Goal: Task Accomplishment & Management: Manage account settings

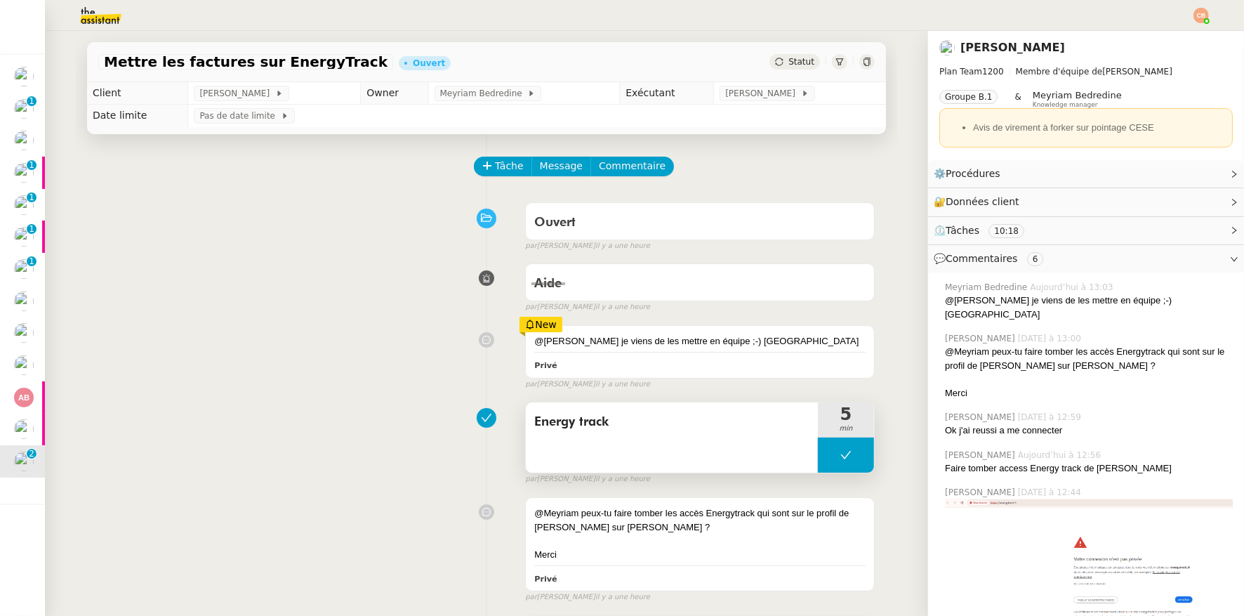
click at [824, 463] on button at bounding box center [846, 454] width 56 height 35
click at [830, 459] on icon at bounding box center [832, 456] width 5 height 8
click at [1200, 199] on link "Modifier" at bounding box center [1196, 202] width 40 height 16
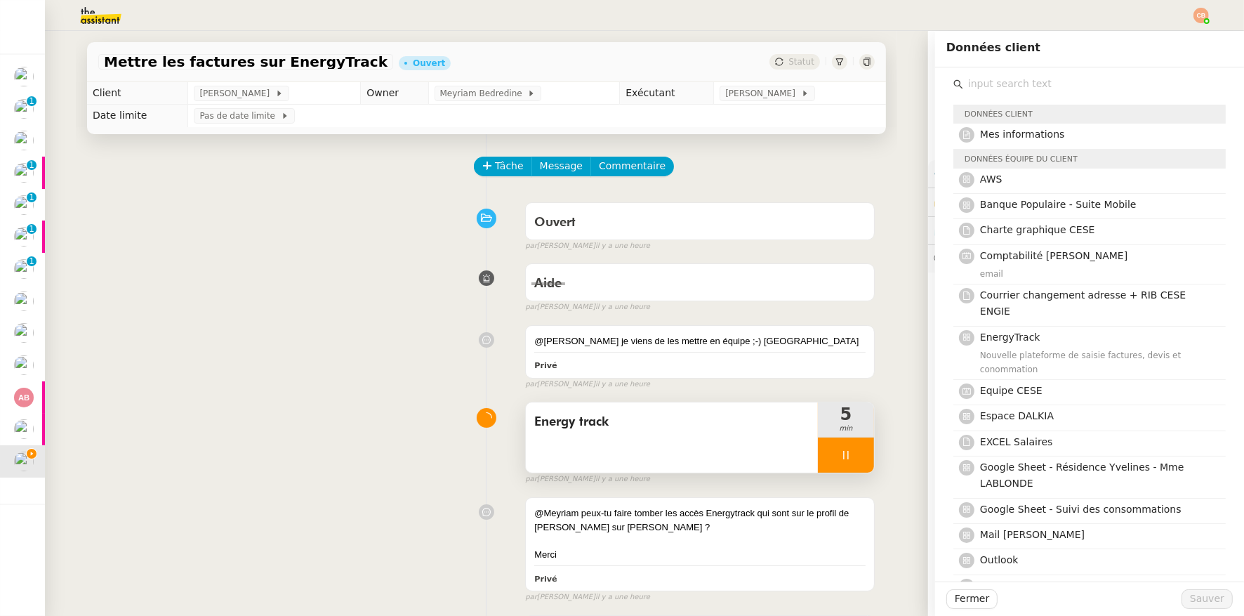
click at [1006, 84] on input "text" at bounding box center [1094, 83] width 263 height 19
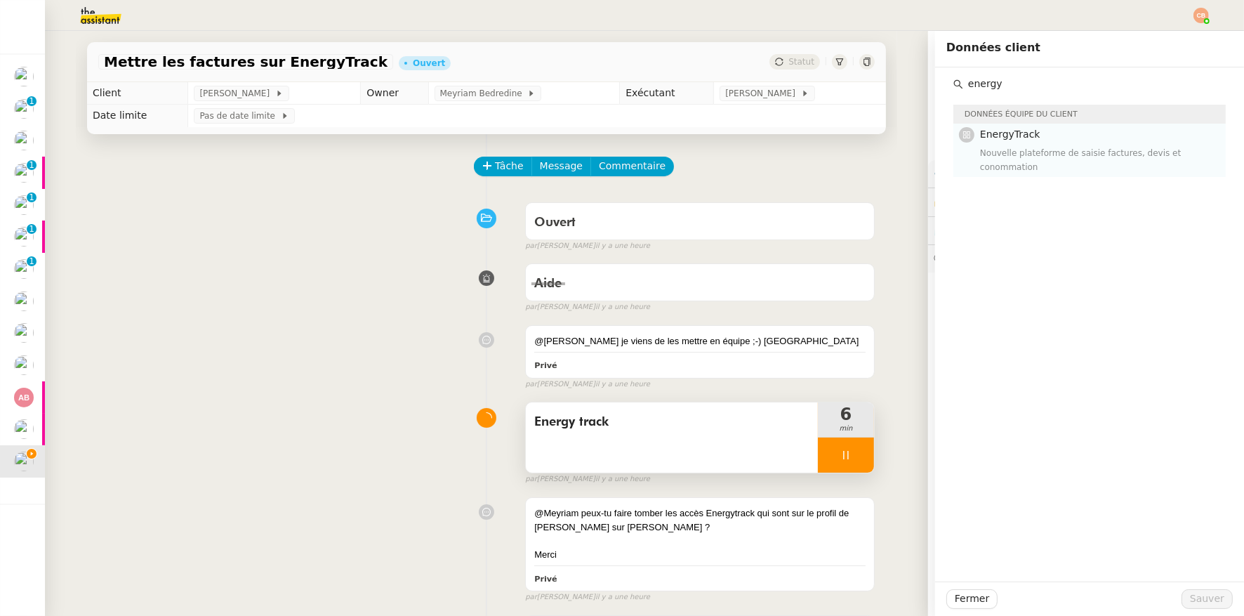
type input "energy"
click at [1009, 153] on div "Nouvelle plateforme de saisie factures, devis et conommation" at bounding box center [1098, 160] width 237 height 28
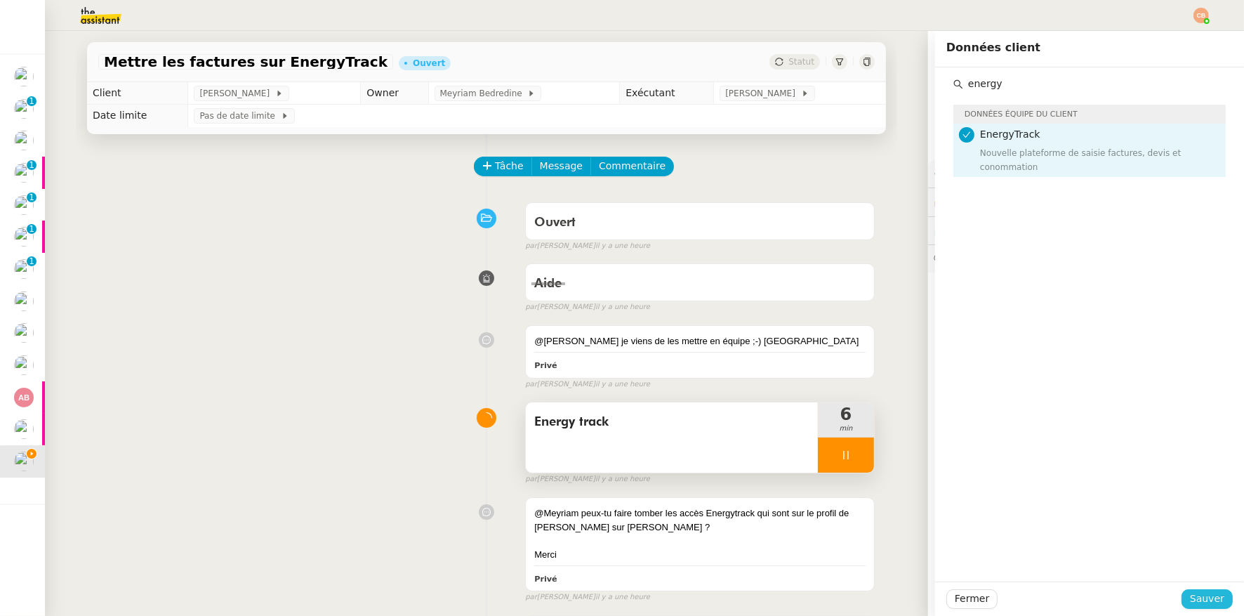
click at [1190, 598] on span "Sauver" at bounding box center [1207, 599] width 34 height 16
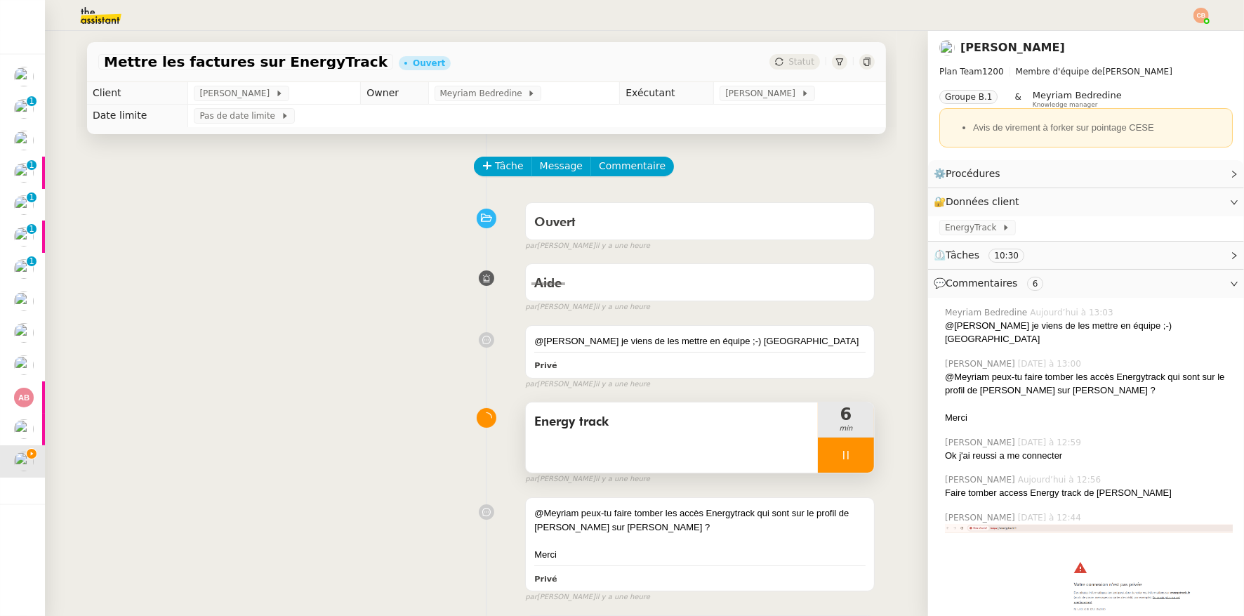
click at [818, 448] on div at bounding box center [846, 454] width 56 height 35
drag, startPoint x: 846, startPoint y: 447, endPoint x: 838, endPoint y: 404, distance: 43.4
click at [846, 447] on button at bounding box center [860, 454] width 28 height 35
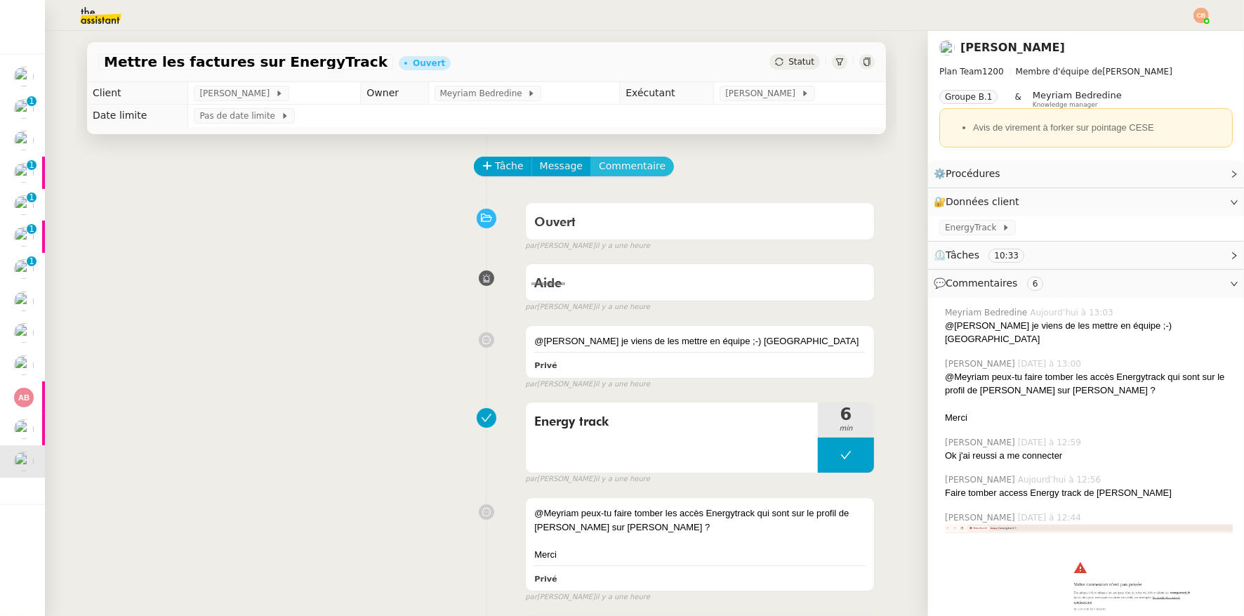
click at [621, 159] on span "Commentaire" at bounding box center [632, 166] width 67 height 16
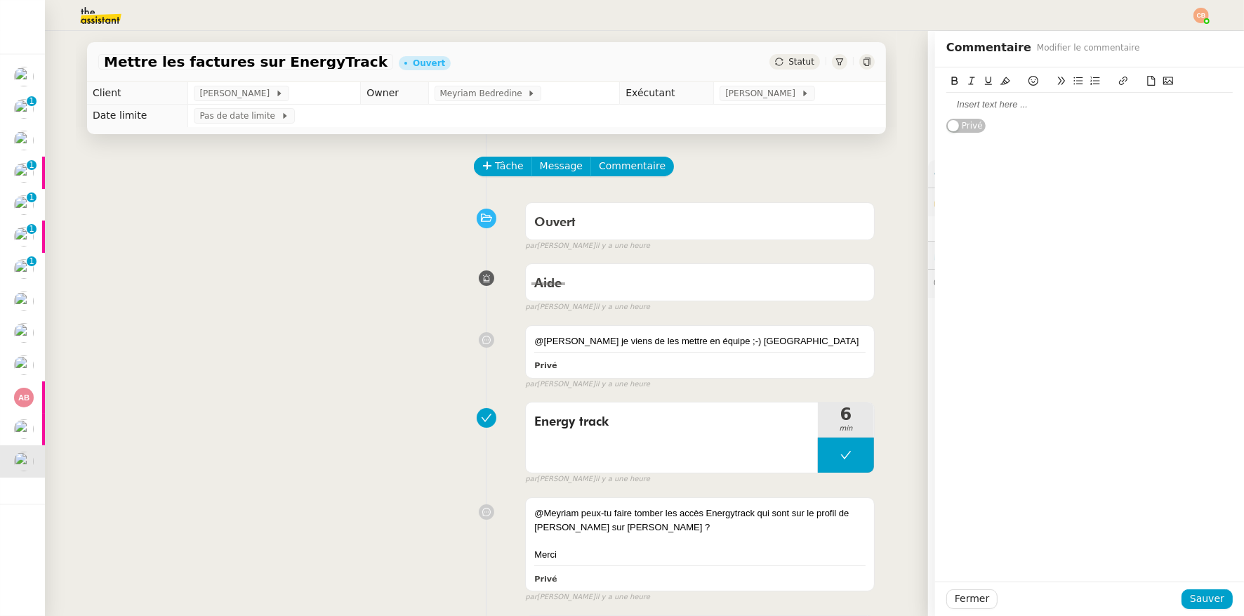
click at [1003, 111] on div at bounding box center [1090, 104] width 287 height 13
drag, startPoint x: 1193, startPoint y: 596, endPoint x: 863, endPoint y: 365, distance: 402.5
click at [1193, 595] on span "Sauver" at bounding box center [1207, 599] width 34 height 16
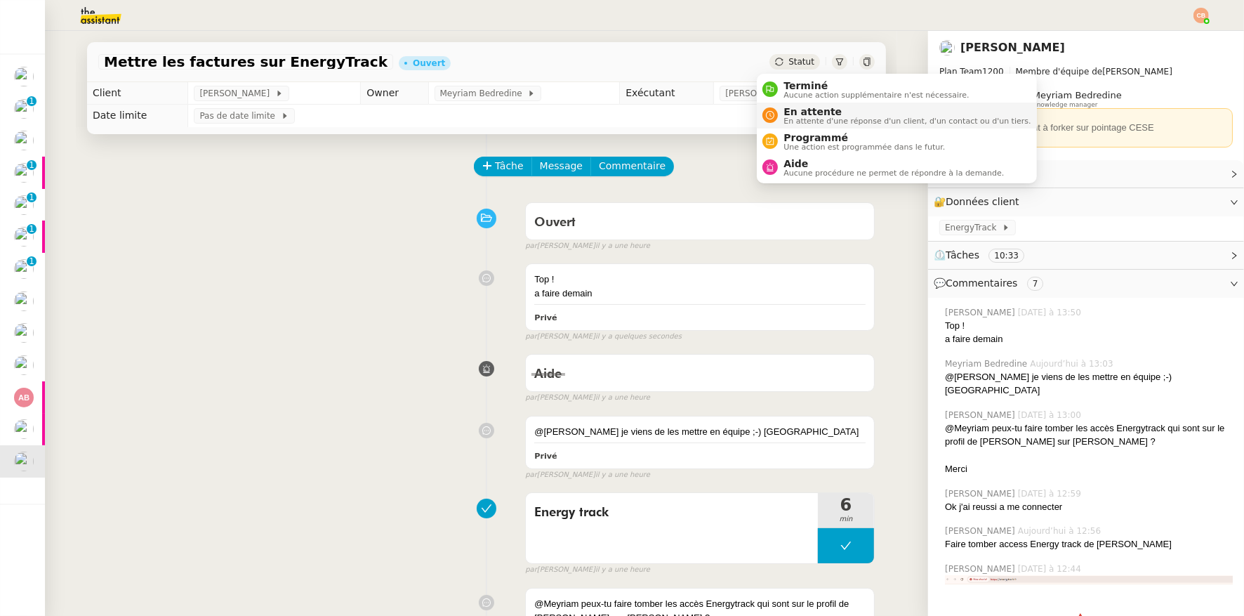
click at [790, 126] on li "En attente En attente d'une réponse d'un client, d'un contact ou d'un tiers." at bounding box center [896, 116] width 279 height 26
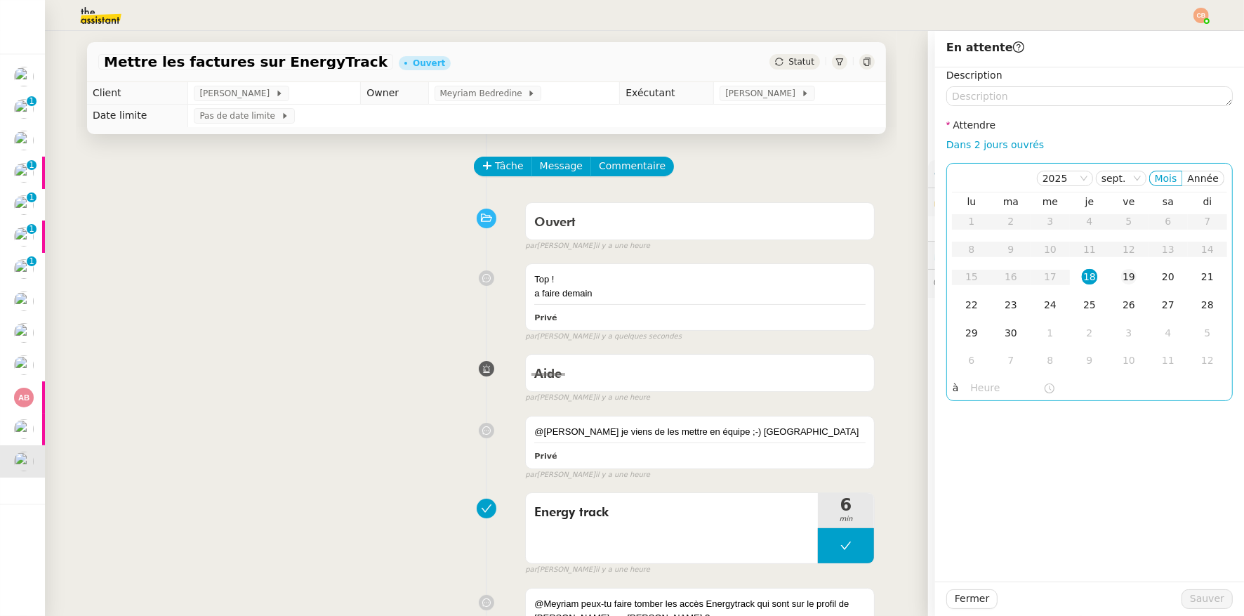
click at [1121, 275] on div "19" at bounding box center [1128, 276] width 15 height 15
click at [987, 384] on input "text" at bounding box center [1007, 388] width 72 height 16
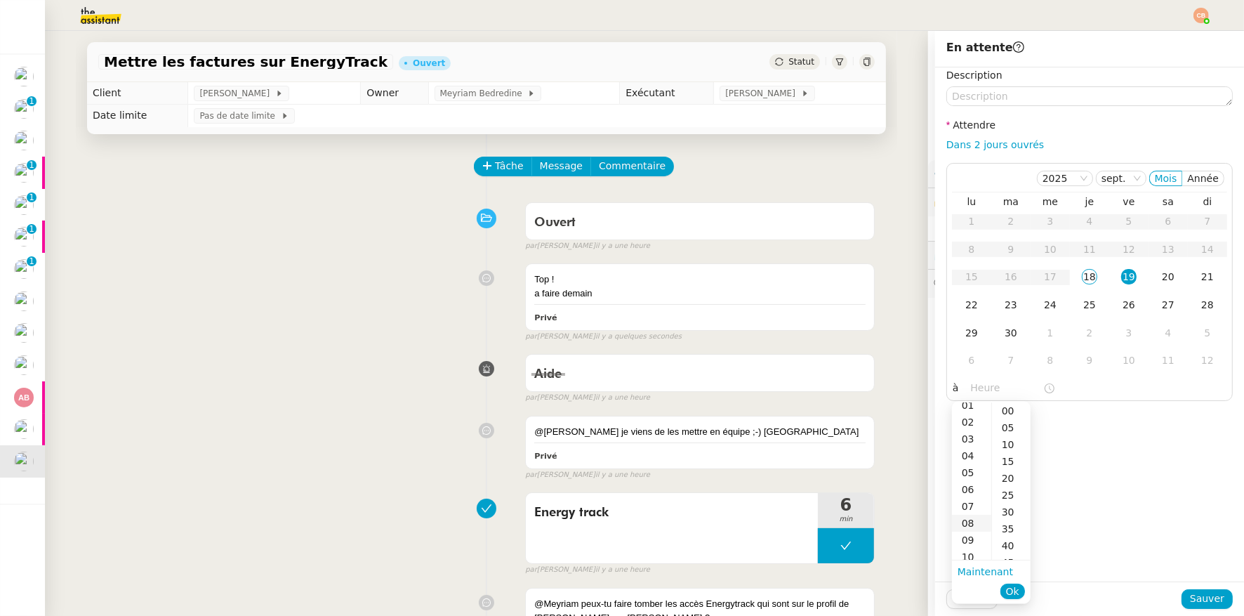
click at [965, 518] on div "08" at bounding box center [971, 523] width 39 height 17
click at [1008, 407] on div "00" at bounding box center [1011, 410] width 39 height 17
type input "08:00"
click at [1103, 416] on div "Description Attendre Dans 2 jours ouvrés 2025 sept. Mois Année lu ma me je ve s…" at bounding box center [1089, 324] width 309 height 514
click at [1182, 596] on button "Sauver" at bounding box center [1207, 599] width 51 height 20
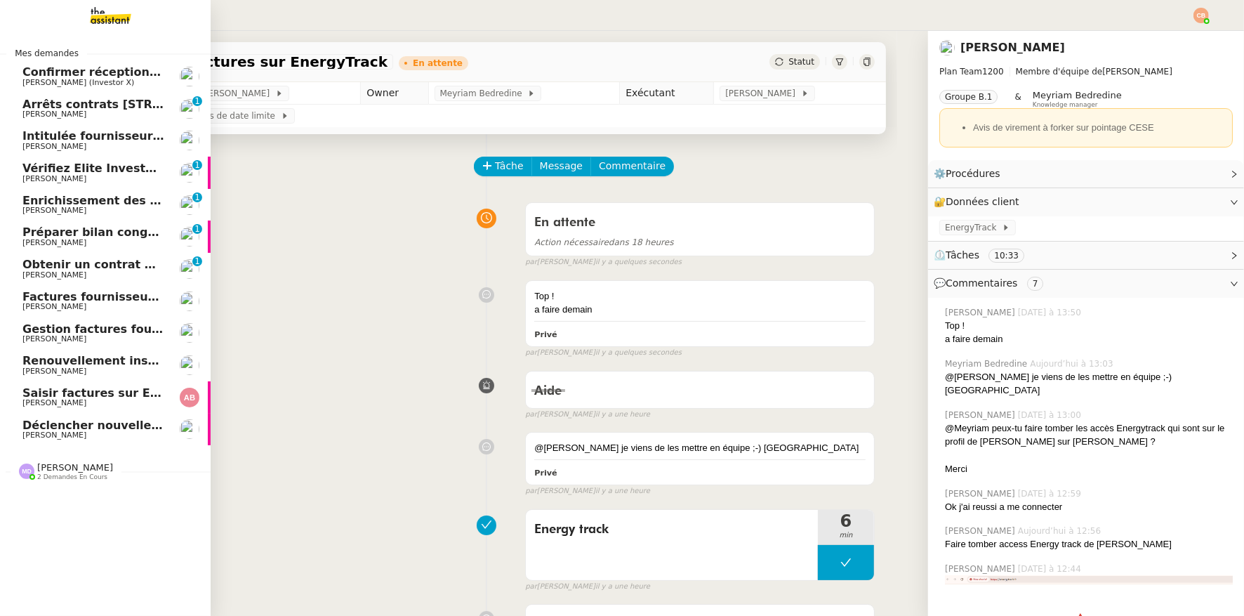
click at [48, 402] on span "[PERSON_NAME]" at bounding box center [54, 402] width 64 height 9
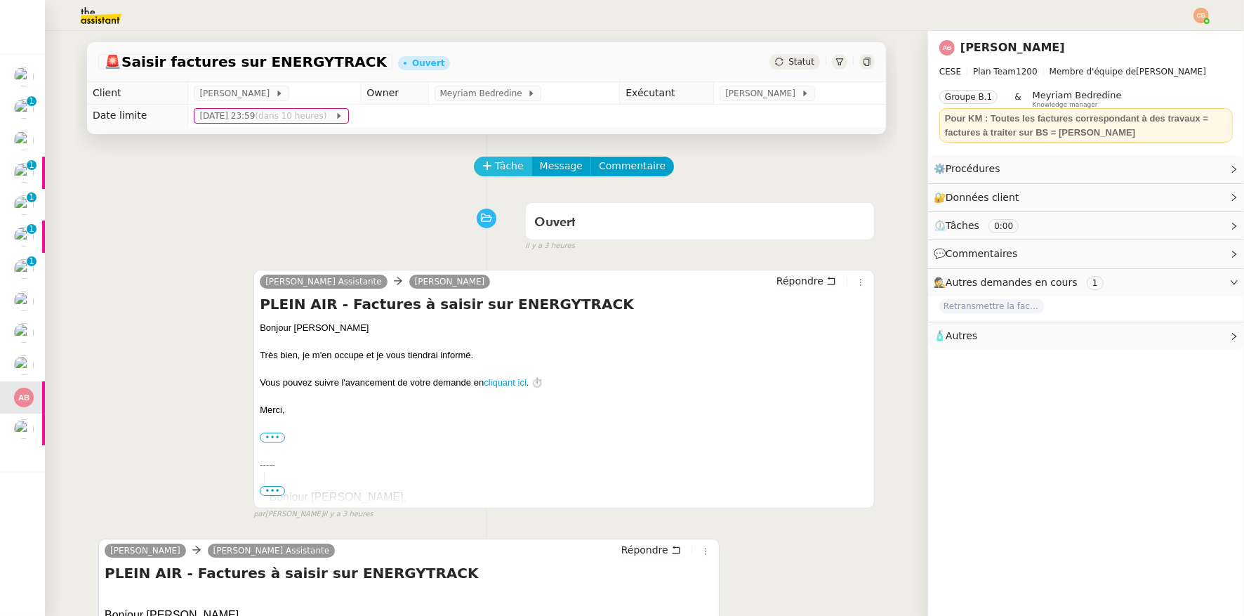
click at [482, 169] on icon at bounding box center [487, 166] width 10 height 10
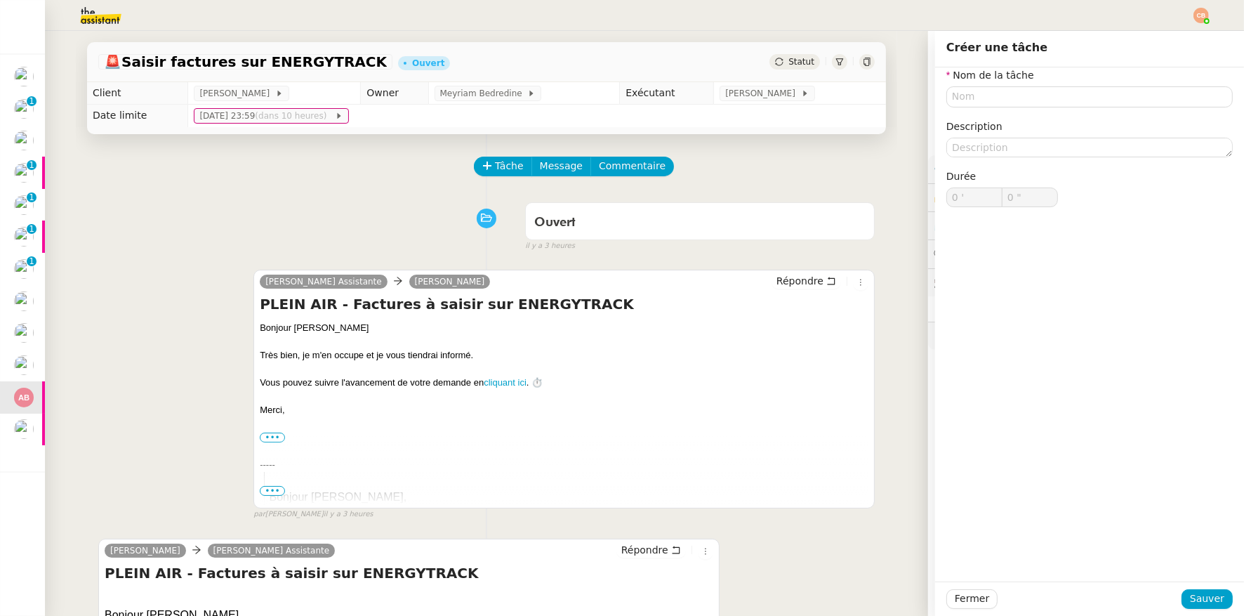
click at [985, 108] on div "Nom de la tâche Description Durée 0 ' 0 "" at bounding box center [1090, 148] width 287 height 162
click at [983, 103] on input "text" at bounding box center [1090, 96] width 287 height 20
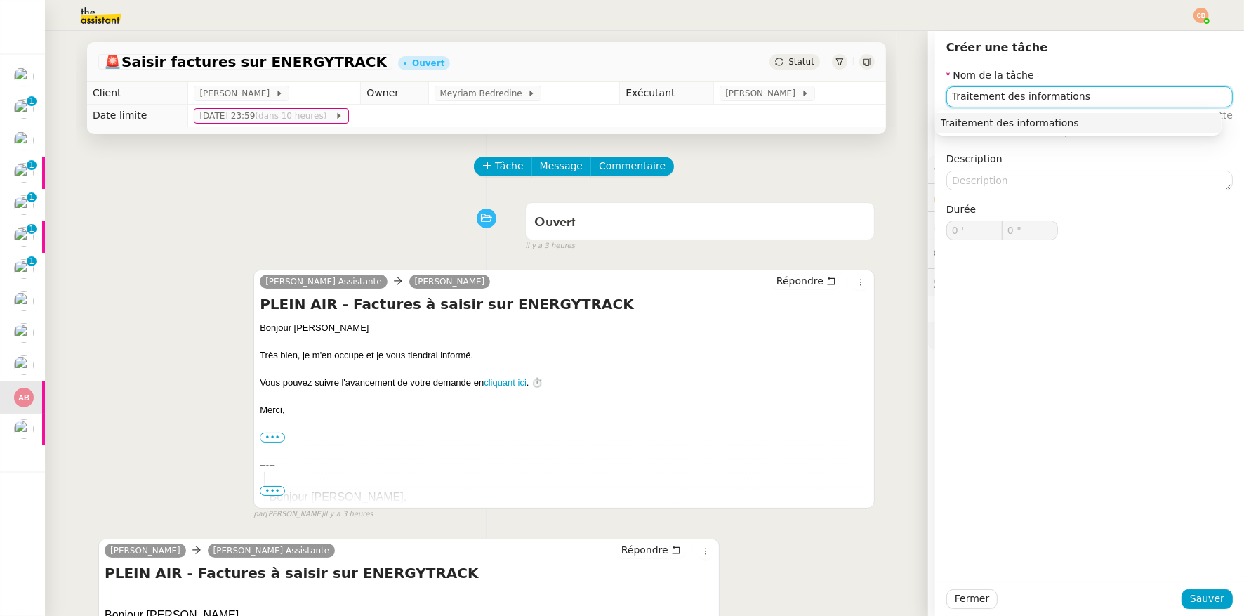
click at [1015, 121] on div "Traitement des informations" at bounding box center [1078, 123] width 275 height 13
type input "Traitement des informations"
click at [1206, 605] on span "Sauver" at bounding box center [1207, 599] width 34 height 16
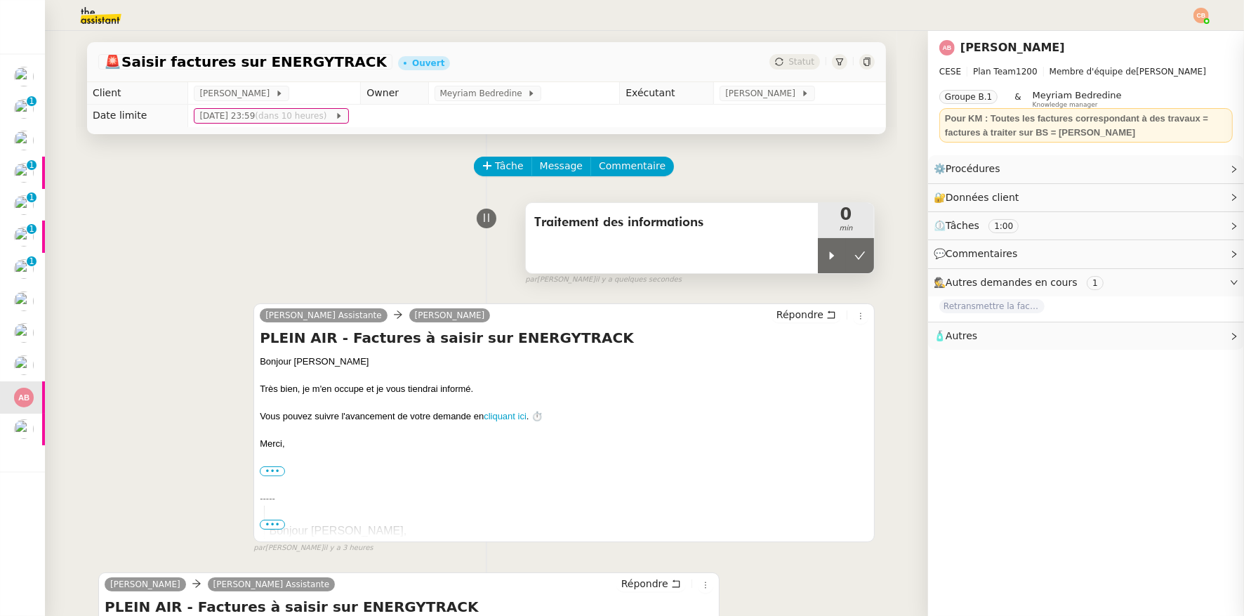
drag, startPoint x: 825, startPoint y: 263, endPoint x: 749, endPoint y: 262, distance: 75.9
click at [824, 263] on div at bounding box center [832, 255] width 28 height 35
click at [614, 171] on span "Commentaire" at bounding box center [632, 166] width 67 height 16
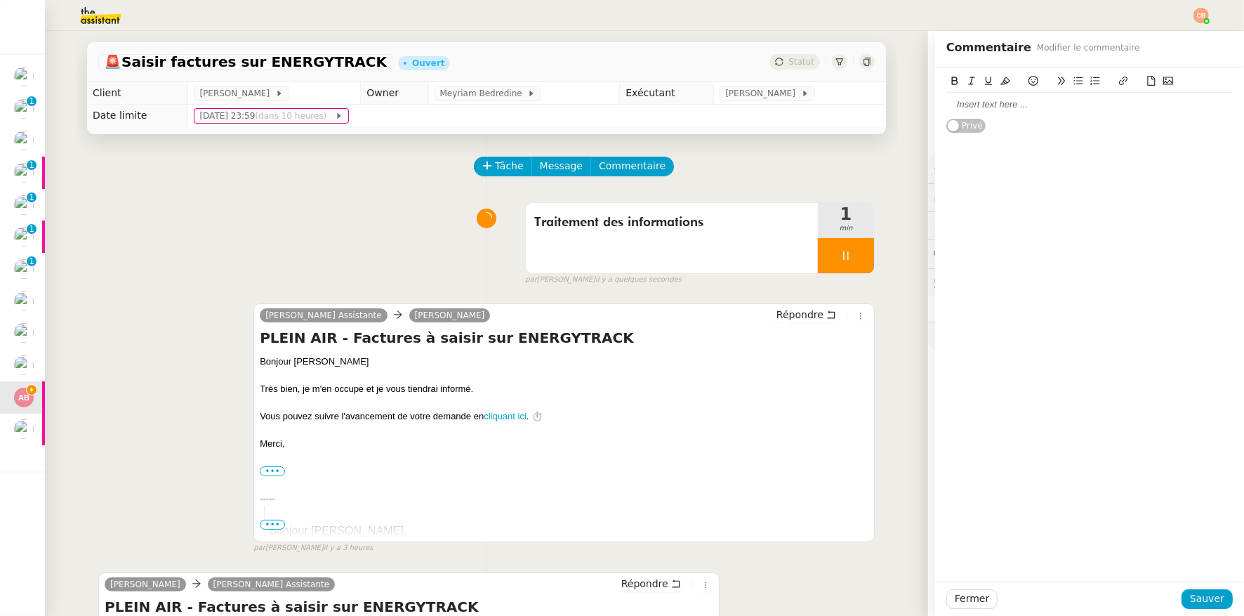
click at [1042, 110] on div at bounding box center [1090, 104] width 287 height 13
click at [1059, 103] on div "A faire demain ( avant lundi mifi )" at bounding box center [1090, 104] width 287 height 13
click at [1062, 104] on div "A faire demain ( avant lundi mifi )" at bounding box center [1090, 104] width 287 height 13
click at [1201, 593] on span "Sauver" at bounding box center [1207, 599] width 34 height 16
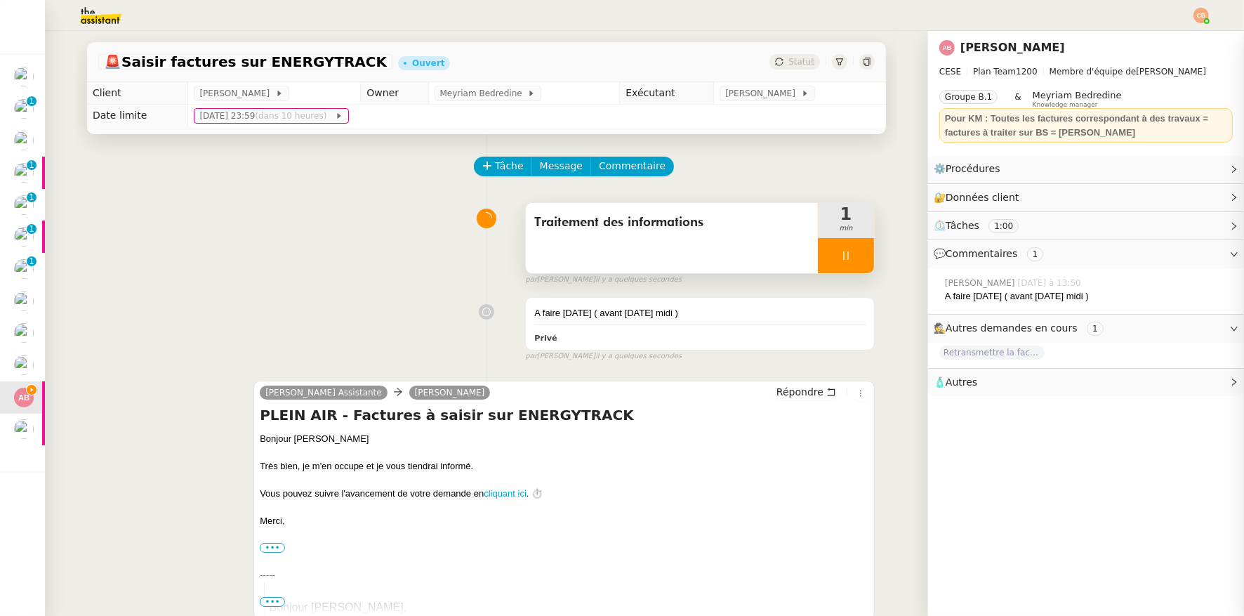
click at [827, 270] on div at bounding box center [846, 255] width 56 height 35
drag, startPoint x: 847, startPoint y: 257, endPoint x: 837, endPoint y: 160, distance: 97.4
click at [855, 256] on icon at bounding box center [860, 255] width 11 height 11
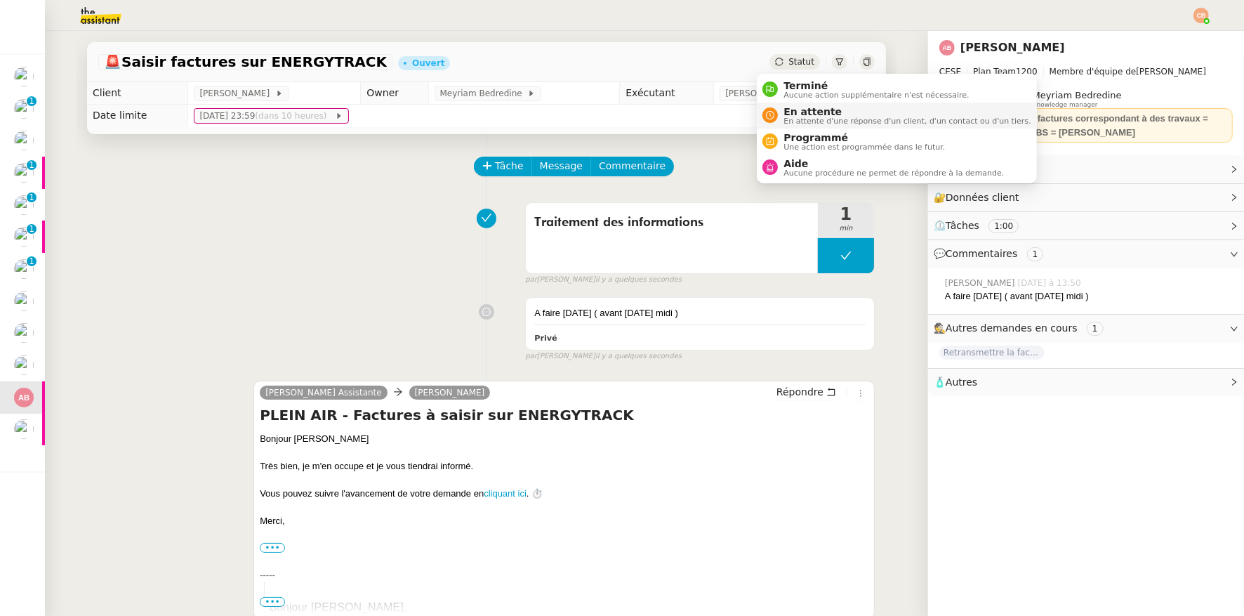
click at [808, 106] on span "En attente" at bounding box center [907, 111] width 247 height 11
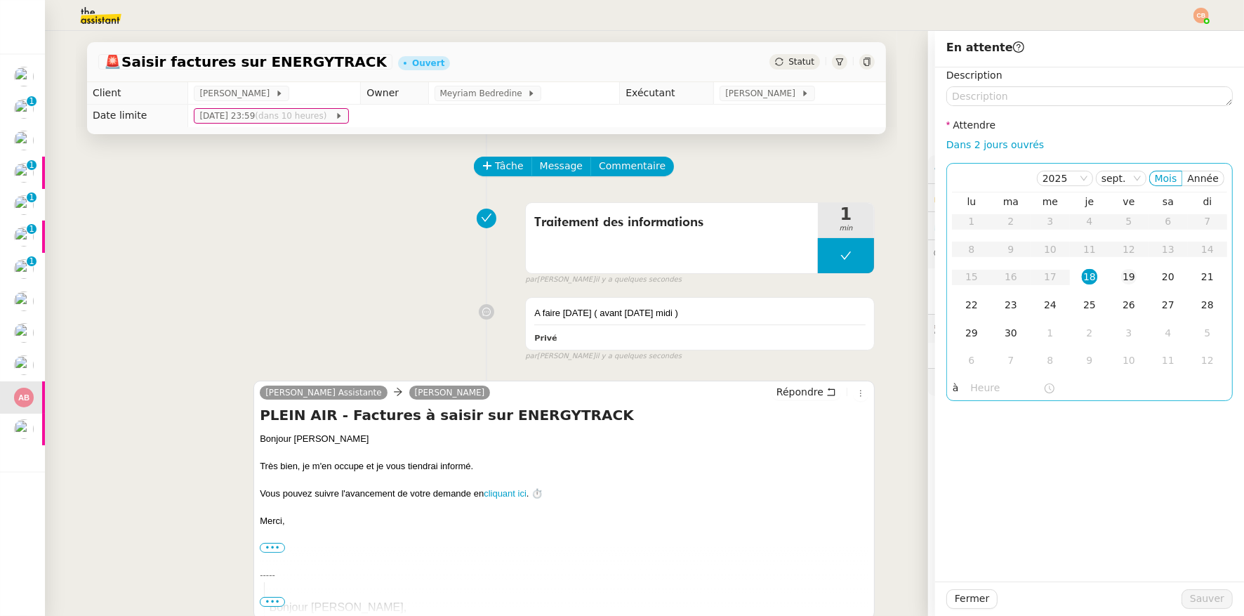
click at [1119, 285] on td "19" at bounding box center [1129, 277] width 39 height 28
click at [986, 386] on input "text" at bounding box center [1007, 388] width 72 height 16
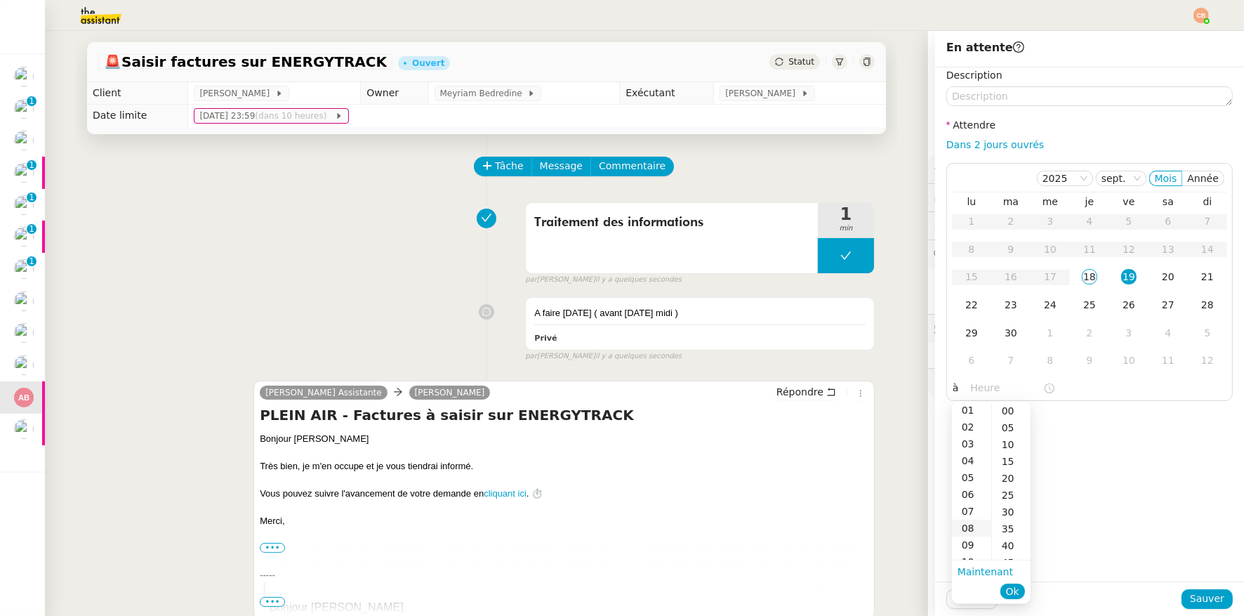
click at [966, 522] on div "08" at bounding box center [971, 528] width 39 height 17
click at [1006, 410] on div "00" at bounding box center [1011, 410] width 39 height 17
type input "08:00"
click at [1098, 425] on div "Description Attendre Dans 2 jours ouvrés 2025 sept. Mois Année lu ma me je ve s…" at bounding box center [1089, 324] width 309 height 514
click at [1190, 595] on span "Sauver" at bounding box center [1207, 599] width 34 height 16
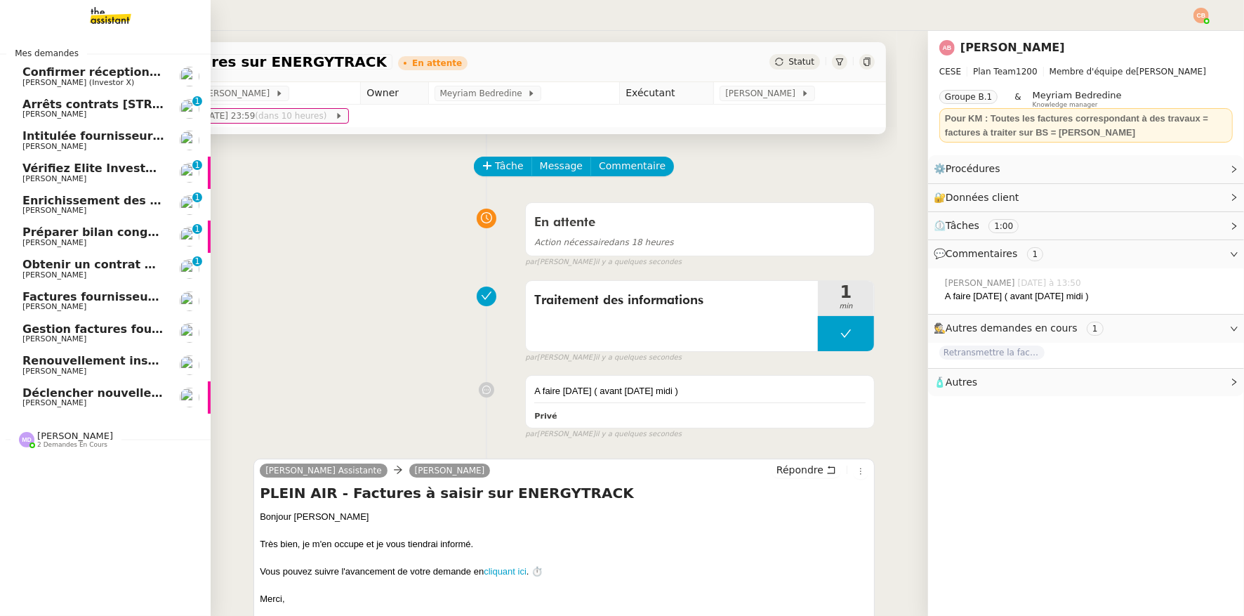
click at [79, 170] on span "Vérifiez Elite Investors 2025 et FTI" at bounding box center [131, 168] width 218 height 13
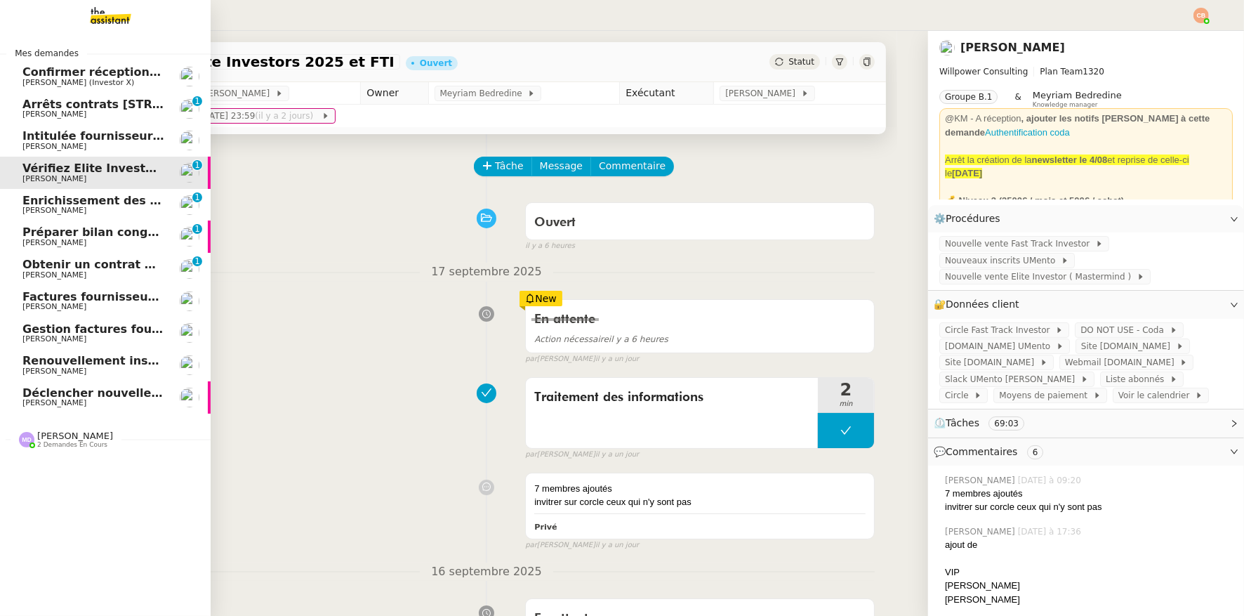
click at [96, 80] on span "[PERSON_NAME] (Investor X)" at bounding box center [78, 82] width 112 height 9
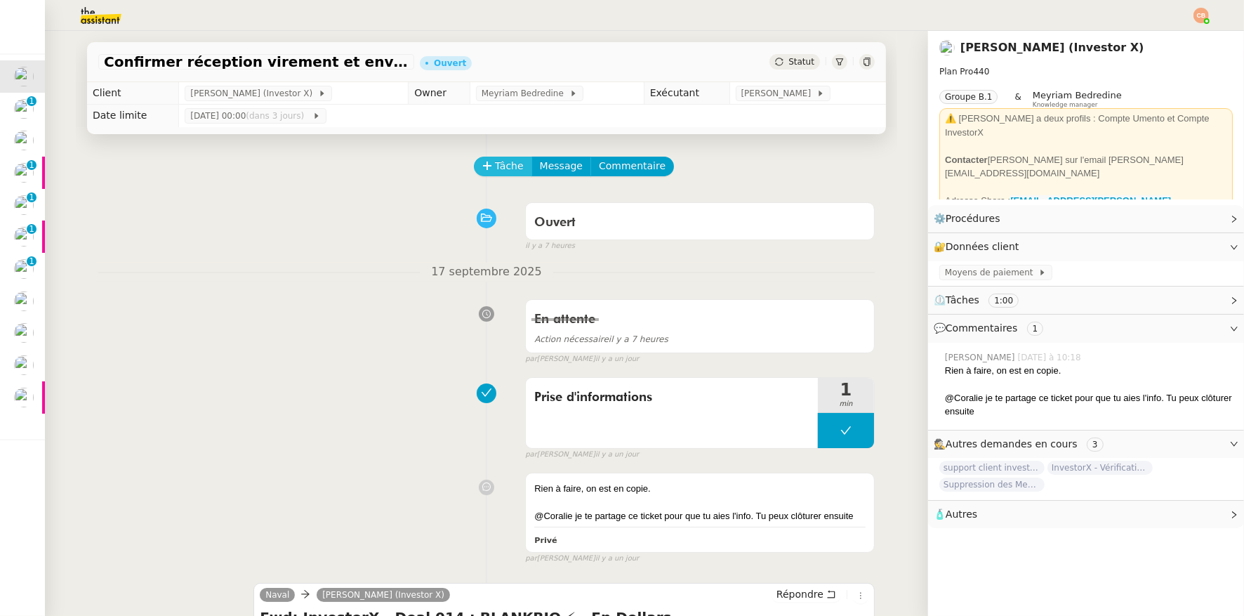
click at [482, 168] on icon at bounding box center [487, 166] width 10 height 10
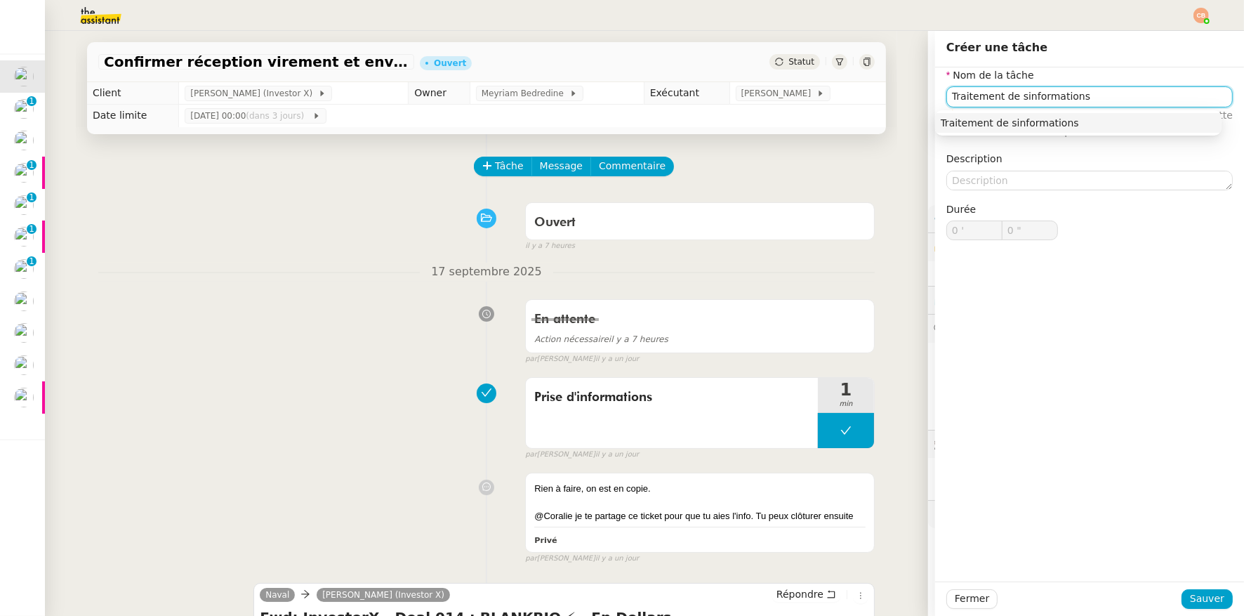
click at [1008, 99] on input "Traitement de sinformations" at bounding box center [1090, 96] width 287 height 20
click at [1007, 99] on input "Traitement desinformations" at bounding box center [1090, 96] width 287 height 20
click at [1011, 131] on nz-auto-option "Traitement des informations" at bounding box center [1078, 123] width 287 height 20
type input "Traitement des informations"
drag, startPoint x: 1194, startPoint y: 591, endPoint x: 961, endPoint y: 501, distance: 249.9
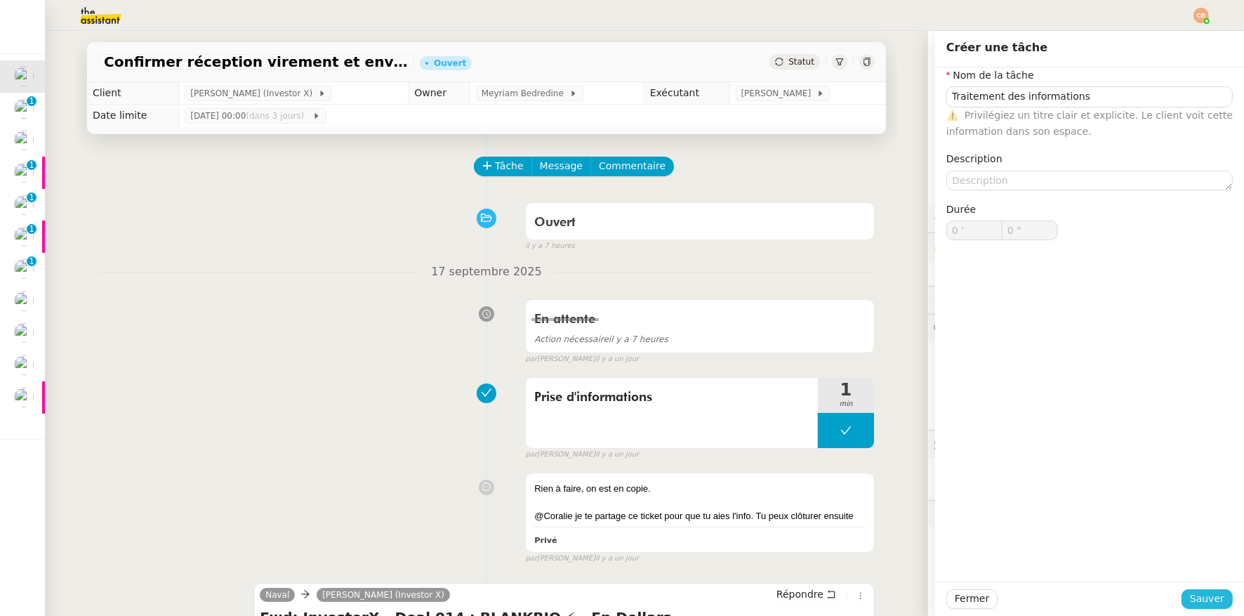
click at [1194, 591] on span "Sauver" at bounding box center [1207, 599] width 34 height 16
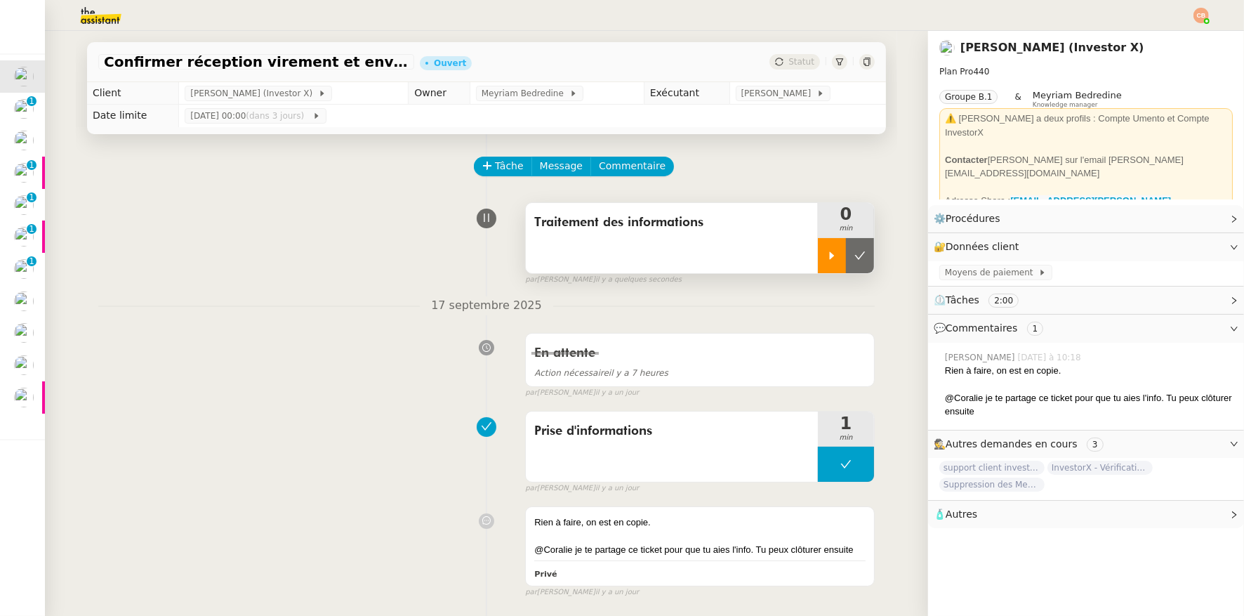
click at [818, 258] on div at bounding box center [832, 255] width 28 height 35
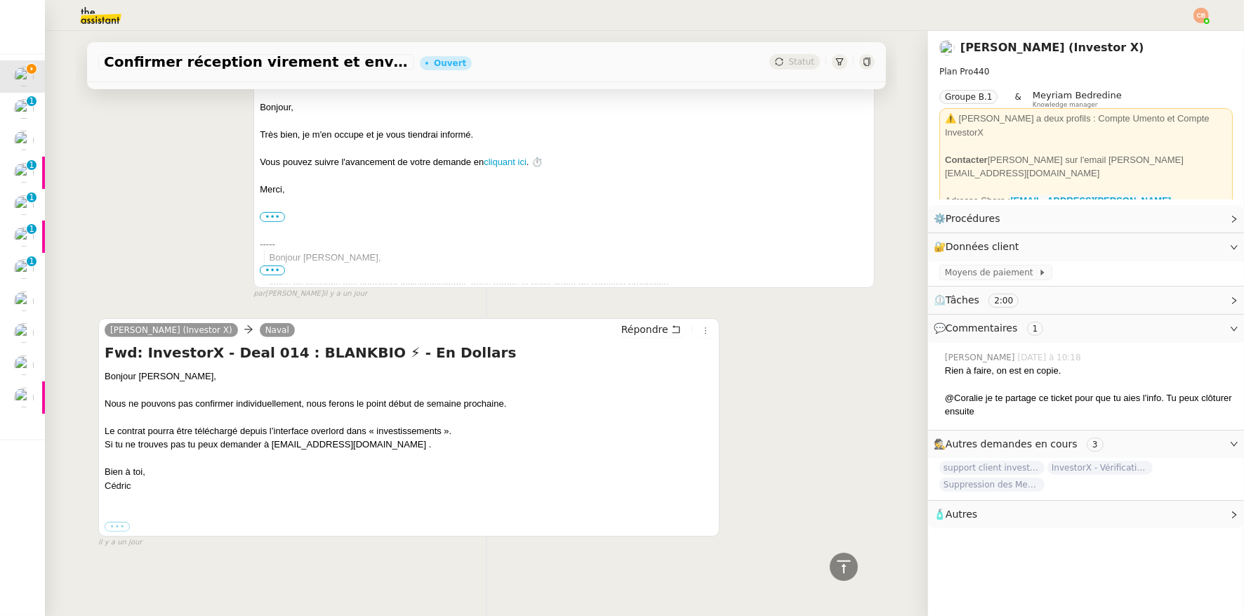
scroll to position [574, 0]
click at [121, 537] on span "il y a un jour" at bounding box center [120, 543] width 44 height 12
click at [107, 522] on label "•••" at bounding box center [117, 527] width 25 height 10
click at [0, 0] on input "•••" at bounding box center [0, 0] width 0 height 0
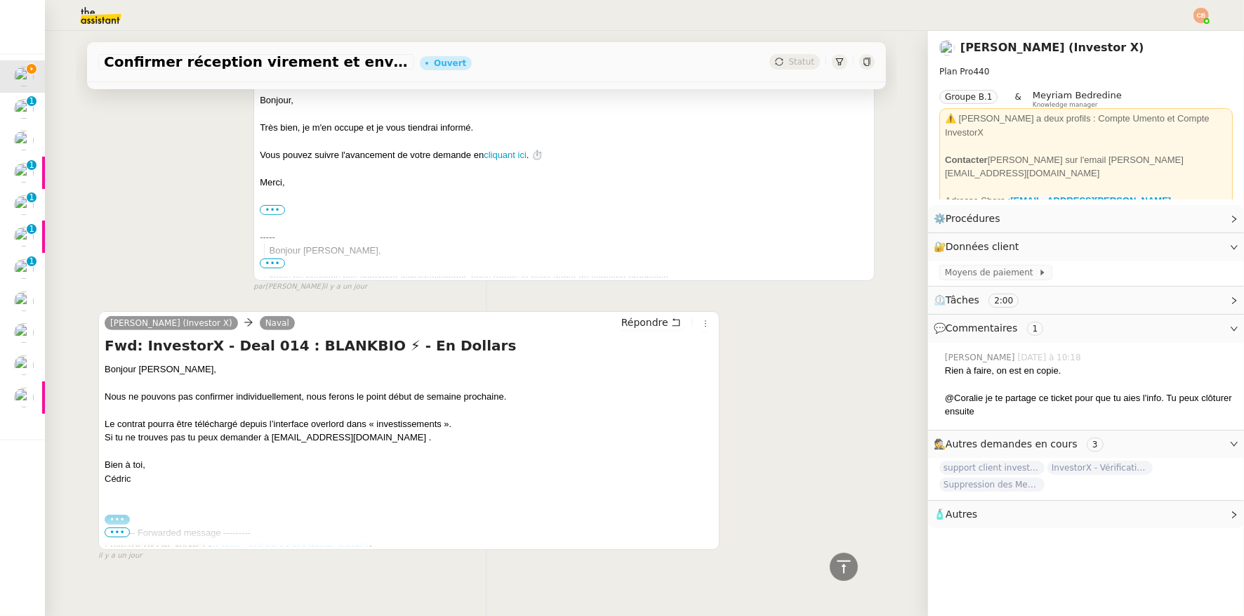
scroll to position [595, 0]
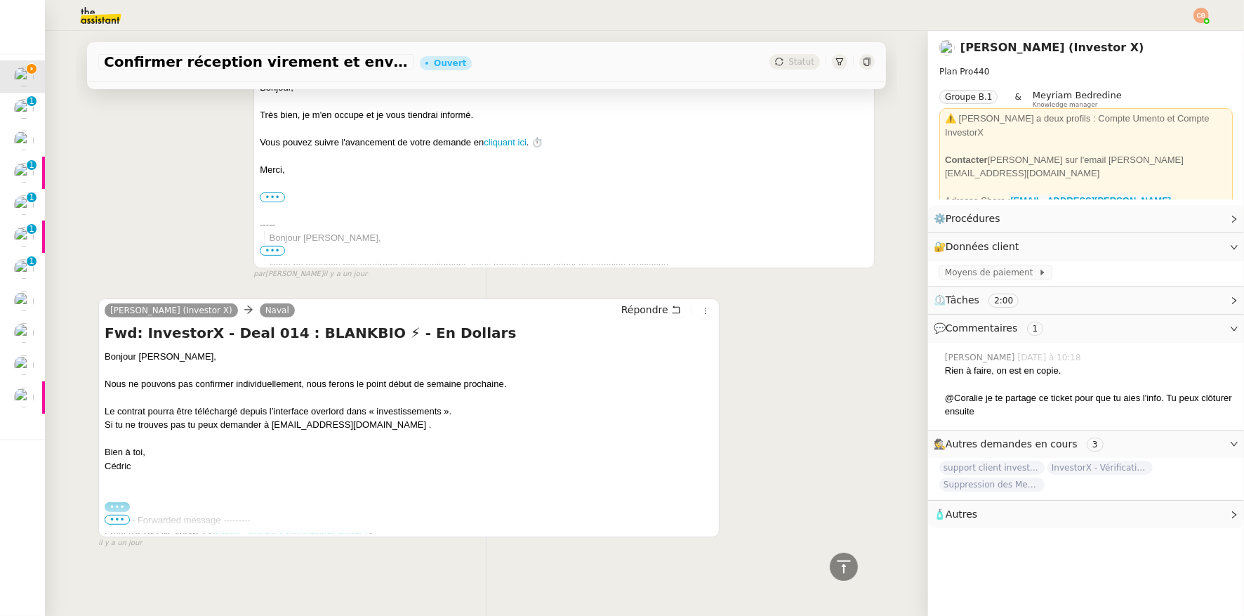
click at [111, 515] on span "•••" at bounding box center [117, 520] width 25 height 10
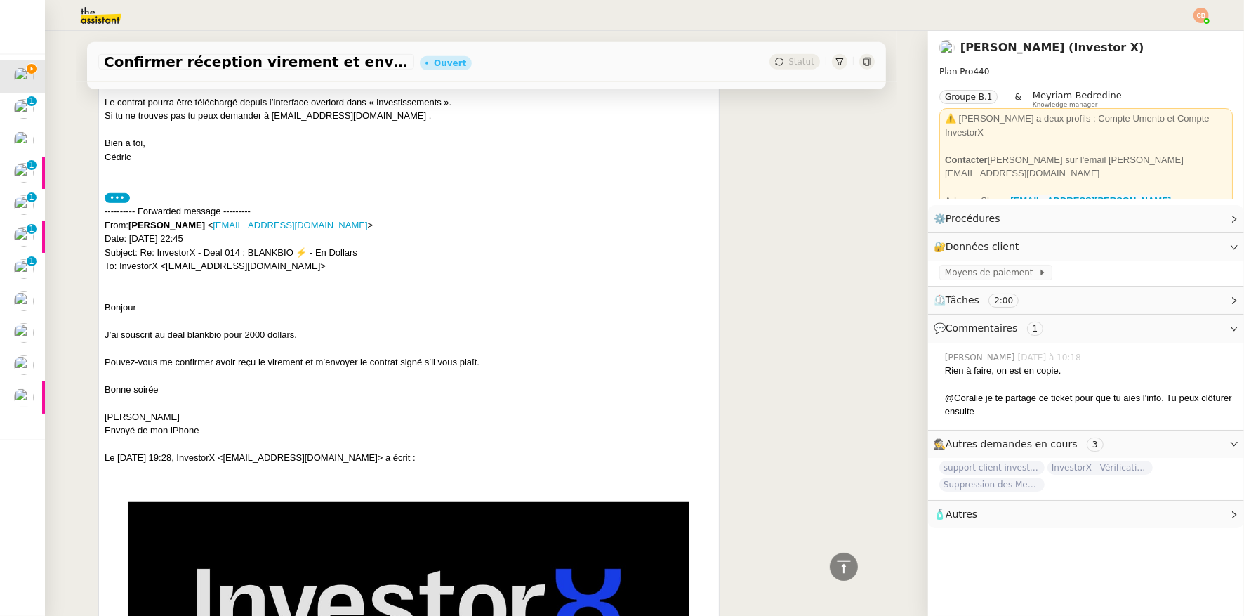
scroll to position [868, 0]
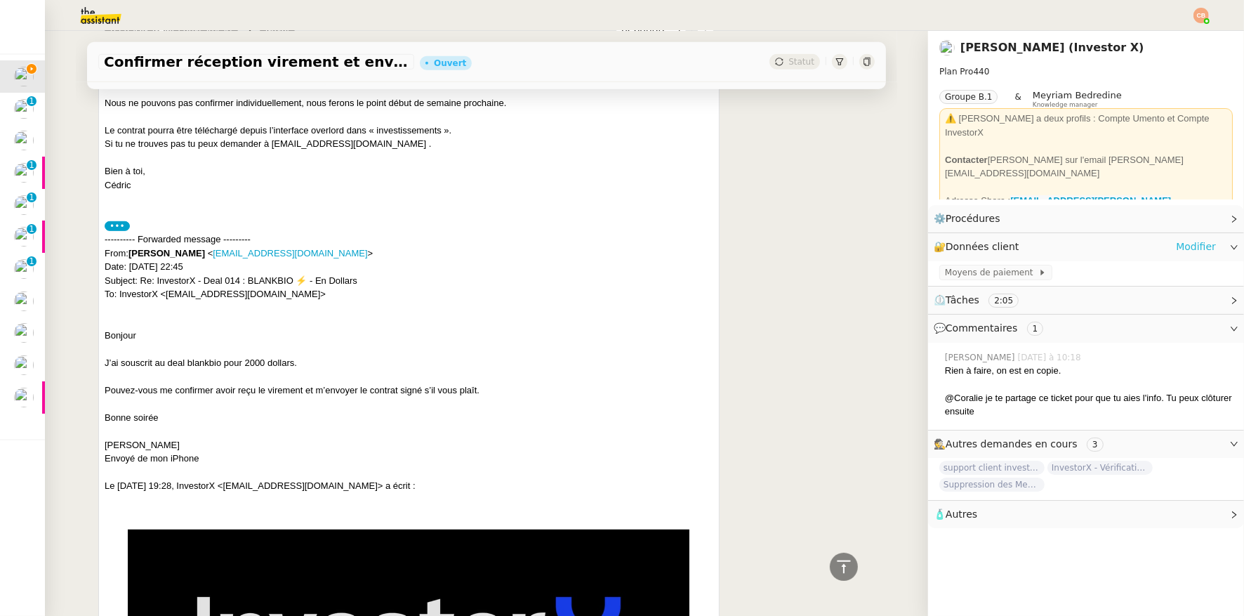
click at [1176, 247] on link "Modifier" at bounding box center [1196, 247] width 40 height 16
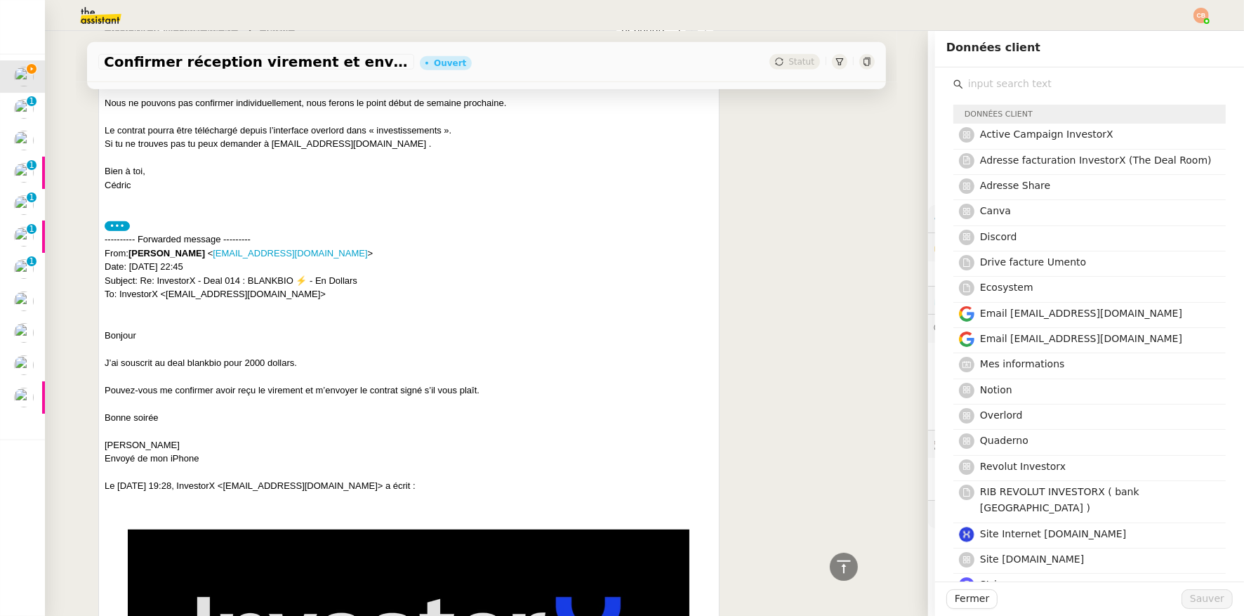
click at [1001, 83] on input "text" at bounding box center [1094, 83] width 263 height 19
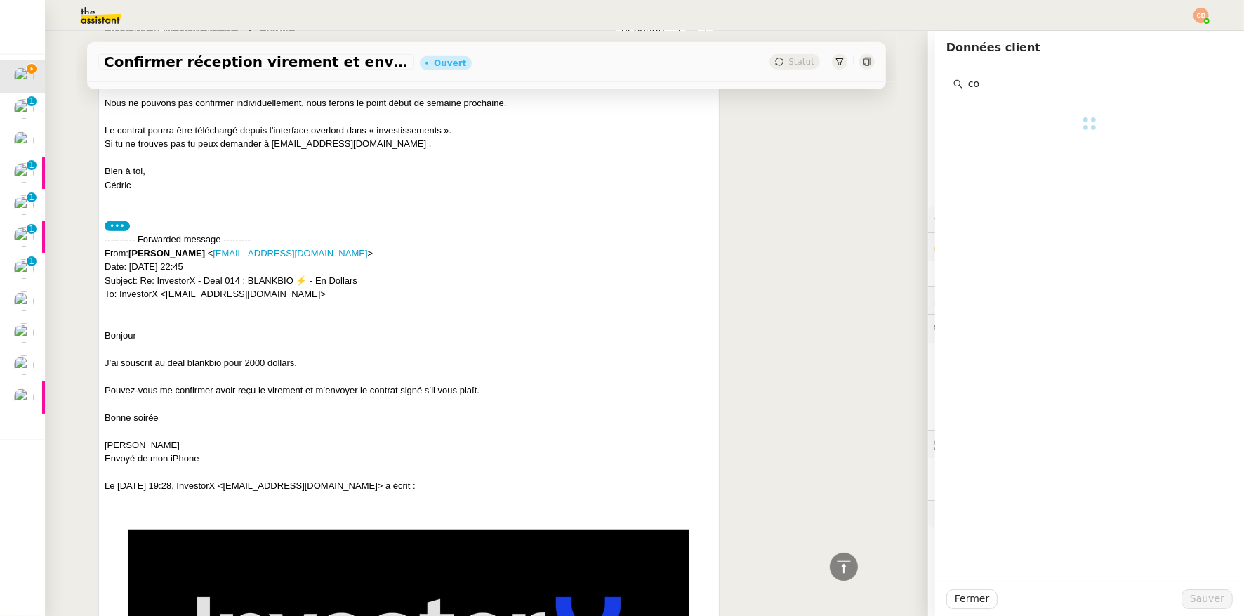
type input "c"
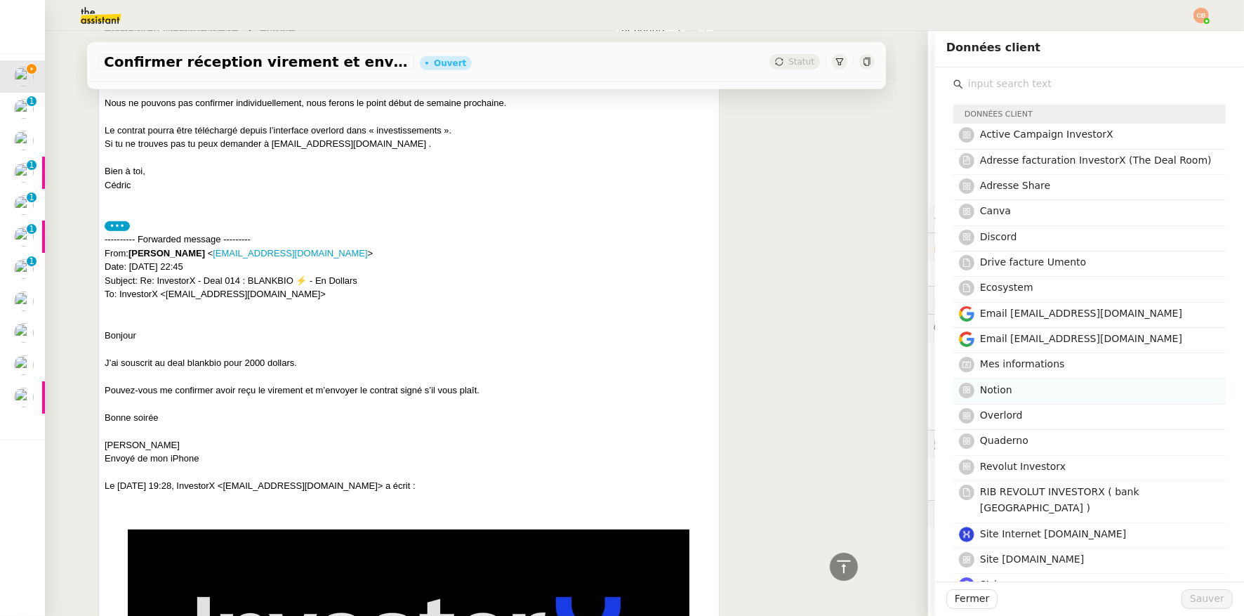
click at [999, 382] on h4 "Notion" at bounding box center [1098, 390] width 237 height 16
click at [1195, 593] on span "Sauver" at bounding box center [1207, 599] width 34 height 16
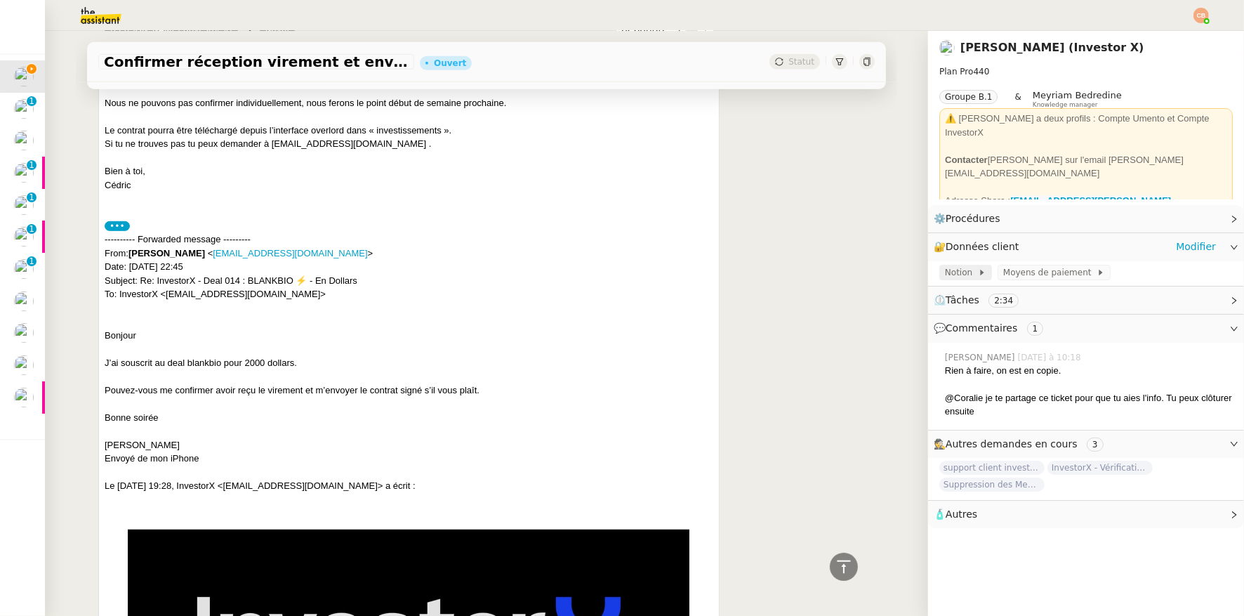
click at [945, 265] on span "Notion" at bounding box center [961, 272] width 33 height 14
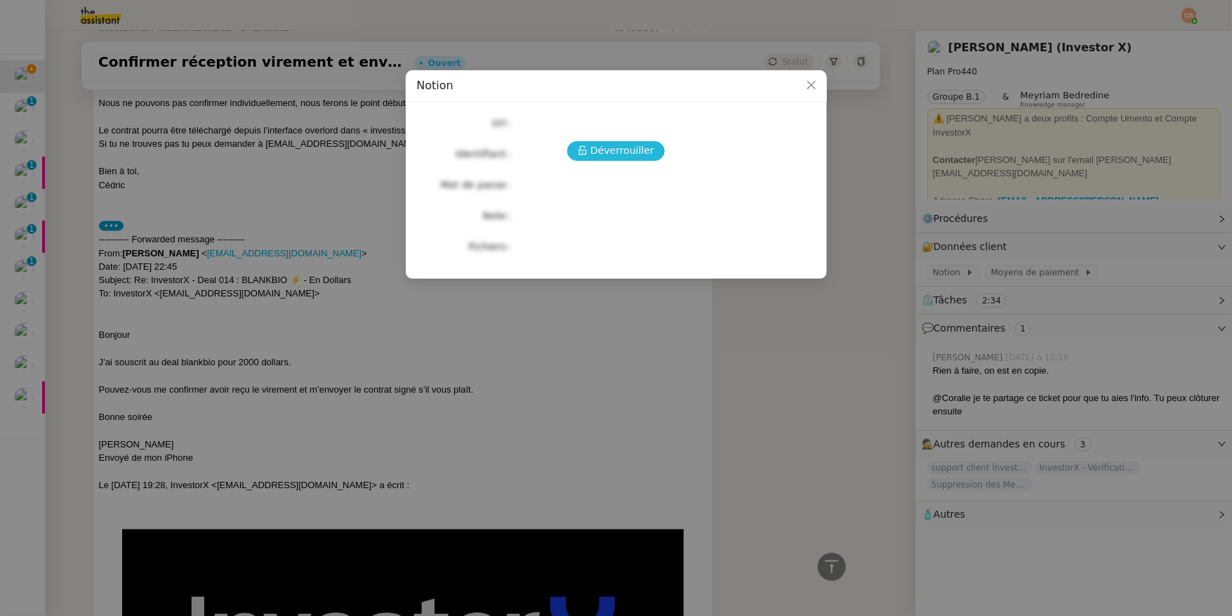
click at [621, 145] on span "Déverrouiller" at bounding box center [623, 151] width 64 height 16
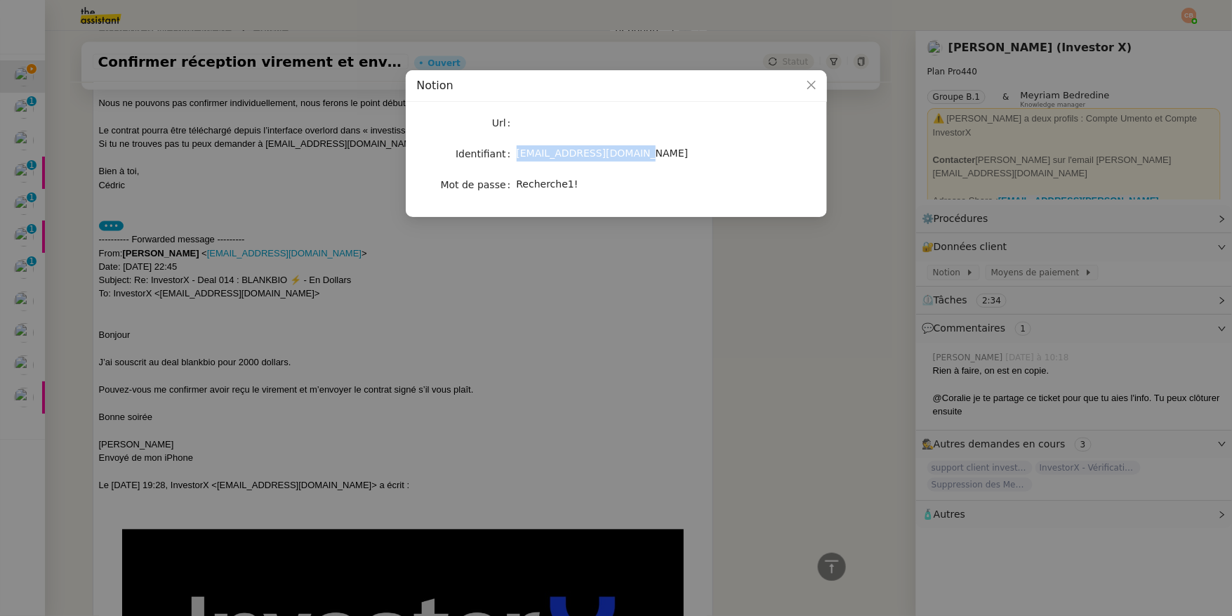
drag, startPoint x: 518, startPoint y: 154, endPoint x: 657, endPoint y: 156, distance: 139.1
click at [657, 156] on div "support@investorx.deals" at bounding box center [633, 153] width 232 height 16
copy span "support@investorx.deals"
drag, startPoint x: 518, startPoint y: 188, endPoint x: 604, endPoint y: 190, distance: 86.4
click at [604, 190] on div "Recherche1!" at bounding box center [633, 184] width 232 height 16
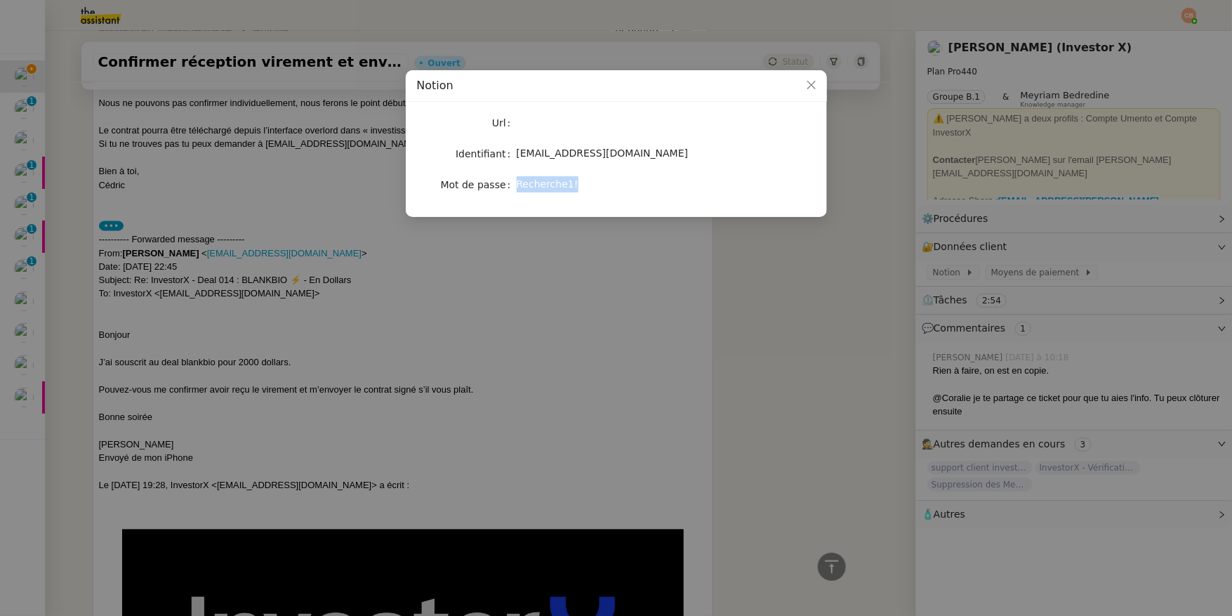
copy span "Recherche1!"
click at [514, 148] on label "Identifiant" at bounding box center [486, 154] width 60 height 20
drag, startPoint x: 517, startPoint y: 154, endPoint x: 641, endPoint y: 154, distance: 124.3
click at [641, 154] on div "support@investorx.deals" at bounding box center [633, 153] width 232 height 16
copy span "support@investorx.deals"
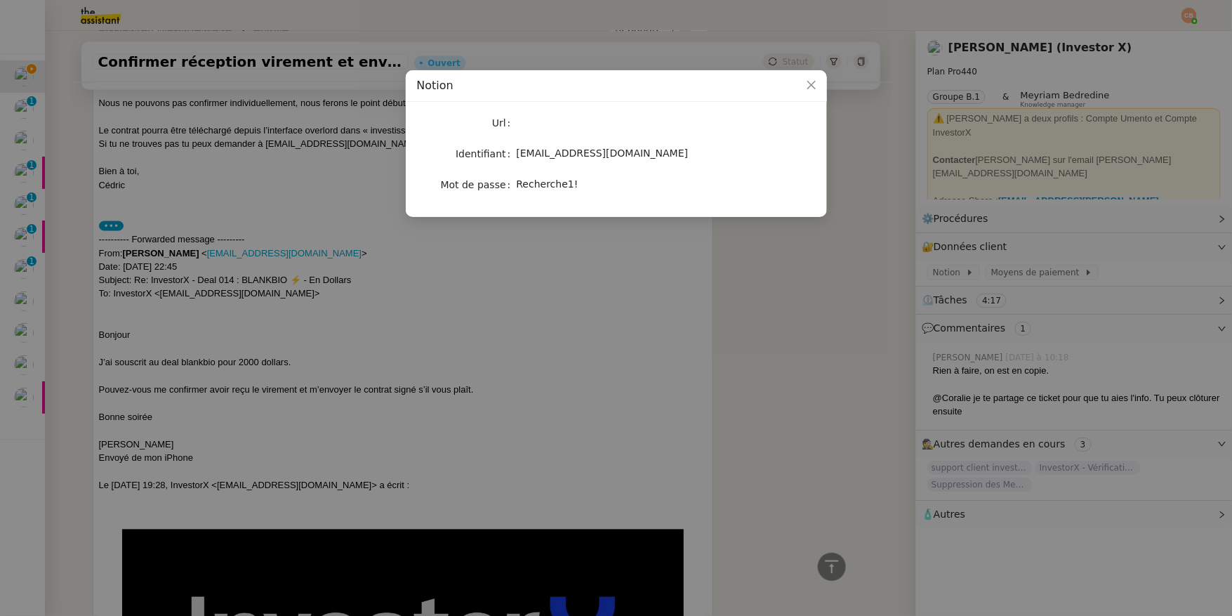
click at [307, 215] on nz-modal-container "Notion Url Identifiant support@investorx.deals Mot de passe Recherche1!" at bounding box center [616, 308] width 1232 height 616
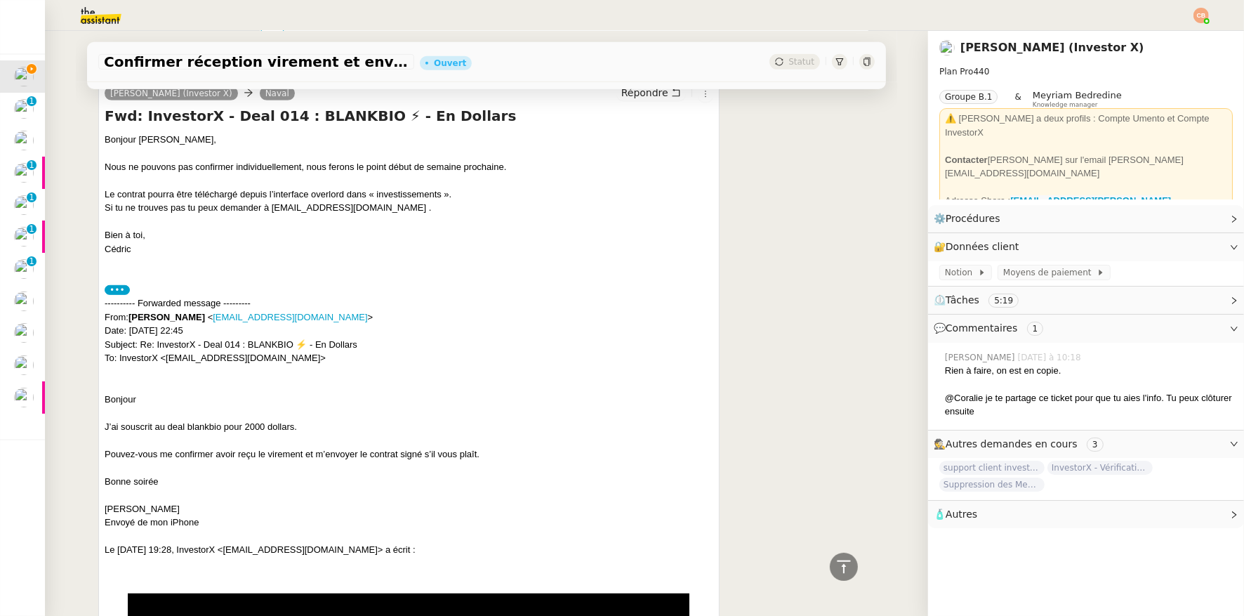
scroll to position [817, 0]
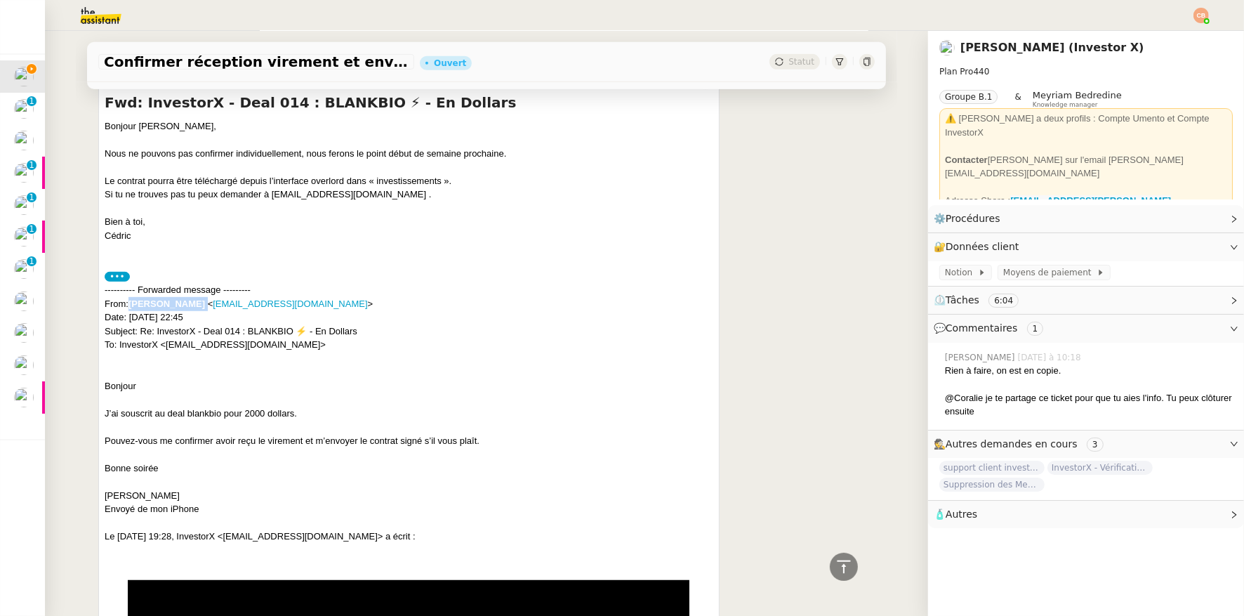
drag, startPoint x: 126, startPoint y: 302, endPoint x: 221, endPoint y: 305, distance: 94.2
click at [221, 305] on div "---------- Forwarded message --------- From: Violaine Weyl Massot < v.weylmasso…" at bounding box center [409, 317] width 609 height 69
copy div "Violaine Weyl Massot"
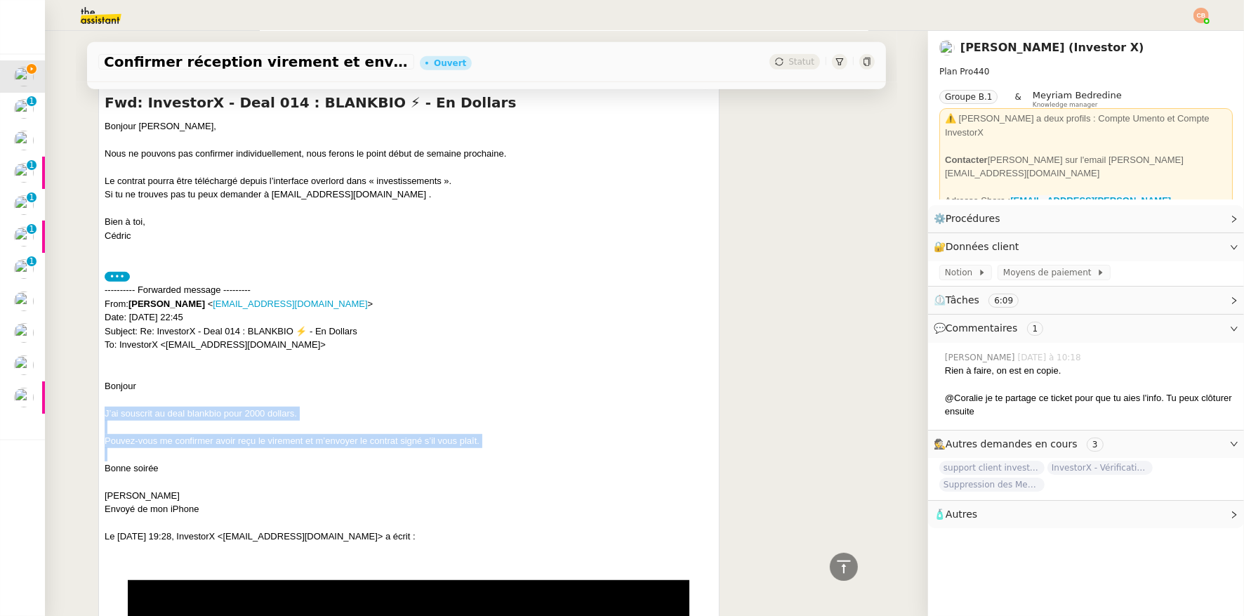
drag, startPoint x: 99, startPoint y: 412, endPoint x: 508, endPoint y: 459, distance: 412.1
copy div "J’ai souscrit au deal blankbio pour 2000 dollars. Pouvez-vous me confirmer avoi…"
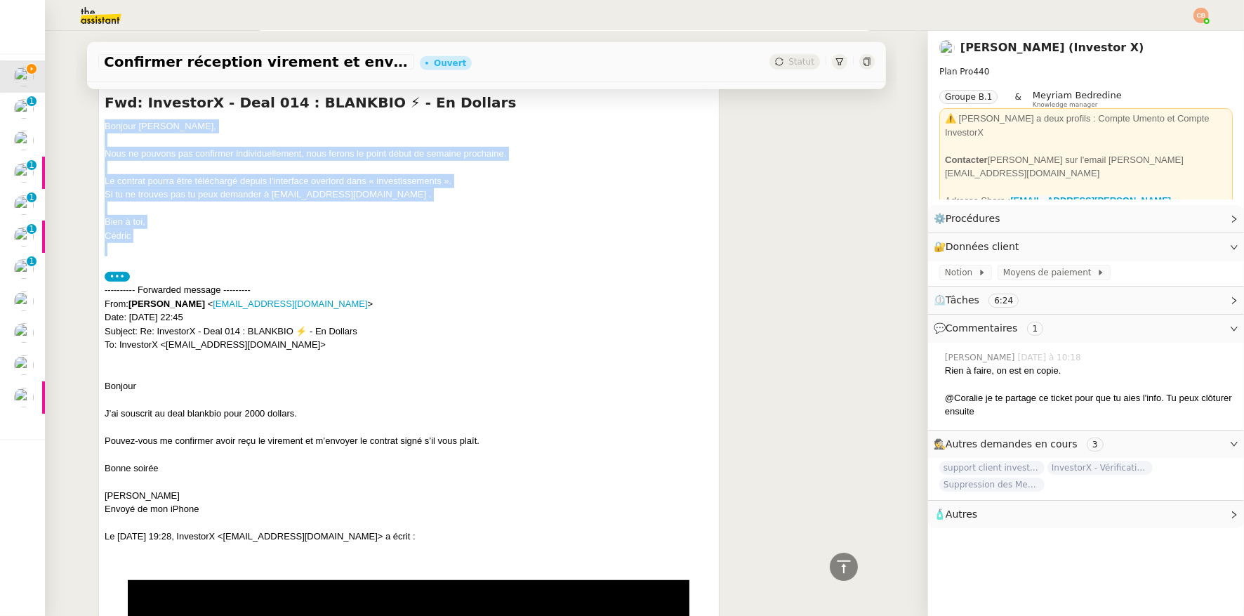
drag, startPoint x: 100, startPoint y: 127, endPoint x: 131, endPoint y: 242, distance: 118.7
copy div "Bonjour Violaine, Nous ne pouvons pas confirmer individuellement, nous ferons l…"
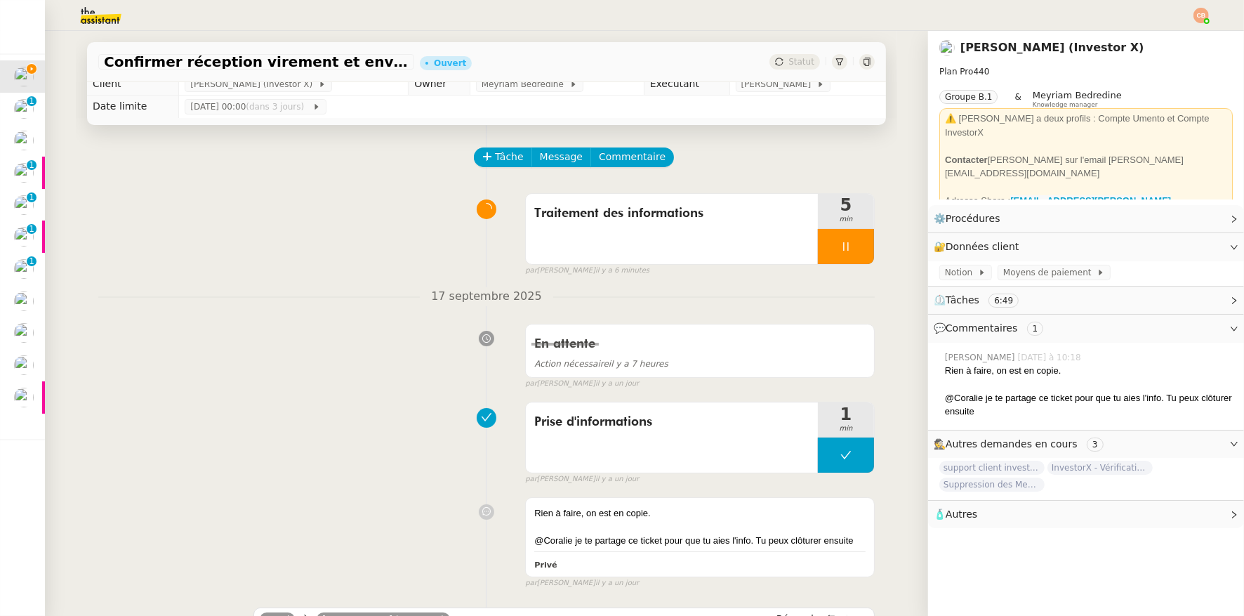
scroll to position [0, 0]
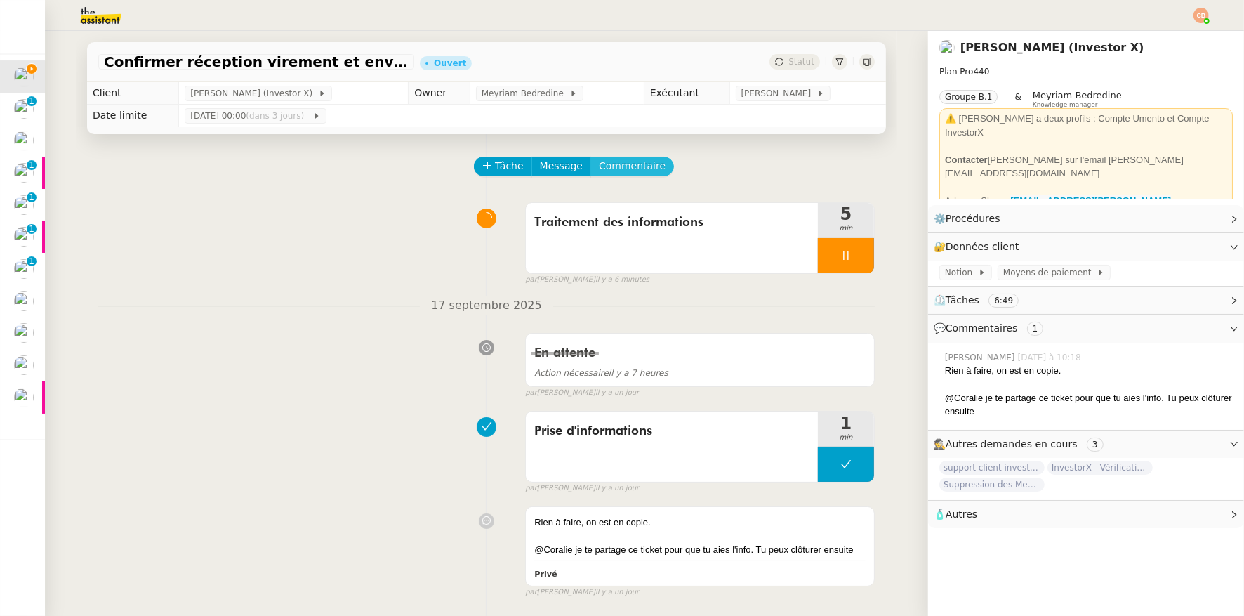
click at [633, 169] on span "Commentaire" at bounding box center [632, 166] width 67 height 16
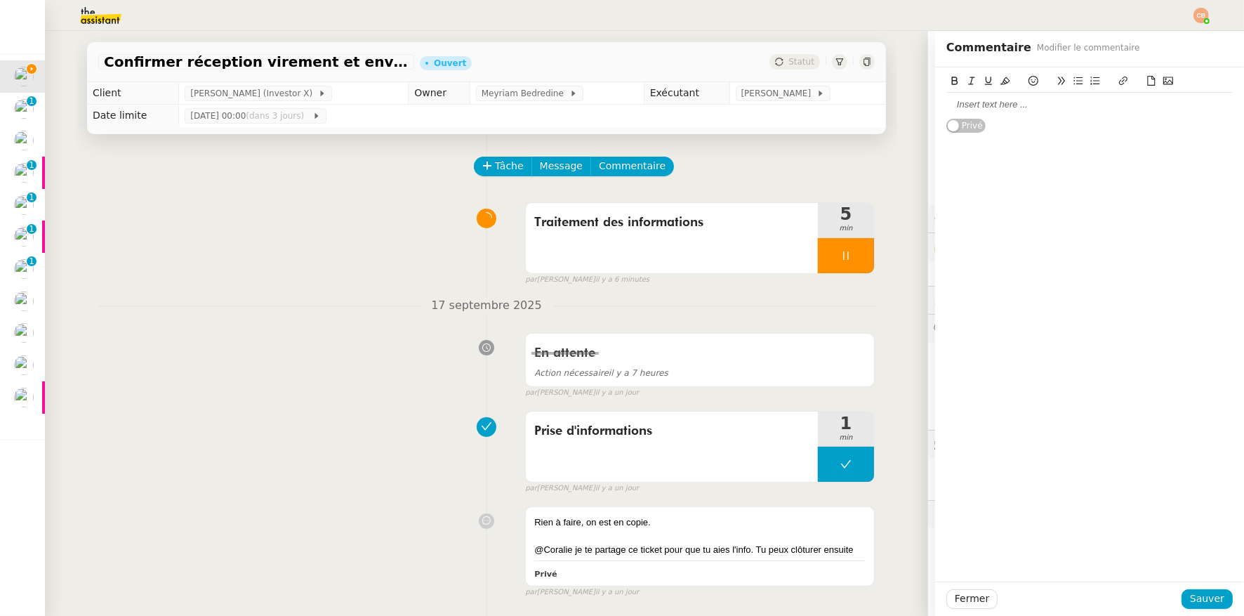
click at [963, 98] on div at bounding box center [1090, 104] width 287 height 13
drag, startPoint x: 1020, startPoint y: 108, endPoint x: 1162, endPoint y: 138, distance: 145.7
click at [1162, 138] on div "Loggué dans notion Un membre a souscrit à un deal et demande si nous avons reçu…" at bounding box center [1090, 106] width 287 height 79
click at [1119, 80] on icon at bounding box center [1124, 81] width 10 height 10
type input "Un membre a souscrit à un deal et demande si nous avons reçu le virement et dem…"
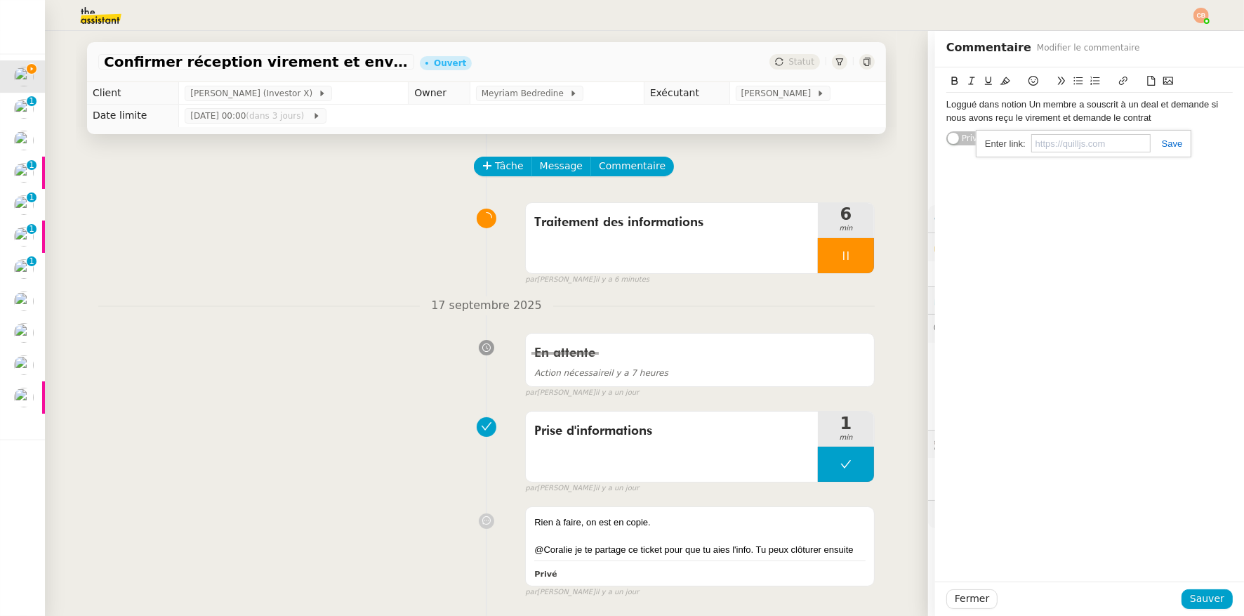
paste input "https://www.notion.so/Un-membre-a-souscrit-un-deal-et-demande-si-nous-avons-re-…"
type input "https://www.notion.so/Un-membre-a-souscrit-un-deal-et-demande-si-nous-avons-re-…"
click at [1152, 119] on div "Loggué dans notion Un membre a souscrit à un deal et demande si nous avons reçu…" at bounding box center [1090, 111] width 287 height 26
click at [1029, 81] on icon at bounding box center [1034, 81] width 10 height 10
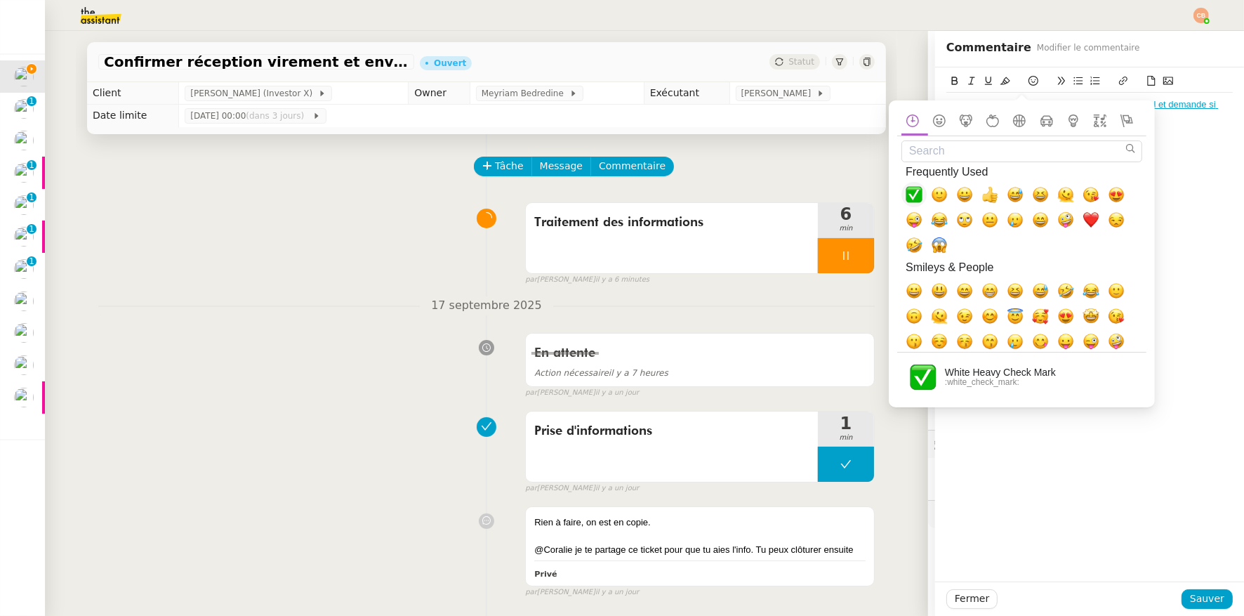
click at [917, 194] on span "✅, white_check_mark" at bounding box center [914, 194] width 17 height 17
click at [1166, 177] on div "Loggué dans notion Un membre a souscrit à un deal et demande si nous avons reçu…" at bounding box center [1089, 324] width 309 height 514
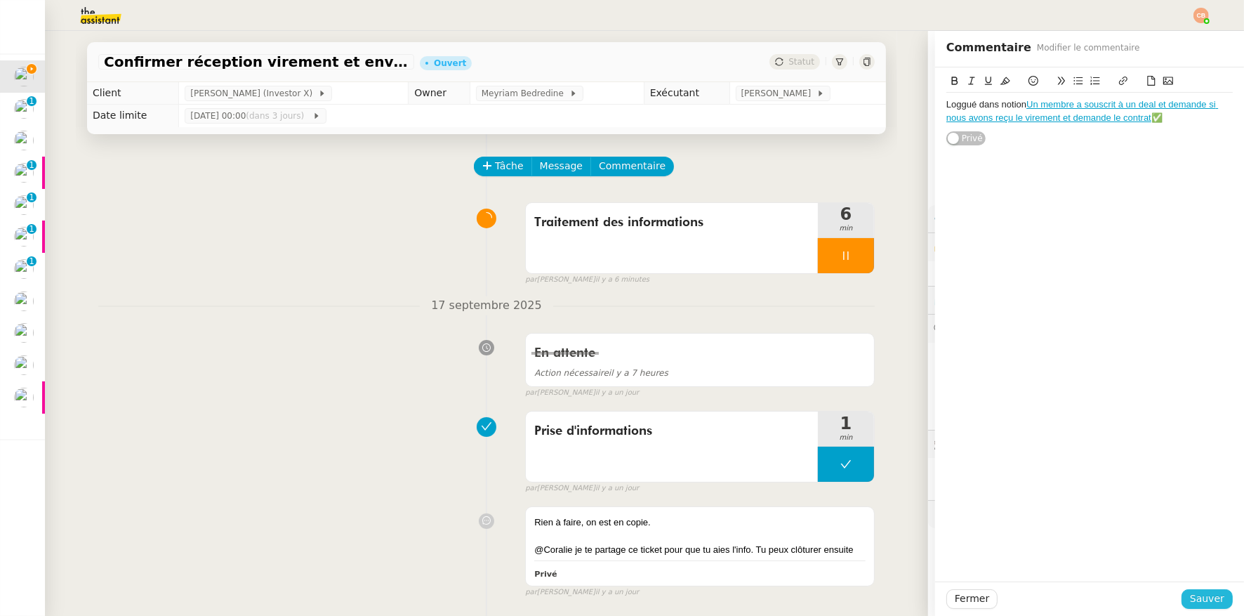
click at [1197, 598] on span "Sauver" at bounding box center [1207, 599] width 34 height 16
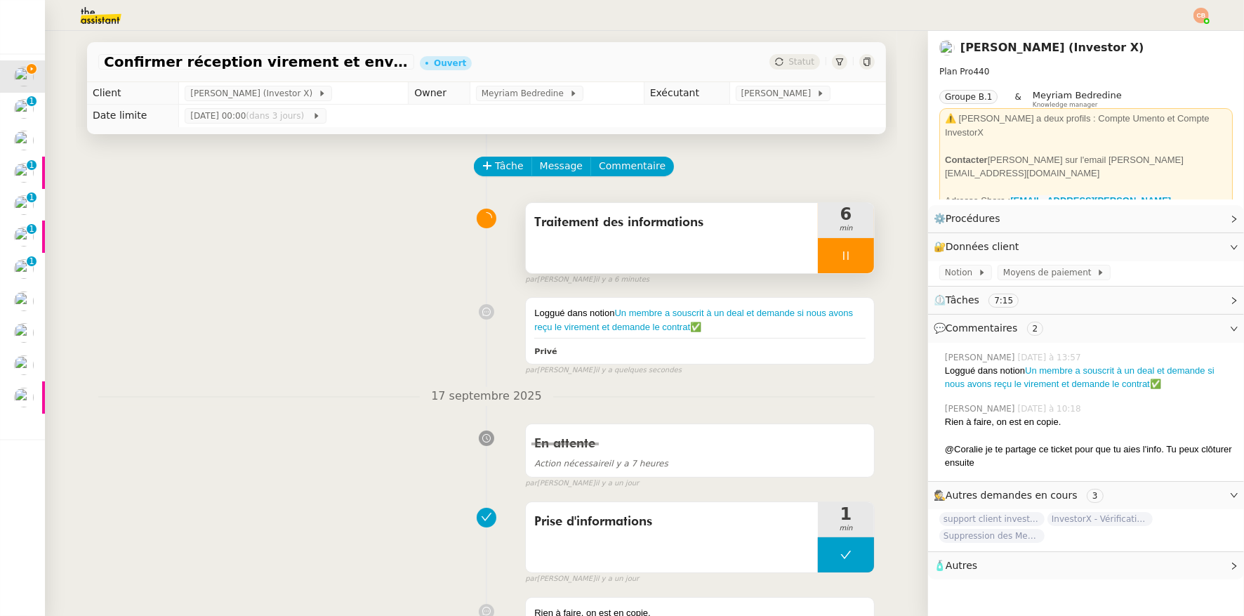
click at [824, 263] on div at bounding box center [846, 255] width 56 height 35
drag, startPoint x: 846, startPoint y: 254, endPoint x: 843, endPoint y: 190, distance: 64.0
click at [855, 254] on icon at bounding box center [860, 255] width 11 height 11
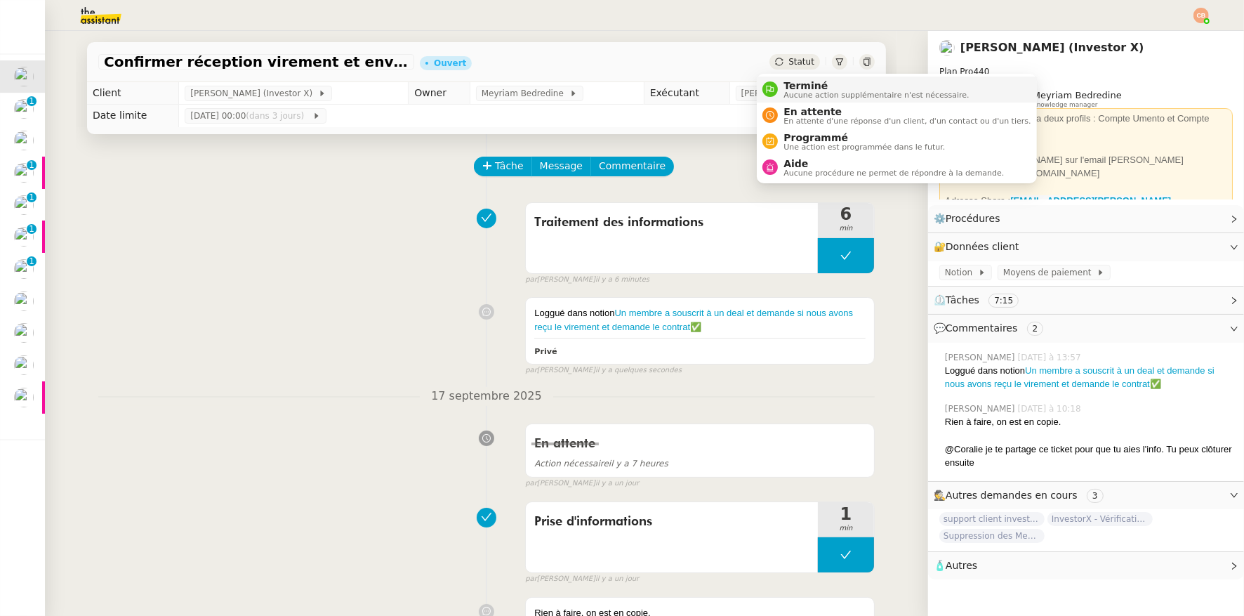
click at [803, 87] on span "Terminé" at bounding box center [876, 85] width 185 height 11
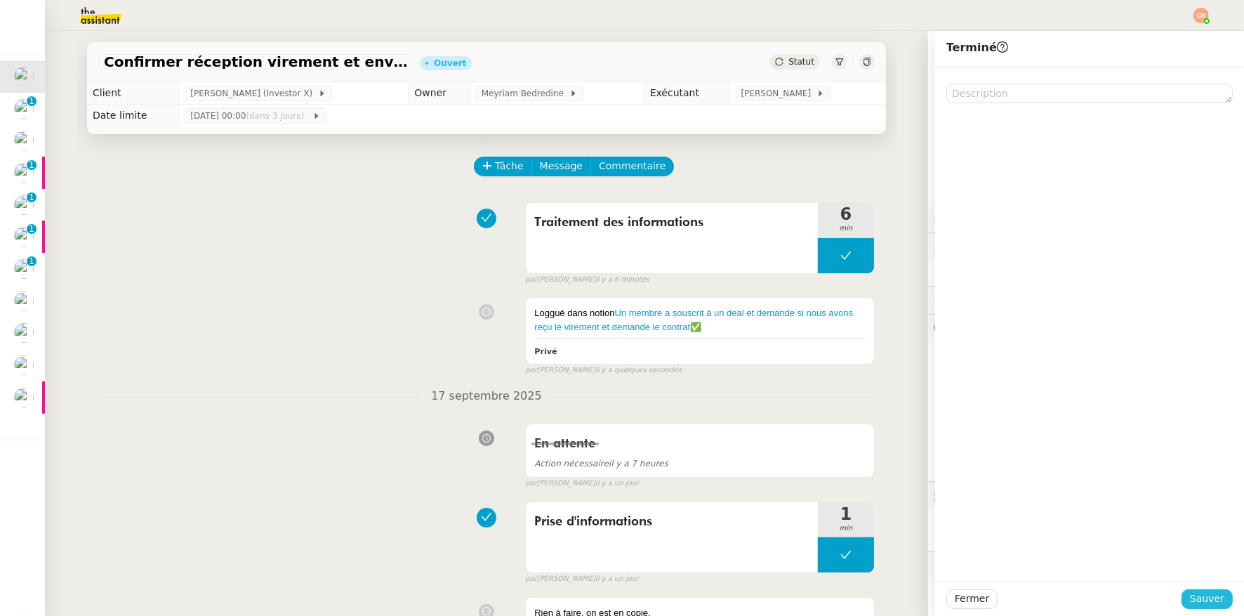
click at [1190, 596] on span "Sauver" at bounding box center [1207, 599] width 34 height 16
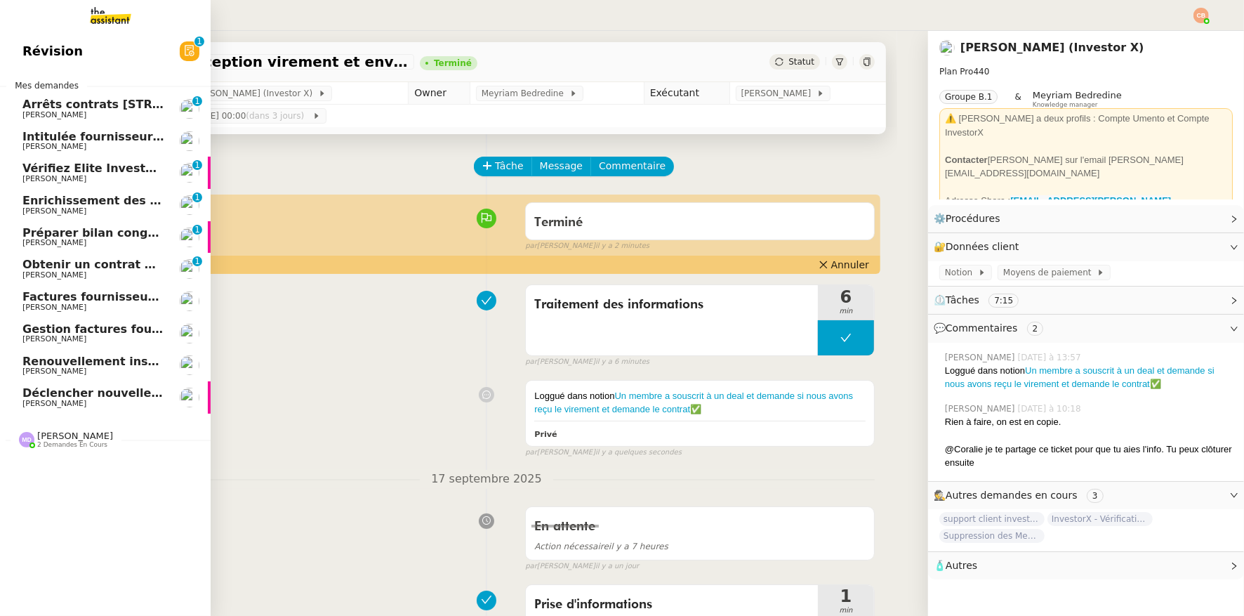
click at [30, 166] on span "Vérifiez Elite Investors 2025 et FTI" at bounding box center [131, 168] width 218 height 13
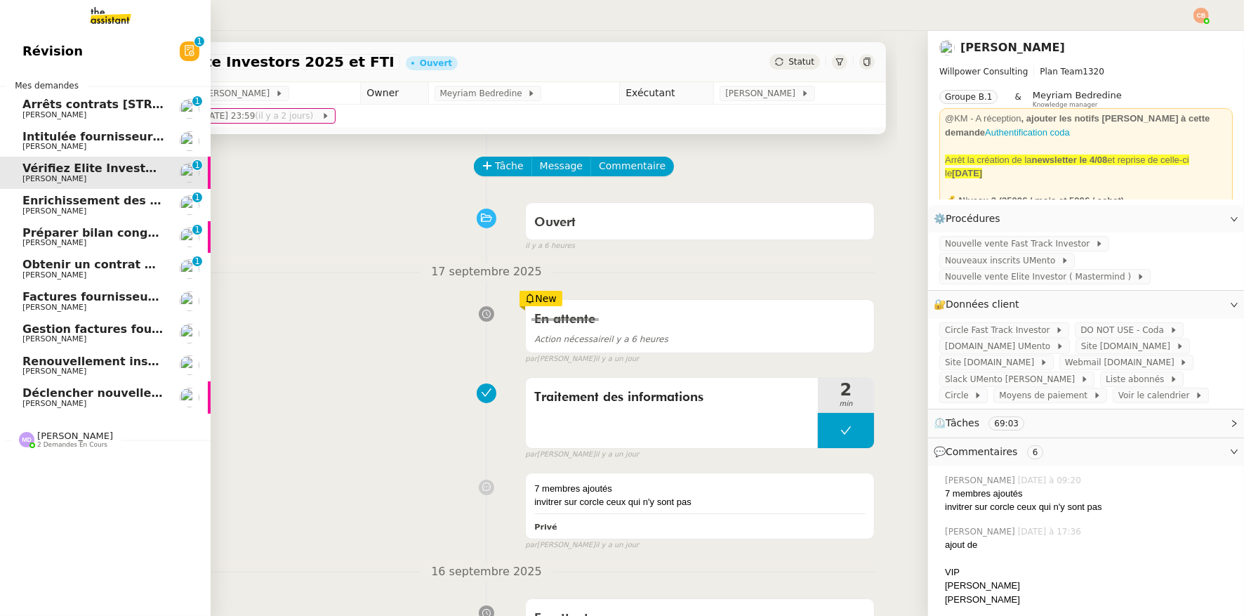
click at [39, 147] on span "[PERSON_NAME]" at bounding box center [54, 146] width 64 height 9
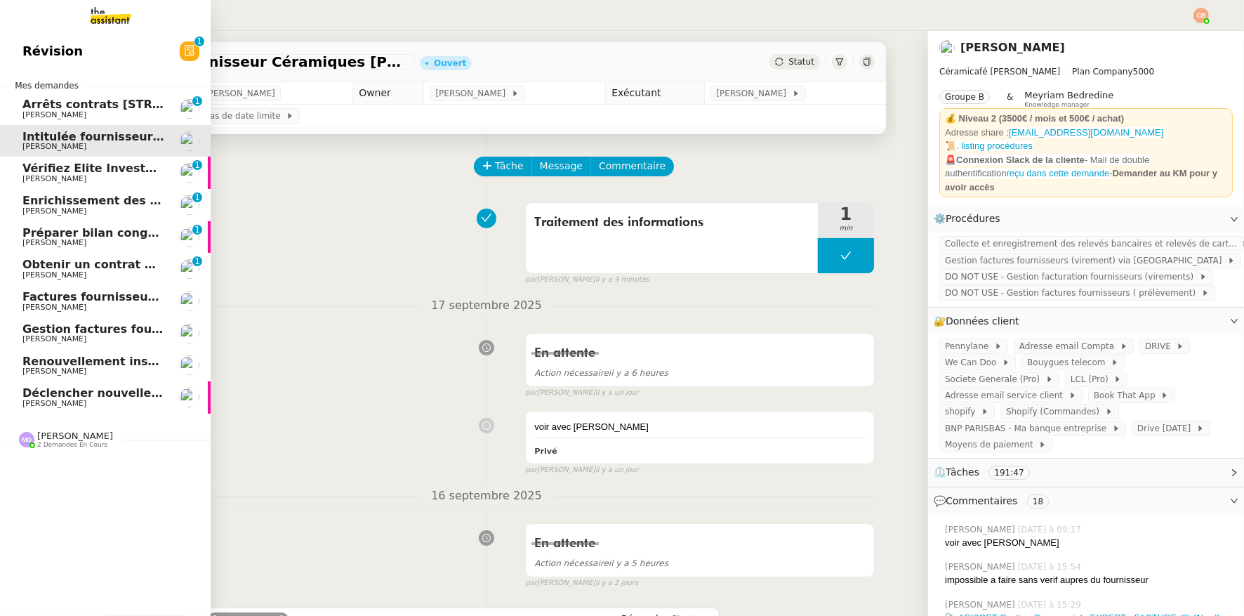
click at [77, 186] on link "Vérifiez Elite Investors 2025 et FTI Cédric Tempestini 0 1 2 3 4 5 6 7 8 9" at bounding box center [105, 173] width 211 height 32
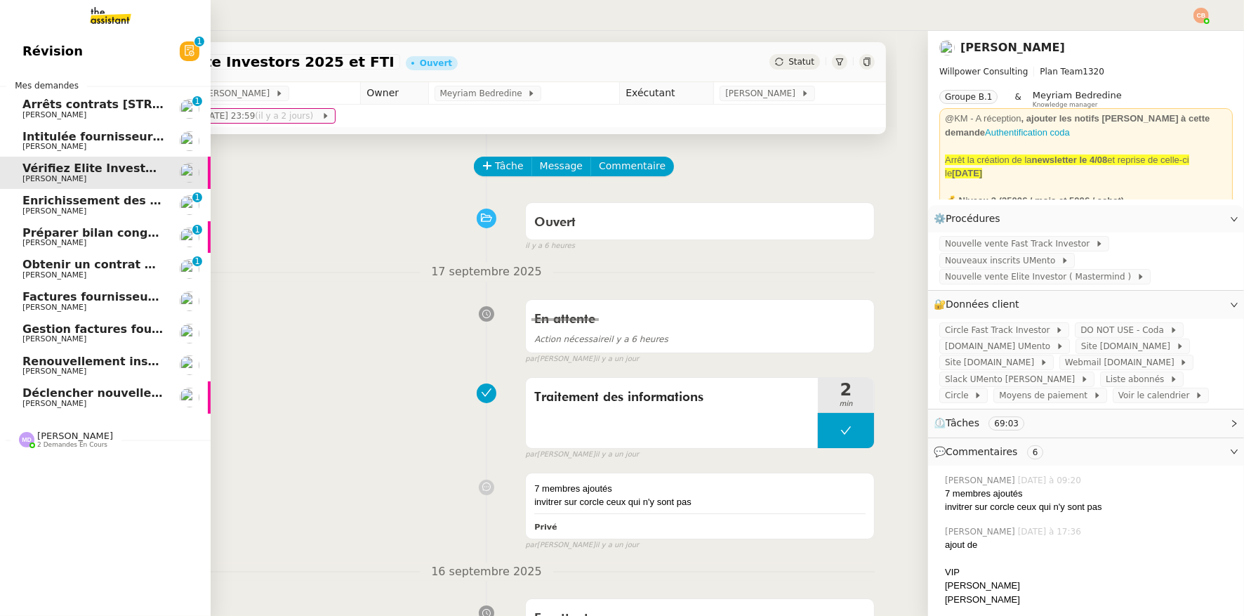
click at [48, 140] on span "Intitulée fournisseur Céramiques [PERSON_NAME]" at bounding box center [180, 136] width 317 height 13
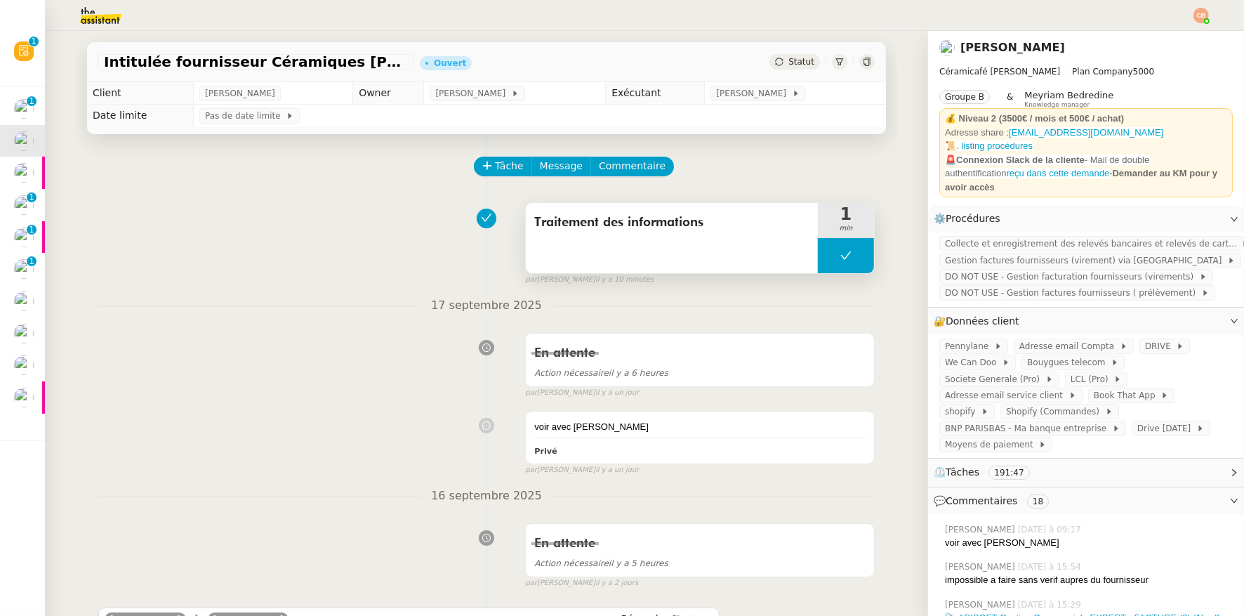
click at [823, 257] on button at bounding box center [846, 255] width 56 height 35
click at [827, 256] on icon at bounding box center [832, 255] width 11 height 11
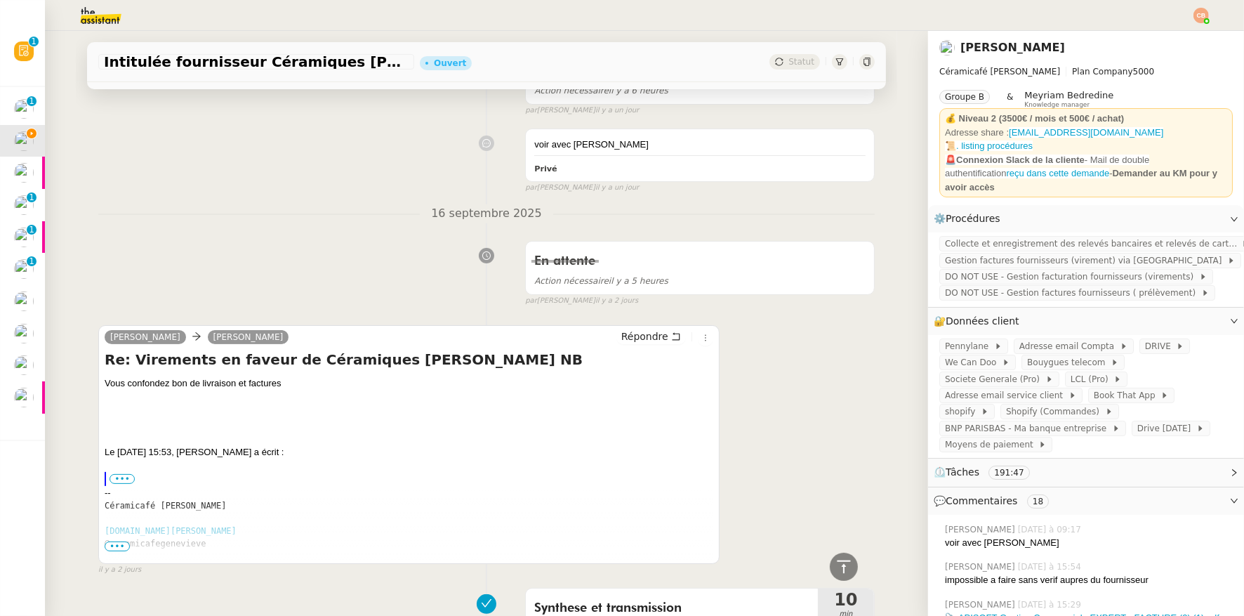
scroll to position [775, 0]
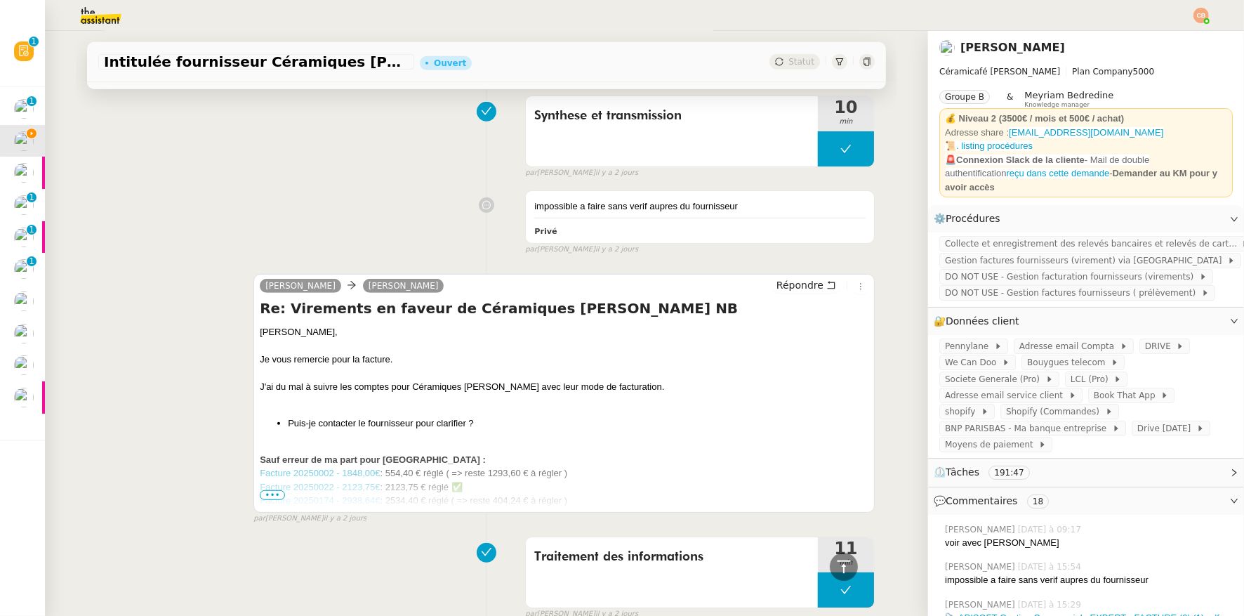
click at [268, 494] on span "•••" at bounding box center [272, 495] width 25 height 10
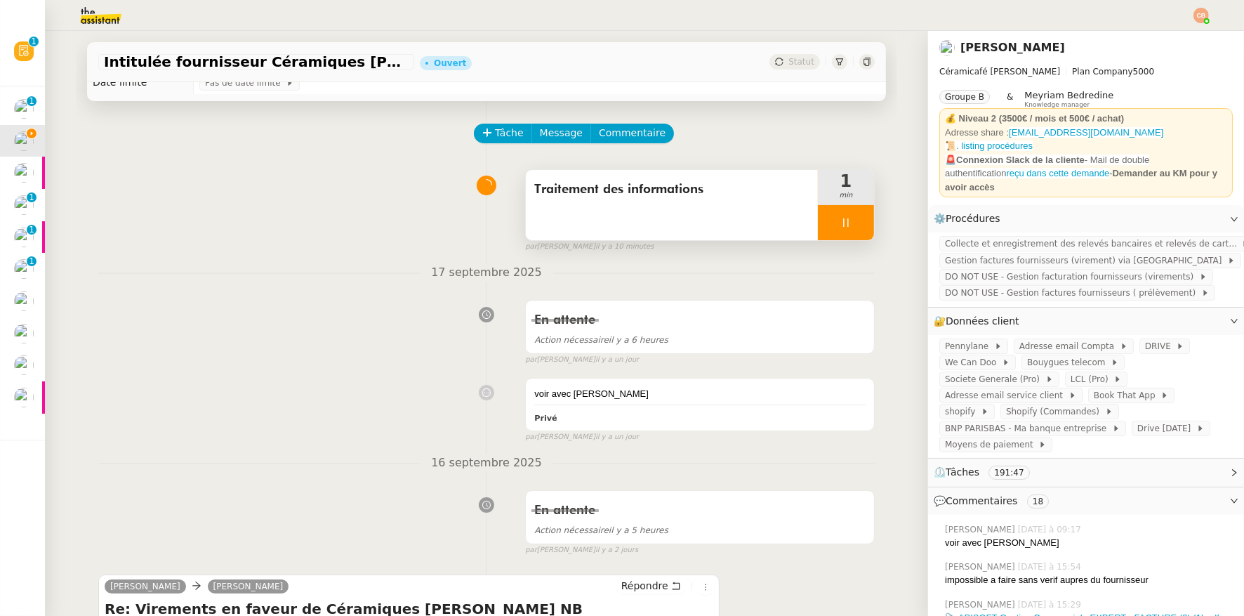
scroll to position [0, 0]
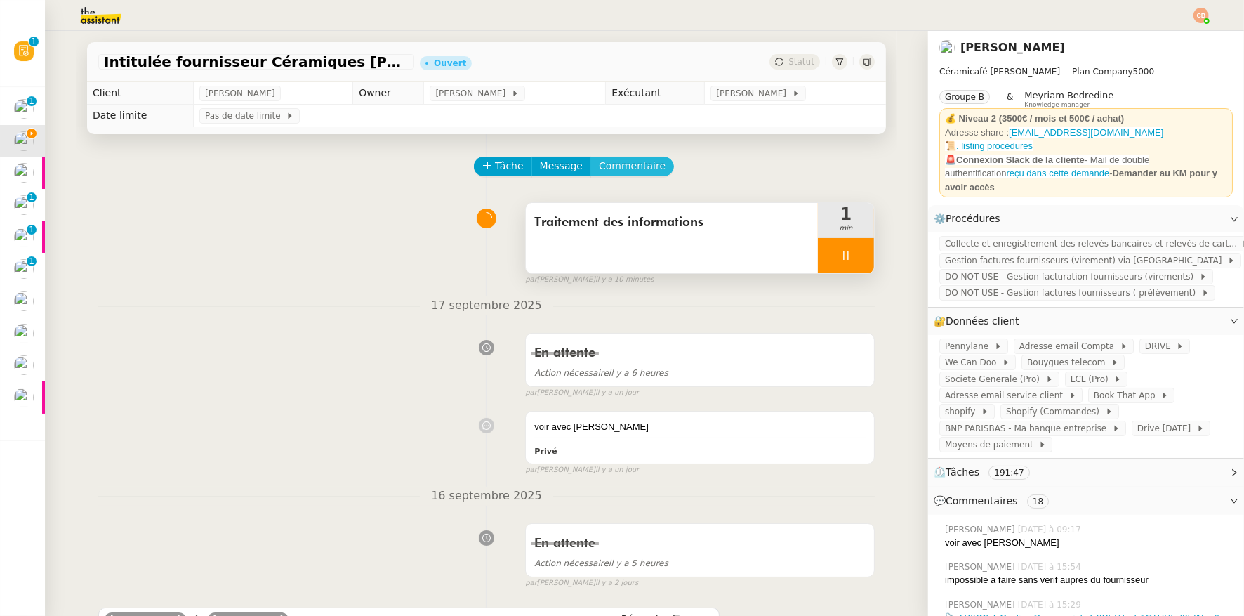
click at [624, 172] on span "Commentaire" at bounding box center [632, 166] width 67 height 16
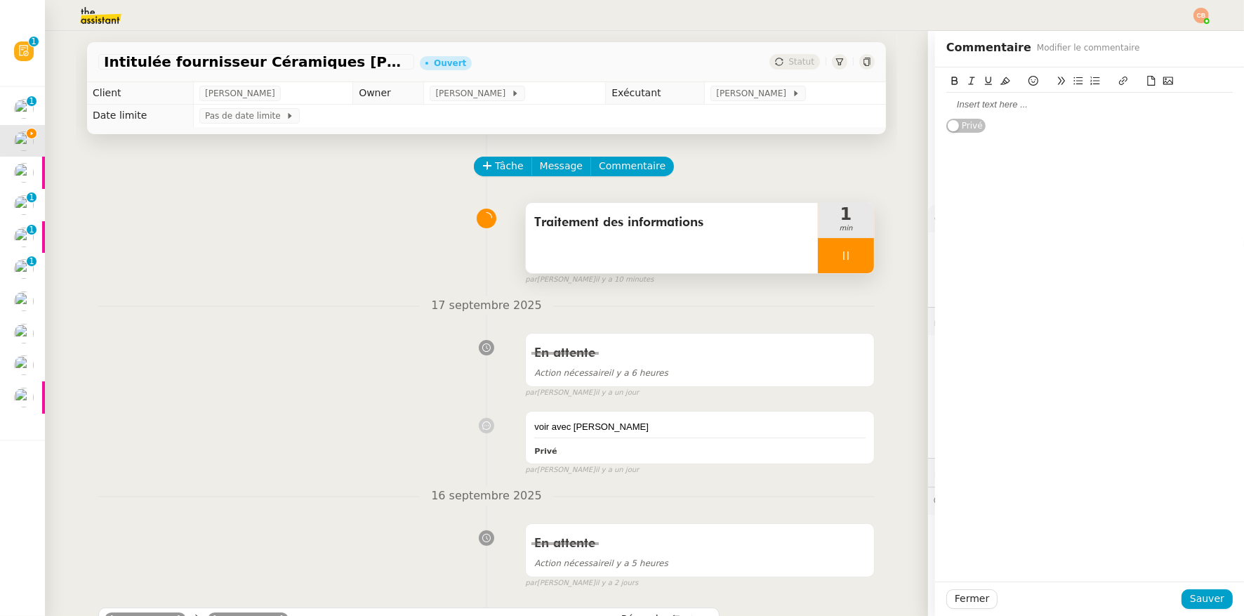
click at [960, 107] on div at bounding box center [1090, 104] width 287 height 13
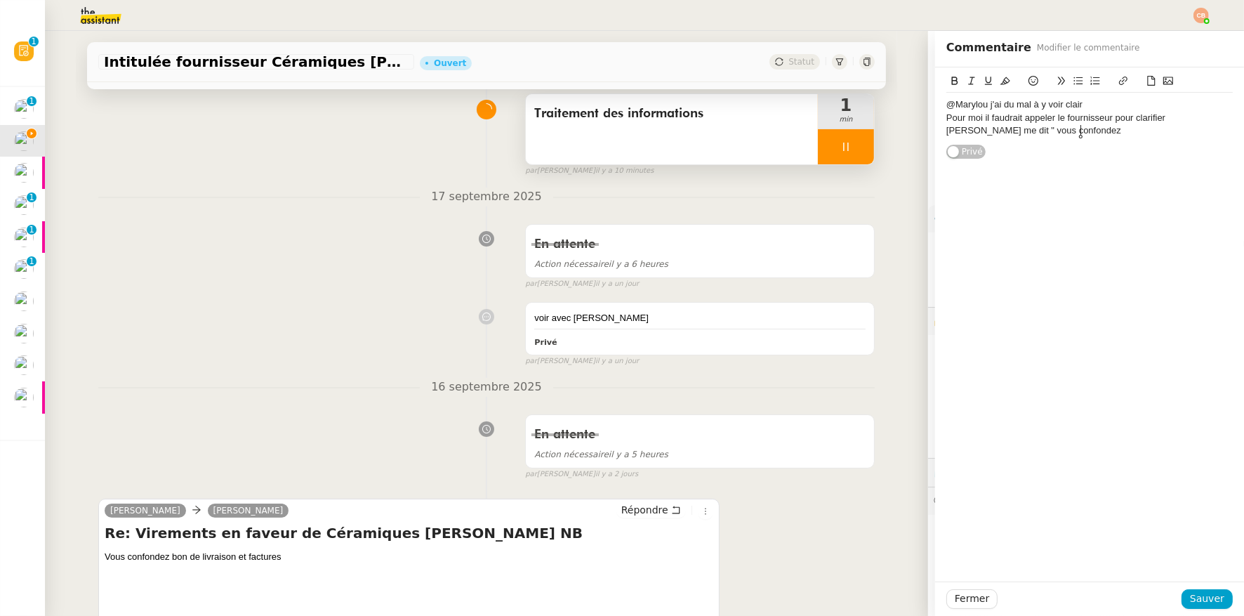
scroll to position [270, 0]
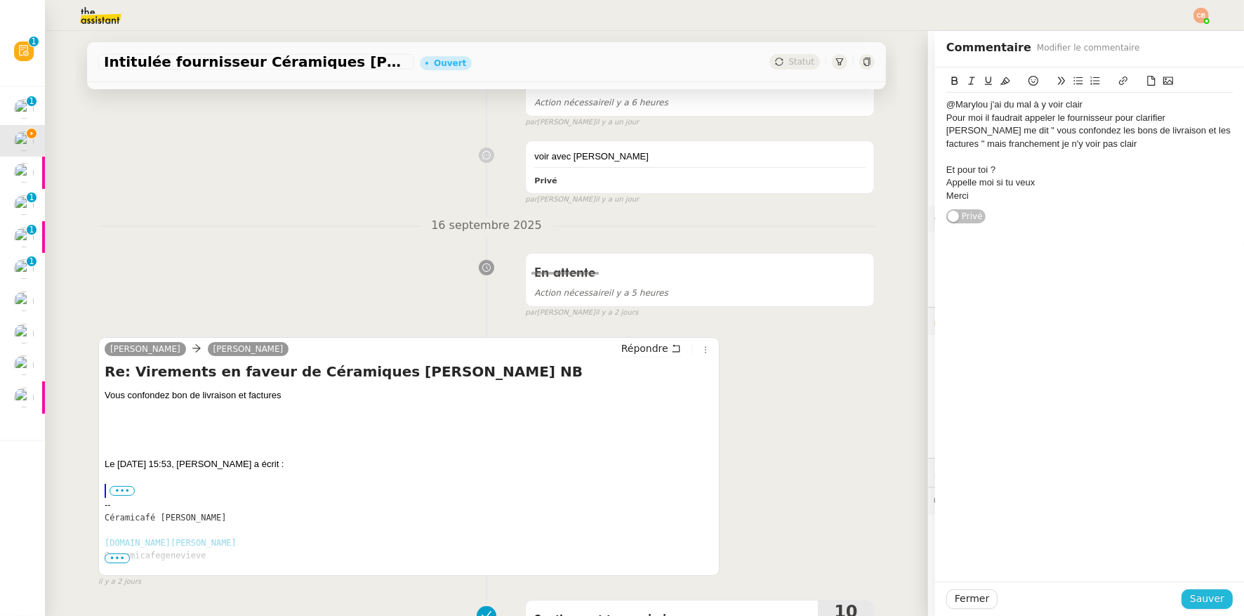
click at [1195, 597] on span "Sauver" at bounding box center [1207, 599] width 34 height 16
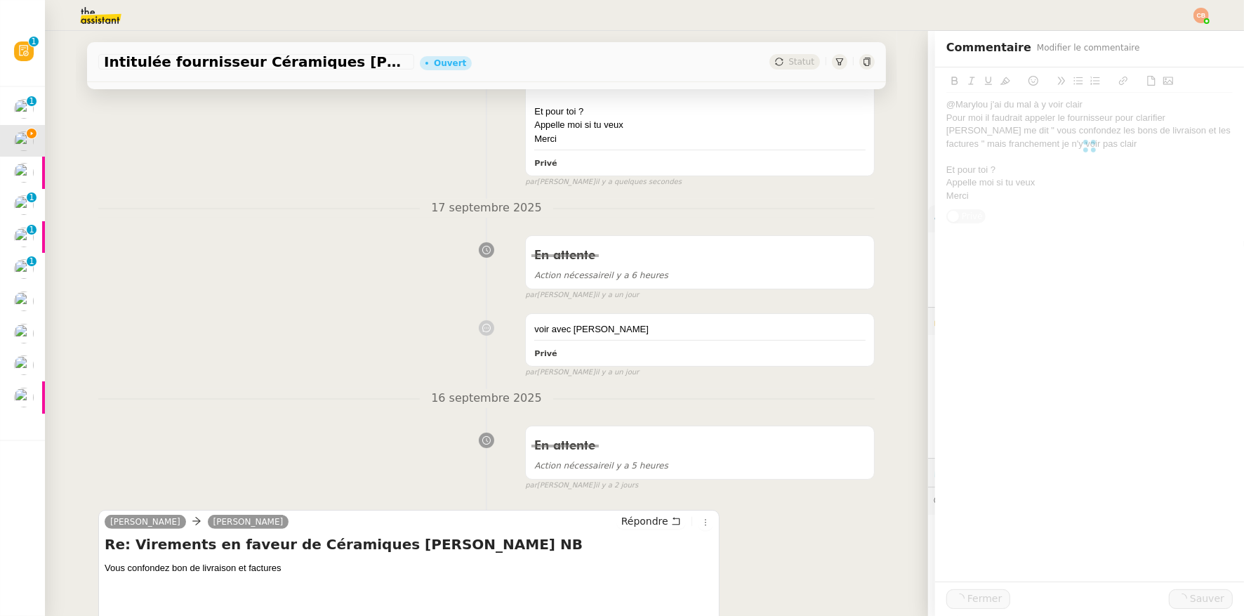
scroll to position [443, 0]
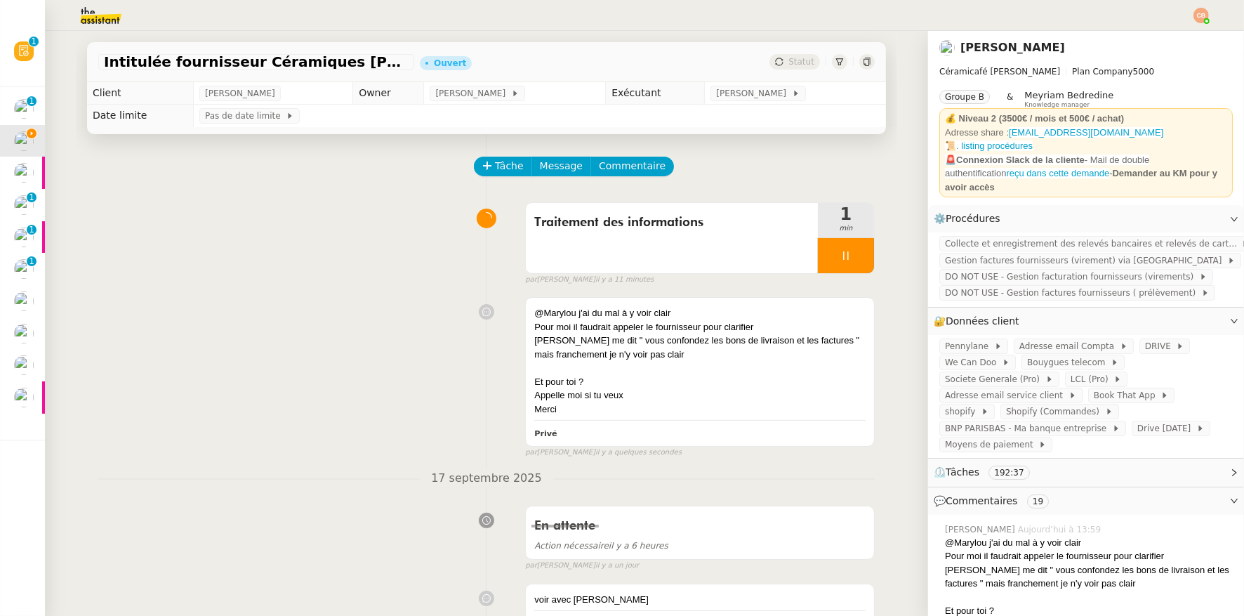
click at [841, 253] on icon at bounding box center [846, 255] width 11 height 11
drag, startPoint x: 845, startPoint y: 246, endPoint x: 844, endPoint y: 185, distance: 61.8
click at [846, 246] on button at bounding box center [860, 255] width 28 height 35
click at [502, 90] on span "[PERSON_NAME]" at bounding box center [472, 93] width 75 height 14
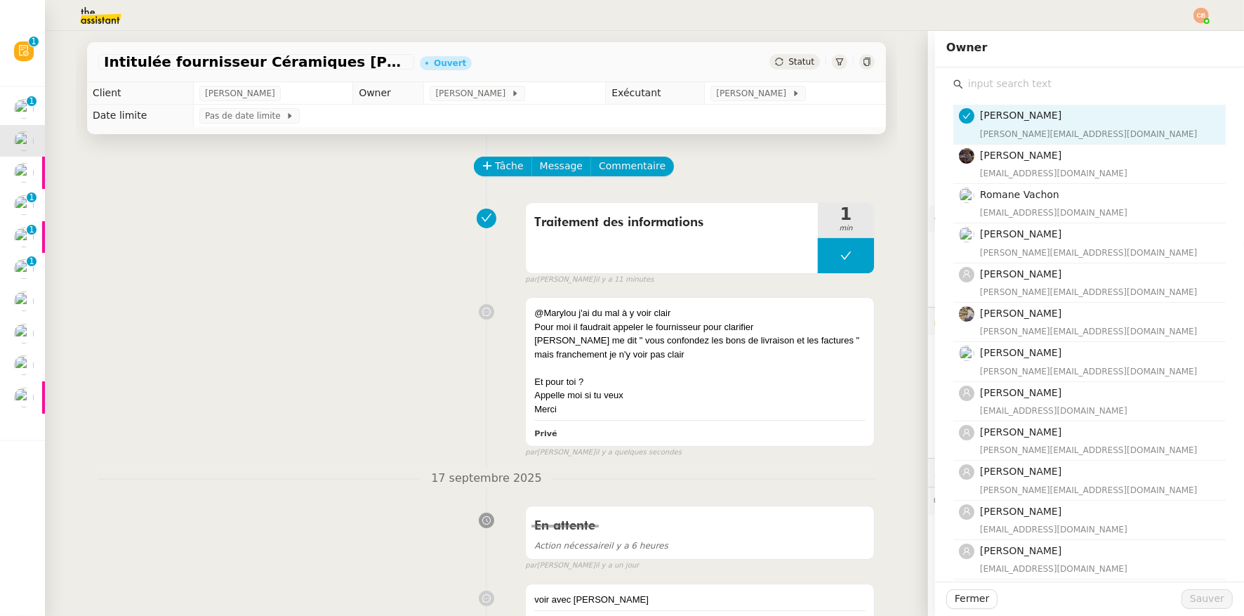
click at [969, 86] on input "text" at bounding box center [1094, 83] width 263 height 19
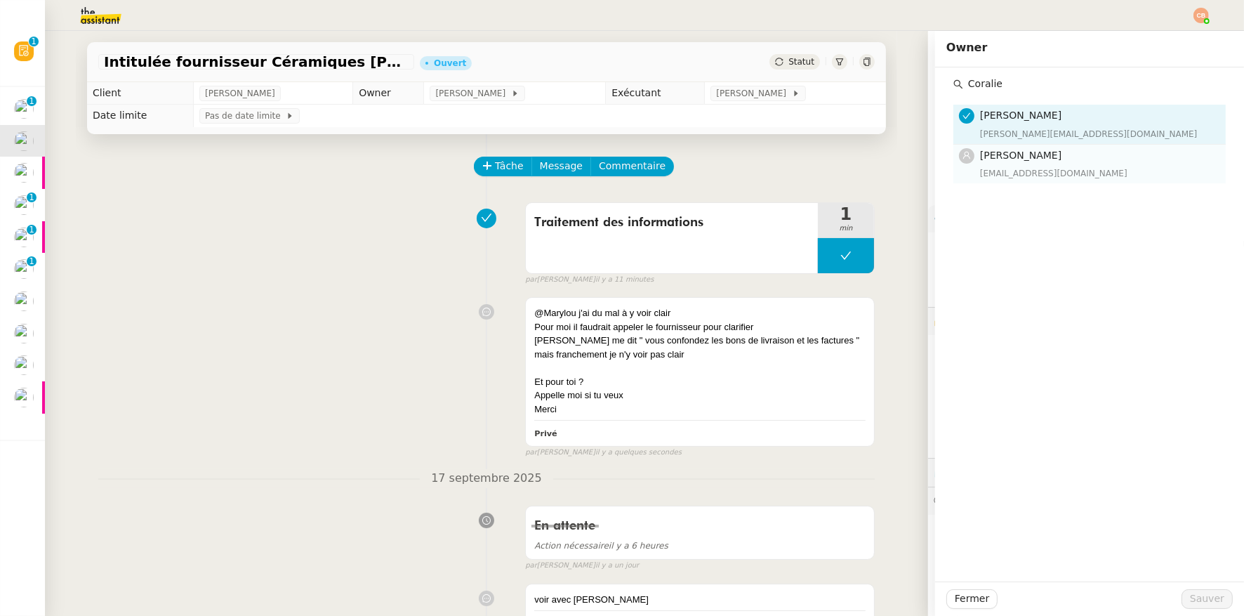
type input "Coralie"
click at [1011, 157] on span "[PERSON_NAME]" at bounding box center [1020, 155] width 81 height 11
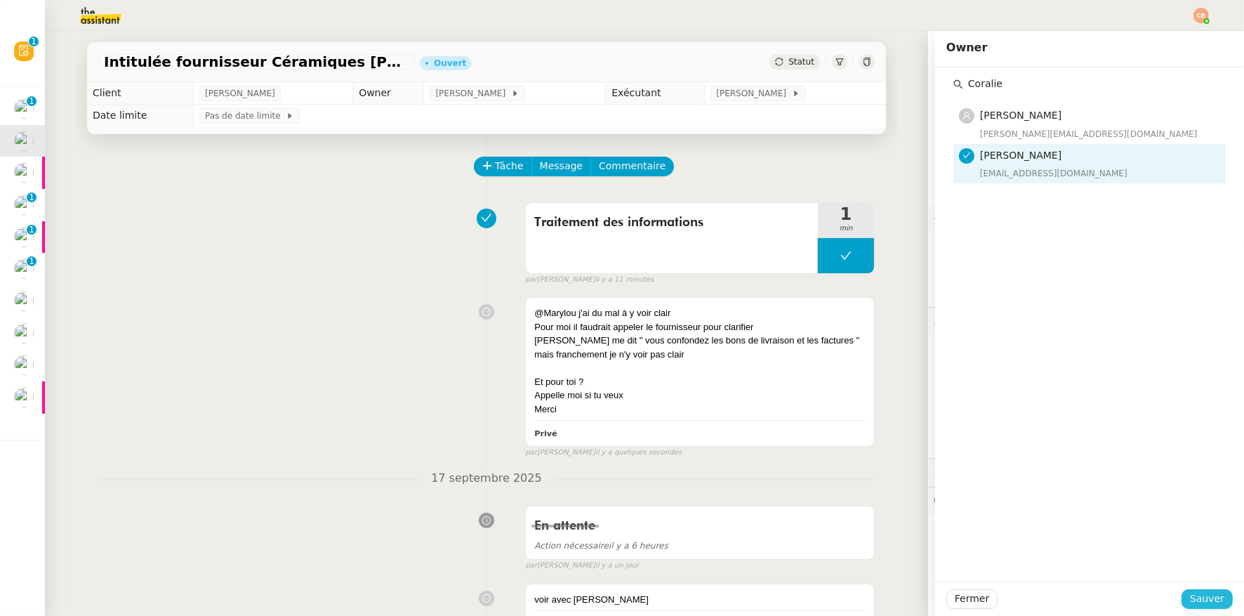
click at [1197, 600] on span "Sauver" at bounding box center [1207, 599] width 34 height 16
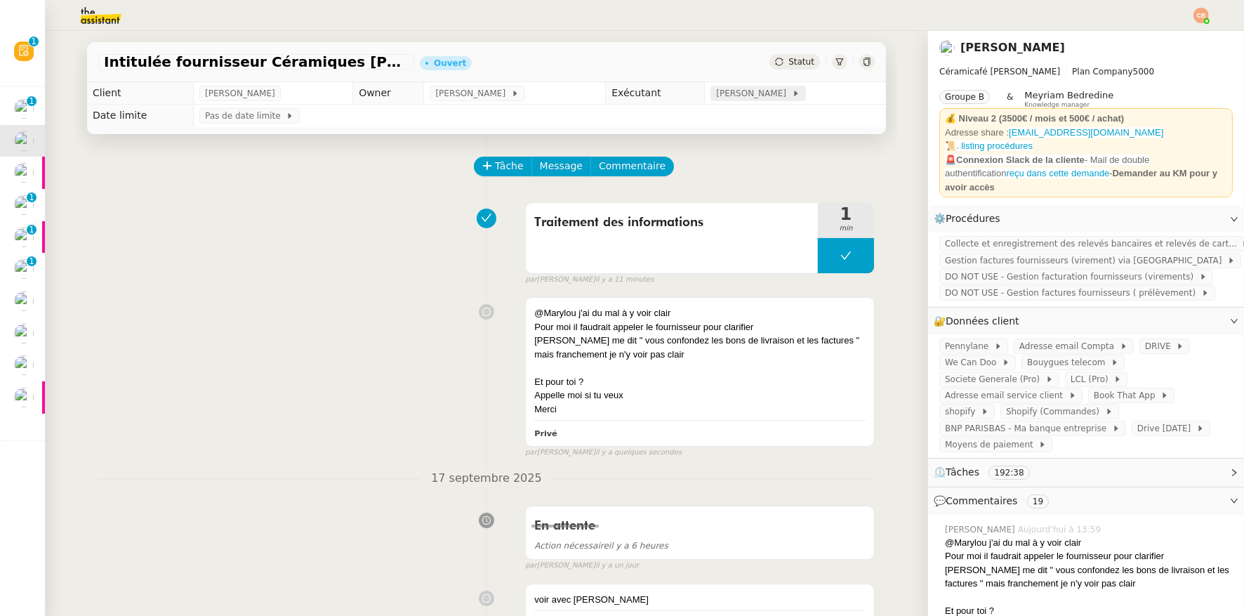
click at [743, 94] on span "[PERSON_NAME]" at bounding box center [753, 93] width 75 height 14
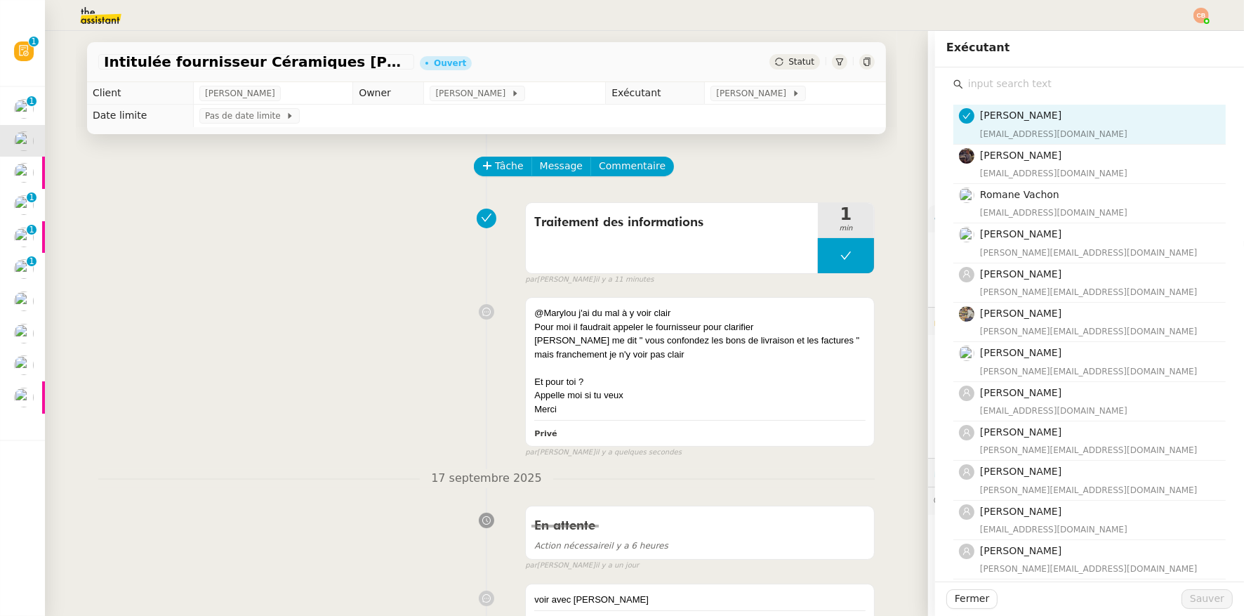
click at [1022, 74] on input "text" at bounding box center [1094, 83] width 263 height 19
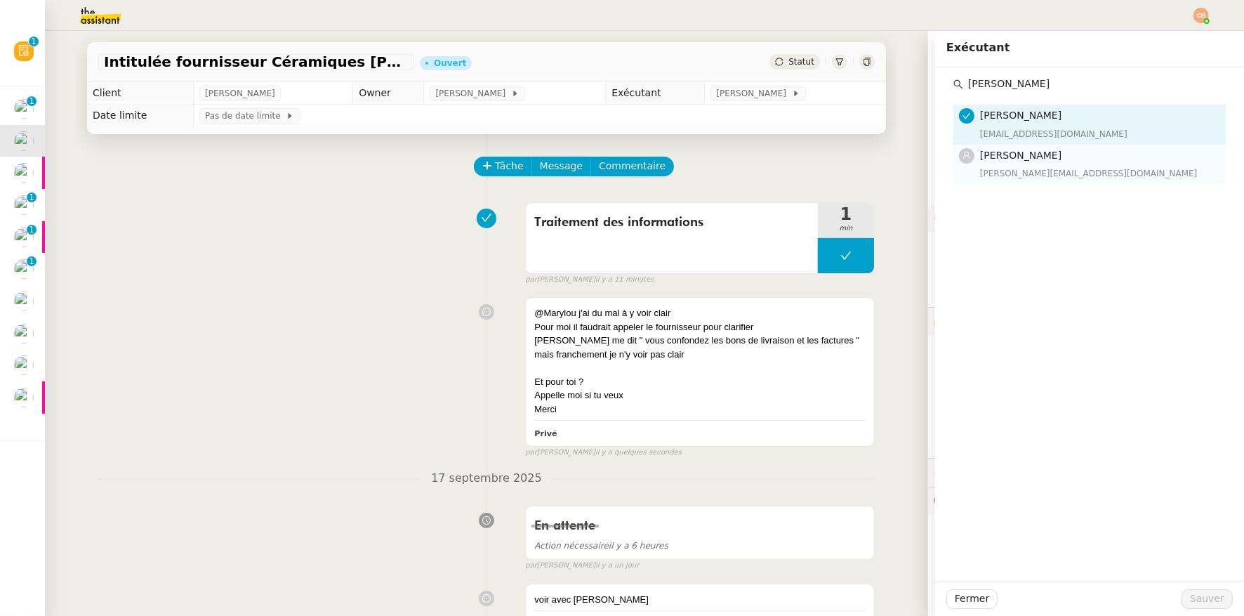
type input "Marylou"
click at [1018, 150] on span "[PERSON_NAME]" at bounding box center [1020, 155] width 81 height 11
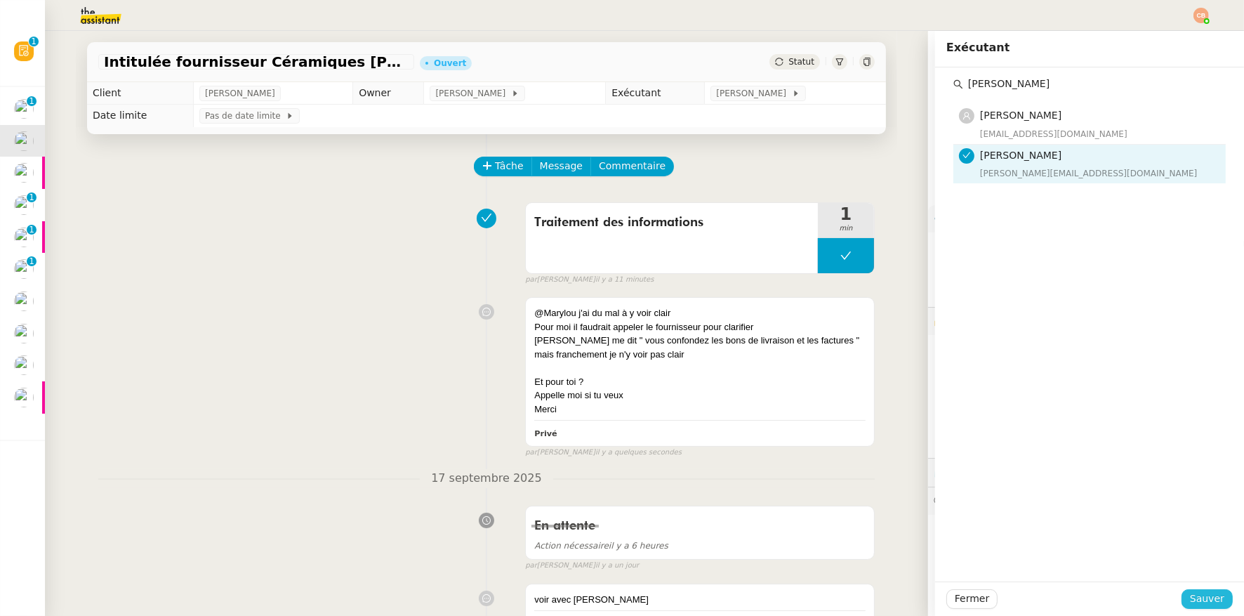
click at [1207, 598] on span "Sauver" at bounding box center [1207, 599] width 34 height 16
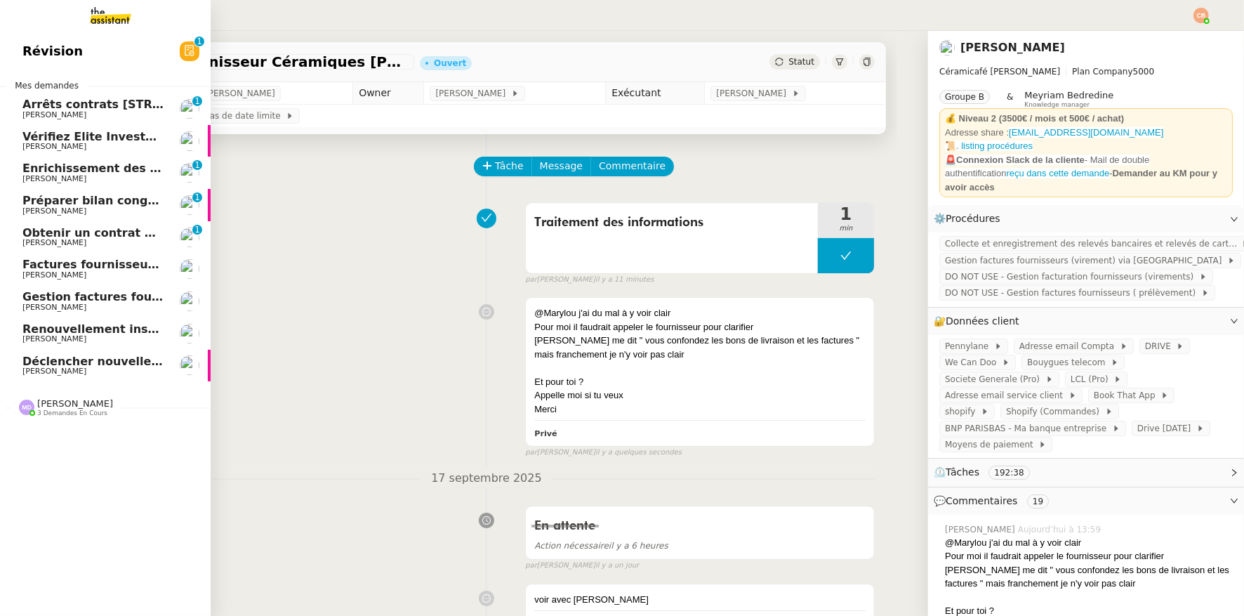
click at [60, 418] on div "Marylou Deybach 3 demandes en cours" at bounding box center [105, 401] width 211 height 41
click at [67, 353] on link "Déclencher nouvelle procédure email [PERSON_NAME]" at bounding box center [105, 366] width 211 height 32
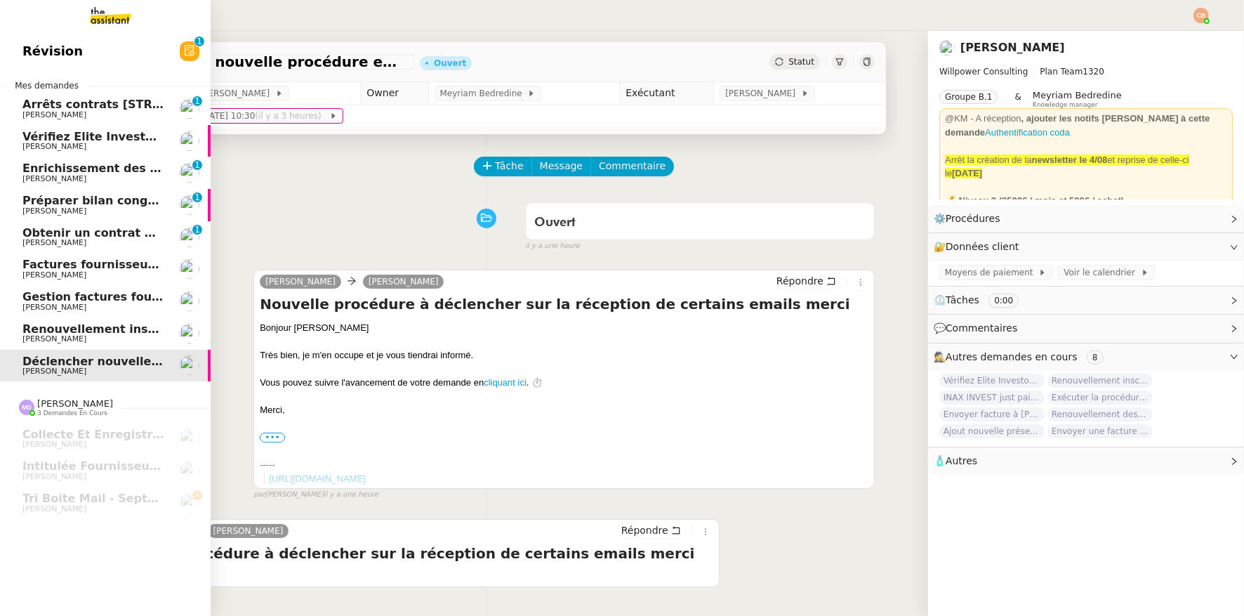
click at [67, 331] on span "Renouvellement inscriptions - septembre 2025" at bounding box center [170, 328] width 297 height 13
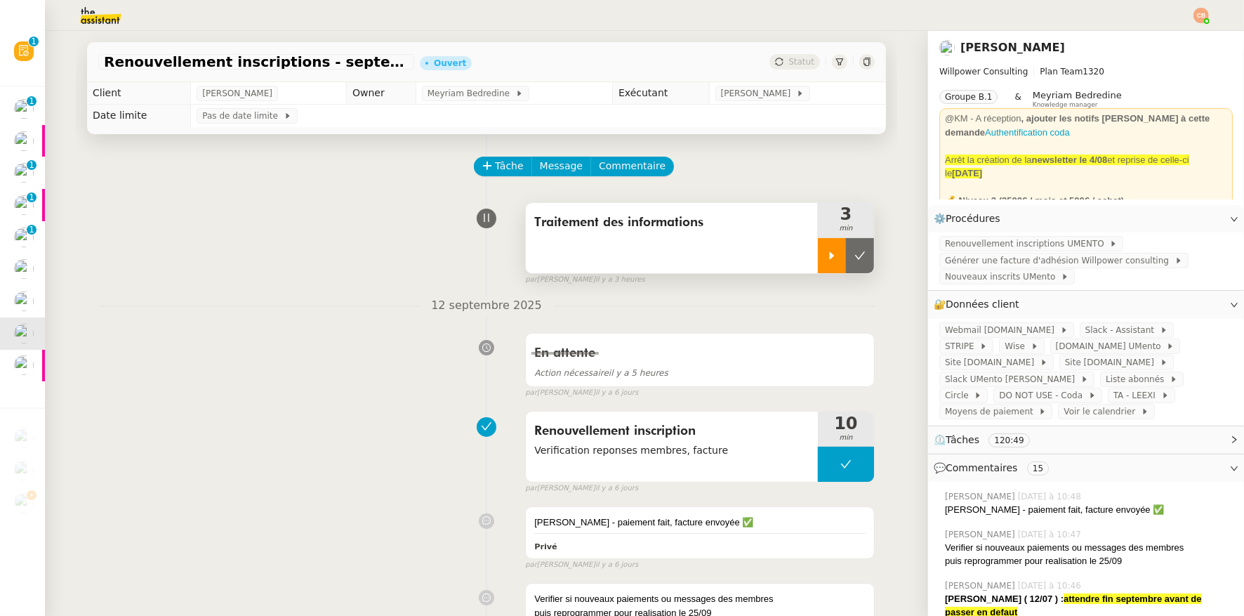
click at [818, 266] on div at bounding box center [832, 255] width 28 height 35
click at [840, 259] on div at bounding box center [846, 255] width 56 height 35
click at [855, 259] on icon at bounding box center [860, 255] width 11 height 11
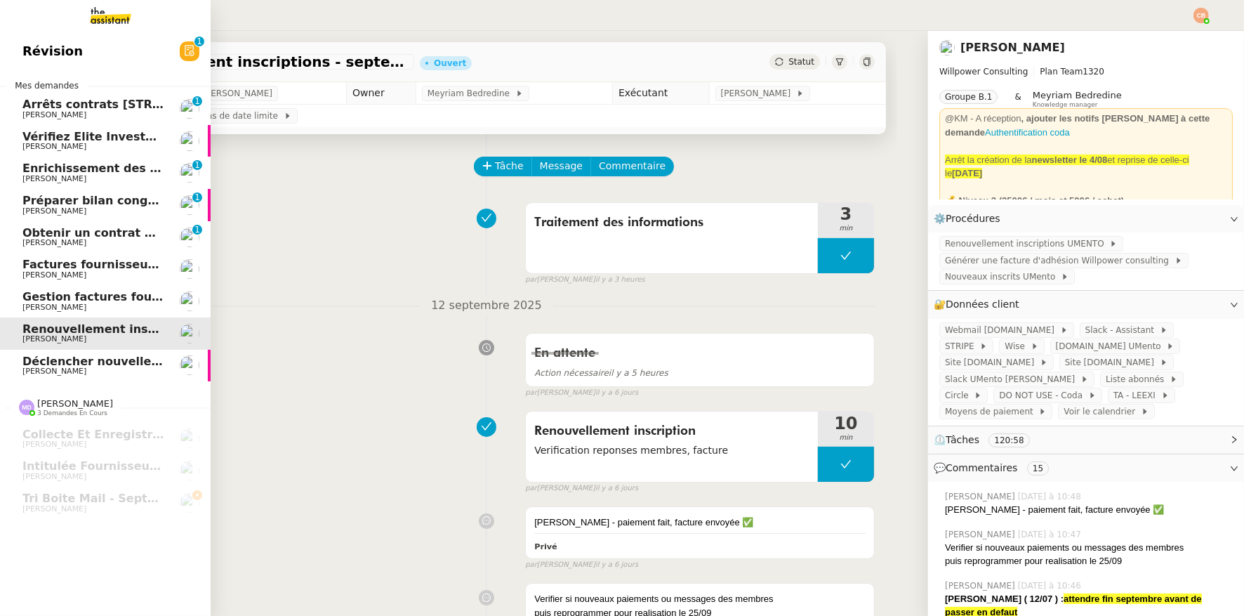
click at [85, 298] on span "Gestion factures fournisseurs (virement) via [GEOGRAPHIC_DATA]- [DATE]" at bounding box center [256, 296] width 468 height 13
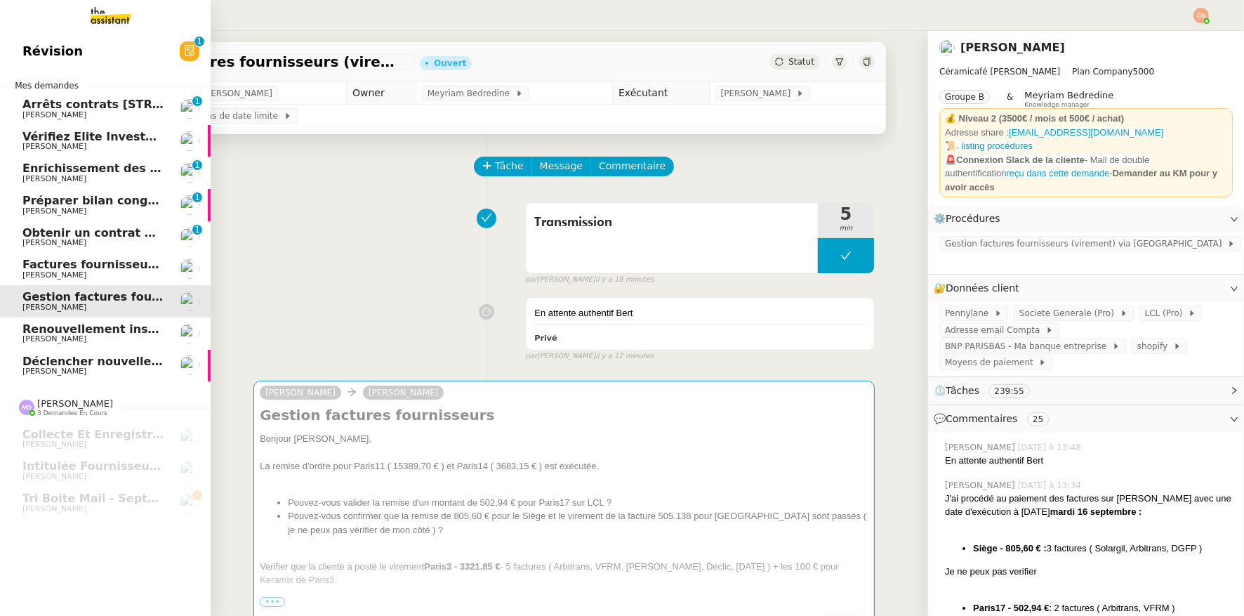
click at [85, 269] on span "Factures fournisseurs règlement par prélèvement, CB et espèces via Pennylane - …" at bounding box center [332, 264] width 621 height 13
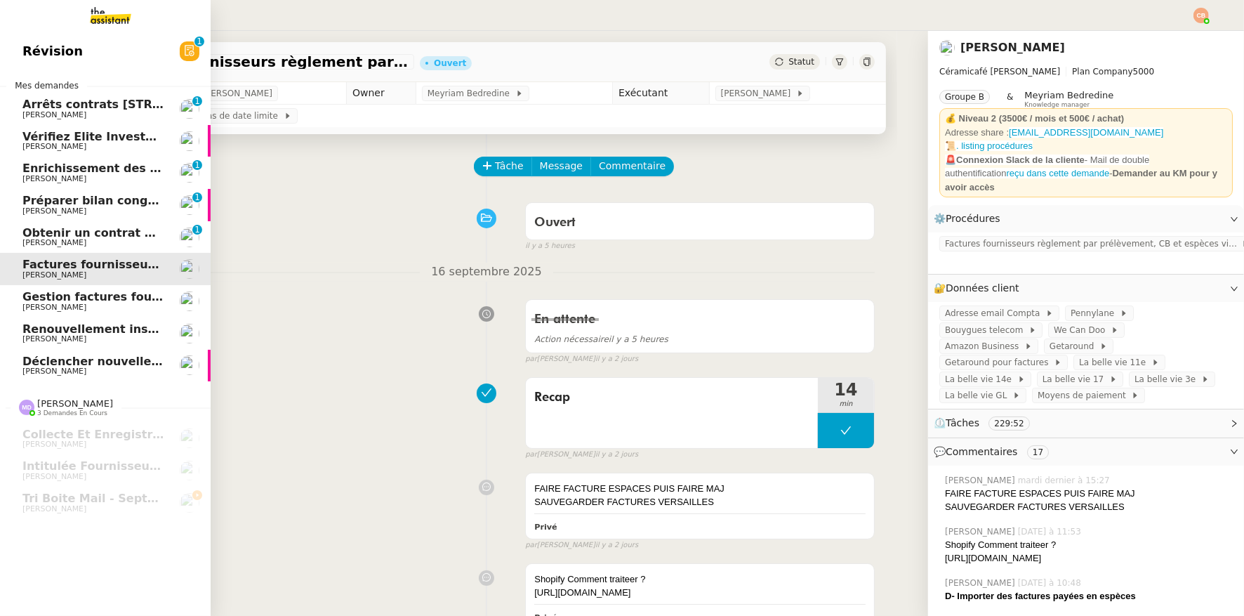
click at [86, 242] on span "[PERSON_NAME]" at bounding box center [54, 242] width 64 height 9
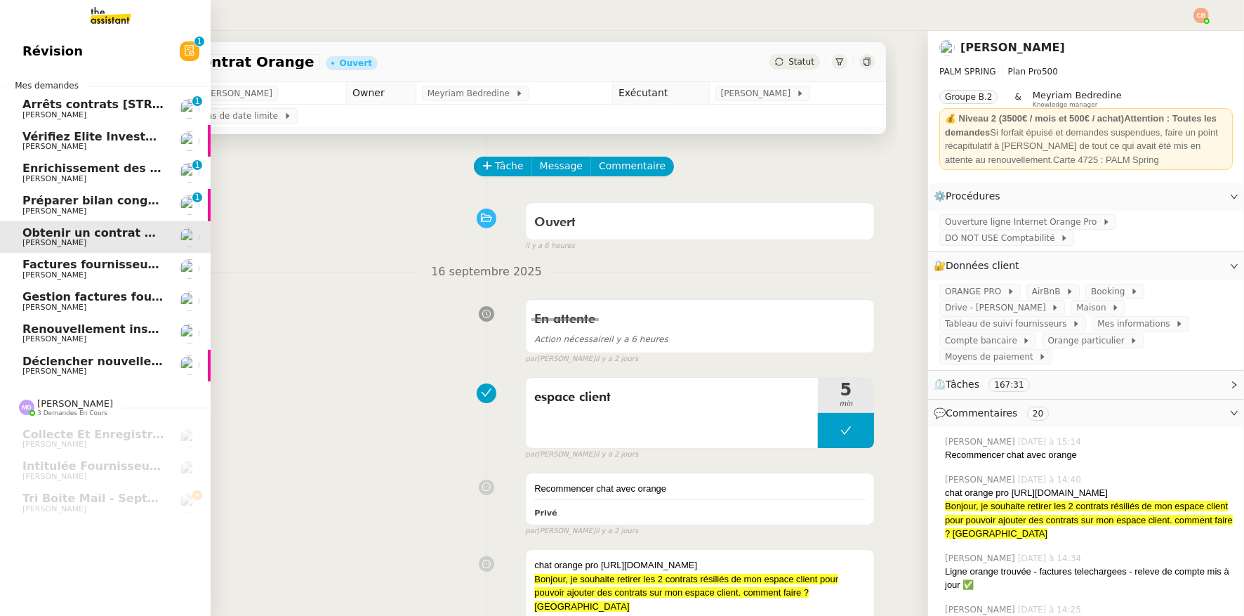
click at [47, 108] on span "Arrêts contrats [STREET_ADDRESS] ( [GEOGRAPHIC_DATA] )" at bounding box center [210, 104] width 376 height 13
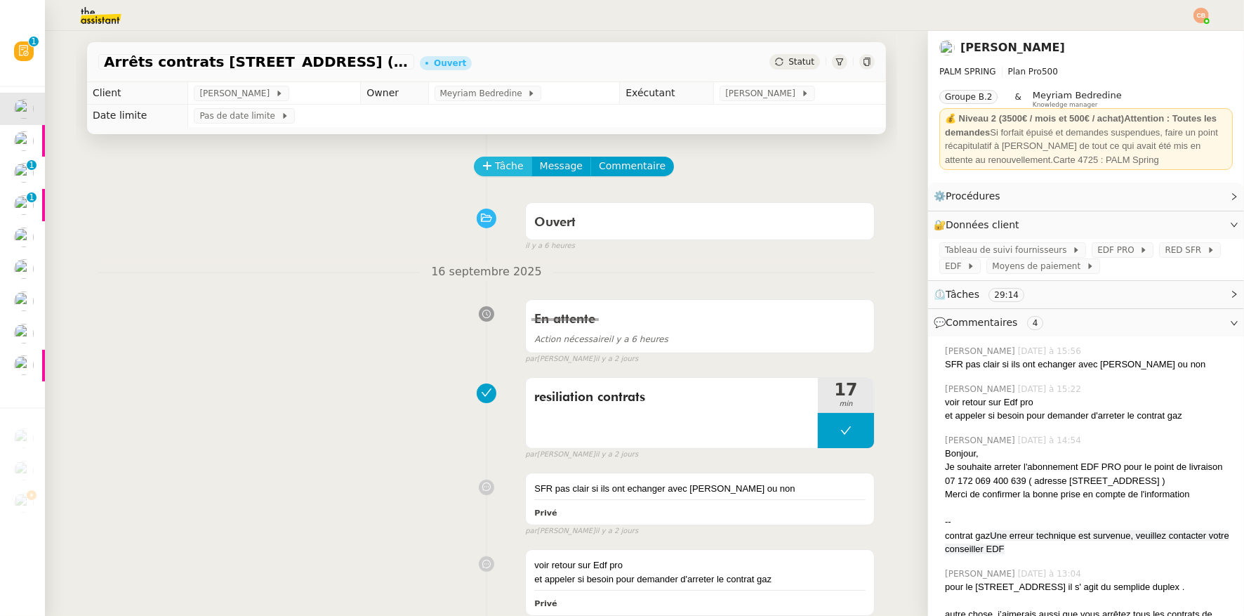
click at [495, 163] on span "Tâche" at bounding box center [509, 166] width 29 height 16
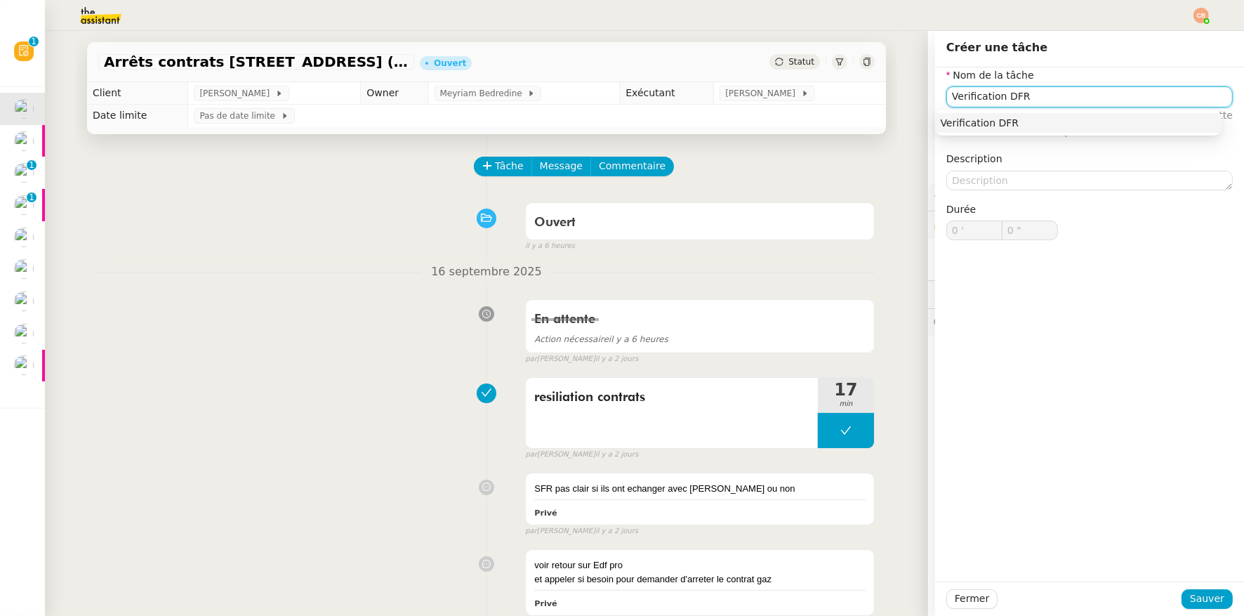
click at [1001, 98] on input "Verification DFR" at bounding box center [1090, 96] width 287 height 20
type input "Verification SFR"
click at [1207, 597] on span "Sauver" at bounding box center [1207, 599] width 34 height 16
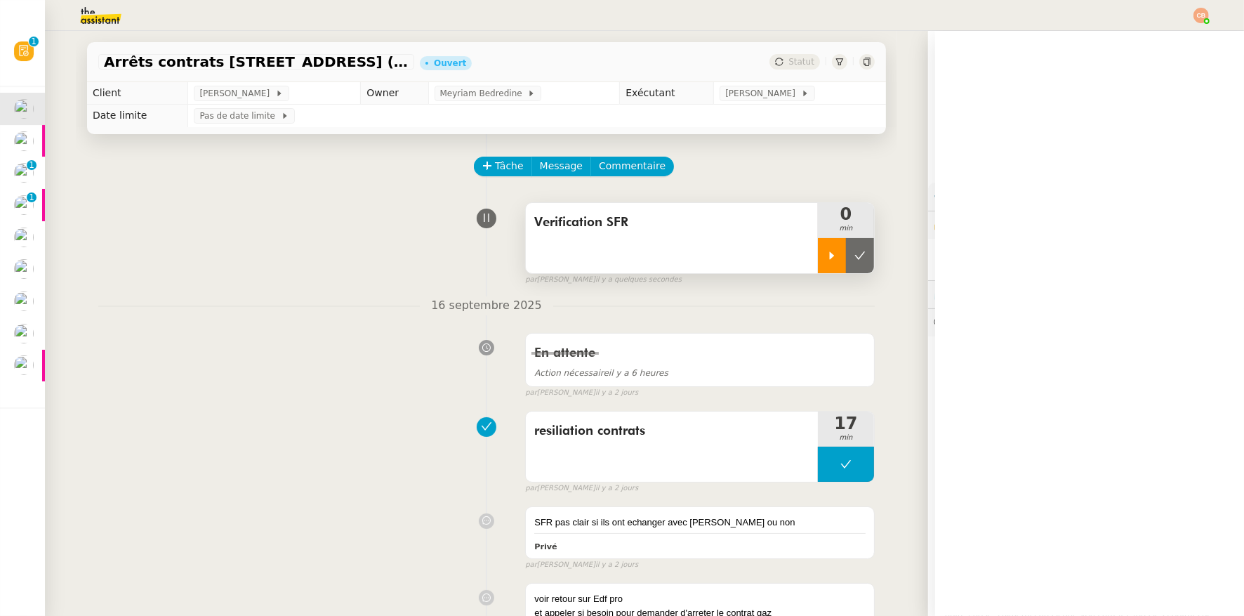
click at [827, 258] on icon at bounding box center [832, 255] width 11 height 11
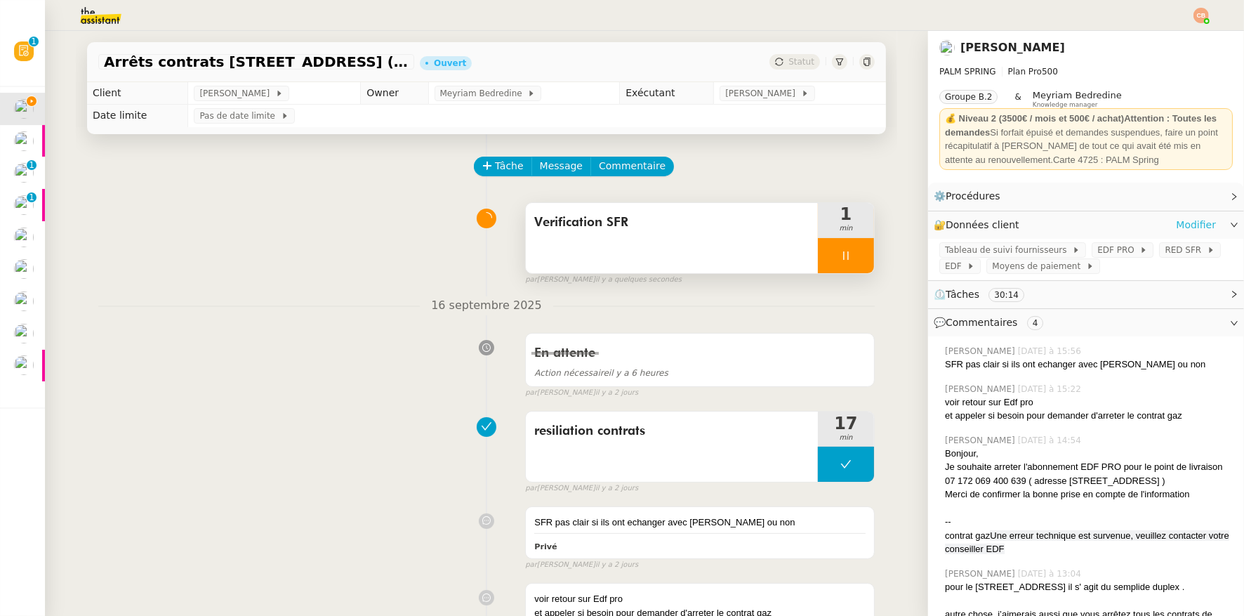
click at [1177, 223] on link "Modifier" at bounding box center [1196, 225] width 40 height 16
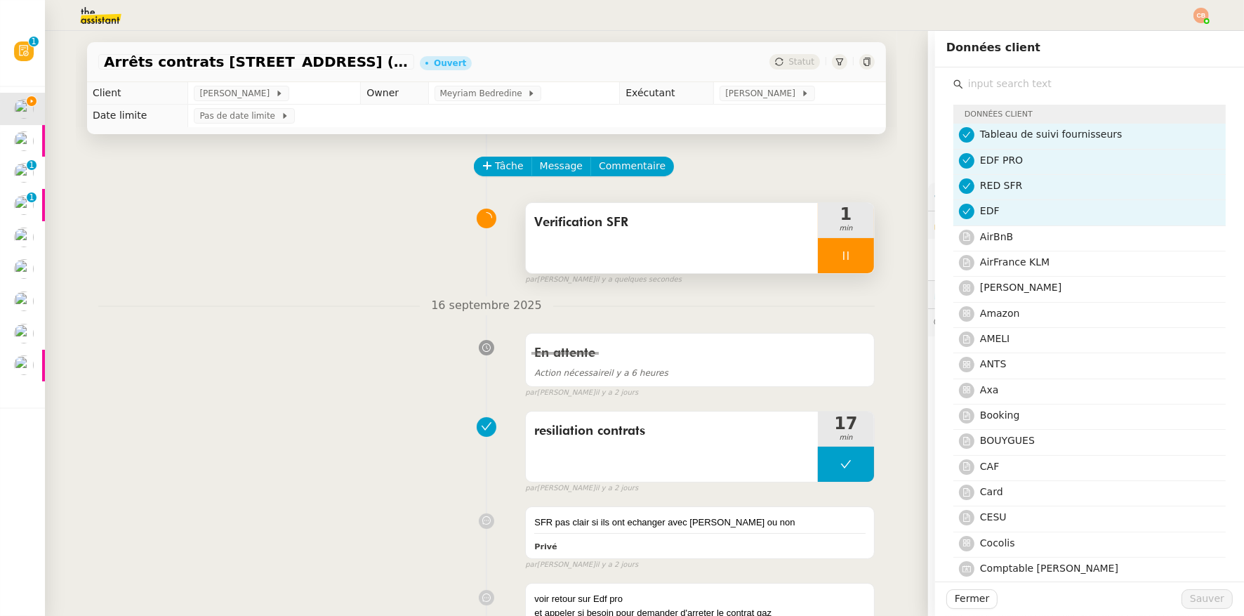
click at [847, 169] on div "Tâche Message Commentaire" at bounding box center [675, 174] width 400 height 34
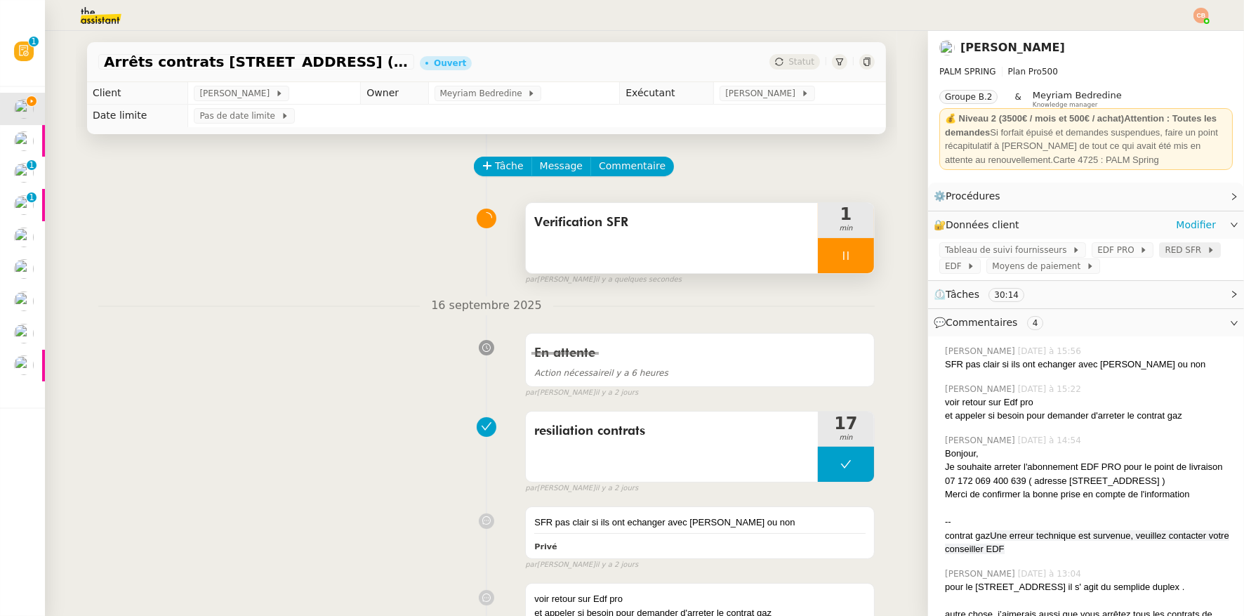
click at [1165, 254] on span "RED SFR" at bounding box center [1185, 250] width 41 height 14
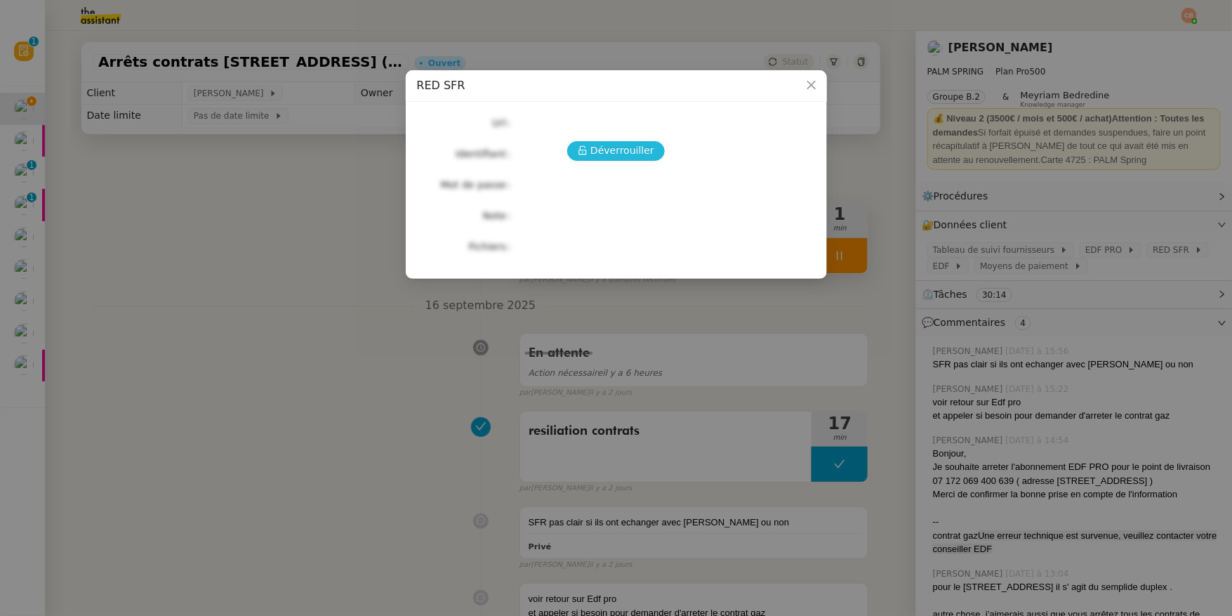
click at [638, 156] on span "Déverrouiller" at bounding box center [623, 151] width 64 height 16
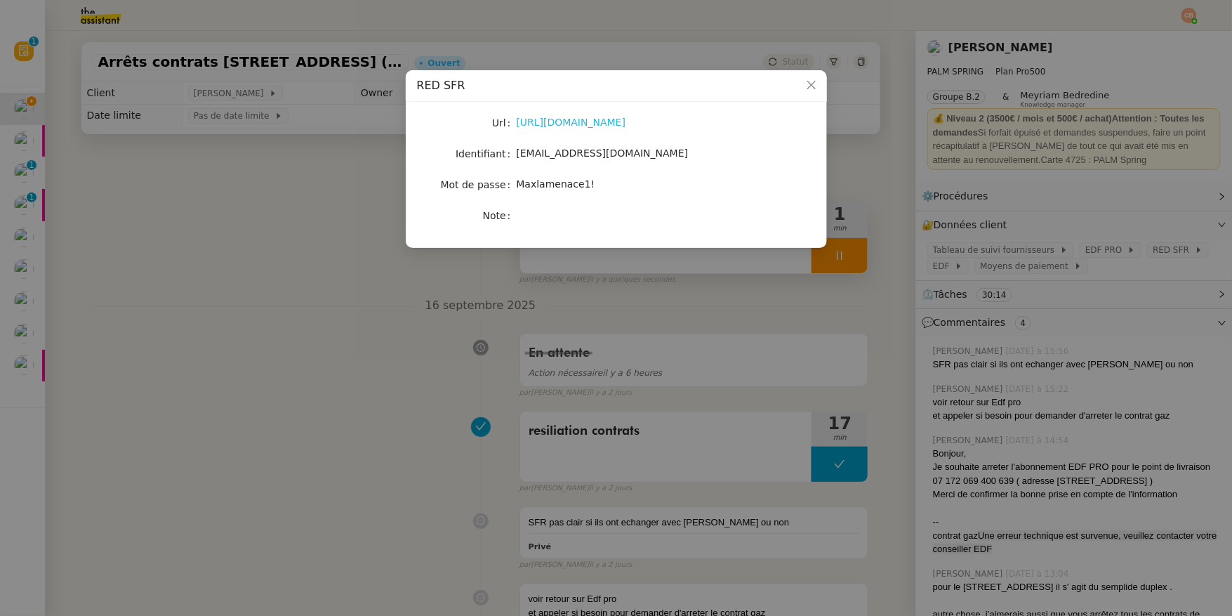
click at [554, 122] on link "https://www.red-by-sfr.fr/" at bounding box center [572, 122] width 110 height 11
drag, startPoint x: 518, startPoint y: 157, endPoint x: 629, endPoint y: 146, distance: 112.2
click at [629, 146] on div "madar.alexandra@sfr.fr" at bounding box center [633, 153] width 232 height 16
copy span "madar.alexandra@sfr.fr"
drag, startPoint x: 518, startPoint y: 186, endPoint x: 653, endPoint y: 187, distance: 135.5
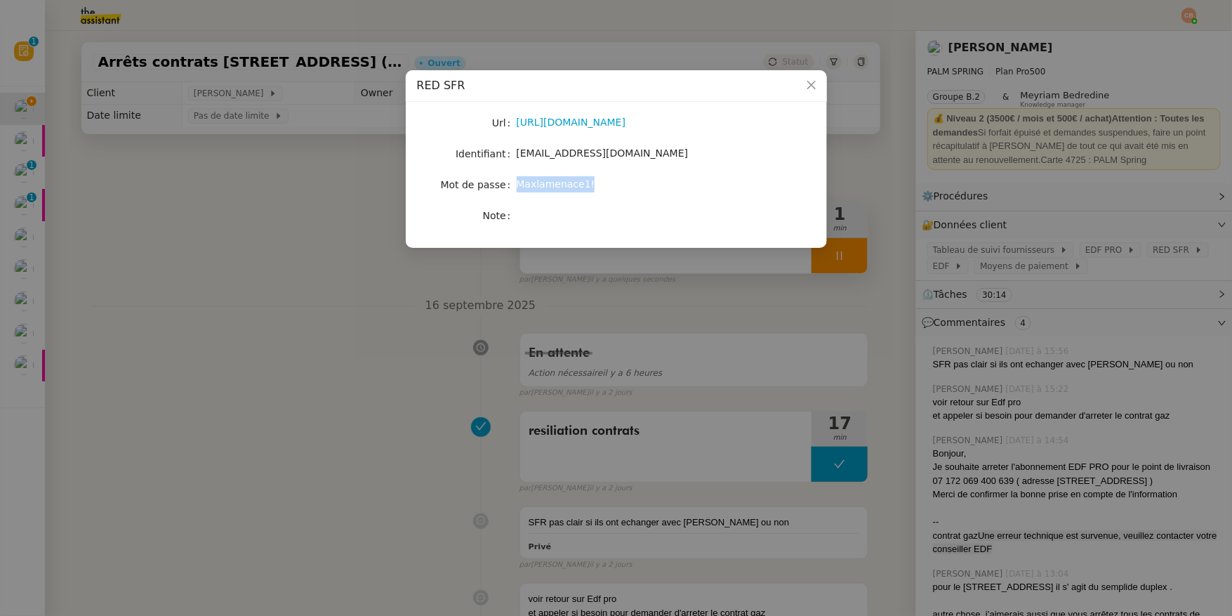
click at [653, 187] on div "Maxlamenace1!" at bounding box center [633, 184] width 232 height 16
copy span "Maxlamenace1!"
click at [529, 199] on div "Url https://www.red-by-sfr.fr/ Identifiant madar.alexandra@sfr.fr Mot de passe …" at bounding box center [616, 169] width 399 height 112
drag, startPoint x: 519, startPoint y: 186, endPoint x: 608, endPoint y: 178, distance: 89.6
click at [608, 178] on div "Maxlamenace1!" at bounding box center [633, 184] width 232 height 16
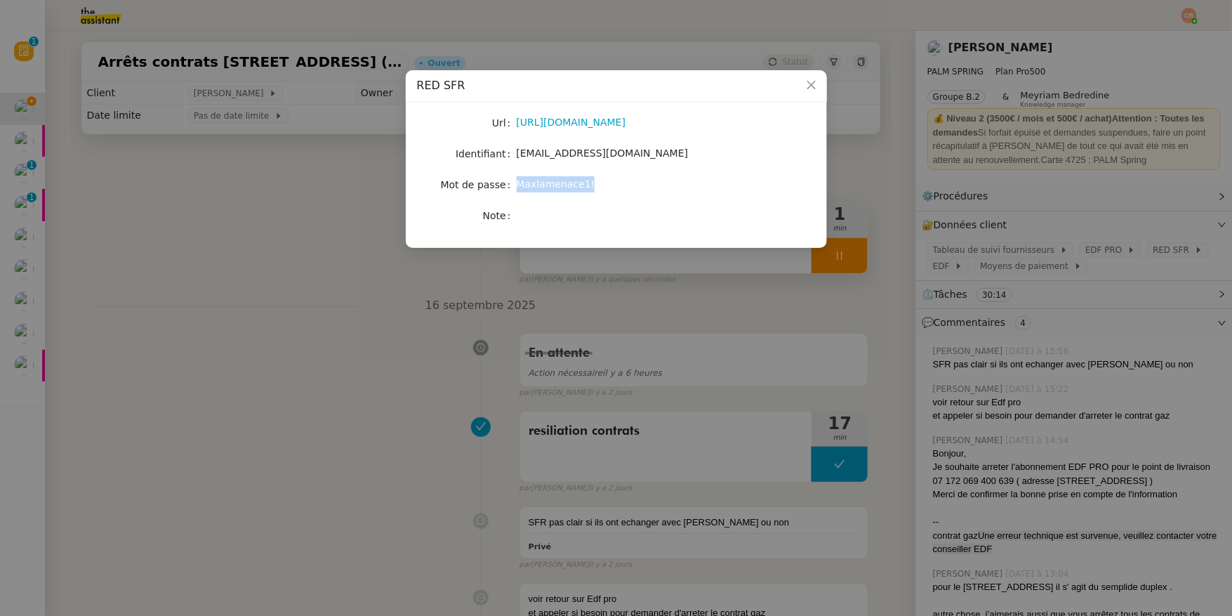
copy span "Maxlamenace1!"
click at [211, 465] on nz-modal-container "RED SFR Url https://www.red-by-sfr.fr/ Identifiant madar.alexandra@sfr.fr Mot d…" at bounding box center [616, 308] width 1232 height 616
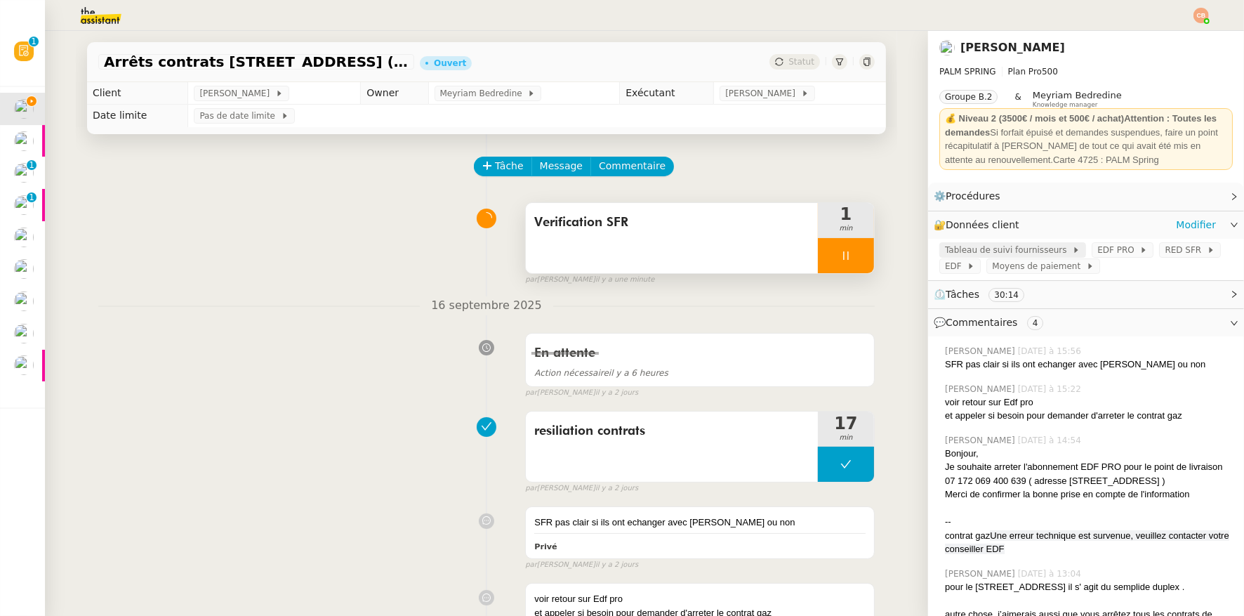
click at [1045, 247] on span "Tableau de suivi fournisseurs" at bounding box center [1008, 250] width 127 height 14
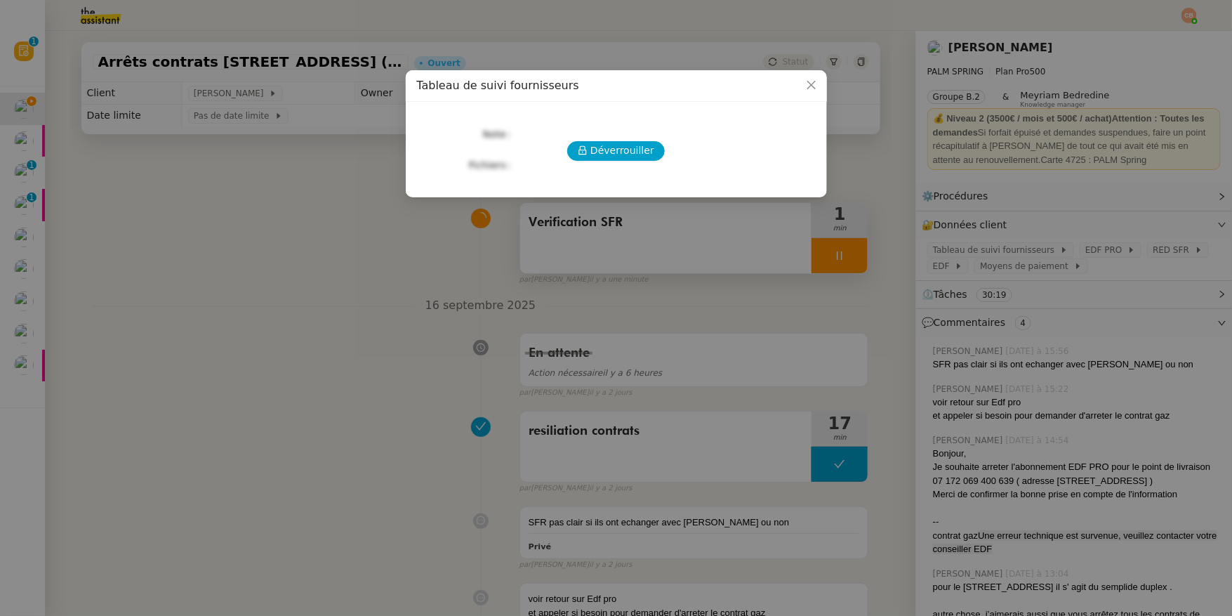
click at [1107, 221] on nz-modal-container "Tableau de suivi fournisseurs Déverrouiller Note Fichiers Upload" at bounding box center [616, 308] width 1232 height 616
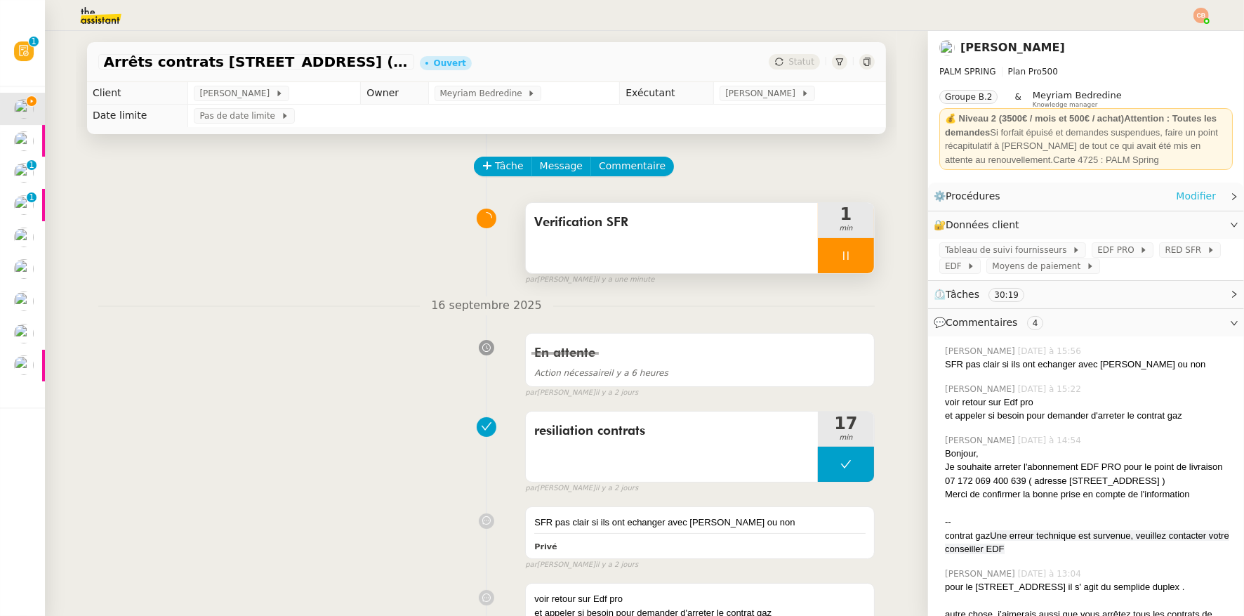
click at [1178, 195] on link "Modifier" at bounding box center [1196, 196] width 40 height 16
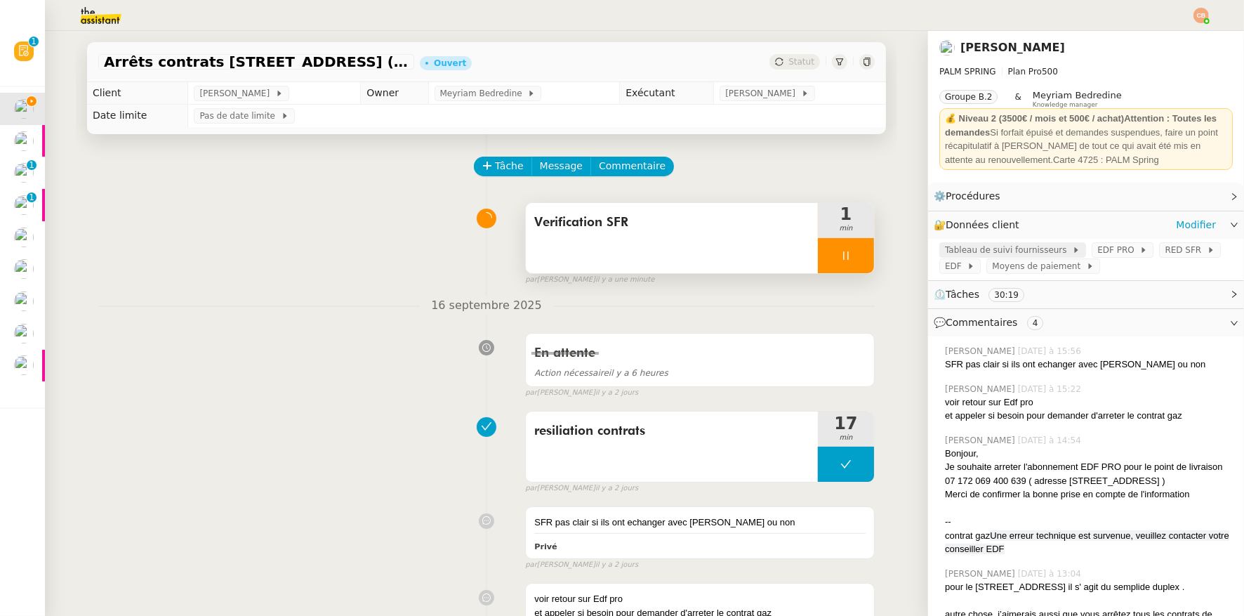
click at [985, 245] on span "Tableau de suivi fournisseurs" at bounding box center [1008, 250] width 127 height 14
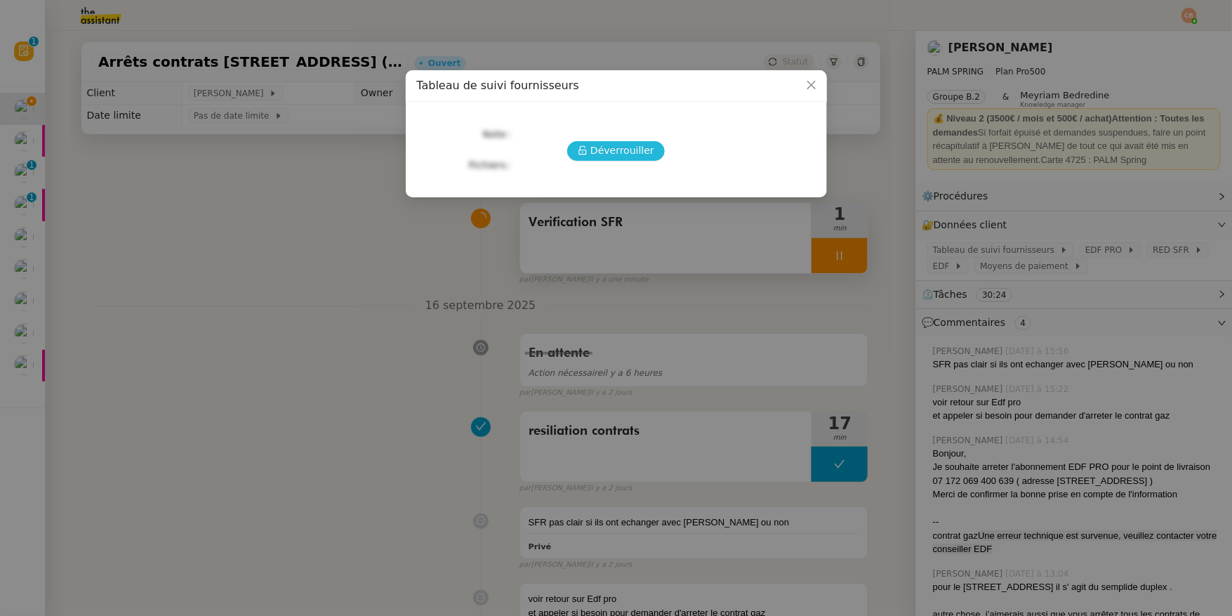
click at [612, 157] on span "Déverrouiller" at bounding box center [623, 151] width 64 height 16
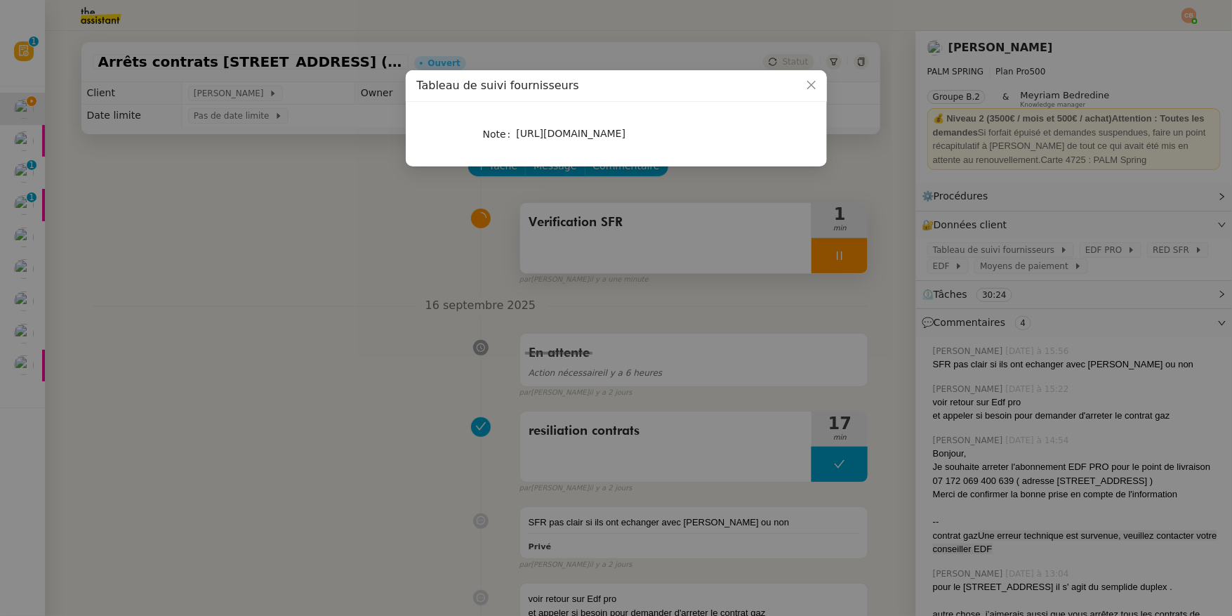
drag, startPoint x: 524, startPoint y: 133, endPoint x: 744, endPoint y: 175, distance: 224.4
click at [744, 155] on nz-skeleton "Note https://docs.google.com/spreadsheets/d/12s6bbg1WS6G3nu1lARm7ugmP2sSEbvEIW_…" at bounding box center [616, 134] width 399 height 42
copy span "https://docs.google.com/spreadsheets/d/12s6bbg1WS6G3nu1lARm7ugmP2sSEbvEIW_wijsS…"
click at [386, 270] on nz-modal-container "Tableau de suivi fournisseurs Note https://docs.google.com/spreadsheets/d/12s6b…" at bounding box center [616, 308] width 1232 height 616
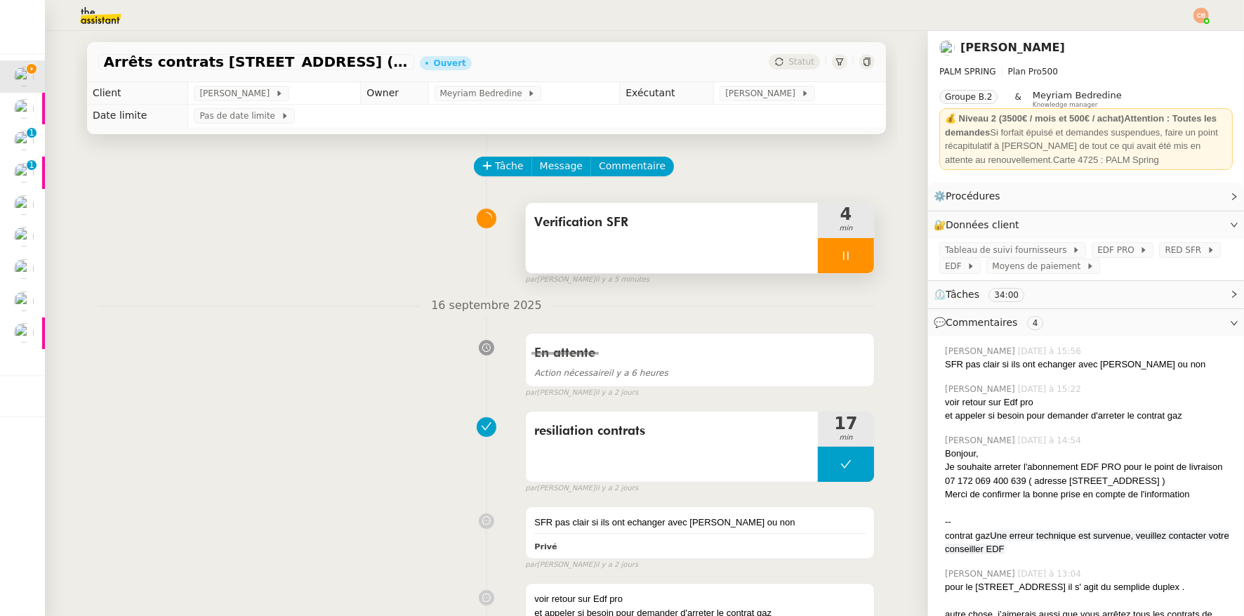
click at [572, 268] on div "Verification SFR" at bounding box center [672, 238] width 292 height 70
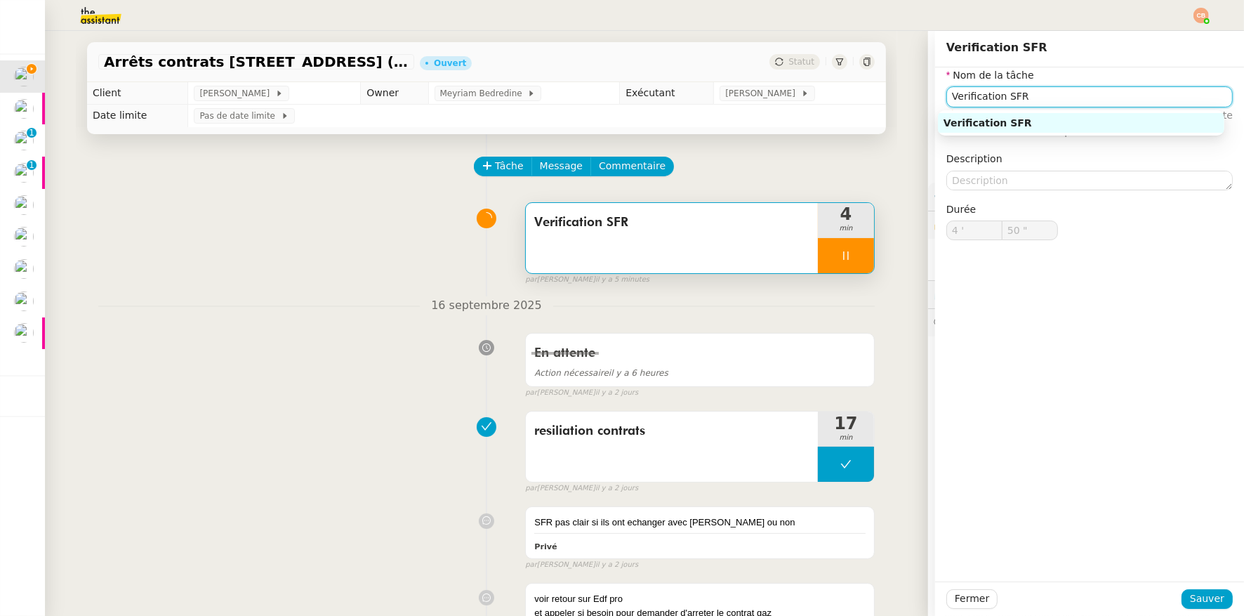
drag, startPoint x: 996, startPoint y: 100, endPoint x: 941, endPoint y: 100, distance: 54.8
click at [947, 100] on input "Verification SFR" at bounding box center [1090, 96] width 287 height 20
type input "51 ""
click at [1053, 105] on input "Verification SFR" at bounding box center [1090, 96] width 287 height 20
type input "Verification SFR"
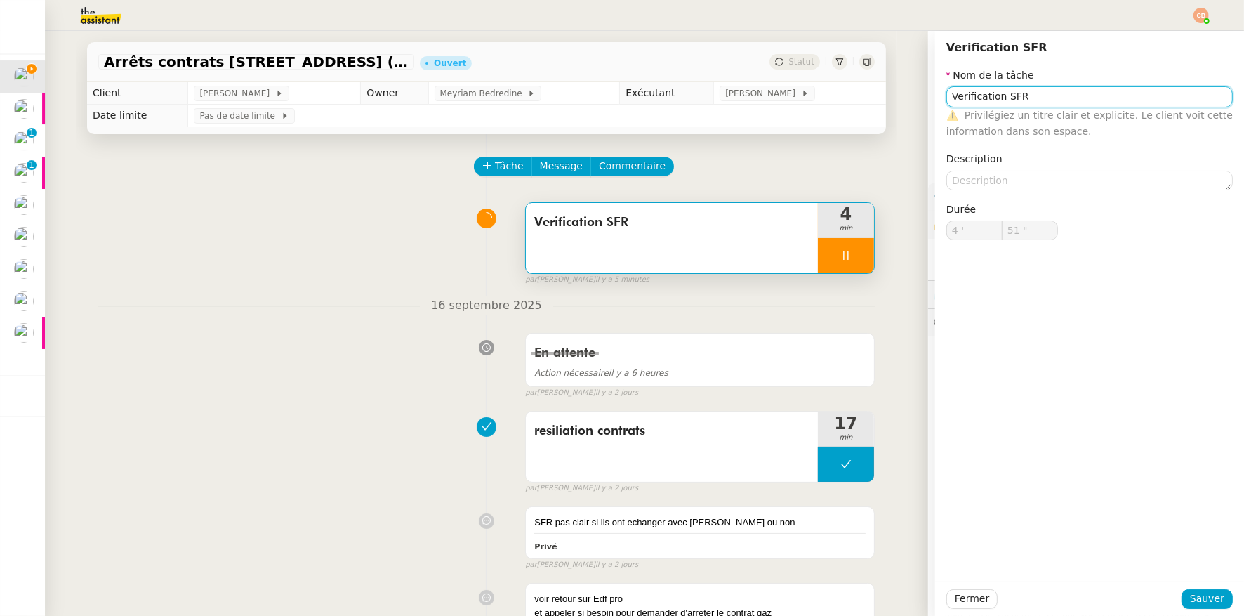
type input "52 ""
type input "Verification SFR + appe"
type input "53 ""
type input "Verification SFR + appel"
click at [1079, 118] on div "Verification SFR + appel" at bounding box center [1081, 123] width 275 height 13
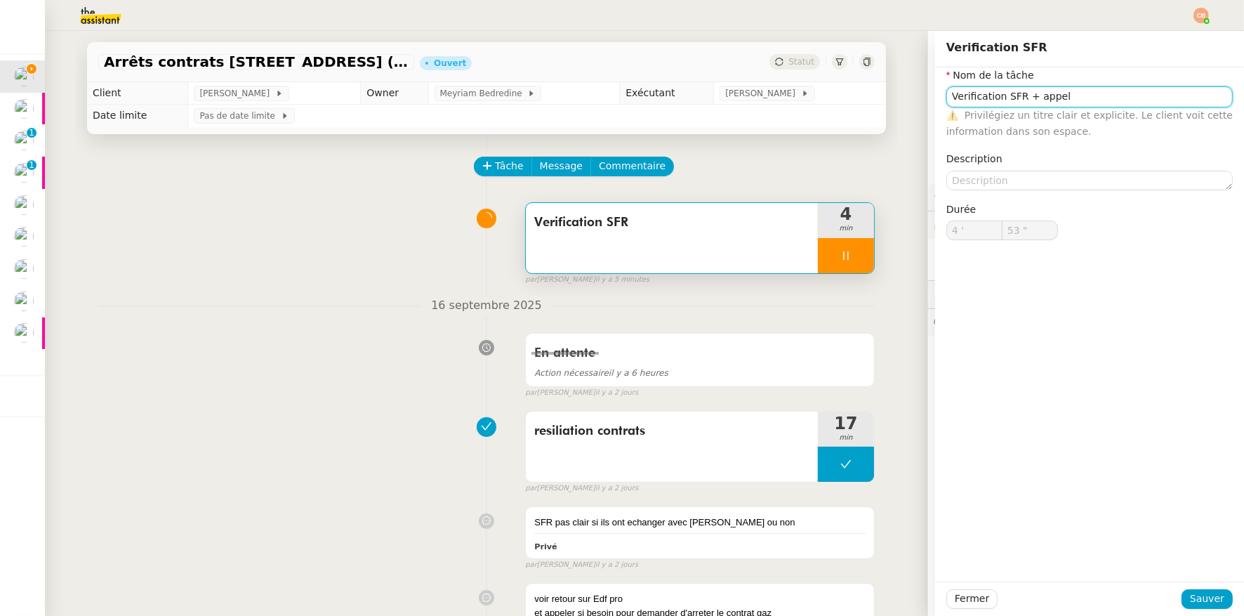
type input "54 ""
type input "Verification SFR + appel"
click at [1216, 593] on button "Sauver" at bounding box center [1207, 599] width 51 height 20
type input "55 ""
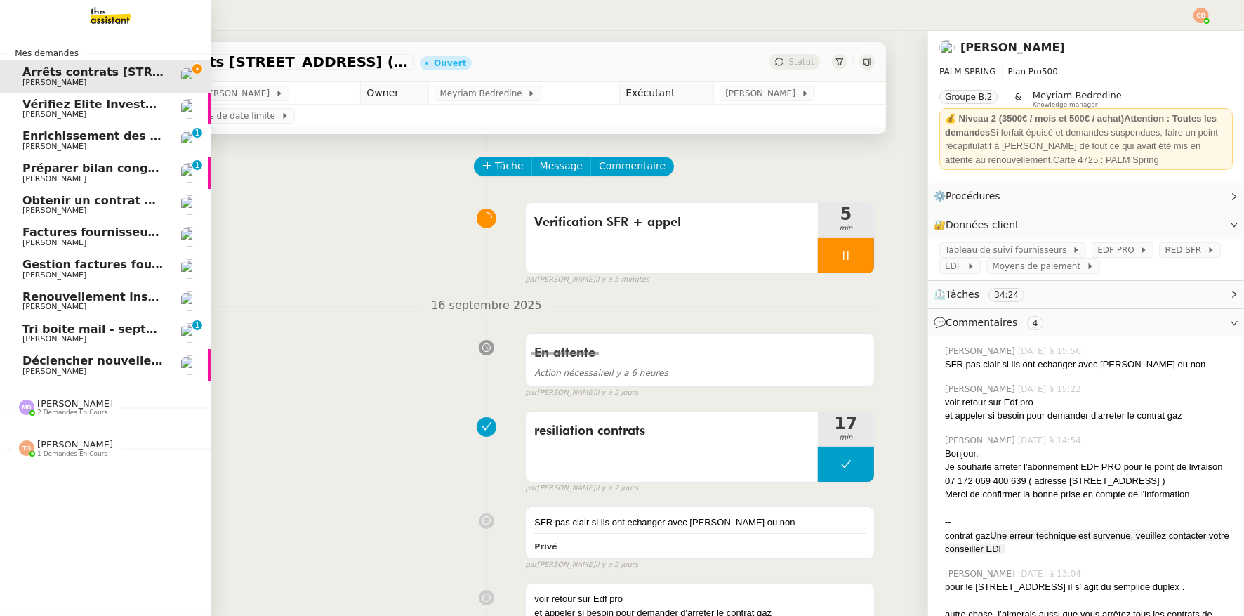
click at [91, 326] on span "Tri boite mail - septembre 2025" at bounding box center [121, 328] width 199 height 13
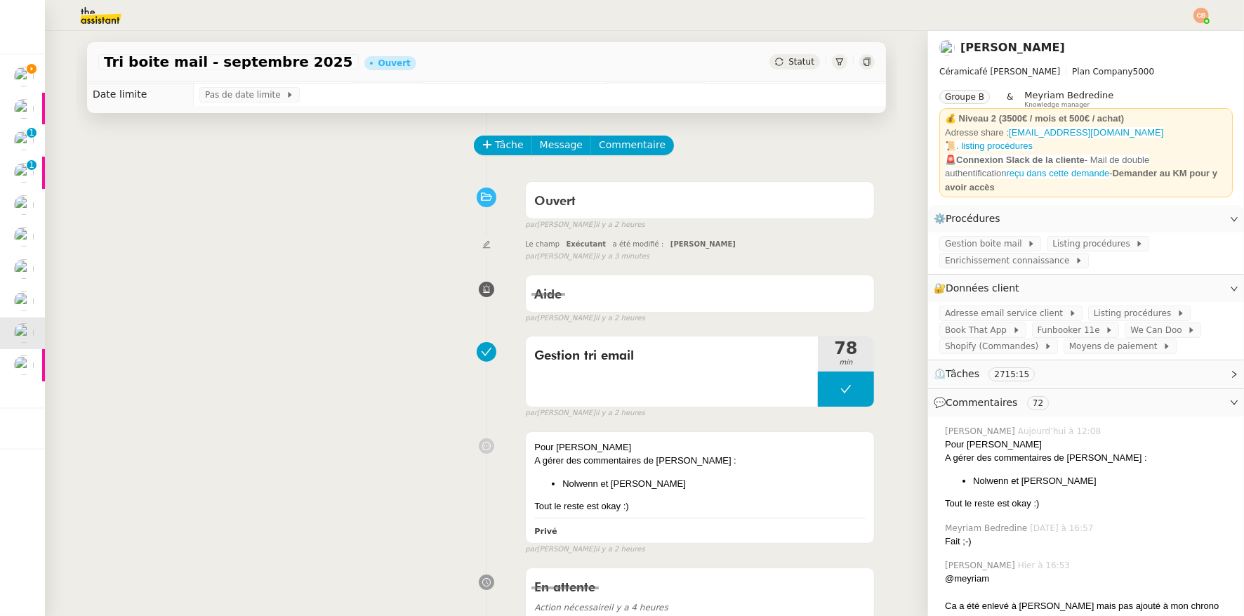
scroll to position [39, 0]
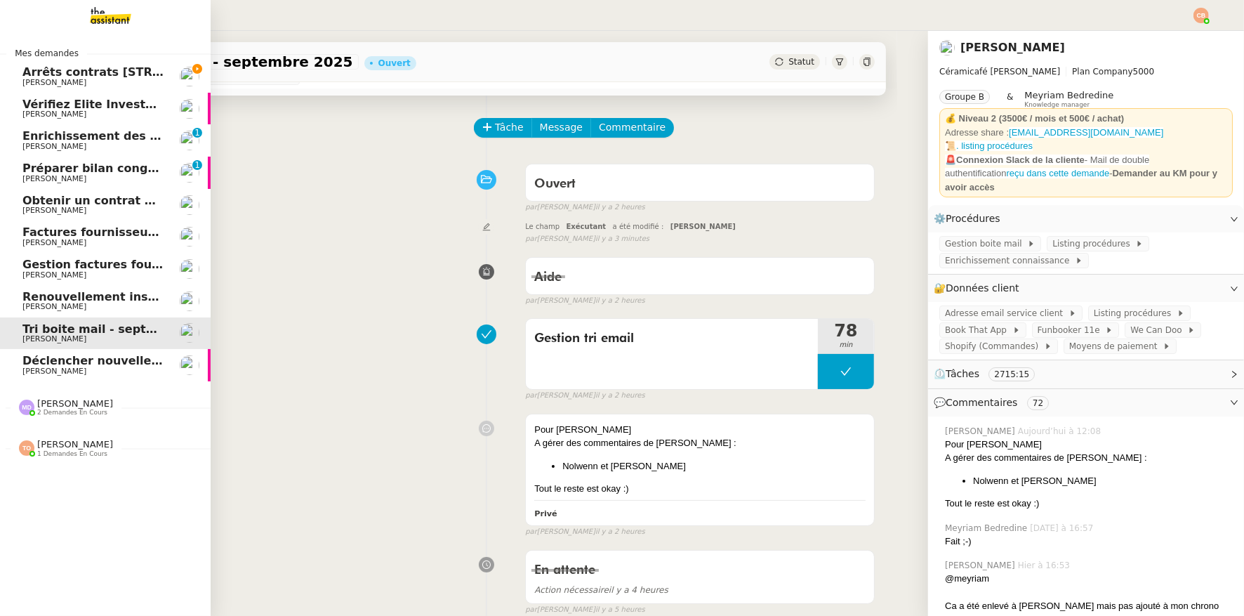
click at [31, 75] on span "Arrêts contrats [STREET_ADDRESS] ( [GEOGRAPHIC_DATA] )" at bounding box center [210, 71] width 376 height 13
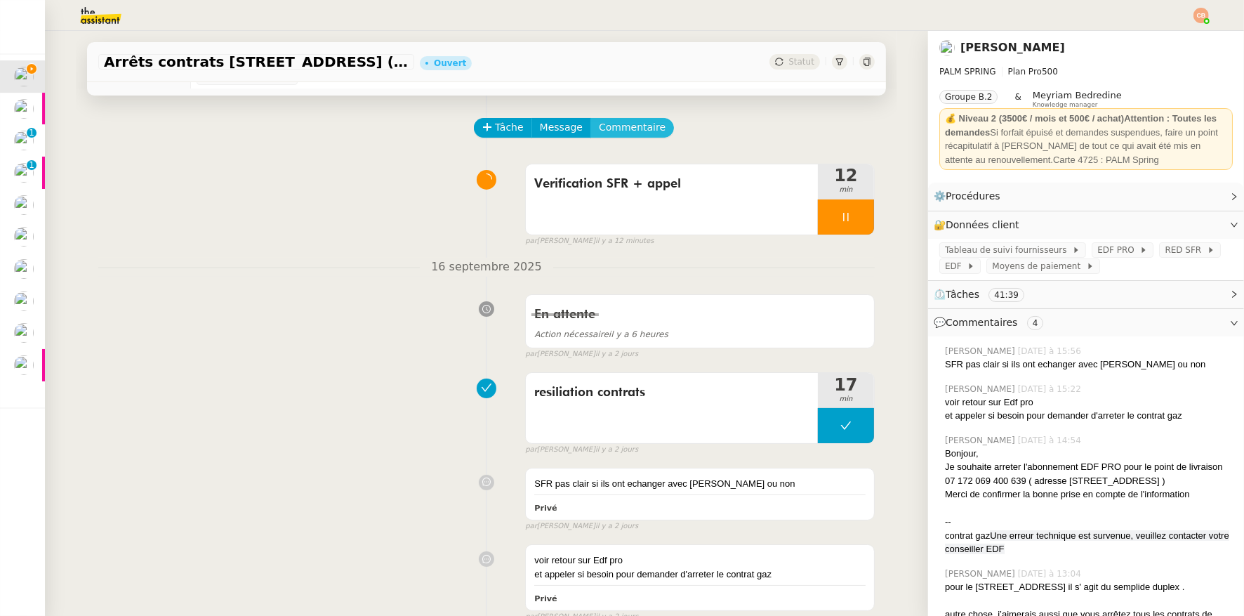
click at [630, 136] on button "Commentaire" at bounding box center [633, 128] width 84 height 20
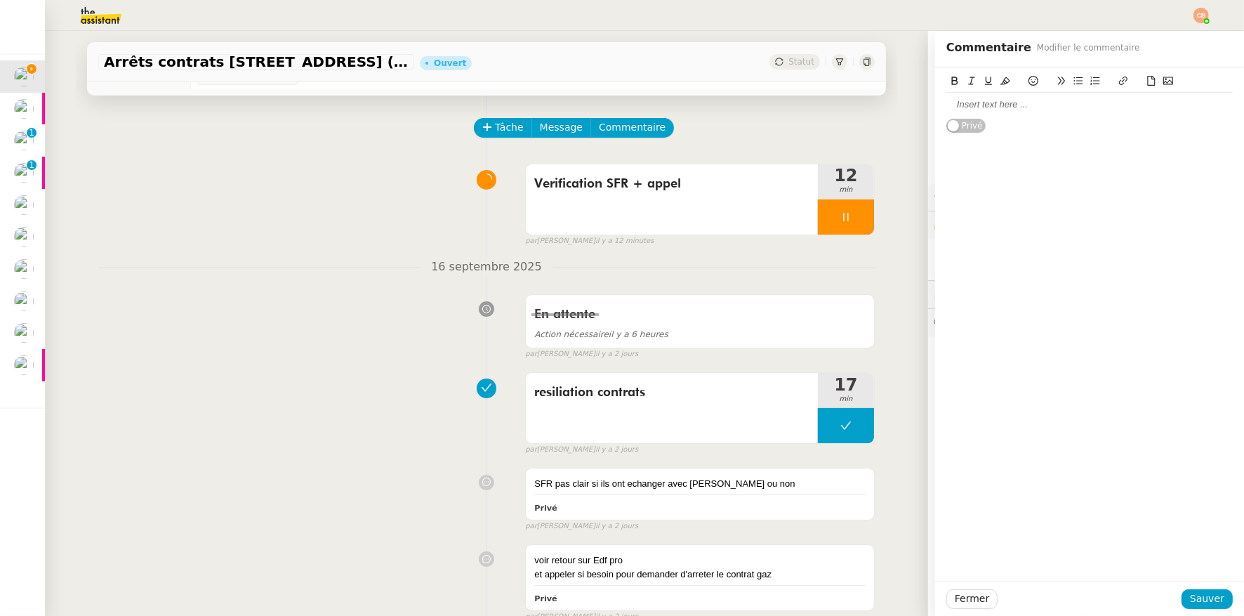
click at [949, 110] on div at bounding box center [1090, 104] width 287 height 13
click at [1194, 603] on span "Sauver" at bounding box center [1207, 599] width 34 height 16
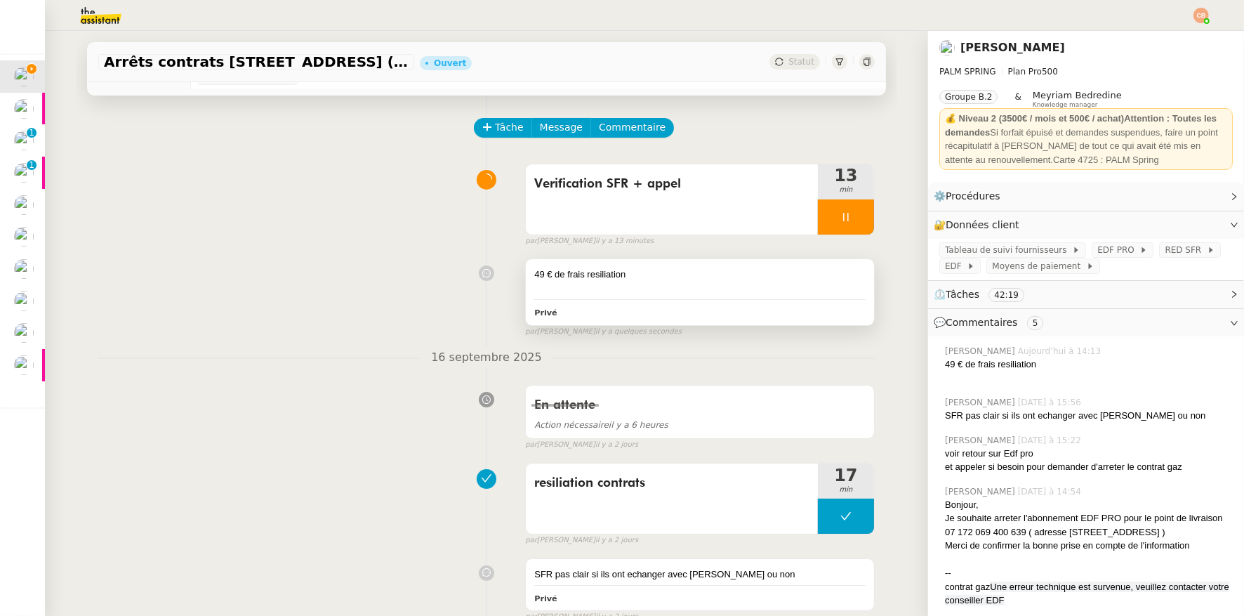
click at [667, 291] on div at bounding box center [699, 289] width 331 height 14
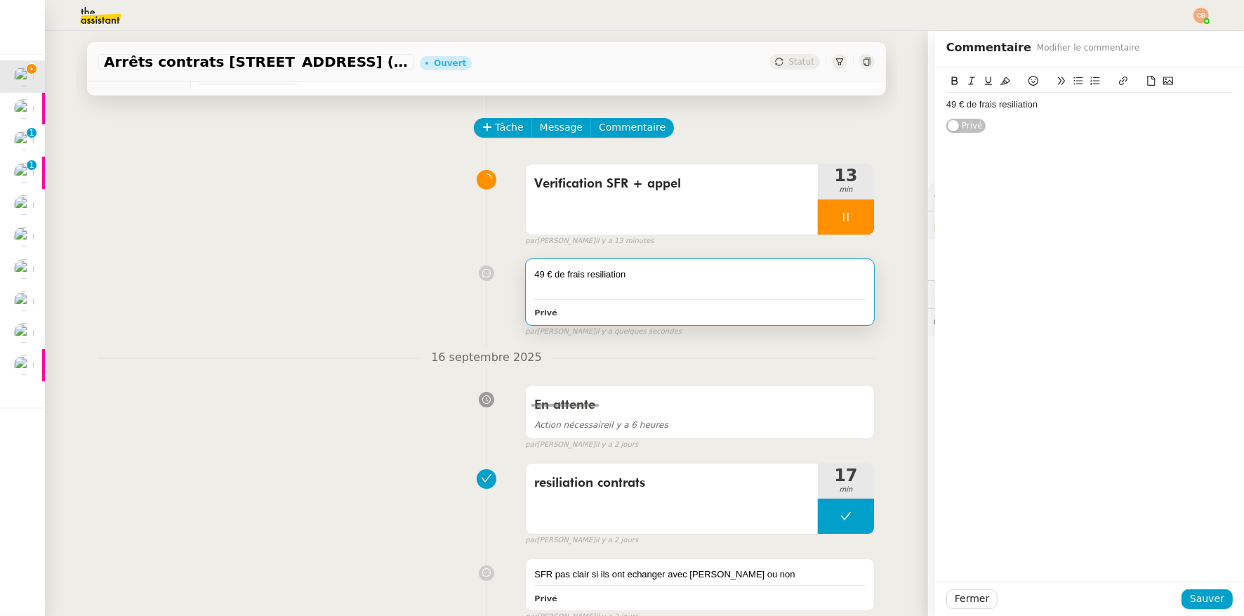
click at [1048, 103] on div "49 € de frais resiliation" at bounding box center [1090, 104] width 287 height 13
click at [1206, 605] on span "Sauver" at bounding box center [1207, 599] width 34 height 16
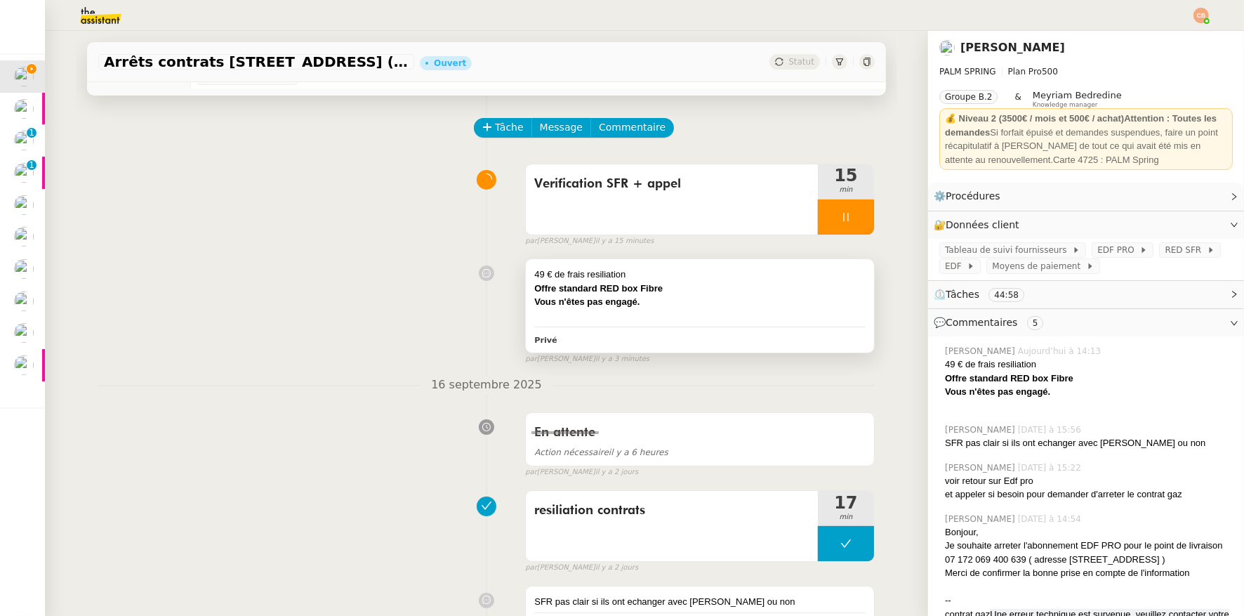
click at [699, 286] on div "Offre standard RED box Fibre" at bounding box center [699, 289] width 331 height 14
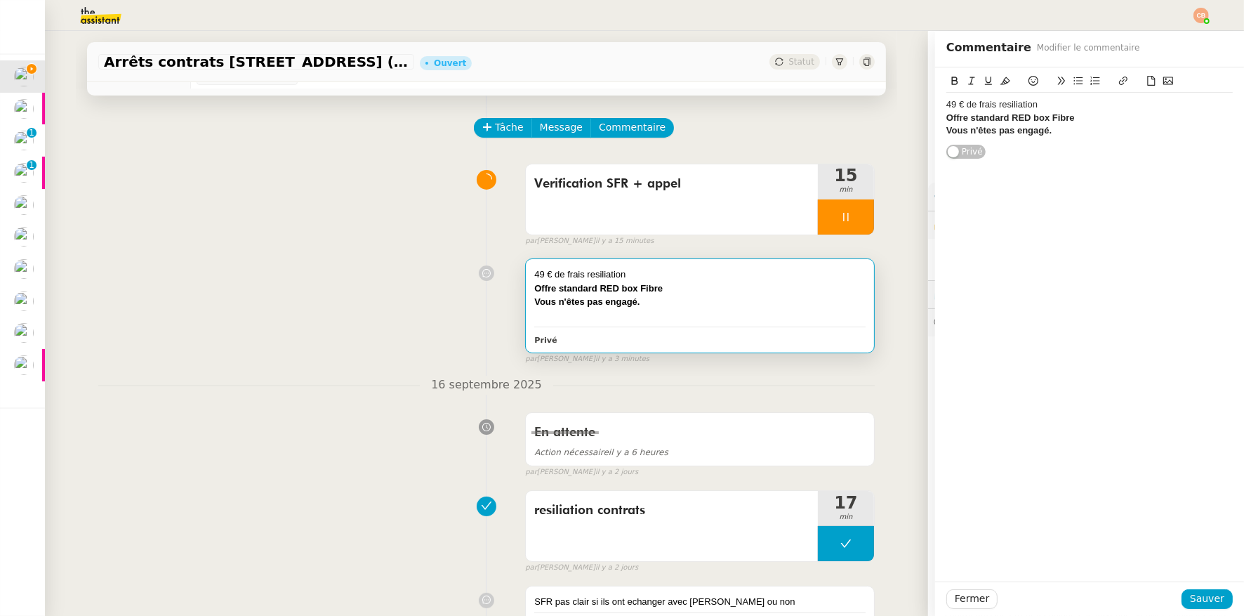
click at [1051, 131] on div "Vous n'êtes pas engagé." at bounding box center [1090, 130] width 287 height 13
click at [1014, 183] on li "retourner ds 21 jours" at bounding box center [1097, 182] width 273 height 13
click at [1173, 167] on li "confirmation par email avec etiquette de retour -" at bounding box center [1097, 170] width 273 height 13
click at [1082, 184] on li "retourner sous 21 jours" at bounding box center [1097, 182] width 273 height 13
click at [1164, 166] on li "confirmation par email avec etiquette de retour -" at bounding box center [1097, 170] width 273 height 13
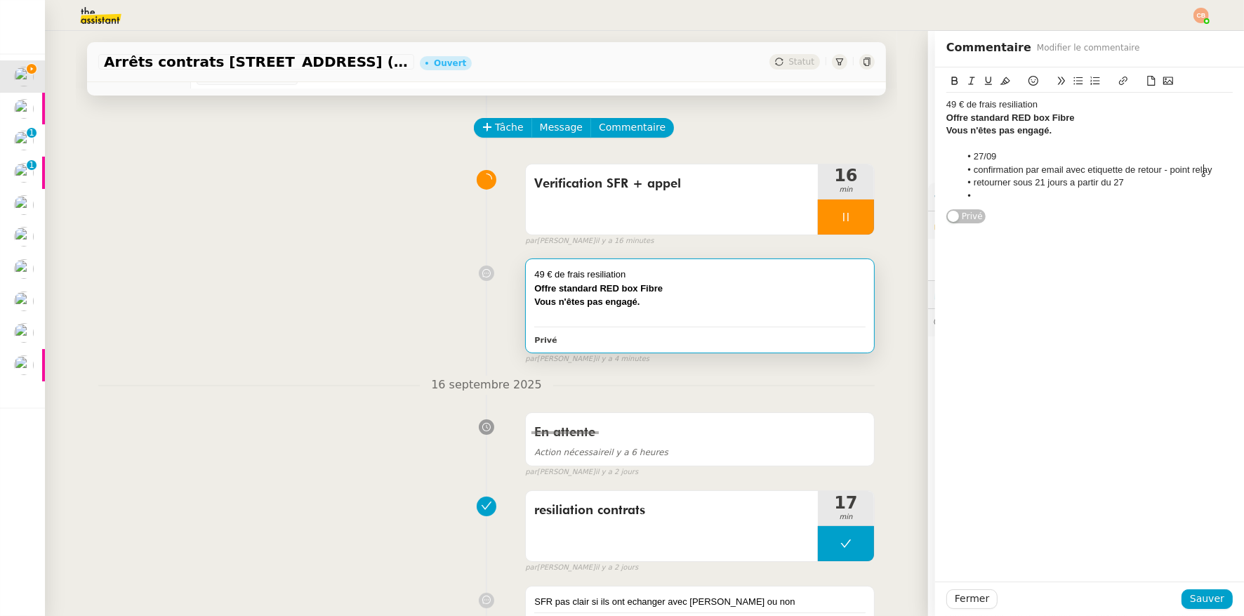
click at [1009, 149] on div at bounding box center [1090, 144] width 287 height 13
click at [995, 192] on li at bounding box center [1097, 196] width 273 height 13
click at [1211, 598] on span "Sauver" at bounding box center [1207, 599] width 34 height 16
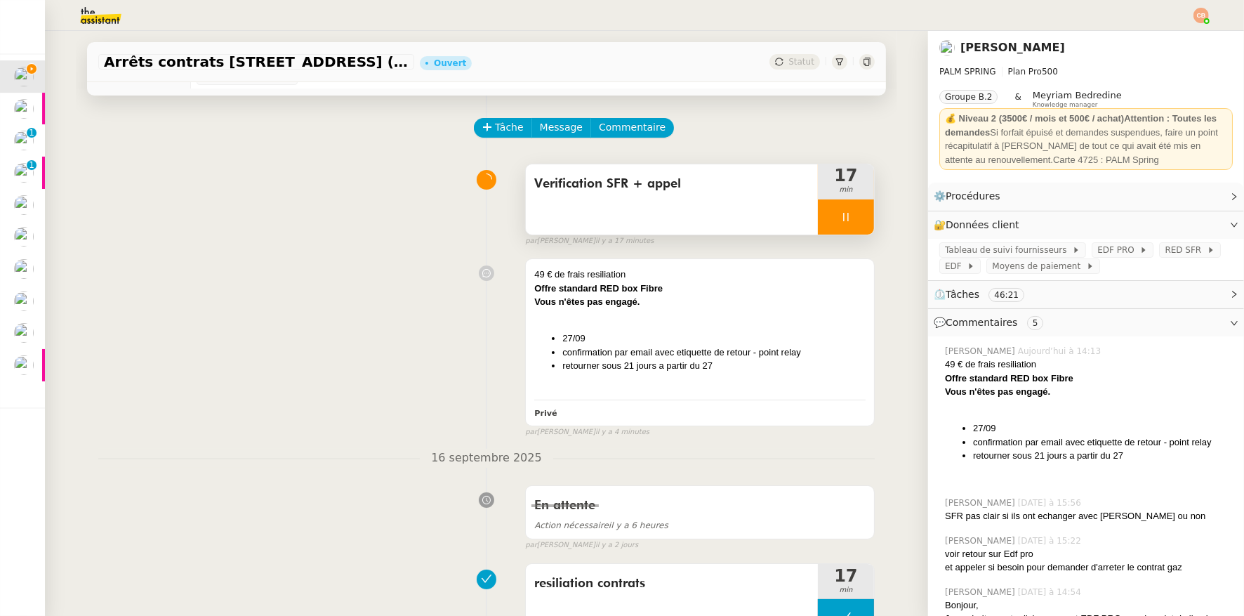
click at [831, 225] on div at bounding box center [846, 216] width 56 height 35
click at [855, 220] on icon at bounding box center [860, 216] width 11 height 11
click at [484, 131] on button "Tâche" at bounding box center [503, 128] width 58 height 20
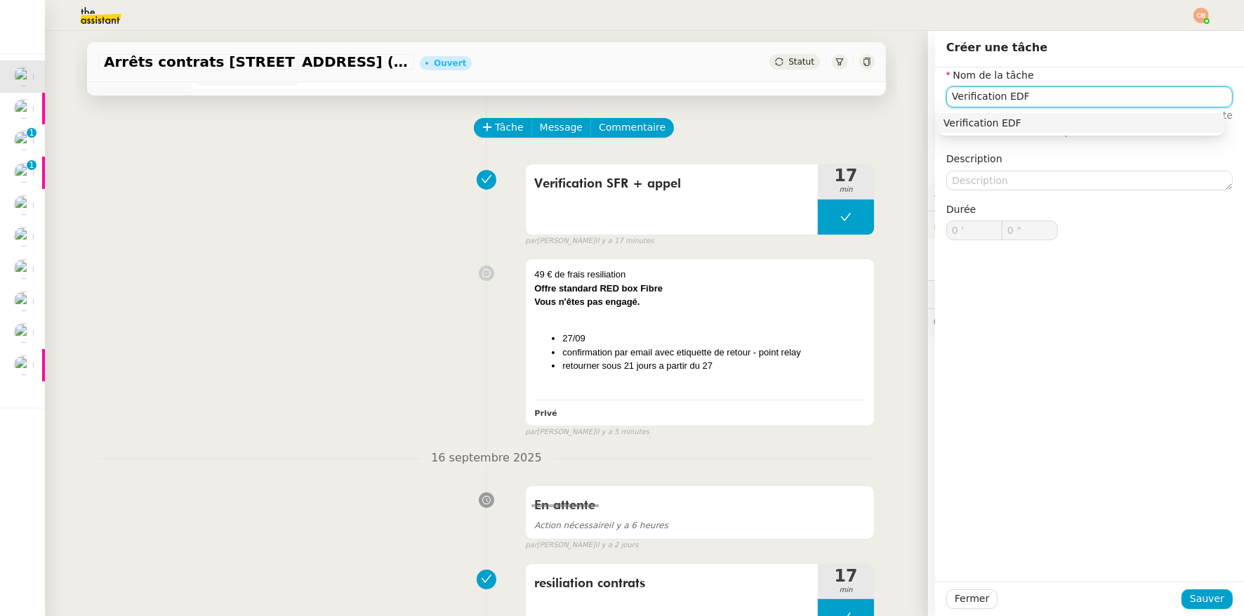
click at [963, 126] on div "Verification EDF" at bounding box center [1081, 123] width 275 height 13
type input "Verification EDF"
click at [1196, 593] on span "Sauver" at bounding box center [1207, 599] width 34 height 16
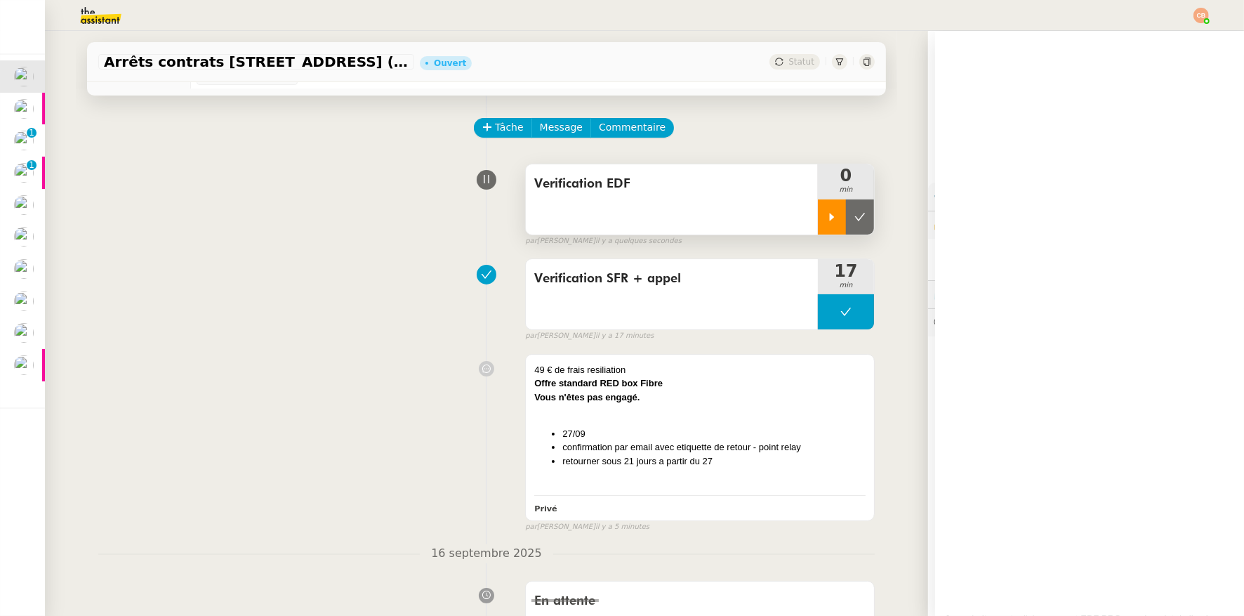
click at [818, 207] on div at bounding box center [832, 216] width 28 height 35
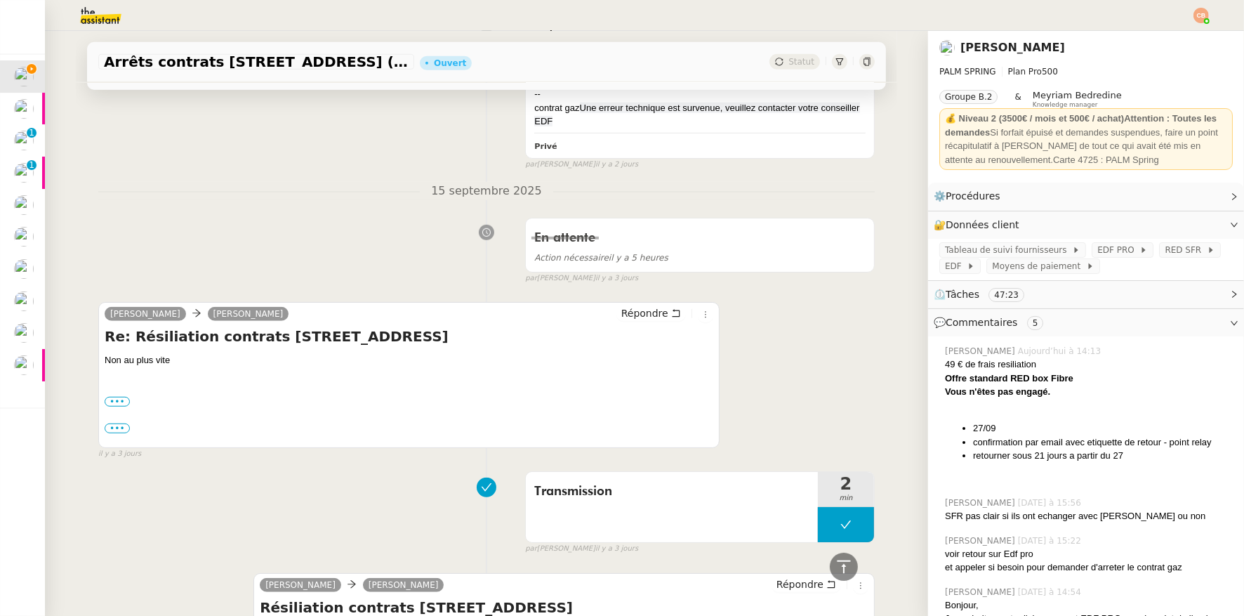
scroll to position [1269, 0]
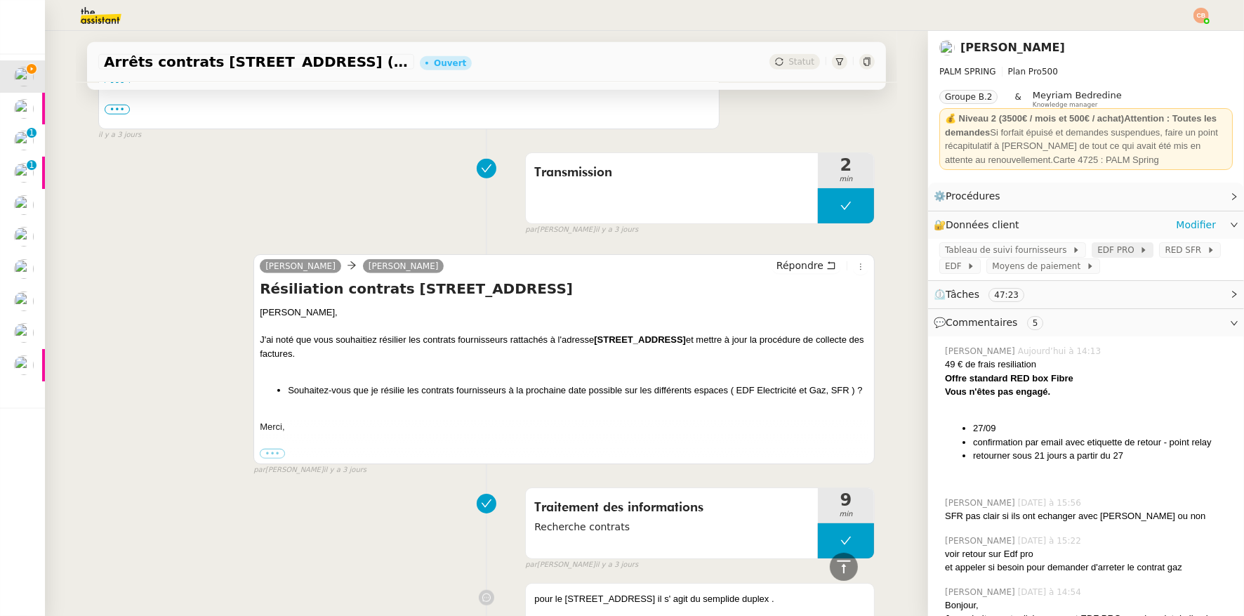
click at [1101, 252] on span "EDF PRO" at bounding box center [1119, 250] width 42 height 14
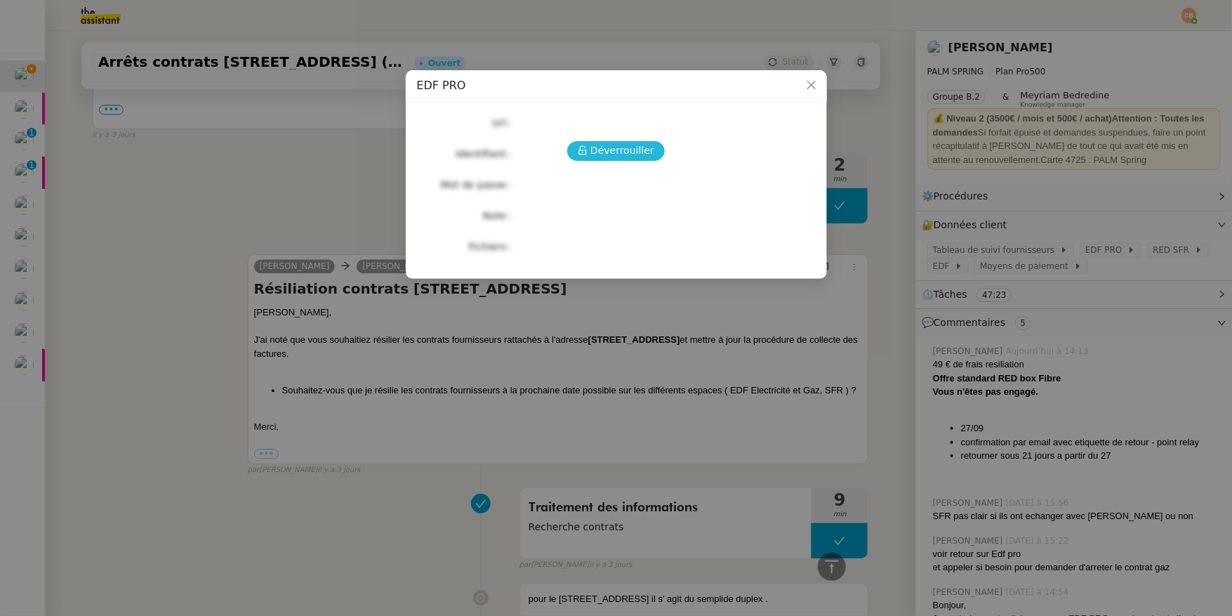
click at [629, 153] on span "Déverrouiller" at bounding box center [623, 151] width 64 height 16
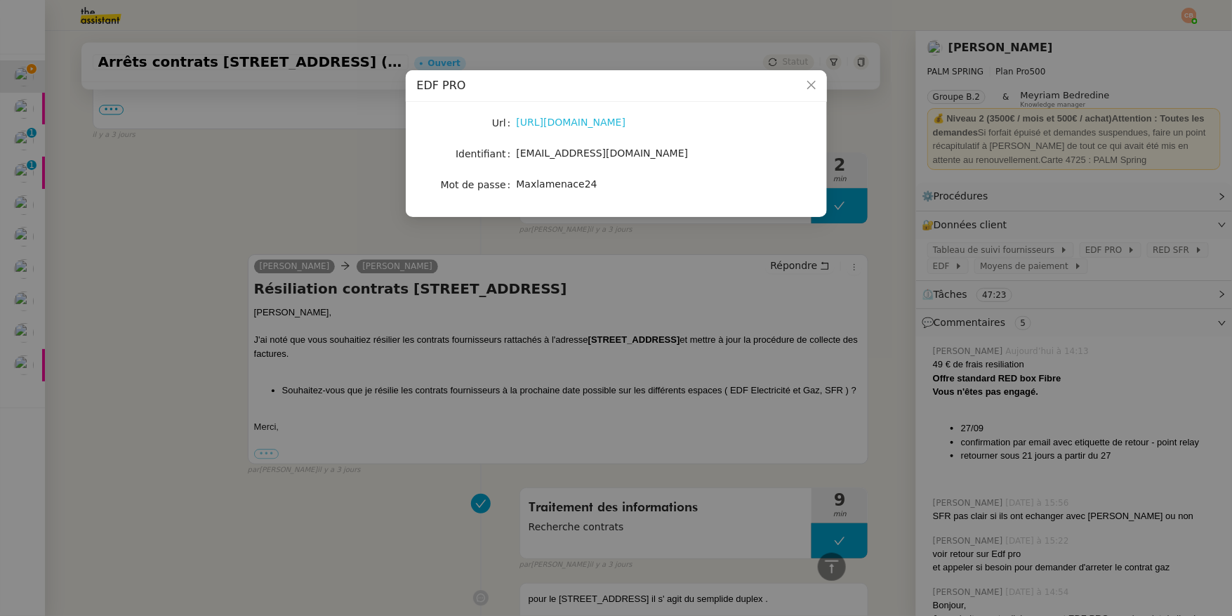
click at [611, 124] on link "https://entreprises-collectivites.edf.fr" at bounding box center [572, 122] width 110 height 11
drag, startPoint x: 517, startPoint y: 154, endPoint x: 630, endPoint y: 159, distance: 113.2
click at [630, 159] on div "moulycindy@gmail.com" at bounding box center [633, 153] width 232 height 16
drag, startPoint x: 517, startPoint y: 185, endPoint x: 656, endPoint y: 193, distance: 139.3
click at [656, 193] on div "Maxlamenace24" at bounding box center [633, 185] width 232 height 20
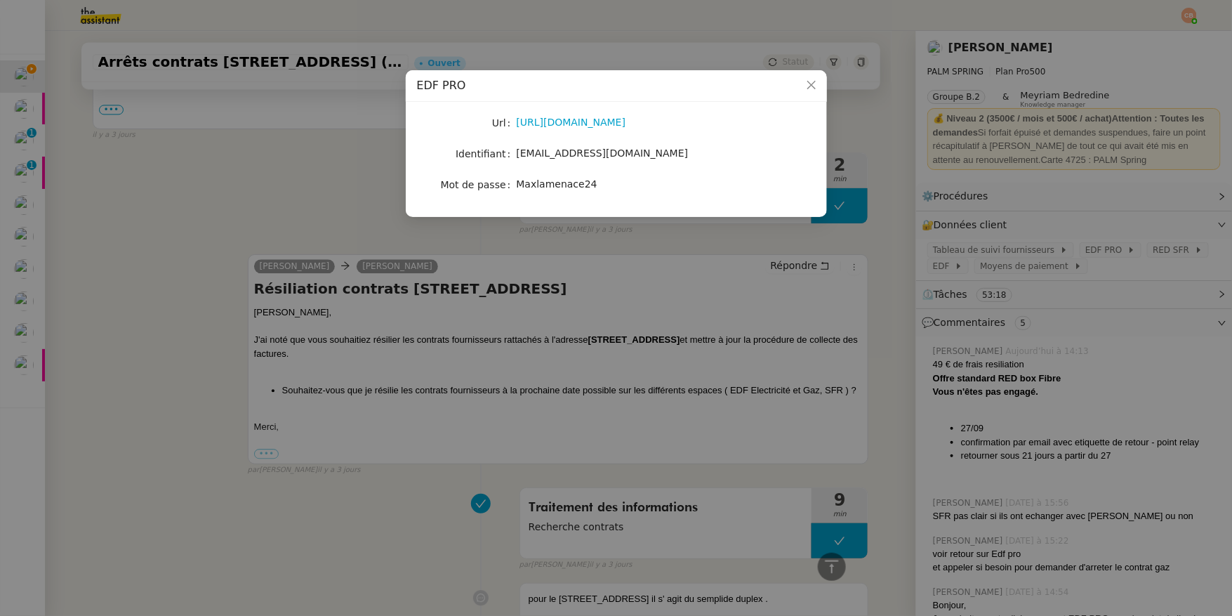
click at [276, 192] on nz-modal-container "EDF PRO Url https://entreprises-collectivites.edf.fr Identifiant moulycindy@gma…" at bounding box center [616, 308] width 1232 height 616
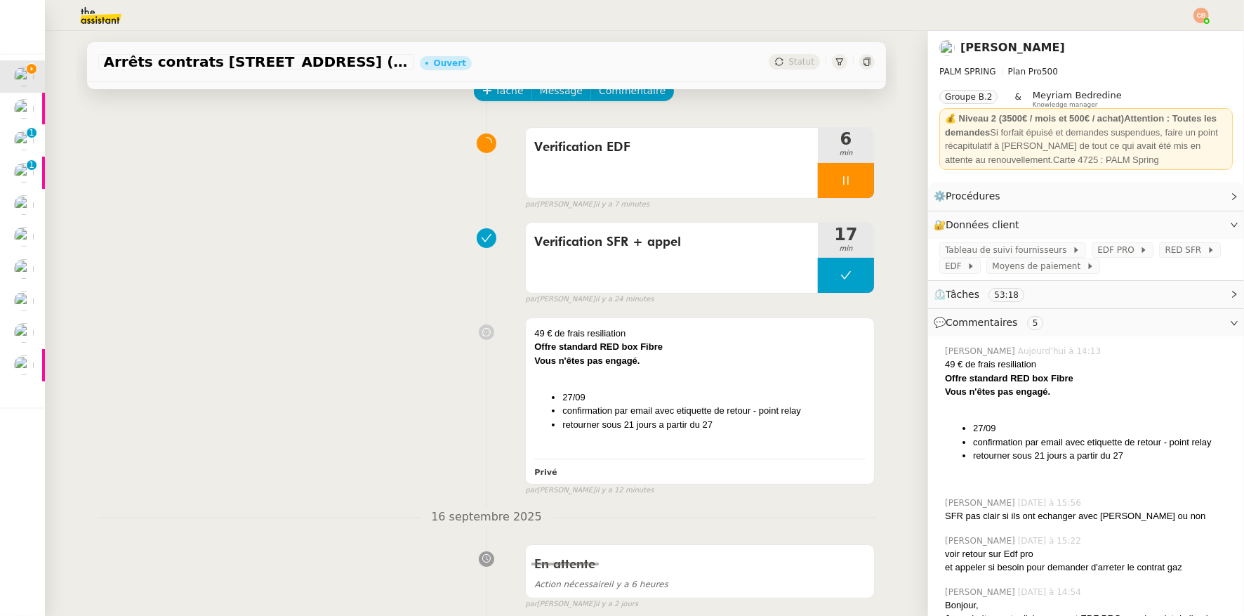
scroll to position [0, 0]
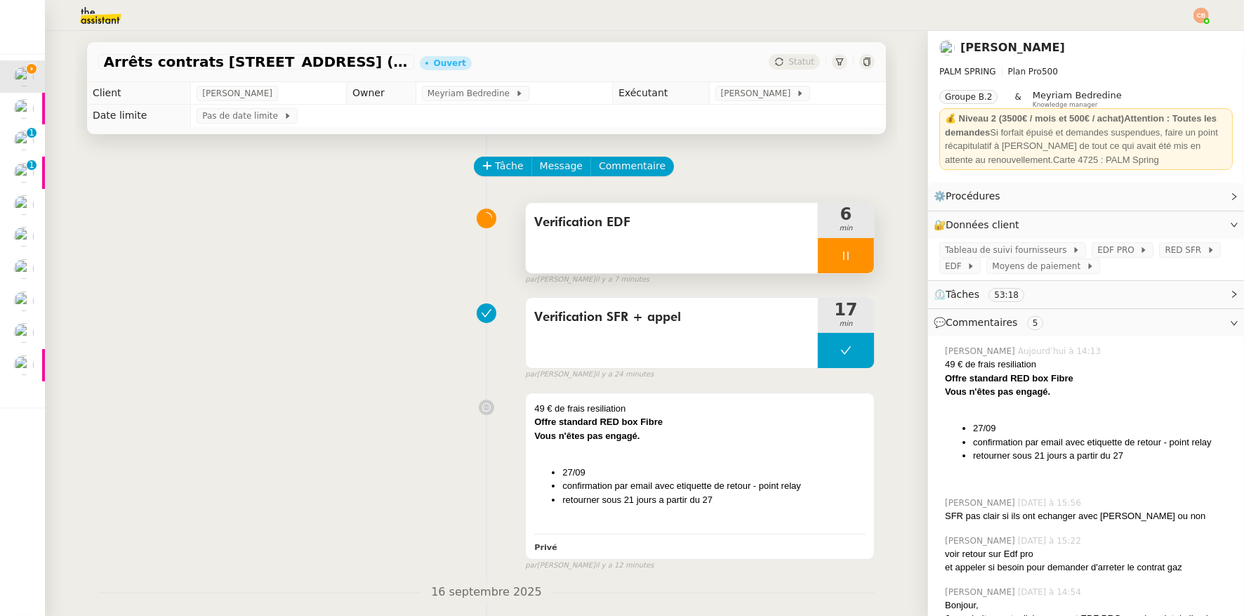
click at [821, 261] on div at bounding box center [846, 255] width 56 height 35
click at [855, 256] on icon at bounding box center [860, 255] width 11 height 11
click at [495, 168] on span "Tâche" at bounding box center [509, 166] width 29 height 16
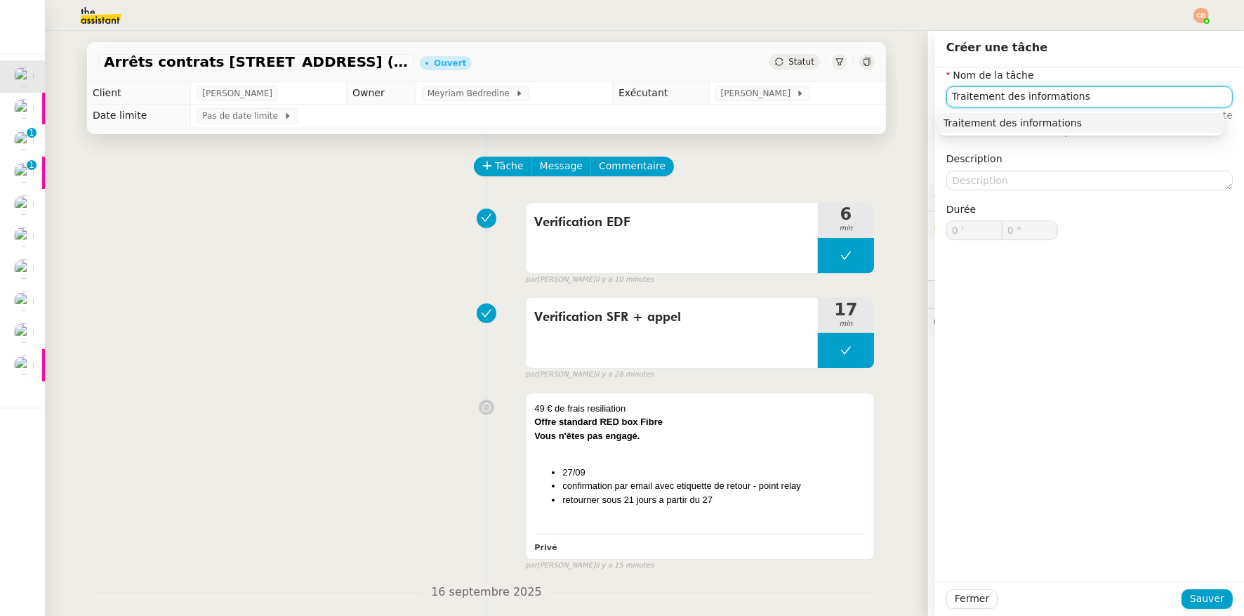
click at [961, 123] on div "Traitement des informations" at bounding box center [1081, 123] width 275 height 13
type input "Traitement des informations"
click at [1190, 603] on span "Sauver" at bounding box center [1207, 599] width 34 height 16
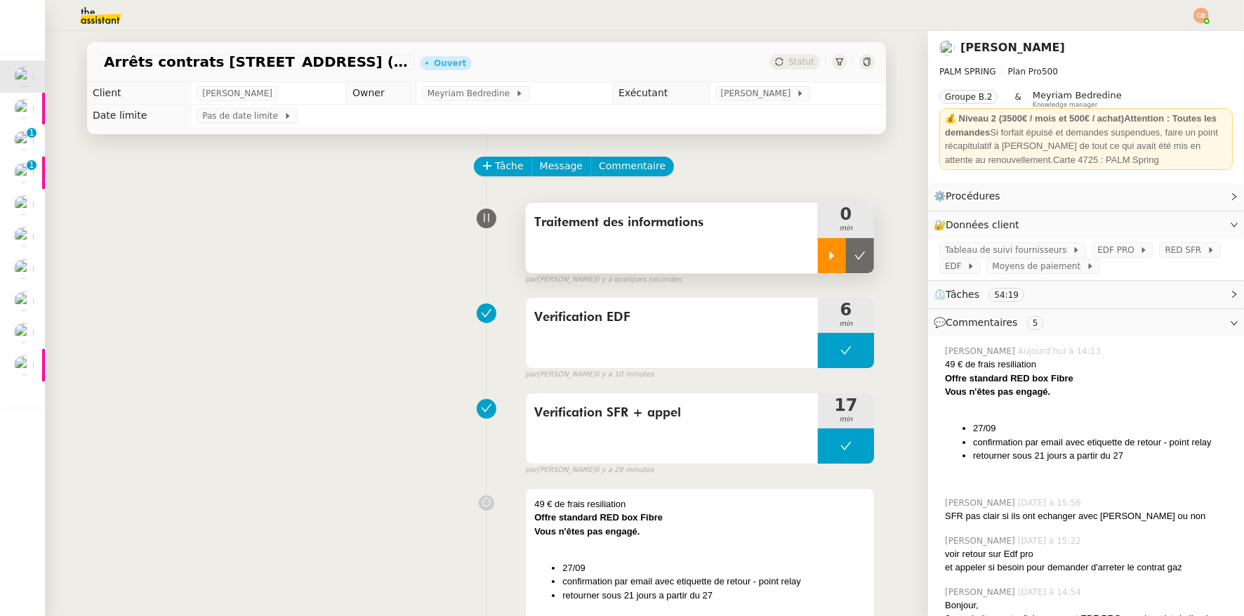
click at [827, 260] on icon at bounding box center [832, 255] width 11 height 11
click at [1184, 220] on link "Modifier" at bounding box center [1196, 225] width 40 height 16
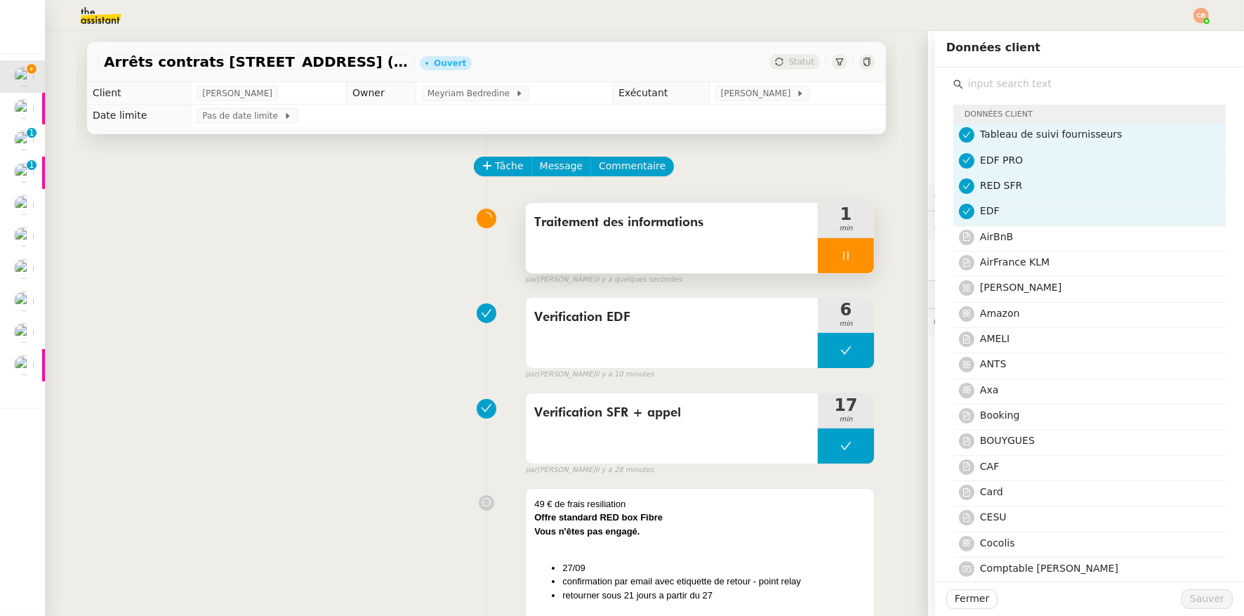
click at [977, 86] on input "text" at bounding box center [1094, 83] width 263 height 19
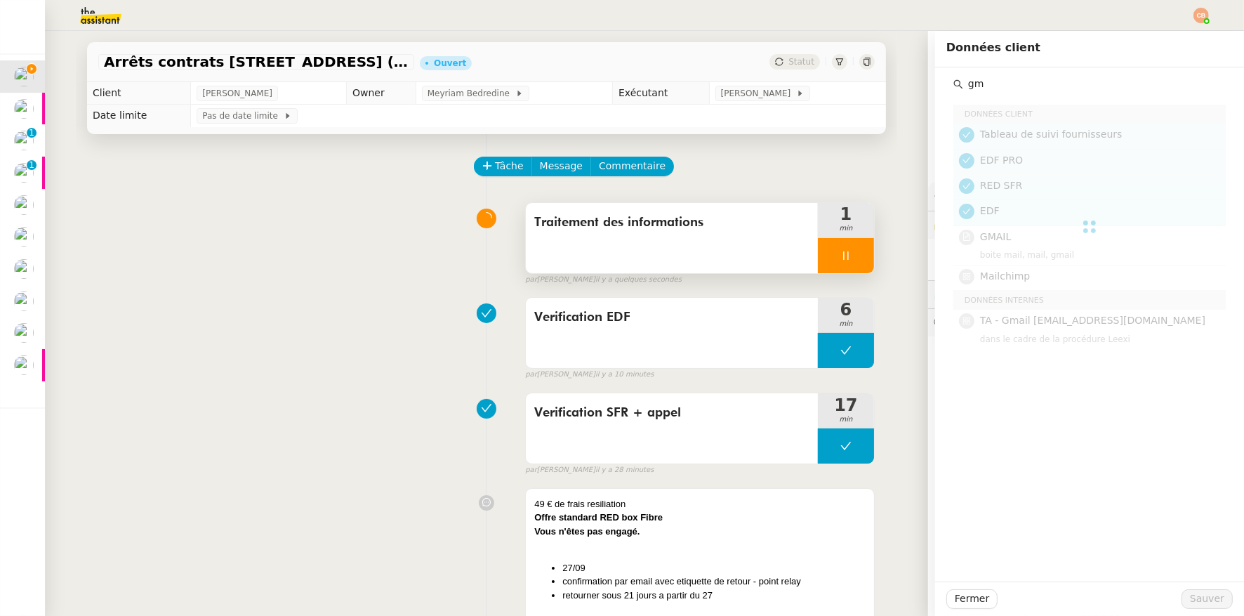
type input "g"
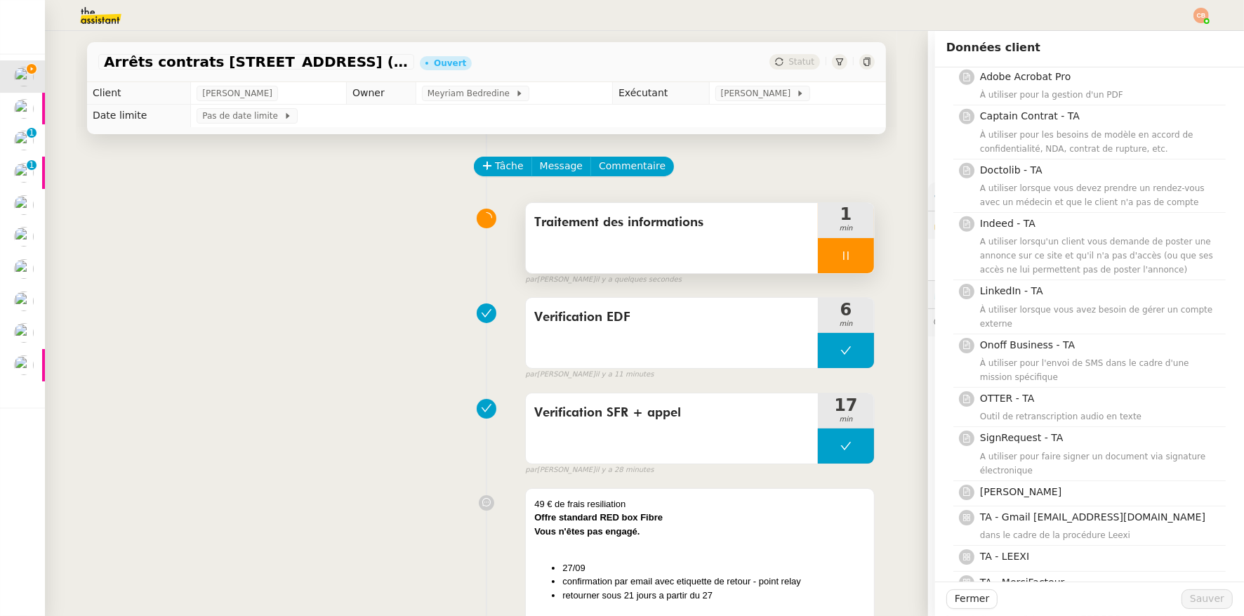
scroll to position [1562, 0]
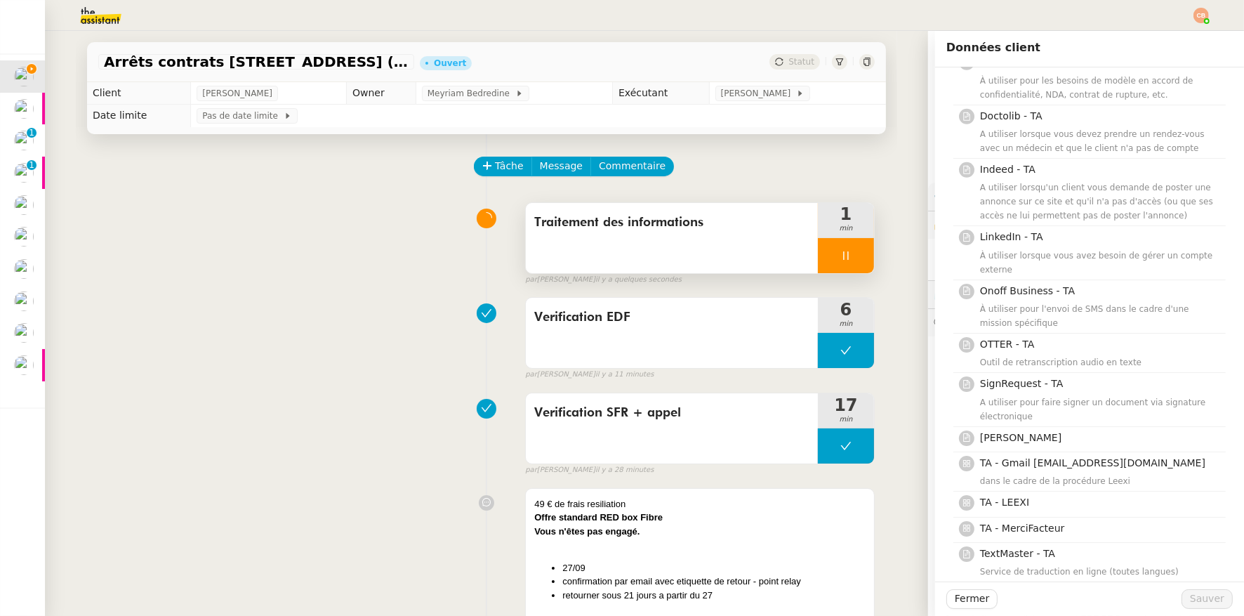
click at [286, 360] on div "Verification EDF 6 min false par Coralie B. il y a 11 minutes" at bounding box center [486, 336] width 777 height 90
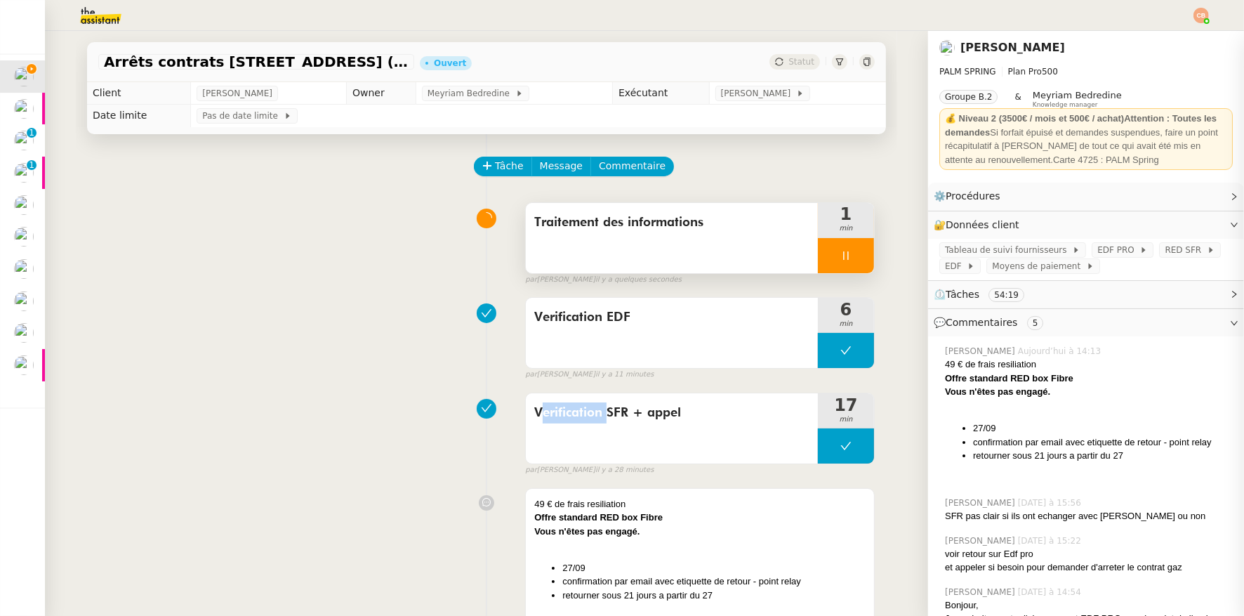
click at [286, 360] on div "Verification EDF 6 min false par Coralie B. il y a 11 minutes" at bounding box center [486, 336] width 777 height 90
click at [322, 434] on div "Verification SFR + appel 17 min false par Coralie B. il y a 29 minutes" at bounding box center [486, 431] width 777 height 90
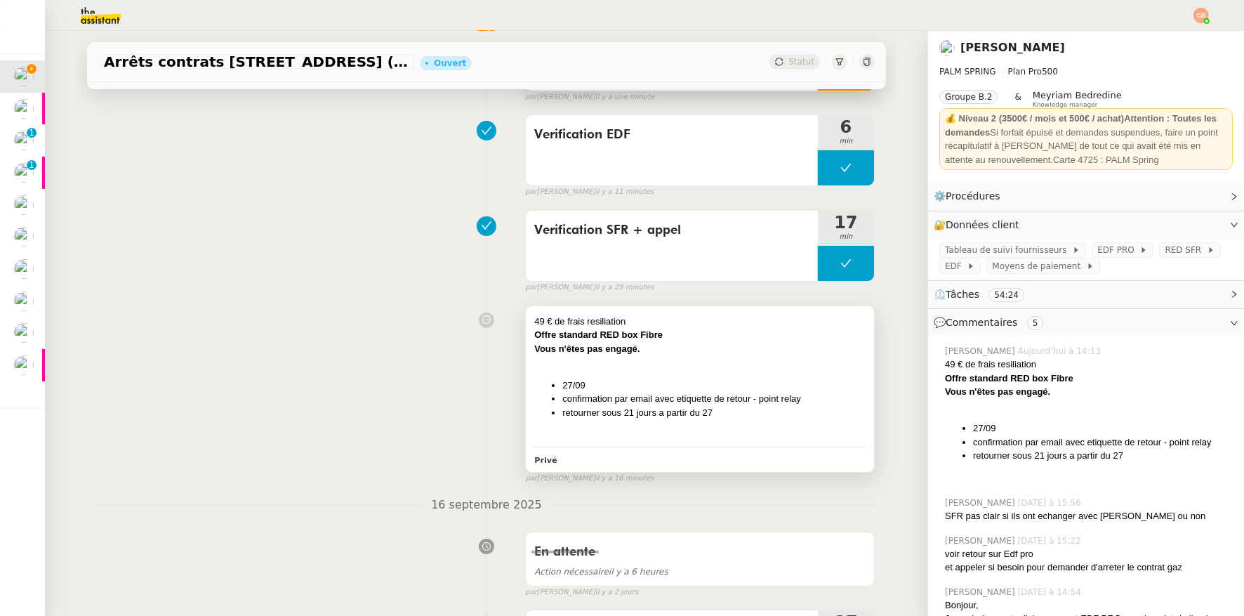
scroll to position [184, 0]
click at [683, 370] on div "49 € de frais resiliation Offre standard RED box Fibre Vous n'êtes pas engagé. …" at bounding box center [699, 377] width 331 height 128
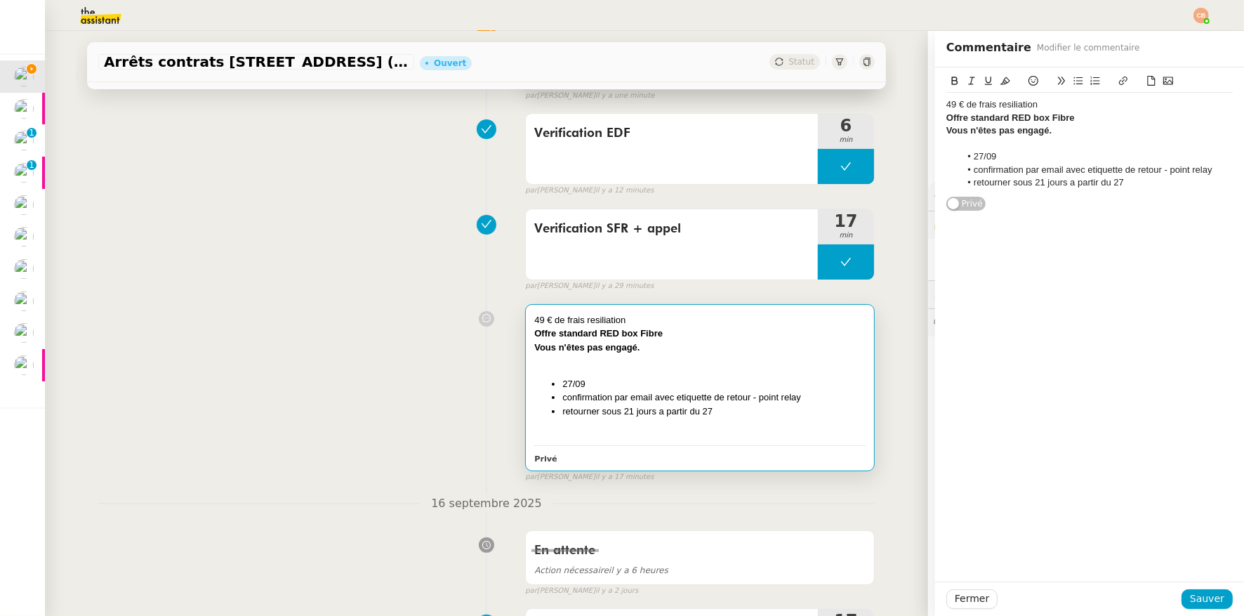
click at [654, 358] on div at bounding box center [699, 361] width 331 height 14
click at [649, 363] on div at bounding box center [699, 361] width 331 height 14
click at [947, 106] on div "49 € de frais resiliation" at bounding box center [1090, 104] width 287 height 13
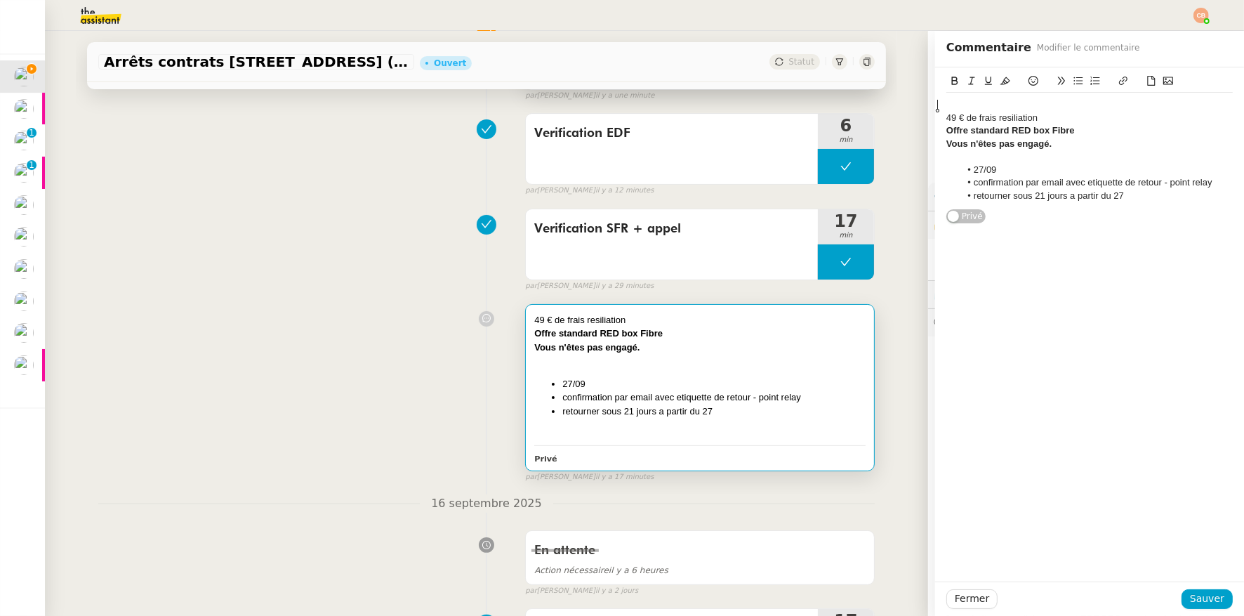
click at [947, 104] on div at bounding box center [1090, 104] width 287 height 13
click at [1117, 199] on li "retourner sous 21 jours a partir du 27" at bounding box center [1097, 196] width 273 height 13
click at [1143, 197] on li "retourner sous 21 jours a partir du 27" at bounding box center [1097, 196] width 273 height 13
click at [1044, 223] on div "edf pro electricite" at bounding box center [1090, 221] width 287 height 13
paste div
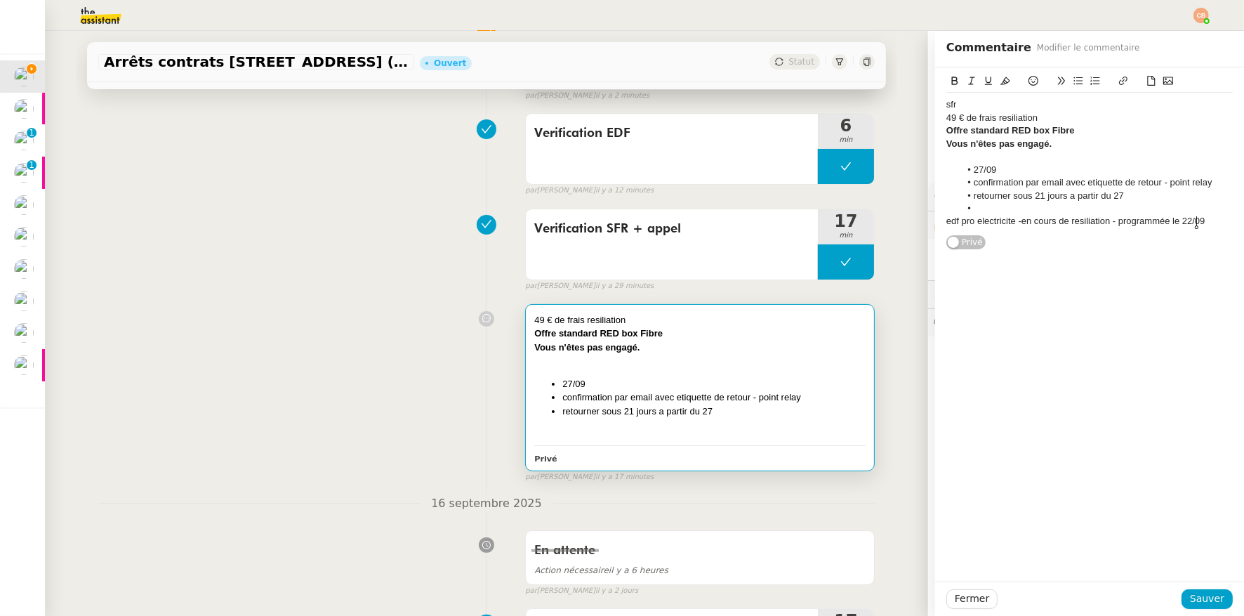
click at [966, 207] on li at bounding box center [1097, 208] width 273 height 13
click at [1211, 601] on span "Sauver" at bounding box center [1207, 599] width 34 height 16
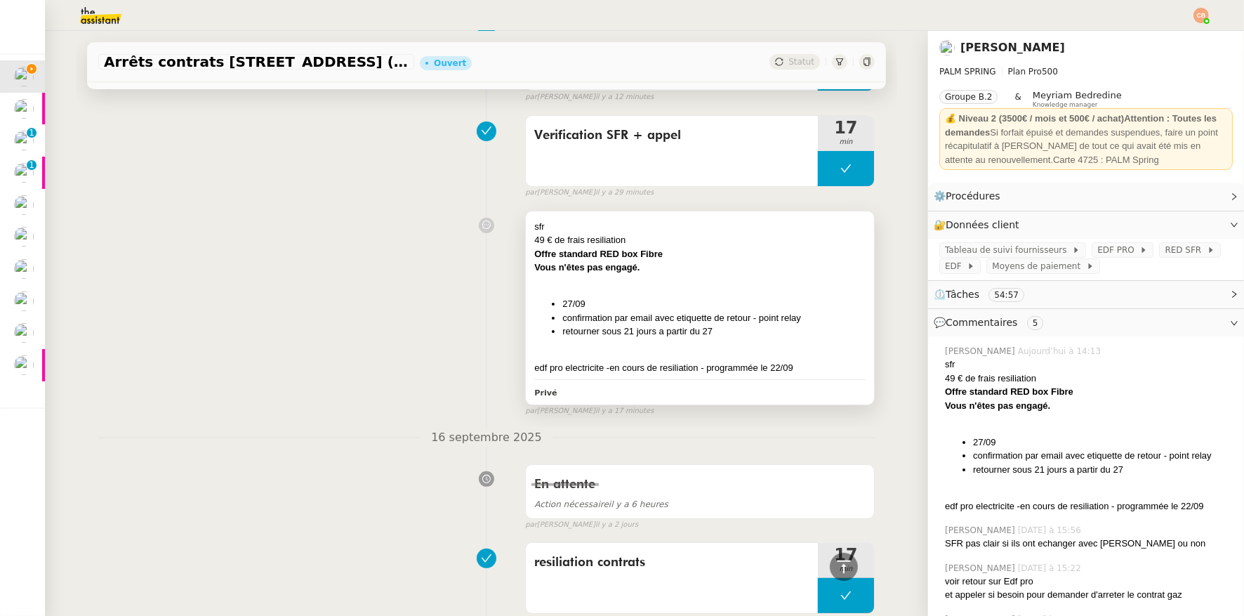
scroll to position [134, 0]
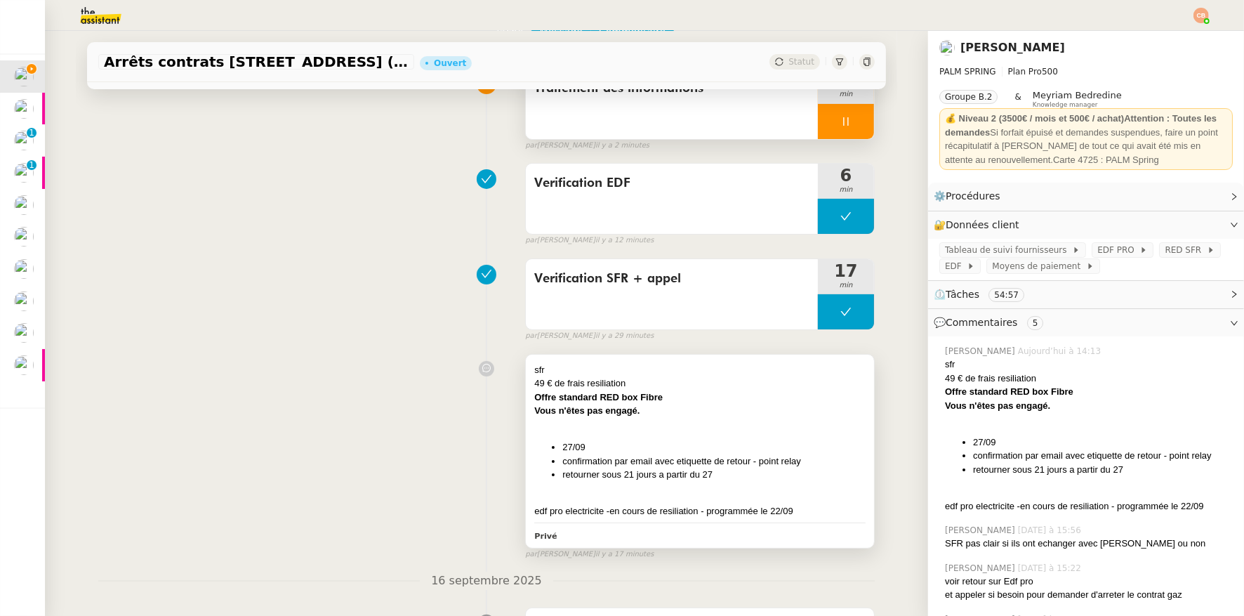
click at [675, 391] on div "Offre standard RED box Fibre" at bounding box center [699, 397] width 331 height 14
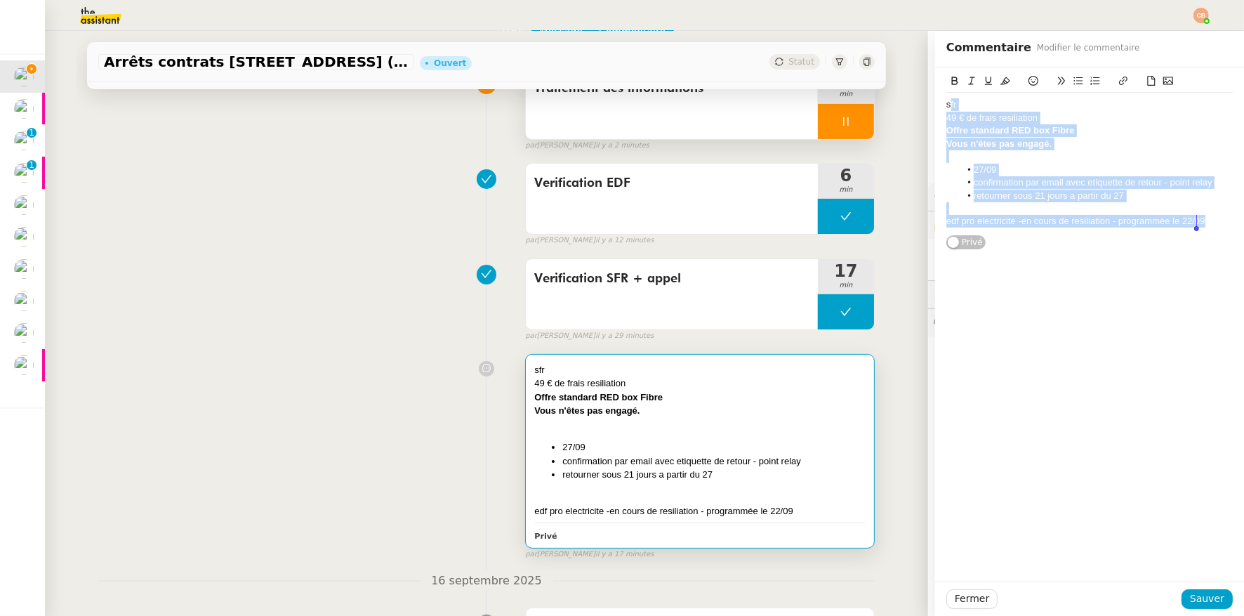
drag, startPoint x: 941, startPoint y: 104, endPoint x: 1091, endPoint y: 242, distance: 203.8
click at [1091, 242] on div "sfr 49 € de frais resiliation Offre standard RED box Fibre Vous n'êtes pas enga…" at bounding box center [1090, 158] width 287 height 183
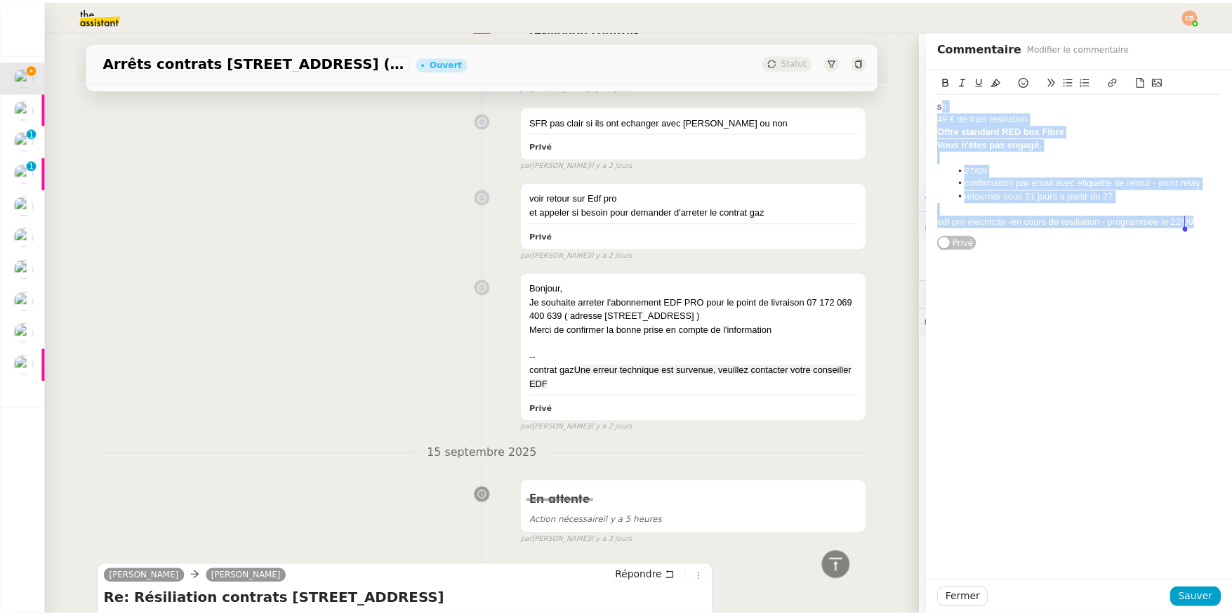
scroll to position [1122, 0]
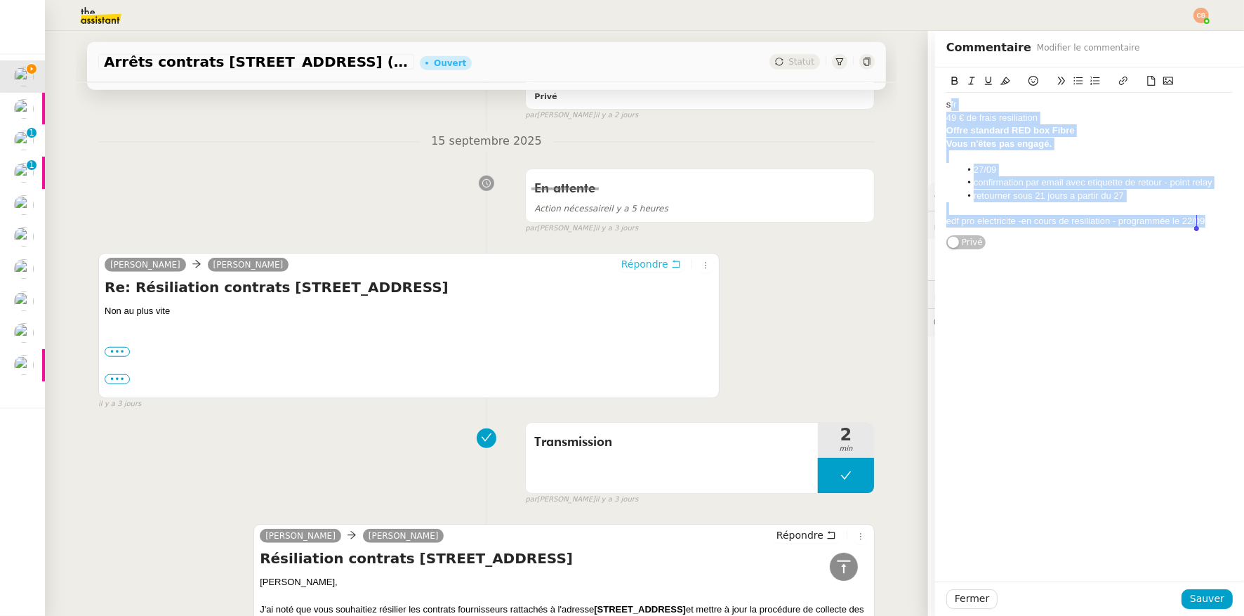
click at [636, 265] on span "Répondre" at bounding box center [644, 264] width 47 height 14
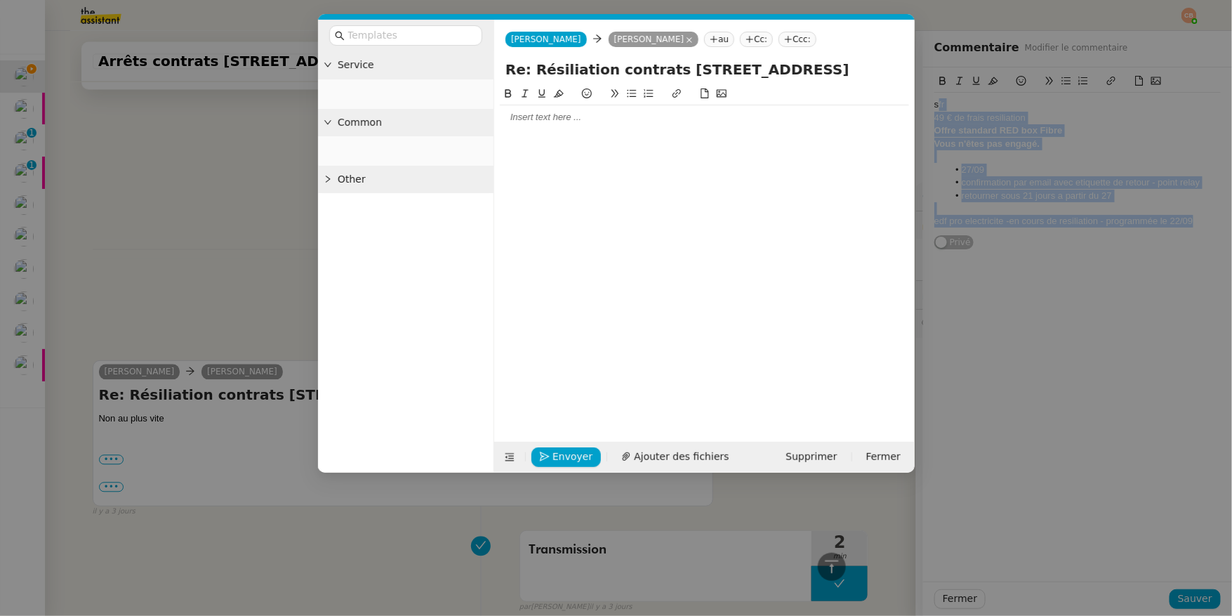
scroll to position [1230, 0]
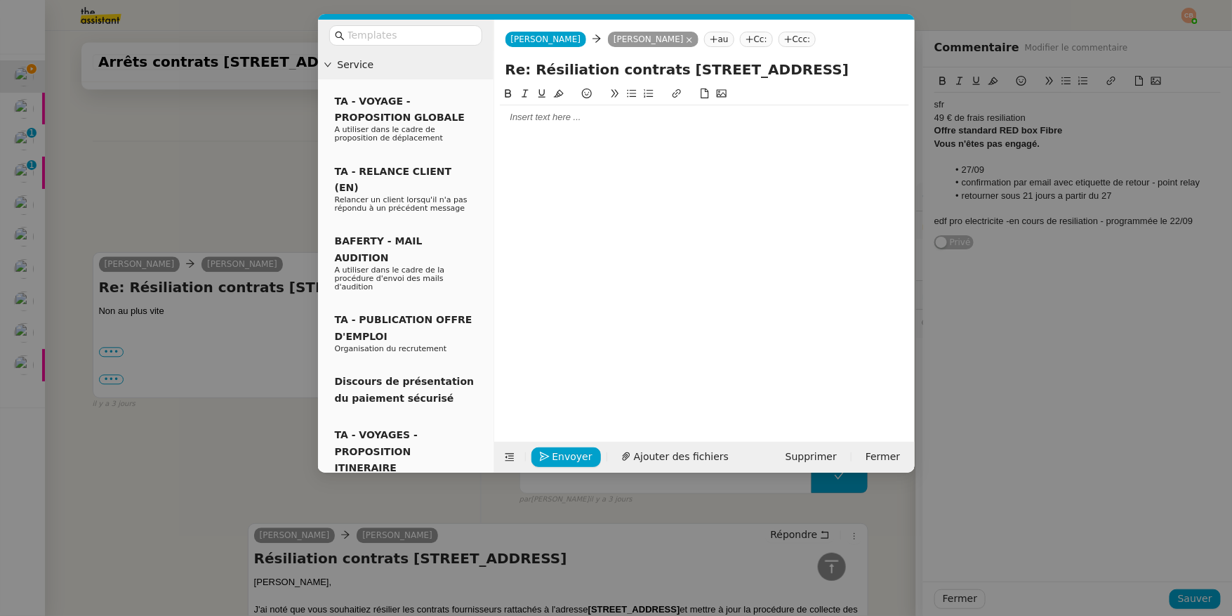
click at [590, 114] on div at bounding box center [704, 117] width 409 height 13
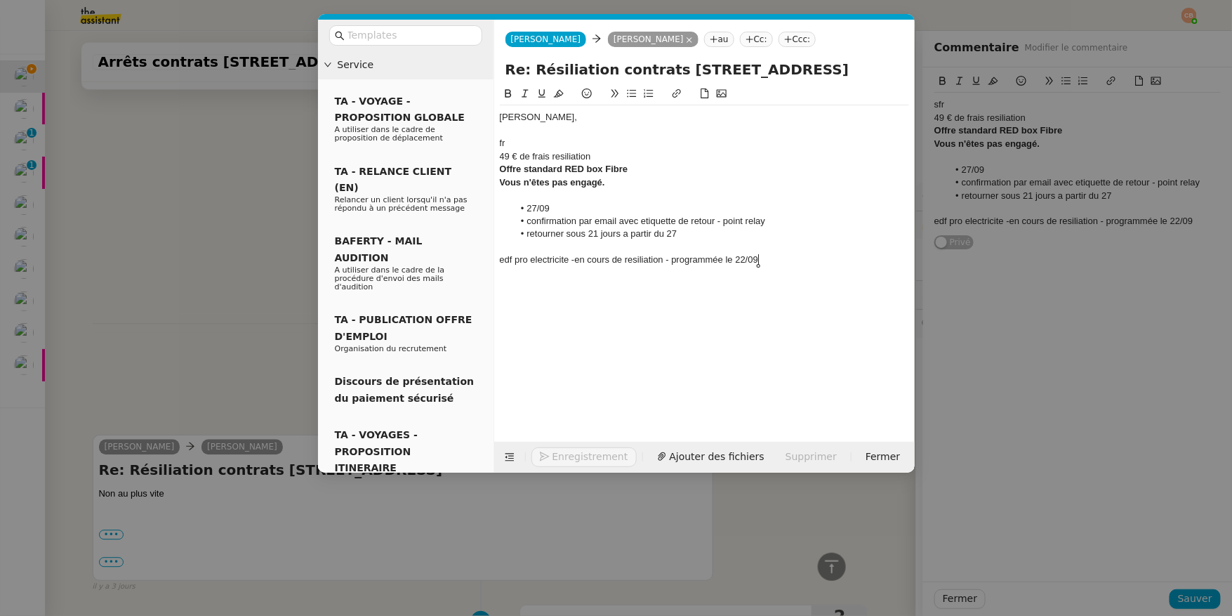
scroll to position [1413, 0]
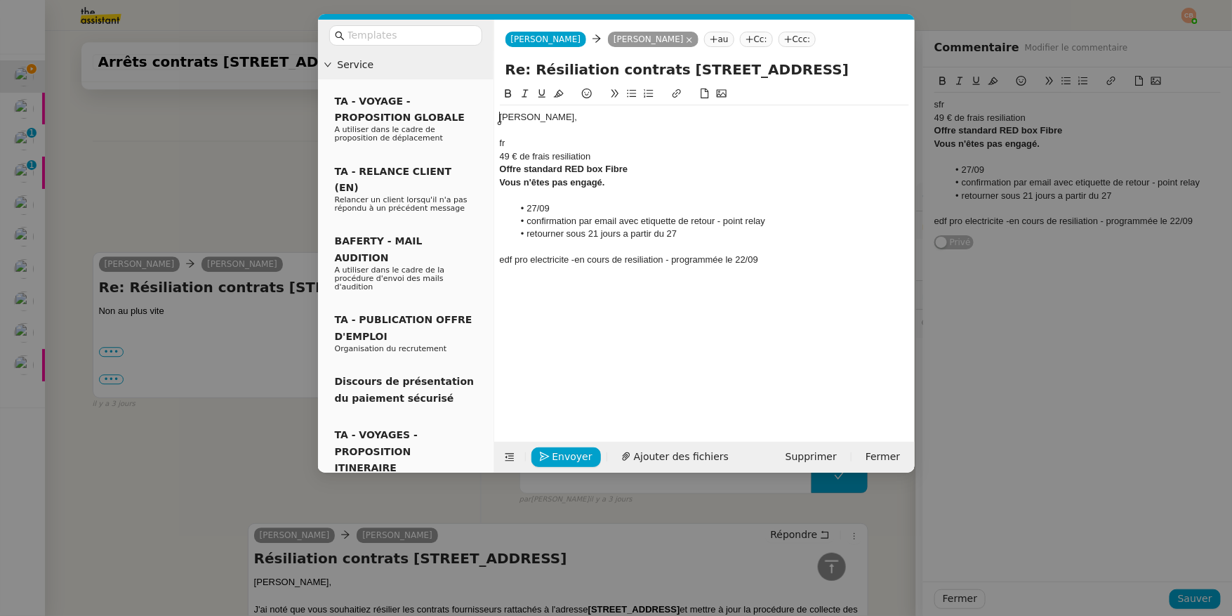
click at [501, 119] on div "Cindy," at bounding box center [704, 117] width 409 height 13
click at [574, 114] on div "Bonjour Cindy," at bounding box center [704, 117] width 409 height 13
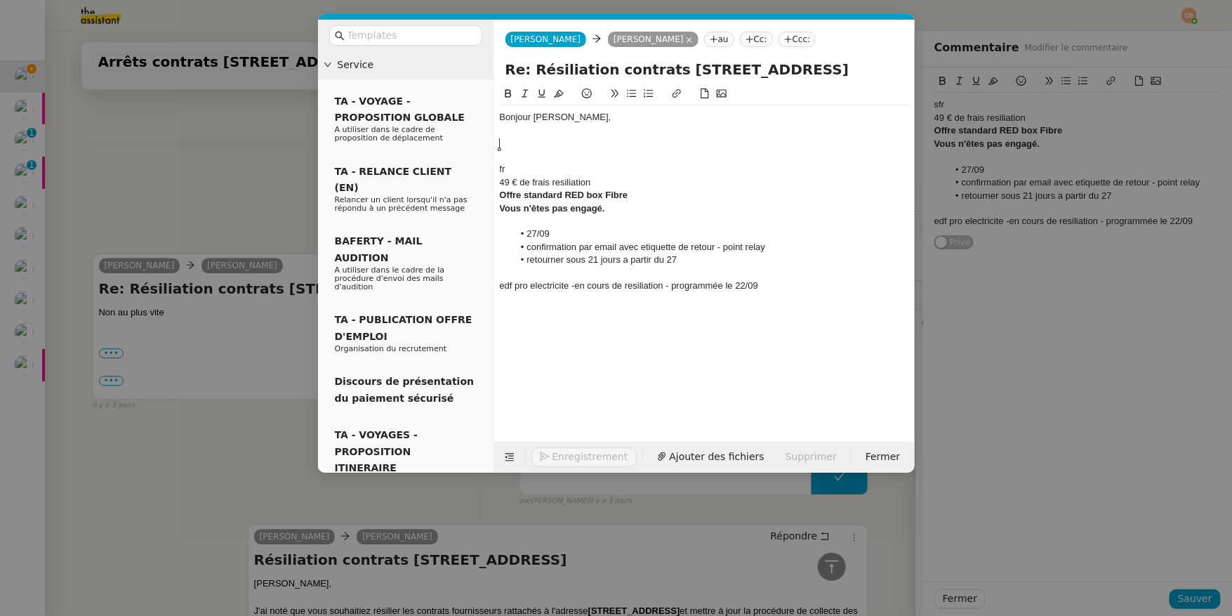
scroll to position [1414, 0]
click at [636, 91] on icon at bounding box center [632, 93] width 10 height 10
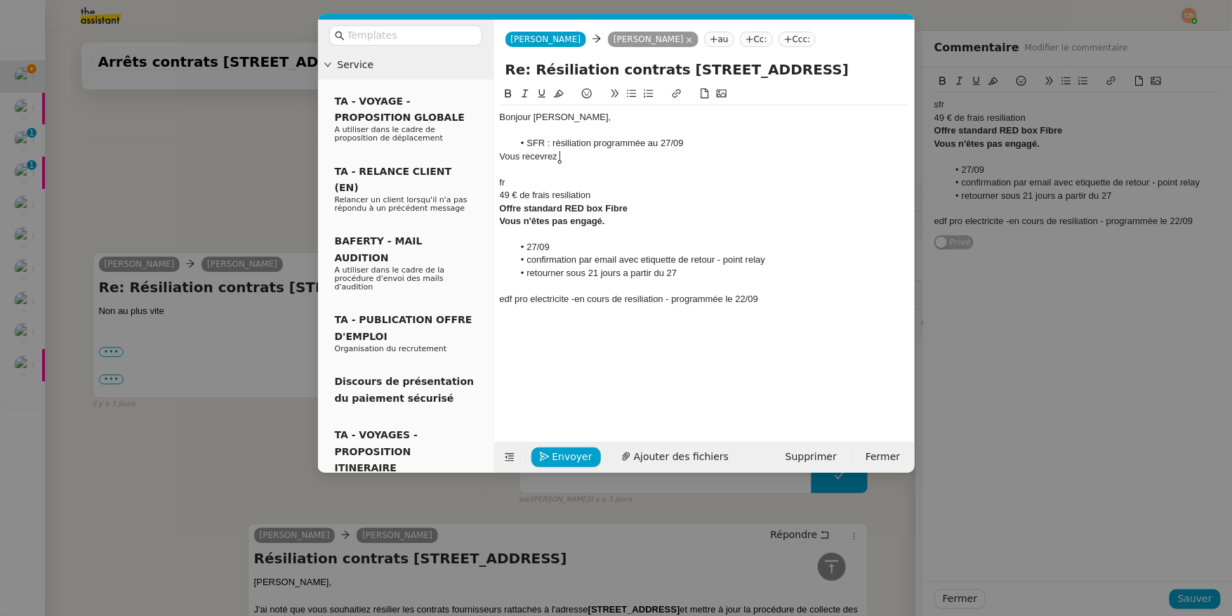
click at [695, 150] on div "Vous recevrez" at bounding box center [704, 156] width 409 height 13
click at [695, 148] on li "SFR : résiliation programmée au 27/09" at bounding box center [711, 143] width 396 height 13
click at [567, 157] on div "Vous recevrez" at bounding box center [704, 156] width 409 height 13
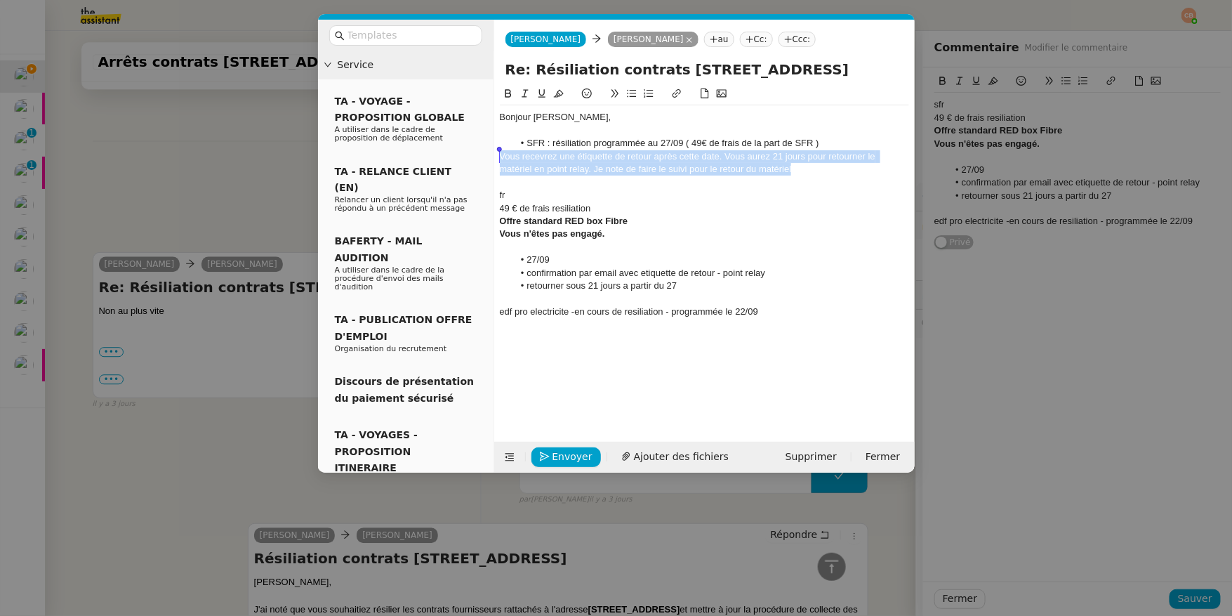
drag, startPoint x: 772, startPoint y: 169, endPoint x: 473, endPoint y: 152, distance: 299.7
click at [473, 152] on nz-layout "Service TA - VOYAGE - PROPOSITION GLOBALE A utiliser dans le cadre de propositi…" at bounding box center [616, 246] width 597 height 453
click at [529, 89] on icon at bounding box center [525, 93] width 10 height 10
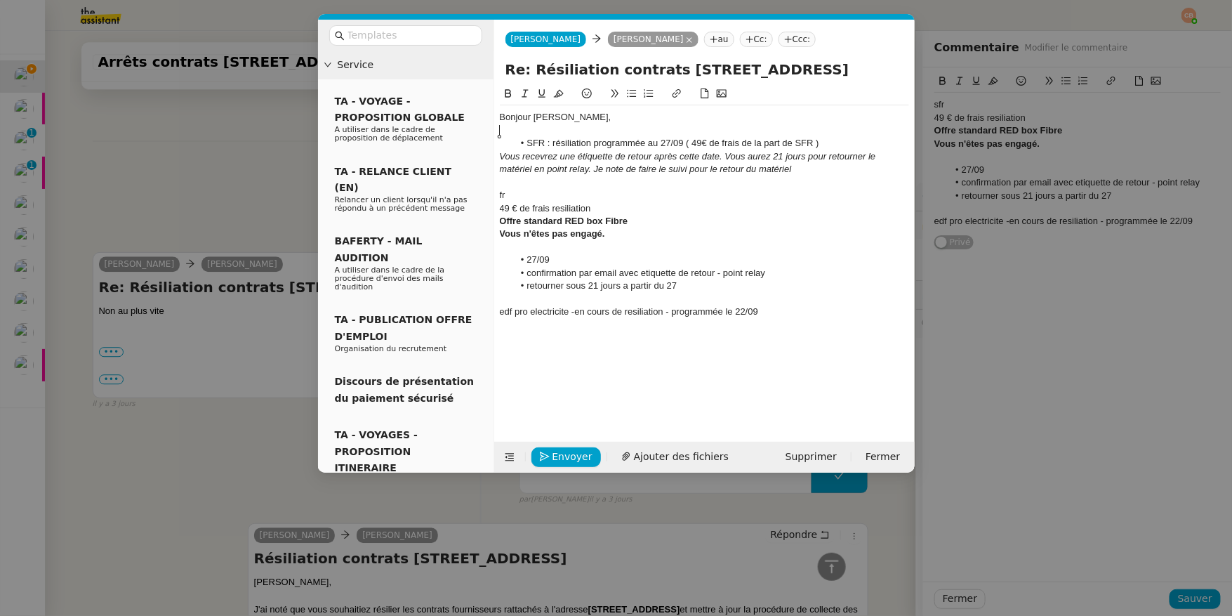
click at [574, 128] on div at bounding box center [704, 130] width 409 height 13
drag, startPoint x: 687, startPoint y: 143, endPoint x: 519, endPoint y: 145, distance: 167.8
click at [519, 145] on li "SFR : résiliation programmée au 27/09 ( 49€ de frais de la part de SFR )" at bounding box center [711, 143] width 396 height 13
click at [504, 90] on icon at bounding box center [509, 93] width 10 height 10
click at [796, 168] on div "Vous recevrez une étiquette de retour après cette date. Vous aurez 21 jours pou…" at bounding box center [704, 163] width 409 height 26
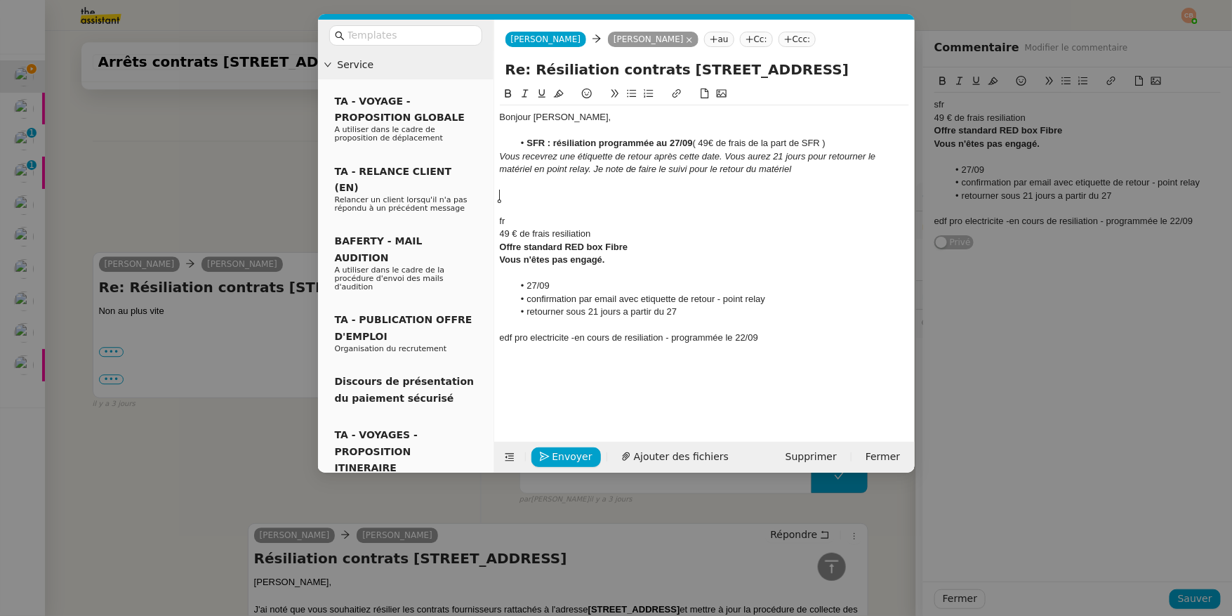
click at [631, 94] on icon at bounding box center [632, 93] width 10 height 10
drag, startPoint x: 551, startPoint y: 191, endPoint x: 497, endPoint y: 197, distance: 54.4
click at [497, 197] on nz-spin "Bonjour Cindy, SFR : résiliation programmée au 27/09 ( 49€ de frais de la part …" at bounding box center [704, 256] width 421 height 340
click at [525, 92] on icon at bounding box center [525, 93] width 10 height 10
click at [556, 194] on li "EDF" at bounding box center [711, 195] width 396 height 13
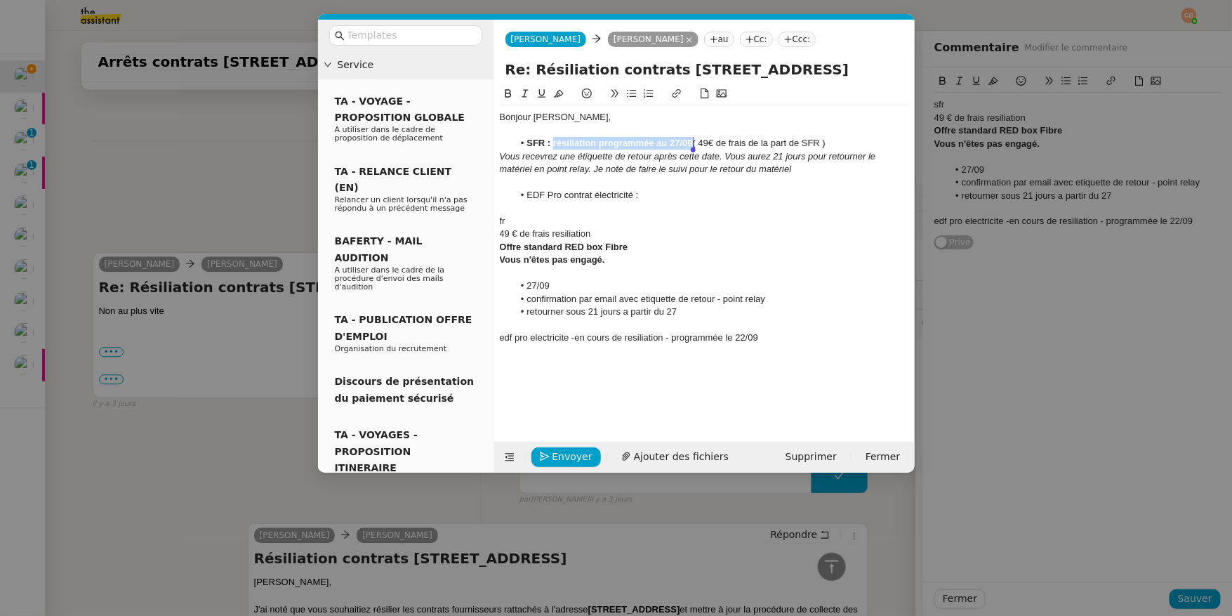
drag, startPoint x: 554, startPoint y: 145, endPoint x: 693, endPoint y: 140, distance: 139.1
click at [692, 140] on strong "SFR : résiliation programmée au 27/09" at bounding box center [610, 143] width 166 height 11
click at [670, 194] on li "EDF Pro contrat électricité :" at bounding box center [711, 195] width 396 height 13
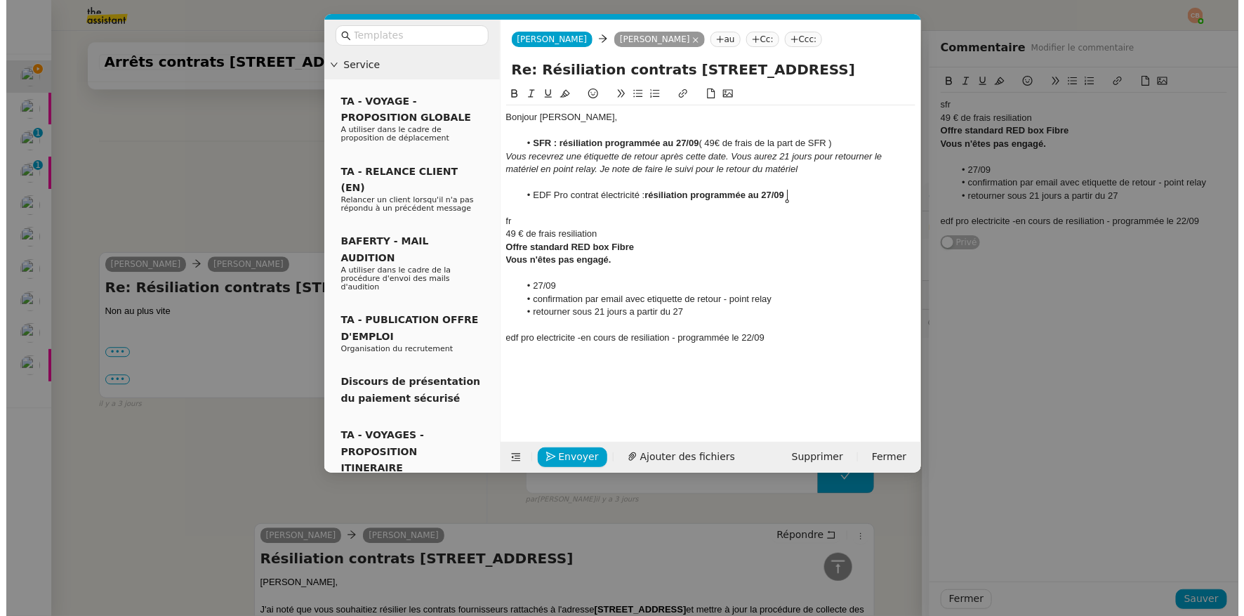
scroll to position [0, 0]
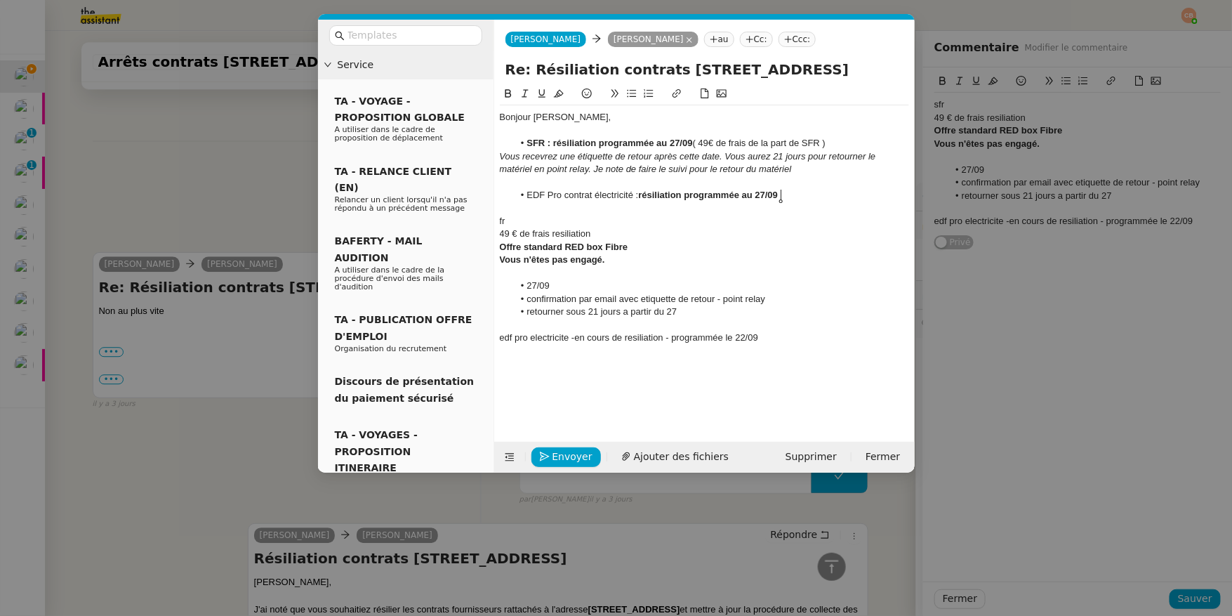
click at [766, 193] on strong "résiliation programmée au 27/09" at bounding box center [708, 195] width 140 height 11
drag, startPoint x: 639, startPoint y: 197, endPoint x: 522, endPoint y: 197, distance: 117.3
click at [523, 199] on li "EDF Pro contrat électricité : résiliation programmée au 22/09" at bounding box center [711, 195] width 396 height 13
click at [511, 97] on icon at bounding box center [509, 93] width 10 height 10
click at [820, 197] on li "EDF Pro contrat électricité : résiliation programmée au 22/09" at bounding box center [711, 195] width 396 height 13
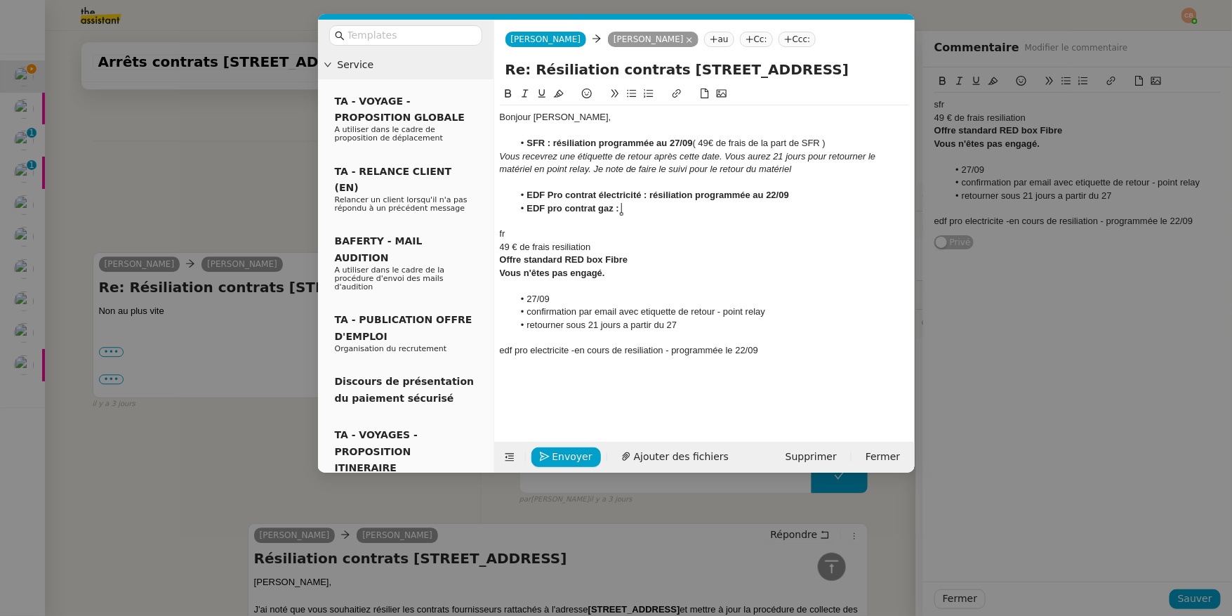
click at [808, 197] on li "EDF Pro contrat électricité : résiliation programmée au 22/09" at bounding box center [711, 195] width 396 height 13
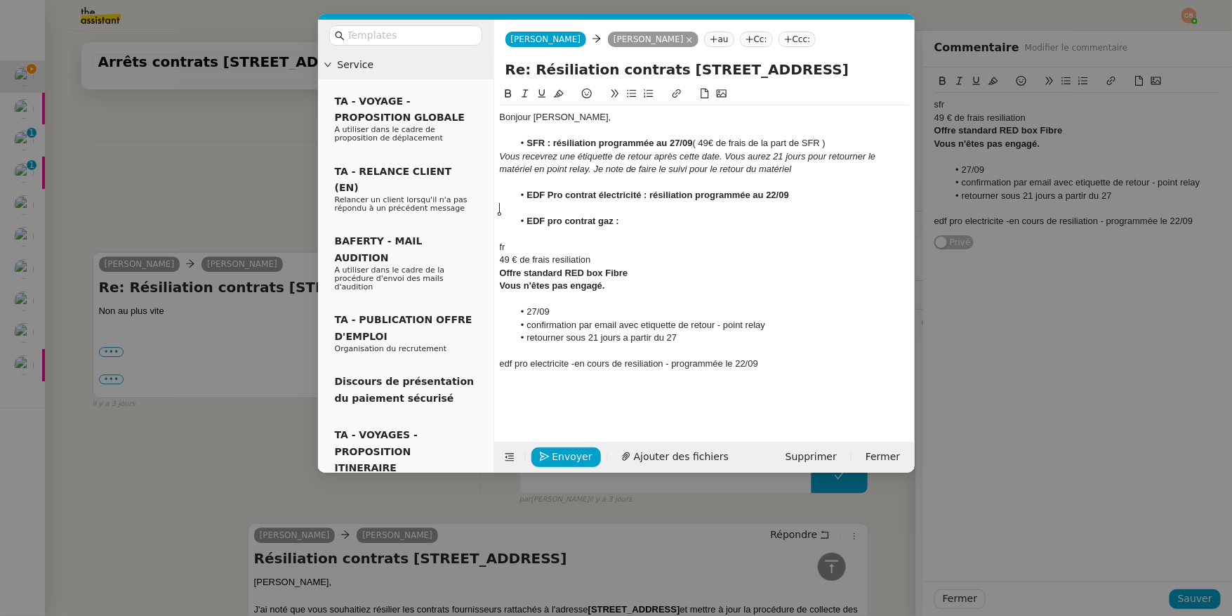
click at [655, 218] on li "EDF pro contrat gaz :" at bounding box center [711, 221] width 396 height 13
drag, startPoint x: 886, startPoint y: 221, endPoint x: 621, endPoint y: 221, distance: 264.0
click at [621, 221] on li "EDF pro contrat gaz : je suis en attente de confirmation de la part du fourniss…" at bounding box center [711, 221] width 396 height 13
click at [505, 95] on icon at bounding box center [509, 93] width 10 height 10
click at [885, 223] on li "EDF pro contrat gaz : je suis en attente de confirmation de la part du fourniss…" at bounding box center [711, 221] width 396 height 13
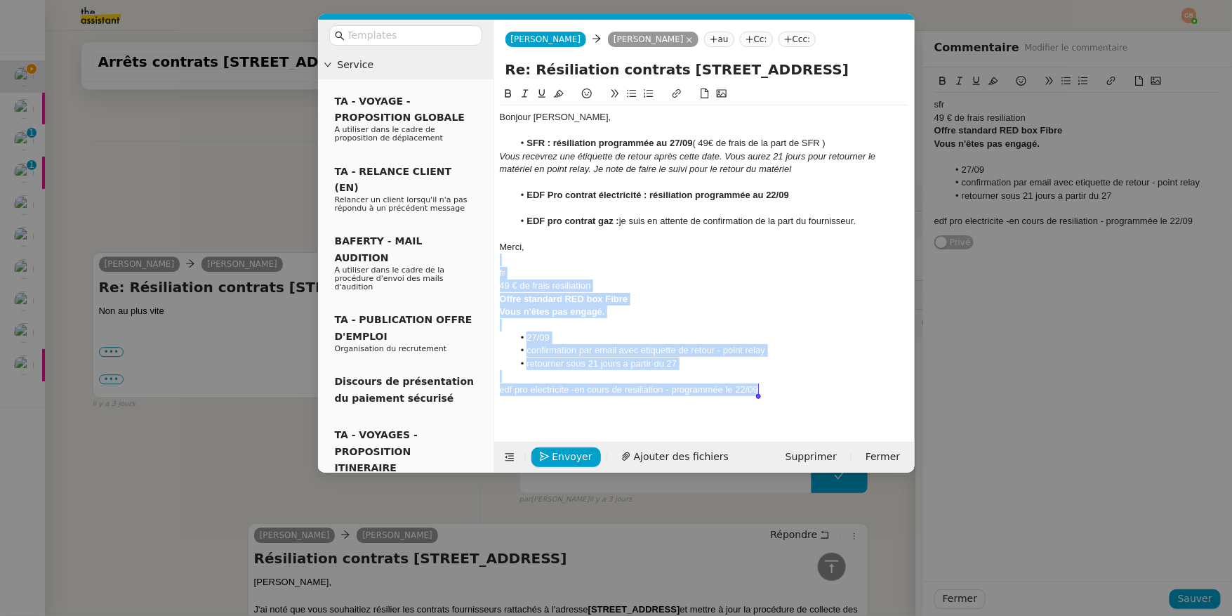
drag, startPoint x: 520, startPoint y: 259, endPoint x: 562, endPoint y: 402, distance: 148.5
click at [562, 402] on div "Bonjour Cindy, SFR : résiliation programmée au 27/09 ( 49€ de frais de la part …" at bounding box center [704, 253] width 409 height 334
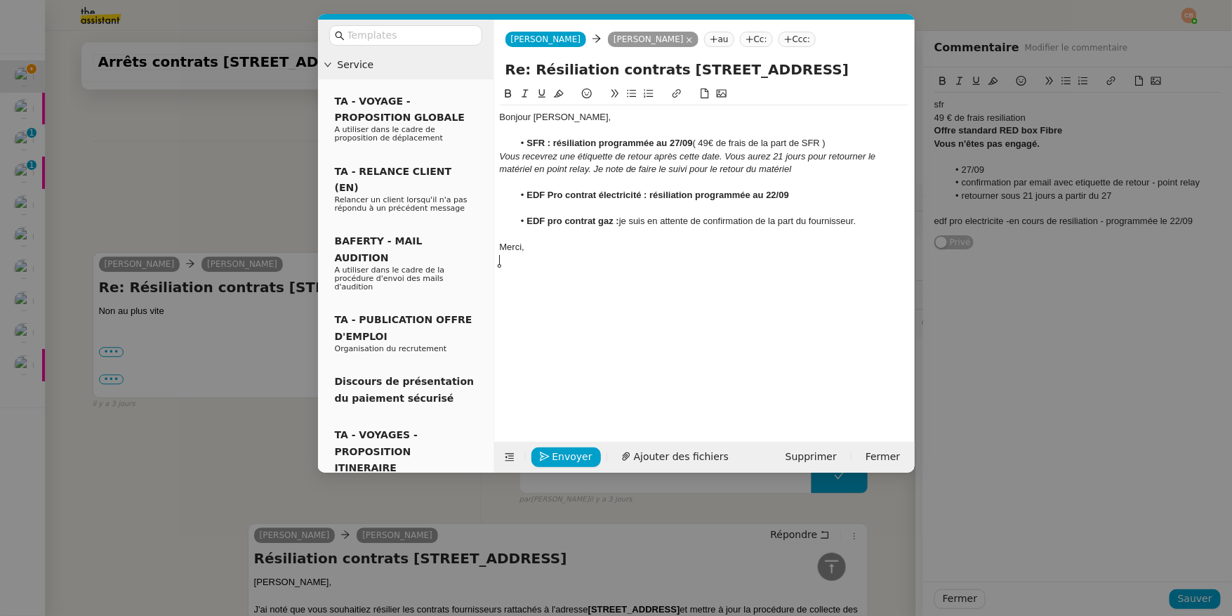
click at [572, 118] on div "Bonjour Cindy," at bounding box center [704, 117] width 409 height 13
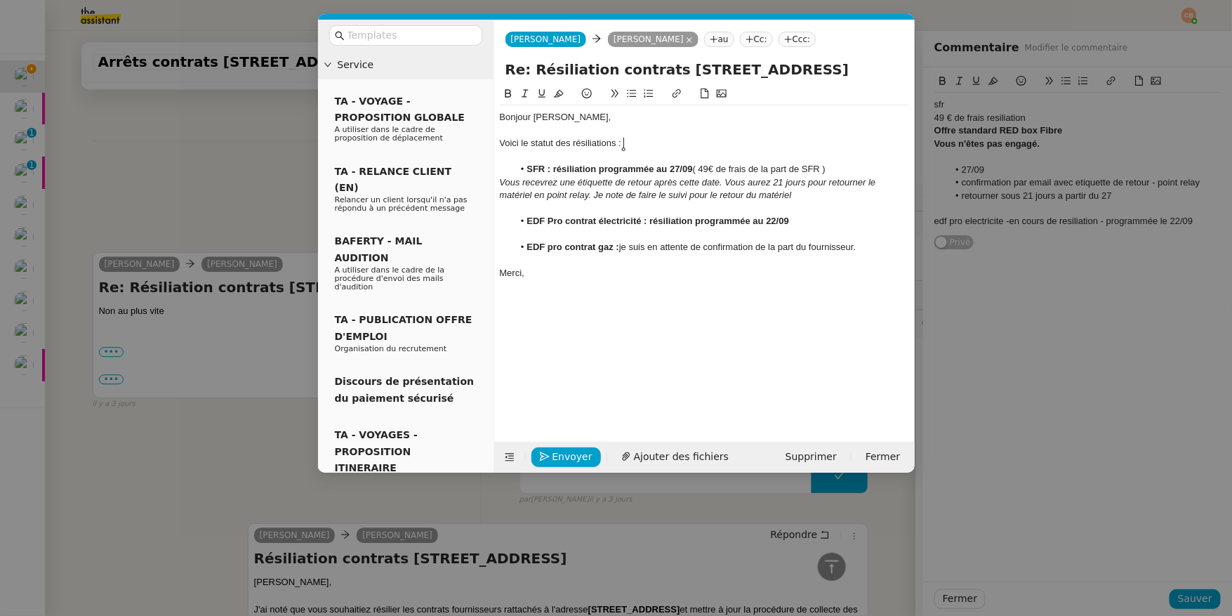
click at [616, 142] on div "Voici le statut des résiliations :" at bounding box center [704, 143] width 409 height 13
click at [555, 458] on span "Envoyer" at bounding box center [573, 457] width 40 height 16
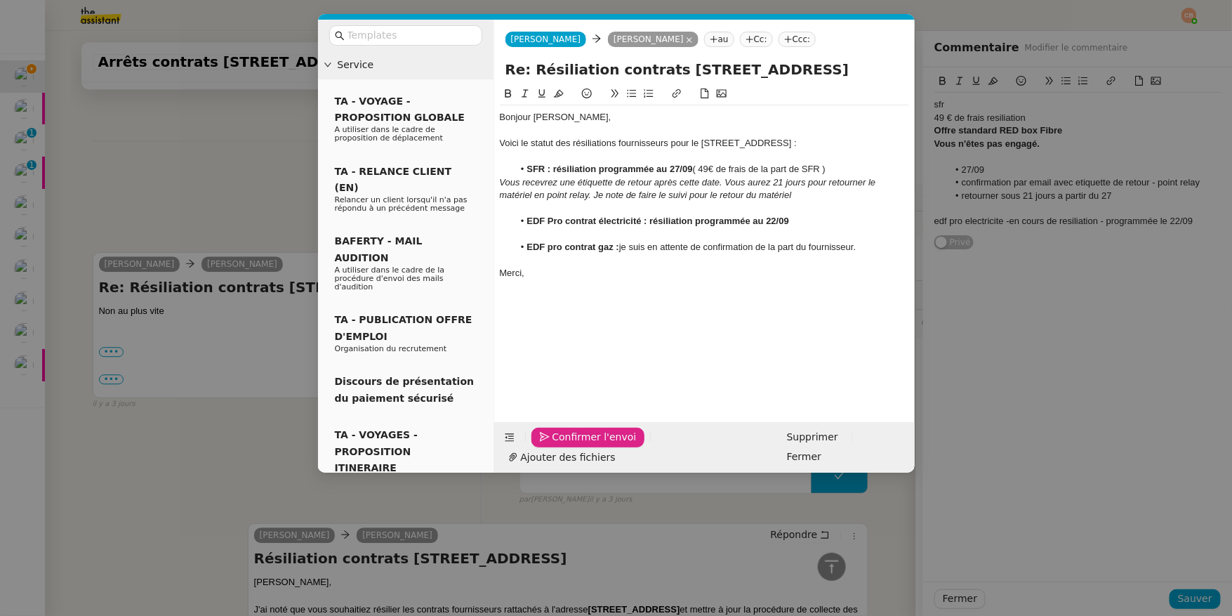
click at [555, 445] on span "Confirmer l'envoi" at bounding box center [595, 437] width 84 height 16
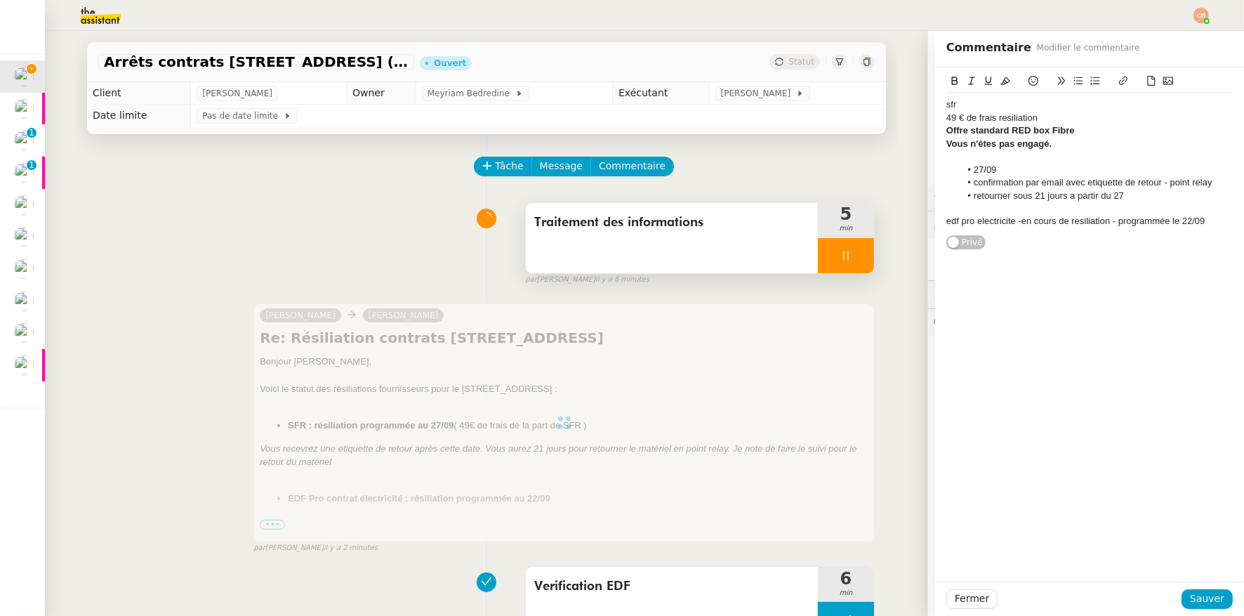
click at [846, 260] on div at bounding box center [846, 255] width 56 height 35
click at [855, 260] on icon at bounding box center [860, 255] width 11 height 11
click at [570, 235] on div "Traitement des informations" at bounding box center [672, 238] width 292 height 70
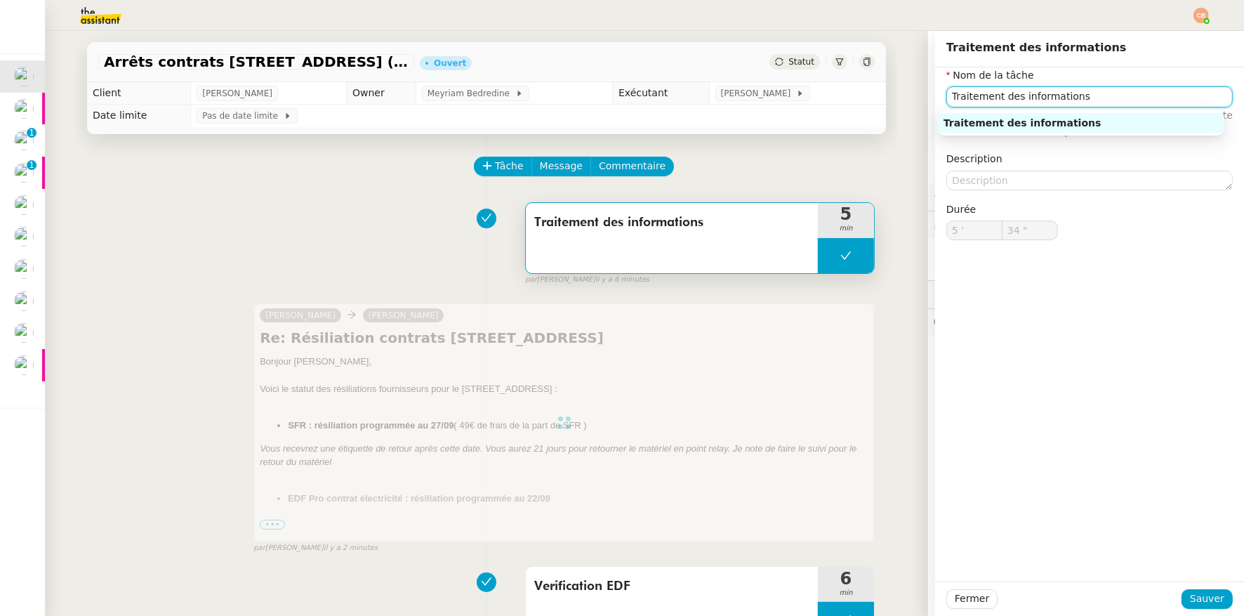
drag, startPoint x: 1084, startPoint y: 93, endPoint x: 921, endPoint y: 93, distance: 162.2
click at [921, 93] on app-ticket "Arrêts contrats 18 bis rue d'Hauteville ( Ruby d'Hauteville ) Ouvert Statut Cli…" at bounding box center [644, 323] width 1199 height 585
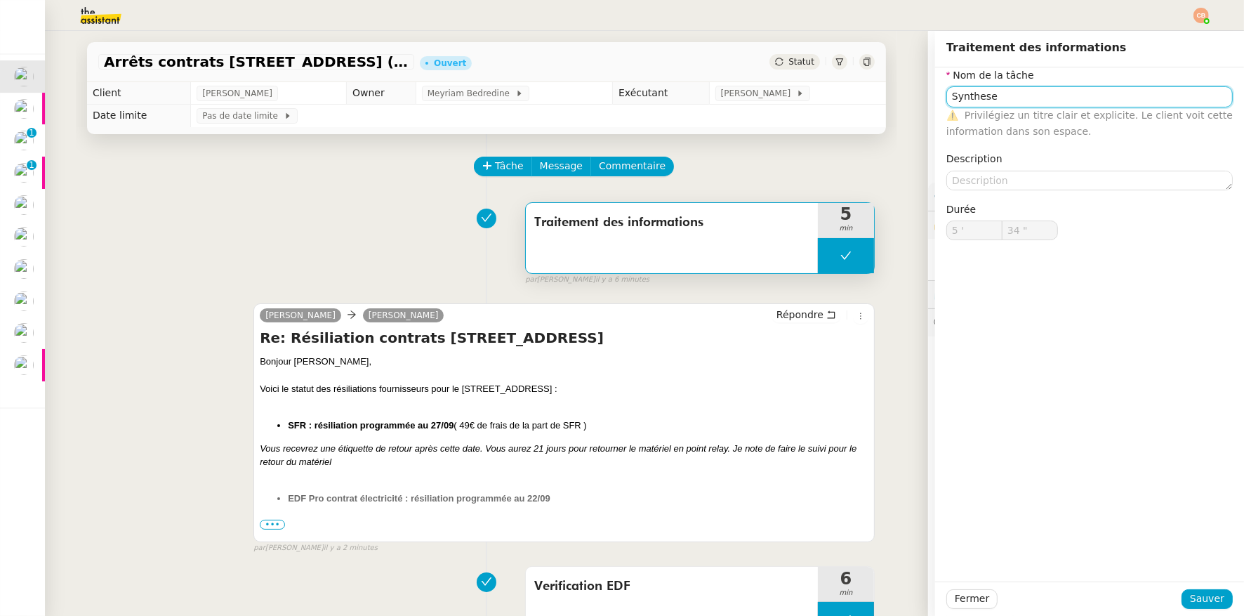
type input "Traitement des informations"
type input "5 '"
type input "34 ""
type input "Traitement des informations"
type input "5 '"
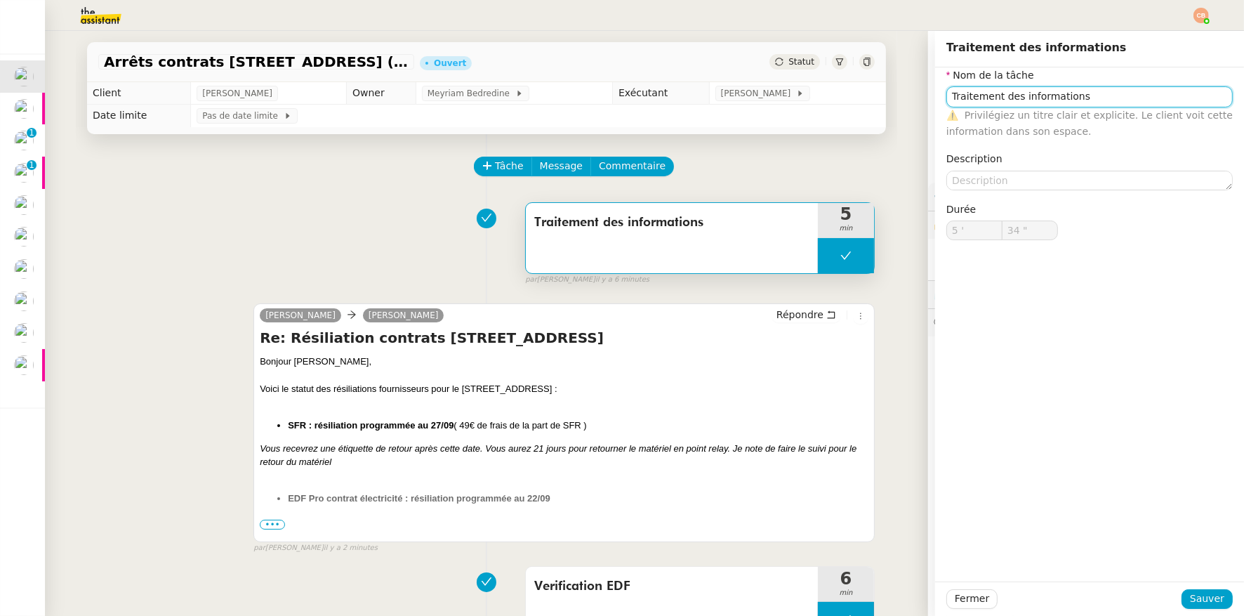
type input "34 ""
type input "Traitement des informations"
type input "5 '"
type input "34 ""
type input "Traitement des informationst transms"
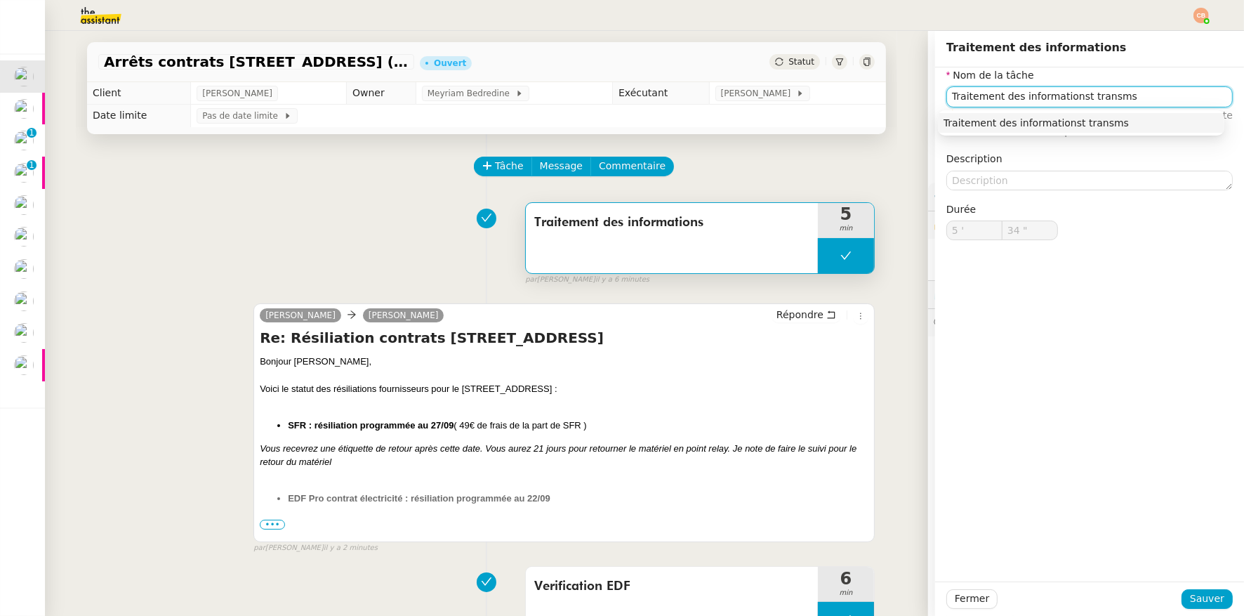
drag, startPoint x: 1129, startPoint y: 98, endPoint x: 937, endPoint y: 91, distance: 191.8
click at [937, 91] on div "Nom de la tâche Traitement des informationst transms ⚠️ Privilégiez un titre cl…" at bounding box center [1089, 164] width 309 height 195
click at [987, 121] on div "Synthese et transmission" at bounding box center [1081, 123] width 275 height 13
type input "Synthese et transmission"
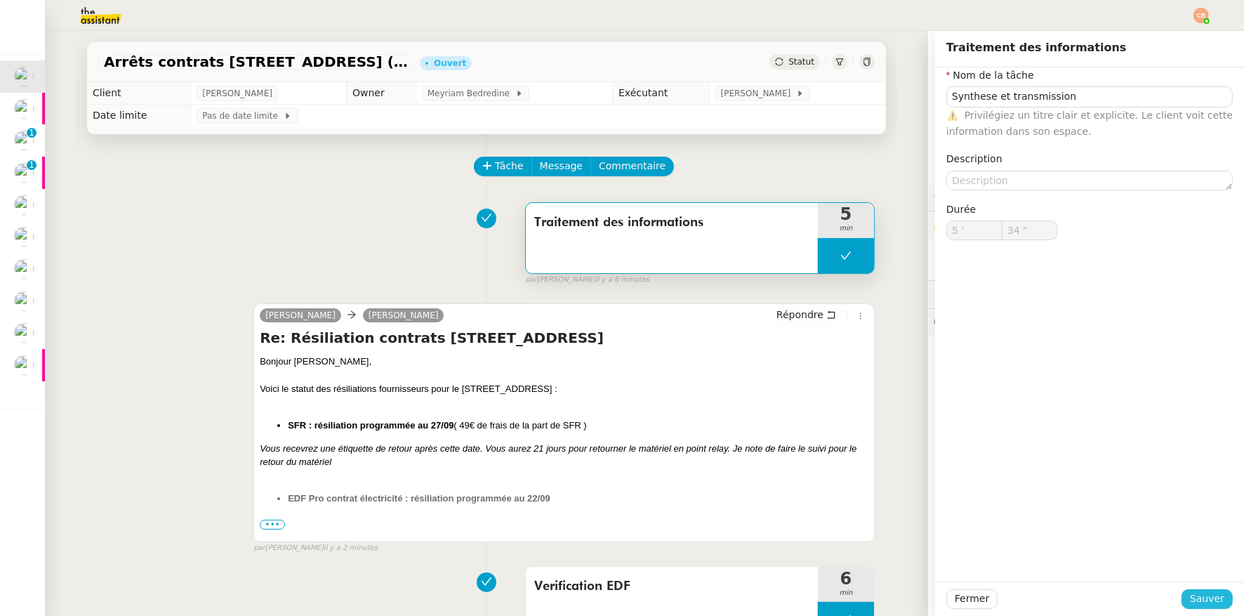
click at [1197, 594] on span "Sauver" at bounding box center [1207, 599] width 34 height 16
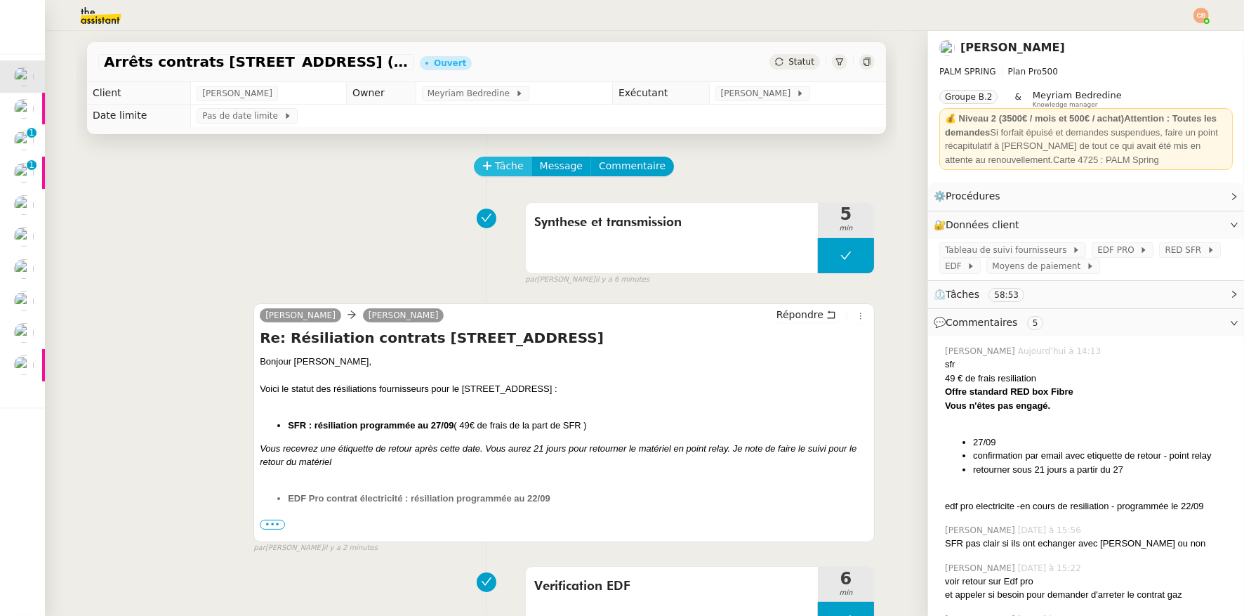
click at [504, 163] on span "Tâche" at bounding box center [509, 166] width 29 height 16
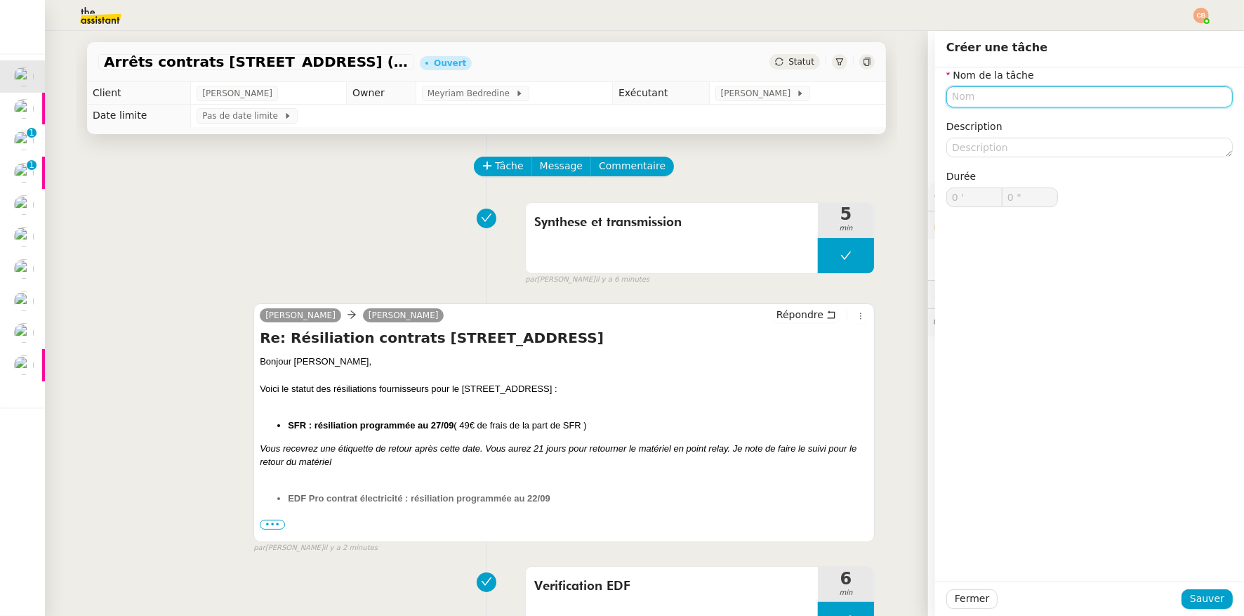
click at [1003, 88] on input "text" at bounding box center [1090, 96] width 287 height 20
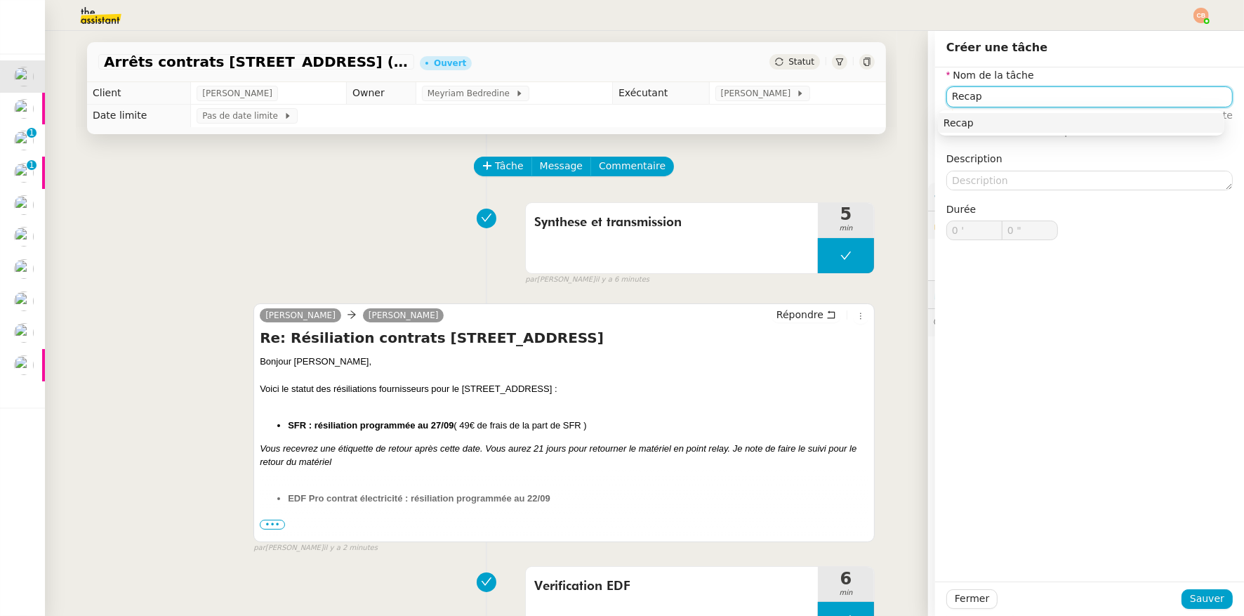
click at [1008, 119] on div "Recap" at bounding box center [1081, 123] width 275 height 13
type input "Recap"
click at [1182, 596] on button "Sauver" at bounding box center [1207, 599] width 51 height 20
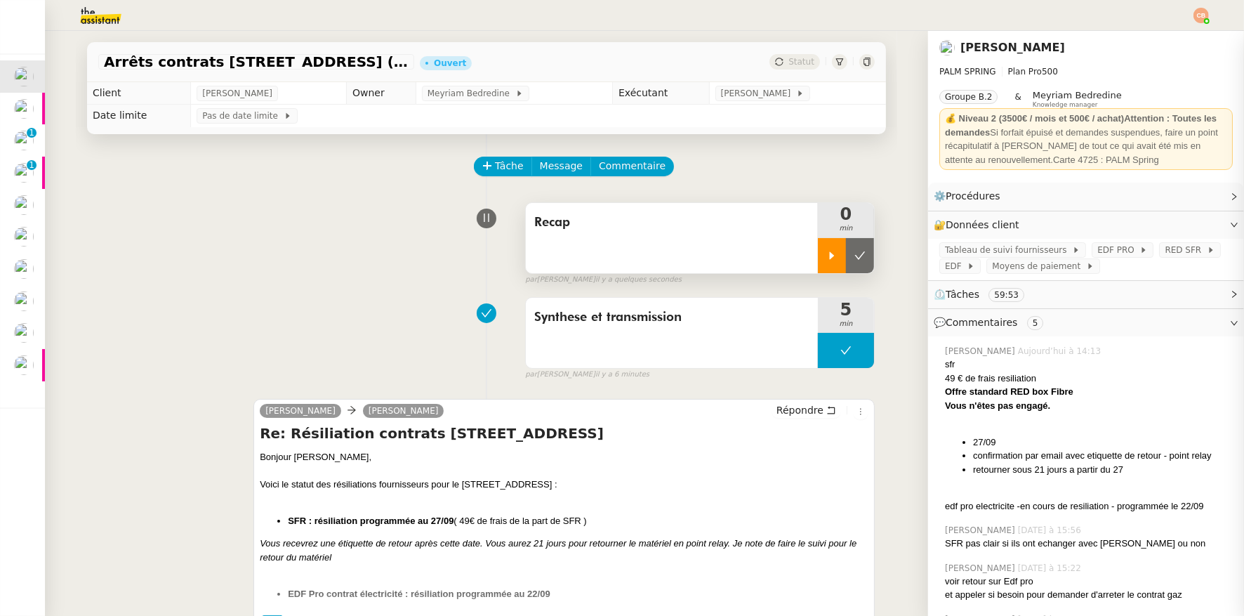
click at [818, 262] on div at bounding box center [832, 255] width 28 height 35
click at [631, 171] on span "Commentaire" at bounding box center [632, 166] width 67 height 16
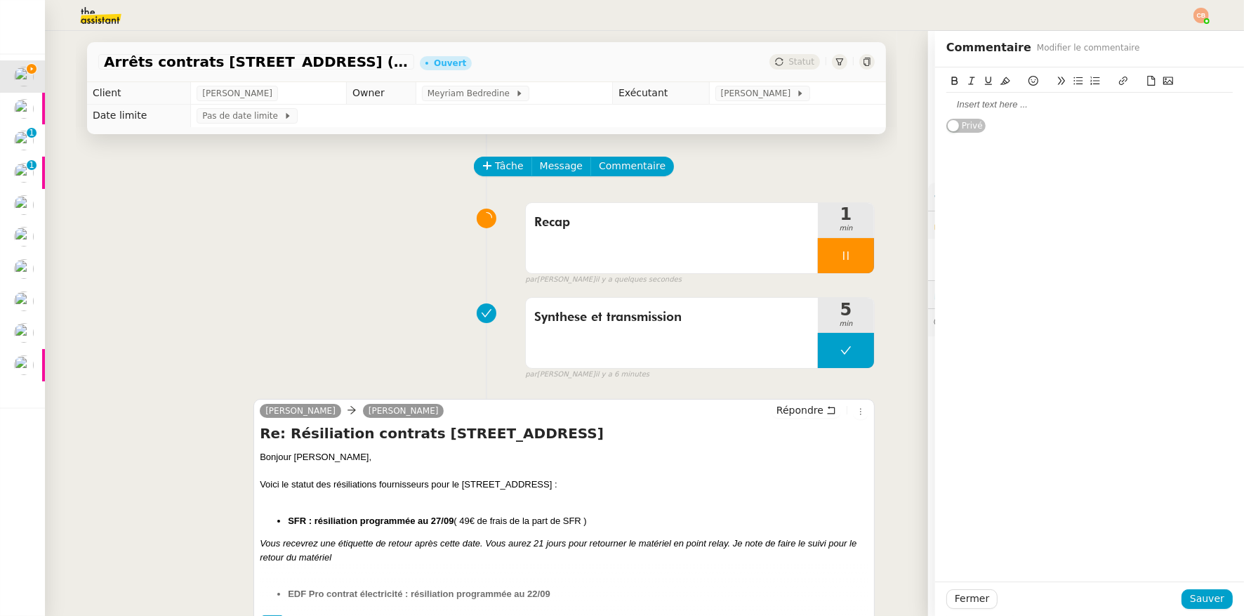
click at [1074, 82] on icon at bounding box center [1079, 81] width 10 height 10
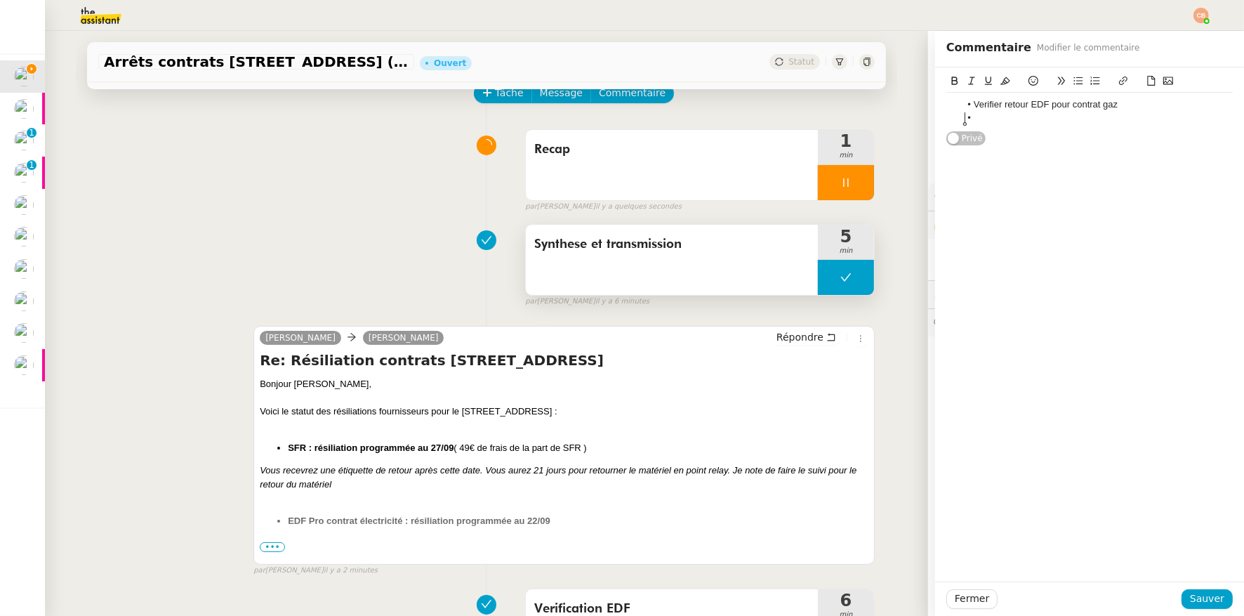
scroll to position [159, 0]
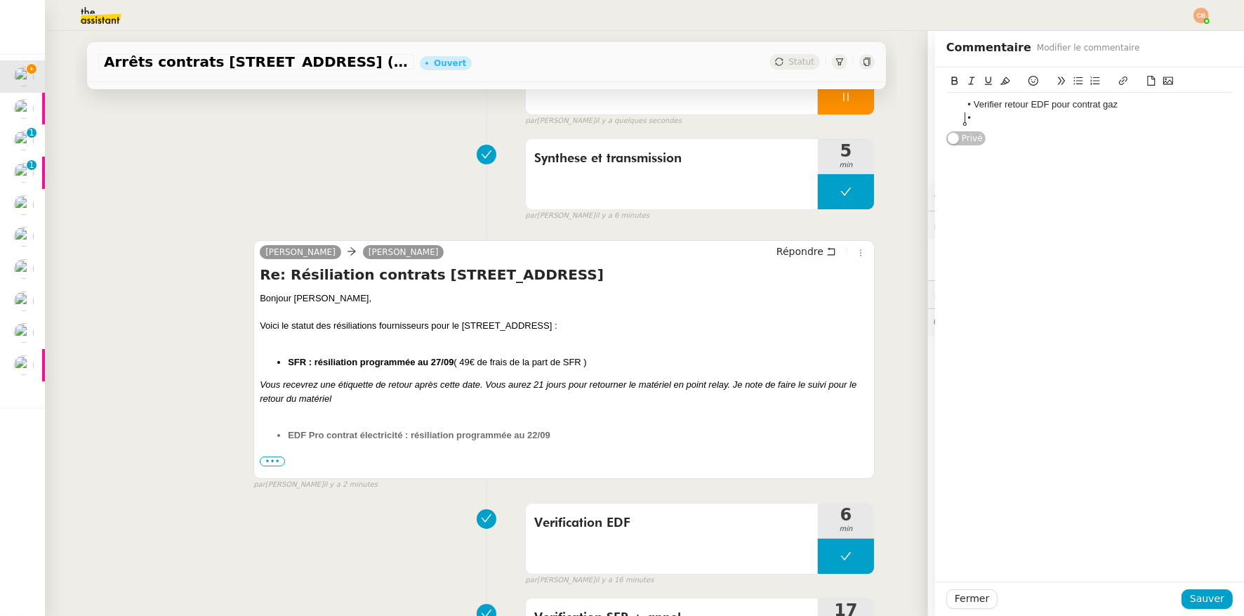
click at [273, 459] on span "•••" at bounding box center [272, 461] width 25 height 10
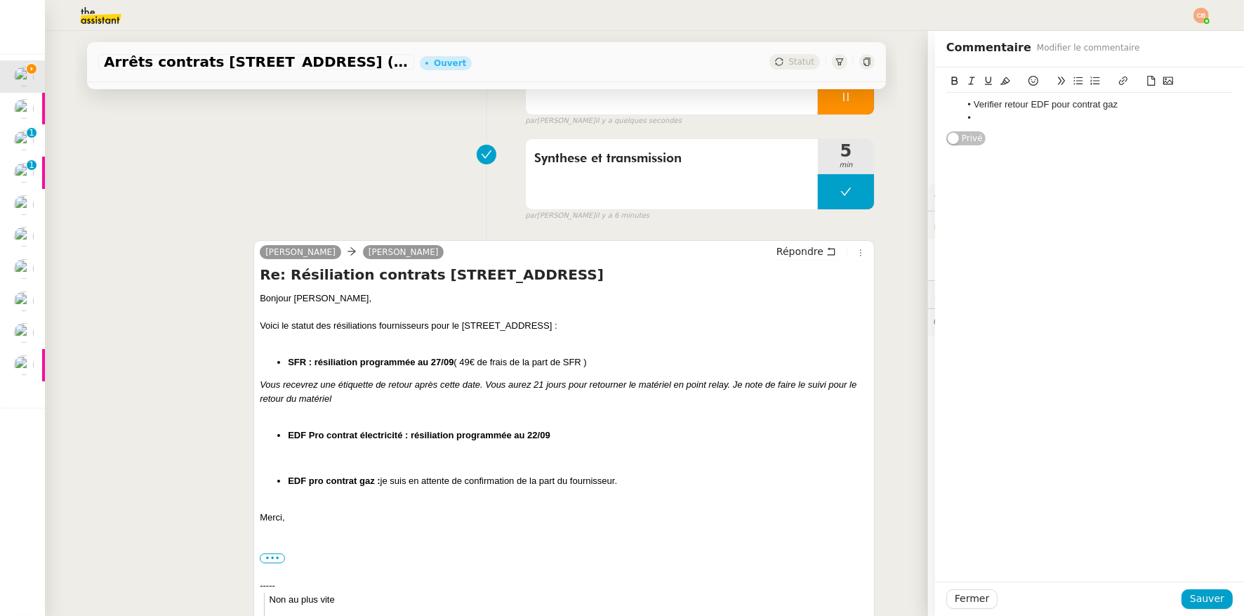
click at [999, 121] on li at bounding box center [1097, 118] width 273 height 13
click at [1196, 601] on span "Sauver" at bounding box center [1207, 599] width 34 height 16
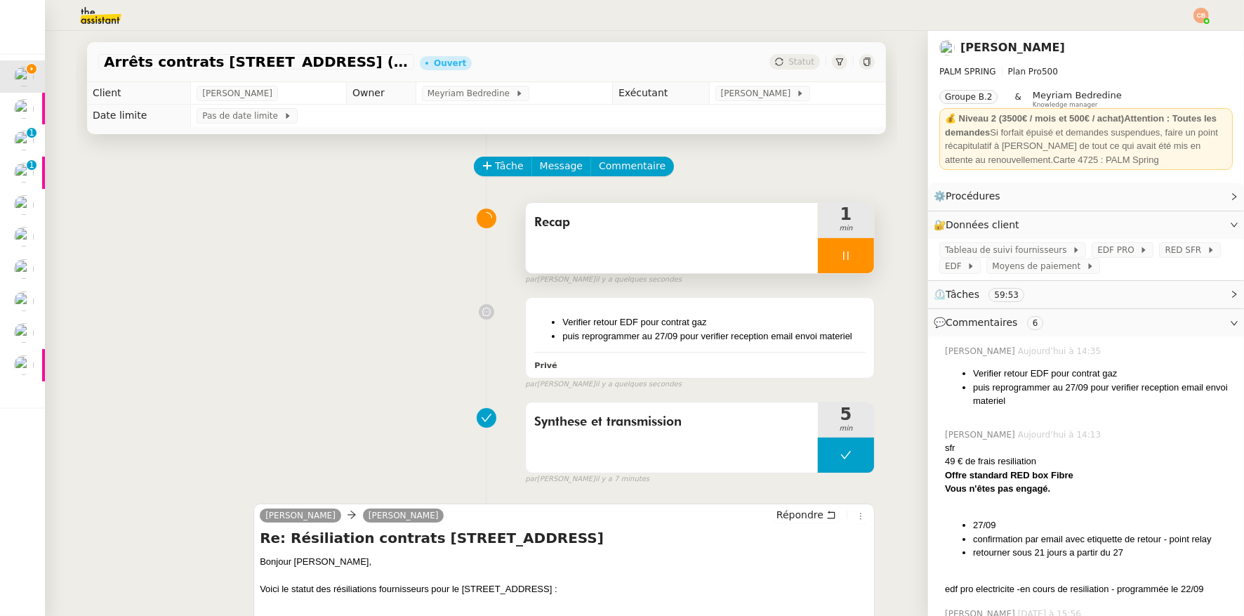
click at [843, 256] on icon at bounding box center [845, 255] width 5 height 8
click at [855, 253] on icon at bounding box center [860, 255] width 11 height 11
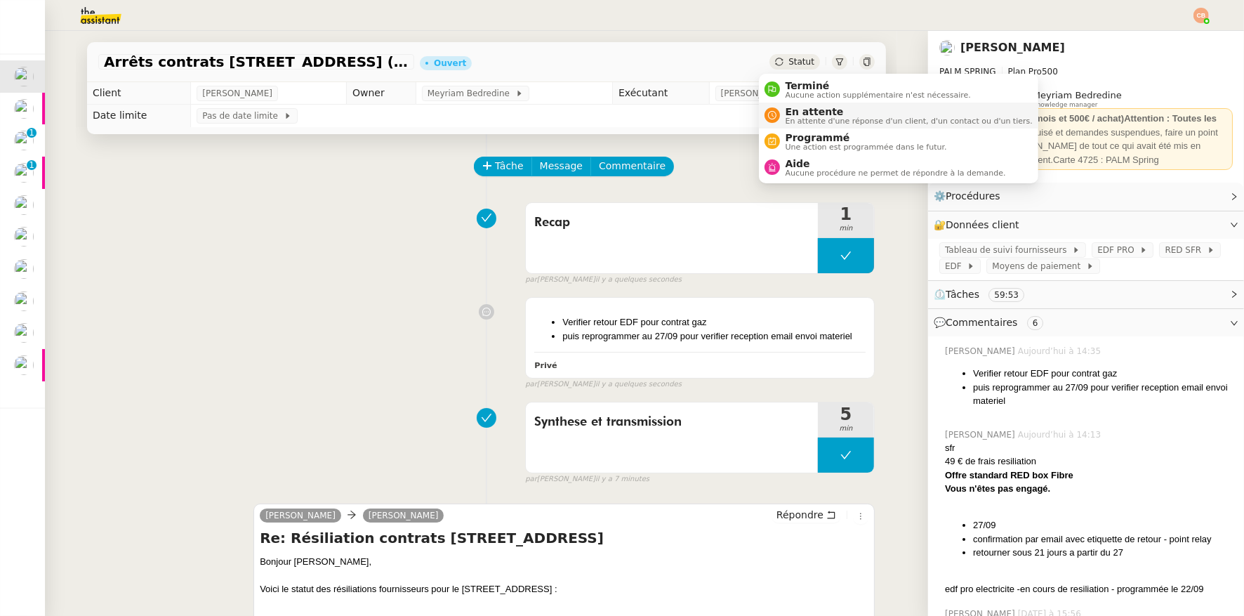
click at [792, 112] on span "En attente" at bounding box center [909, 111] width 247 height 11
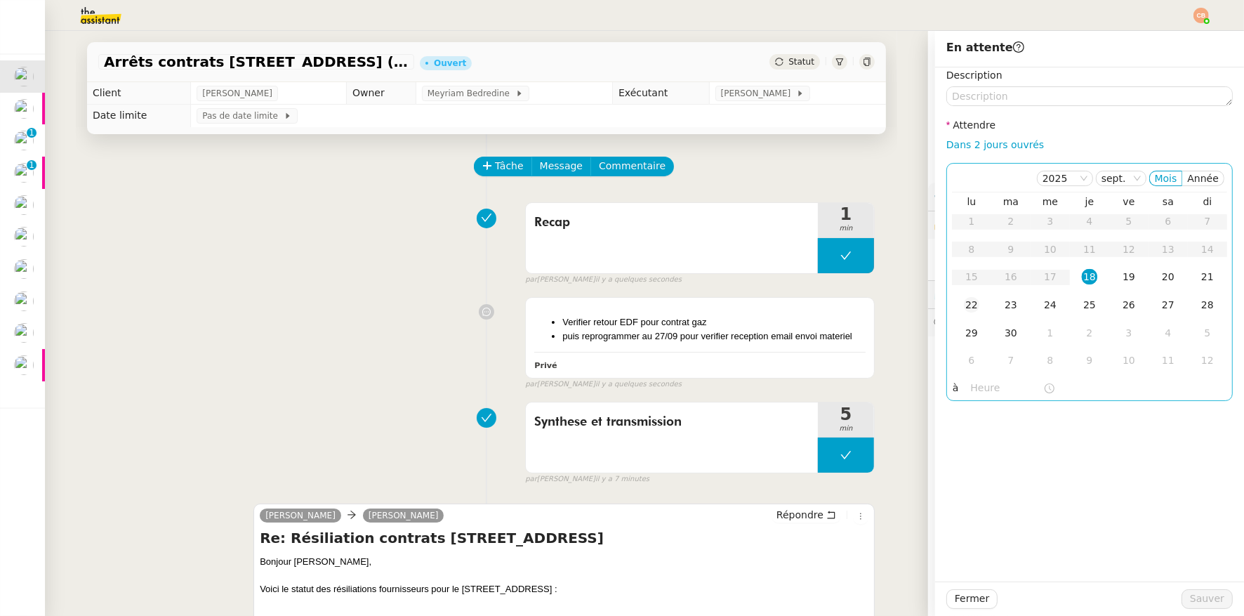
click at [968, 304] on div "22" at bounding box center [971, 304] width 15 height 15
click at [973, 390] on input "text" at bounding box center [1007, 388] width 72 height 16
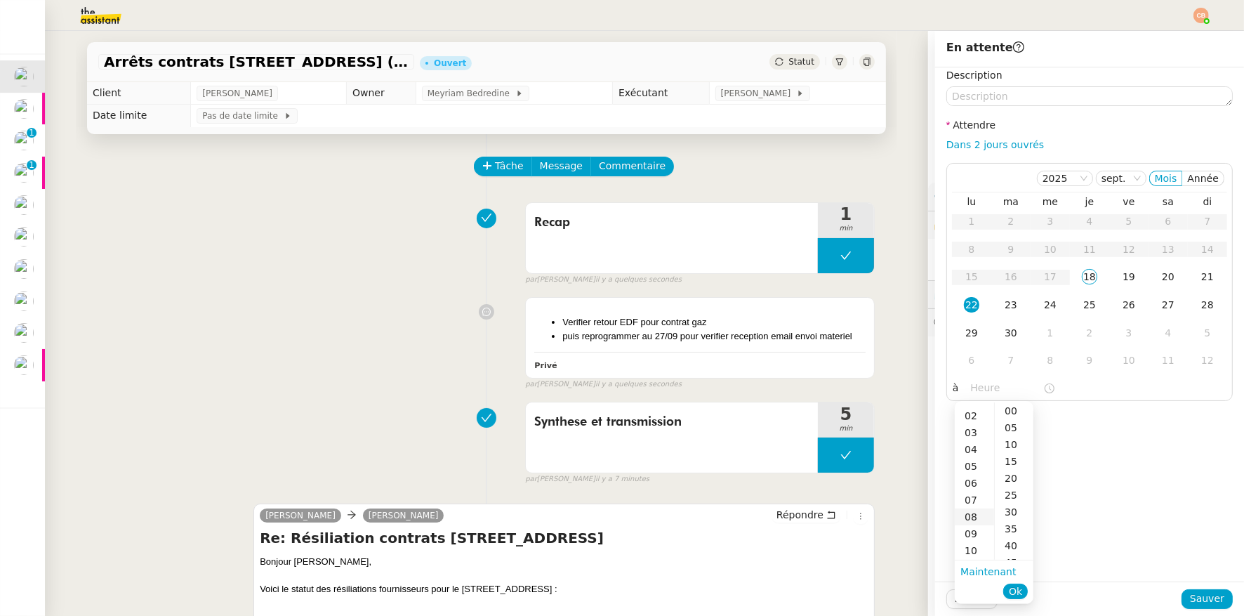
click at [970, 515] on div "08" at bounding box center [974, 516] width 39 height 17
click at [1008, 412] on div "00" at bounding box center [1014, 410] width 39 height 17
type input "08:00"
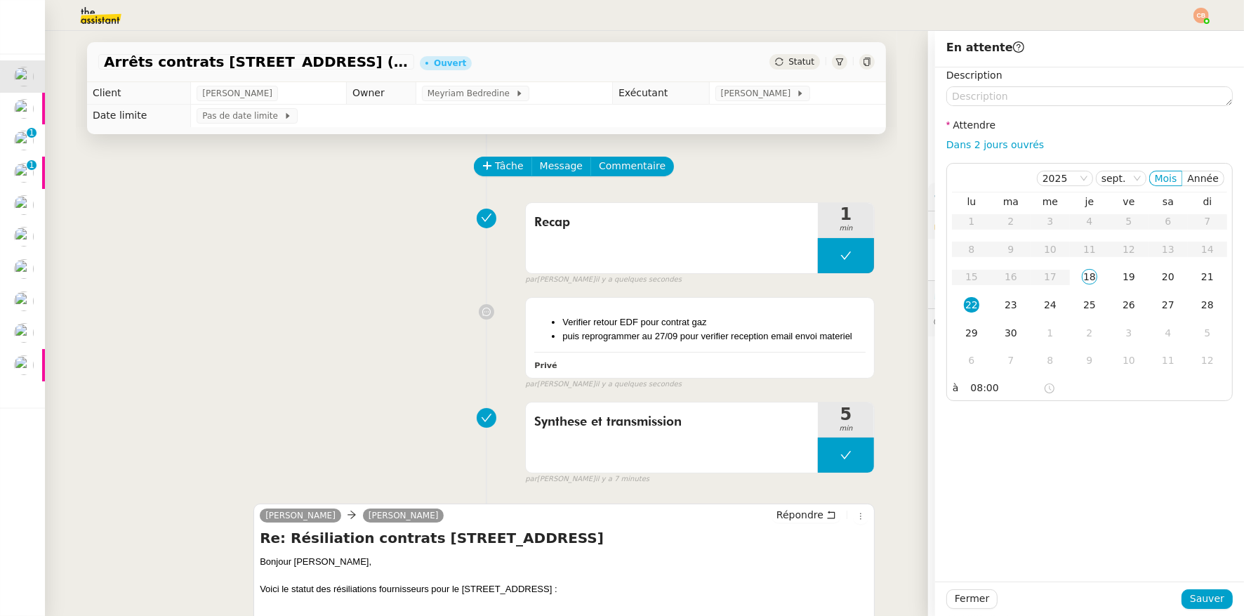
drag, startPoint x: 1092, startPoint y: 411, endPoint x: 1115, endPoint y: 480, distance: 72.6
click at [1093, 412] on div "Description Attendre Dans 2 jours ouvrés 2025 sept. Mois Année lu ma me je ve s…" at bounding box center [1089, 324] width 309 height 514
click at [1193, 598] on span "Sauver" at bounding box center [1207, 599] width 34 height 16
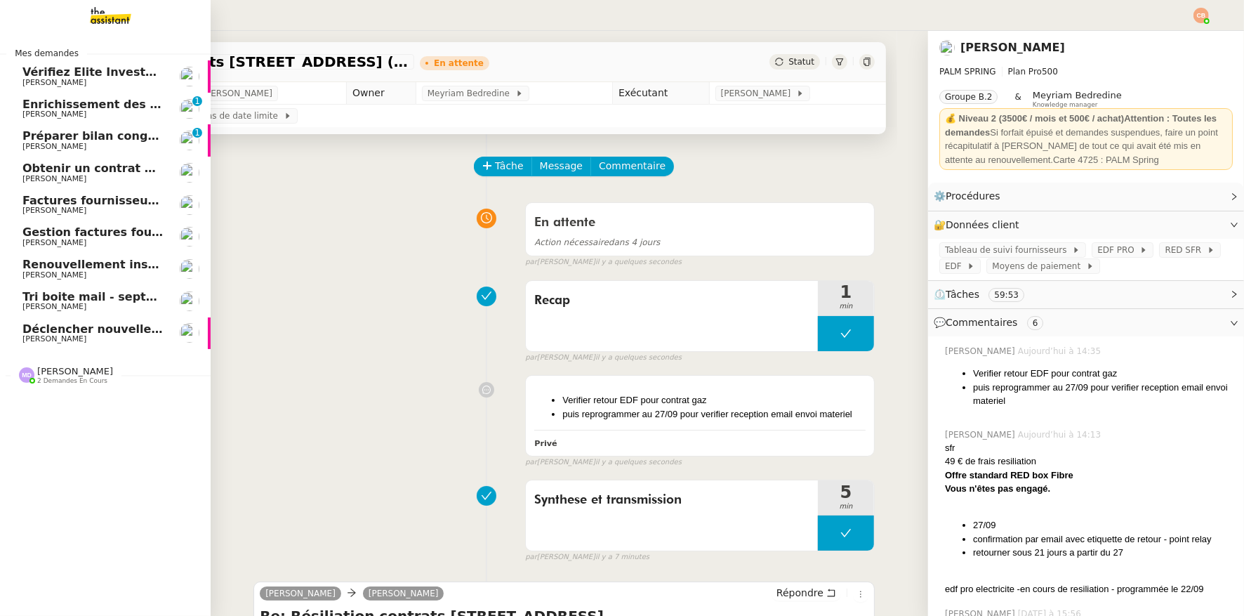
click at [57, 89] on link "Vérifiez Elite Investors 2025 et FTI [PERSON_NAME]" at bounding box center [105, 76] width 211 height 32
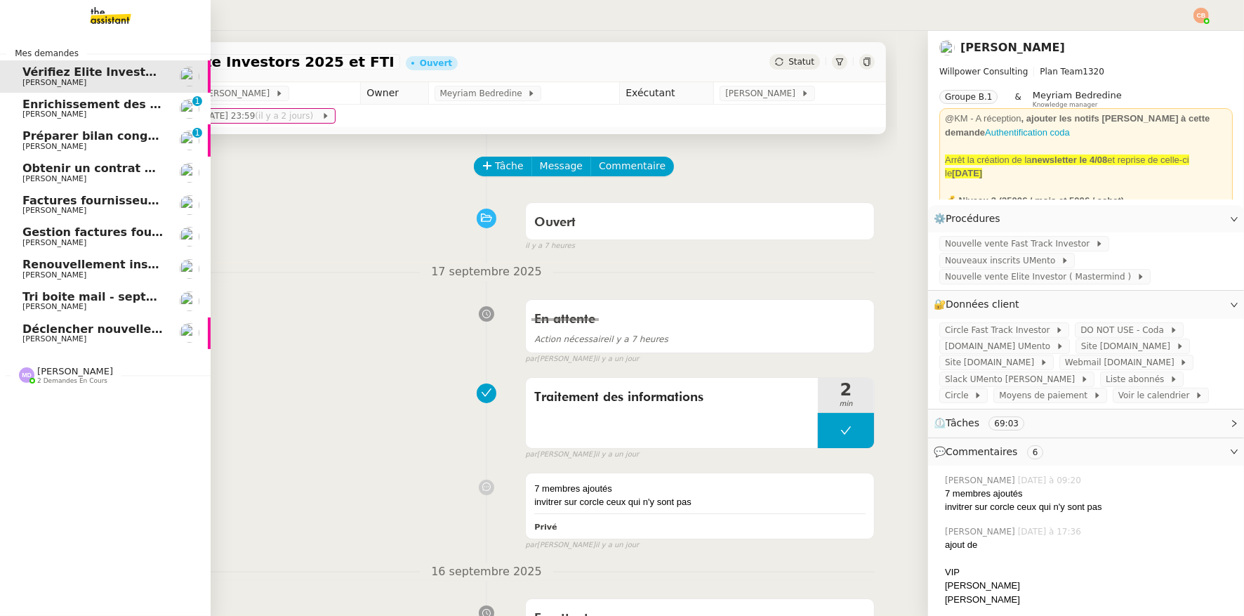
click at [68, 284] on link "Renouvellement inscriptions - septembre 2025 Cédric Tempestini" at bounding box center [105, 269] width 211 height 32
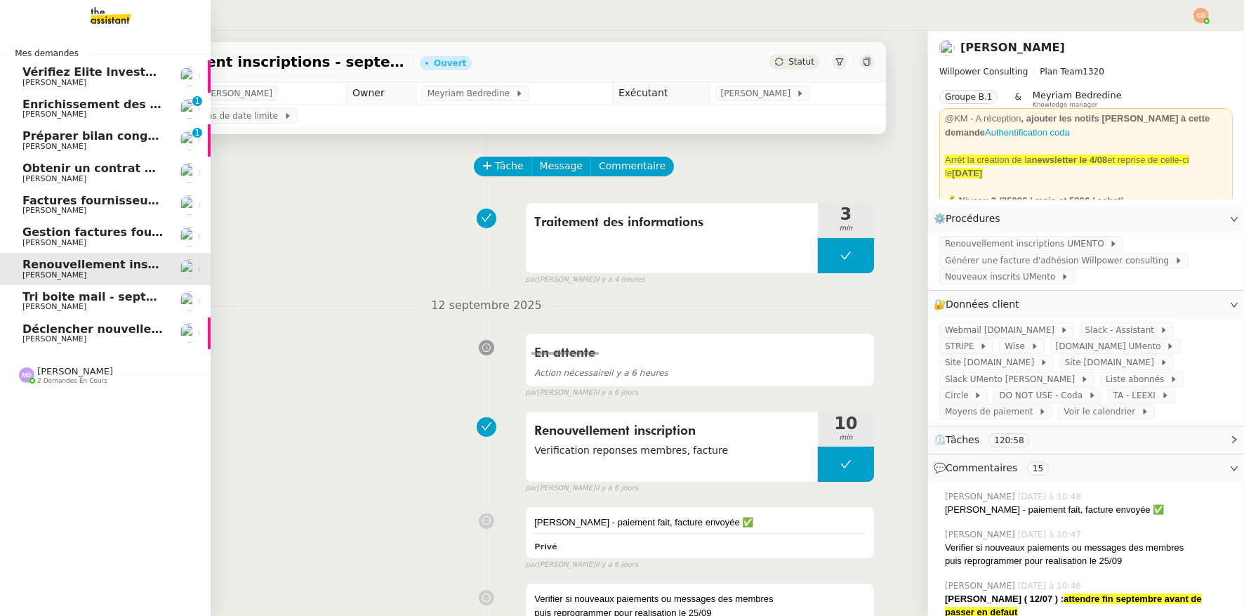
click at [67, 307] on span "[PERSON_NAME]" at bounding box center [54, 306] width 64 height 9
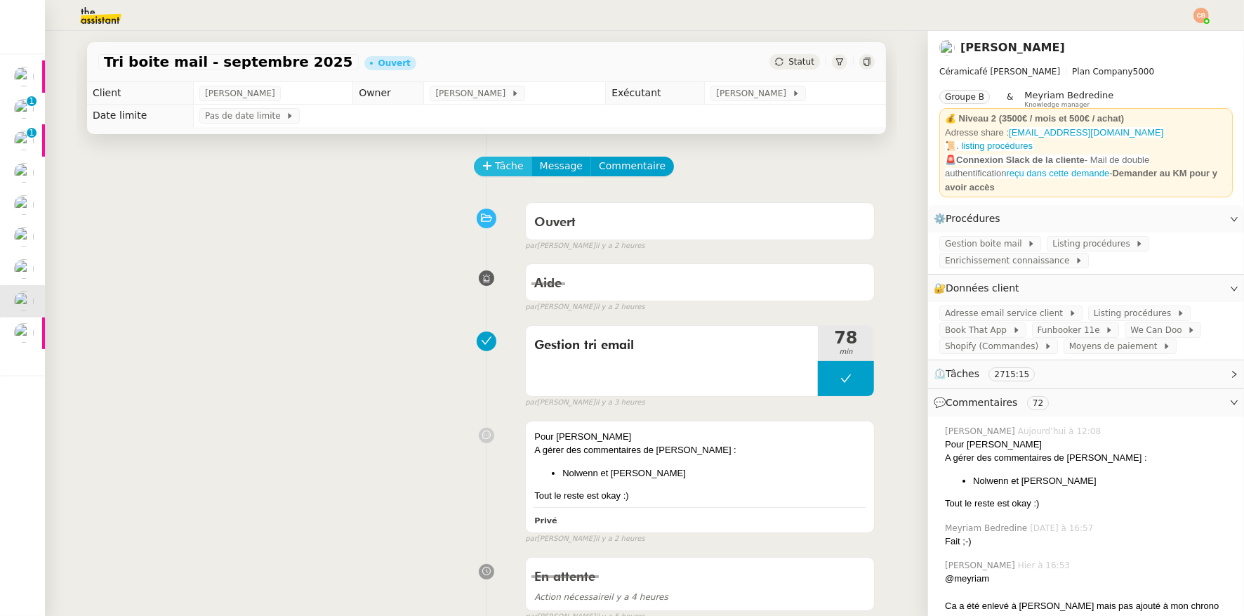
click at [501, 166] on span "Tâche" at bounding box center [509, 166] width 29 height 16
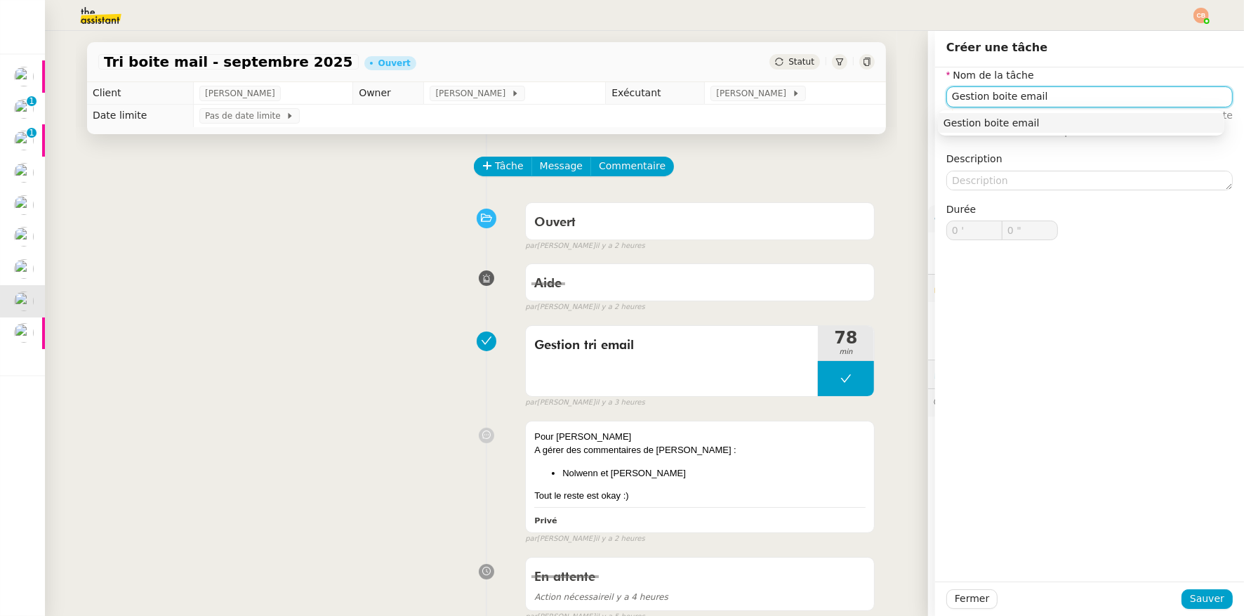
click at [1024, 132] on nz-auto-option "Gestion boite email" at bounding box center [1081, 123] width 287 height 20
type input "Gestion boite email"
click at [1204, 595] on span "Sauver" at bounding box center [1207, 599] width 34 height 16
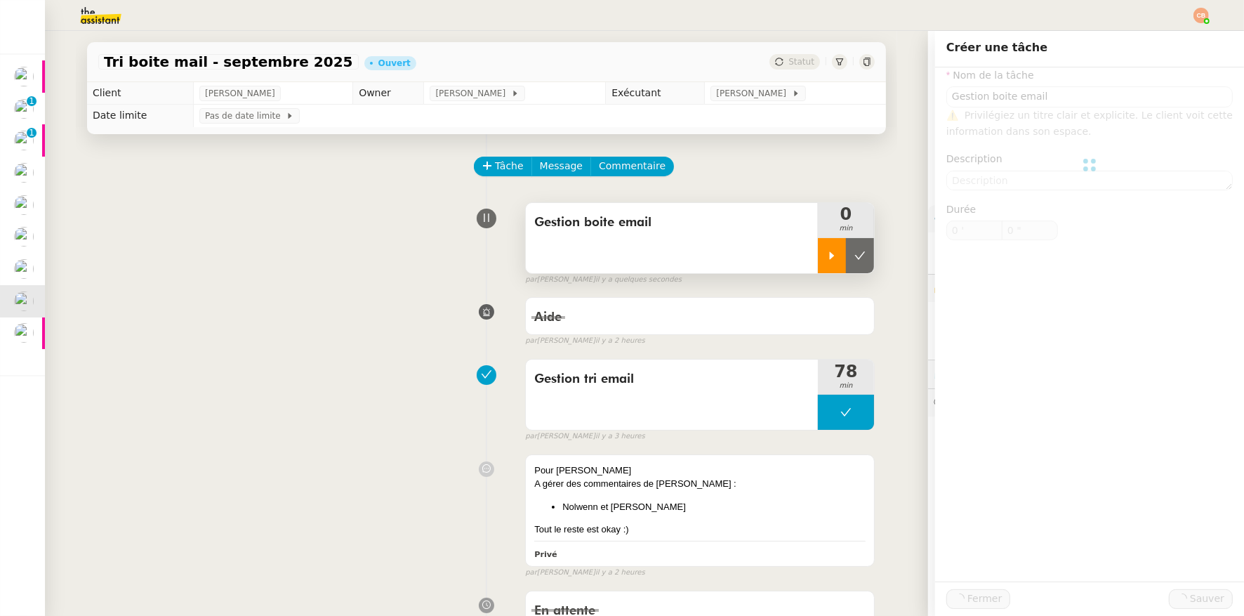
click at [818, 251] on div at bounding box center [832, 255] width 28 height 35
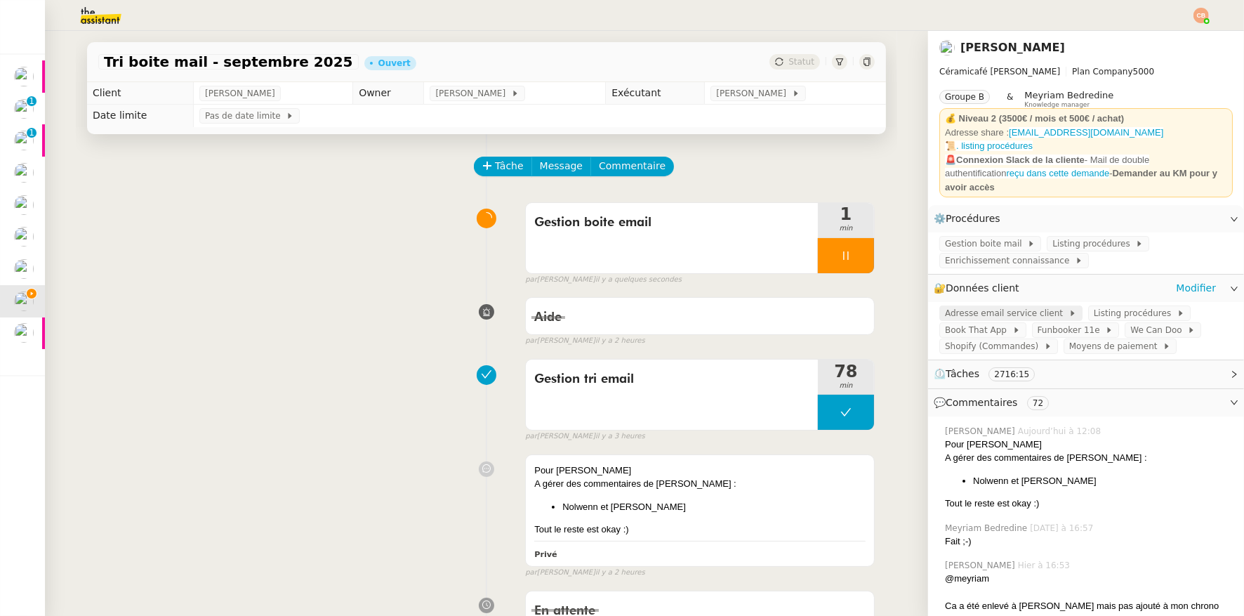
click at [985, 308] on span "Adresse email service client" at bounding box center [1007, 313] width 124 height 14
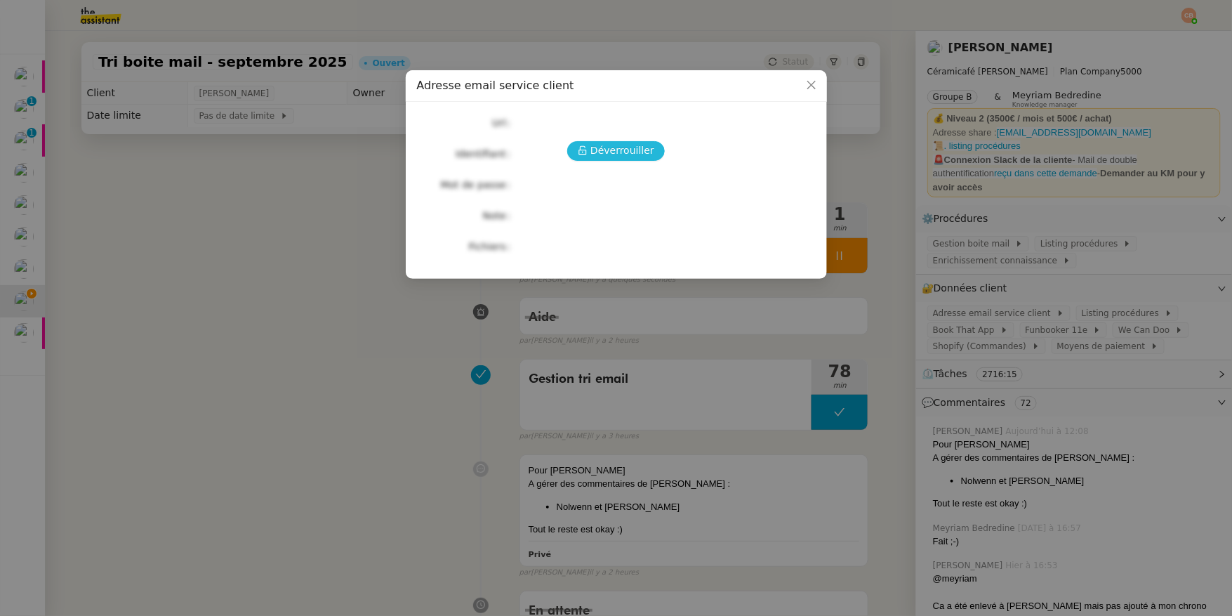
click at [605, 159] on button "Déverrouiller" at bounding box center [616, 151] width 98 height 20
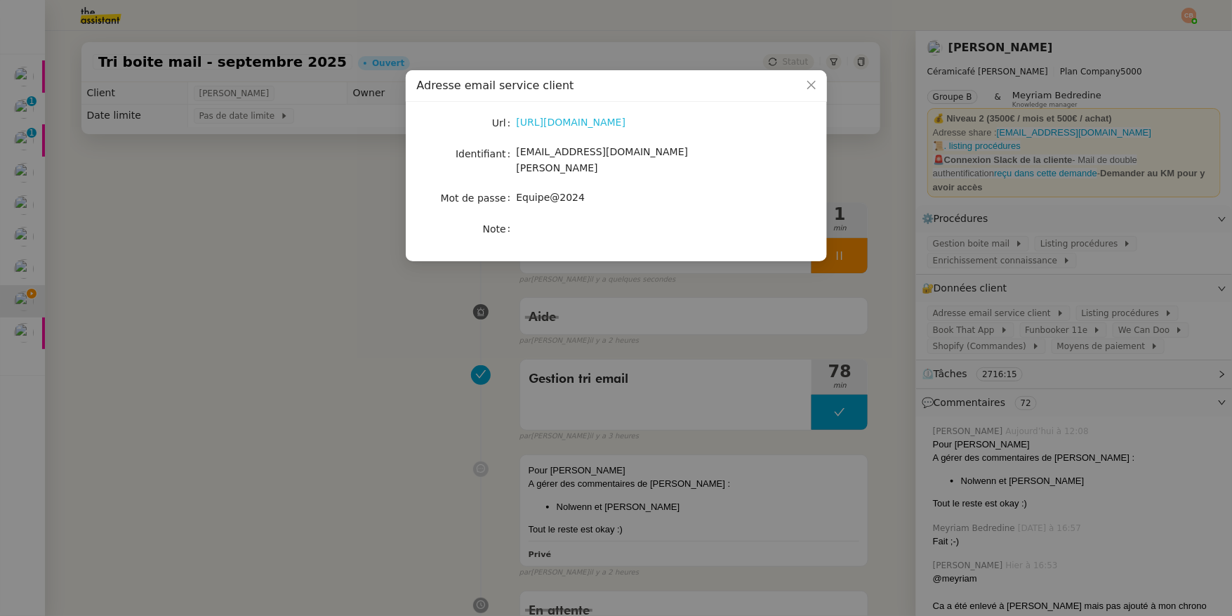
click at [589, 124] on link "[URL][DOMAIN_NAME]" at bounding box center [572, 122] width 110 height 11
drag, startPoint x: 518, startPoint y: 152, endPoint x: 672, endPoint y: 152, distance: 154.5
click at [672, 152] on div "[EMAIL_ADDRESS][DOMAIN_NAME][PERSON_NAME]" at bounding box center [633, 160] width 232 height 33
drag, startPoint x: 519, startPoint y: 187, endPoint x: 603, endPoint y: 180, distance: 83.8
click at [603, 190] on div "Equipe@2024" at bounding box center [633, 198] width 232 height 16
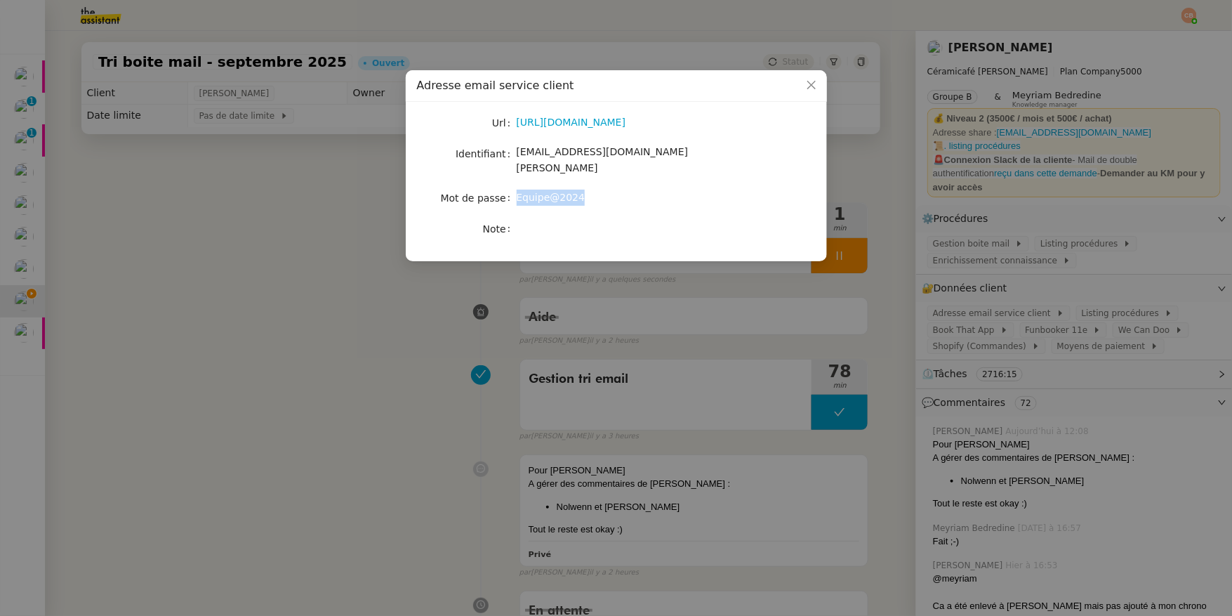
copy span "Equipe@2024"
drag, startPoint x: 382, startPoint y: 415, endPoint x: 391, endPoint y: 412, distance: 9.6
click at [383, 415] on nz-modal-container "Adresse email service client Url [URL][DOMAIN_NAME] Identifiant [EMAIL_ADDRESS]…" at bounding box center [616, 308] width 1232 height 616
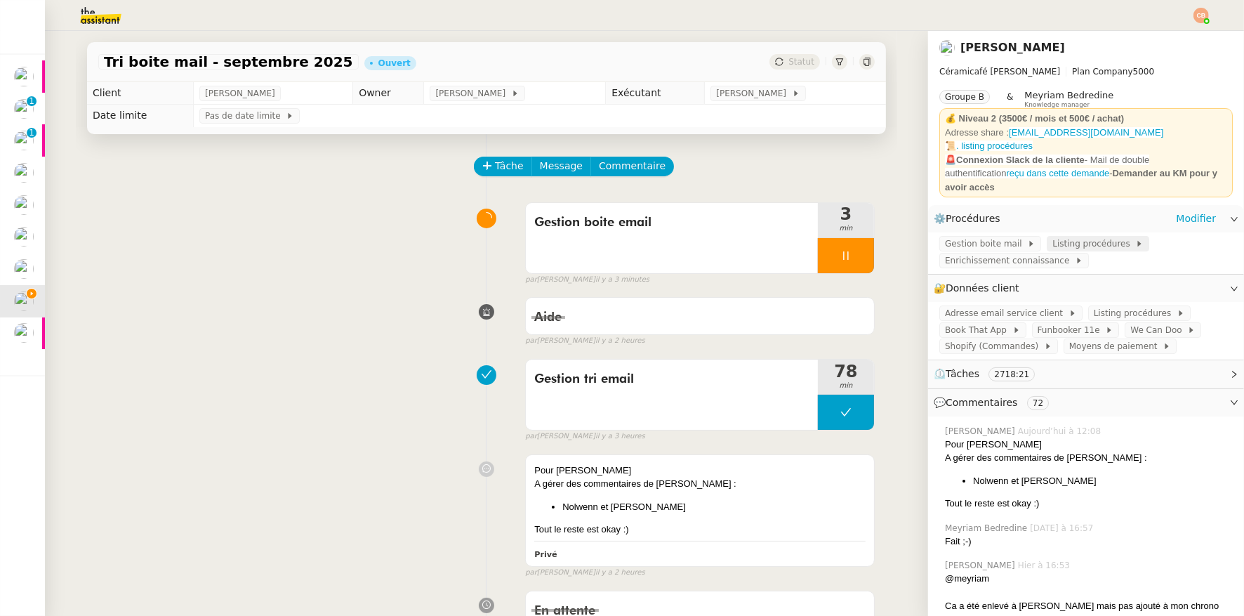
click at [1071, 237] on span "Listing procédures" at bounding box center [1094, 244] width 83 height 14
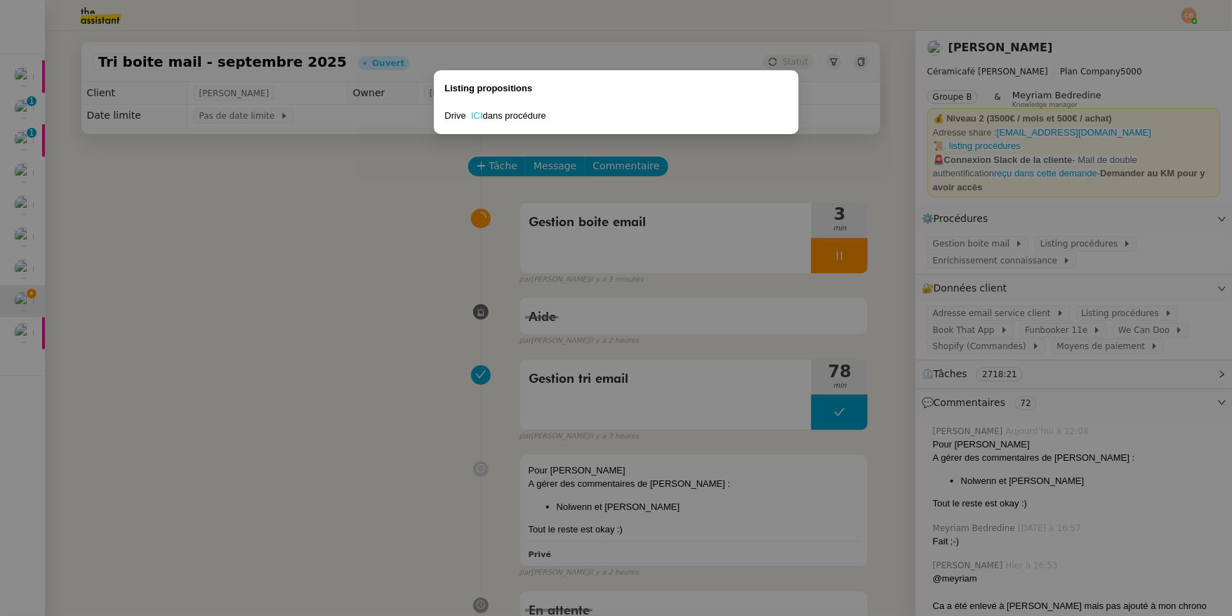
click at [479, 112] on link "ICI" at bounding box center [477, 115] width 12 height 11
click at [308, 213] on nz-modal-container "Listing propositions Drive ICI dans procédure" at bounding box center [616, 308] width 1232 height 616
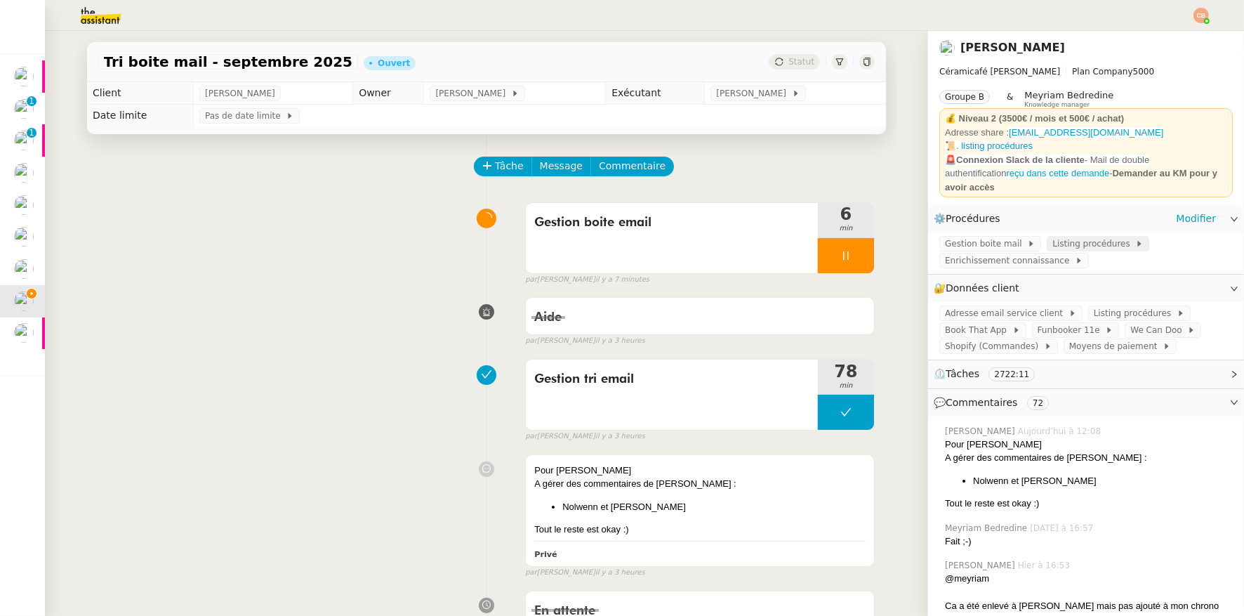
click at [1057, 237] on span "Listing procédures" at bounding box center [1094, 244] width 83 height 14
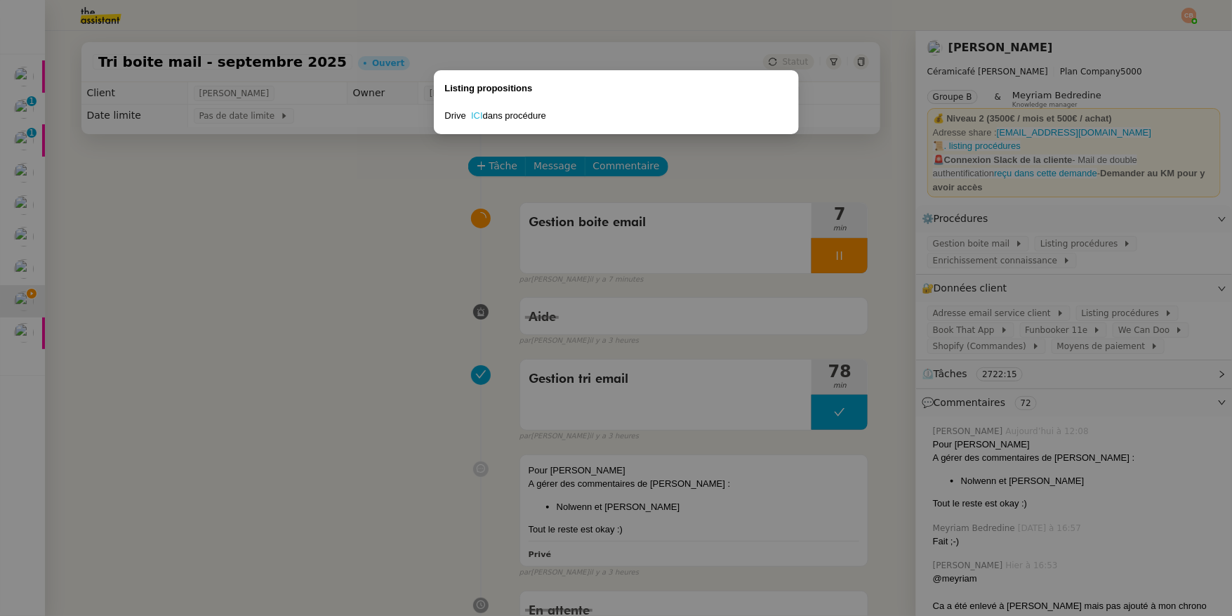
click at [478, 115] on link "ICI" at bounding box center [477, 115] width 12 height 11
click at [1051, 234] on nz-modal-container "Listing propositions Drive ICI dans procédure" at bounding box center [616, 308] width 1232 height 616
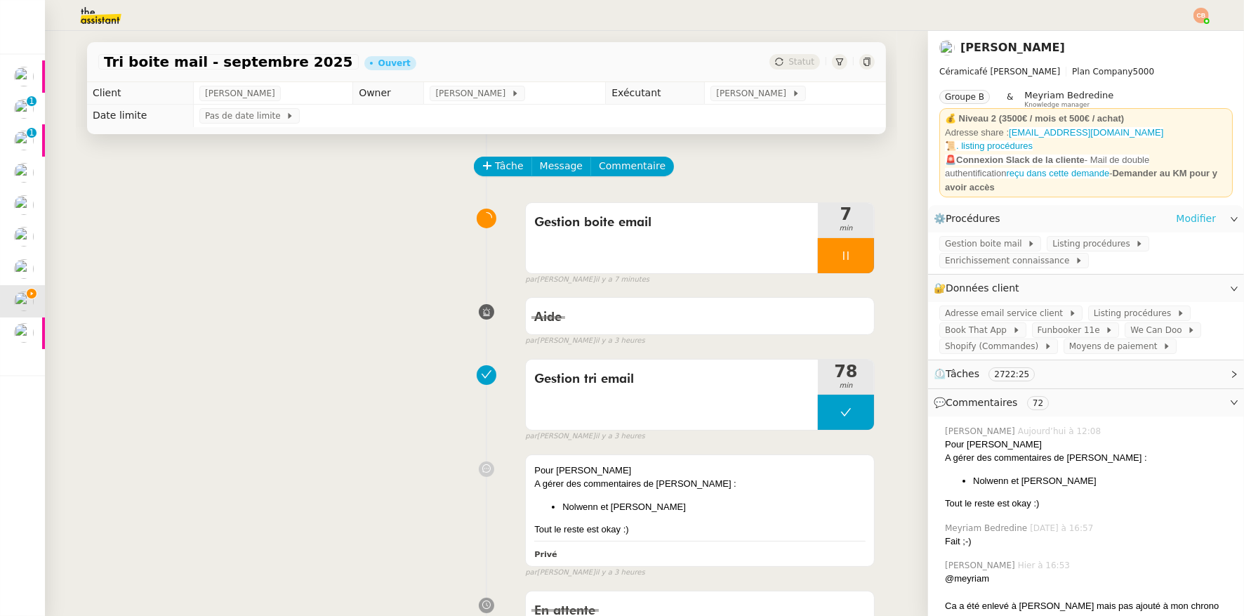
click at [1176, 211] on link "Modifier" at bounding box center [1196, 219] width 40 height 16
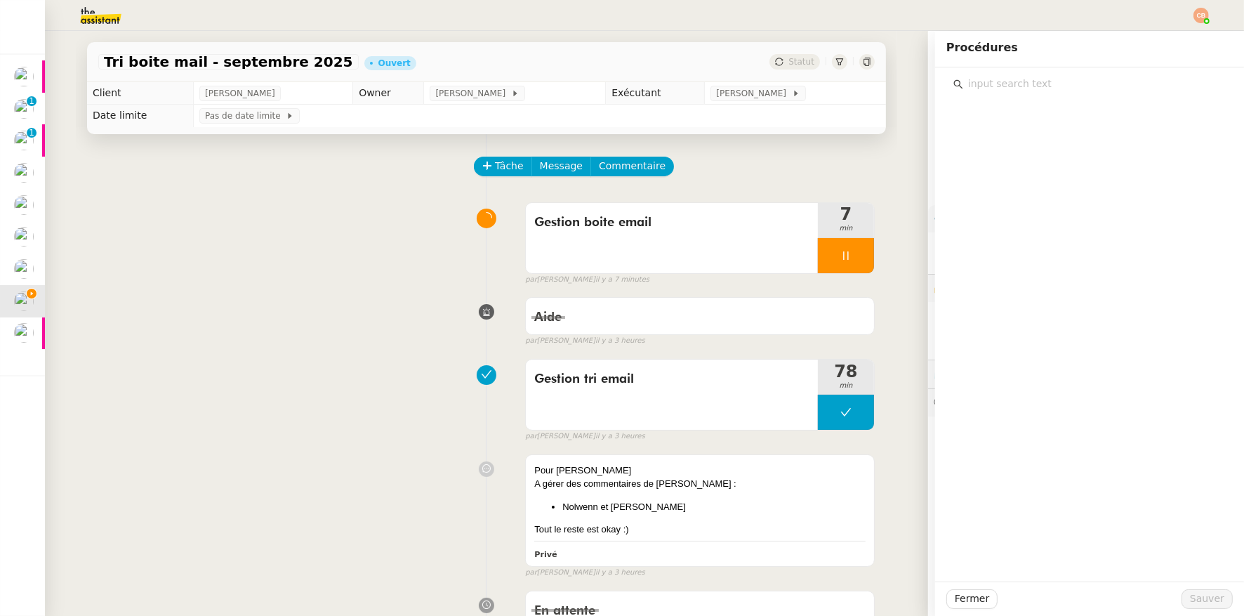
click at [845, 171] on div "Tâche Message Commentaire" at bounding box center [675, 174] width 400 height 34
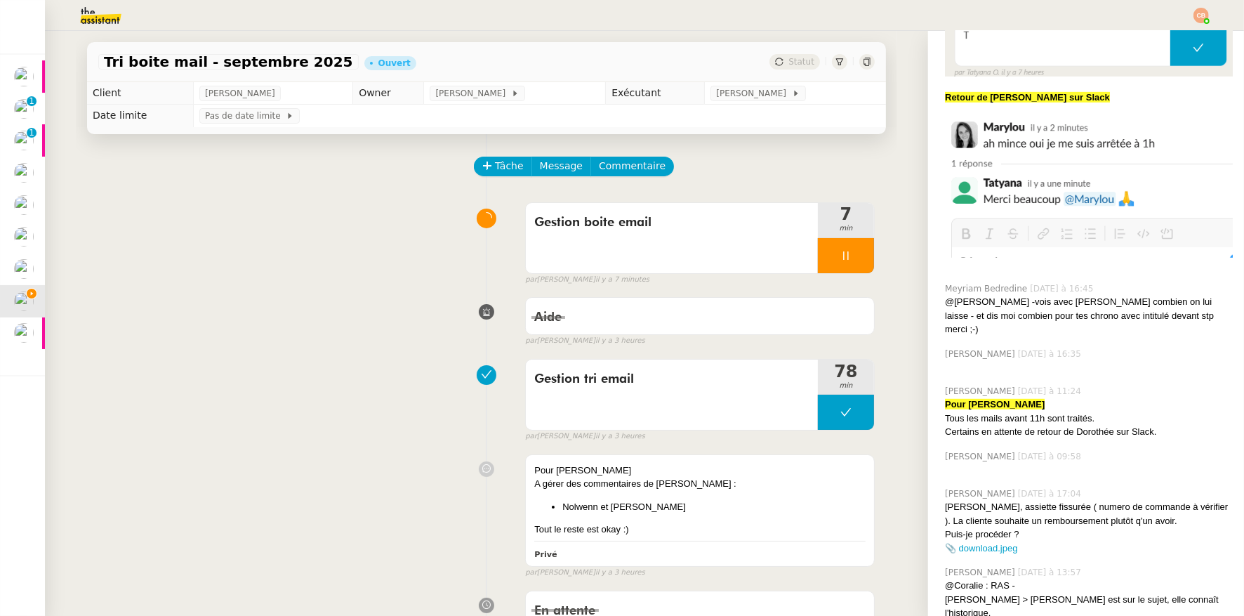
scroll to position [948, 0]
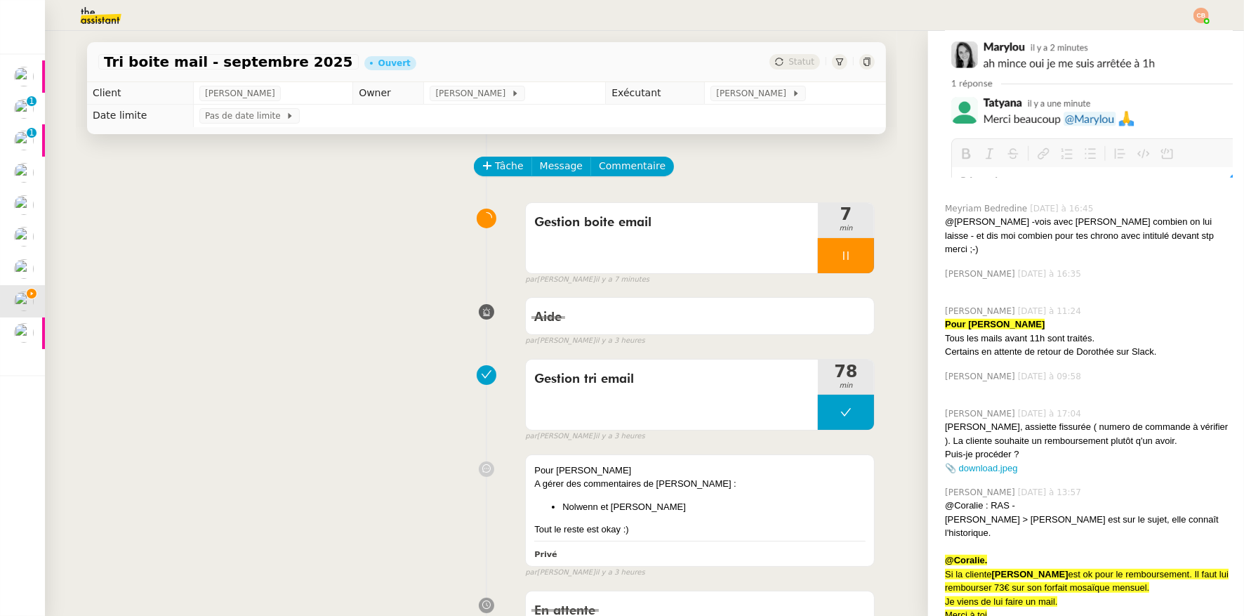
click at [815, 182] on div "Tâche Message Commentaire" at bounding box center [675, 174] width 400 height 34
drag, startPoint x: 840, startPoint y: 188, endPoint x: 900, endPoint y: 179, distance: 60.4
click at [840, 188] on div "Tâche Message Commentaire" at bounding box center [675, 174] width 400 height 34
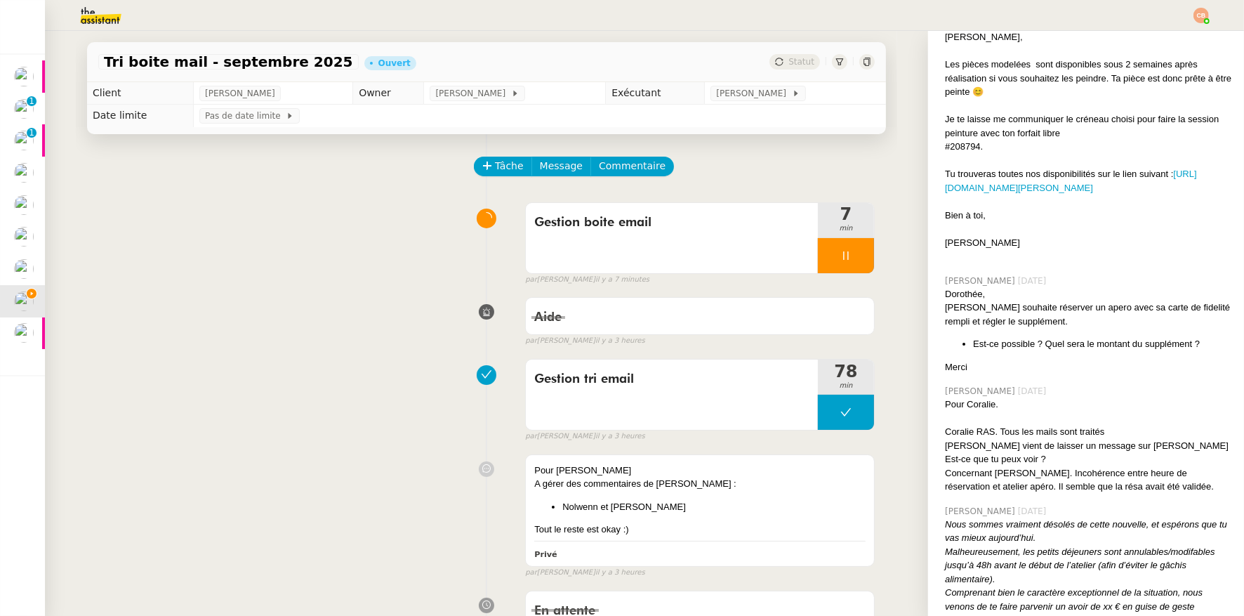
click at [458, 473] on div at bounding box center [487, 469] width 78 height 16
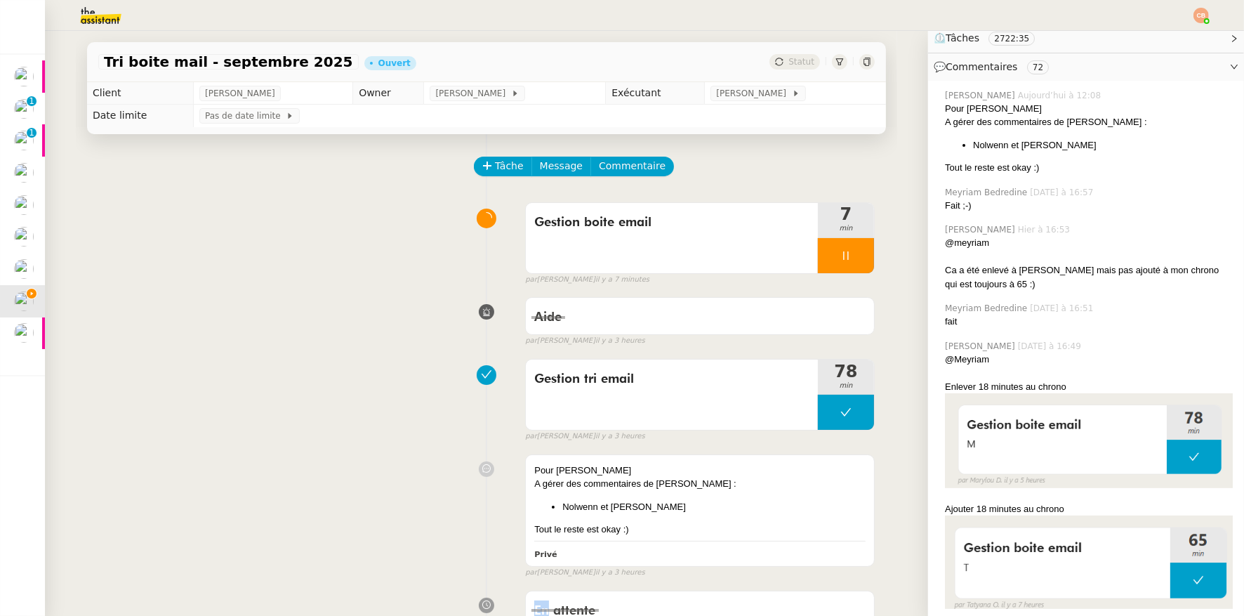
scroll to position [0, 0]
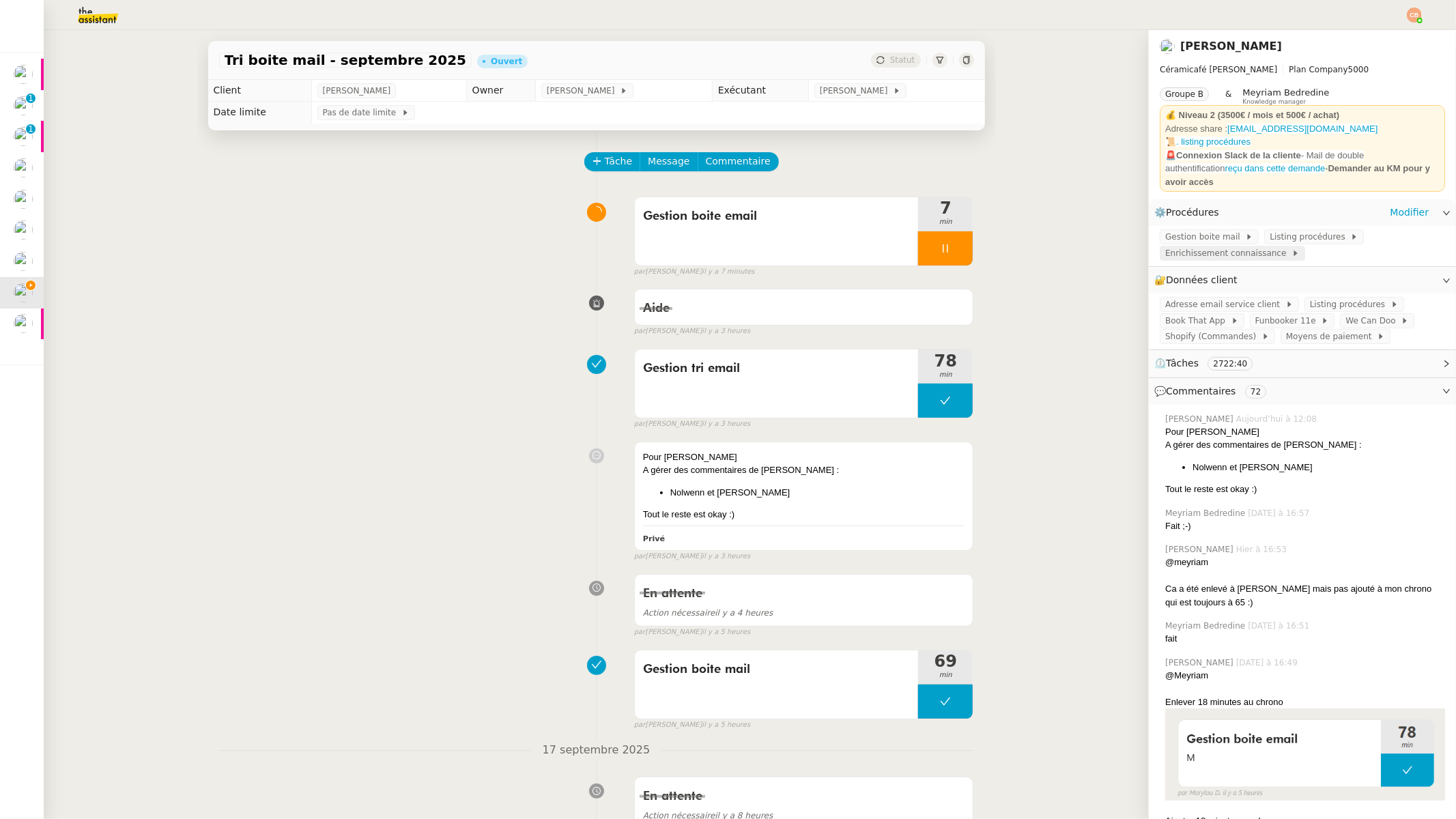
click at [1190, 251] on span "Enrichissement connaissance" at bounding box center [1229, 254] width 126 height 14
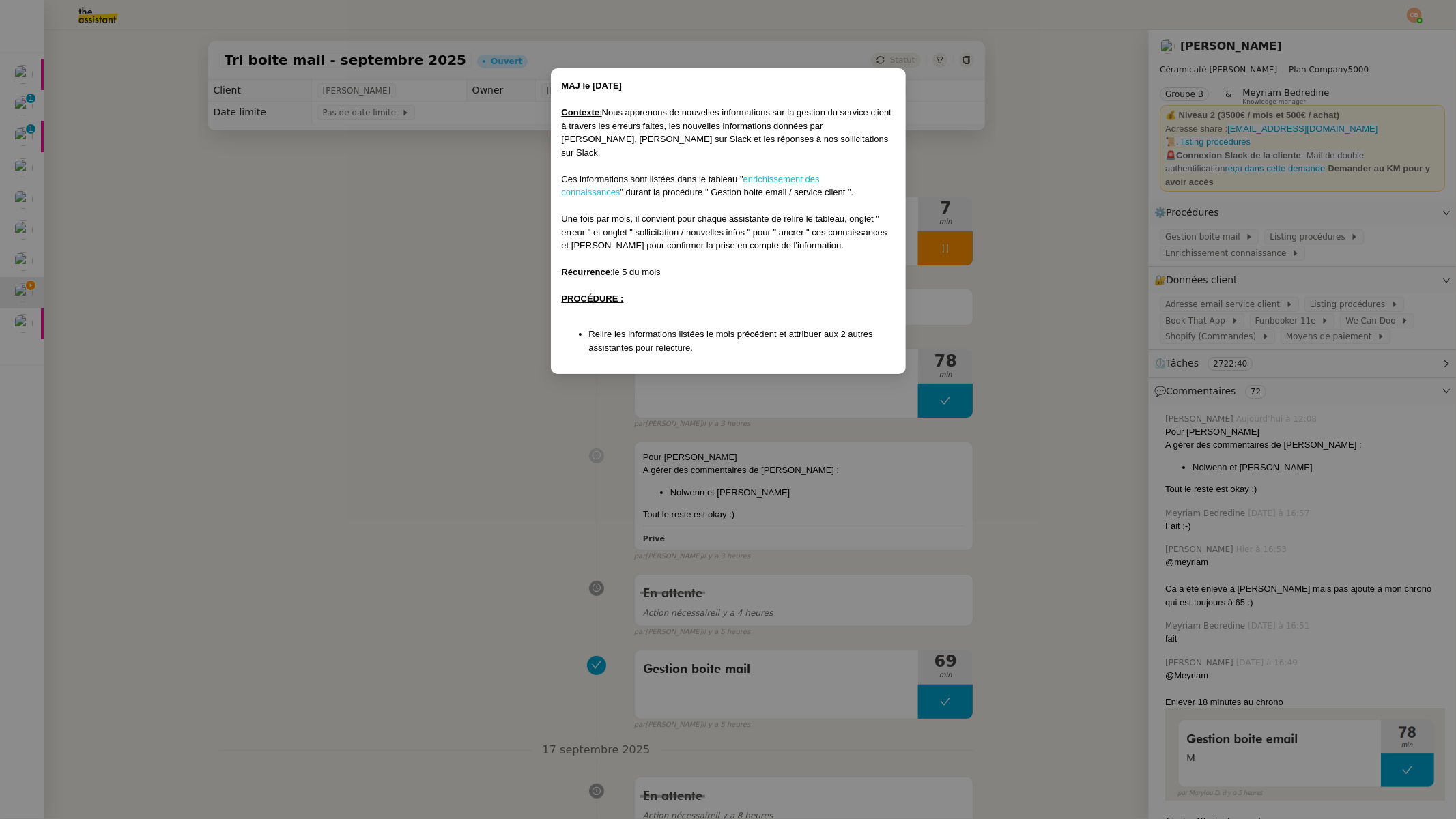
click at [787, 174] on link "enrichissement des connaissances" at bounding box center [690, 186] width 258 height 24
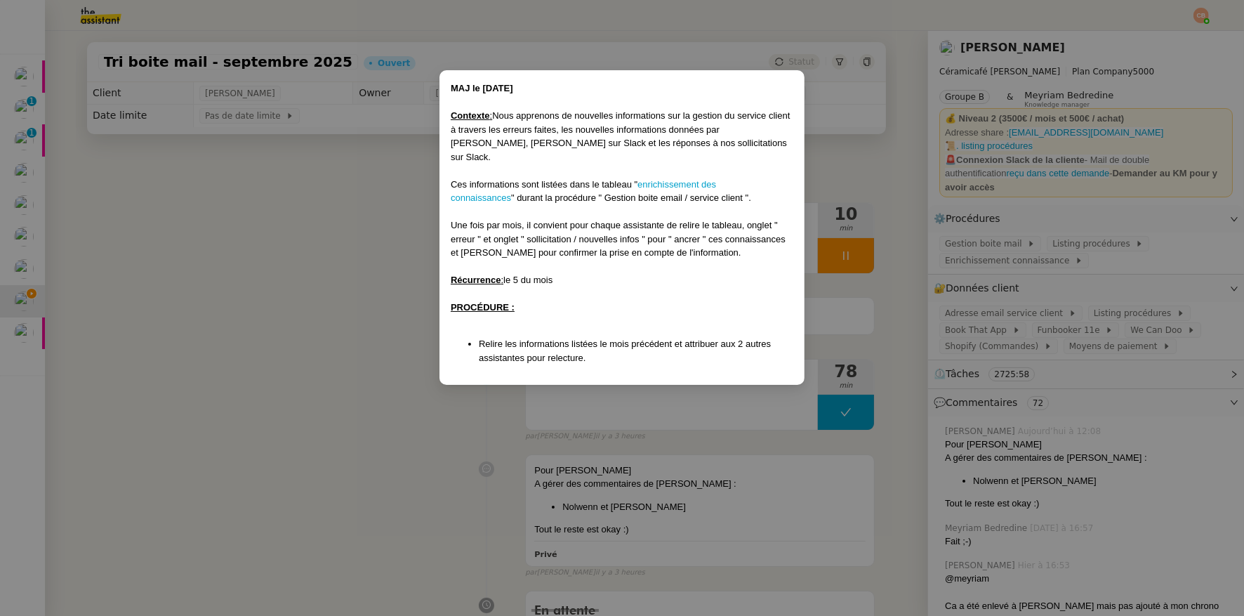
click at [317, 252] on nz-modal-container "MAJ le [DATE] Contexte : Nous apprenons de nouvelles informations sur la gestio…" at bounding box center [622, 308] width 1244 height 616
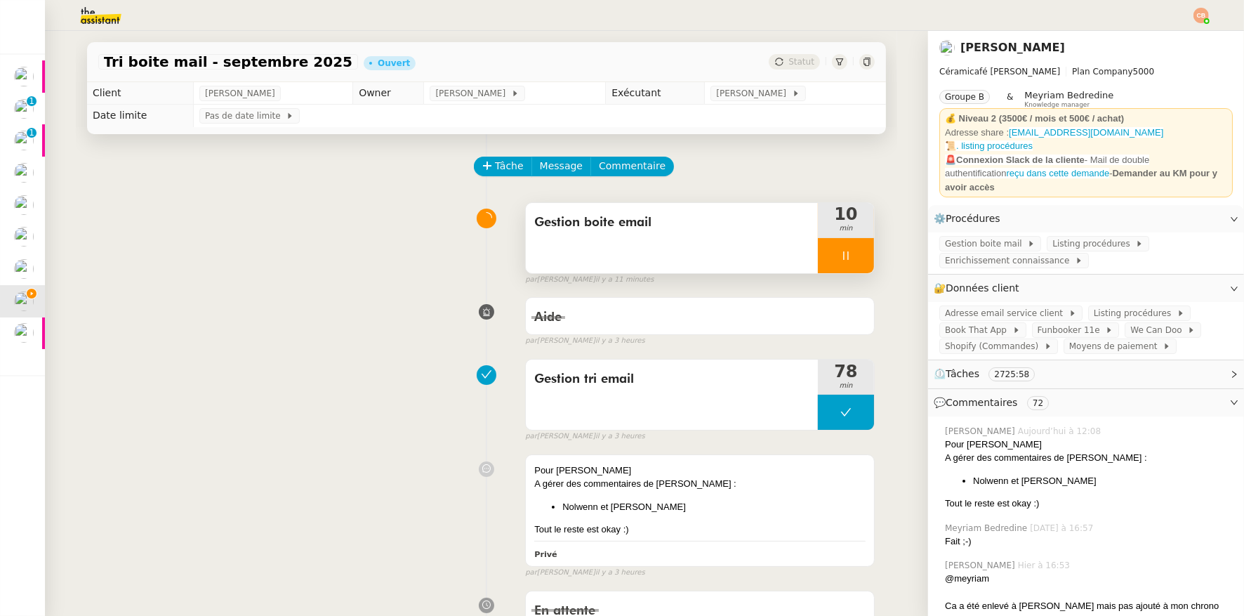
click at [839, 254] on div at bounding box center [846, 255] width 56 height 35
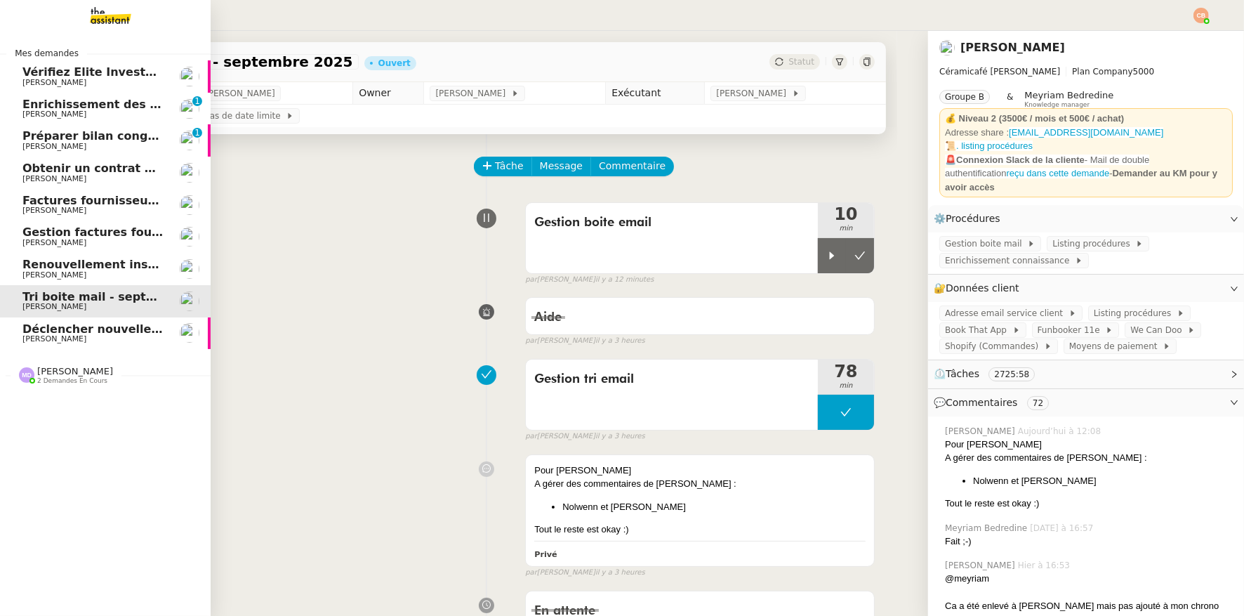
click at [38, 244] on span "[PERSON_NAME]" at bounding box center [54, 242] width 64 height 9
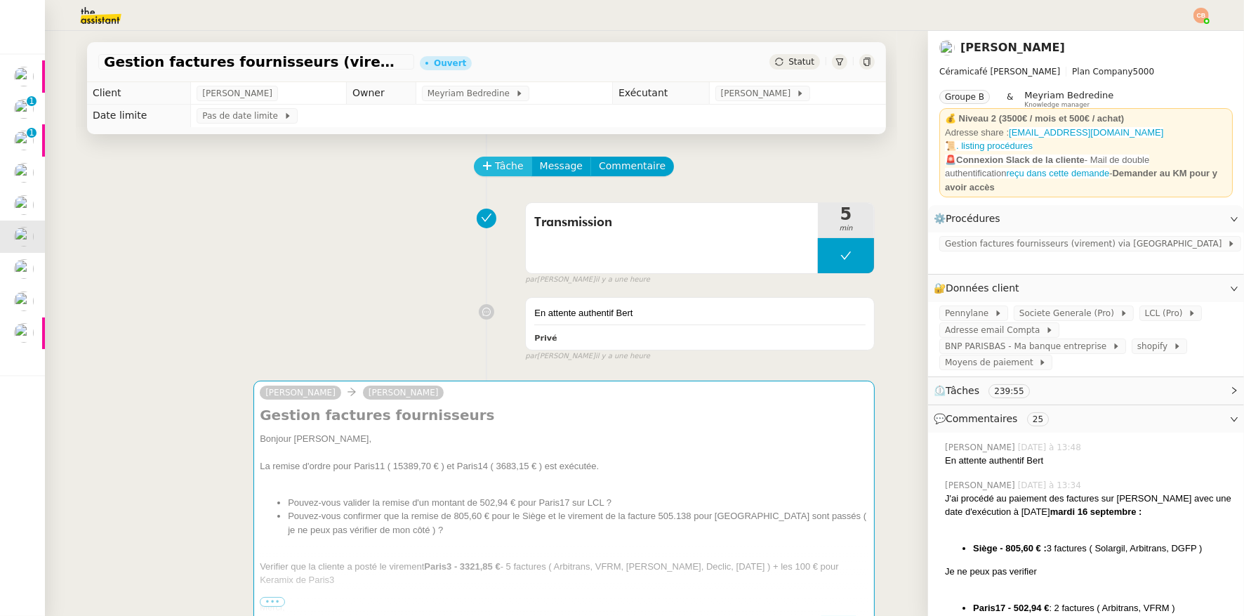
click at [483, 171] on button "Tâche" at bounding box center [503, 167] width 58 height 20
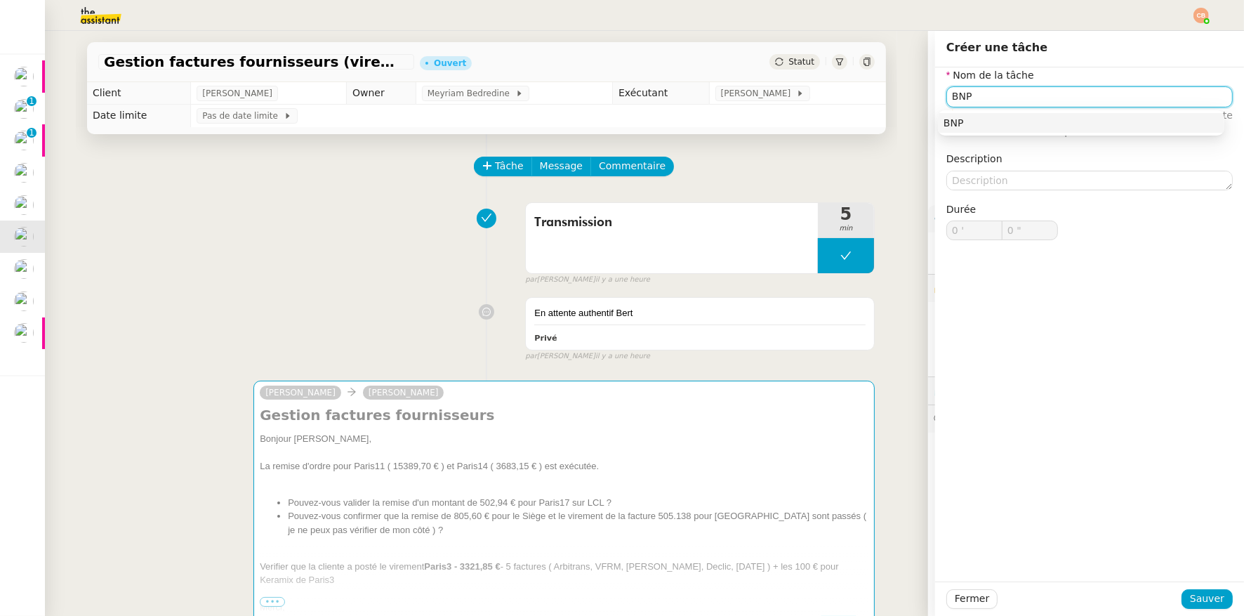
click at [999, 119] on div "BNP" at bounding box center [1081, 123] width 275 height 13
type input "BNP"
click at [1217, 605] on button "Sauver" at bounding box center [1207, 599] width 51 height 20
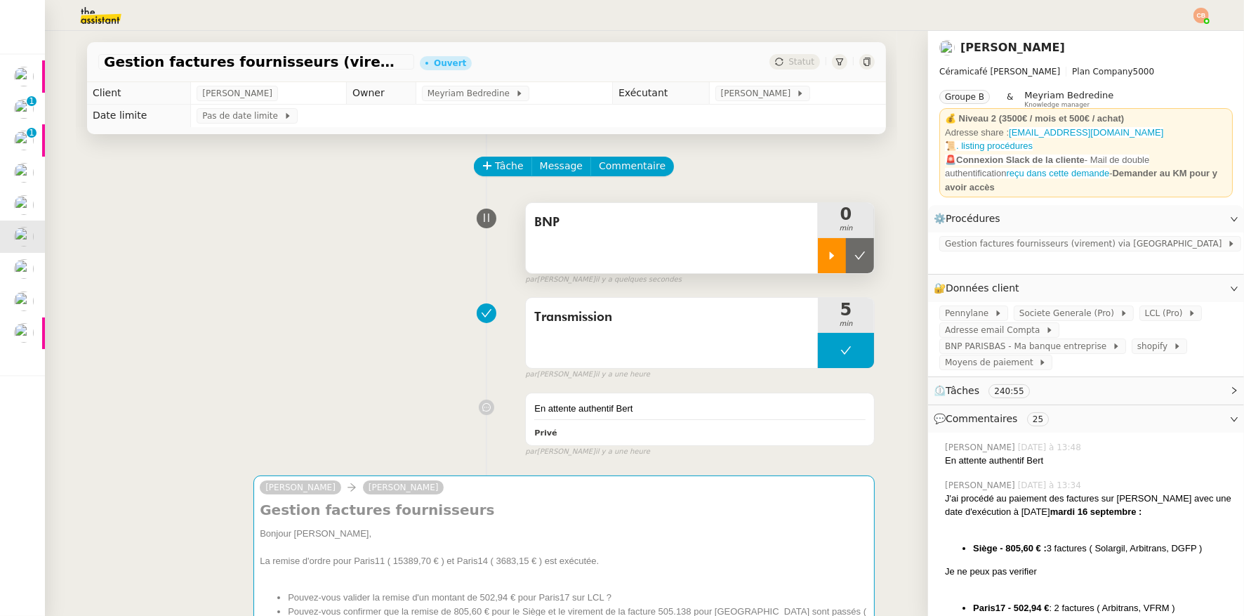
click at [830, 257] on icon at bounding box center [832, 255] width 5 height 8
click at [999, 339] on span "BNP PARISBAS - Ma banque entreprise" at bounding box center [1028, 346] width 167 height 14
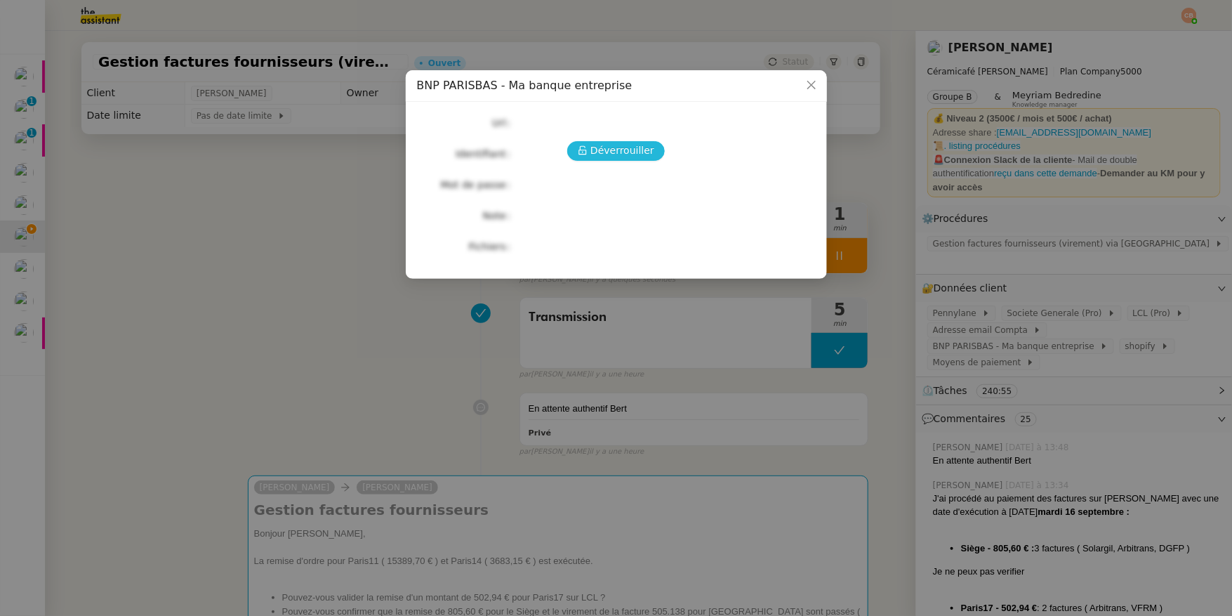
click at [642, 152] on span "Déverrouiller" at bounding box center [623, 151] width 64 height 16
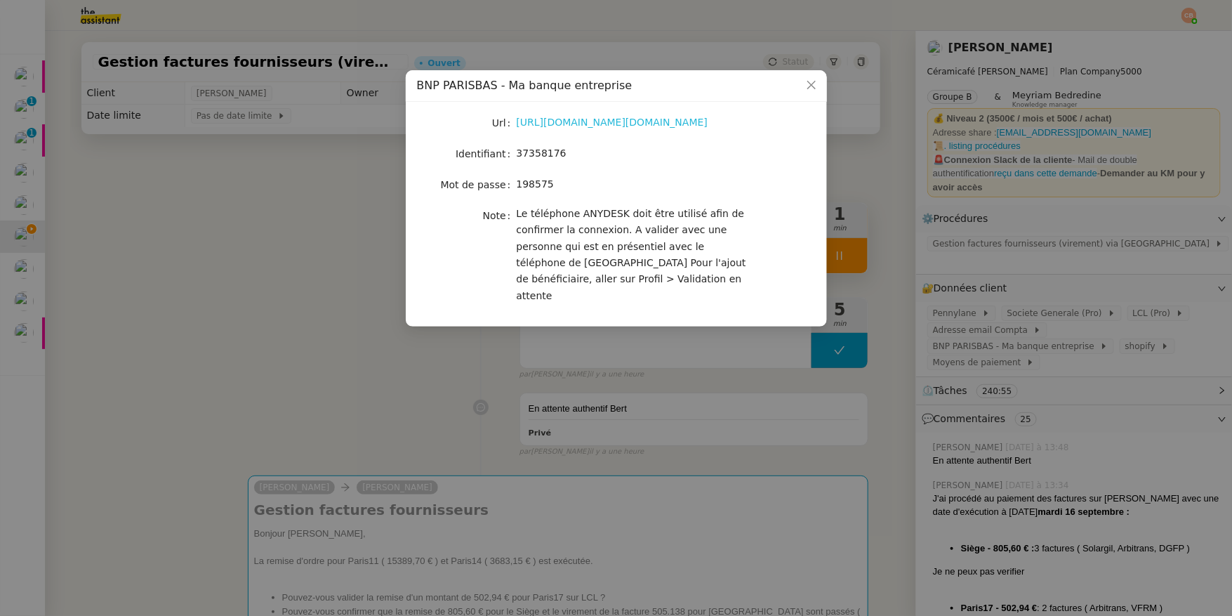
click at [623, 122] on link "[URL][DOMAIN_NAME][DOMAIN_NAME]" at bounding box center [613, 122] width 192 height 11
drag, startPoint x: 518, startPoint y: 153, endPoint x: 607, endPoint y: 154, distance: 89.2
click at [607, 154] on div "37358176" at bounding box center [633, 153] width 232 height 16
copy span "37358176"
click at [190, 246] on nz-modal-container "BNP PARISBAS - Ma banque entreprise Url [URL][DOMAIN_NAME][DOMAIN_NAME] Identif…" at bounding box center [616, 308] width 1232 height 616
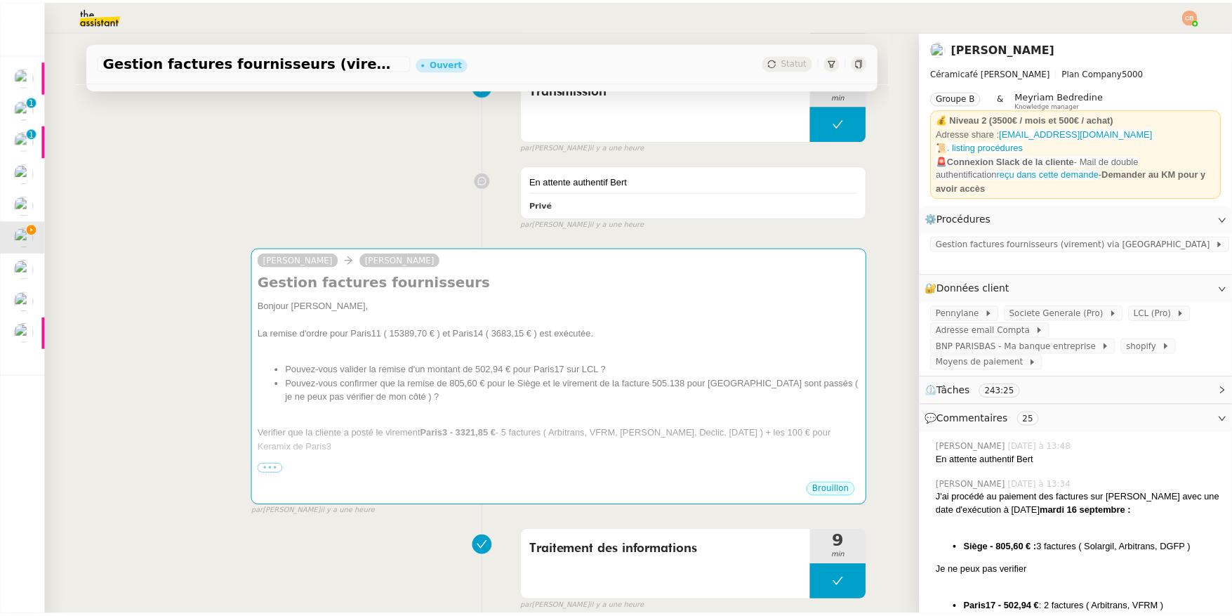
scroll to position [228, 0]
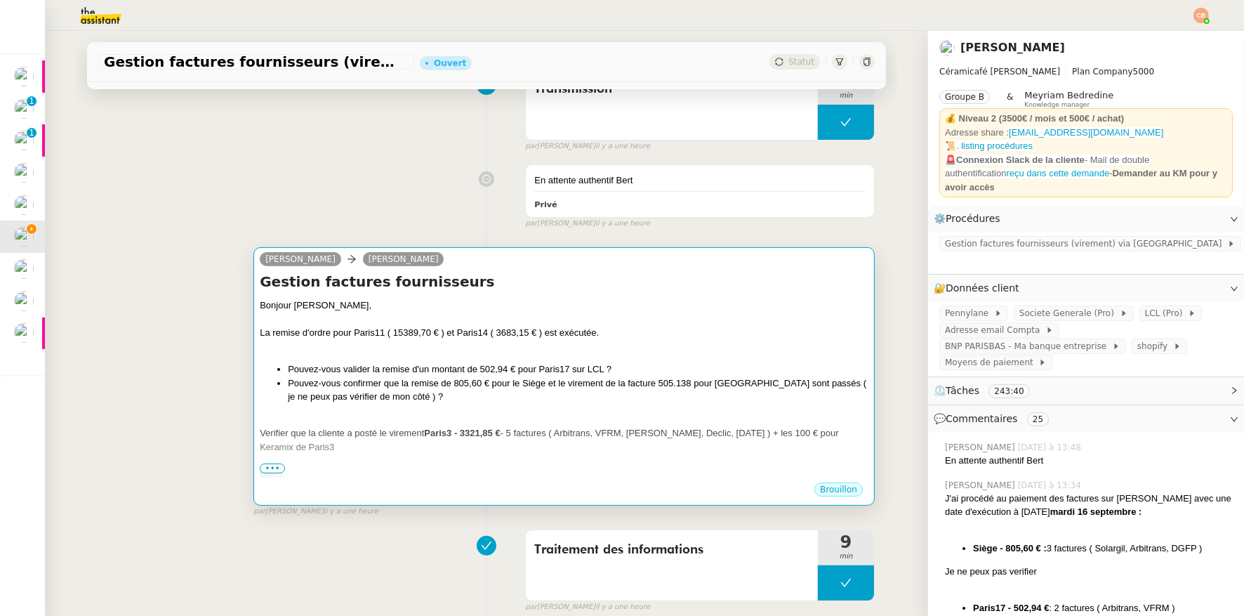
click at [659, 335] on div "La remise d'ordre pour Paris11 ( 15389,70 € ) et Paris14 ( 3683,15 € ) est exéc…" at bounding box center [564, 333] width 609 height 14
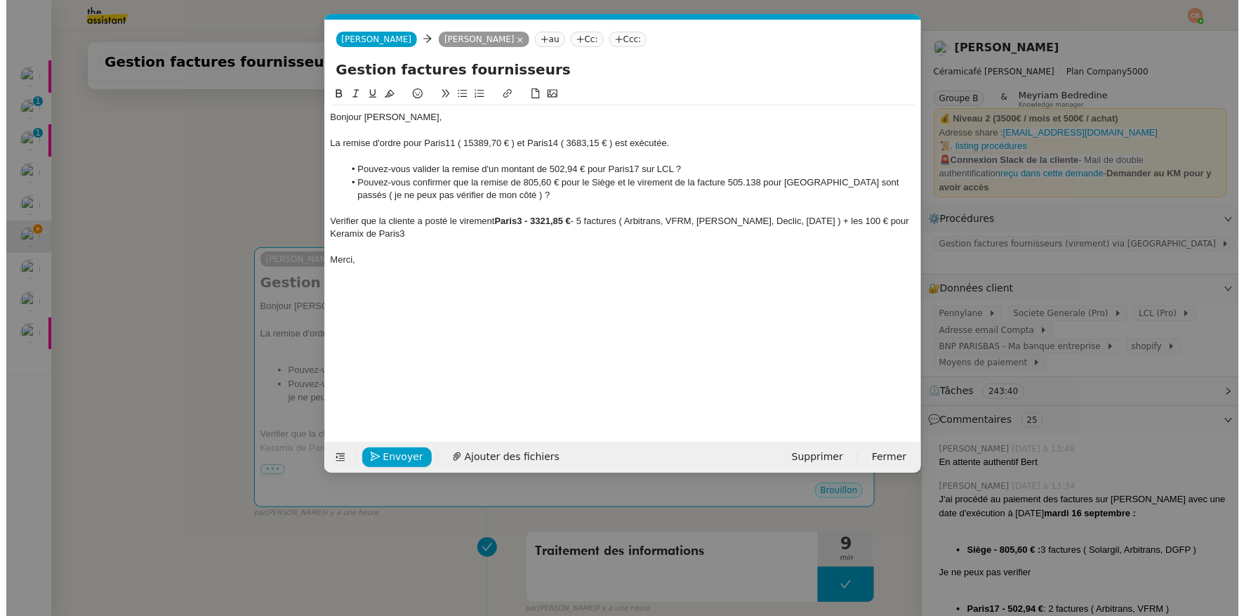
scroll to position [0, 30]
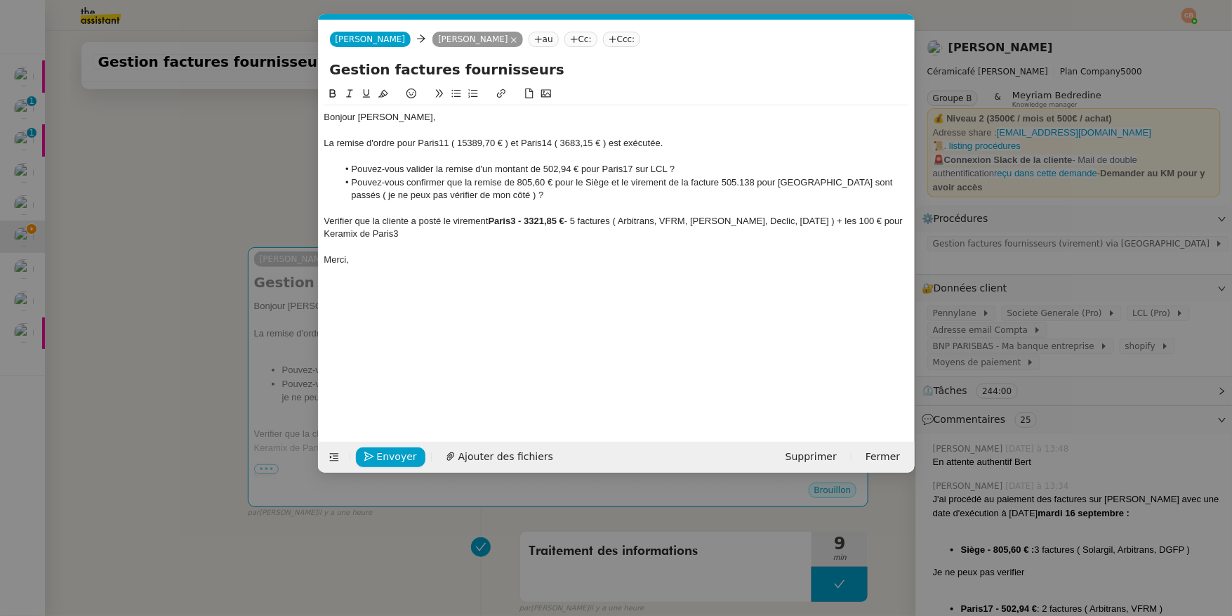
click at [510, 203] on div at bounding box center [616, 208] width 585 height 13
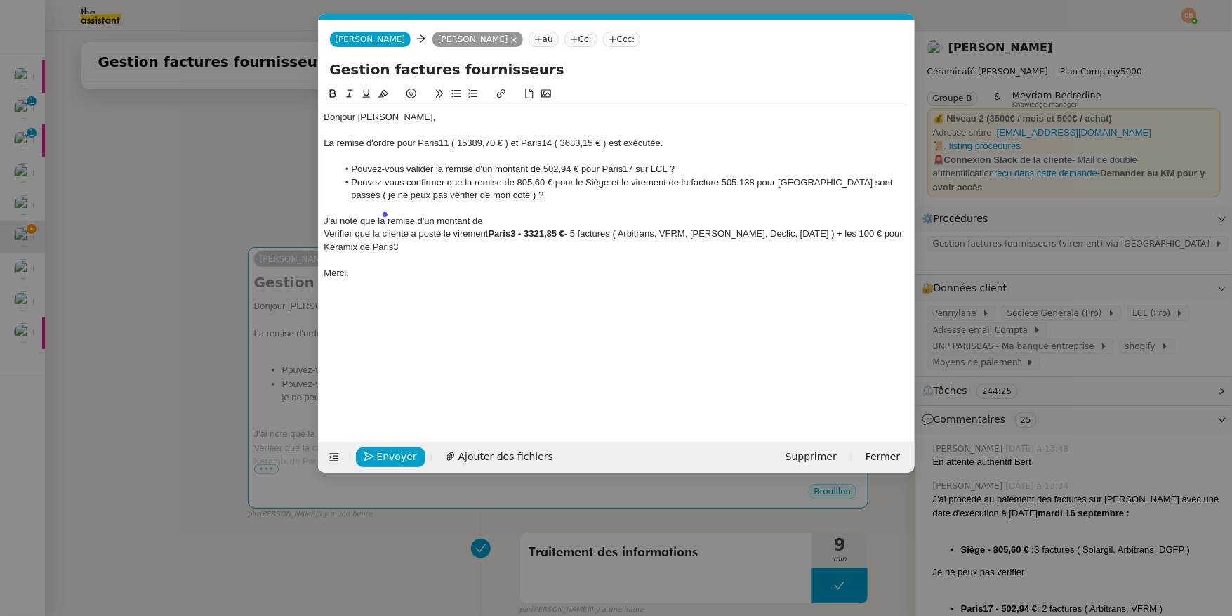
drag, startPoint x: 497, startPoint y: 221, endPoint x: 383, endPoint y: 223, distance: 113.8
click at [383, 223] on div "J'ai noté que la remise d'un montant de" at bounding box center [616, 221] width 585 height 13
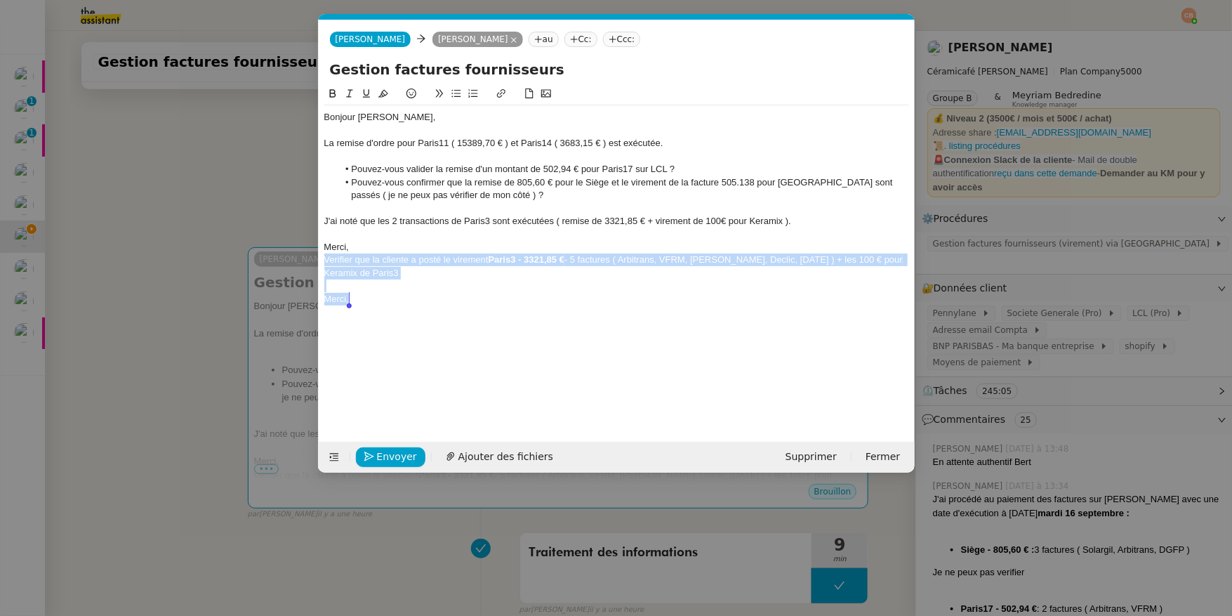
drag, startPoint x: 327, startPoint y: 260, endPoint x: 357, endPoint y: 327, distance: 73.5
click at [357, 327] on div "Bonjour [PERSON_NAME], La remise d'ordre pour Paris11 ( 15389,70 € ) et Paris14…" at bounding box center [616, 253] width 585 height 334
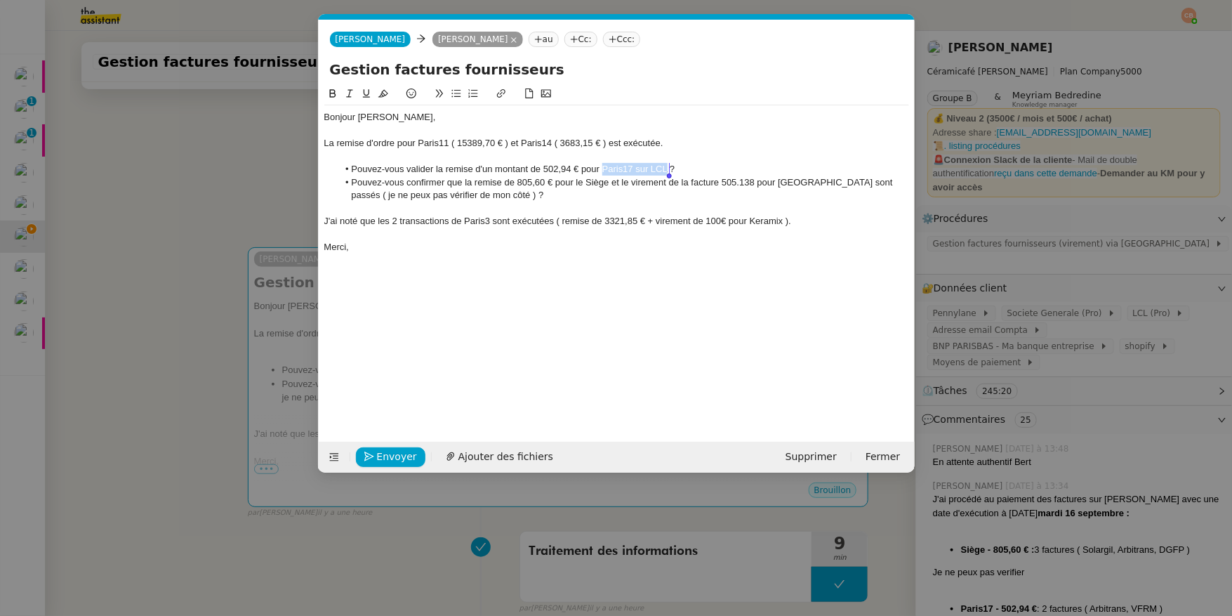
drag, startPoint x: 605, startPoint y: 170, endPoint x: 670, endPoint y: 171, distance: 65.3
click at [670, 171] on li "Pouvez-vous valider la remise d'un montant de 502,94 € pour Paris17 sur LCL ?" at bounding box center [624, 169] width 572 height 13
click at [339, 90] on button at bounding box center [332, 94] width 17 height 16
click at [397, 150] on div "La remise d'ordre pour Paris11 ( 15389,70 € ) et Paris14 ( 3683,15 € ) est exéc…" at bounding box center [616, 143] width 585 height 13
click at [209, 202] on nz-modal-container "Service TA - VOYAGE - PROPOSITION GLOBALE A utiliser dans le cadre de propositi…" at bounding box center [616, 308] width 1232 height 616
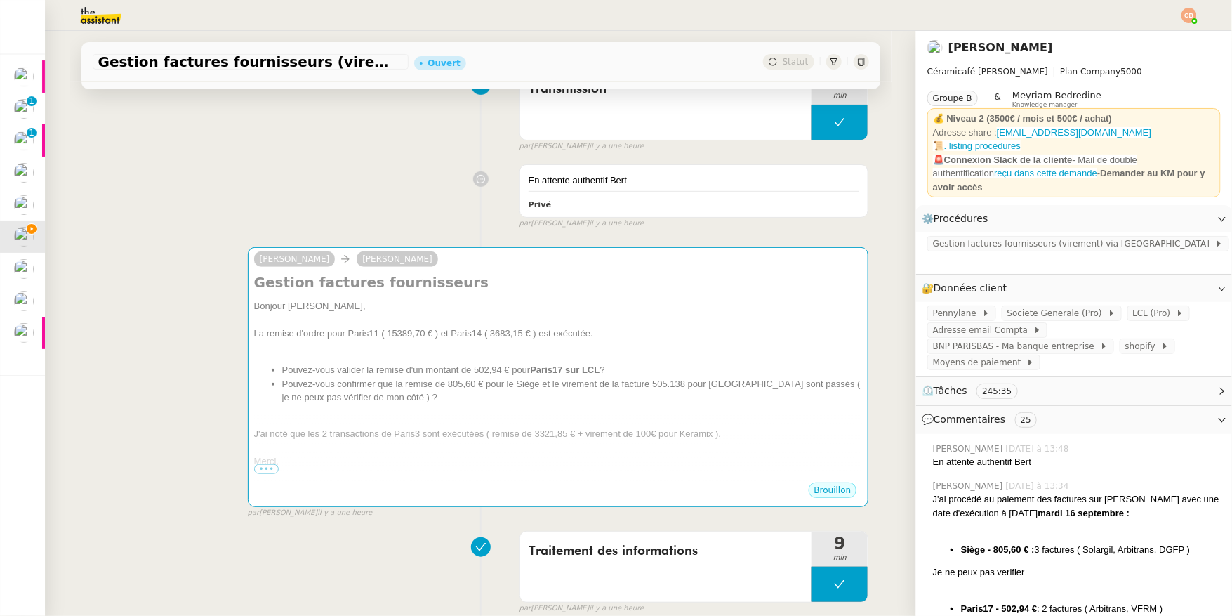
click at [209, 202] on nz-modal-container "Service TA - VOYAGE - PROPOSITION GLOBALE A utiliser dans le cadre de propositi…" at bounding box center [616, 308] width 1232 height 616
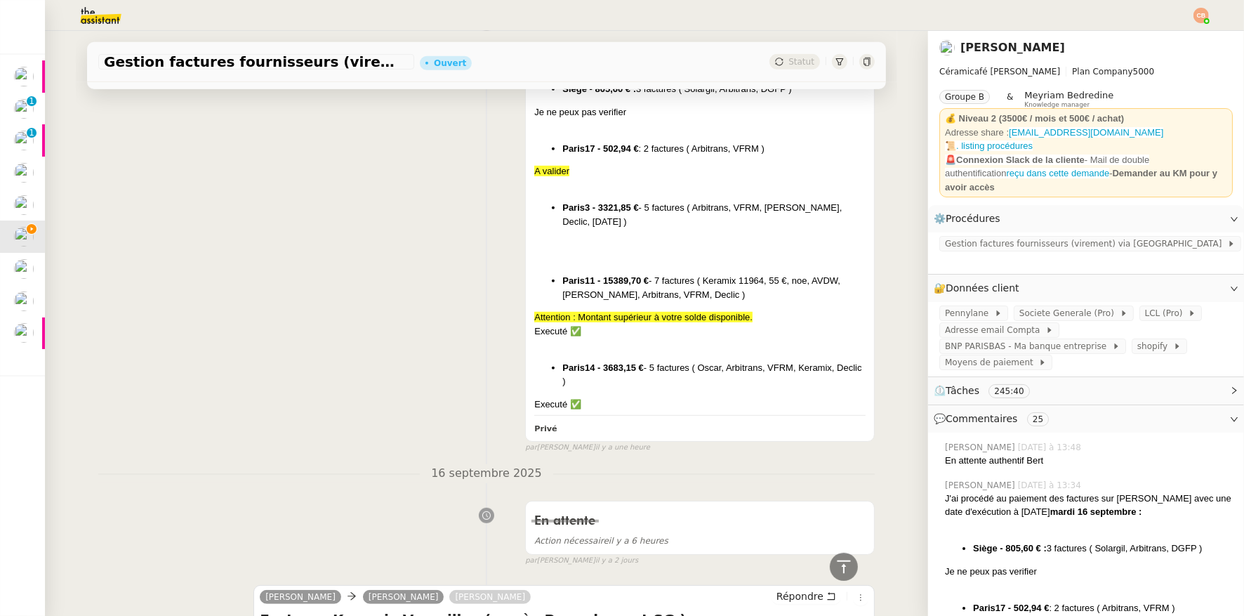
scroll to position [1310, 0]
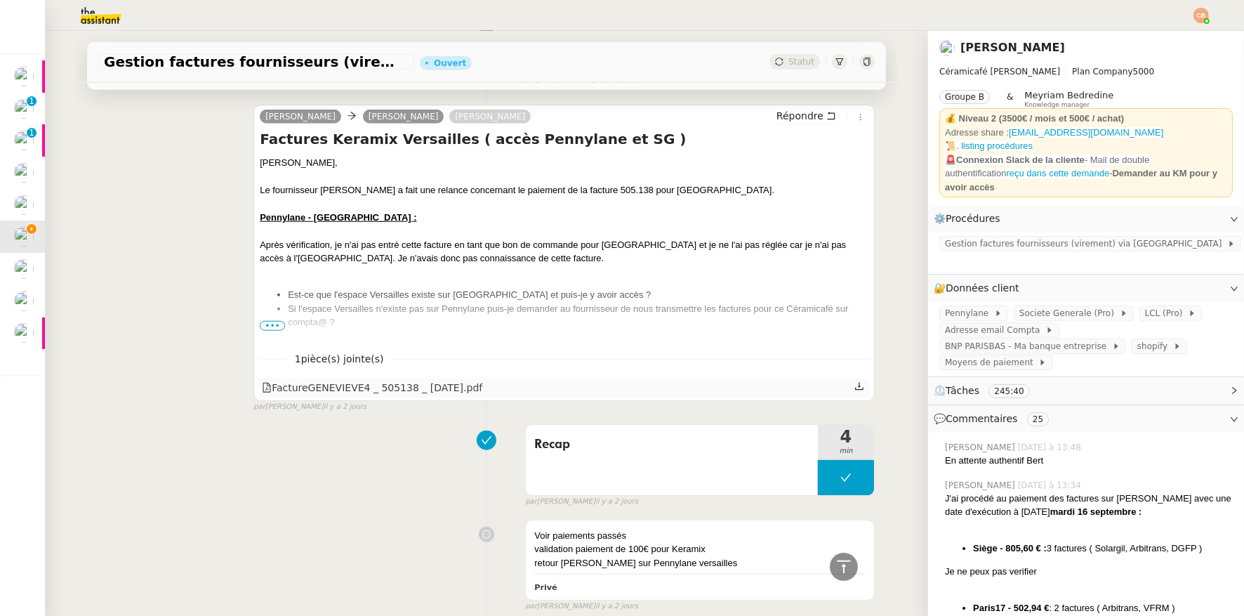
click at [360, 391] on div "FactureGENEVIEVE4 _ 505138 _ [DATE].pdf" at bounding box center [372, 388] width 221 height 16
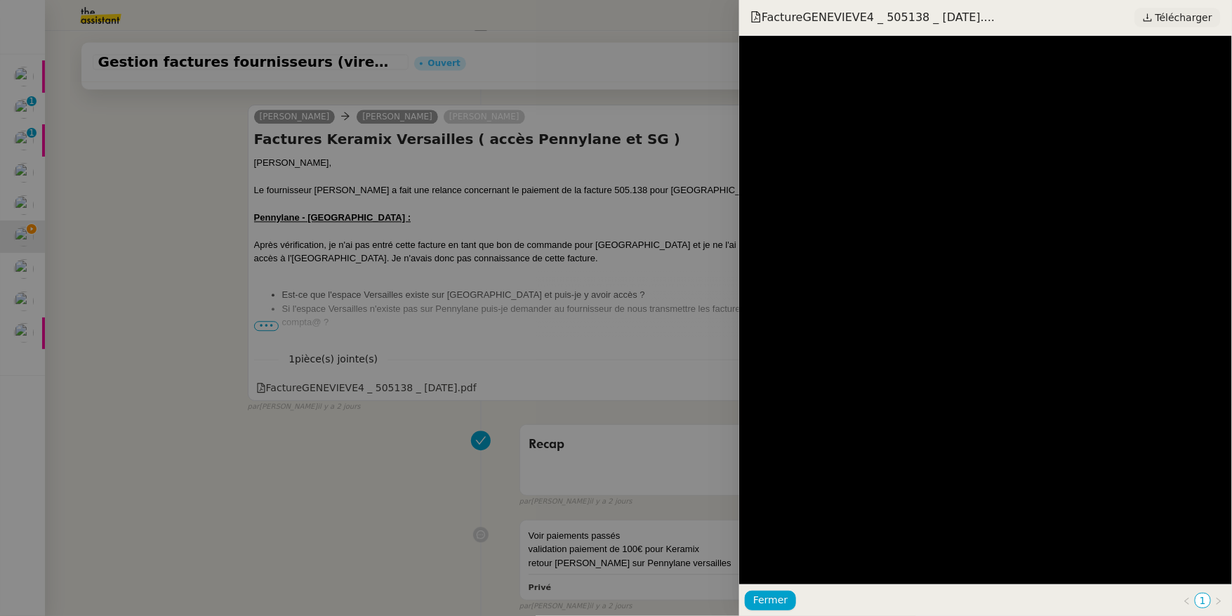
click at [1183, 21] on span "Télécharger" at bounding box center [1184, 17] width 57 height 18
click at [410, 158] on div at bounding box center [616, 308] width 1232 height 616
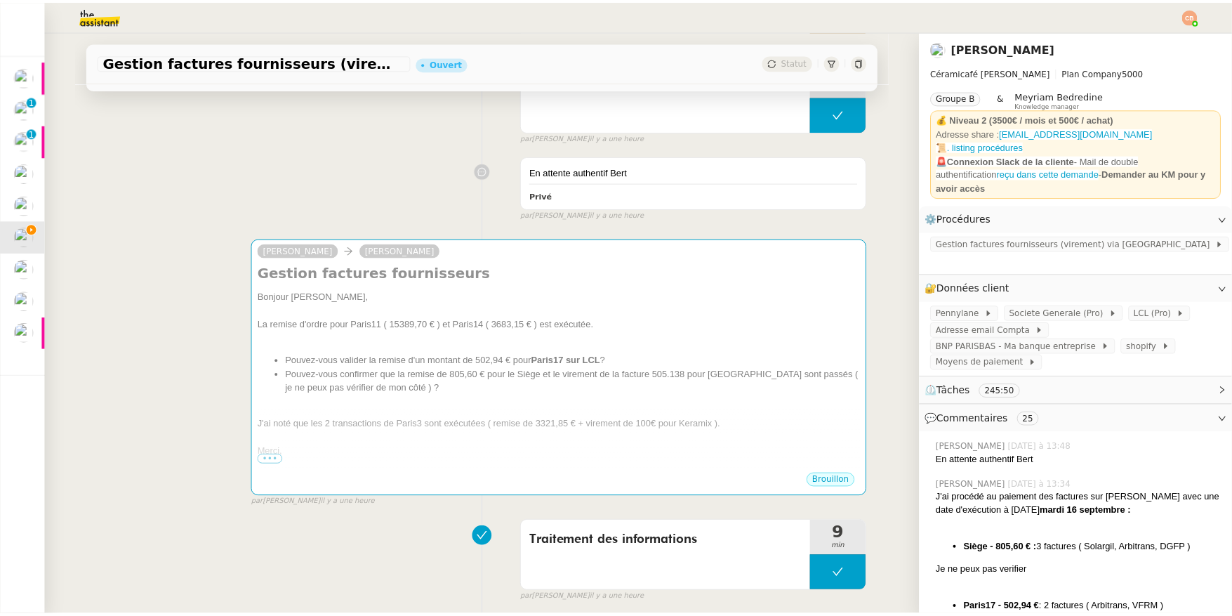
scroll to position [0, 0]
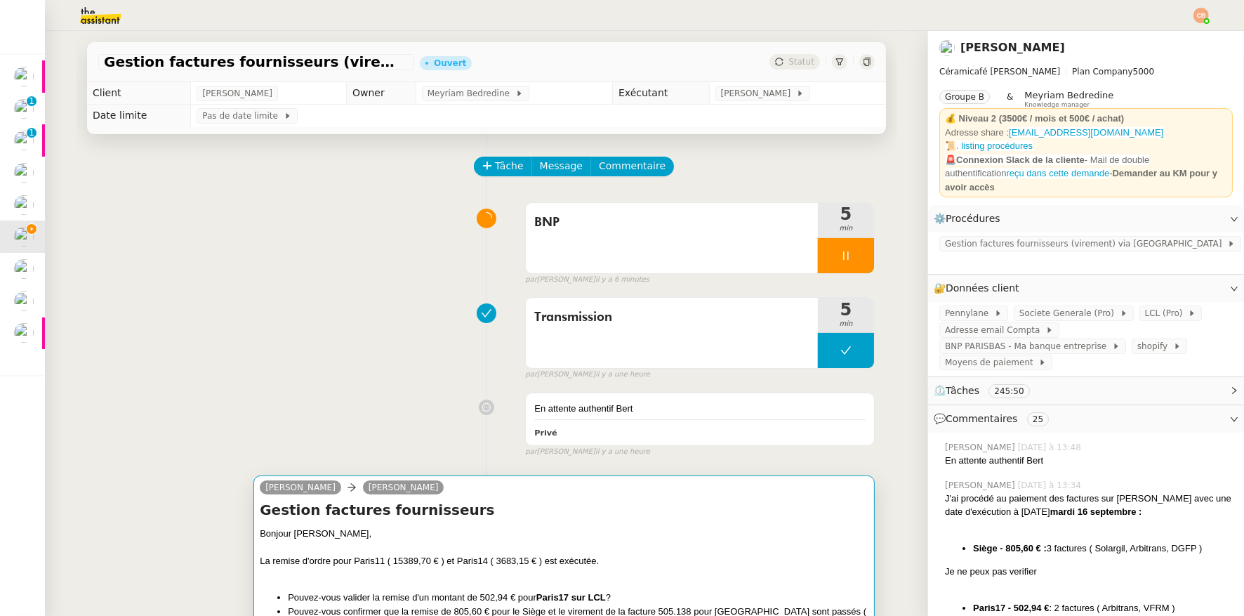
click at [645, 508] on h4 "Gestion factures fournisseurs" at bounding box center [564, 510] width 609 height 20
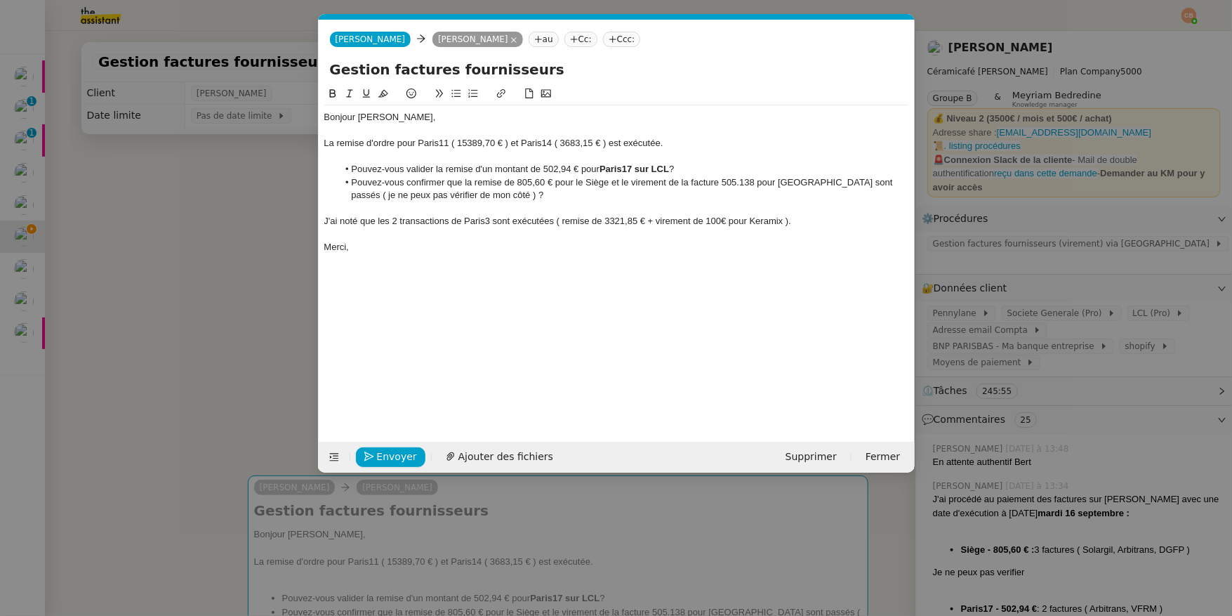
scroll to position [0, 30]
click at [817, 184] on li "Pouvez-vous confirmer que la remise de 805,60 € pour le Siège et le virement de…" at bounding box center [624, 189] width 572 height 26
click at [720, 183] on li "Pouvez-vous confirmer que la remise de 805,60 € pour le Siège et le virement de…" at bounding box center [624, 189] width 572 height 26
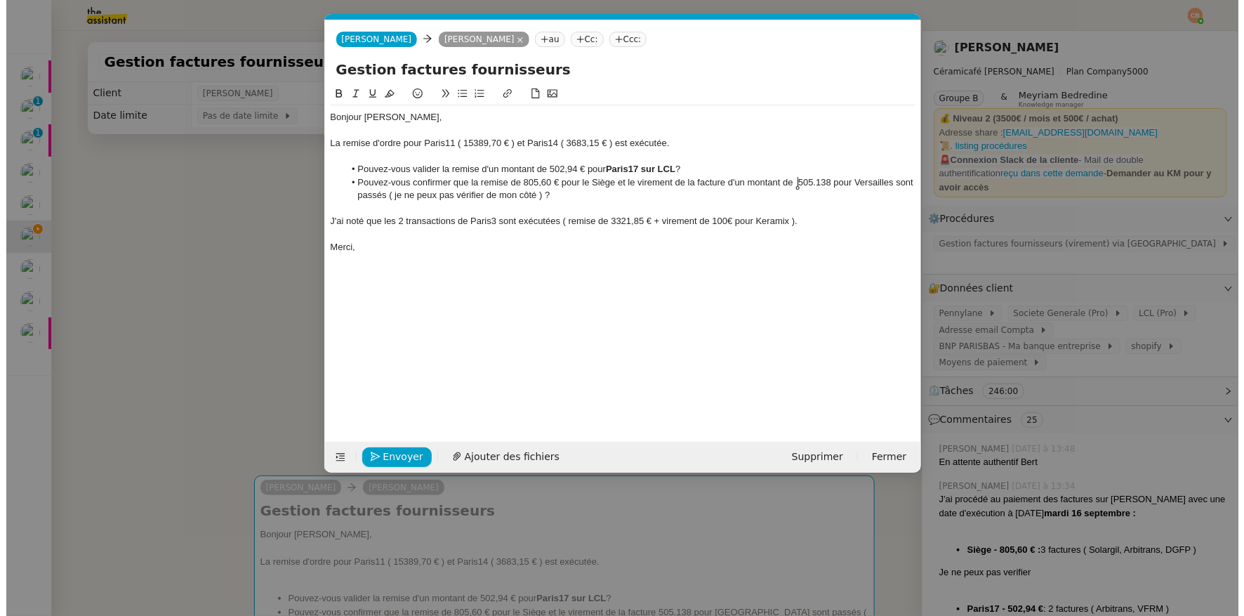
scroll to position [0, 0]
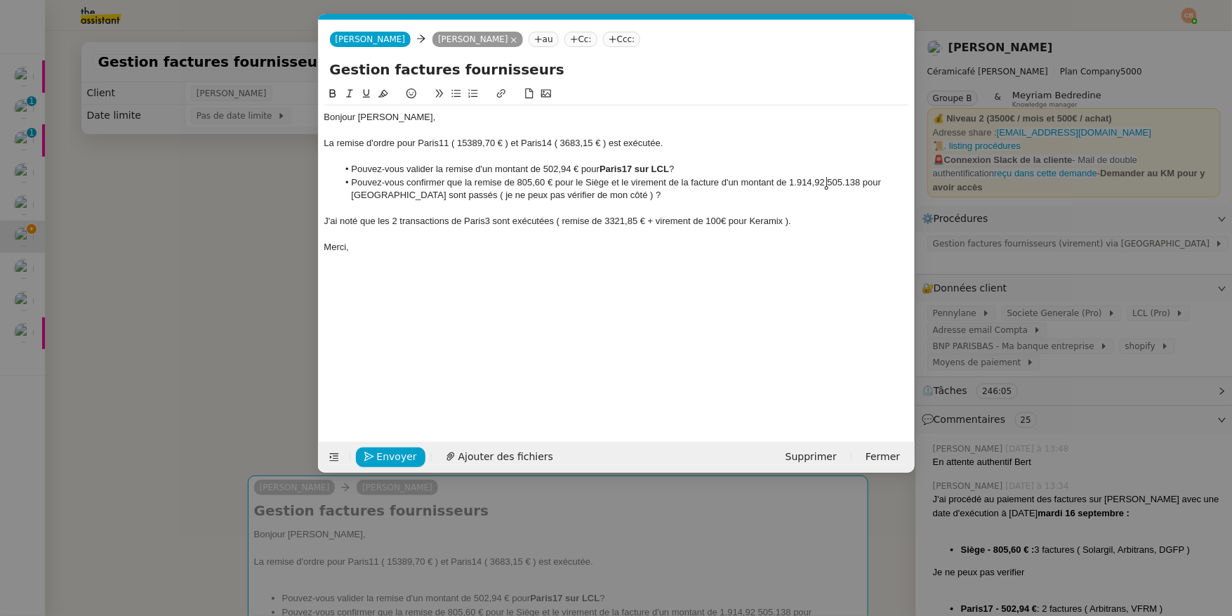
click at [798, 182] on li "Pouvez-vous confirmer que la remise de 805,60 € pour le Siège et le virement de…" at bounding box center [624, 189] width 572 height 26
click at [827, 185] on li "Pouvez-vous confirmer que la remise de 805,60 € pour le Siège et le virement de…" at bounding box center [624, 189] width 572 height 26
click at [895, 180] on li "Pouvez-vous confirmer que la remise de 805,60 € pour le Siège et le virement de…" at bounding box center [624, 189] width 572 height 26
click at [725, 183] on li "Pouvez-vous confirmer que la remise de 805,60 € pour le Siège et le virement de…" at bounding box center [624, 189] width 572 height 26
click at [854, 185] on li "Pouvez-vous confirmer que la remise de 805,60 € pour le Siège et le virement de…" at bounding box center [624, 189] width 572 height 26
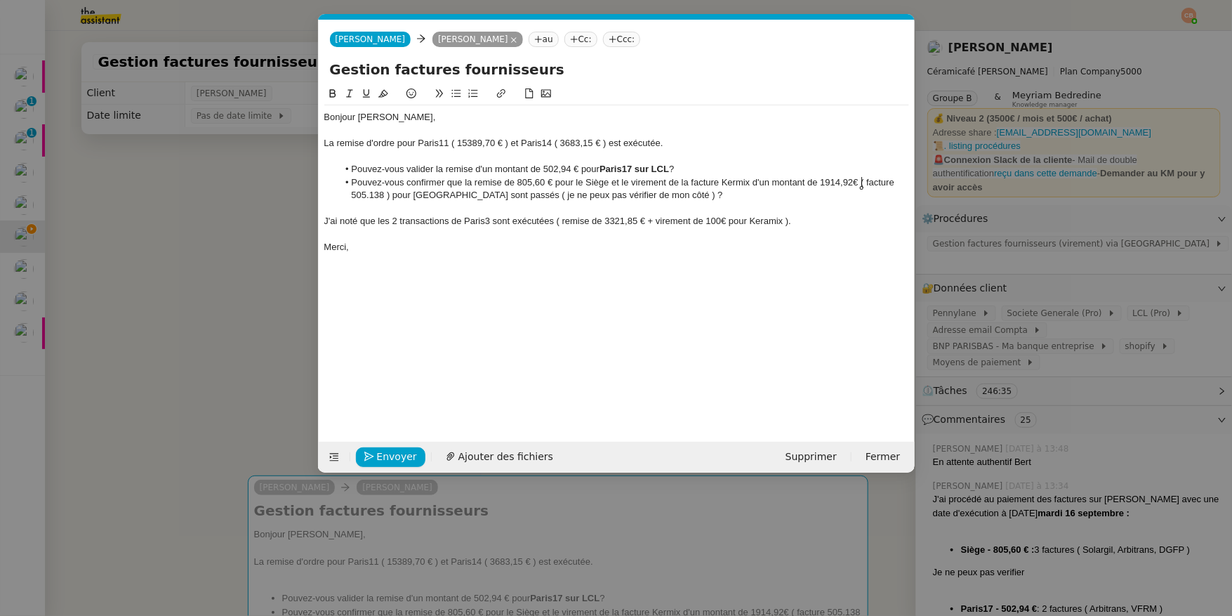
click at [721, 181] on li "Pouvez-vous confirmer que la remise de 805,60 € pour le Siège et le virement de…" at bounding box center [624, 189] width 572 height 26
click at [706, 185] on li "Pouvez-vous confirmer que la remise de 805,60 € pour le Siège et le virement po…" at bounding box center [624, 189] width 572 height 26
drag, startPoint x: 809, startPoint y: 221, endPoint x: 322, endPoint y: 222, distance: 487.4
click at [322, 222] on nz-spin "Bonjour [PERSON_NAME], La remise d'ordre pour Paris11 ( 15389,70 € ) et Paris14…" at bounding box center [617, 256] width 596 height 340
click at [353, 93] on icon at bounding box center [350, 93] width 10 height 10
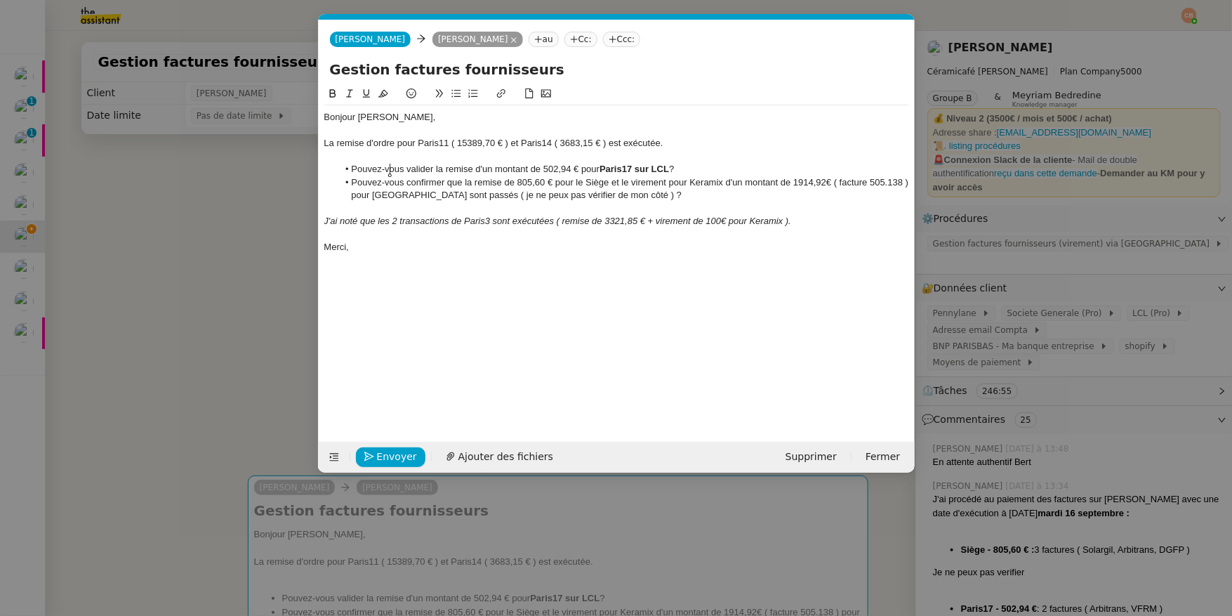
click at [390, 169] on li "Pouvez-vous valider la remise d'un montant de 502,94 € pour Paris17 sur LCL ?" at bounding box center [624, 169] width 572 height 13
click at [221, 215] on nz-modal-container "Service TA - VOYAGE - PROPOSITION GLOBALE A utiliser dans le cadre de propositi…" at bounding box center [616, 308] width 1232 height 616
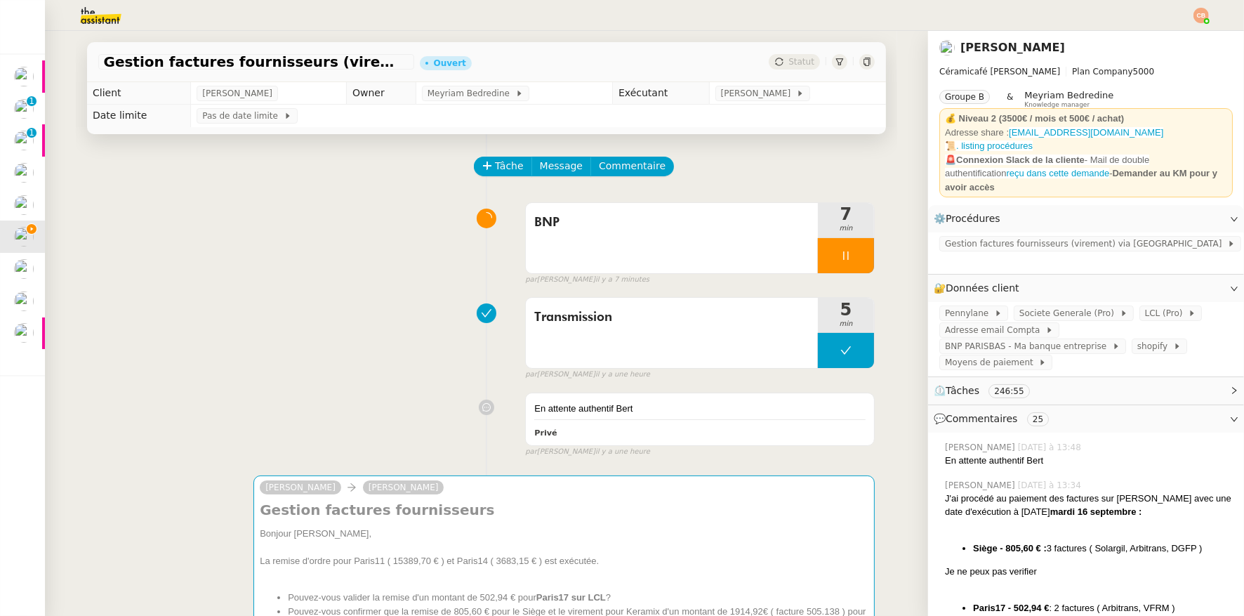
click at [836, 244] on div at bounding box center [846, 255] width 56 height 35
click at [855, 250] on icon at bounding box center [860, 255] width 11 height 11
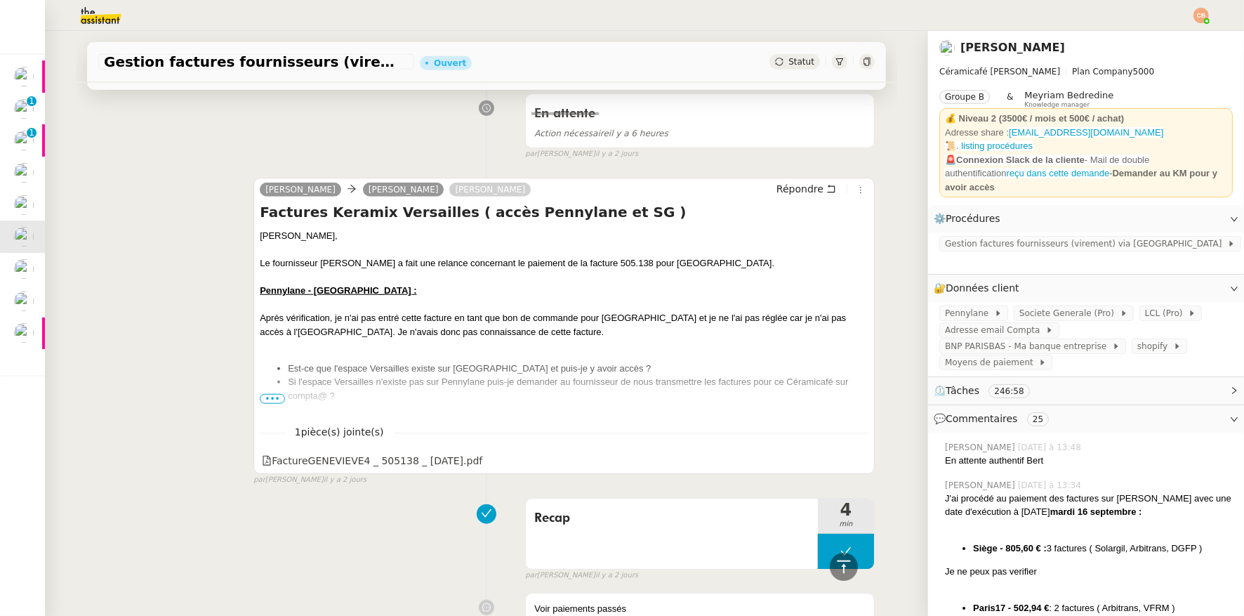
scroll to position [1226, 0]
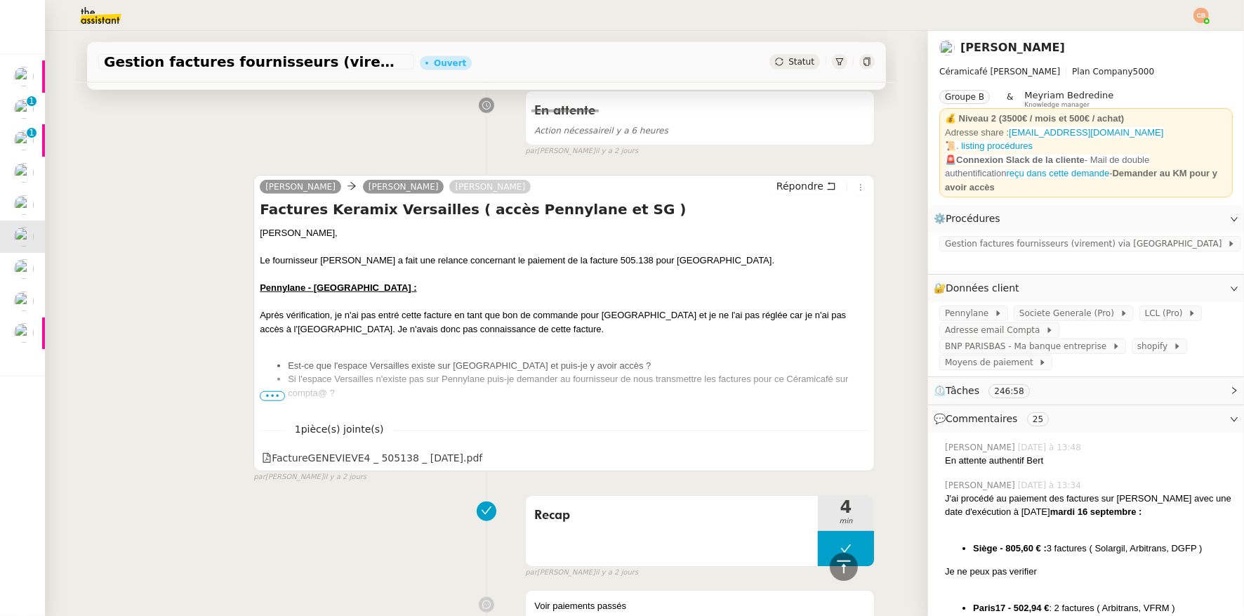
click at [272, 401] on div "[PERSON_NAME], Le fournisseur [PERSON_NAME] a fait une relance concernant le pa…" at bounding box center [564, 429] width 609 height 406
click at [270, 397] on span "•••" at bounding box center [272, 396] width 25 height 10
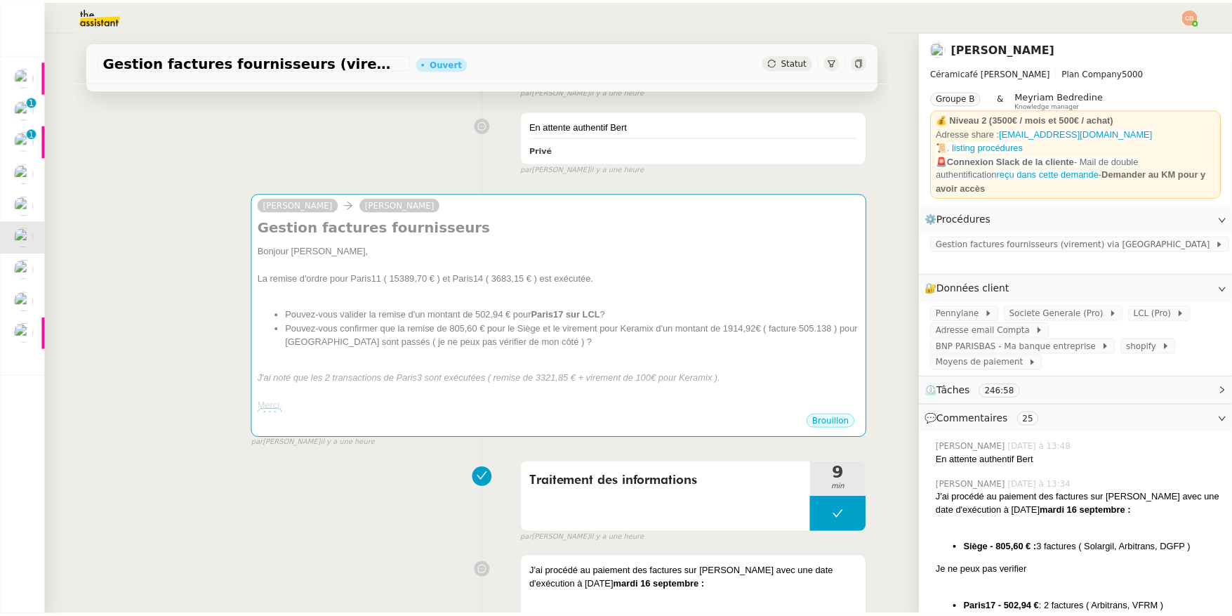
scroll to position [285, 0]
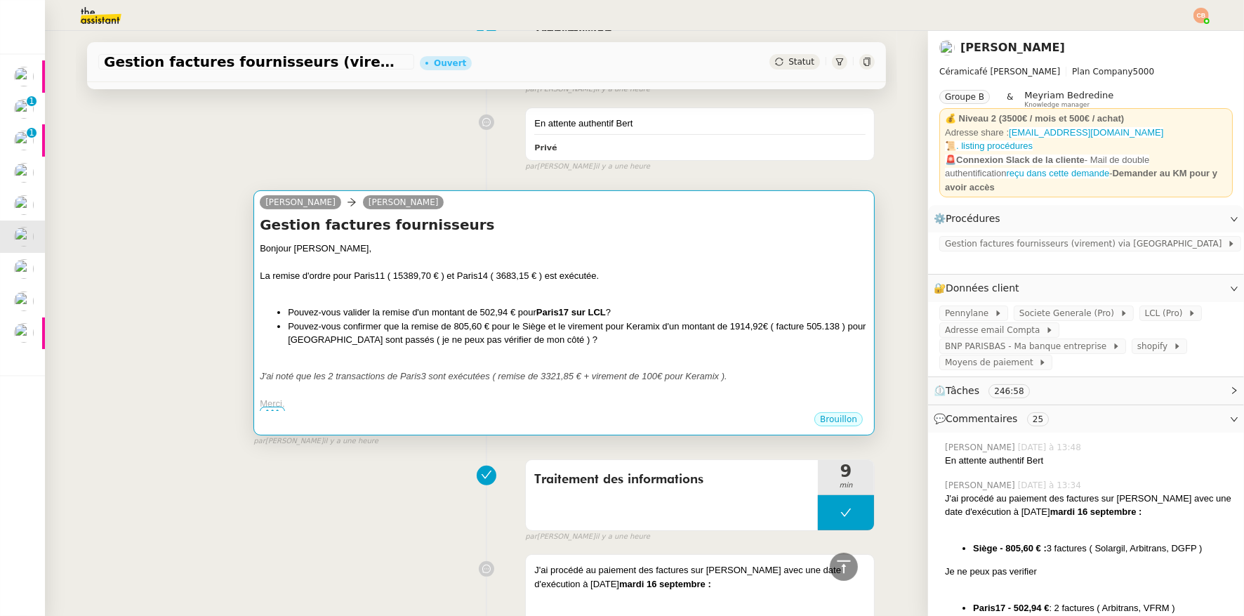
click at [559, 264] on div at bounding box center [564, 263] width 609 height 14
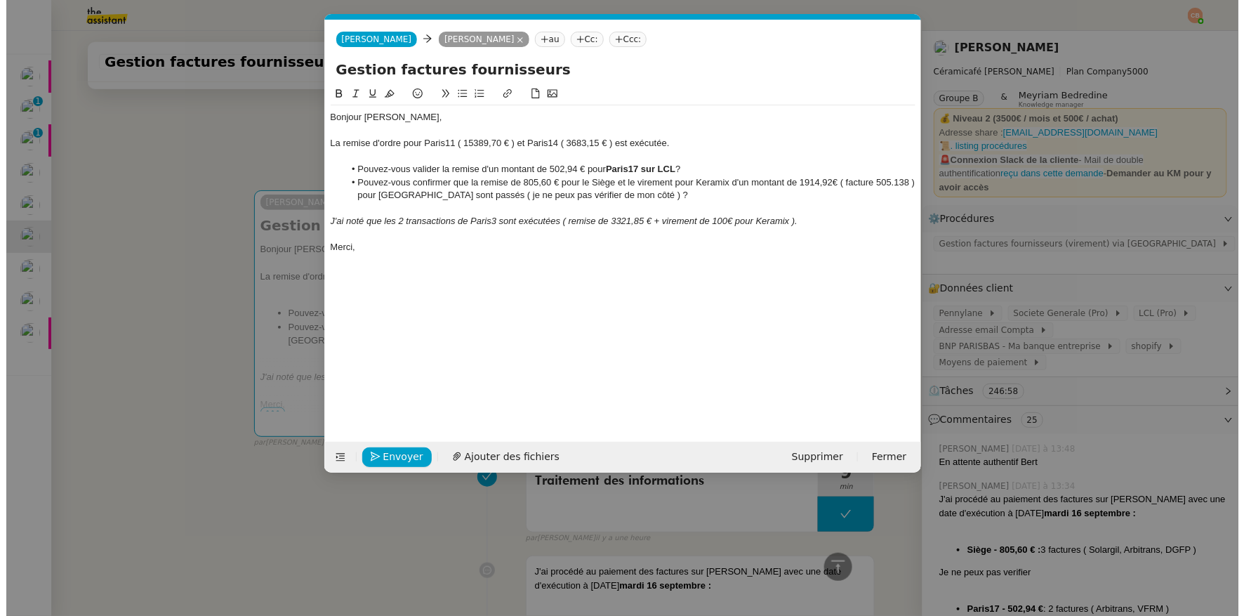
scroll to position [0, 30]
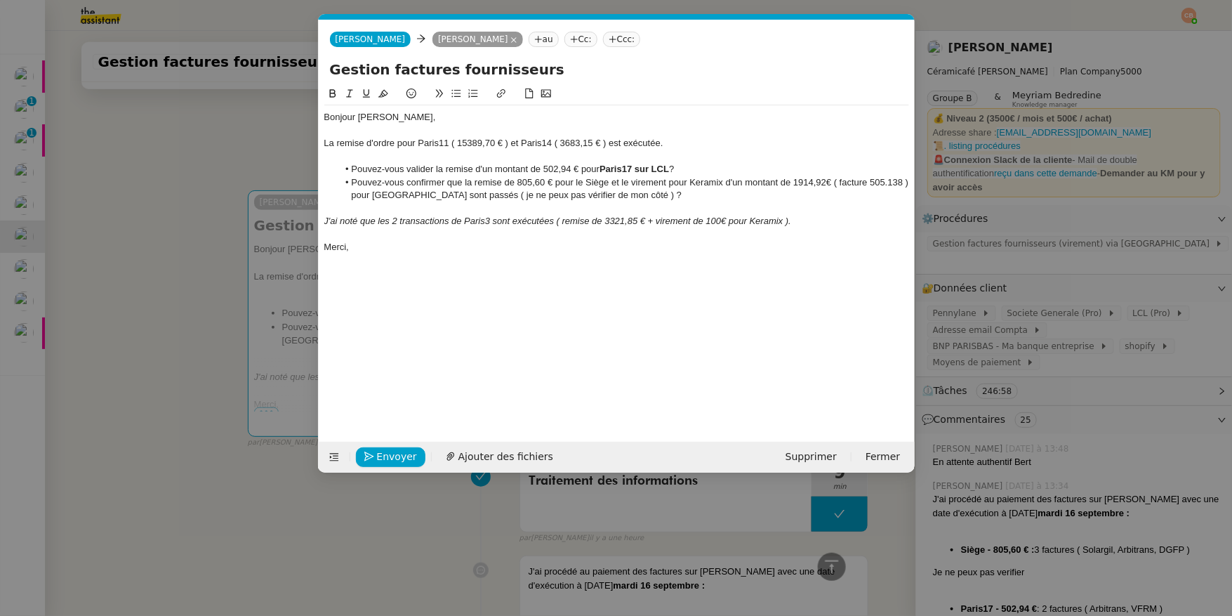
click at [334, 145] on div "La remise d'ordre pour Paris11 ( 15389,70 € ) et Paris14 ( 3683,15 € ) est exéc…" at bounding box center [616, 143] width 585 height 13
click at [369, 143] on div "Les remise d'ordre pour Paris11 ( 15389,70 € ) et Paris14 ( 3683,15 € ) est exé…" at bounding box center [616, 143] width 585 height 13
click at [632, 145] on div "Les remises d'ordre pour Paris11 ( 15389,70 € ) et Paris14 ( 3683,15 € ) est ex…" at bounding box center [616, 143] width 585 height 13
click at [633, 143] on div "Les remises d'ordre pour Paris11 ( 15389,70 € ) et Paris14 ( 3683,15 € ) est ex…" at bounding box center [616, 143] width 585 height 13
drag, startPoint x: 577, startPoint y: 184, endPoint x: 611, endPoint y: 183, distance: 33.7
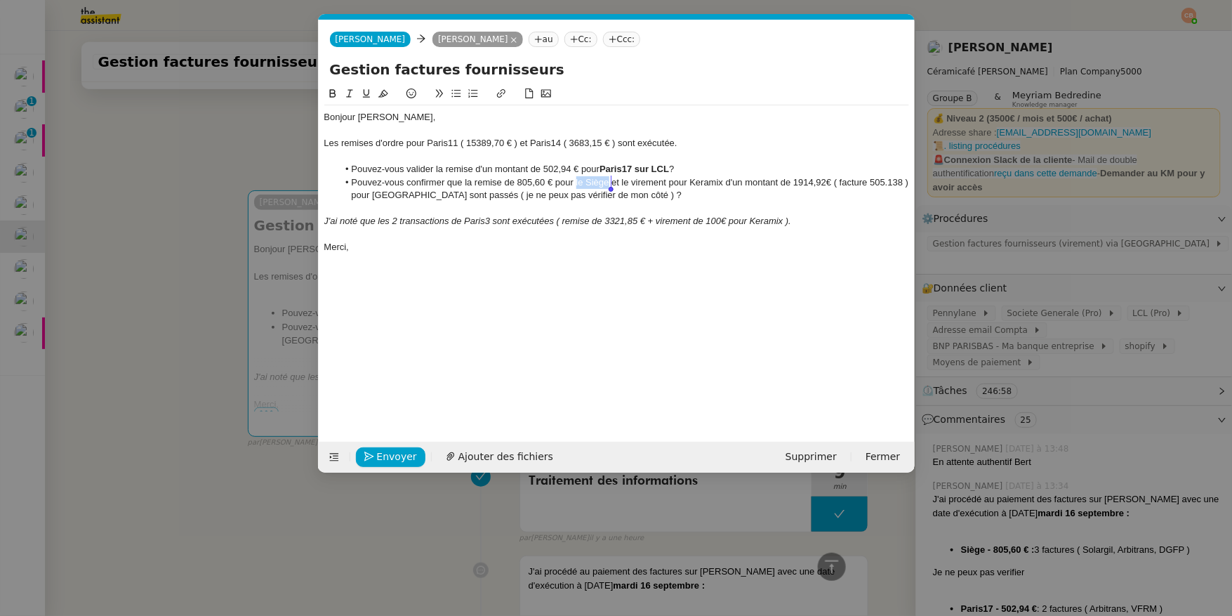
click at [611, 183] on li "Pouvez-vous confirmer que la remise de 805,60 € pour le Siège et le virement po…" at bounding box center [624, 189] width 572 height 26
click at [331, 88] on icon at bounding box center [333, 93] width 10 height 10
click at [669, 159] on div at bounding box center [616, 156] width 585 height 13
drag, startPoint x: 379, startPoint y: 195, endPoint x: 418, endPoint y: 195, distance: 39.3
click at [418, 195] on li "Pouvez-vous confirmer que la remise de 805,60 € pour le Siège et le virement po…" at bounding box center [624, 189] width 572 height 26
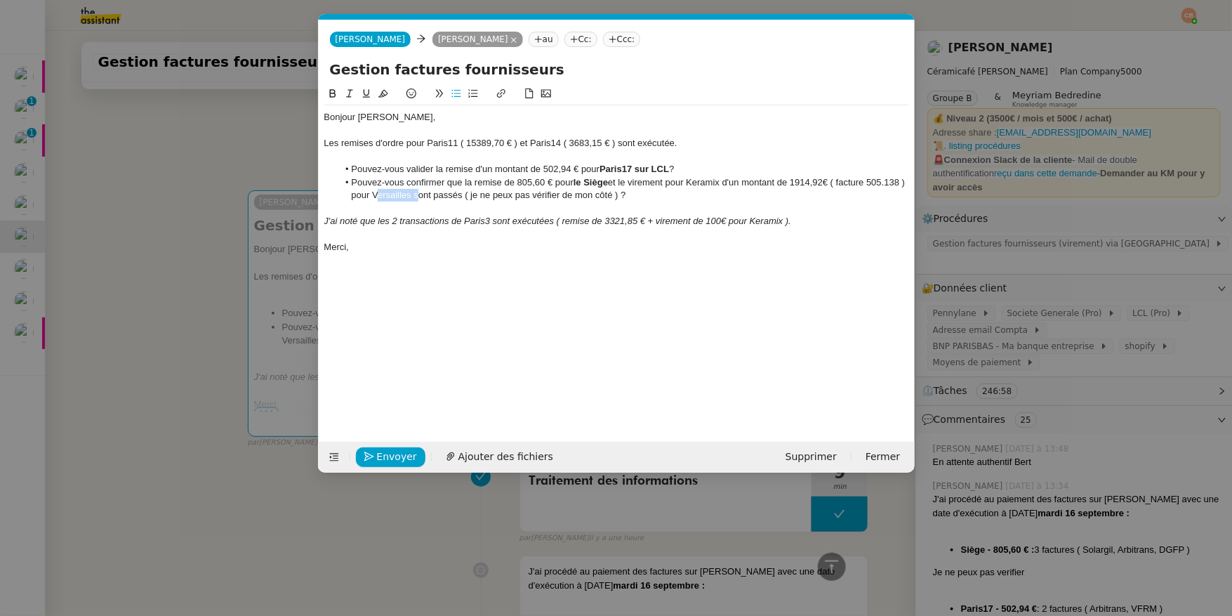
click at [337, 98] on icon at bounding box center [333, 93] width 10 height 10
click at [436, 167] on li "Pouvez-vous valider la remise d'un montant de 502,94 € pour Paris17 sur LCL ?" at bounding box center [624, 169] width 572 height 13
click at [379, 461] on span "Envoyer" at bounding box center [397, 457] width 40 height 16
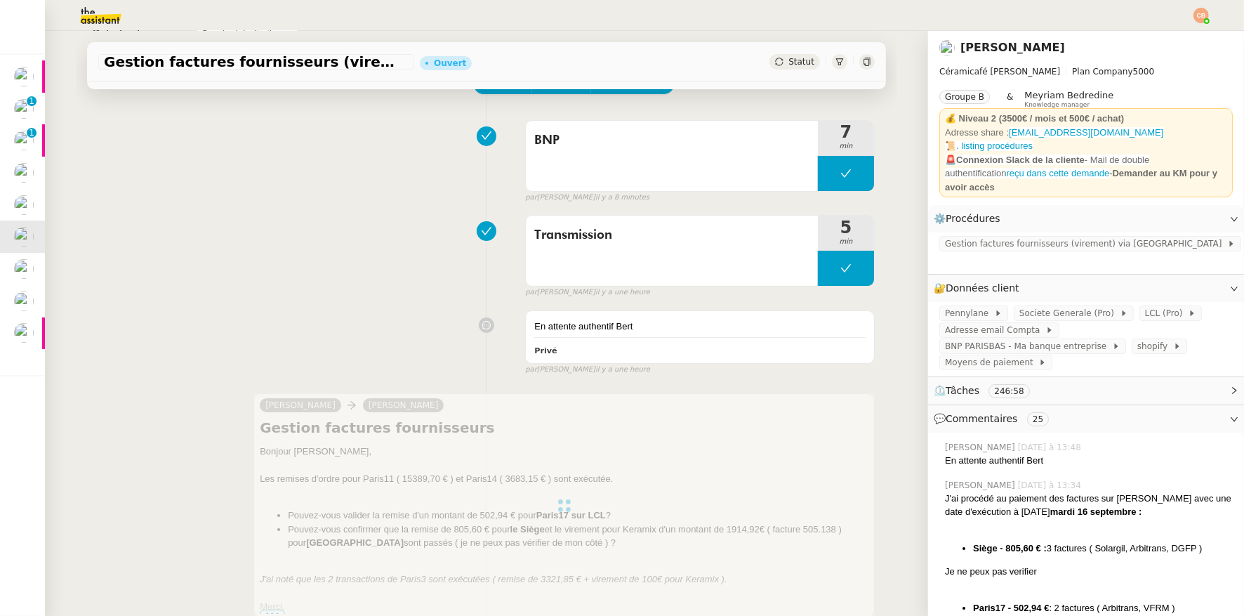
scroll to position [0, 0]
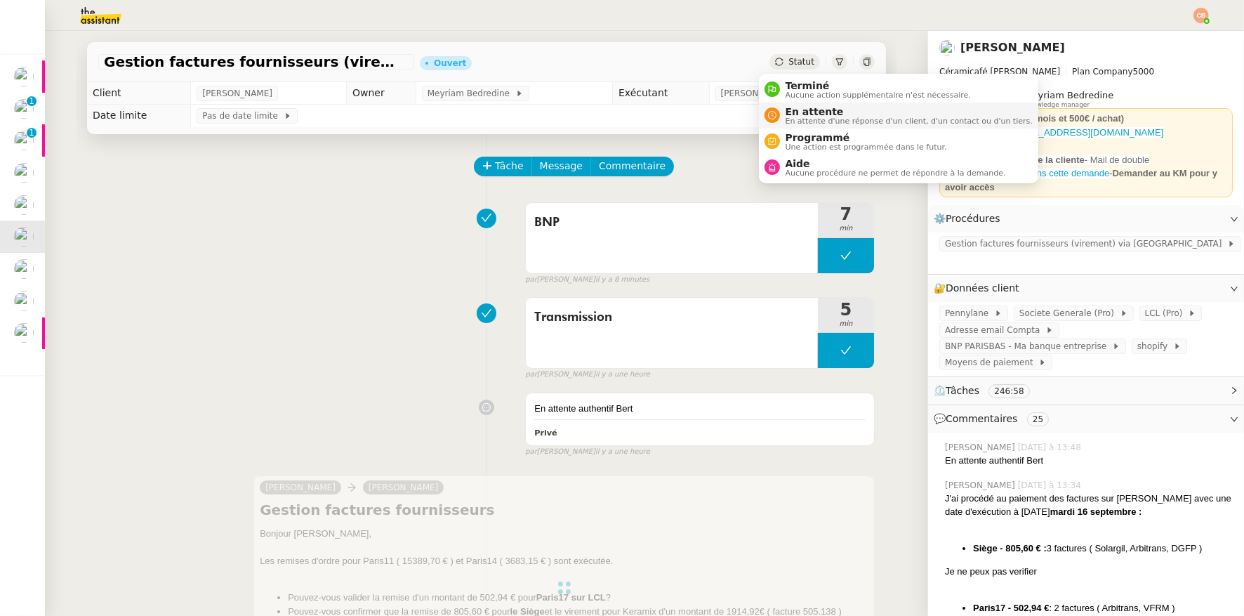
click at [787, 117] on span "En attente d'une réponse d'un client, d'un contact ou d'un tiers." at bounding box center [909, 121] width 247 height 8
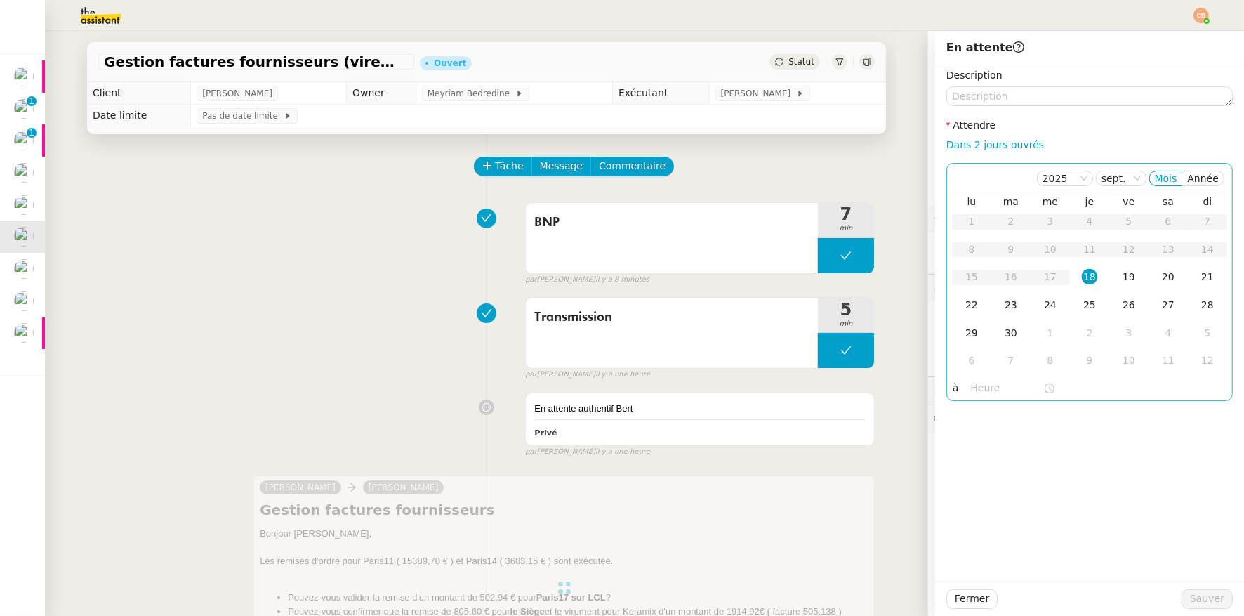
click at [1005, 305] on div "23" at bounding box center [1011, 304] width 15 height 15
click at [971, 386] on input "text" at bounding box center [1007, 388] width 72 height 16
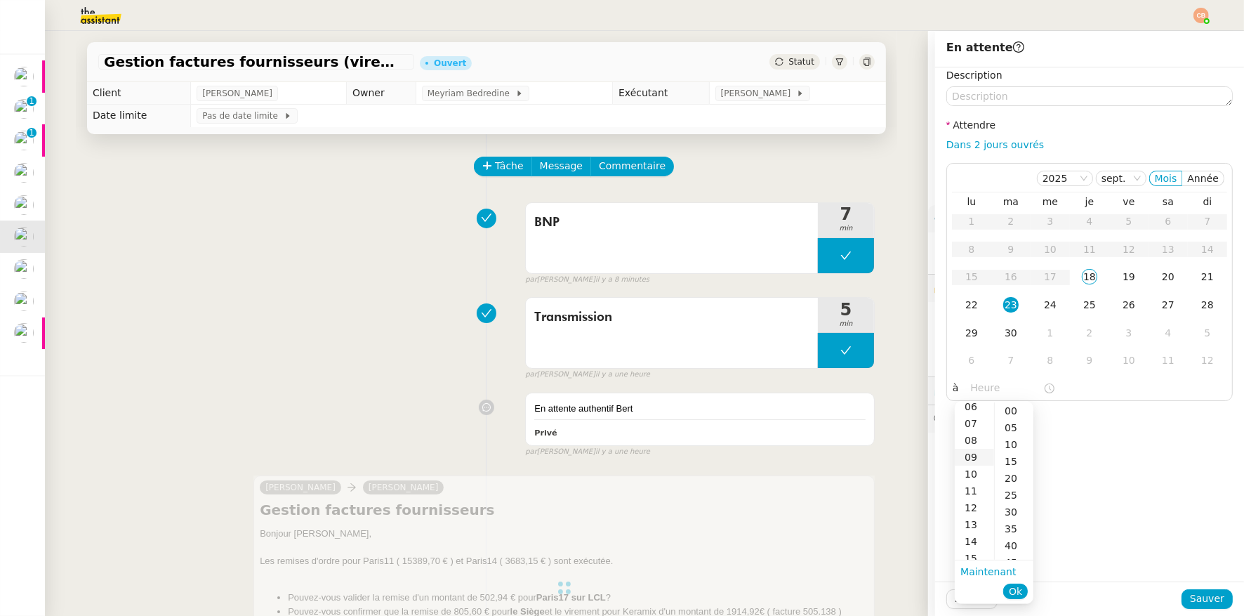
click at [971, 455] on div "09" at bounding box center [974, 457] width 39 height 17
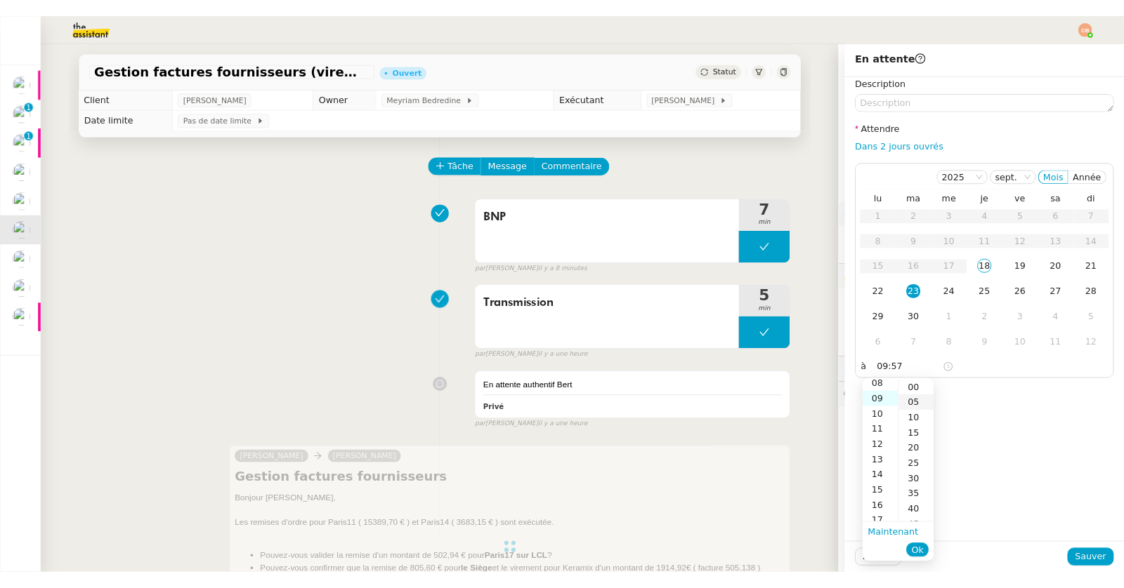
scroll to position [151, 0]
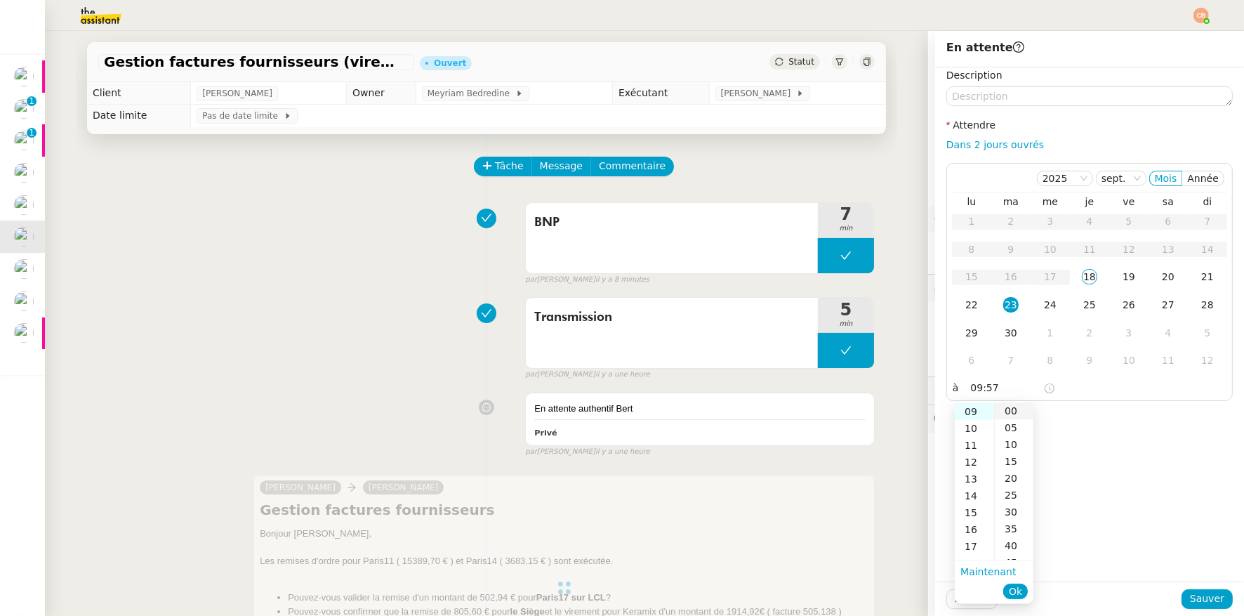
click at [1012, 411] on div "00" at bounding box center [1014, 410] width 39 height 17
type input "09:00"
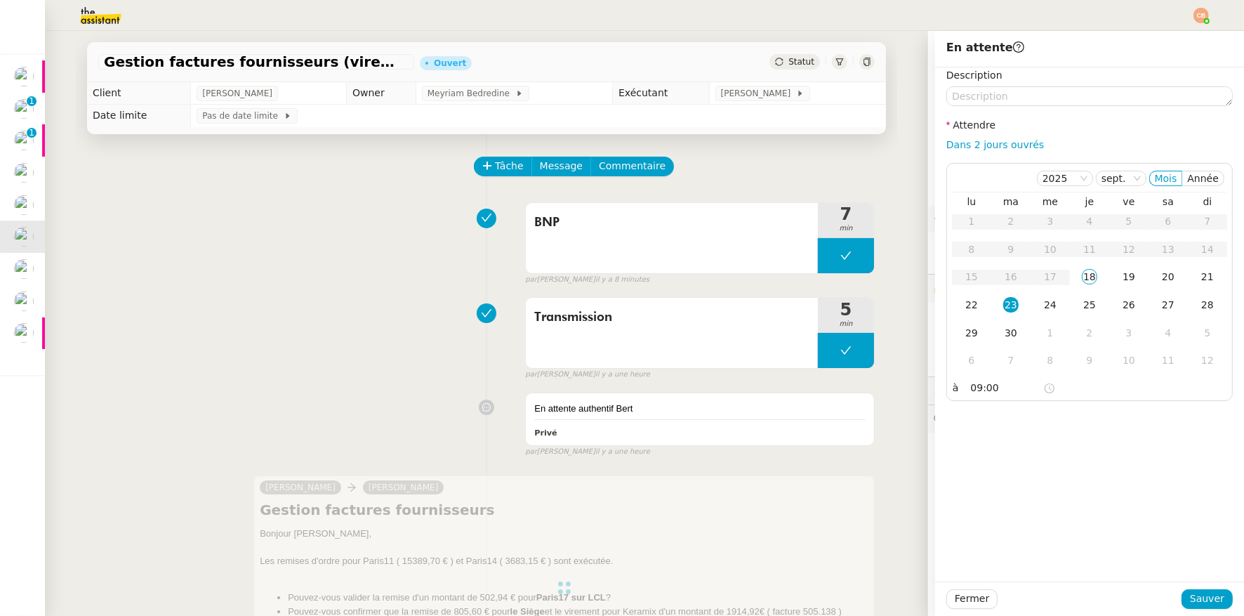
drag, startPoint x: 1128, startPoint y: 407, endPoint x: 1131, endPoint y: 429, distance: 22.7
click at [1128, 407] on div "Description Attendre Dans 2 jours ouvrés [DATE] Mois Année lu ma me je ve sa di…" at bounding box center [1089, 324] width 309 height 514
click at [1198, 600] on span "Sauver" at bounding box center [1207, 599] width 34 height 16
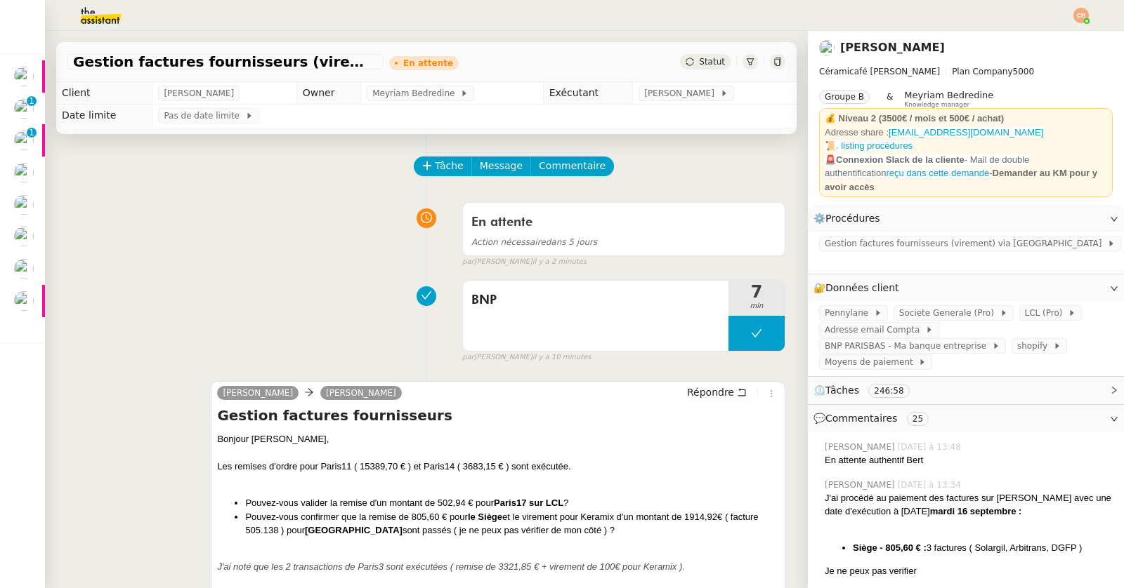
click at [101, 157] on div "Tâche Message Commentaire" at bounding box center [426, 174] width 718 height 34
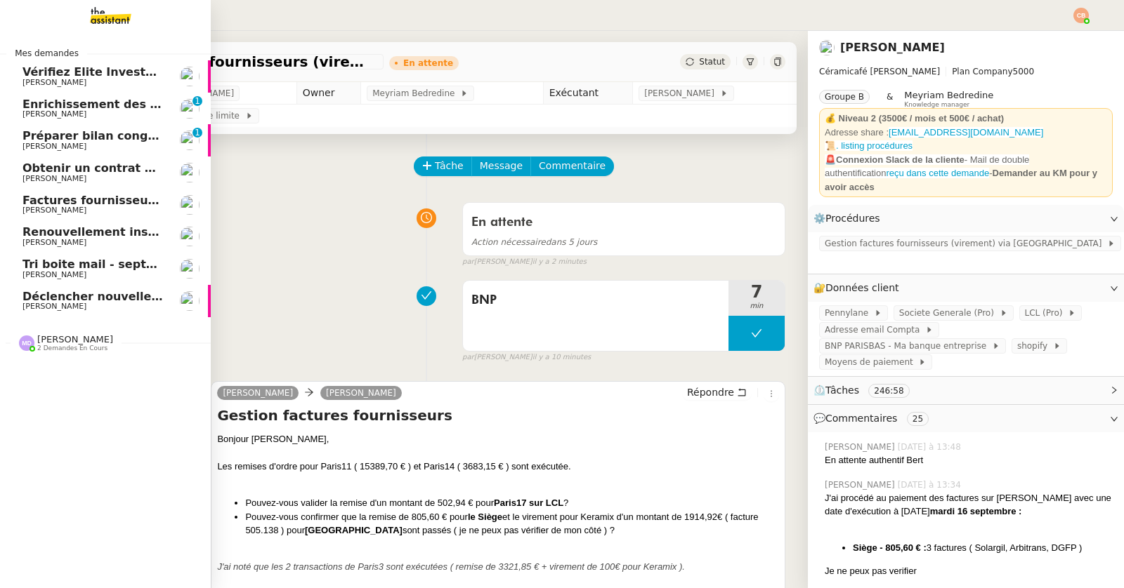
click at [67, 77] on span "Vérifiez Elite Investors 2025 et FTI" at bounding box center [131, 71] width 218 height 13
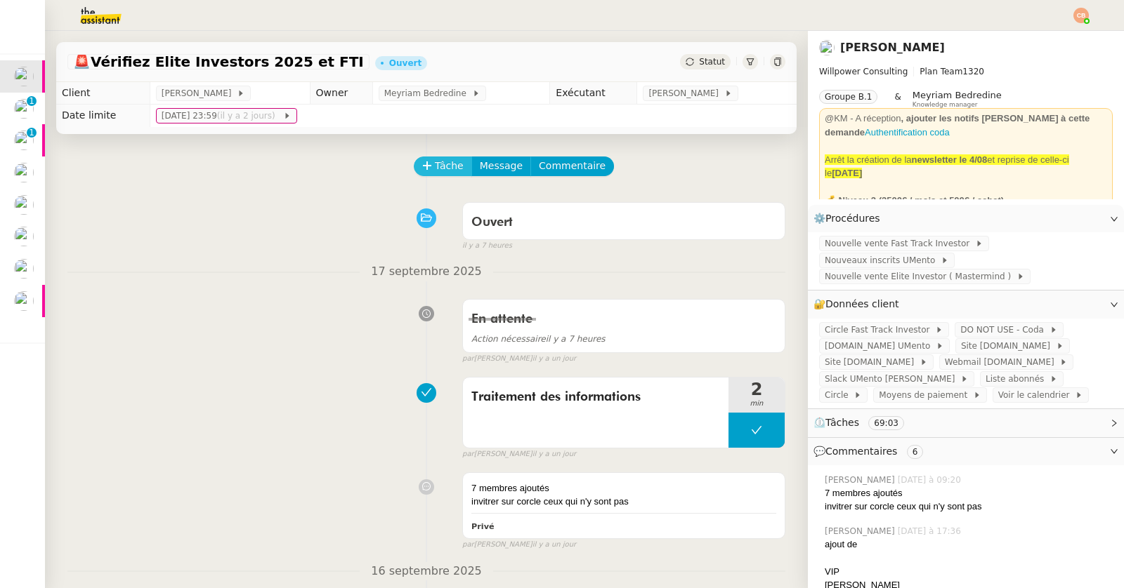
click at [435, 169] on span "Tâche" at bounding box center [449, 166] width 29 height 16
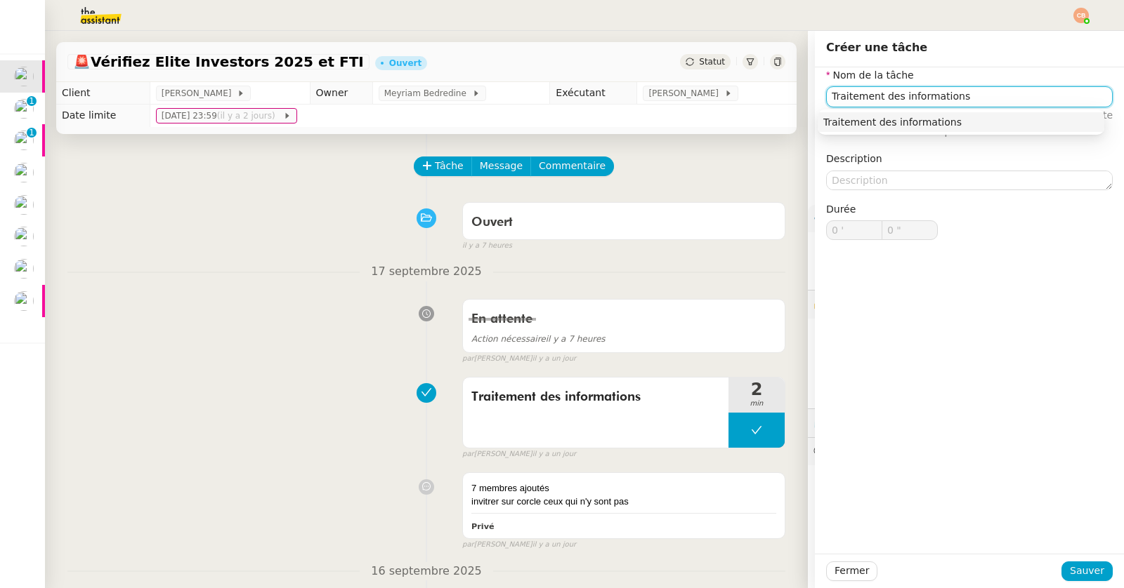
click at [926, 126] on div "Traitement des informations" at bounding box center [960, 122] width 275 height 13
type input "Traitement des informations"
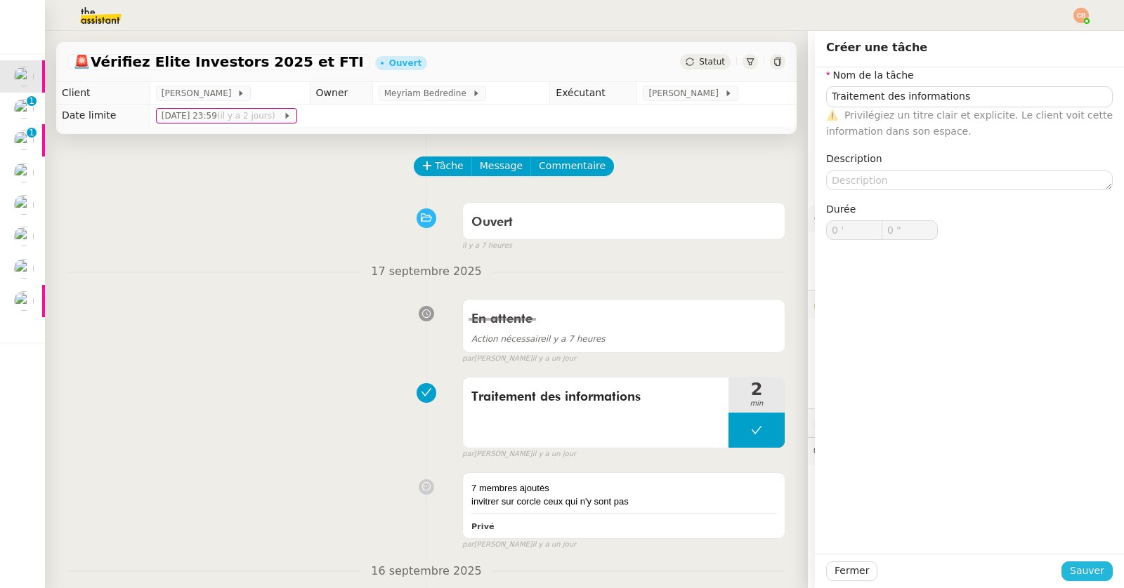
click at [1079, 566] on span "Sauver" at bounding box center [1087, 571] width 34 height 16
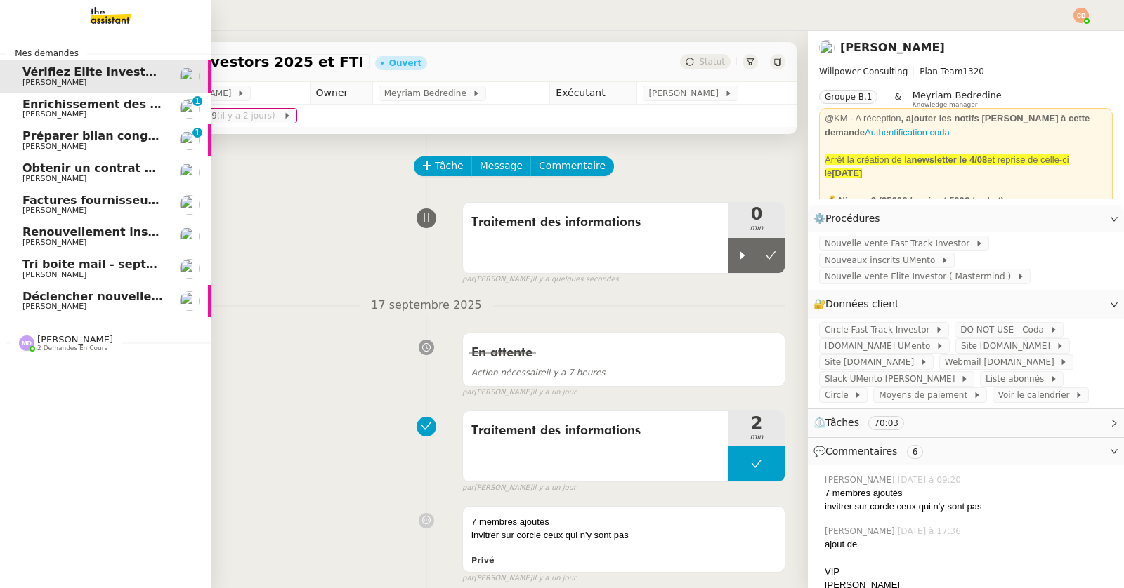
click at [63, 107] on span "Enrichissement des connaissances - 1 septembre 2025" at bounding box center [195, 104] width 347 height 13
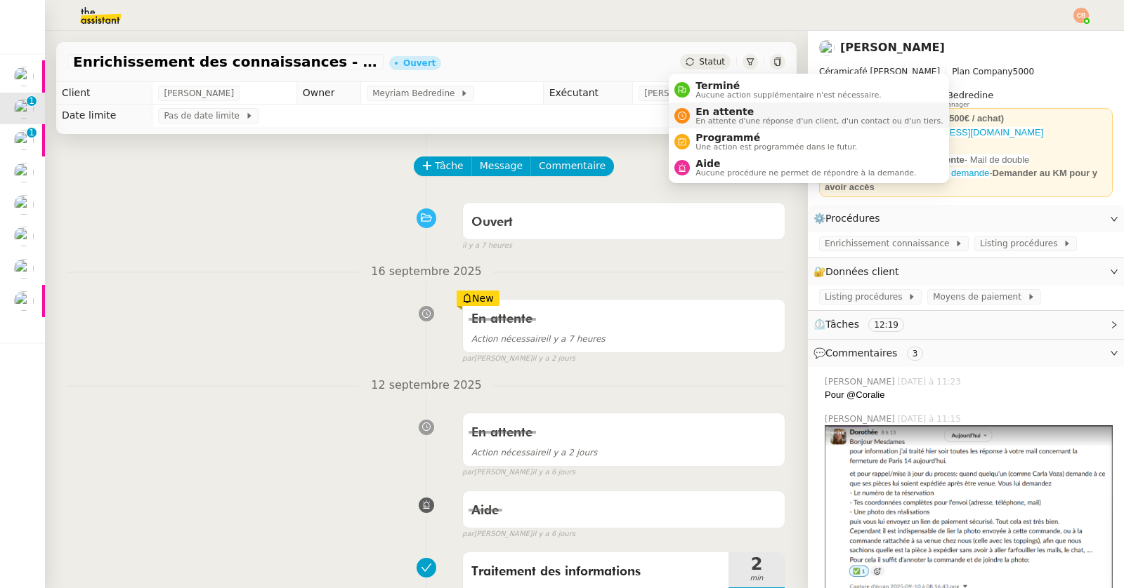
click at [698, 110] on span "En attente" at bounding box center [818, 111] width 247 height 11
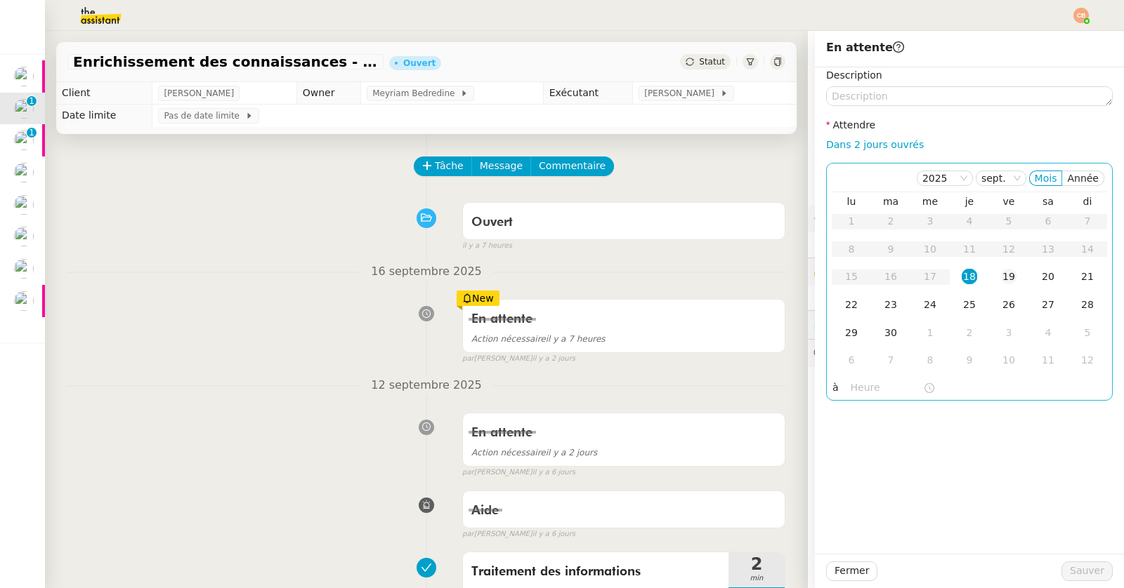
click at [1009, 278] on td "19" at bounding box center [1008, 277] width 39 height 28
click at [841, 397] on div "[DATE] Mois Année lu ma me je ve sa di 1 2 3 4 5 6 7 8 9 10 11 12 13 14 15 16 1…" at bounding box center [969, 282] width 287 height 238
click at [850, 391] on input "text" at bounding box center [886, 388] width 72 height 16
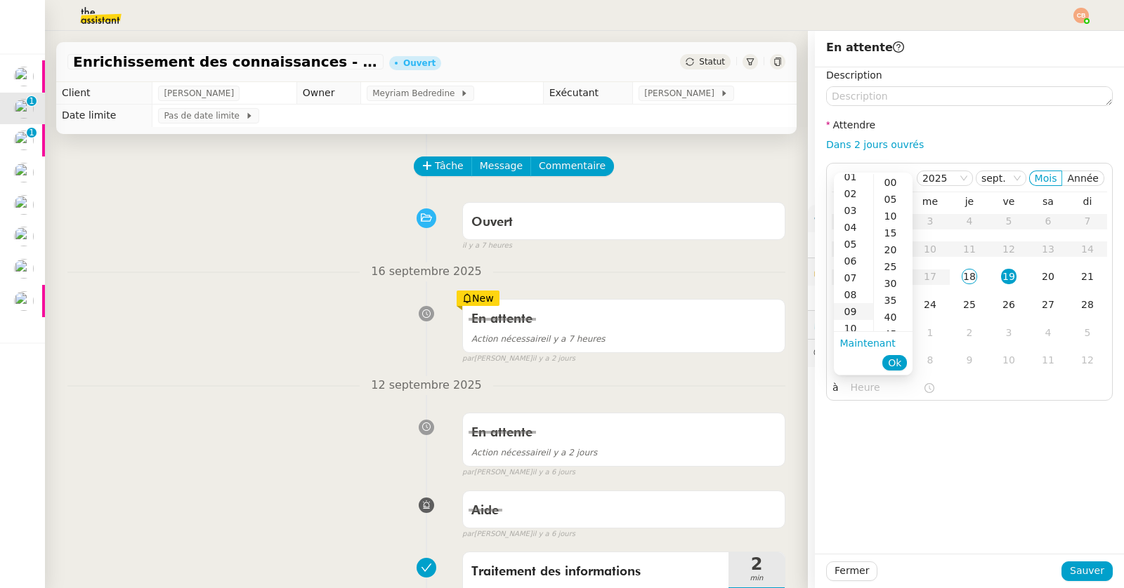
click at [857, 310] on div "09" at bounding box center [853, 311] width 39 height 17
type input "09:00"
click at [895, 182] on div "00" at bounding box center [893, 182] width 39 height 17
drag, startPoint x: 945, startPoint y: 402, endPoint x: 1004, endPoint y: 491, distance: 106.9
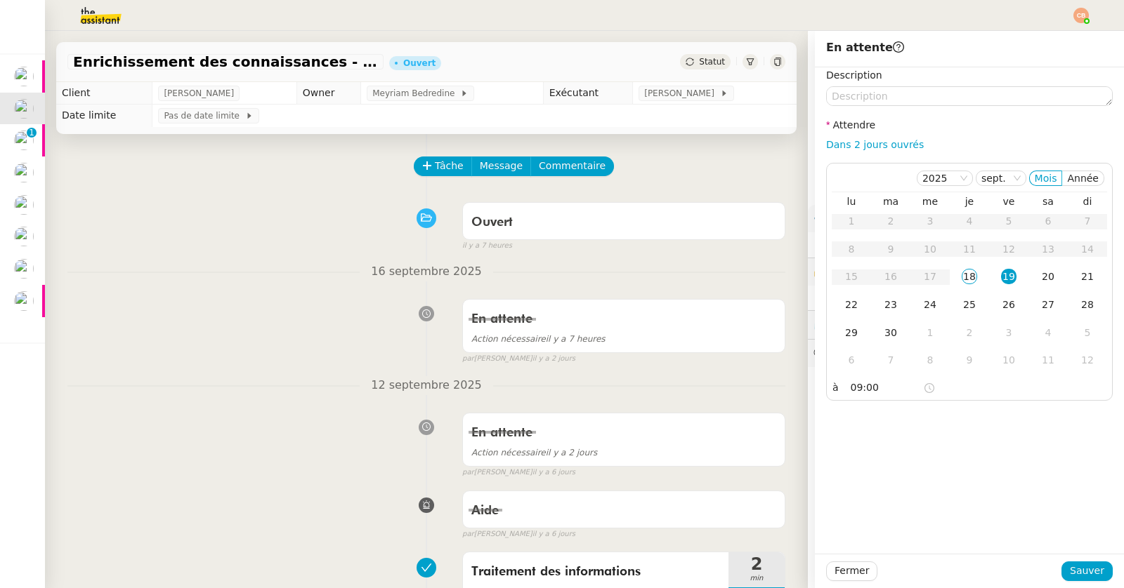
click at [945, 402] on div "Description Attendre Dans 2 jours ouvrés [DATE] Mois Année lu ma me je ve sa di…" at bounding box center [969, 310] width 309 height 487
click at [1070, 570] on span "Sauver" at bounding box center [1087, 571] width 34 height 16
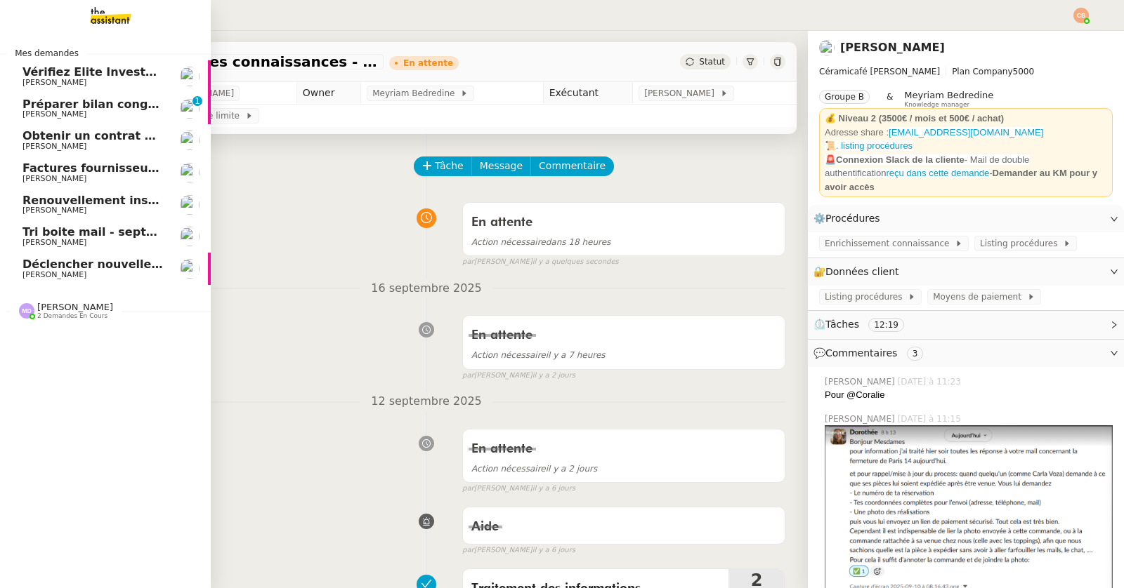
click at [65, 75] on span "Vérifiez Elite Investors 2025 et FTI" at bounding box center [131, 71] width 218 height 13
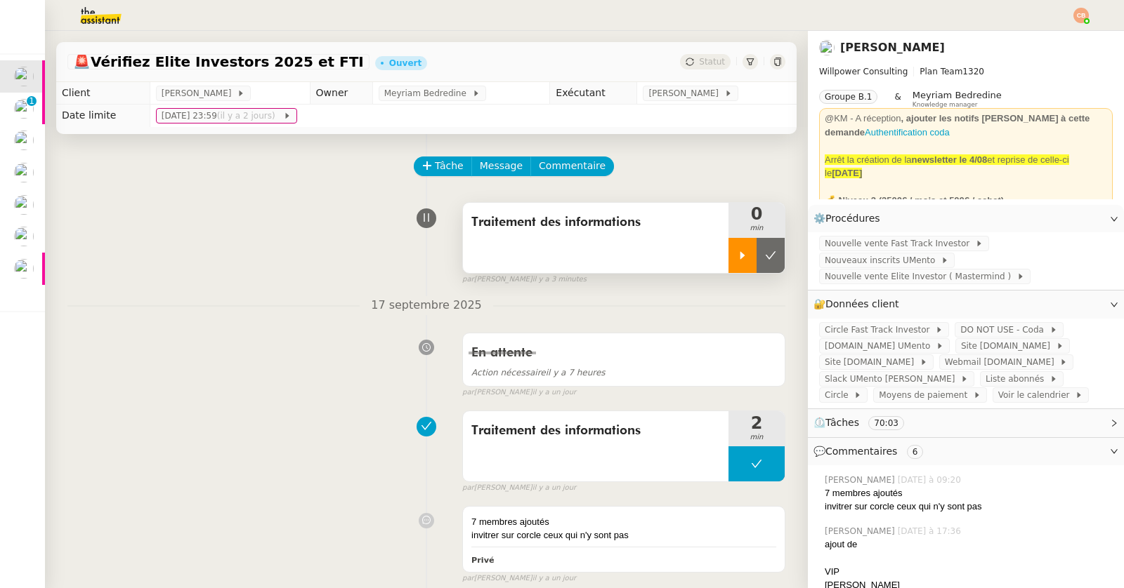
click at [728, 258] on div at bounding box center [742, 255] width 28 height 35
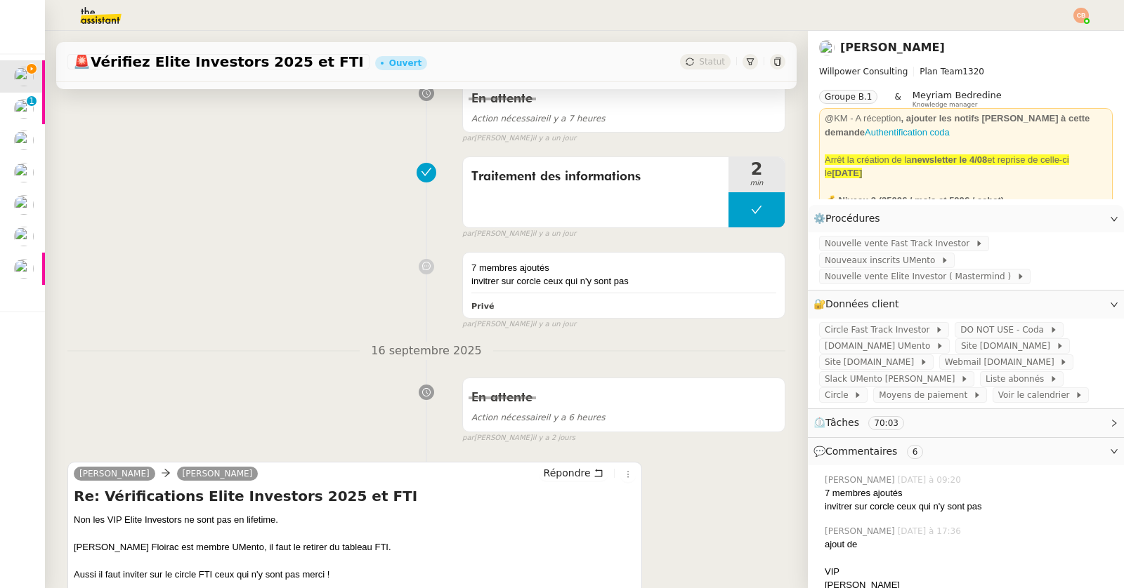
scroll to position [364, 0]
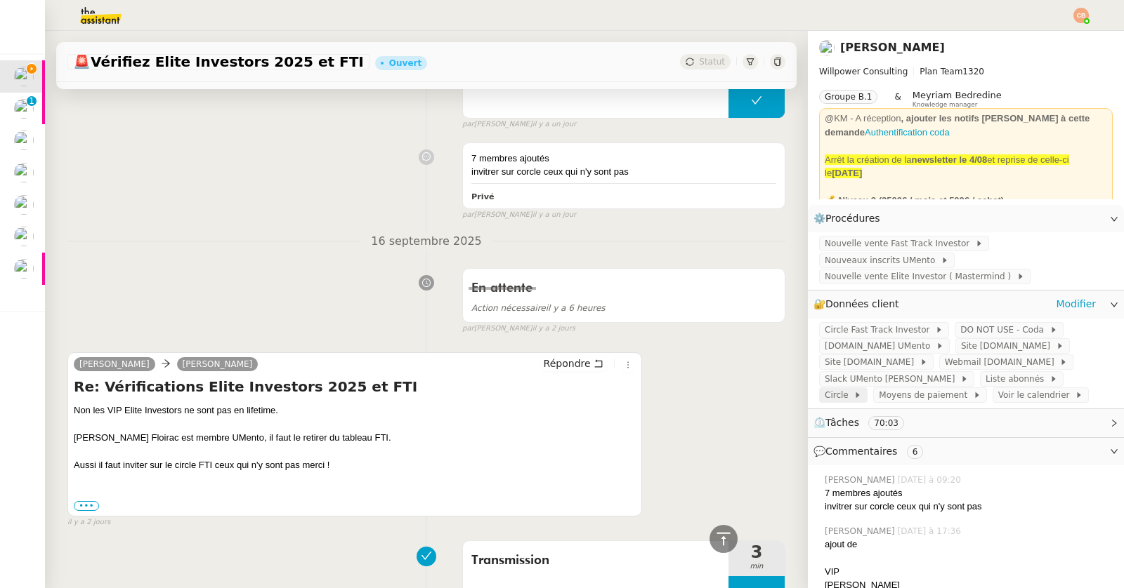
click at [853, 388] on span "Circle" at bounding box center [838, 395] width 29 height 14
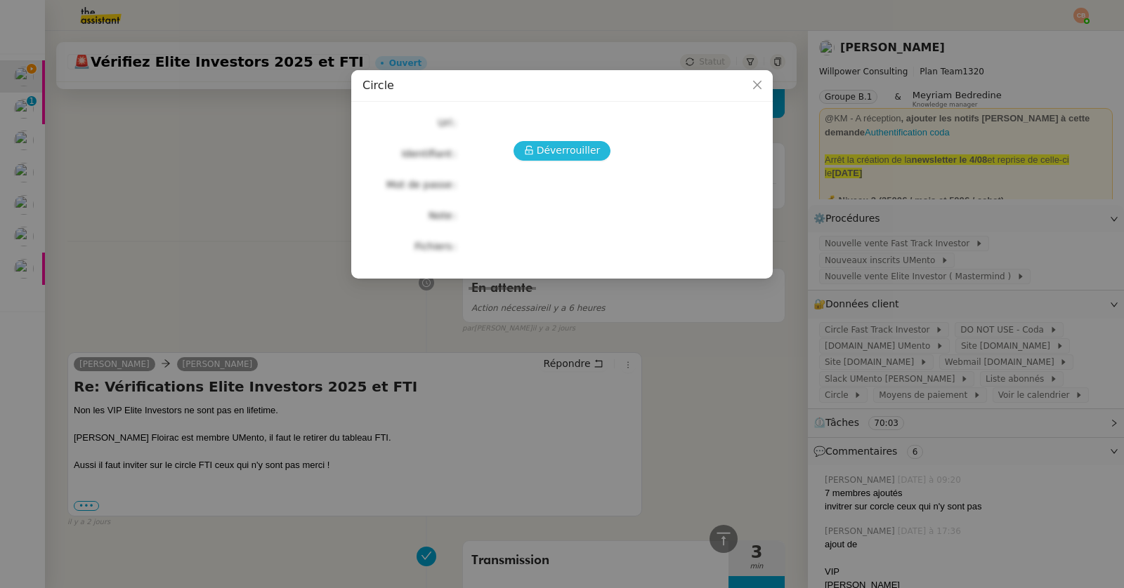
click at [562, 148] on span "Déverrouiller" at bounding box center [569, 151] width 64 height 16
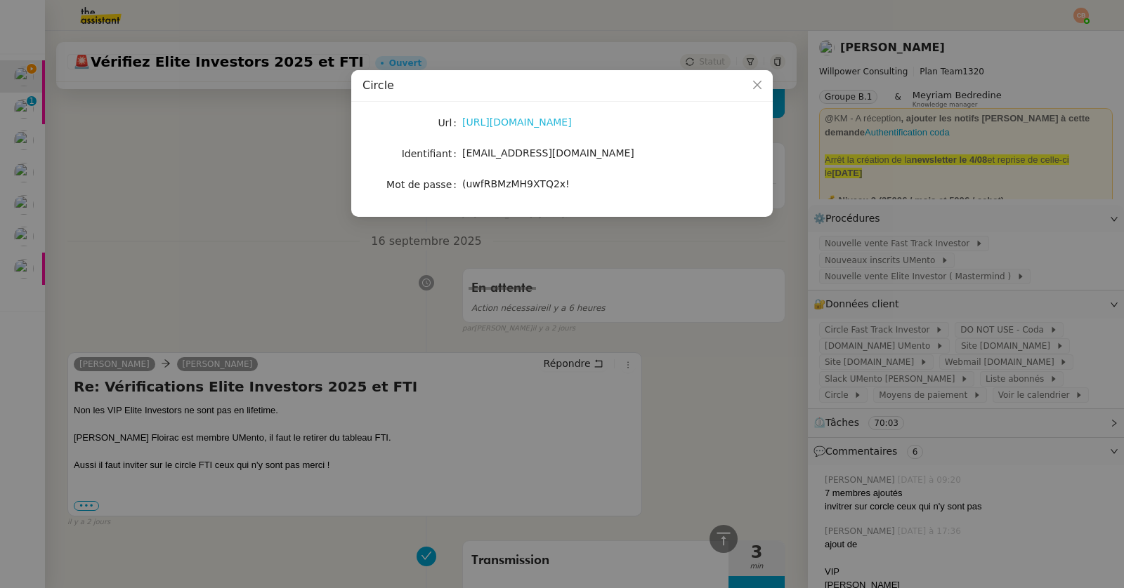
click at [555, 121] on link "[URL][DOMAIN_NAME]" at bounding box center [517, 122] width 110 height 11
click at [267, 173] on nz-modal-container "Circle Url [URL][DOMAIN_NAME] Identifiant [EMAIL_ADDRESS][DOMAIN_NAME] Mot de p…" at bounding box center [562, 294] width 1124 height 588
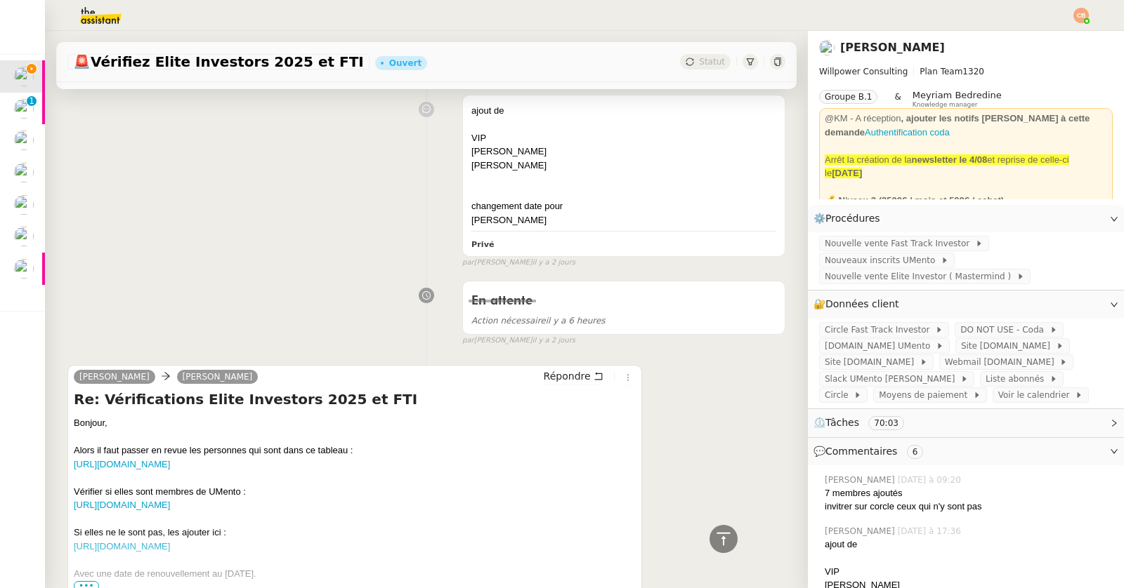
scroll to position [1472, 0]
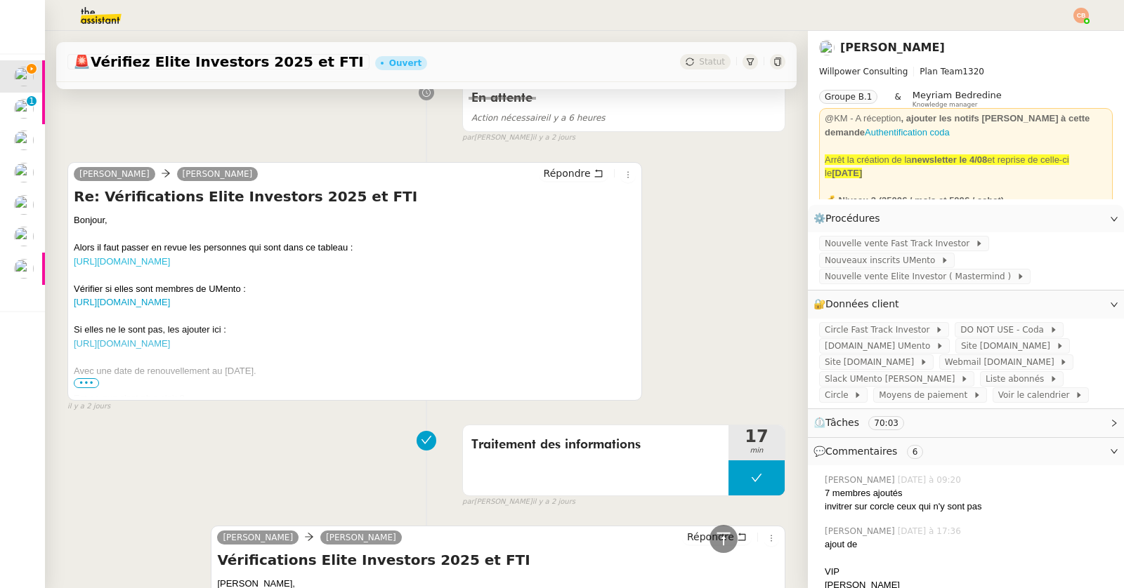
click at [164, 256] on link "[URL][DOMAIN_NAME]" at bounding box center [122, 261] width 96 height 11
click at [84, 379] on span "•••" at bounding box center [86, 384] width 25 height 10
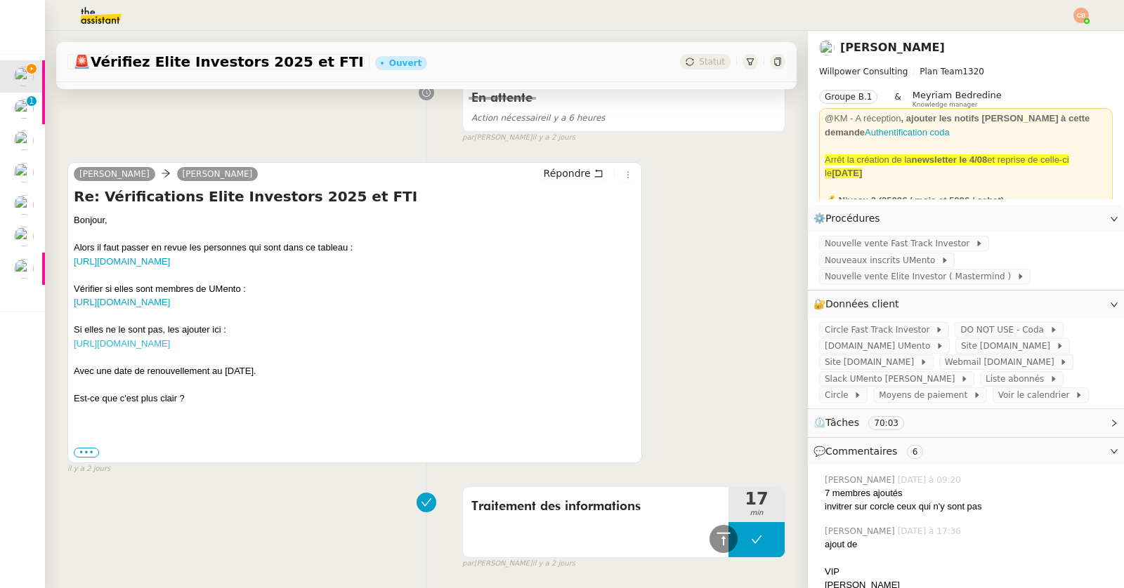
click at [103, 349] on link "[URL][DOMAIN_NAME]" at bounding box center [122, 343] width 96 height 11
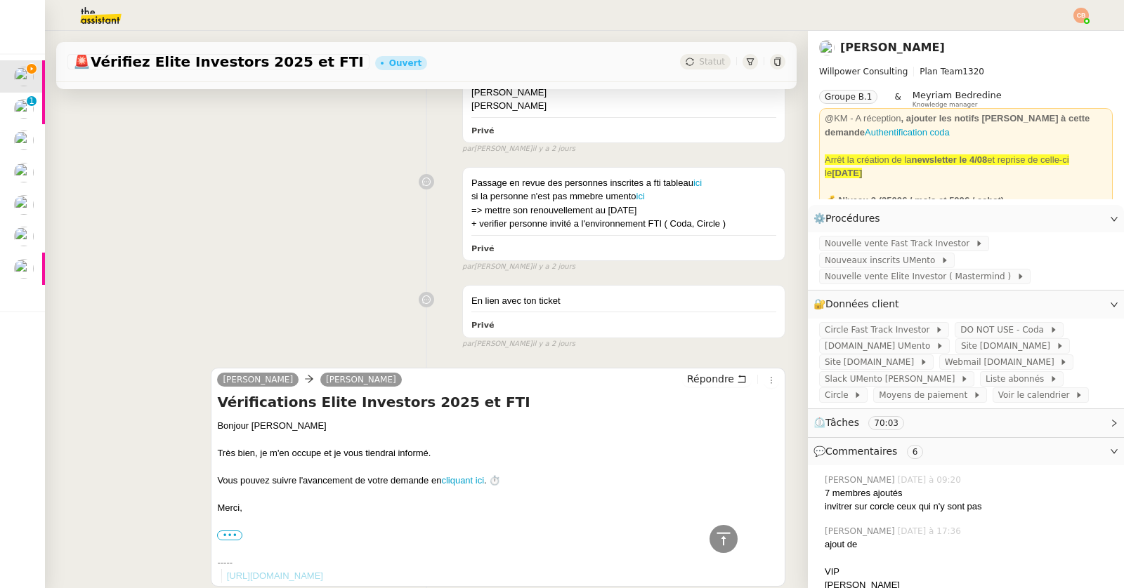
scroll to position [2631, 0]
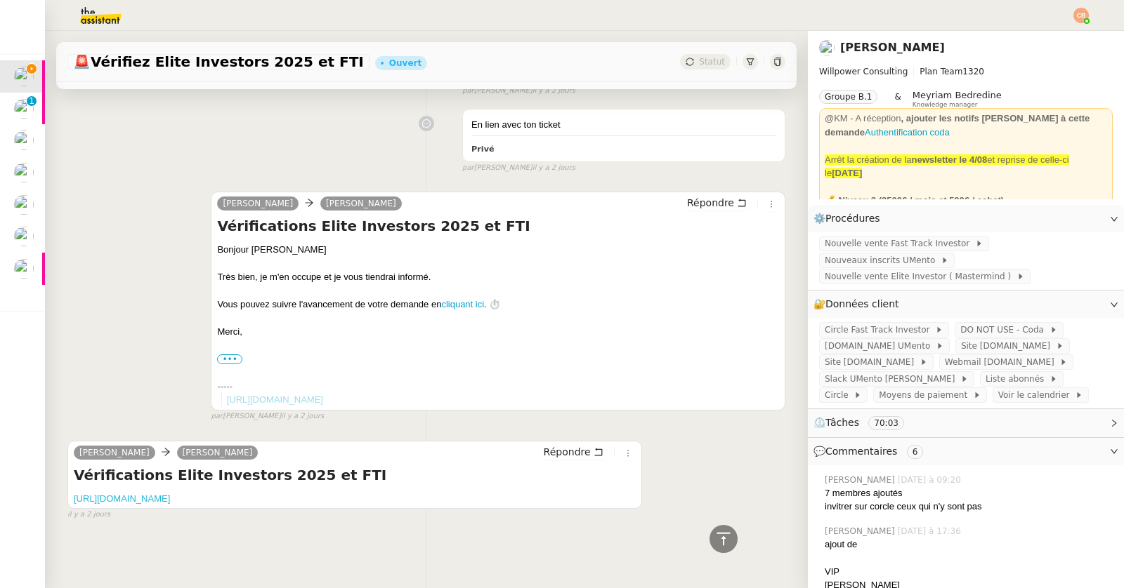
click at [170, 494] on link "[URL][DOMAIN_NAME]" at bounding box center [122, 499] width 96 height 11
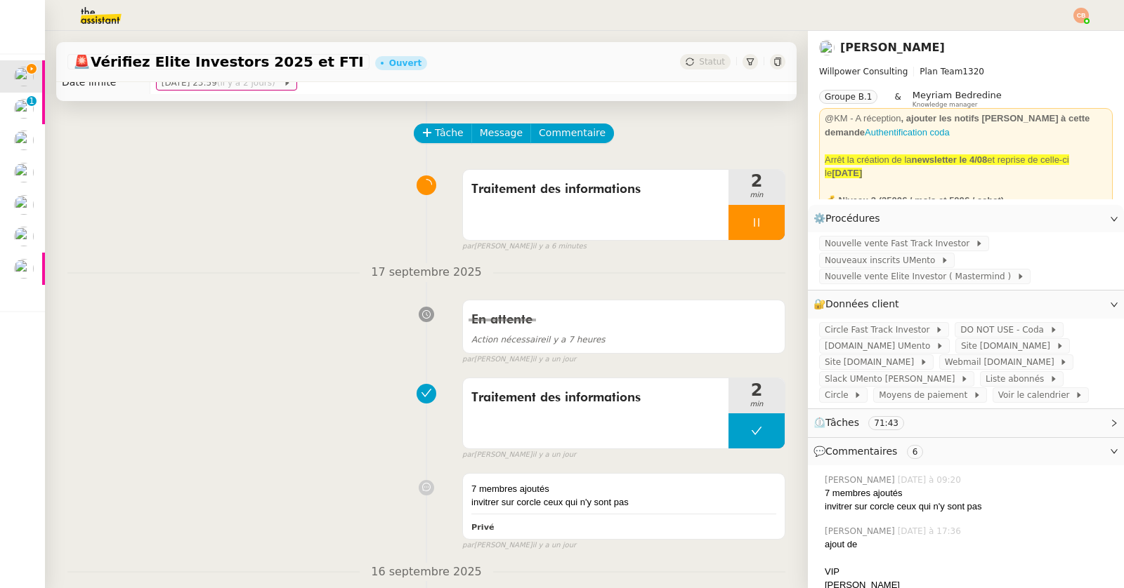
scroll to position [133, 0]
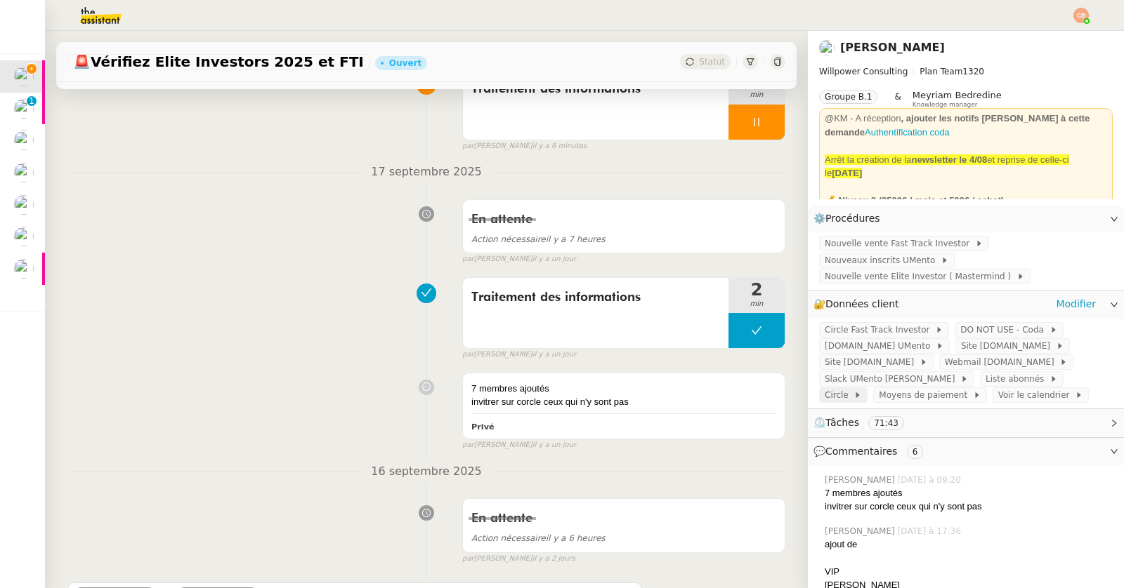
click at [853, 388] on span "Circle" at bounding box center [838, 395] width 29 height 14
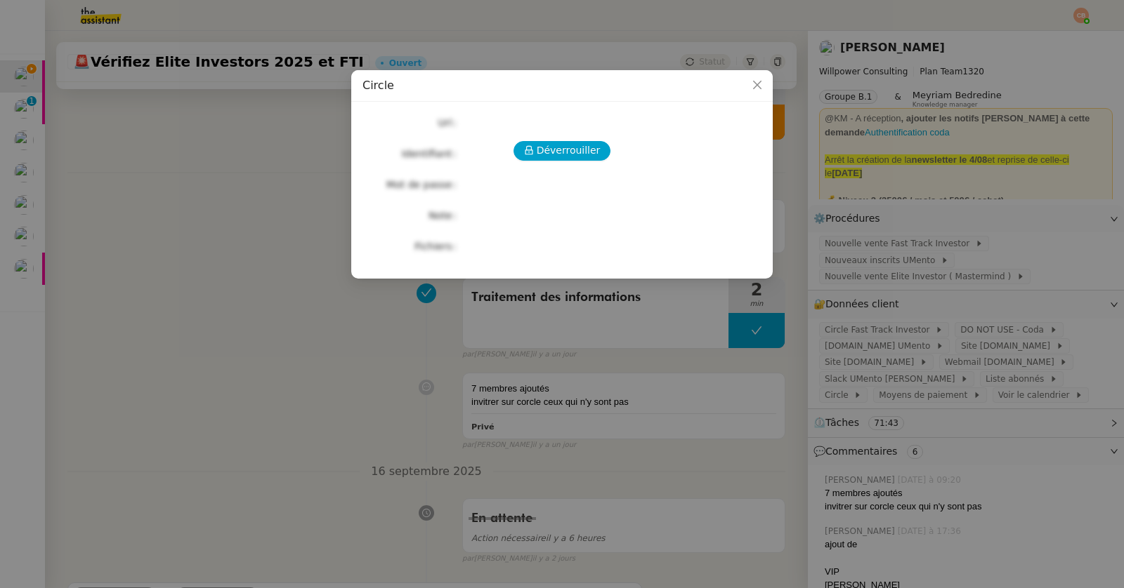
click at [560, 140] on div "Déverrouiller Url Identifiant Mot de passe Note Fichiers Upload" at bounding box center [561, 184] width 399 height 143
click at [560, 153] on span "Déverrouiller" at bounding box center [569, 151] width 64 height 16
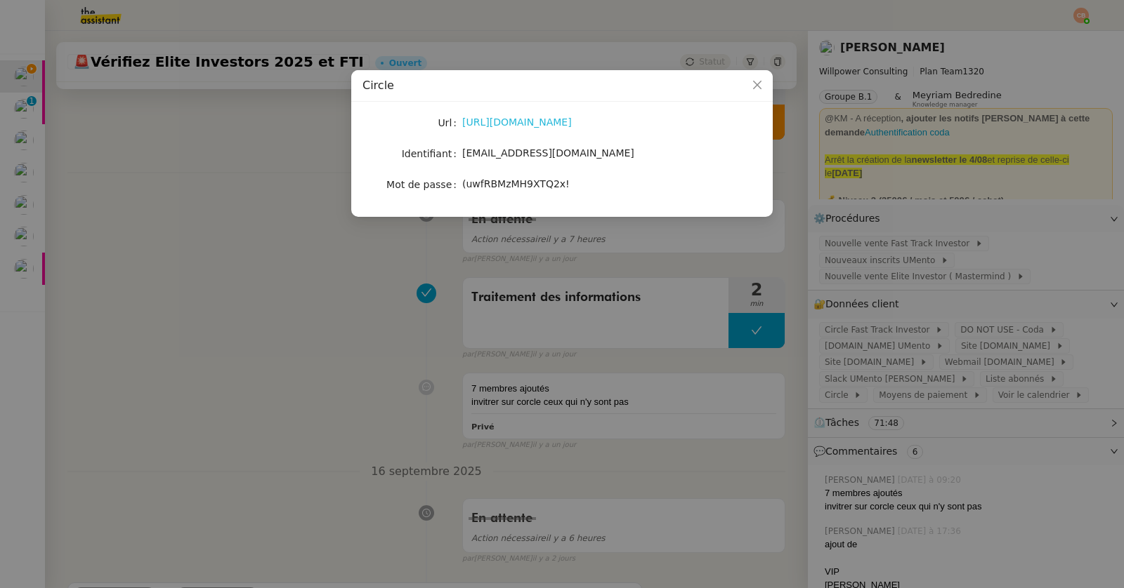
click at [524, 119] on link "[URL][DOMAIN_NAME]" at bounding box center [517, 122] width 110 height 11
click at [218, 134] on nz-modal-container "Circle Url [URL][DOMAIN_NAME] Identifiant [EMAIL_ADDRESS][DOMAIN_NAME] Mot de p…" at bounding box center [562, 294] width 1124 height 588
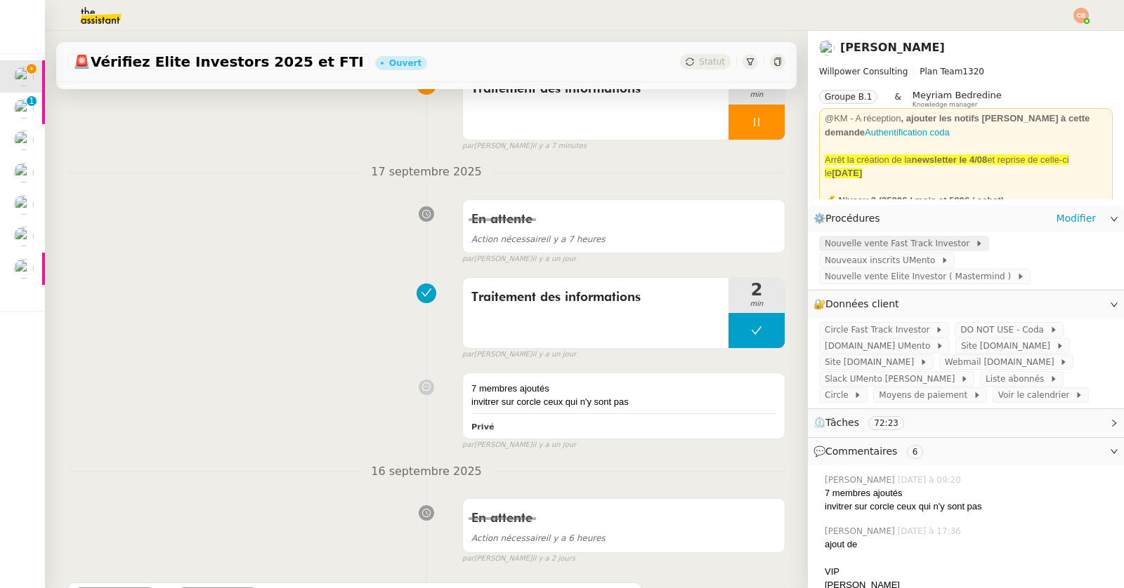
click at [888, 242] on span "Nouvelle vente Fast Track Investor" at bounding box center [899, 244] width 150 height 14
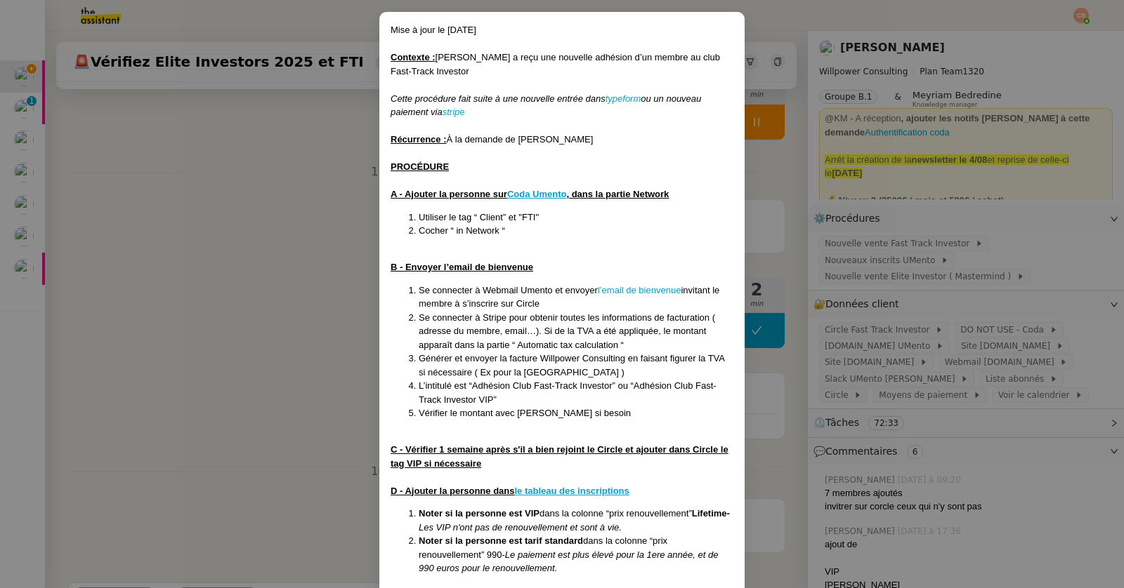
scroll to position [0, 0]
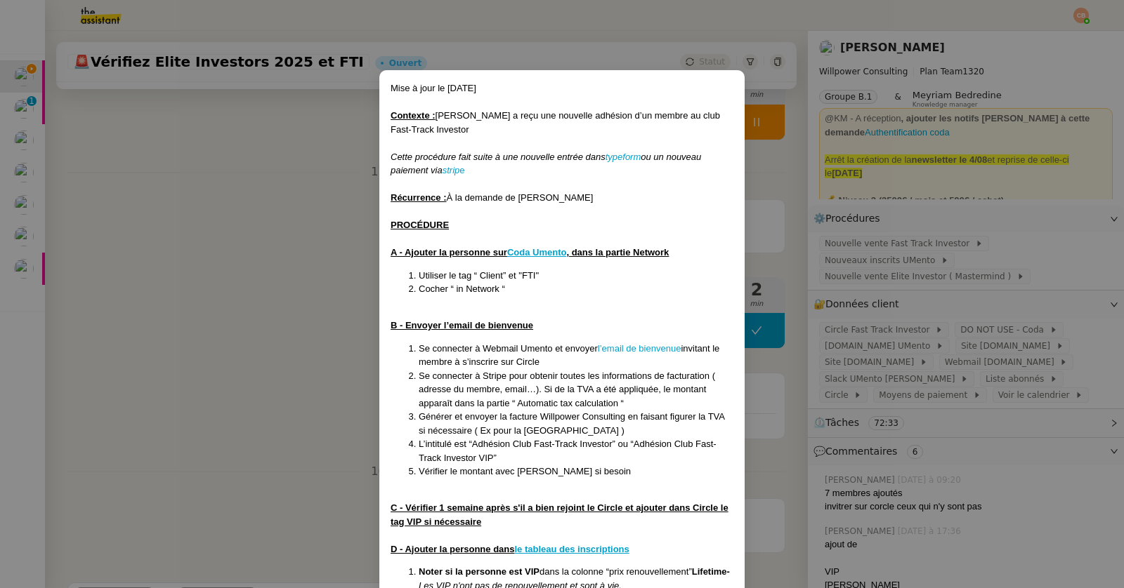
click at [293, 247] on nz-modal-container "Mise à jour le [DATE] Contexte : [PERSON_NAME] a reçu une nouvelle adhésion d’u…" at bounding box center [562, 294] width 1124 height 588
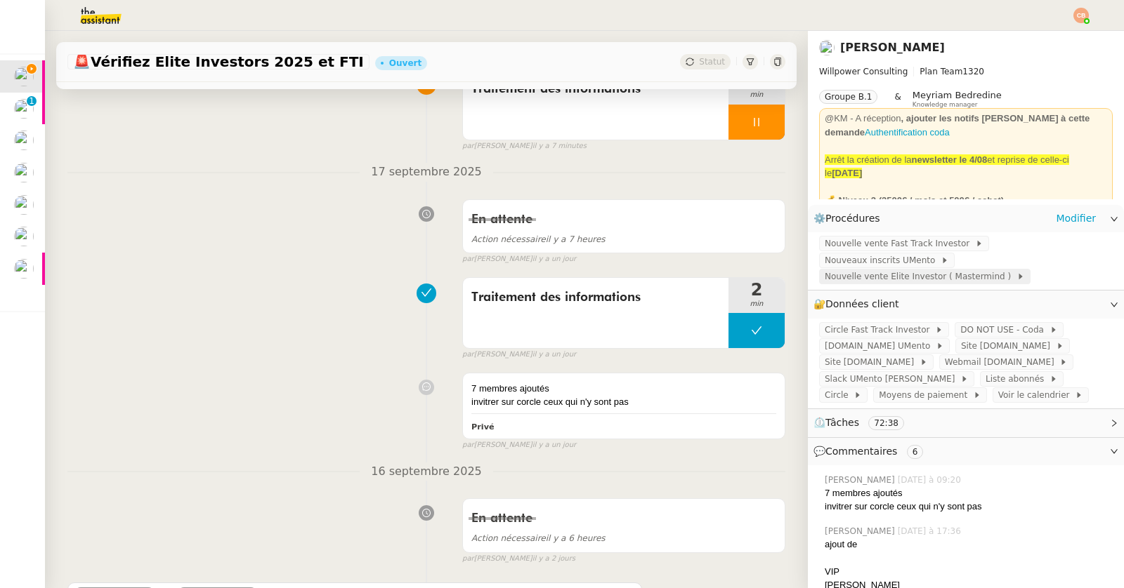
click at [919, 270] on span "Nouvelle vente Elite Investor ( Mastermind )" at bounding box center [920, 277] width 192 height 14
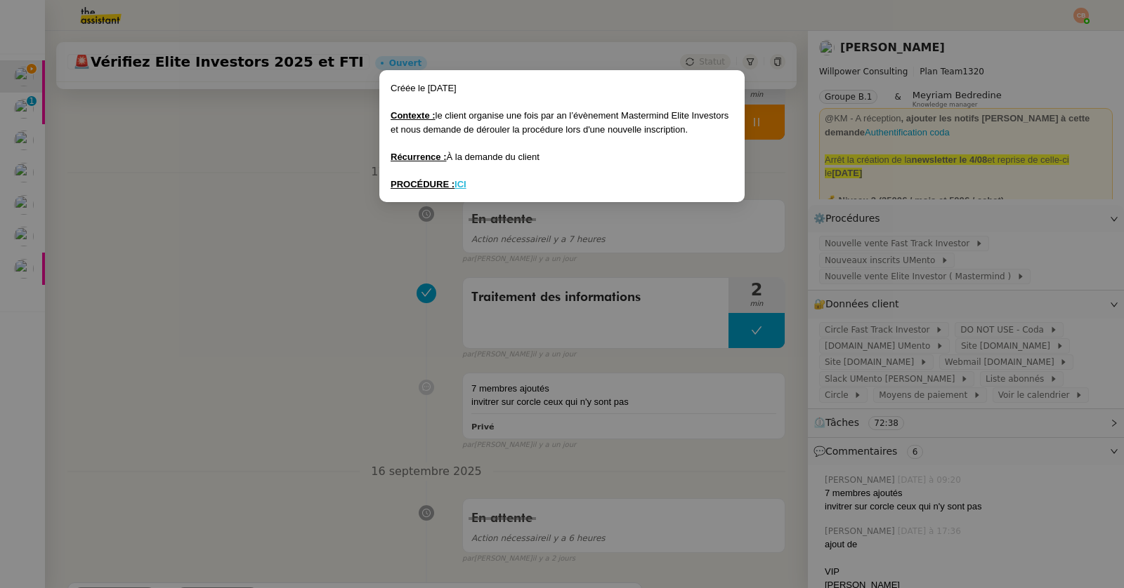
click at [459, 184] on u "ICI" at bounding box center [460, 184] width 12 height 11
click at [213, 107] on nz-modal-container "Créée le [DATE] Contexte : le client organise une fois par an l’évènement Maste…" at bounding box center [562, 294] width 1124 height 588
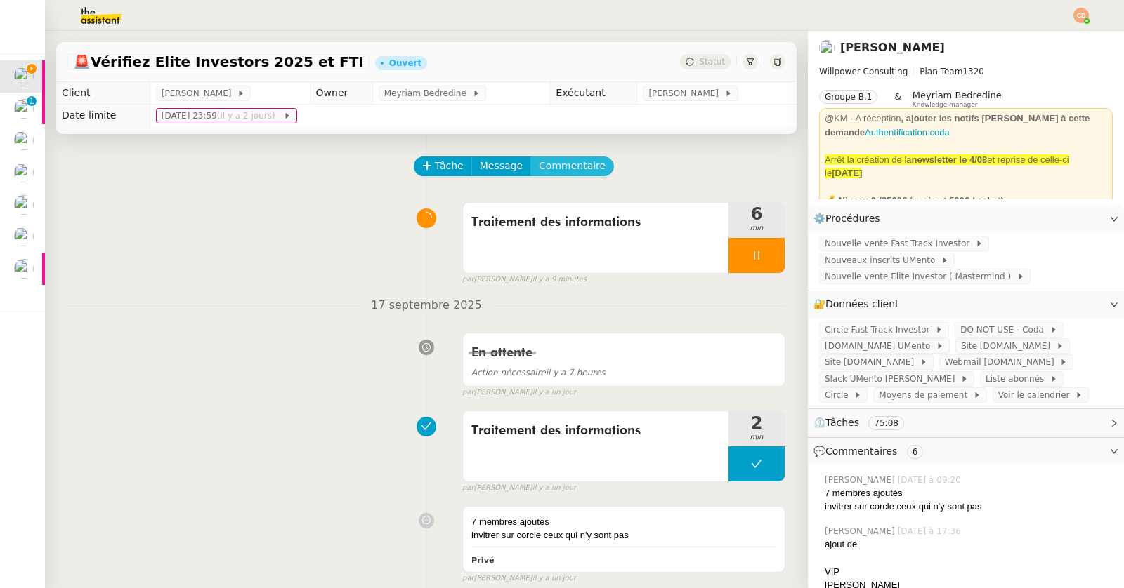
click at [571, 157] on button "Commentaire" at bounding box center [572, 167] width 84 height 20
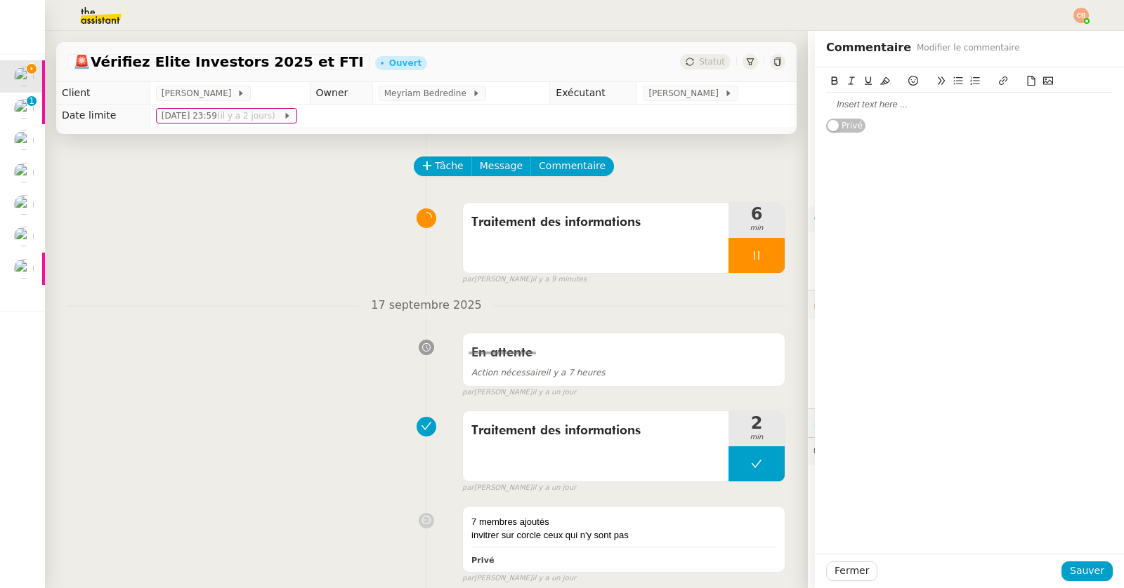
click at [900, 112] on div at bounding box center [969, 105] width 287 height 24
paste div
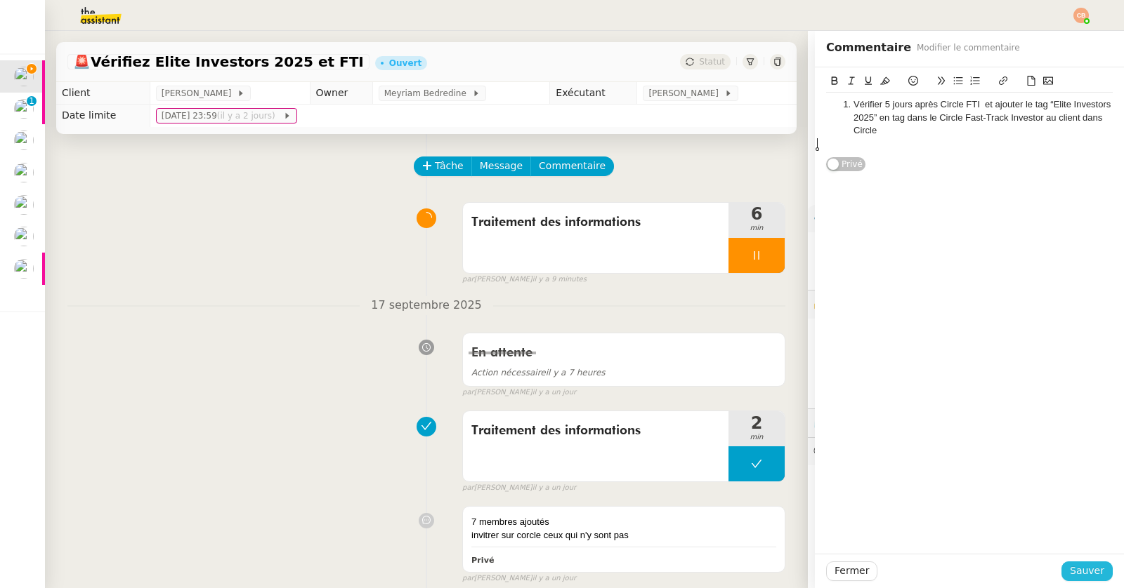
click at [1072, 567] on span "Sauver" at bounding box center [1087, 571] width 34 height 16
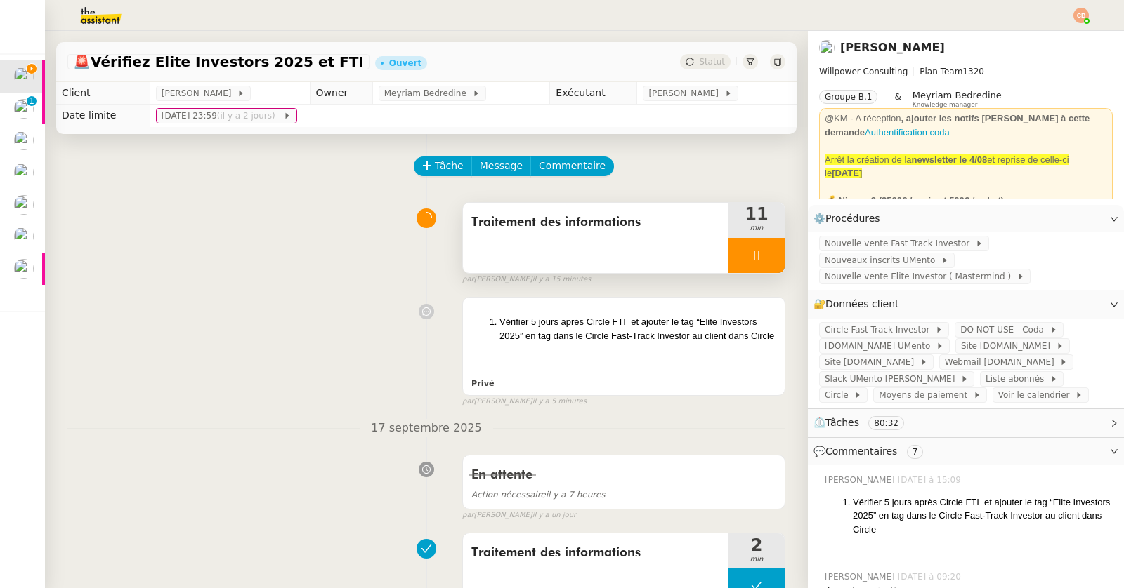
click at [746, 247] on div at bounding box center [756, 255] width 56 height 35
click at [881, 244] on span "Nouvelle vente Fast Track Investor" at bounding box center [899, 244] width 150 height 14
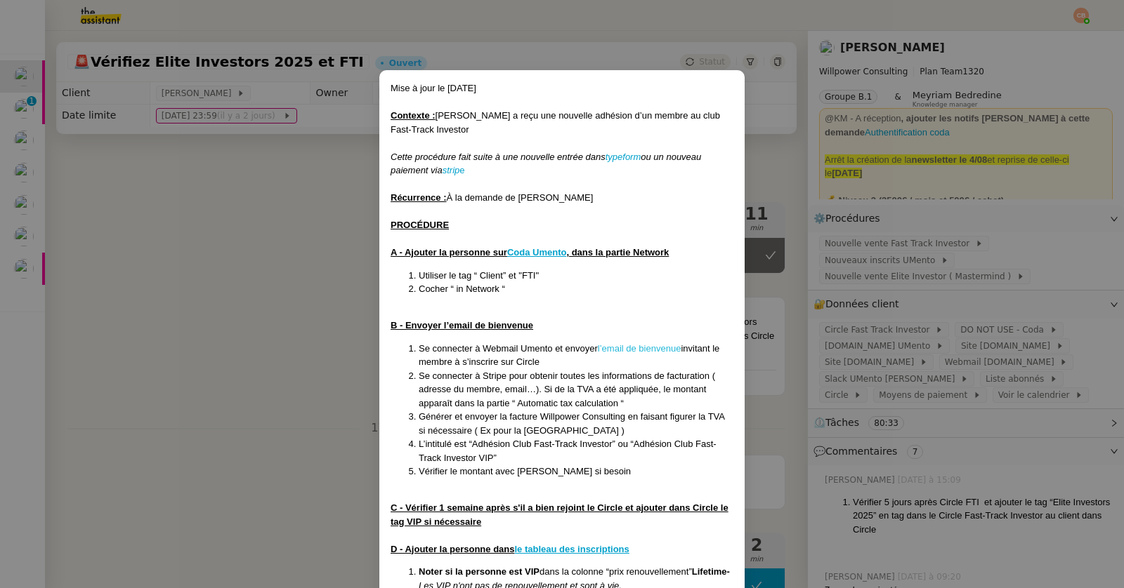
click at [617, 350] on link "l’email de bienvenue" at bounding box center [640, 348] width 84 height 11
click at [271, 176] on nz-modal-container "Mise à jour le [DATE] Contexte : [PERSON_NAME] a reçu une nouvelle adhésion d’u…" at bounding box center [562, 294] width 1124 height 588
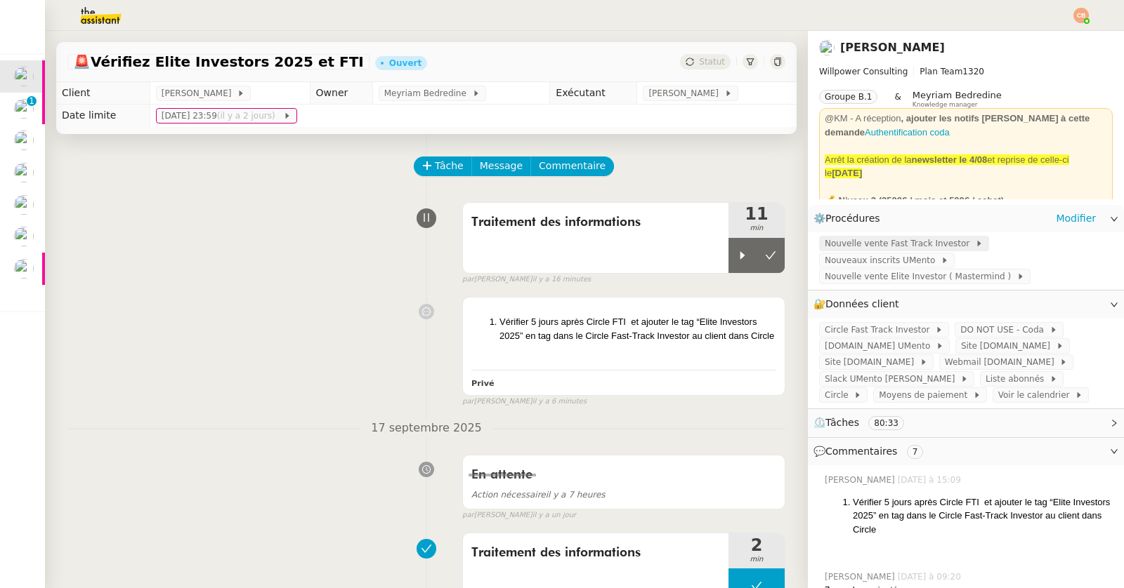
click at [893, 244] on span "Nouvelle vente Fast Track Investor" at bounding box center [899, 244] width 150 height 14
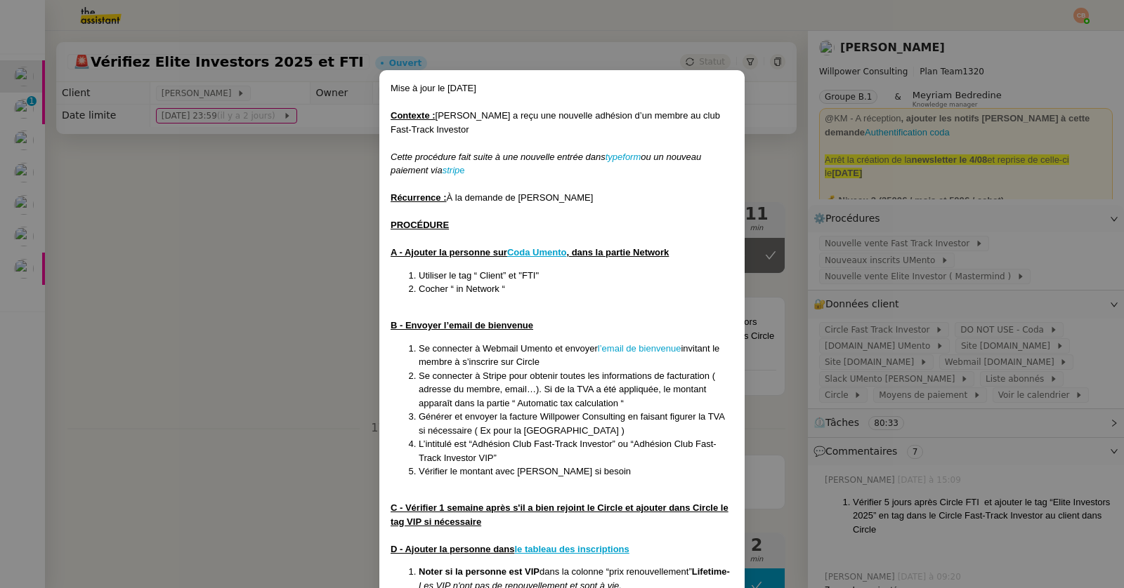
click at [286, 278] on nz-modal-container "Mise à jour le [DATE] Contexte : [PERSON_NAME] a reçu une nouvelle adhésion d’u…" at bounding box center [562, 294] width 1124 height 588
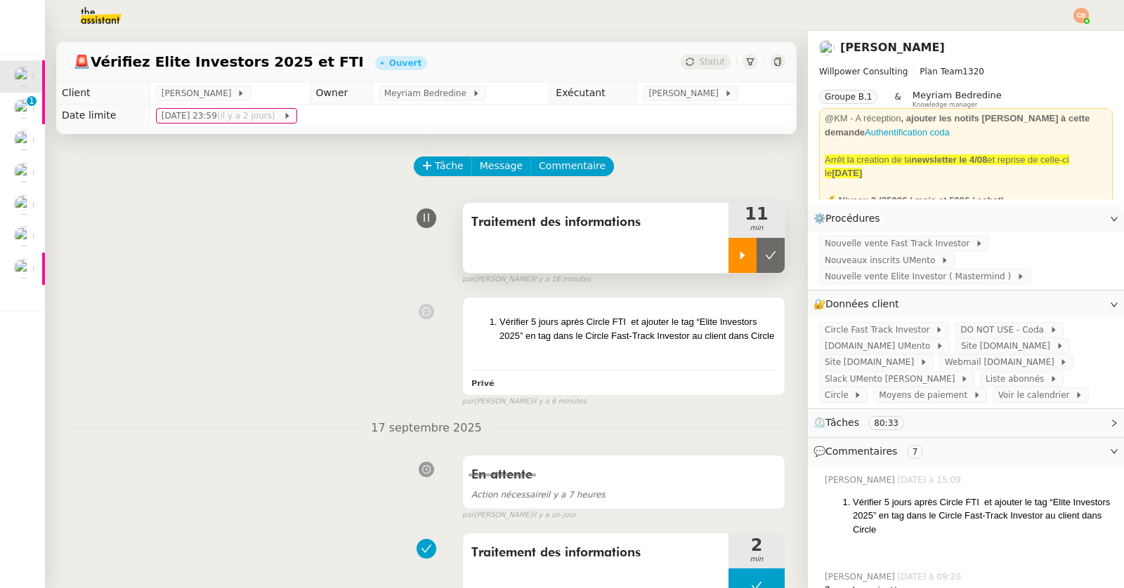
click at [737, 256] on icon at bounding box center [742, 255] width 11 height 11
click at [573, 164] on span "Commentaire" at bounding box center [572, 166] width 67 height 16
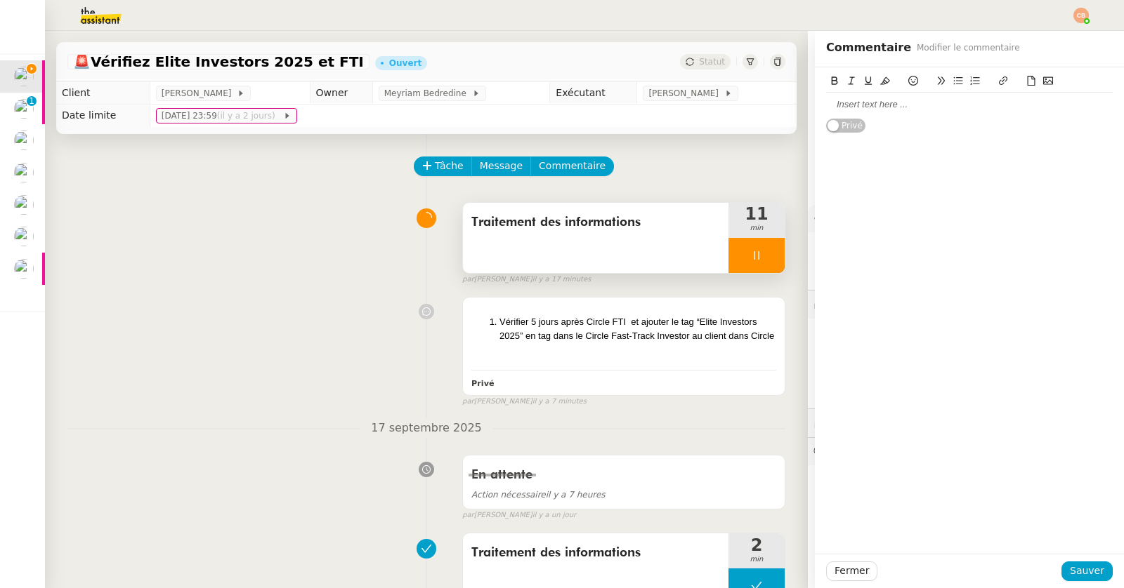
click at [871, 106] on div at bounding box center [969, 104] width 287 height 13
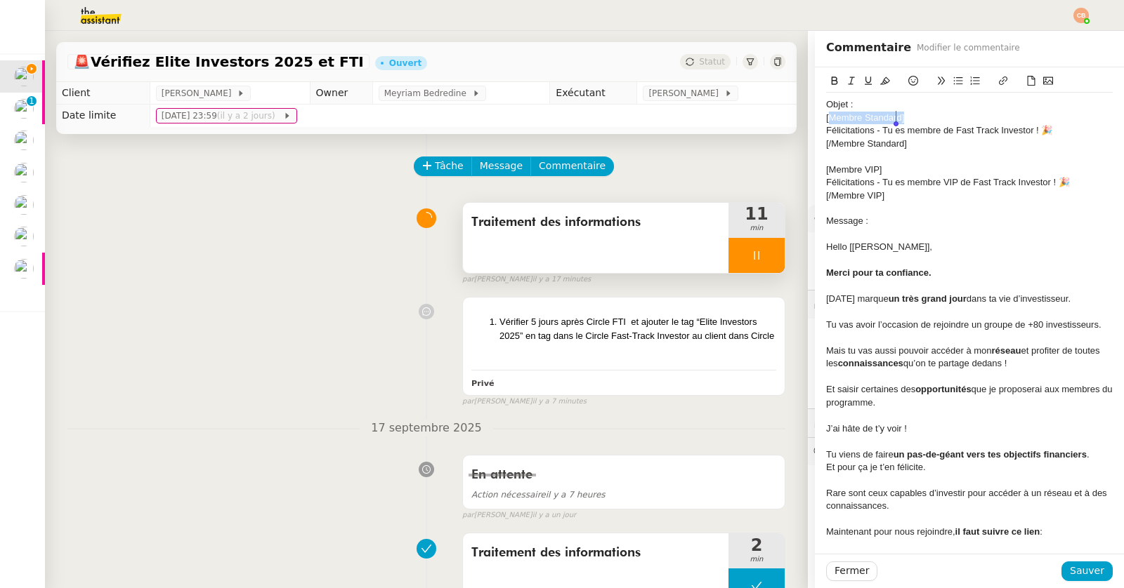
drag, startPoint x: 819, startPoint y: 117, endPoint x: 916, endPoint y: 119, distance: 97.6
click at [916, 119] on div "[Membre Standard]" at bounding box center [969, 118] width 287 height 13
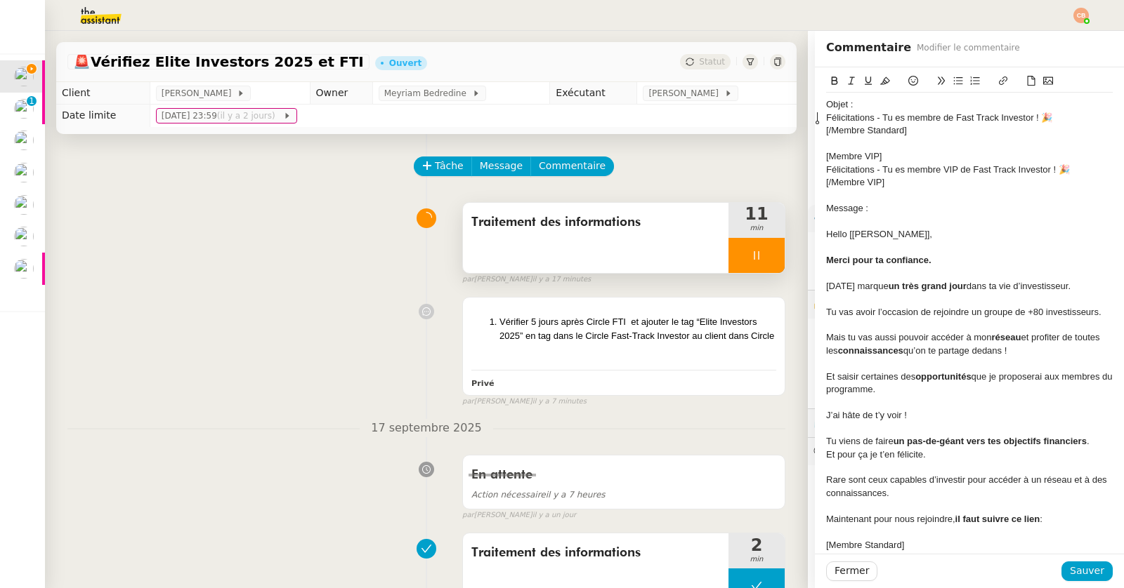
click at [826, 117] on span "Félicitations - Tu es membre de Fast Track Investor ! 🎉" at bounding box center [939, 117] width 226 height 11
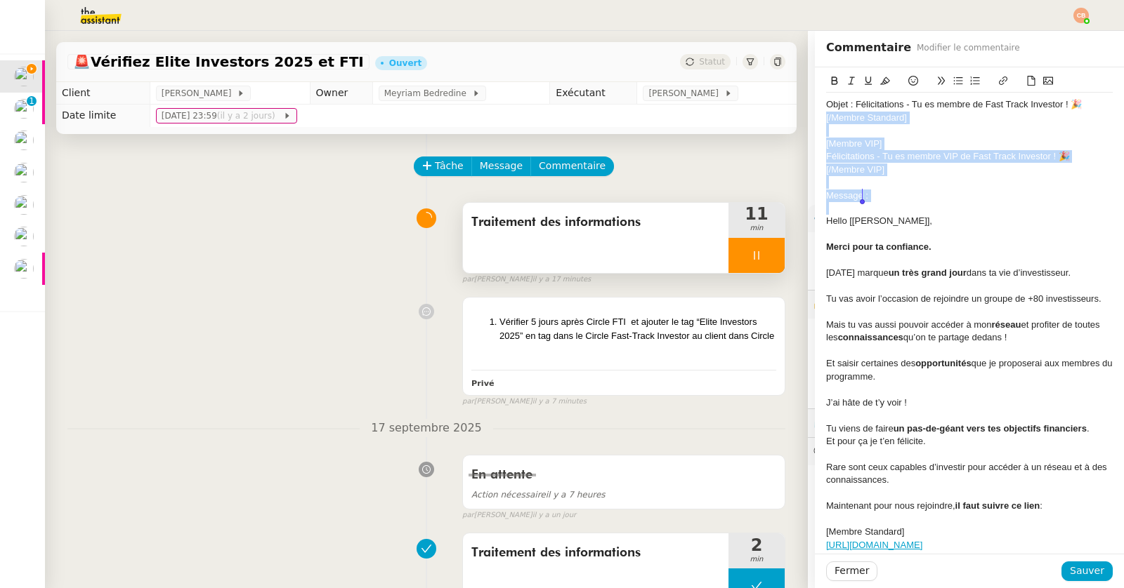
drag, startPoint x: 817, startPoint y: 119, endPoint x: 902, endPoint y: 207, distance: 123.2
click at [902, 207] on div "Objet : Félicitations - Tu es membre de Fast Track Investor ! 🎉 [/Membre Standa…" at bounding box center [969, 461] width 287 height 737
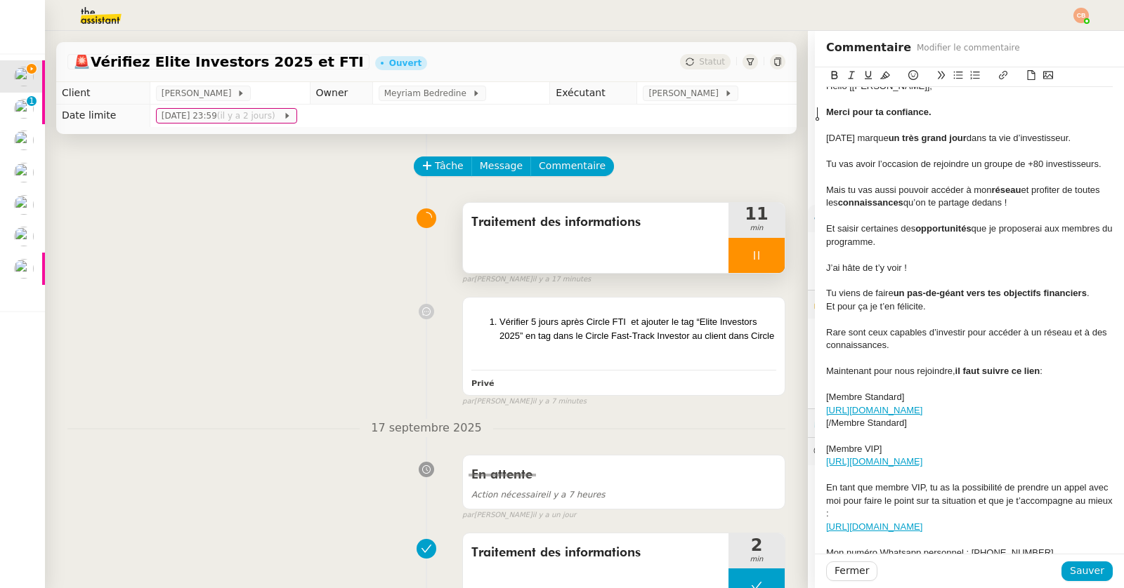
scroll to position [60, 0]
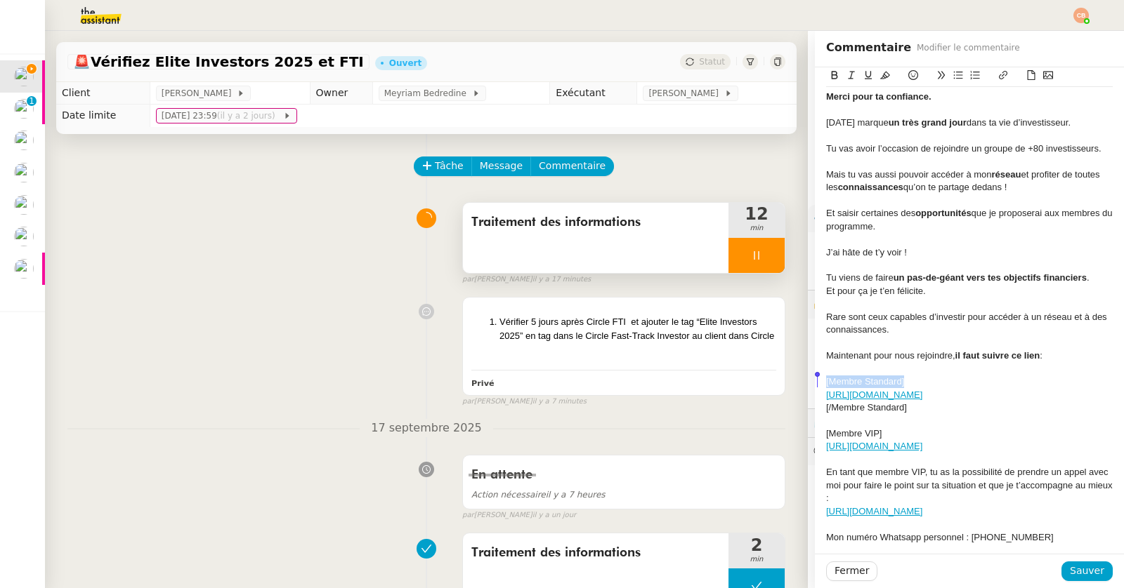
drag, startPoint x: 902, startPoint y: 383, endPoint x: 805, endPoint y: 387, distance: 96.3
click at [815, 387] on div "Objet : Félicitations - Tu es membre de Fast Track Investor ! 🎉 Hello [[PERSON_…" at bounding box center [969, 352] width 309 height 688
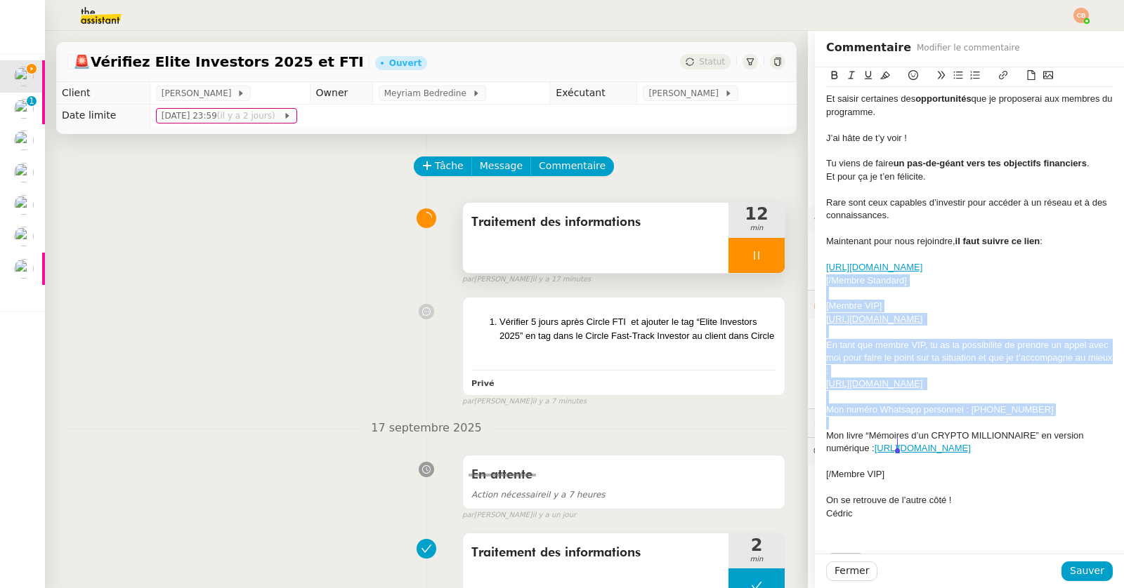
scroll to position [197, 0]
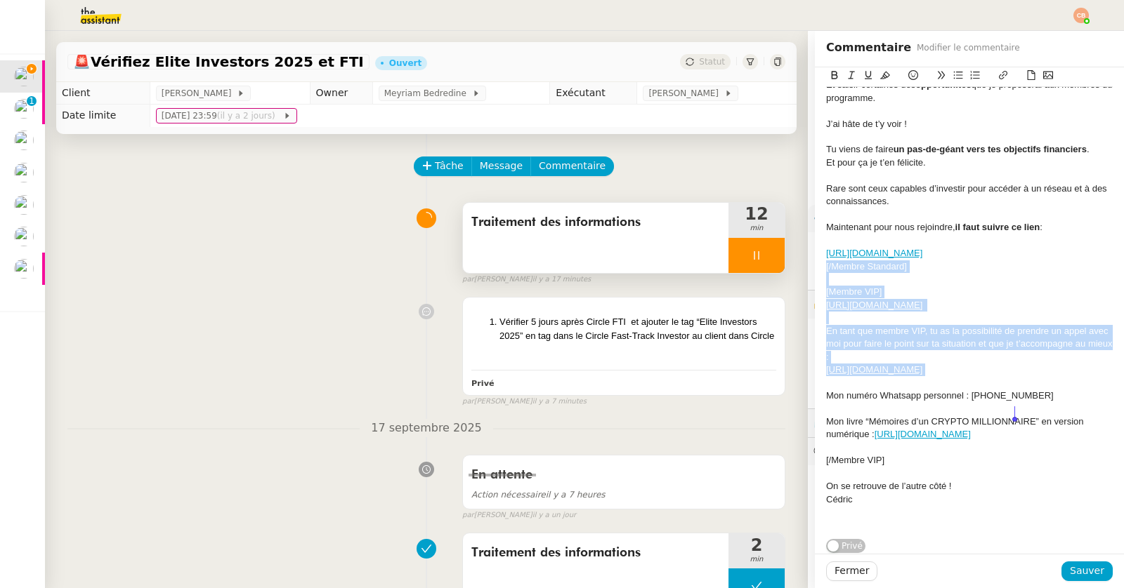
drag, startPoint x: 817, startPoint y: 419, endPoint x: 1020, endPoint y: 413, distance: 203.0
click at [1020, 413] on div "Objet : Félicitations - Tu es membre de Fast Track Investor ! 🎉 Hello [[PERSON_…" at bounding box center [969, 220] width 287 height 633
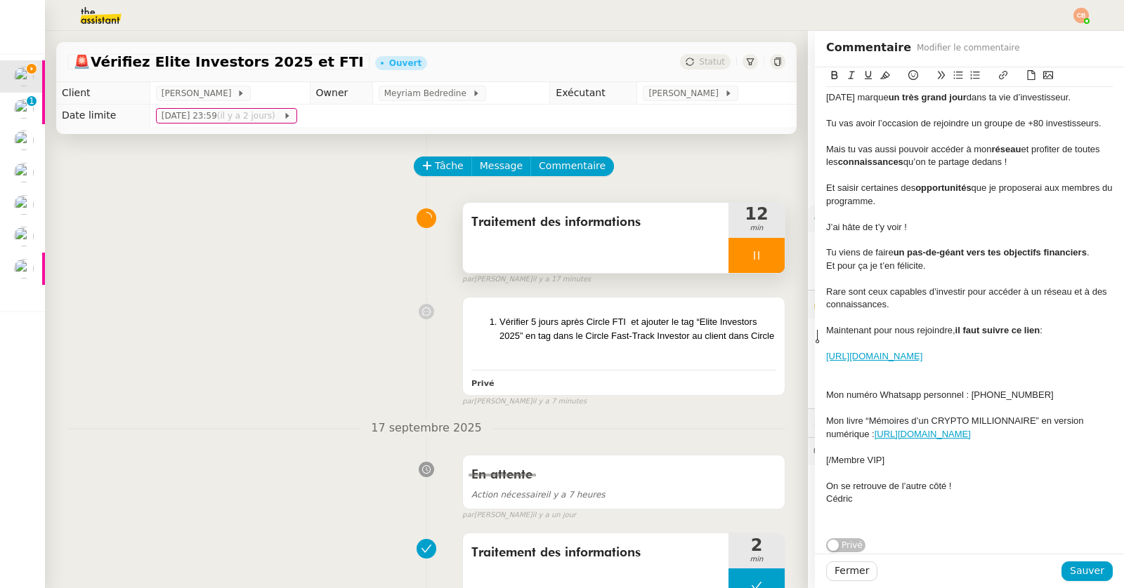
scroll to position [145, 0]
click at [846, 376] on div at bounding box center [969, 382] width 287 height 13
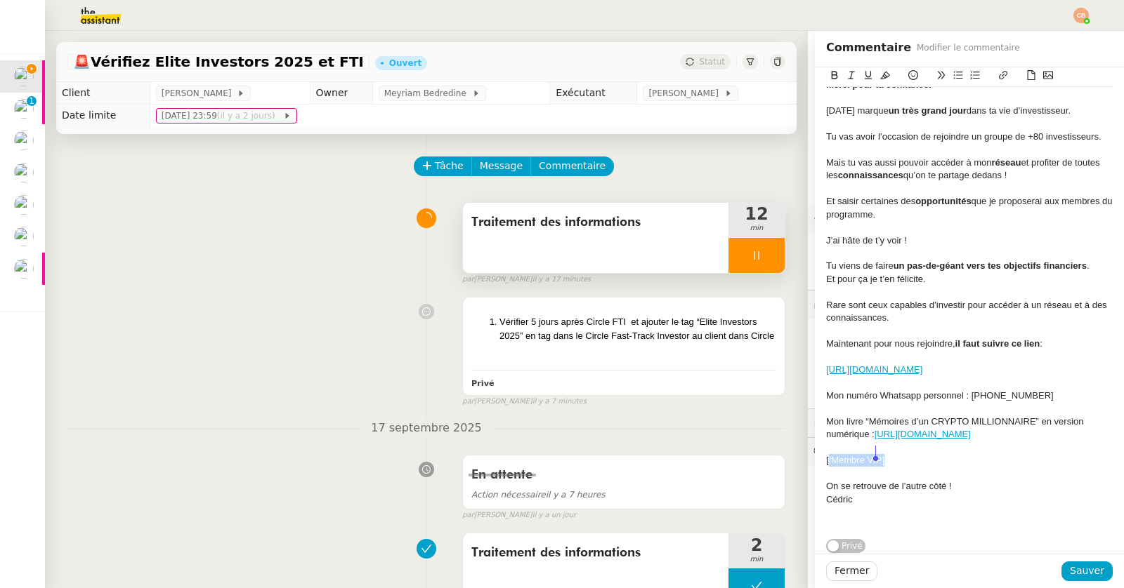
drag, startPoint x: 820, startPoint y: 452, endPoint x: 921, endPoint y: 458, distance: 102.0
click at [921, 458] on div "[/Membre VIP]" at bounding box center [969, 460] width 287 height 13
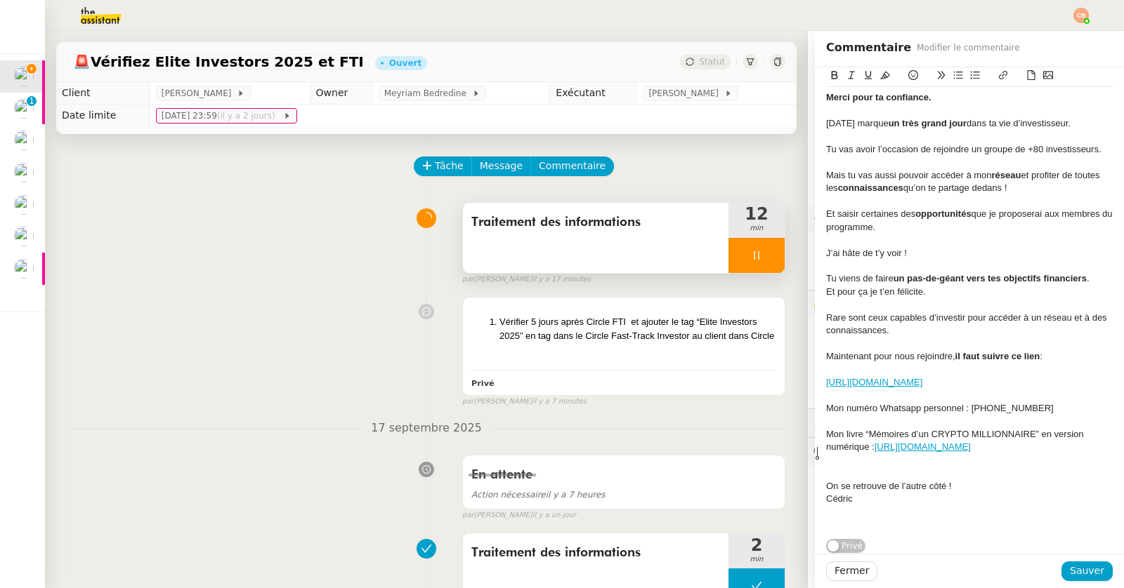
click at [846, 469] on div at bounding box center [969, 473] width 287 height 13
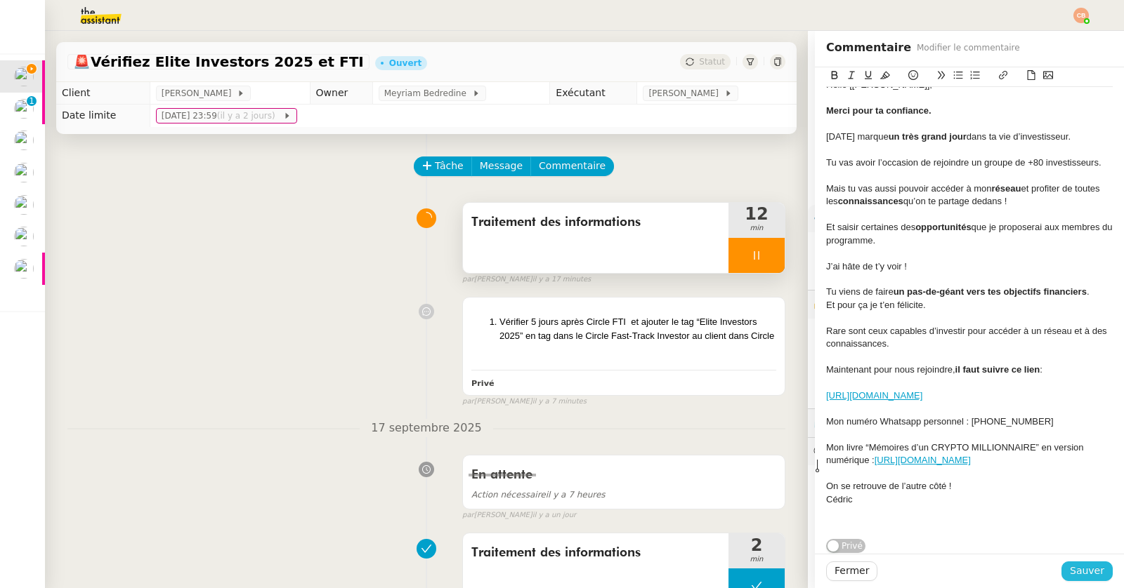
click at [1072, 572] on span "Sauver" at bounding box center [1087, 571] width 34 height 16
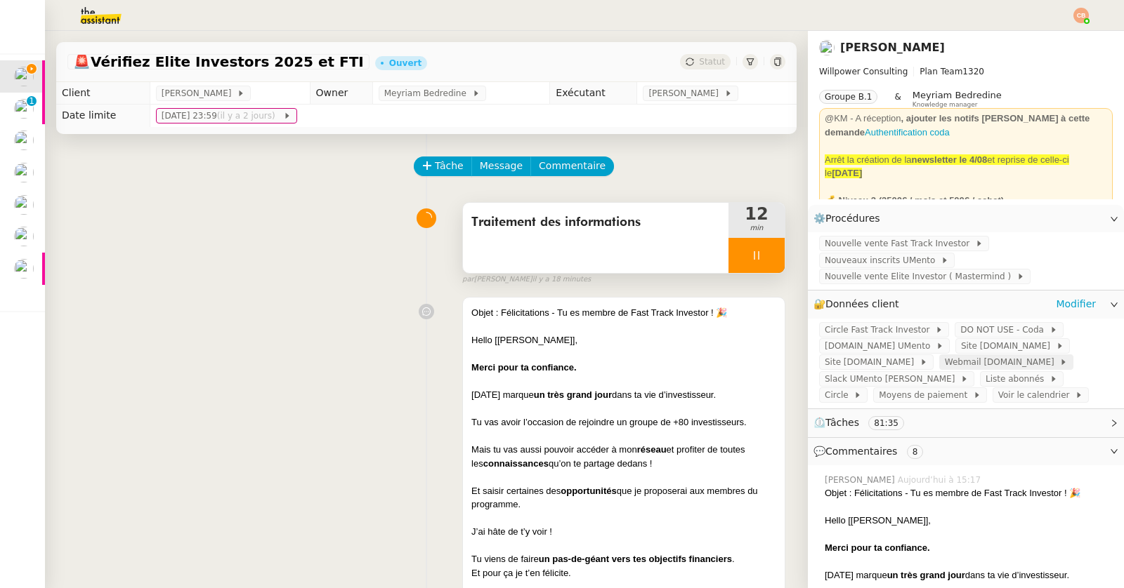
click at [945, 355] on span "Webmail [DOMAIN_NAME]" at bounding box center [1002, 362] width 115 height 14
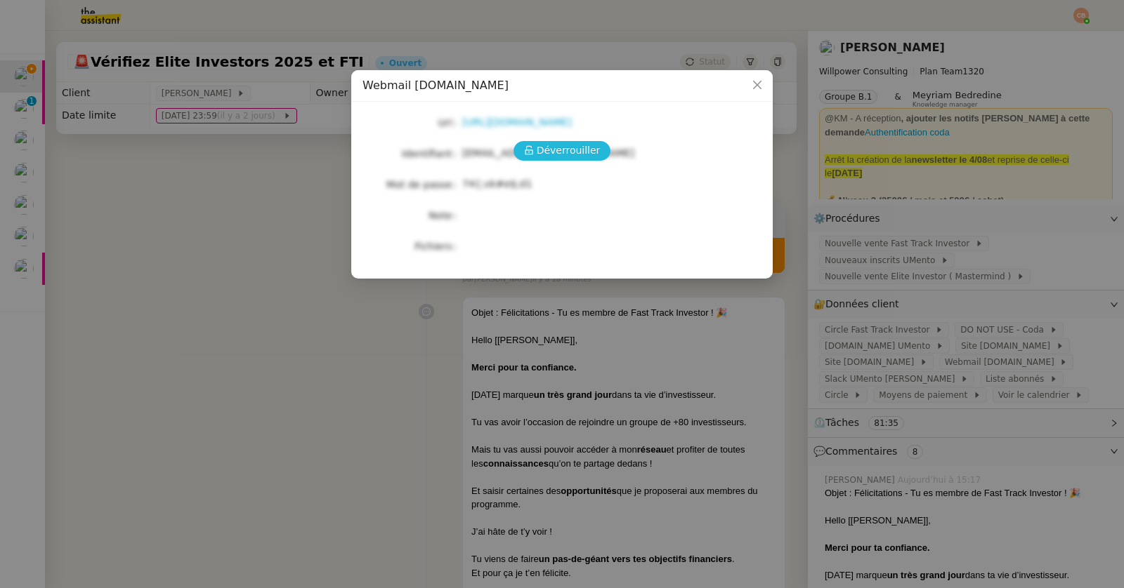
click at [558, 152] on span "Déverrouiller" at bounding box center [569, 151] width 64 height 16
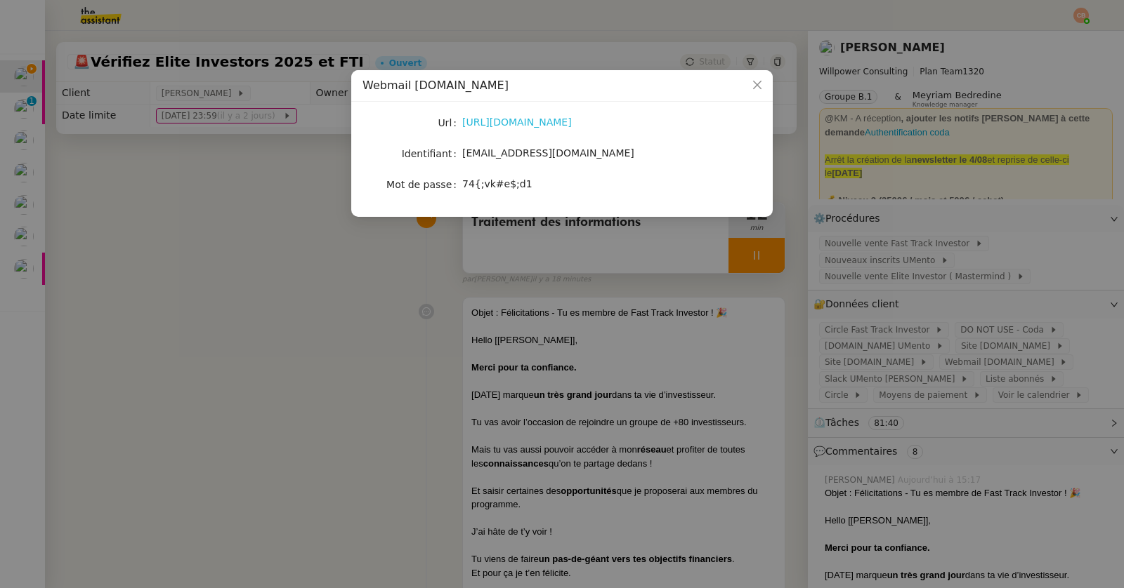
click at [527, 121] on link "[URL][DOMAIN_NAME]" at bounding box center [517, 122] width 110 height 11
drag, startPoint x: 463, startPoint y: 184, endPoint x: 541, endPoint y: 192, distance: 78.4
click at [541, 192] on div "74{;vk#e$;d1" at bounding box center [578, 185] width 232 height 20
copy span "74{;vk#e$;d1"
click at [379, 295] on nz-modal-container "Webmail [DOMAIN_NAME] Url [URL][DOMAIN_NAME] Identifiant [EMAIL_ADDRESS][DOMAIN…" at bounding box center [562, 294] width 1124 height 588
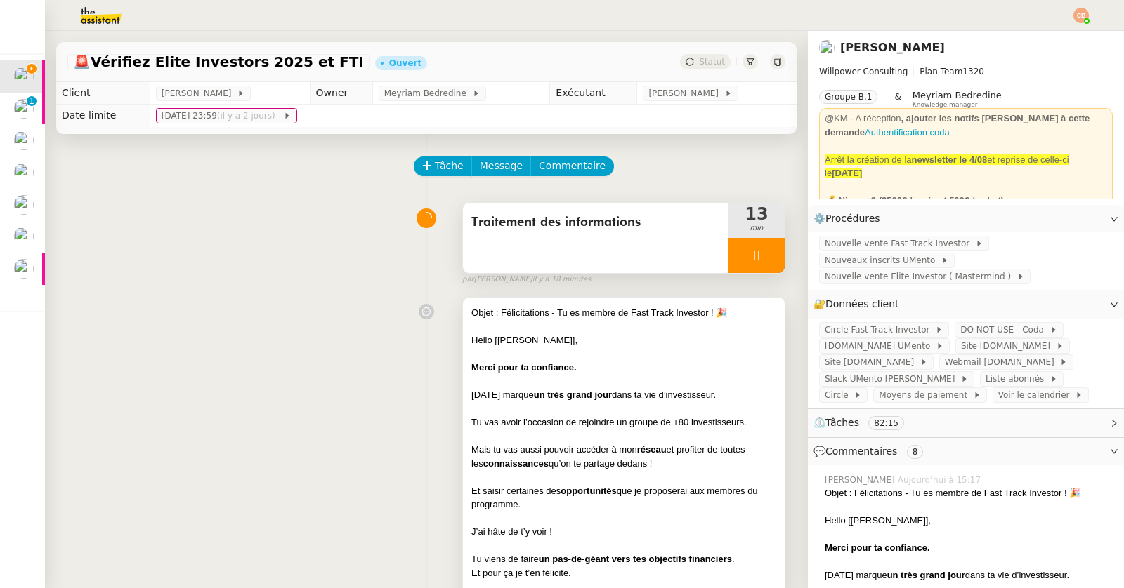
click at [591, 365] on div "Merci pour ta confiance." at bounding box center [623, 368] width 305 height 14
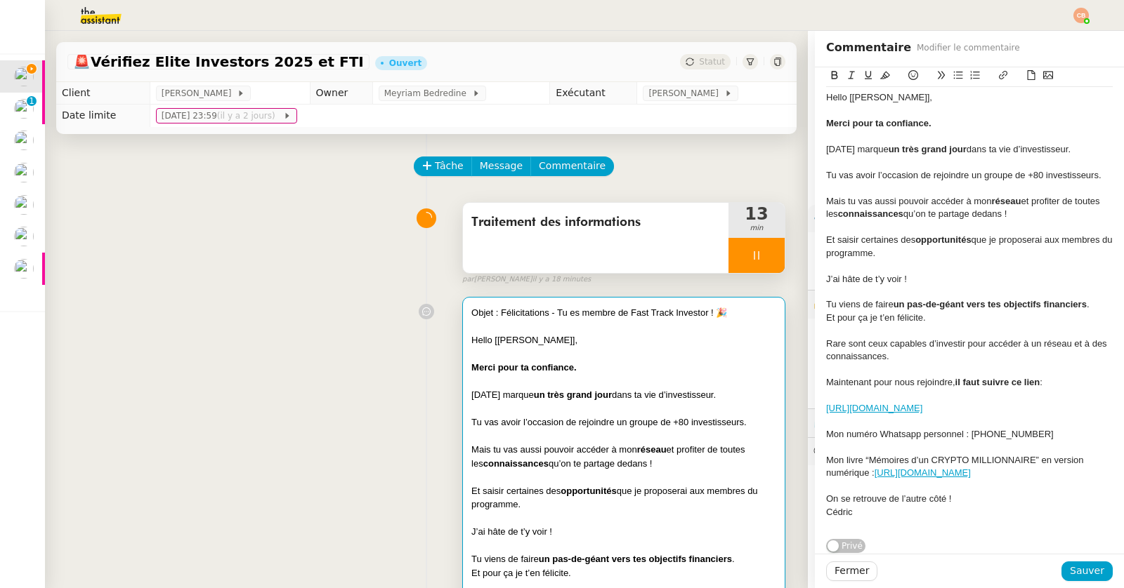
scroll to position [93, 0]
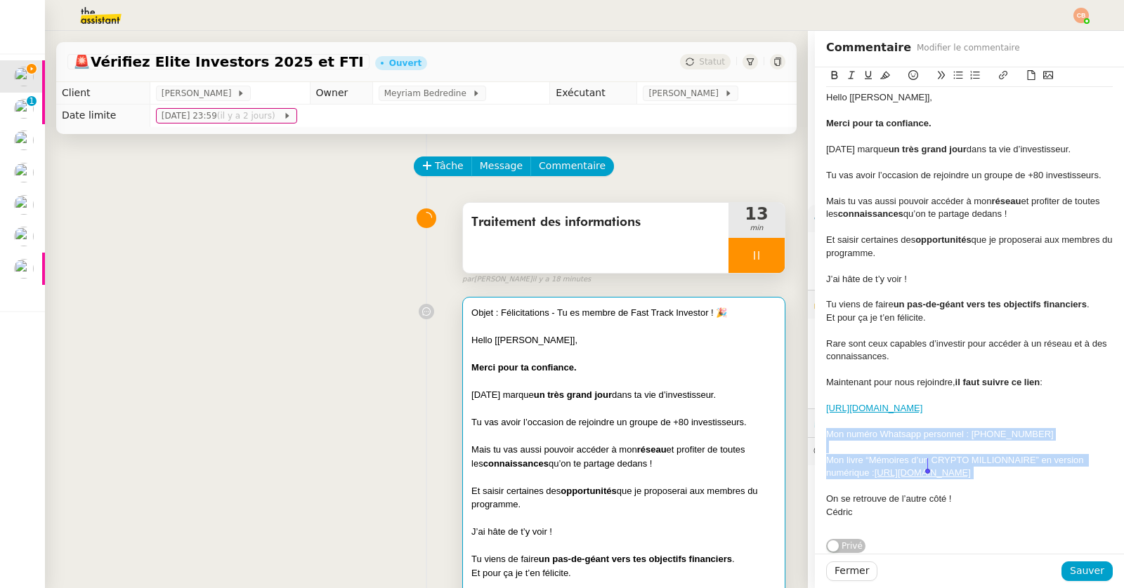
drag, startPoint x: 819, startPoint y: 404, endPoint x: 940, endPoint y: 471, distance: 138.0
click at [940, 471] on div "Objet : Félicitations - Tu es membre de Fast Track Investor ! 🎉 Hello [[PERSON_…" at bounding box center [969, 299] width 287 height 478
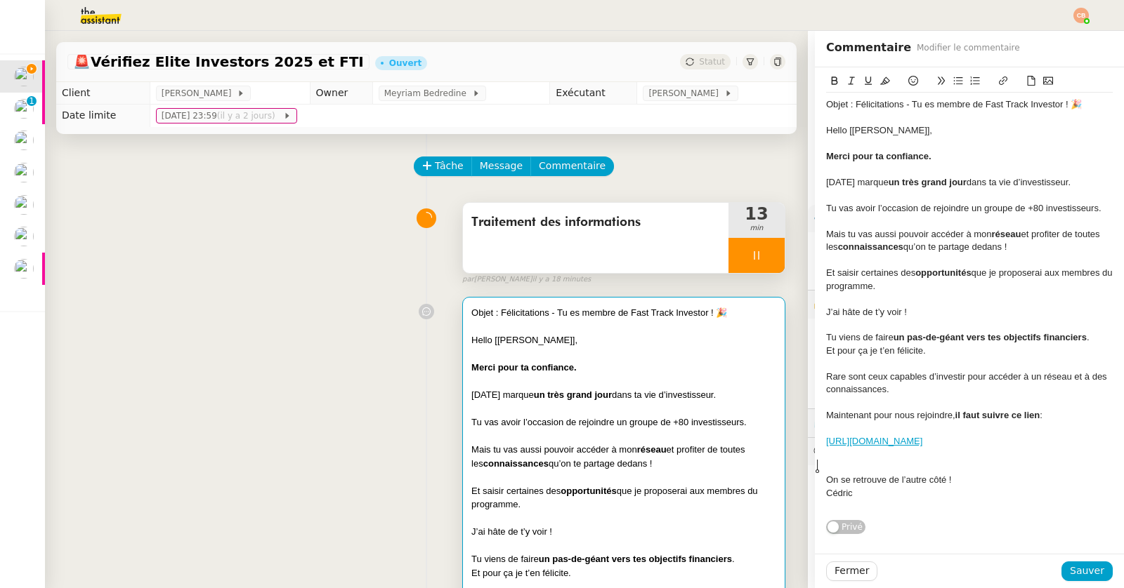
scroll to position [2, 0]
click at [1071, 568] on span "Sauver" at bounding box center [1087, 571] width 34 height 16
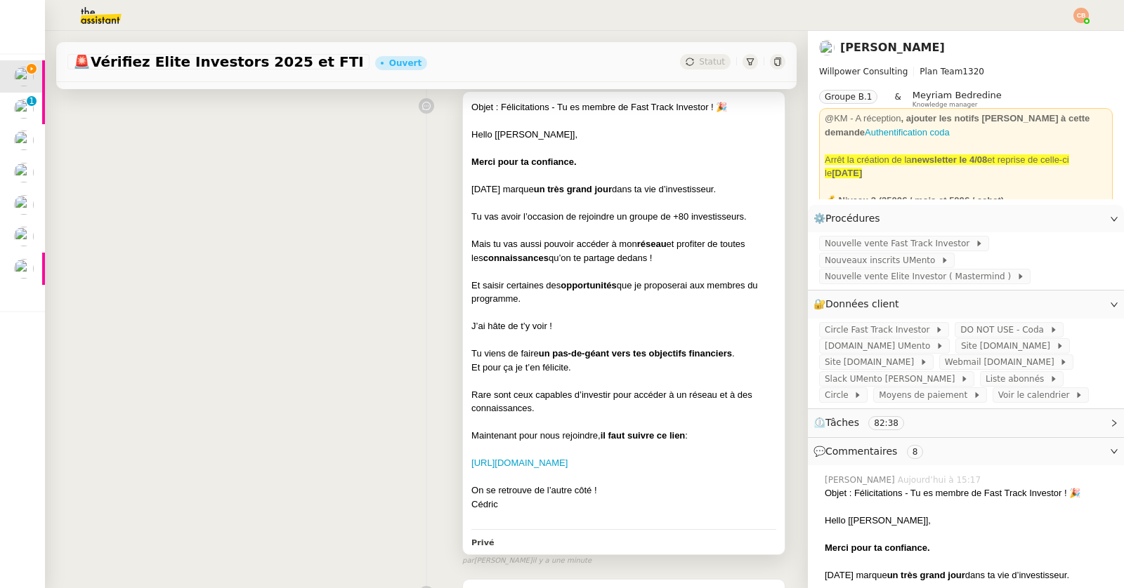
scroll to position [225, 0]
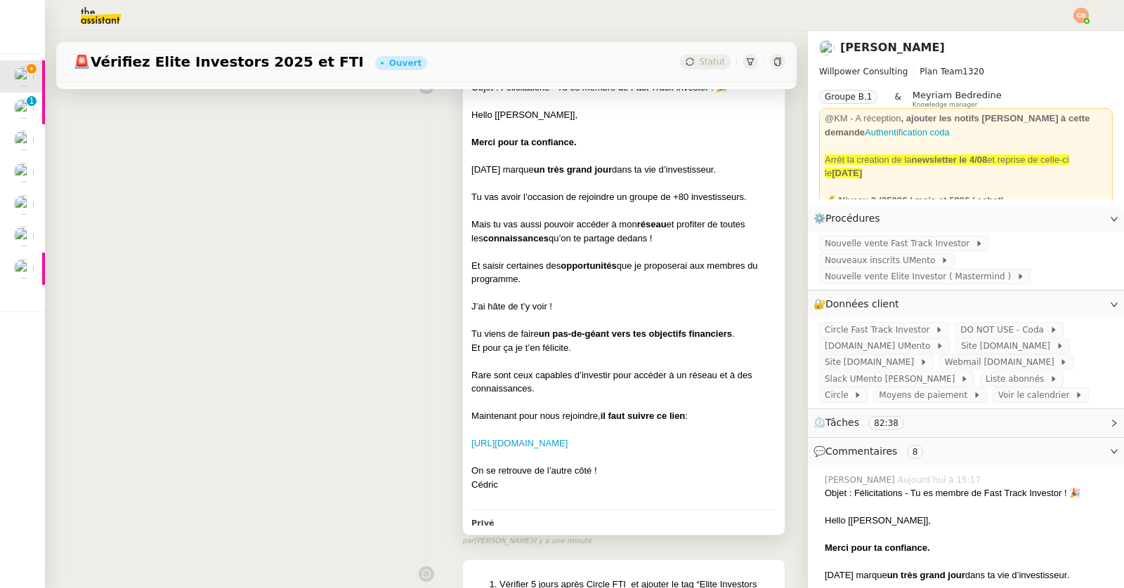
click at [585, 169] on strong "un très grand jour" at bounding box center [573, 169] width 78 height 11
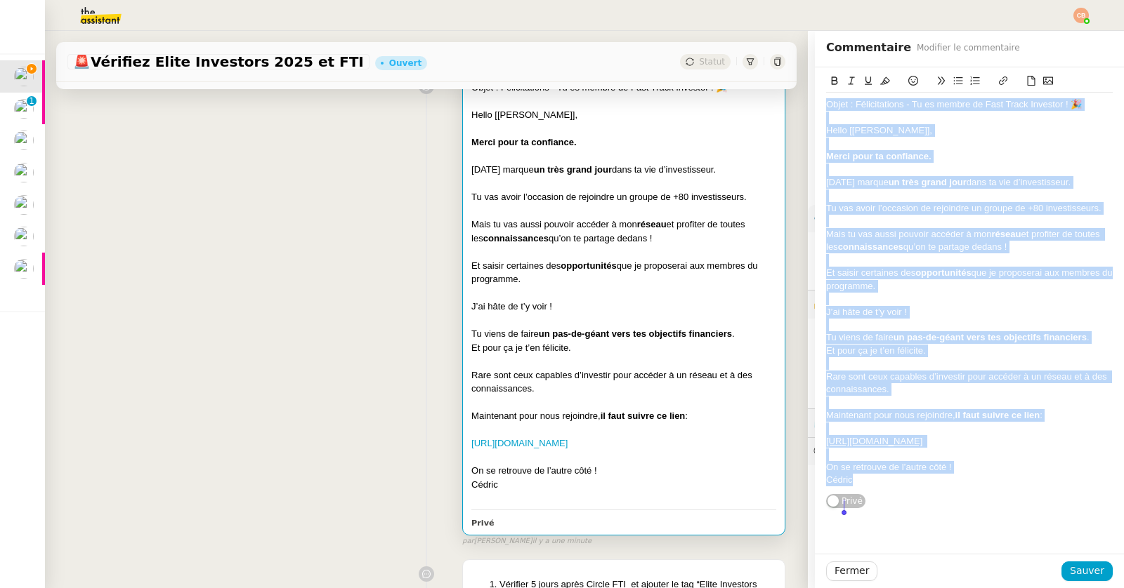
drag, startPoint x: 817, startPoint y: 105, endPoint x: 978, endPoint y: 518, distance: 442.5
click at [978, 493] on div "Objet : Félicitations - Tu es membre de Fast Track Investor ! 🎉 Hello [[PERSON_…" at bounding box center [969, 293] width 287 height 400
copy div "Objet : Félicitations - Tu es membre de Fast Track Investor ! 🎉 Hello [[PERSON_…"
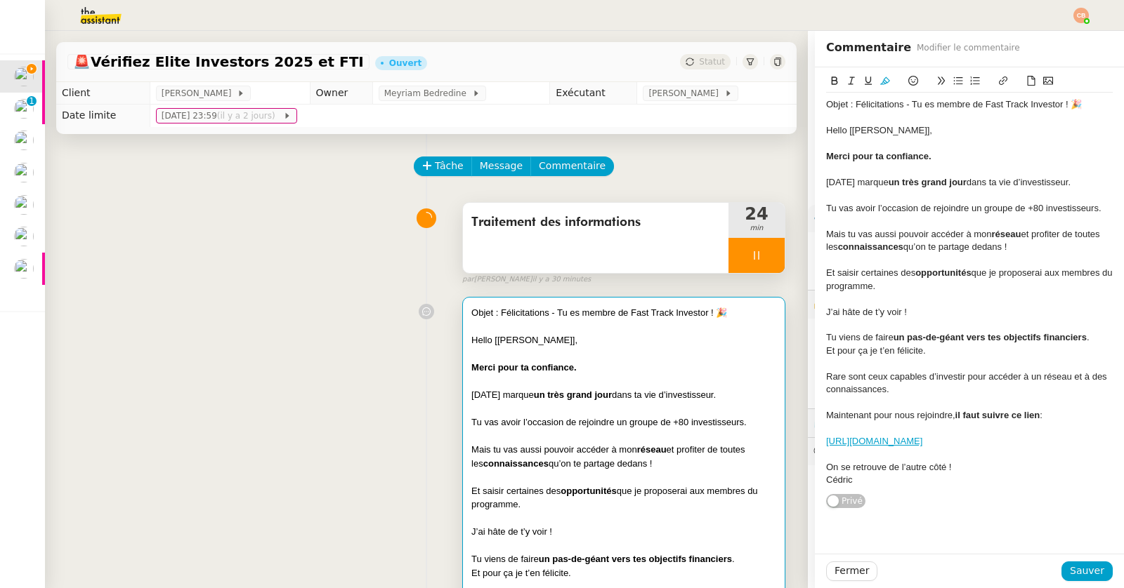
click at [751, 253] on icon at bounding box center [756, 255] width 11 height 11
click at [272, 230] on div "Traitement des informations 24 min false par [PERSON_NAME] il y a 32 minutes" at bounding box center [426, 241] width 718 height 90
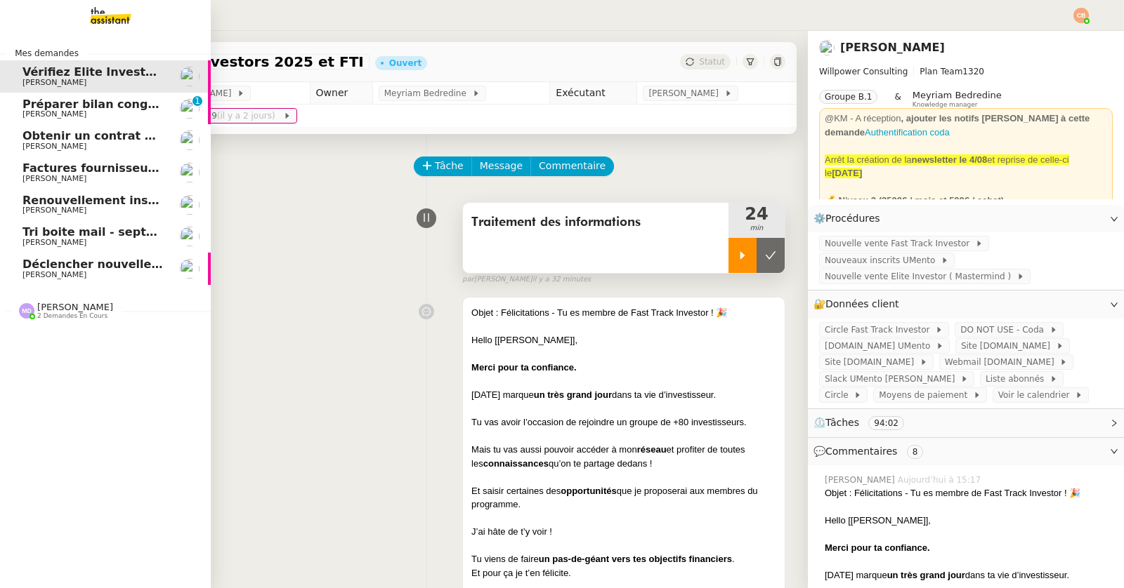
click at [112, 11] on img at bounding box center [99, 15] width 109 height 31
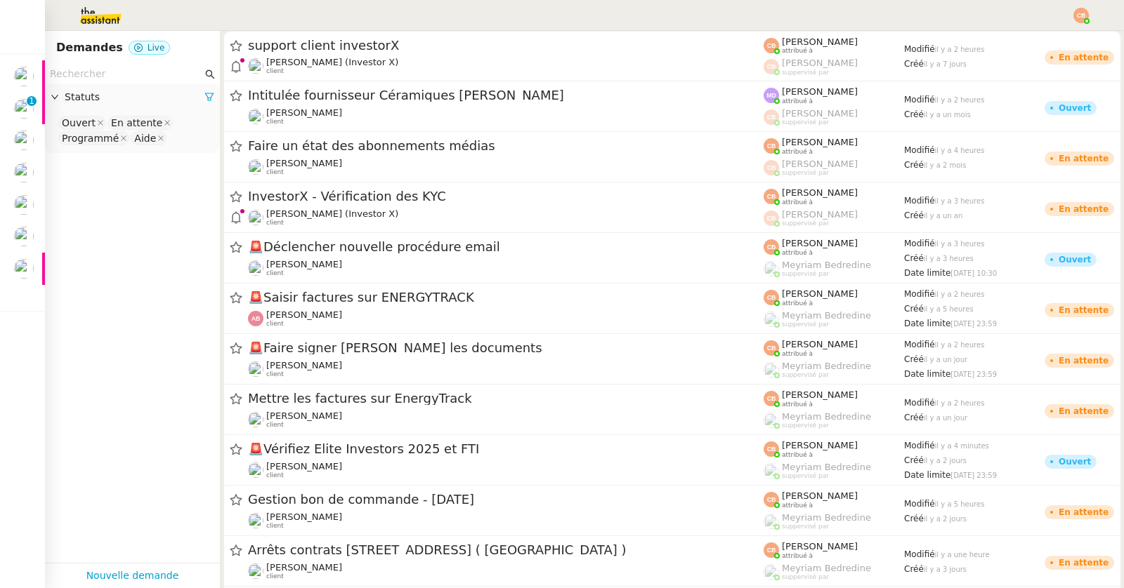
click at [102, 72] on input "text" at bounding box center [126, 74] width 152 height 16
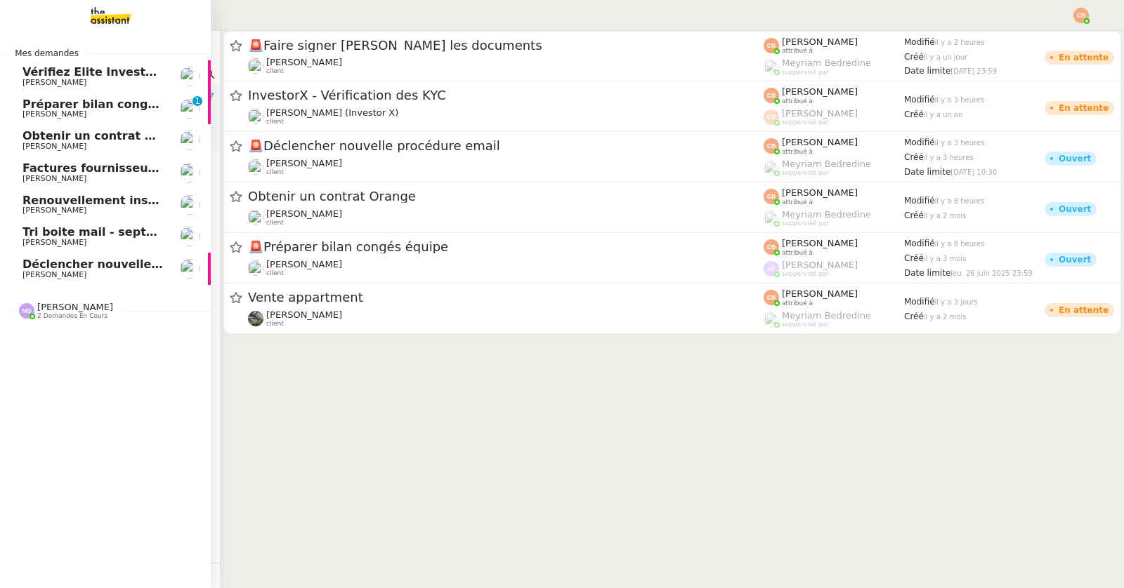
drag, startPoint x: 113, startPoint y: 71, endPoint x: 37, endPoint y: 75, distance: 76.7
click at [37, 75] on nz-layout "Mes demandes Vérifiez Elite Investors 2025 et FTI [PERSON_NAME] Préparer bilan …" at bounding box center [562, 294] width 1124 height 588
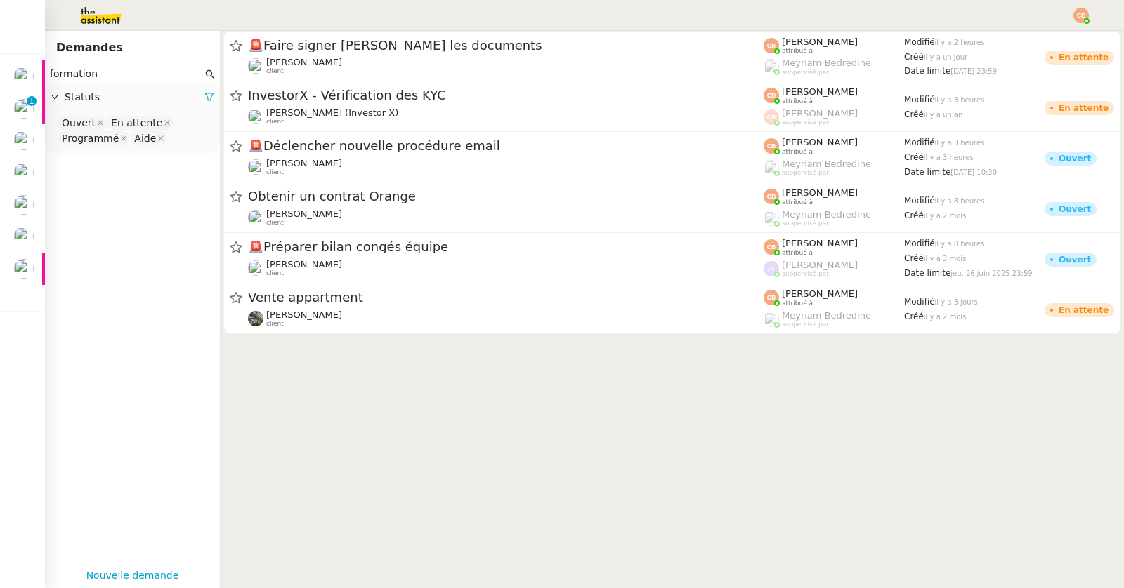
click at [121, 74] on input "formation" at bounding box center [126, 74] width 152 height 16
drag, startPoint x: 116, startPoint y: 72, endPoint x: 53, endPoint y: 74, distance: 62.5
click at [53, 74] on input "formation" at bounding box center [126, 74] width 152 height 16
type input "f"
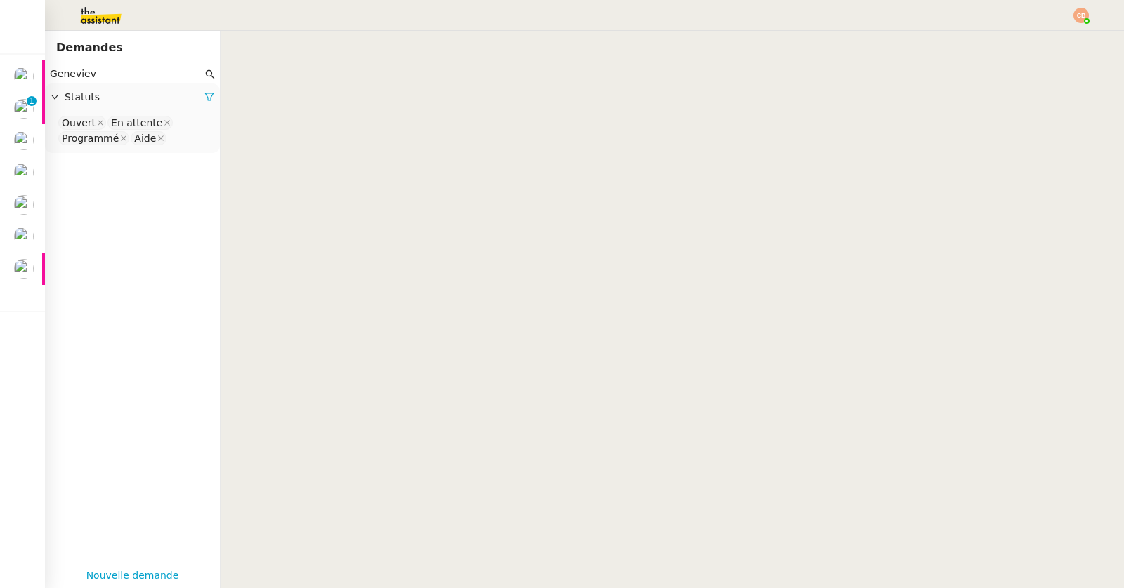
type input "[PERSON_NAME]"
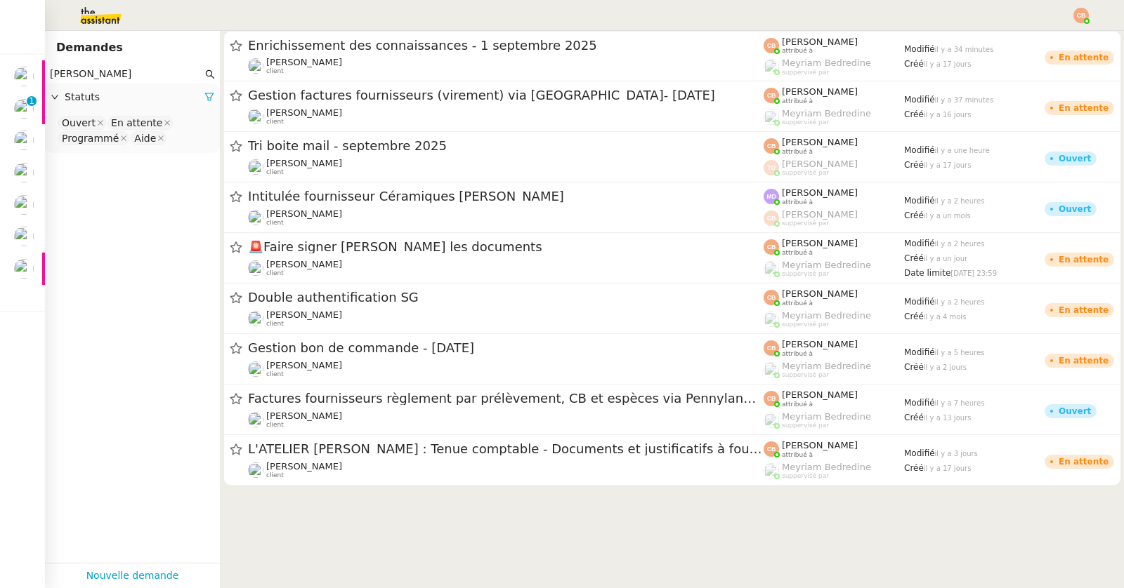
click at [138, 79] on input "[PERSON_NAME]" at bounding box center [126, 74] width 152 height 16
drag, startPoint x: 131, startPoint y: 77, endPoint x: 51, endPoint y: 77, distance: 79.4
click at [51, 77] on input "[PERSON_NAME]" at bounding box center [126, 74] width 152 height 16
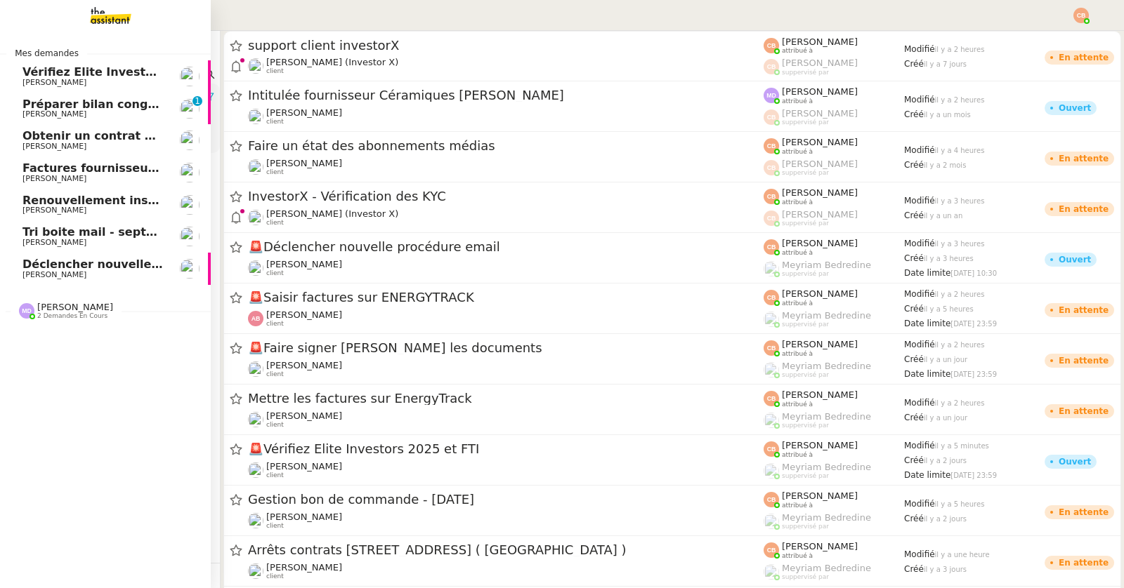
click at [63, 231] on span "Tri boite mail - septembre 2025" at bounding box center [121, 231] width 199 height 13
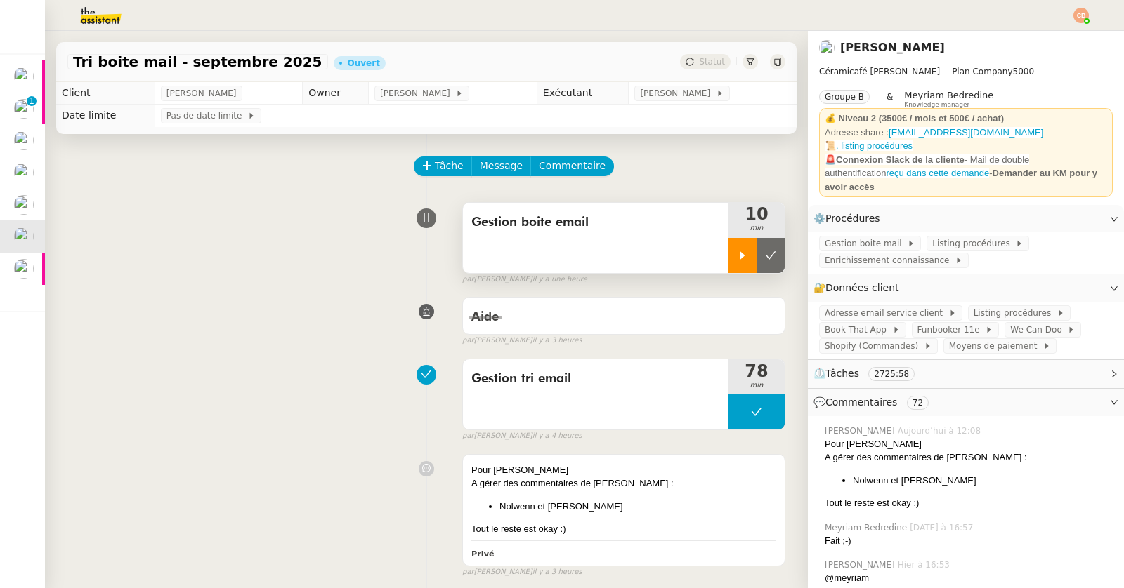
click at [737, 258] on icon at bounding box center [742, 255] width 11 height 11
click at [850, 306] on span "Adresse email service client" at bounding box center [886, 313] width 124 height 14
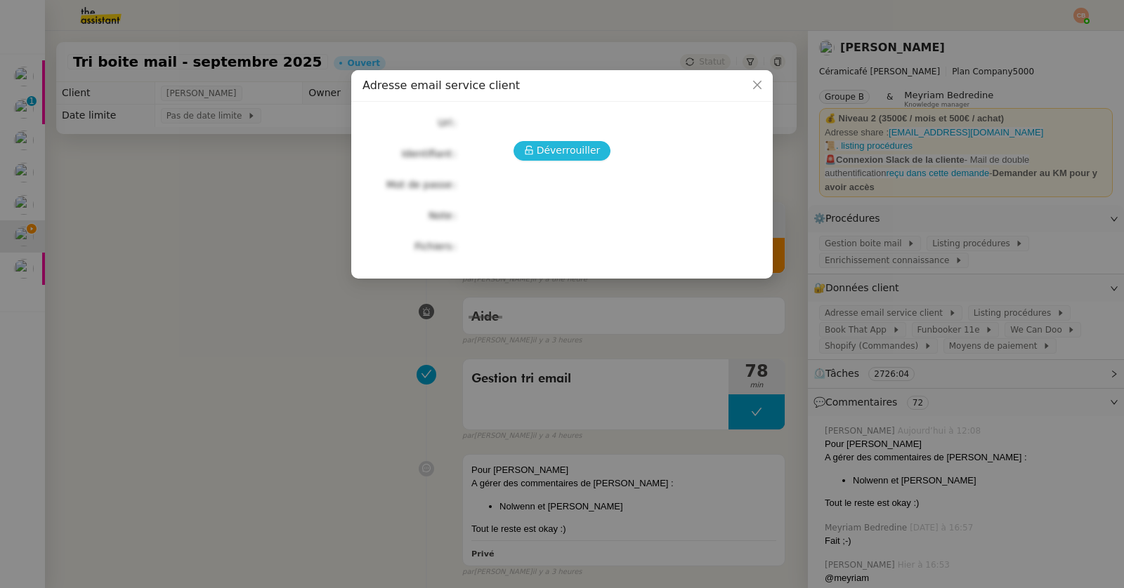
click at [580, 147] on span "Déverrouiller" at bounding box center [569, 151] width 64 height 16
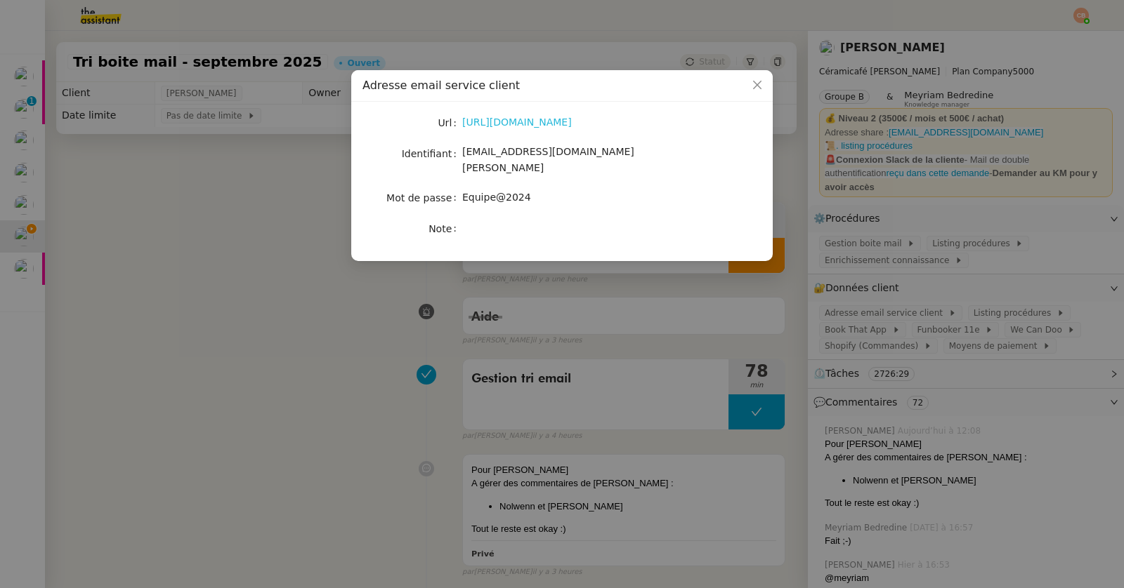
drag, startPoint x: 684, startPoint y: 121, endPoint x: 463, endPoint y: 121, distance: 221.2
click at [463, 121] on div "[URL][DOMAIN_NAME]" at bounding box center [578, 122] width 232 height 16
copy link "[URL][DOMAIN_NAME]"
drag, startPoint x: 462, startPoint y: 154, endPoint x: 651, endPoint y: 160, distance: 189.0
click at [651, 160] on div "[EMAIL_ADDRESS][DOMAIN_NAME][PERSON_NAME]" at bounding box center [578, 160] width 232 height 33
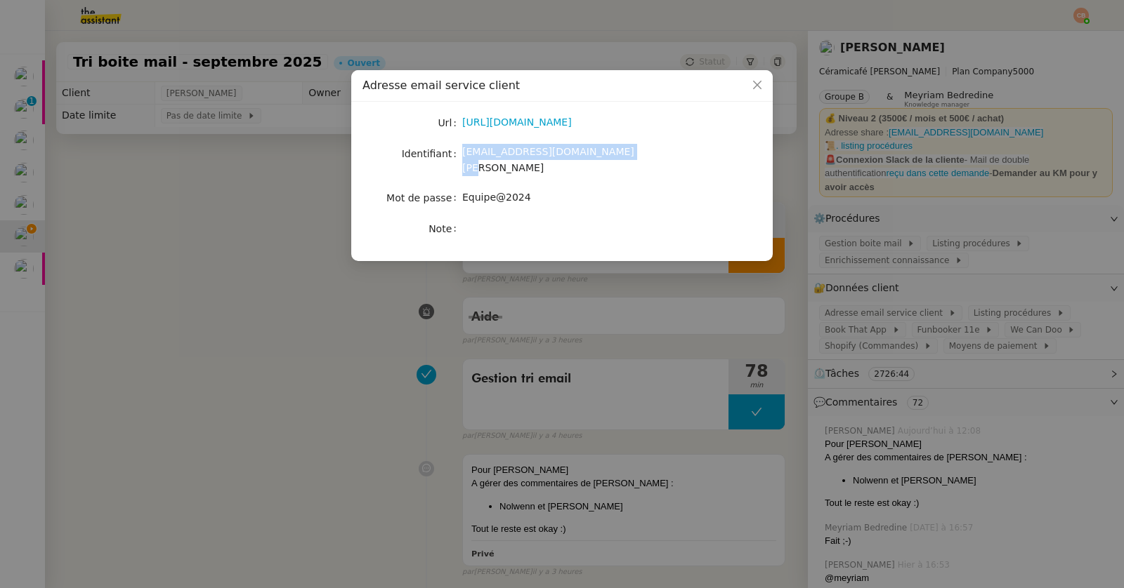
copy span "[EMAIL_ADDRESS][DOMAIN_NAME][PERSON_NAME]"
drag, startPoint x: 509, startPoint y: 187, endPoint x: 463, endPoint y: 186, distance: 45.7
click at [463, 190] on div "Equipe@2024" at bounding box center [578, 198] width 232 height 16
copy span "Equipe@2024"
click at [174, 198] on nz-modal-container "Adresse email service client Url [URL][DOMAIN_NAME] Identifiant [EMAIL_ADDRESS]…" at bounding box center [562, 294] width 1124 height 588
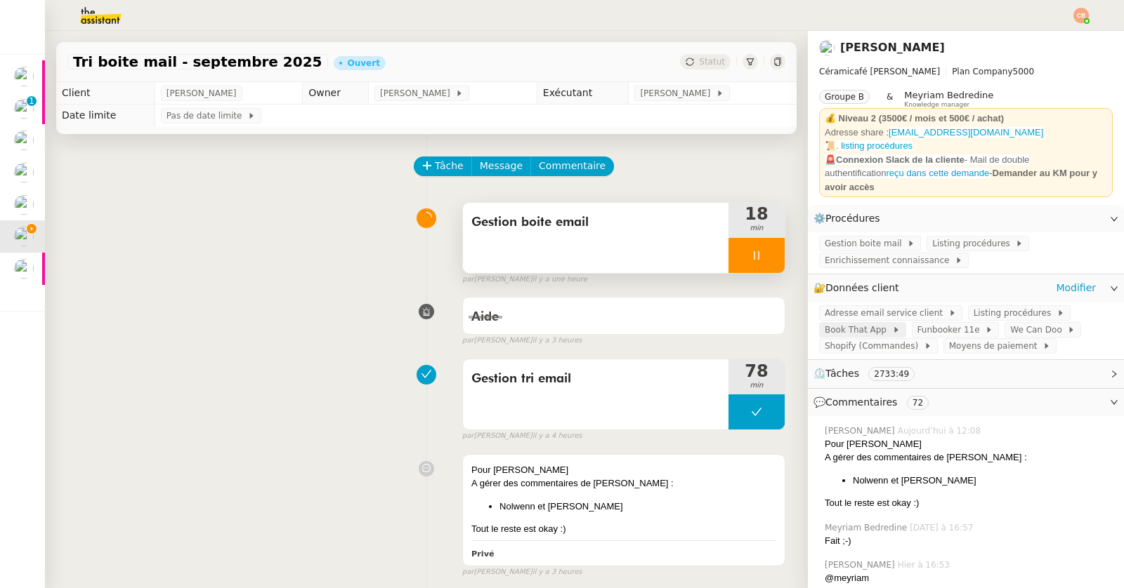
click at [824, 327] on span "Book That App" at bounding box center [857, 330] width 67 height 14
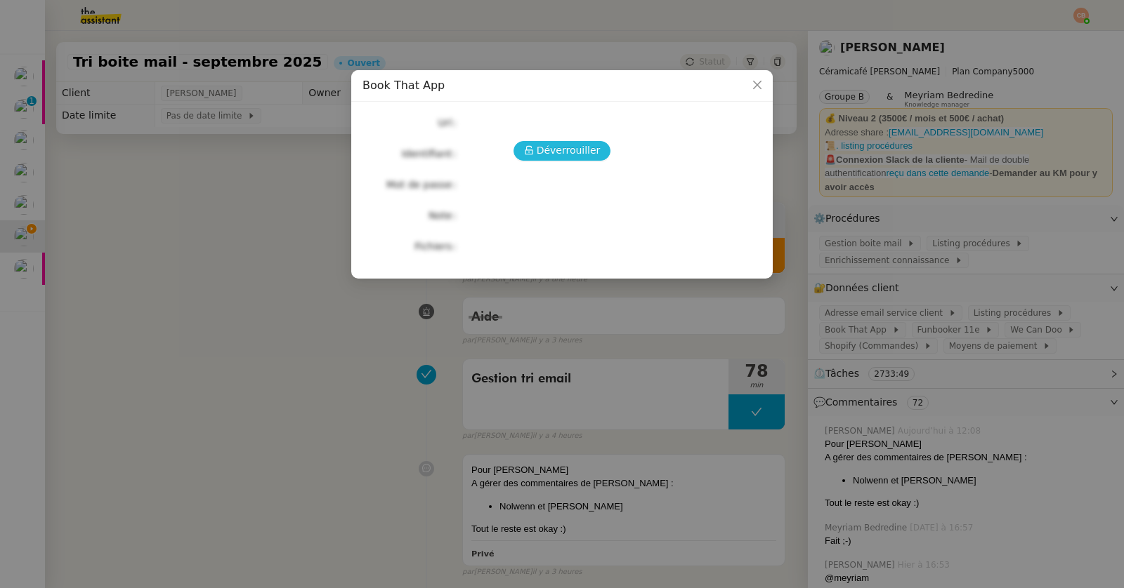
click at [537, 153] on button "Déverrouiller" at bounding box center [562, 151] width 98 height 20
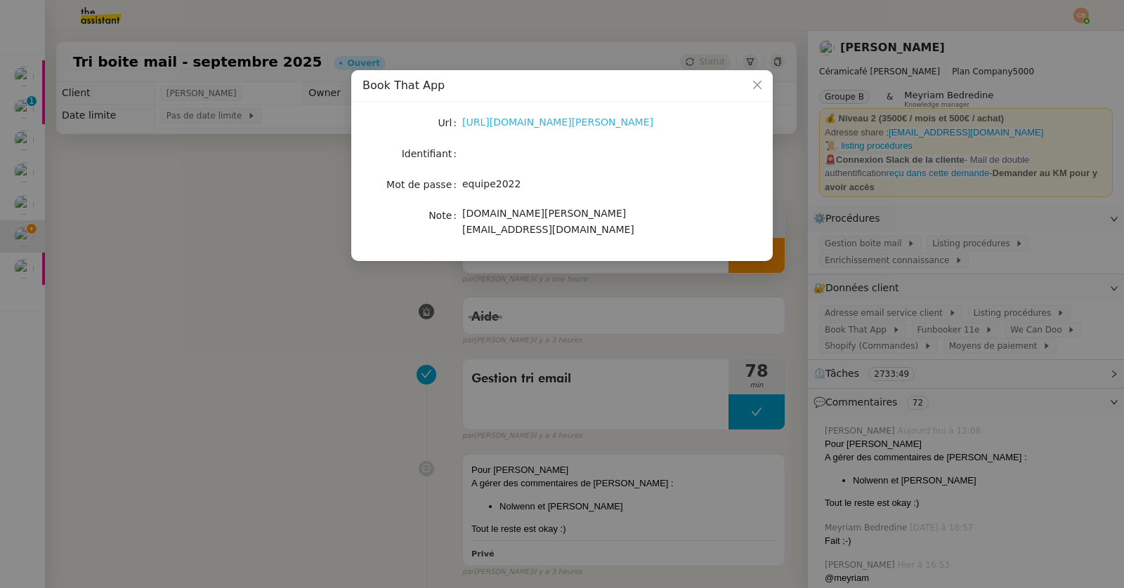
click at [532, 124] on link "[URL][DOMAIN_NAME][PERSON_NAME]" at bounding box center [557, 122] width 191 height 11
click at [225, 192] on nz-modal-container "Book That App Url [URL][DOMAIN_NAME][PERSON_NAME] Identifiant Mot de passe [SEC…" at bounding box center [562, 294] width 1124 height 588
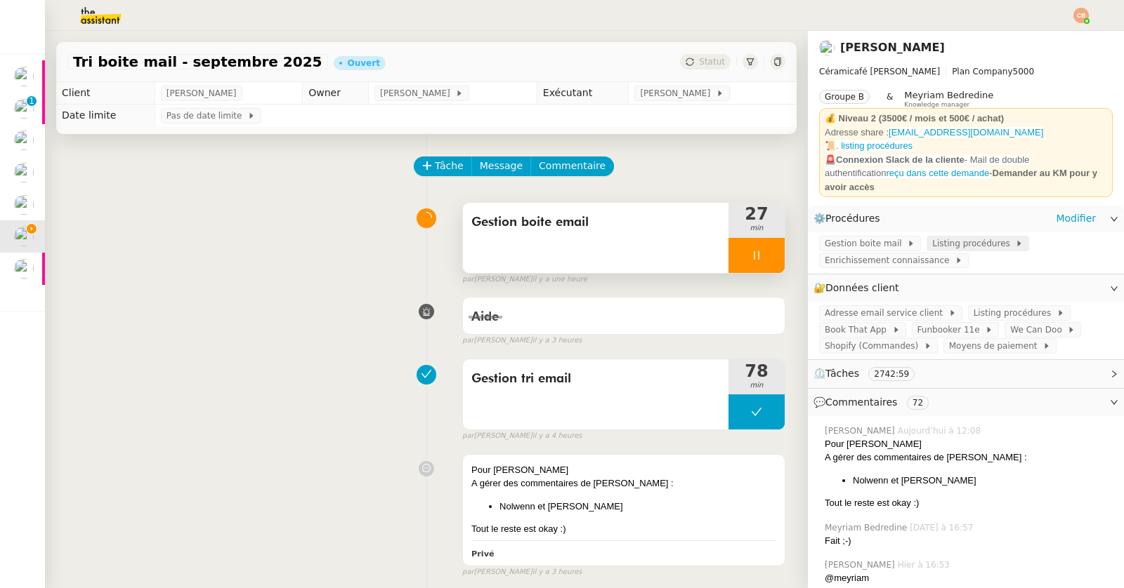
click at [932, 237] on span "Listing procédures" at bounding box center [973, 244] width 83 height 14
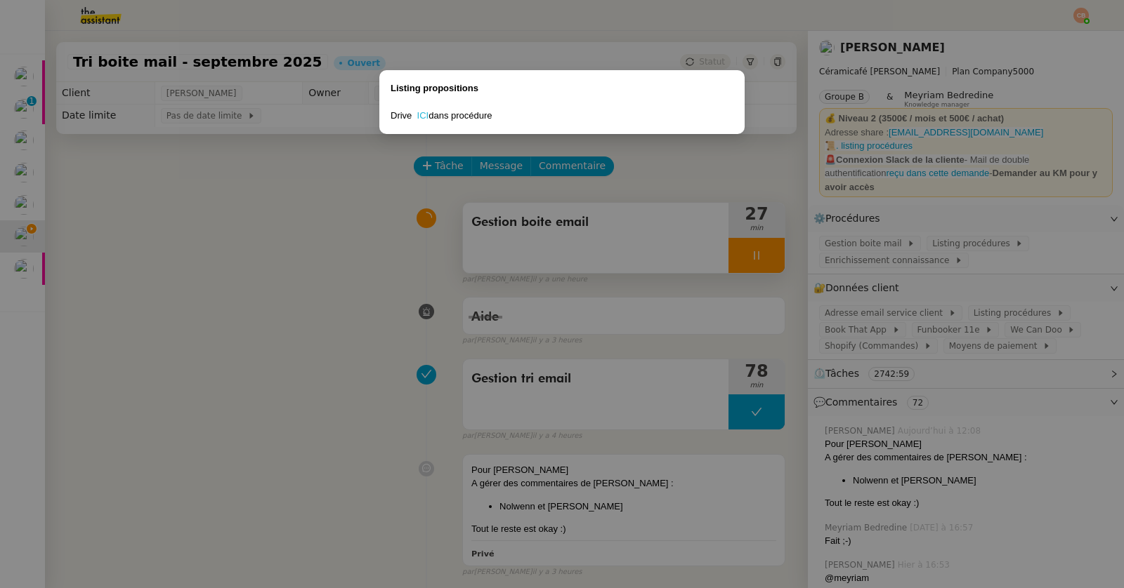
click at [418, 117] on link "ICI" at bounding box center [423, 115] width 12 height 11
click at [237, 294] on nz-modal-container "Listing propositions Drive ICI dans procédure" at bounding box center [562, 294] width 1124 height 588
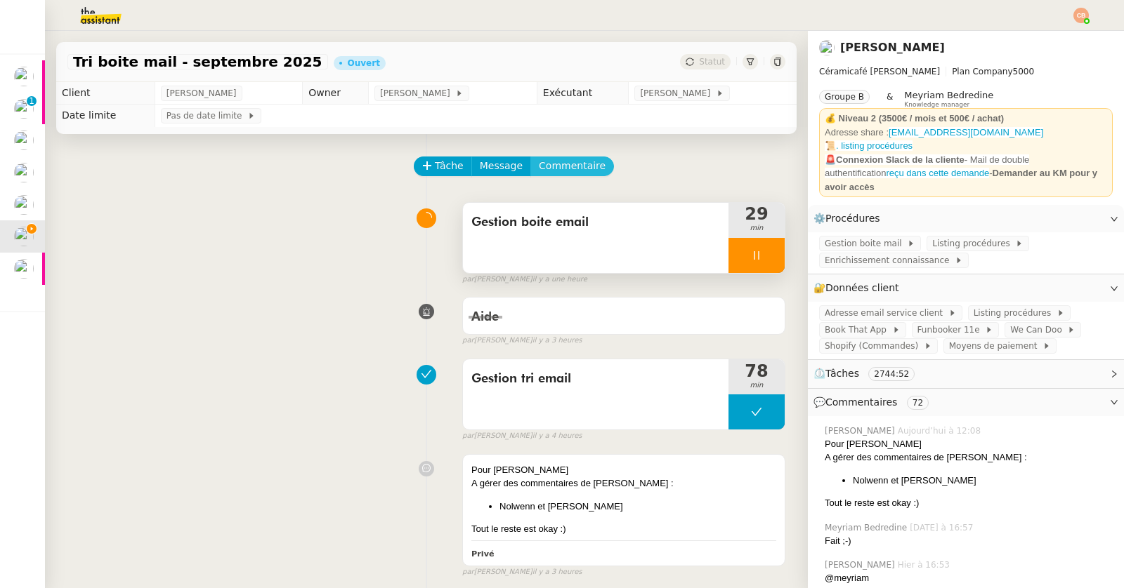
click at [571, 169] on span "Commentaire" at bounding box center [572, 166] width 67 height 16
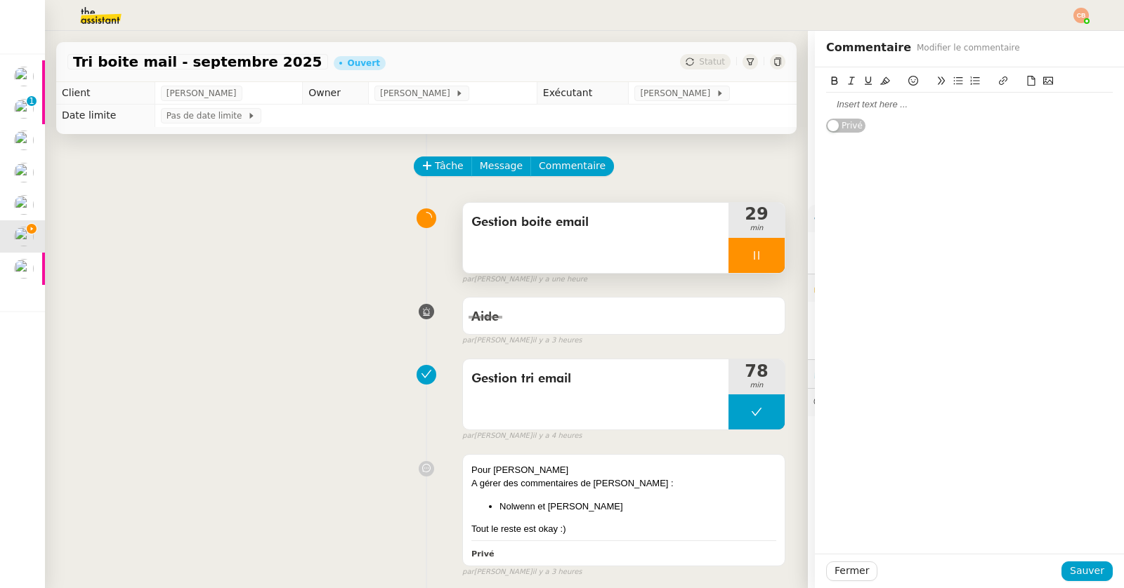
click at [940, 111] on div at bounding box center [969, 104] width 287 height 13
click at [1079, 574] on span "Sauver" at bounding box center [1087, 571] width 34 height 16
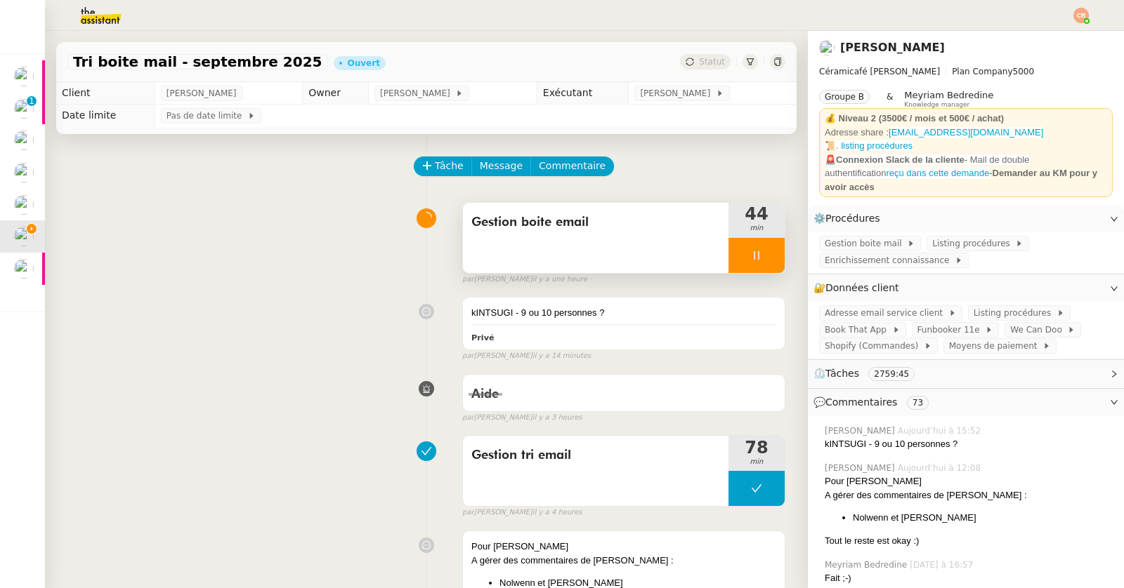
click at [761, 257] on div at bounding box center [756, 255] width 56 height 35
click at [765, 257] on icon at bounding box center [770, 255] width 11 height 8
drag, startPoint x: 117, startPoint y: 223, endPoint x: 42, endPoint y: 228, distance: 75.3
click at [117, 223] on div "Gestion boite email 44 min false par [PERSON_NAME] il y a 2 heures" at bounding box center [426, 241] width 718 height 90
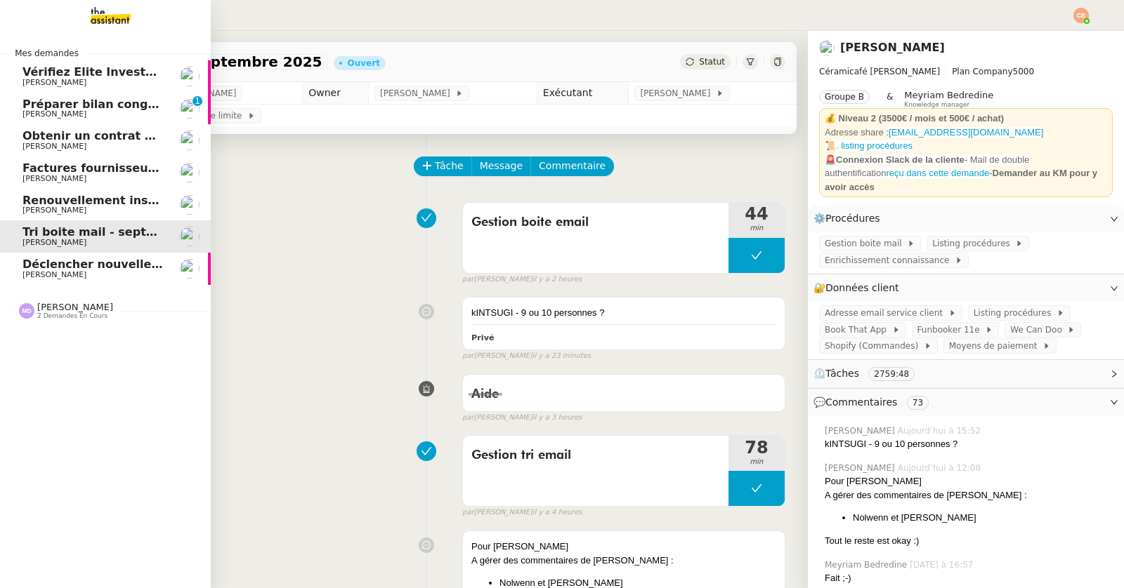
click at [72, 272] on span "[PERSON_NAME]" at bounding box center [54, 274] width 64 height 9
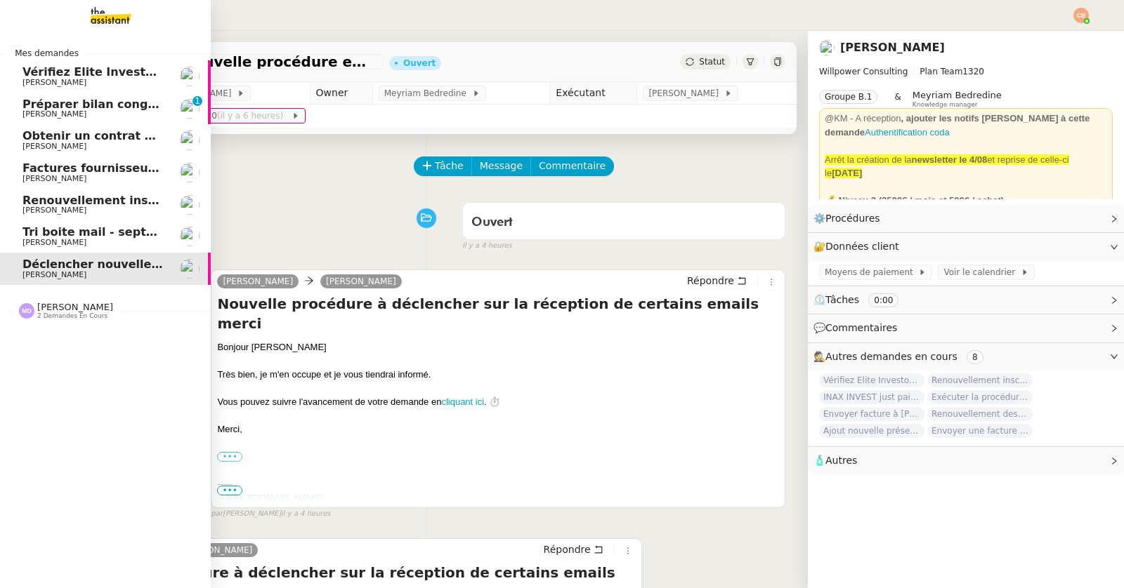
click at [53, 86] on span "[PERSON_NAME]" at bounding box center [54, 82] width 64 height 9
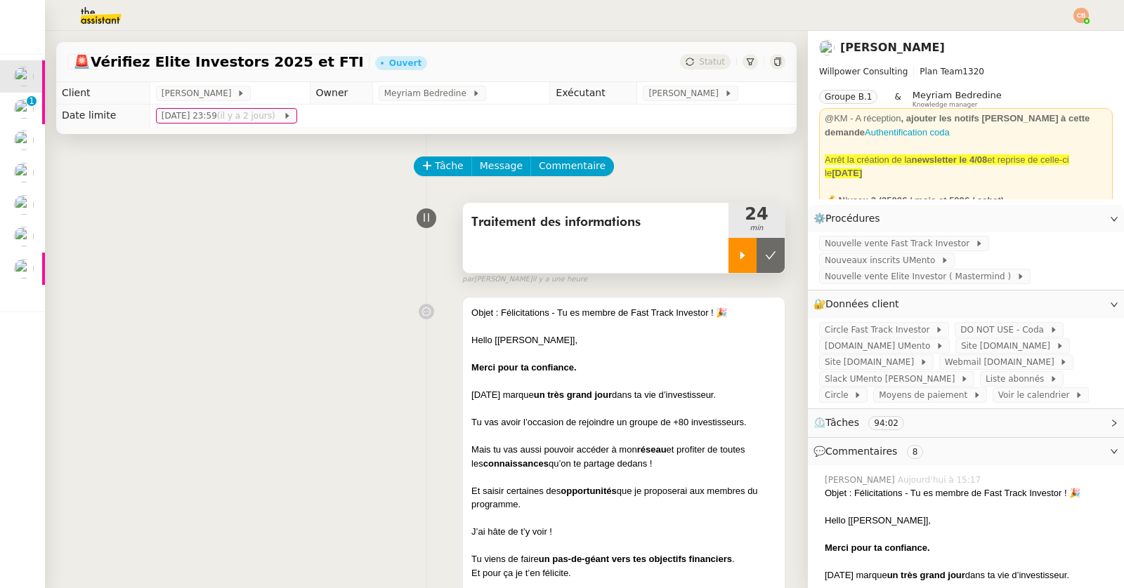
click at [740, 255] on icon at bounding box center [742, 255] width 5 height 8
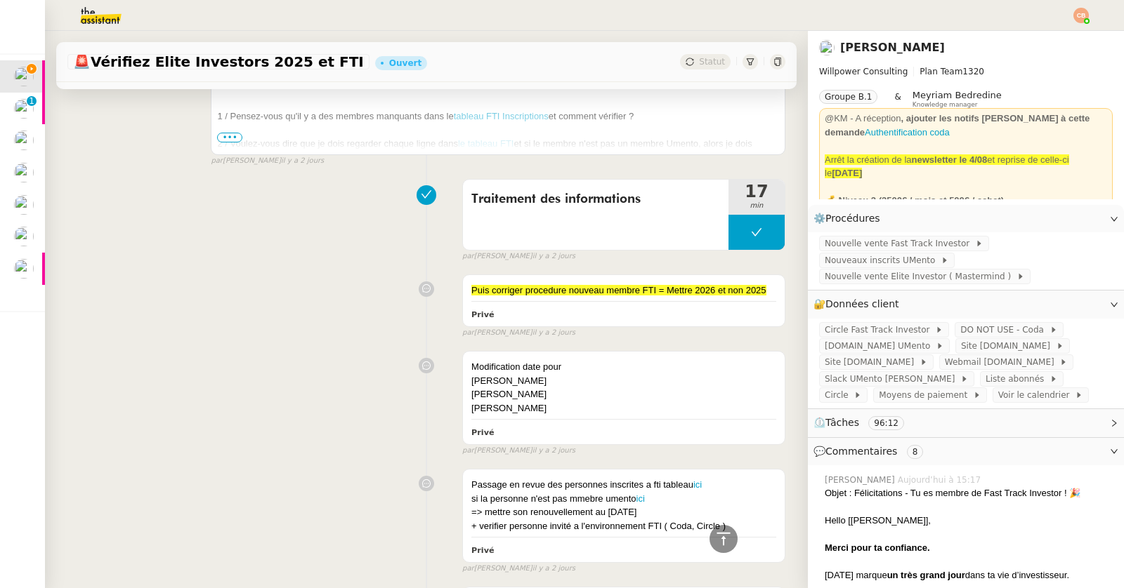
scroll to position [2156, 0]
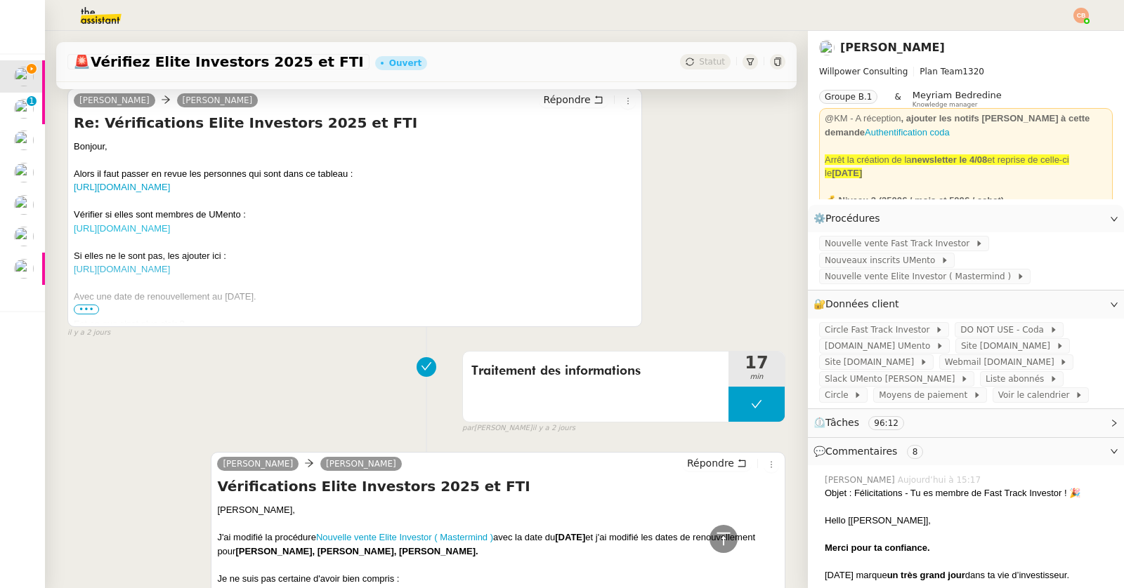
click at [170, 234] on link "[URL][DOMAIN_NAME]" at bounding box center [122, 228] width 96 height 11
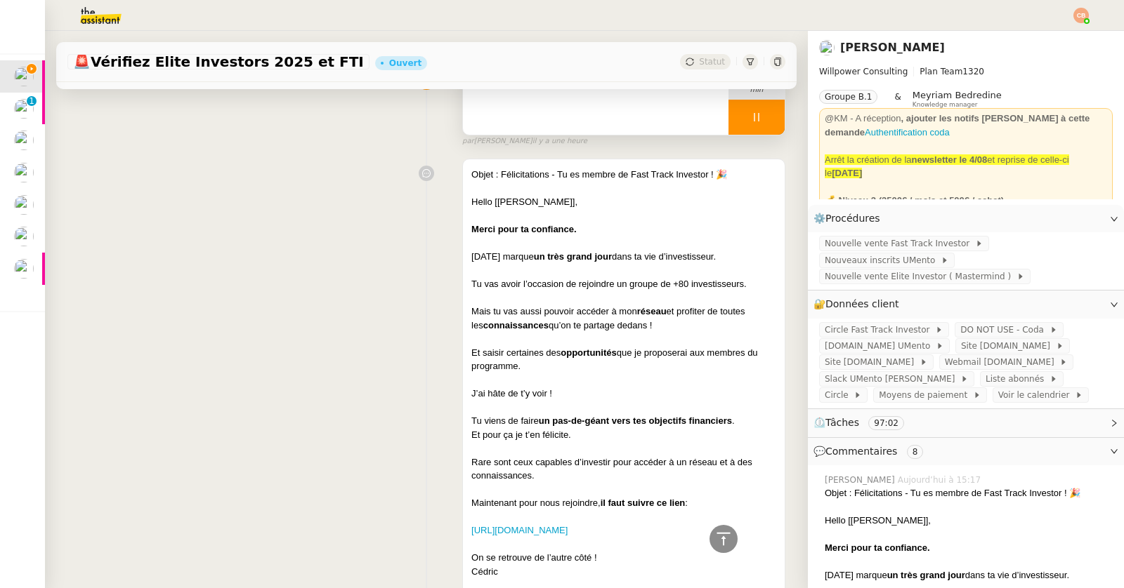
scroll to position [0, 0]
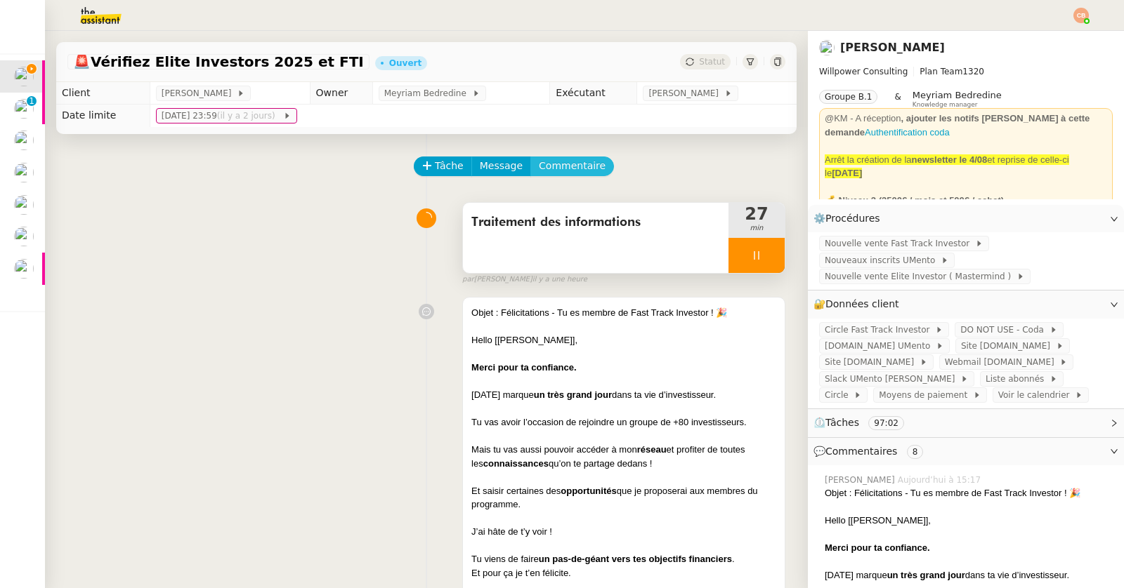
click at [579, 159] on span "Commentaire" at bounding box center [572, 166] width 67 height 16
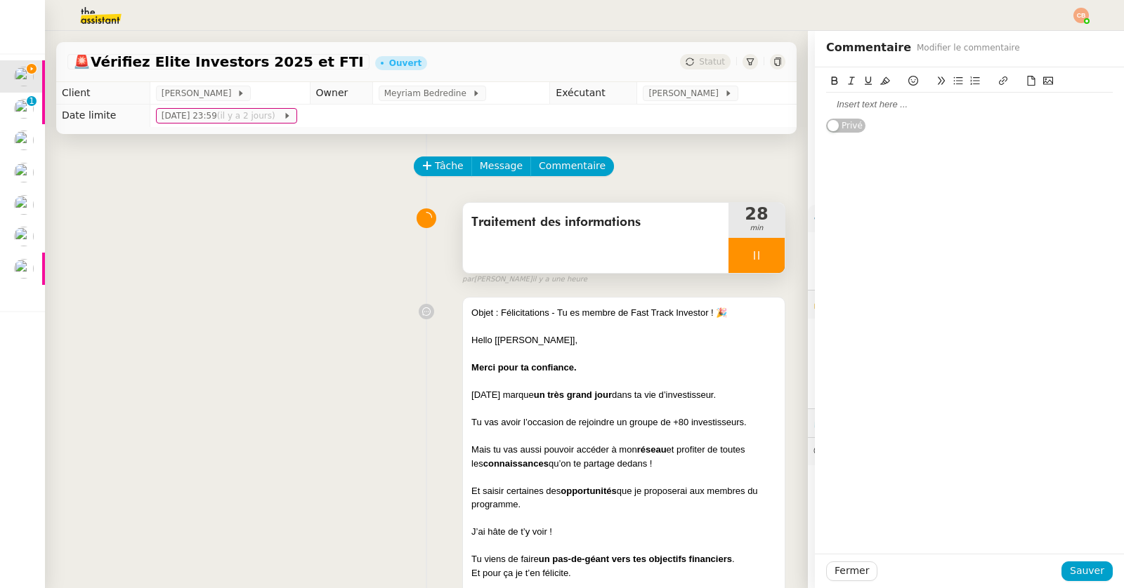
click at [826, 101] on div at bounding box center [969, 104] width 287 height 13
click at [1073, 566] on span "Sauver" at bounding box center [1087, 571] width 34 height 16
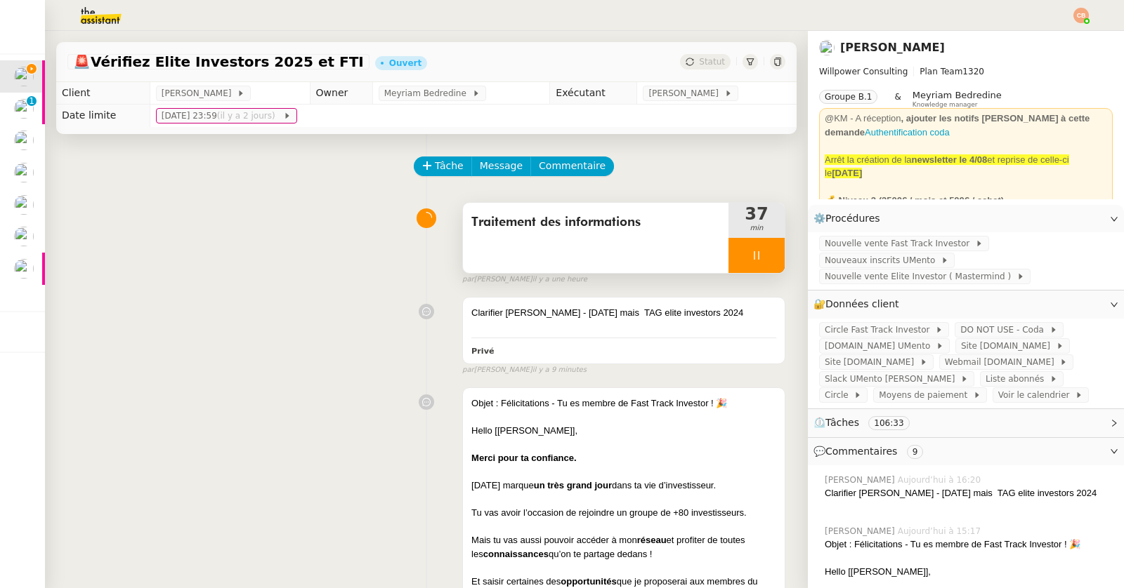
click at [751, 250] on icon at bounding box center [756, 255] width 11 height 11
click at [765, 250] on icon at bounding box center [770, 255] width 11 height 11
click at [588, 234] on div "Traitement des informations" at bounding box center [595, 238] width 265 height 70
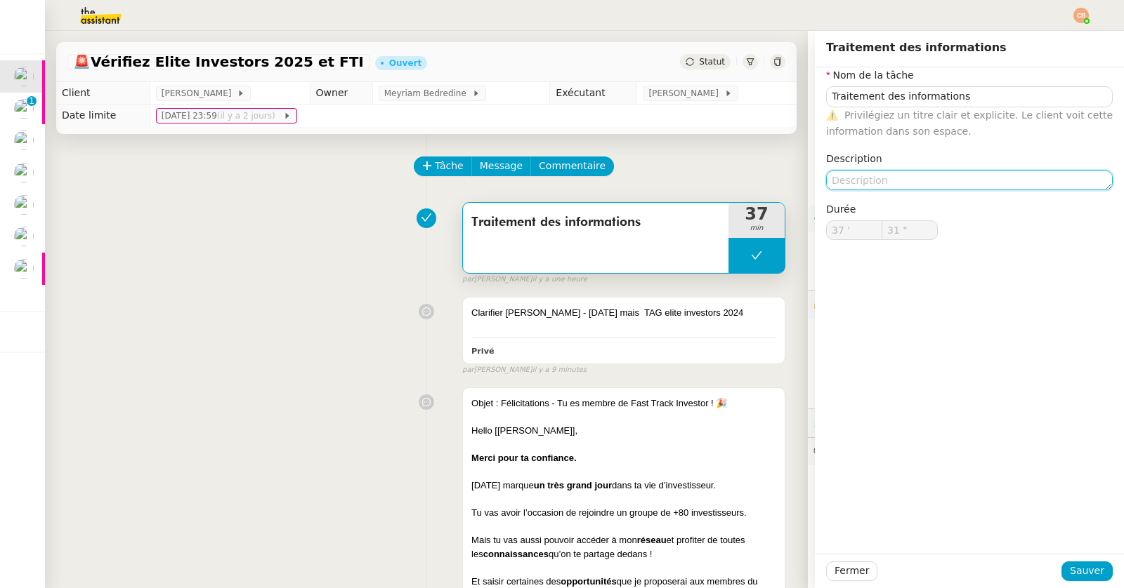
click at [857, 185] on textarea at bounding box center [969, 181] width 287 height 20
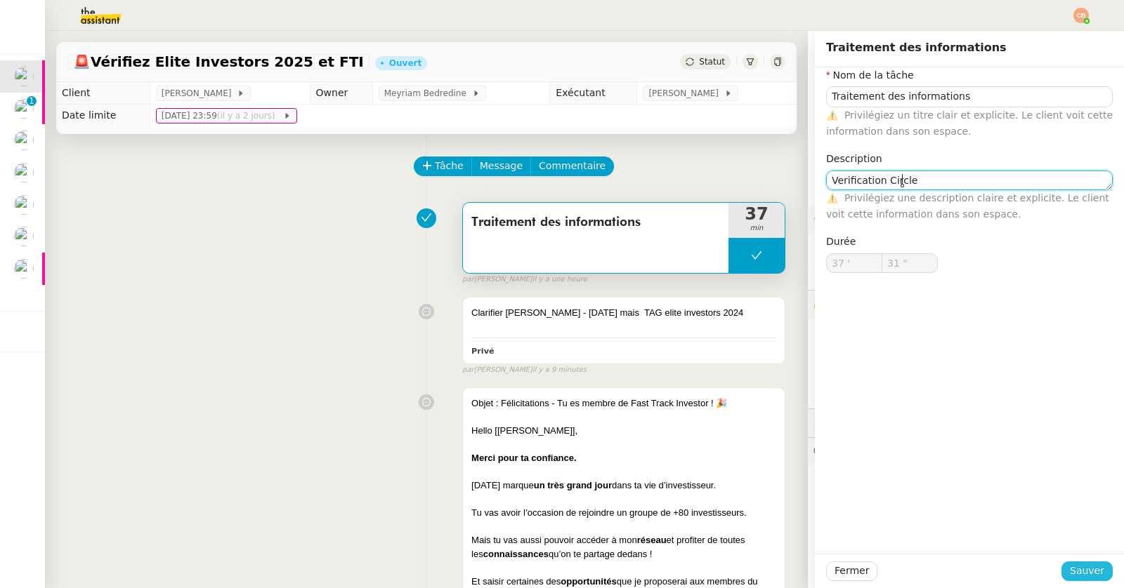
type textarea "Verification Circle"
click at [1079, 565] on span "Sauver" at bounding box center [1087, 571] width 34 height 16
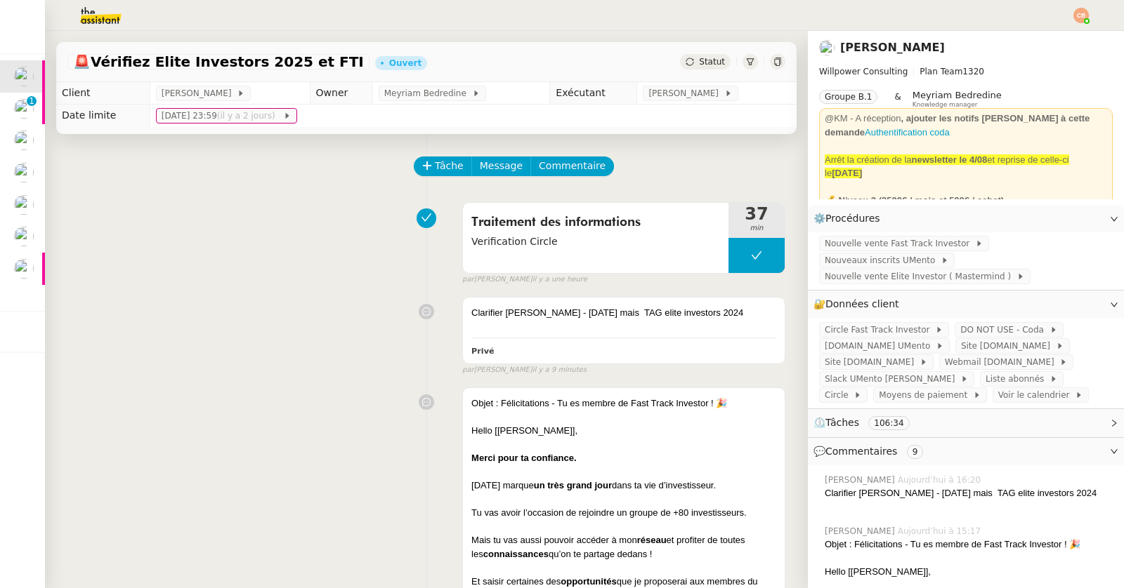
click at [91, 167] on div "Tâche Message Commentaire" at bounding box center [426, 174] width 718 height 34
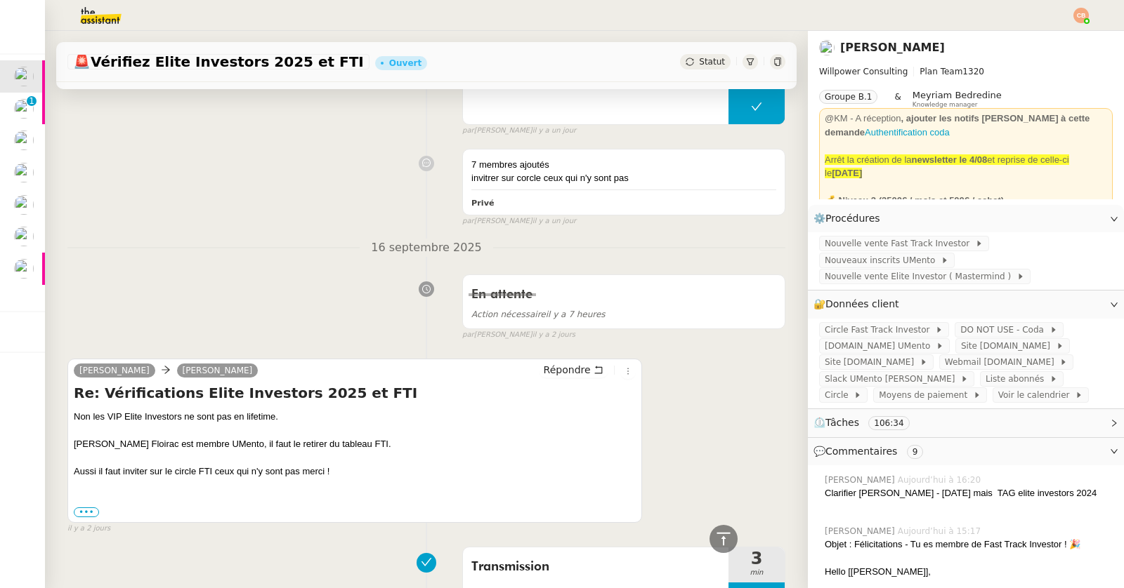
scroll to position [1127, 0]
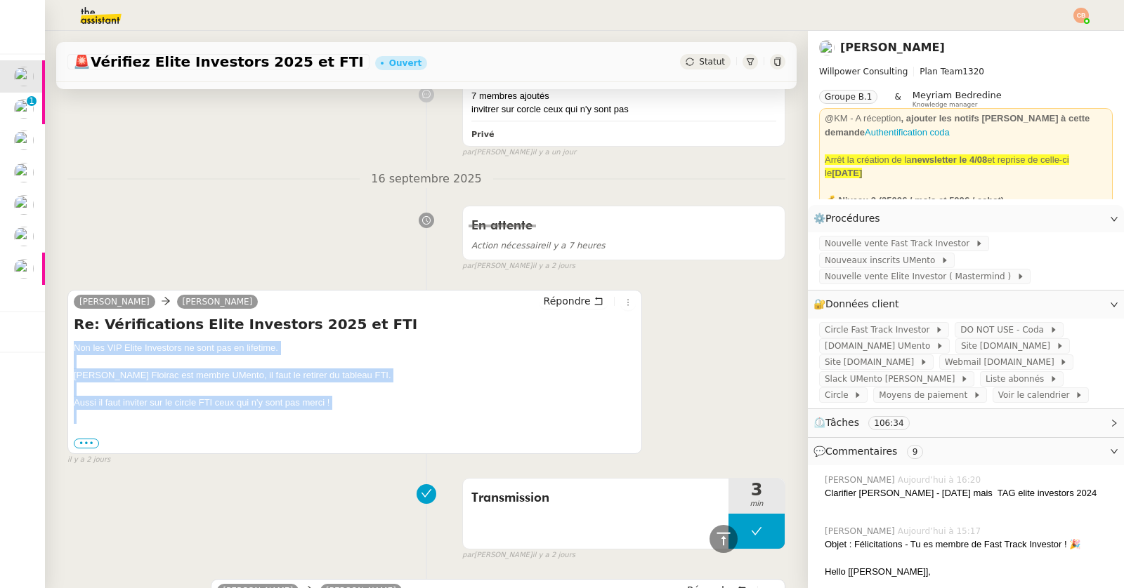
drag, startPoint x: 74, startPoint y: 379, endPoint x: 213, endPoint y: 462, distance: 162.5
click at [213, 451] on div "Non les VIP Elite Investors ne sont pas en lifetime. [PERSON_NAME] Floirac est …" at bounding box center [355, 396] width 562 height 110
copy div "Non les VIP Elite Investors ne sont pas en lifetime. [PERSON_NAME] Floirac est …"
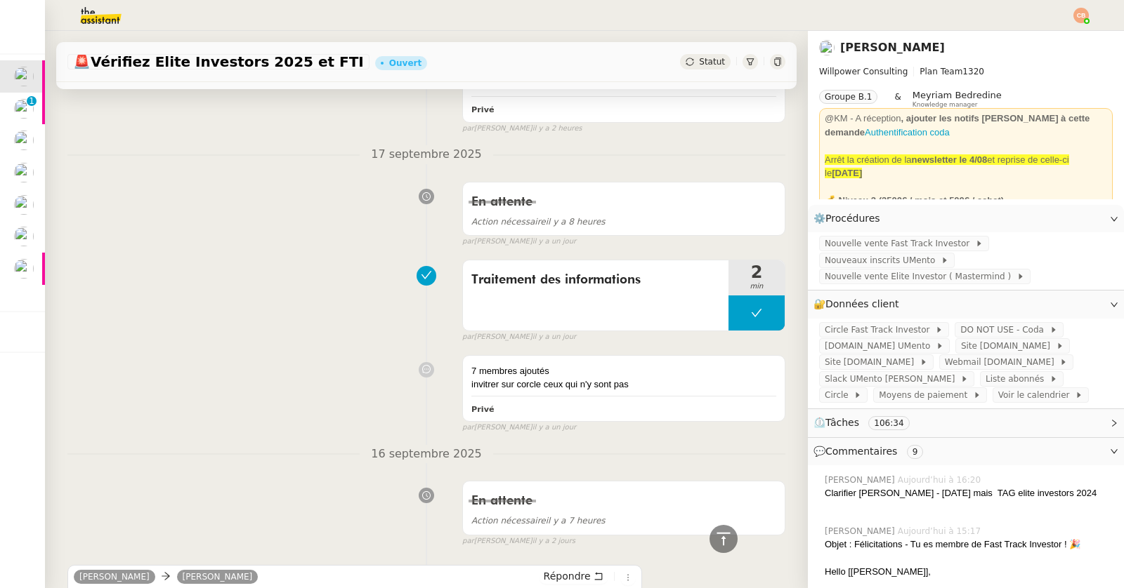
scroll to position [0, 0]
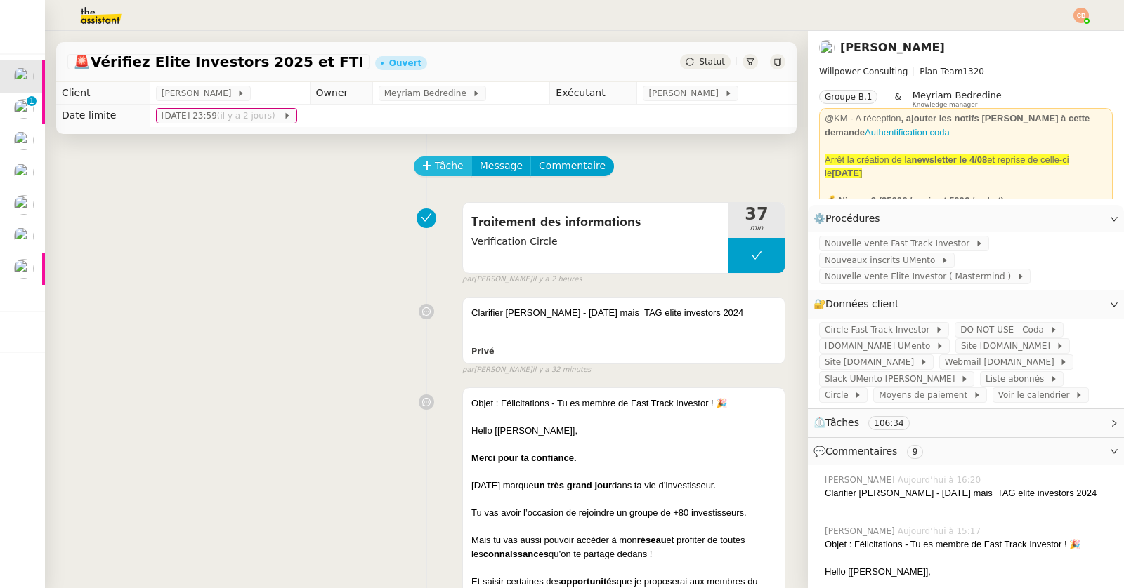
click at [438, 170] on span "Tâche" at bounding box center [449, 166] width 29 height 16
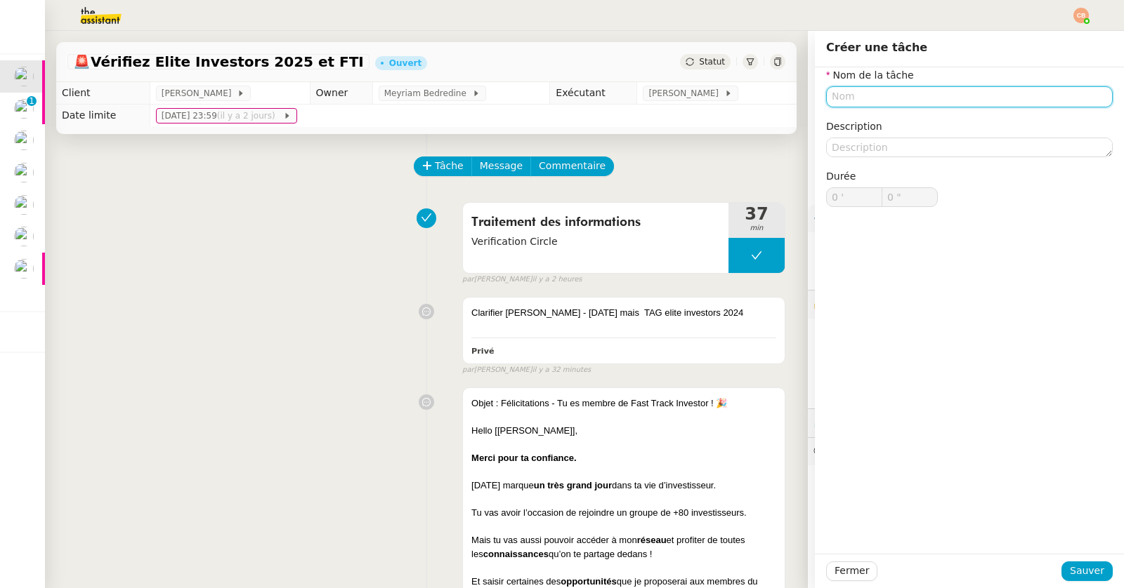
click at [836, 91] on input "text" at bounding box center [969, 96] width 287 height 20
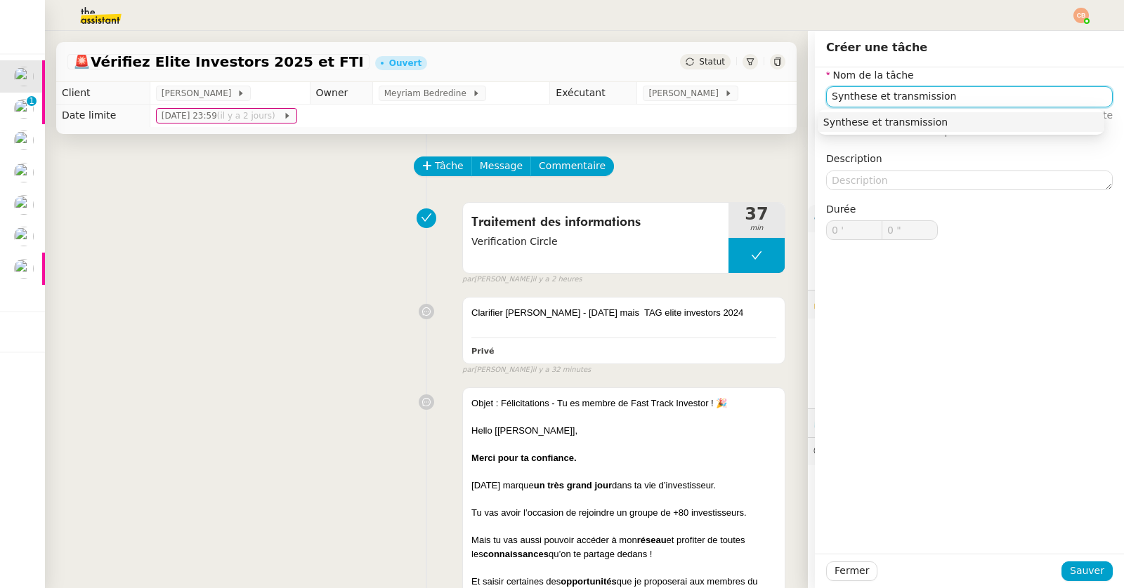
click at [876, 129] on nz-auto-option "Synthese et transmission" at bounding box center [960, 122] width 287 height 20
type input "Synthese et transmission"
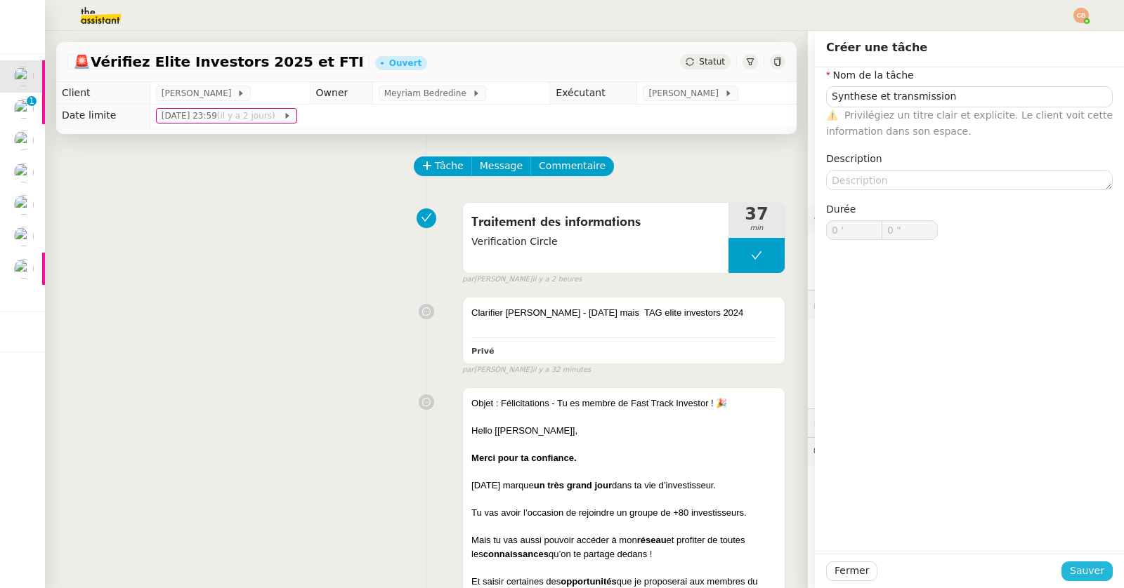
click at [1070, 579] on span "Sauver" at bounding box center [1087, 571] width 34 height 16
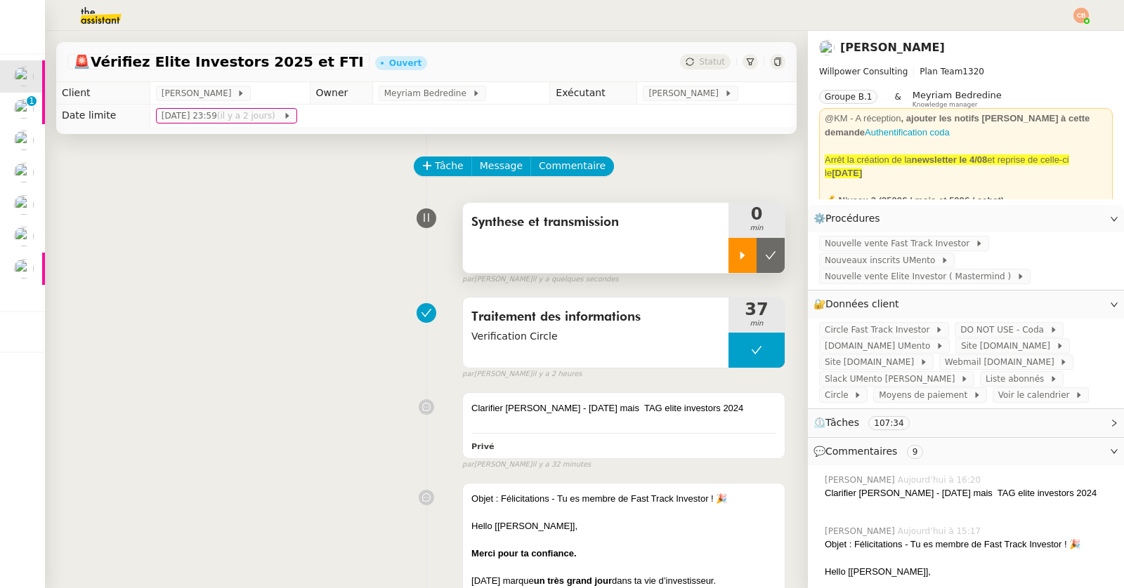
click at [728, 246] on div at bounding box center [742, 255] width 28 height 35
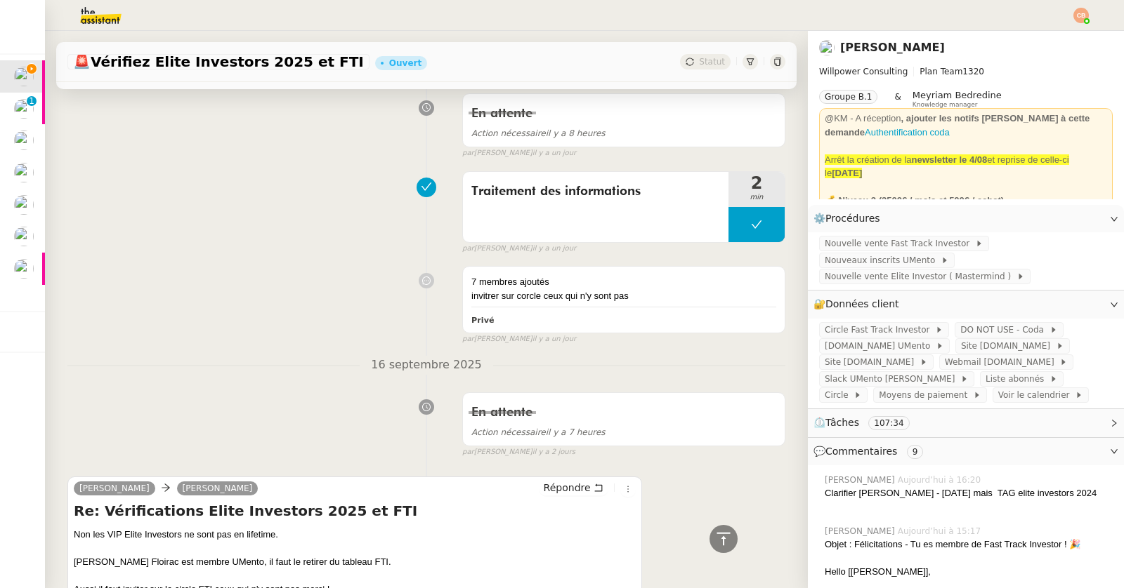
scroll to position [1244, 0]
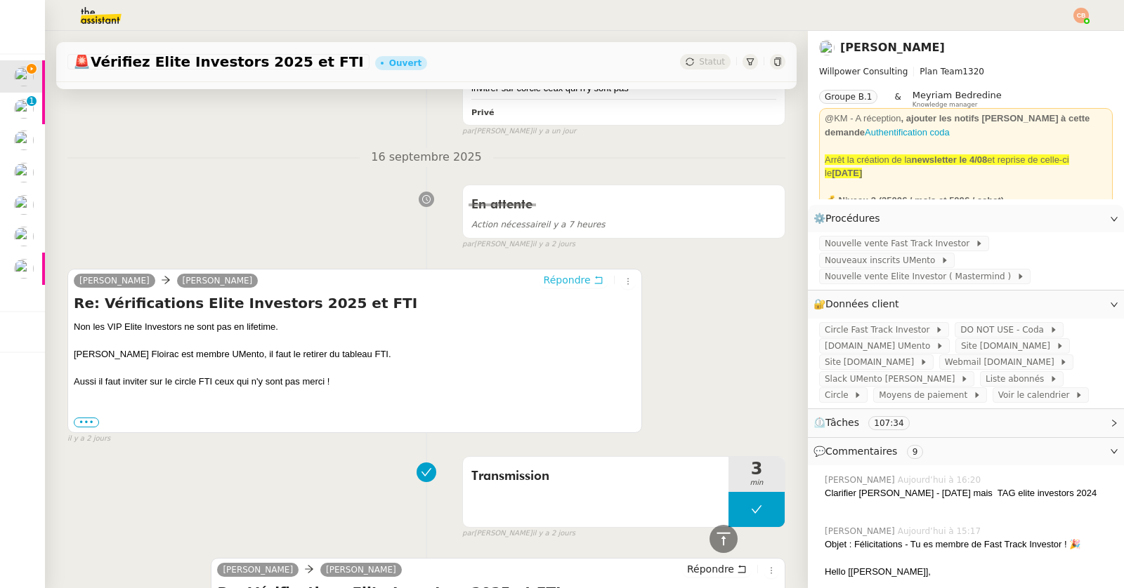
click at [565, 287] on span "Répondre" at bounding box center [567, 280] width 47 height 14
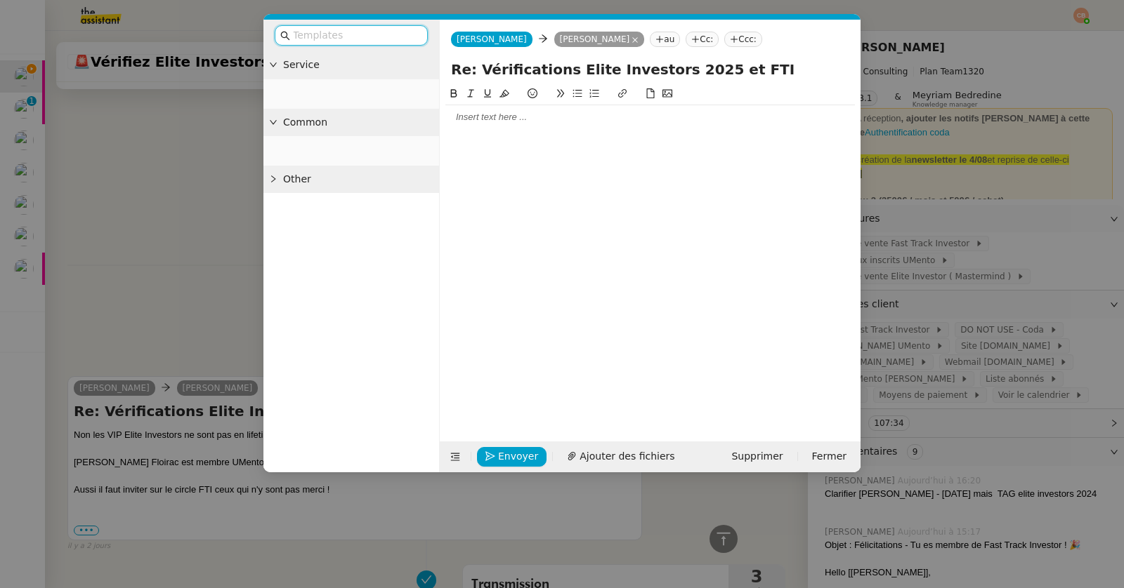
scroll to position [1350, 0]
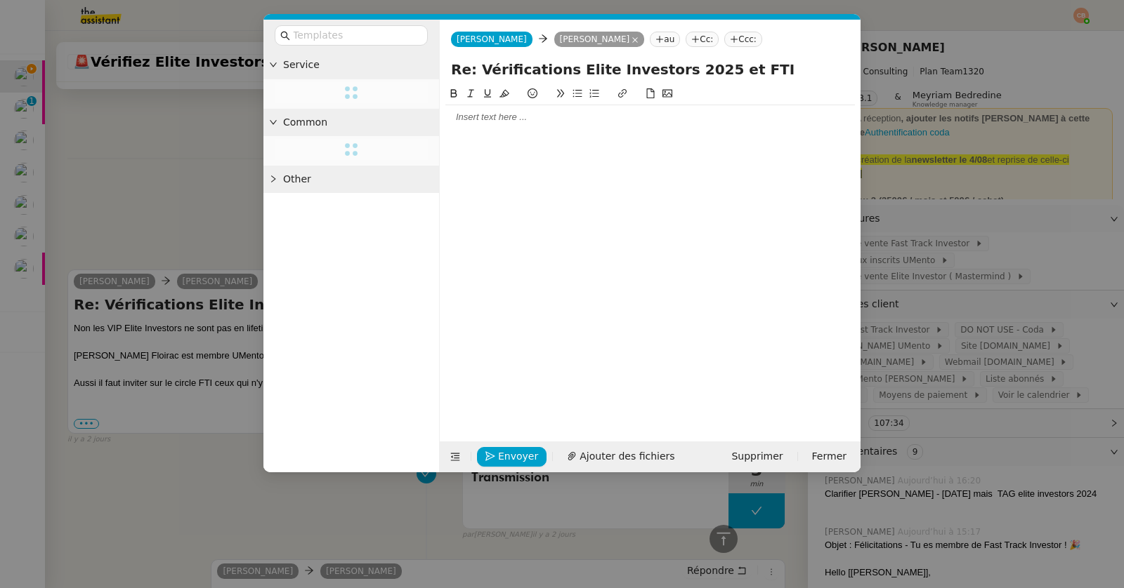
click at [478, 118] on div at bounding box center [649, 117] width 409 height 13
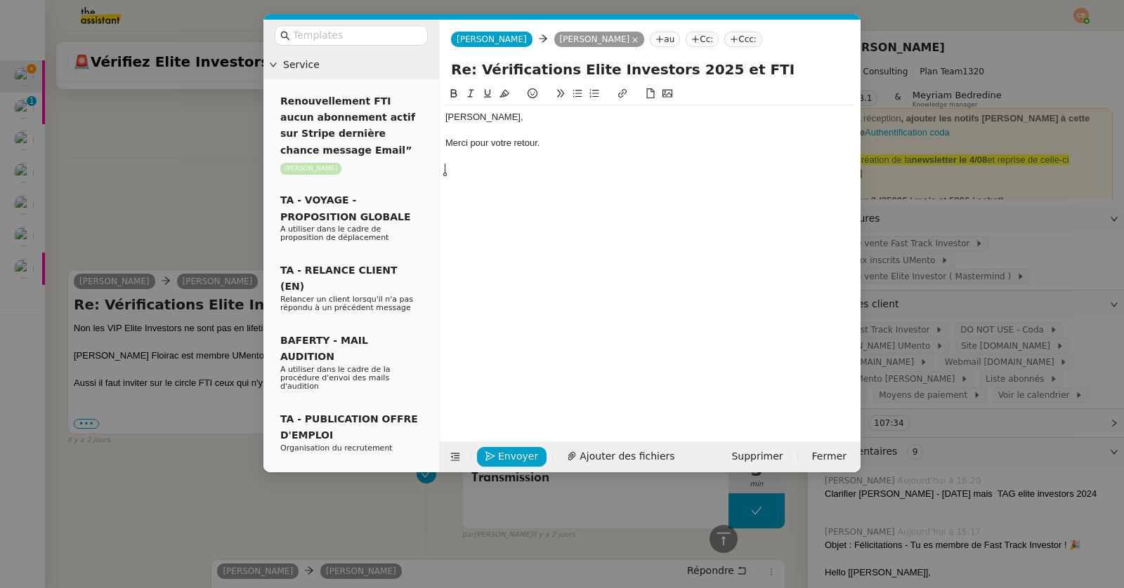
scroll to position [1419, 0]
click at [554, 169] on div "Le tableau FTI Inscriptions est à jour." at bounding box center [649, 169] width 409 height 13
drag, startPoint x: 553, startPoint y: 169, endPoint x: 491, endPoint y: 173, distance: 62.6
click at [491, 173] on div "Le tableau FTI Inscriptions est à jour." at bounding box center [649, 169] width 409 height 13
click at [618, 91] on icon at bounding box center [622, 93] width 10 height 10
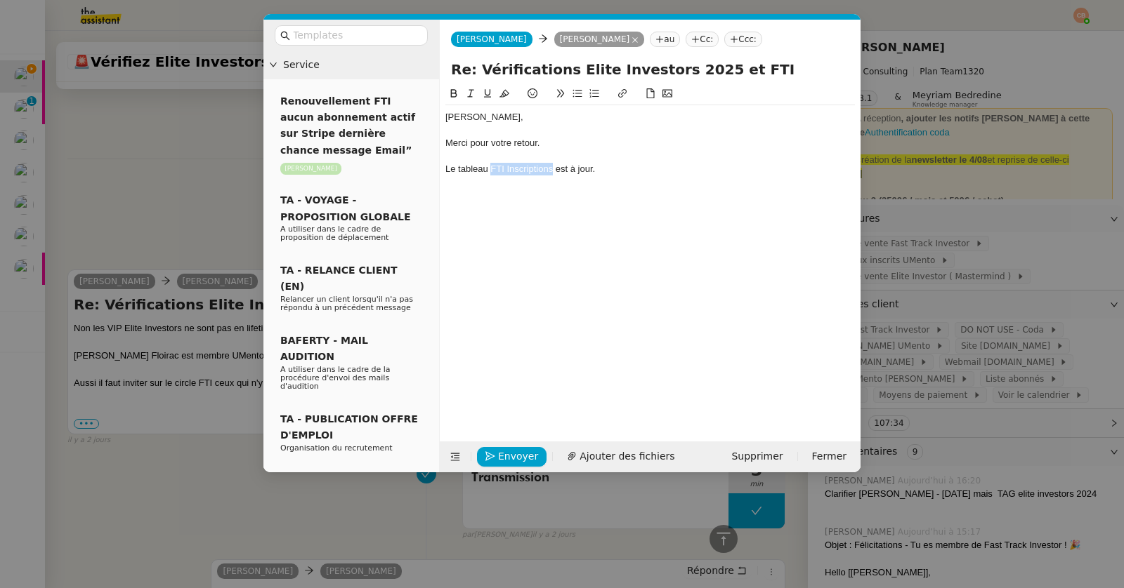
type input "FTI Inscriptions"
paste input "[URL][DOMAIN_NAME]"
type input "[URL][DOMAIN_NAME]"
click at [609, 168] on div "Le tableau FTI Inscriptions est à jour." at bounding box center [649, 169] width 409 height 13
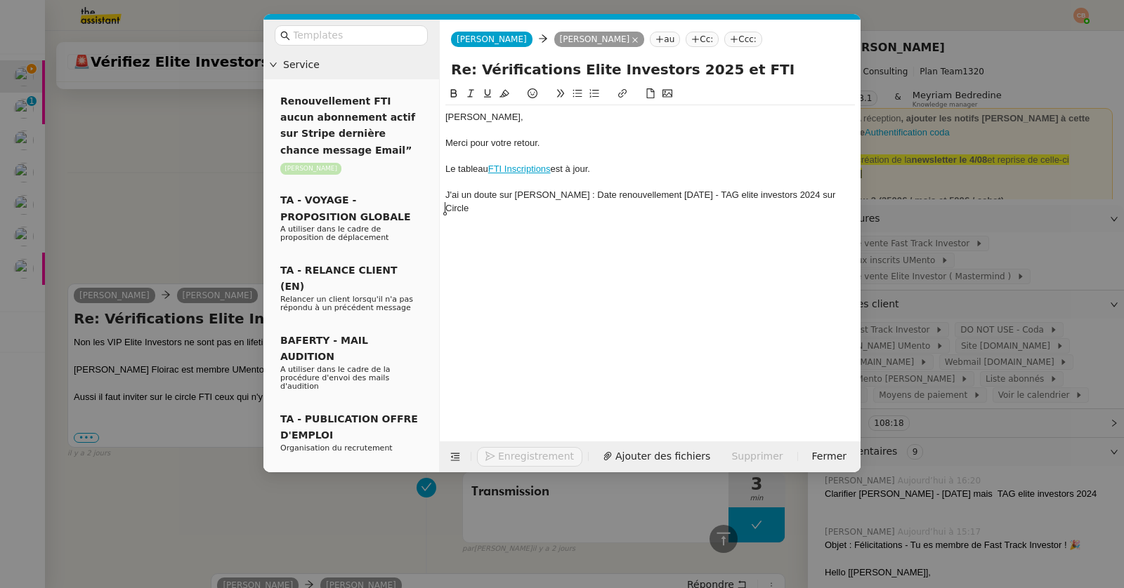
scroll to position [1459, 0]
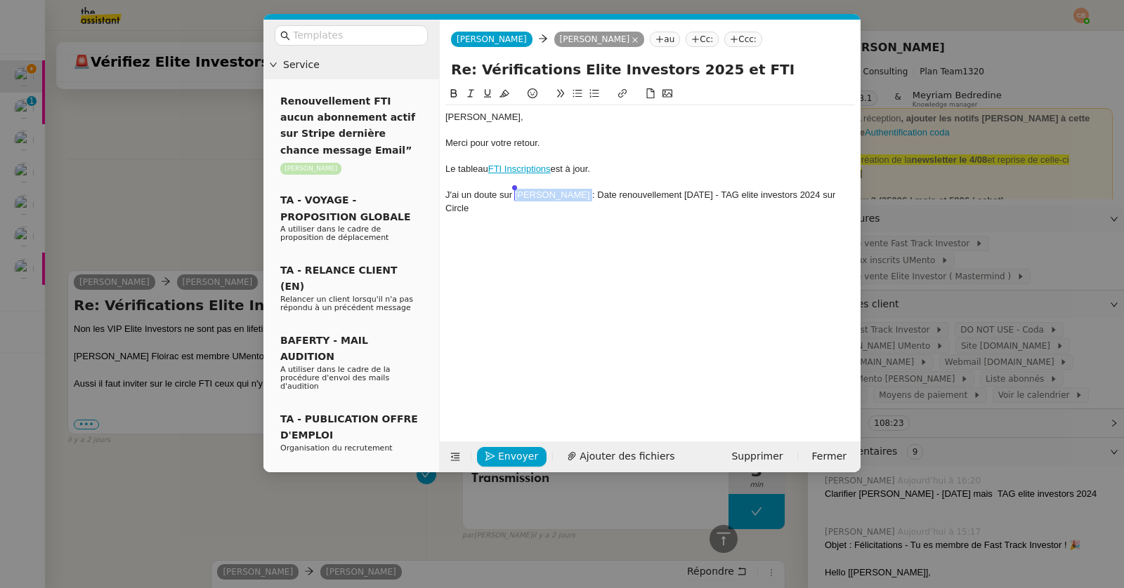
drag, startPoint x: 565, startPoint y: 192, endPoint x: 517, endPoint y: 192, distance: 47.8
click at [517, 192] on div "J'ai un doute sur [PERSON_NAME] : Date renouvellement [DATE] - TAG elite invest…" at bounding box center [649, 202] width 409 height 26
click at [457, 88] on icon at bounding box center [454, 93] width 10 height 10
click at [631, 164] on div "Le tableau FTI Inscriptions est à jour." at bounding box center [649, 169] width 409 height 13
click at [206, 171] on nz-modal-container "Service Renouvellement FTI aucun abonnement actif sur Stripe dernière chance me…" at bounding box center [562, 294] width 1124 height 588
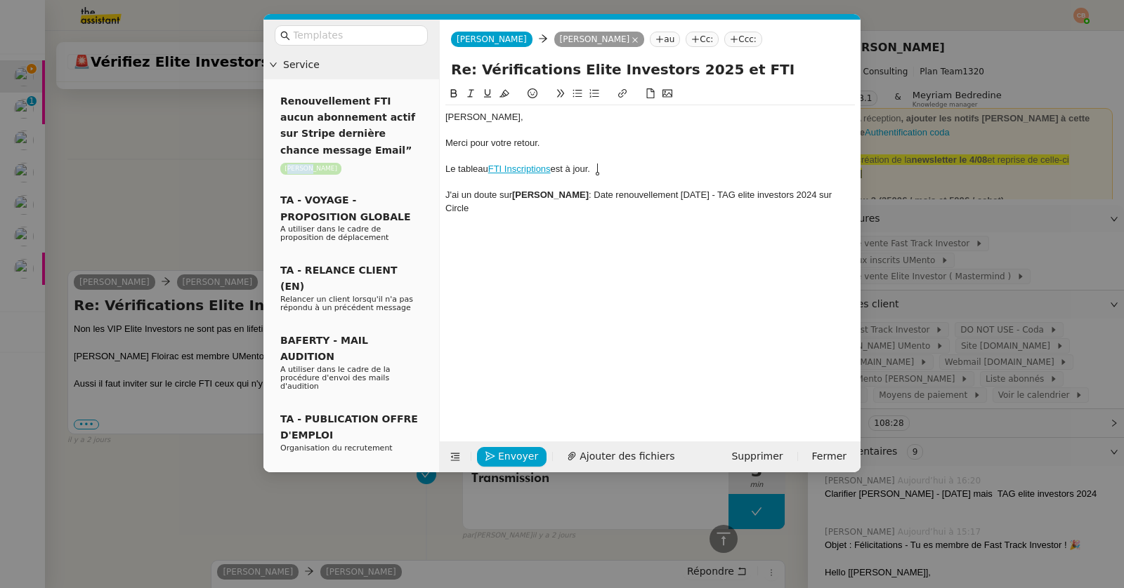
click at [206, 171] on nz-modal-container "Service Renouvellement FTI aucun abonnement actif sur Stripe dernière chance me…" at bounding box center [562, 294] width 1124 height 588
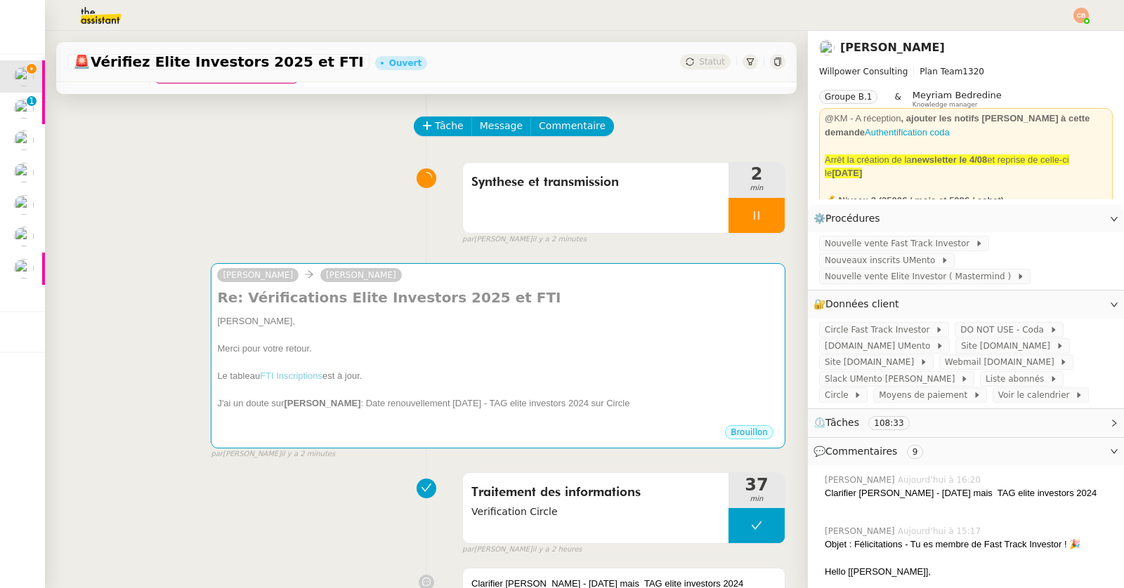
scroll to position [256, 0]
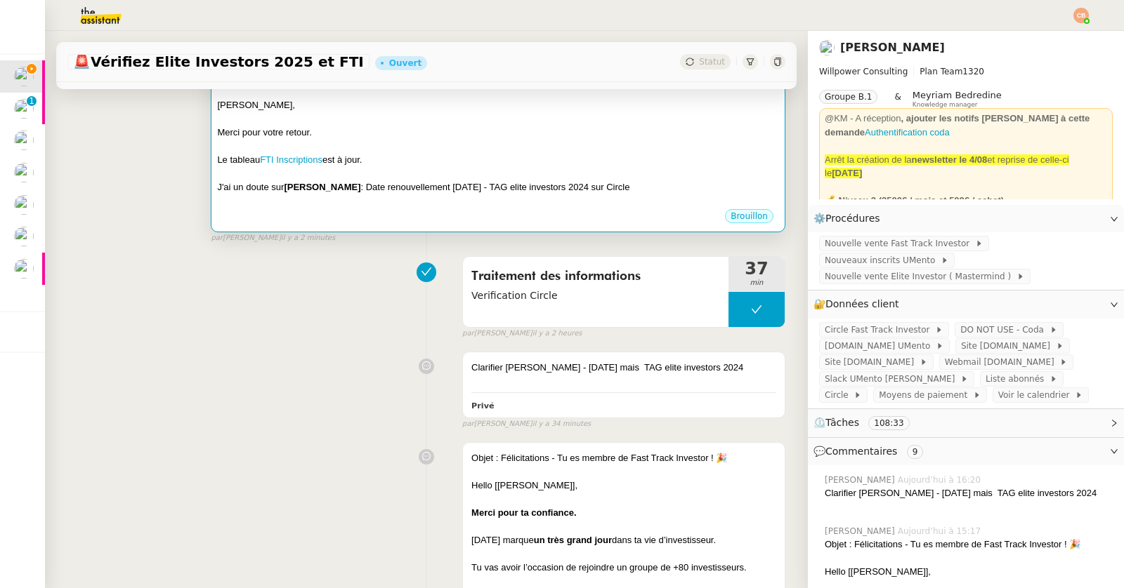
click at [412, 137] on div "Merci pour votre retour." at bounding box center [498, 133] width 562 height 14
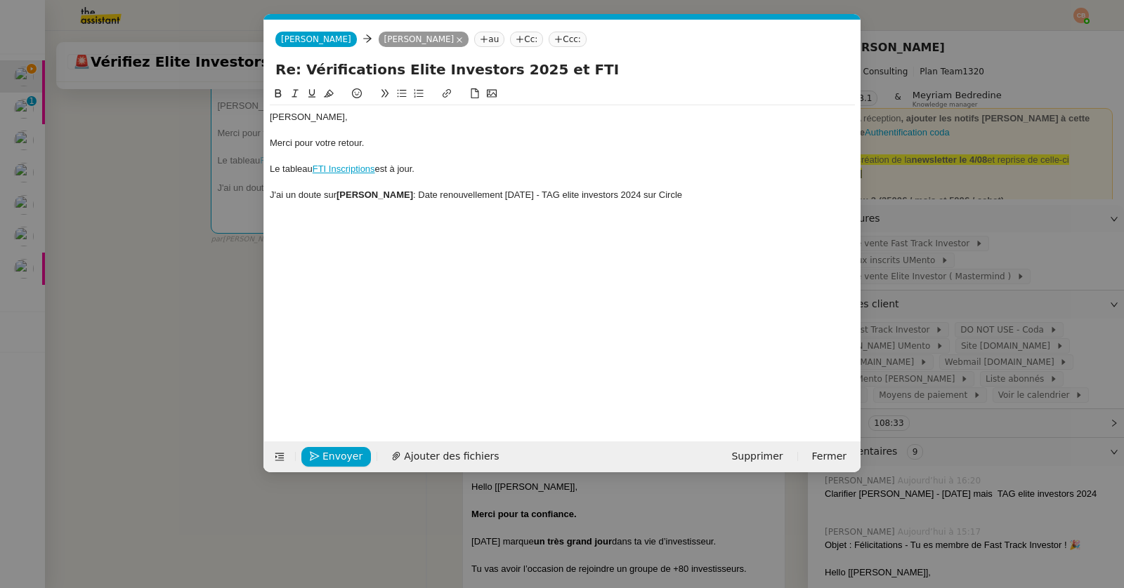
scroll to position [0, 29]
click at [436, 171] on div "Le tableau FTI Inscriptions est à jour." at bounding box center [562, 169] width 585 height 13
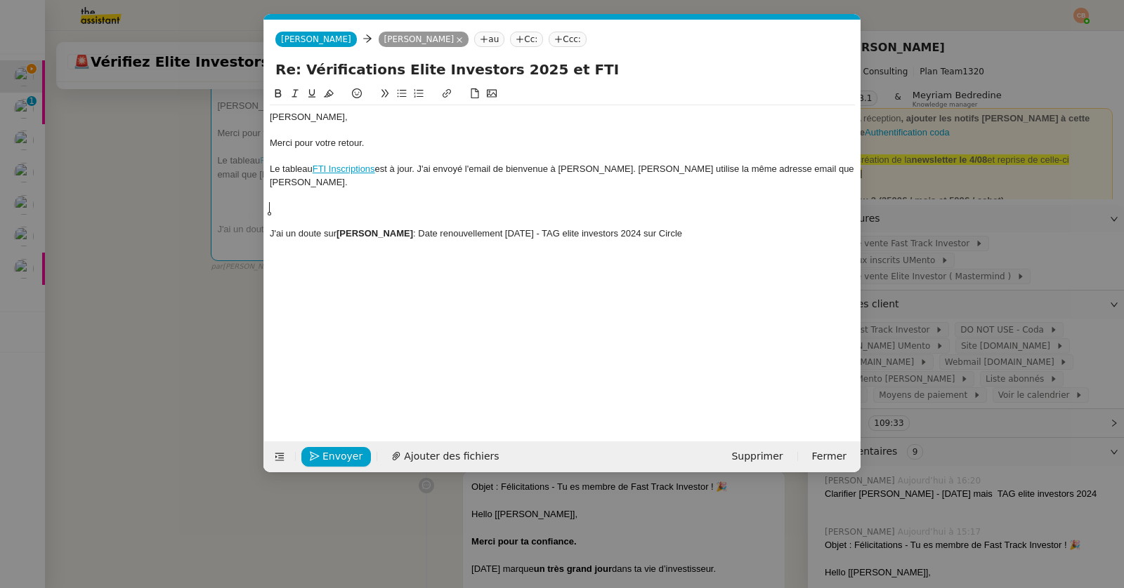
click at [402, 92] on icon at bounding box center [402, 93] width 10 height 10
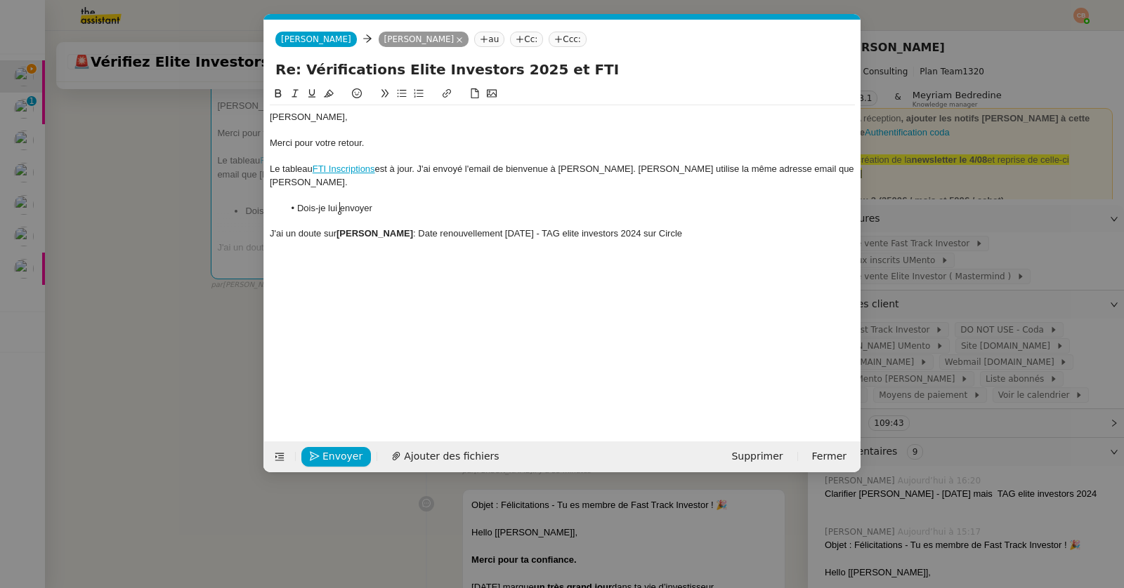
click at [341, 211] on li "Dois-je lui envoyer" at bounding box center [570, 208] width 572 height 13
click at [166, 295] on nz-modal-container "Service Renouvellement FTI aucun abonnement actif sur Stripe dernière chance me…" at bounding box center [562, 294] width 1124 height 588
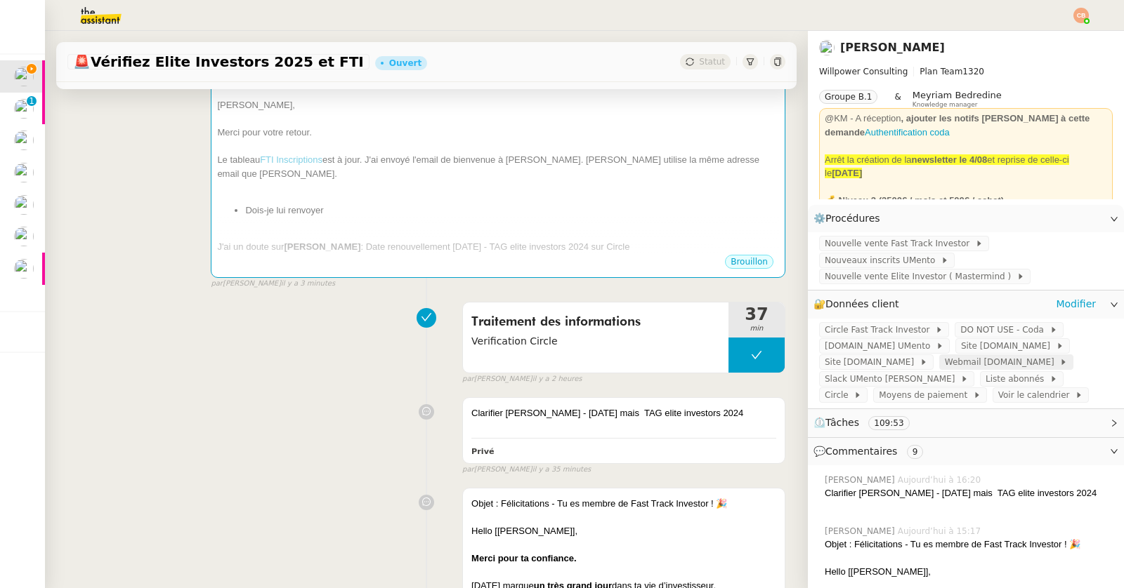
click at [945, 355] on span "Webmail [DOMAIN_NAME]" at bounding box center [1002, 362] width 115 height 14
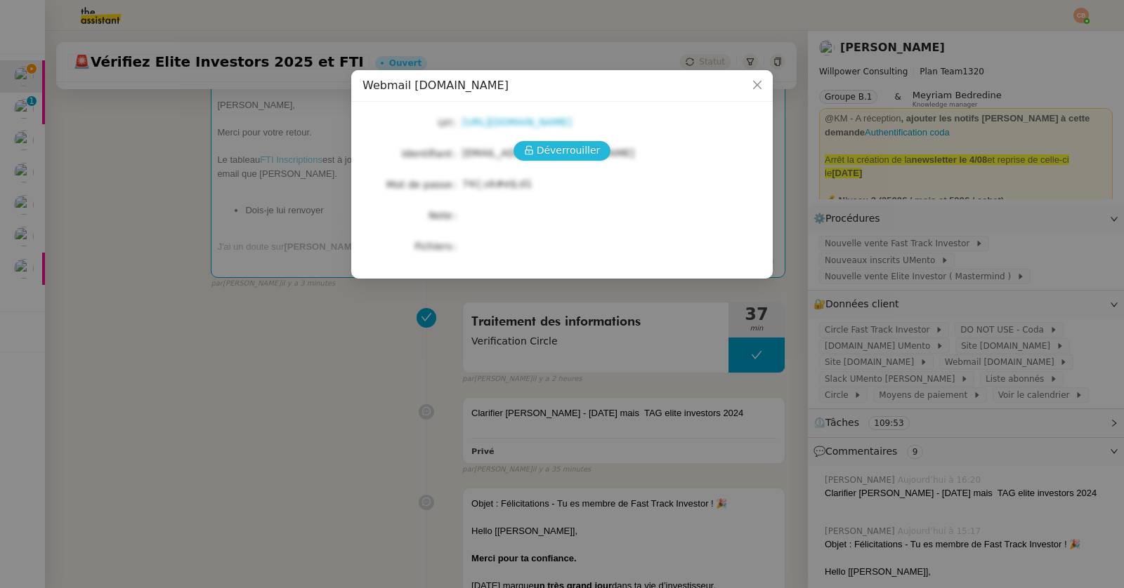
click at [570, 143] on span "Déverrouiller" at bounding box center [569, 151] width 64 height 16
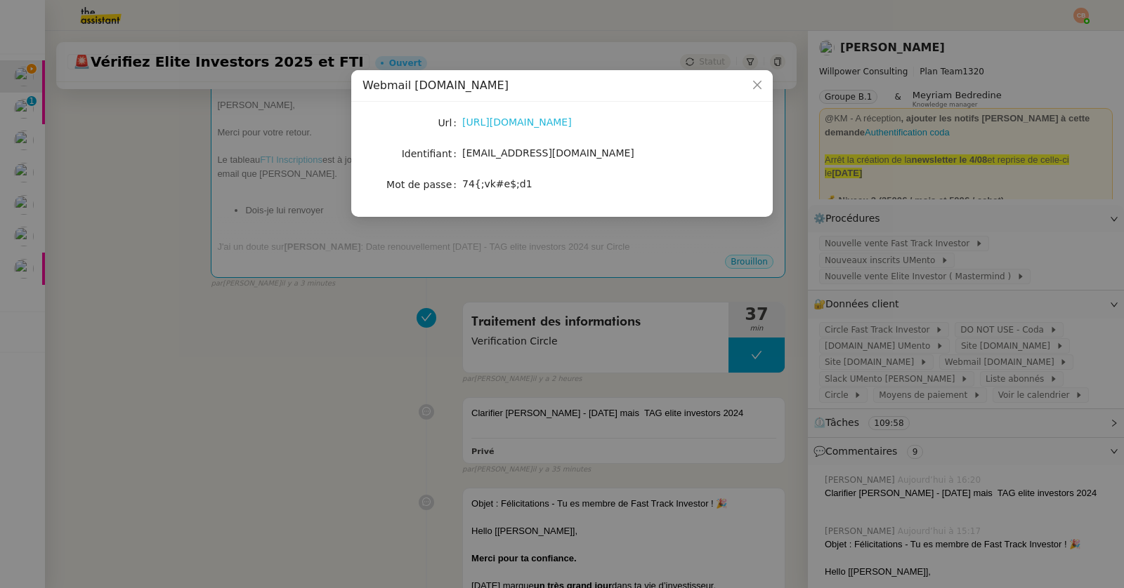
click at [536, 124] on link "[URL][DOMAIN_NAME]" at bounding box center [517, 122] width 110 height 11
drag, startPoint x: 463, startPoint y: 185, endPoint x: 541, endPoint y: 192, distance: 78.3
click at [541, 192] on div "74{;vk#e$;d1" at bounding box center [578, 184] width 232 height 16
copy span "74{;vk#e$;d1"
click at [331, 324] on nz-modal-container "Webmail [DOMAIN_NAME] Url [URL][DOMAIN_NAME] Identifiant [EMAIL_ADDRESS][DOMAIN…" at bounding box center [562, 294] width 1124 height 588
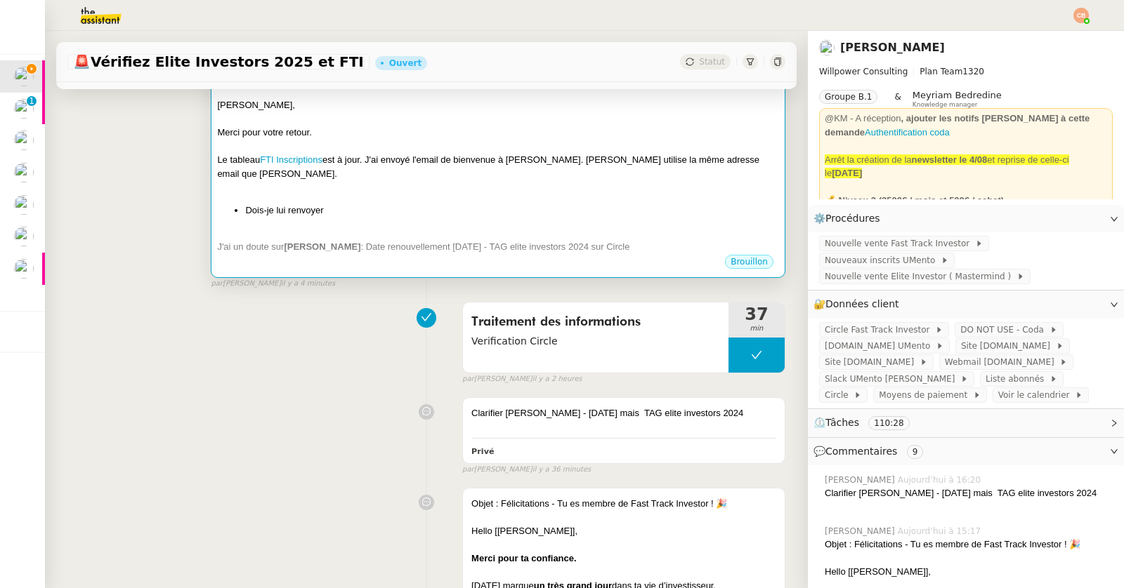
click at [395, 183] on div at bounding box center [498, 187] width 562 height 14
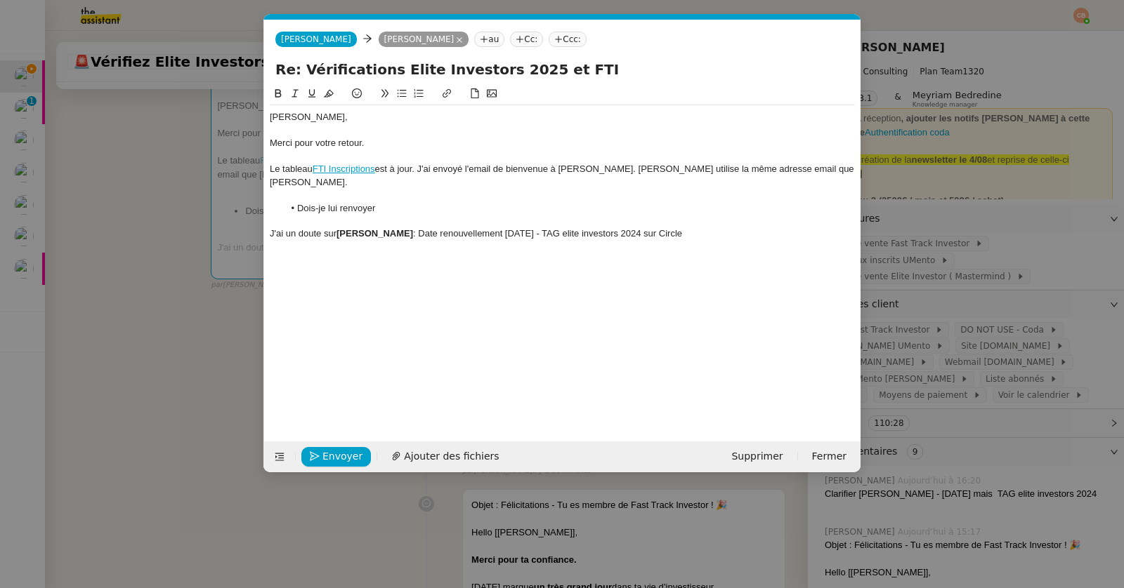
click at [384, 200] on div at bounding box center [562, 195] width 585 height 13
click at [384, 206] on li "Dois-je lui renvoyer" at bounding box center [570, 208] width 572 height 13
drag, startPoint x: 622, startPoint y: 171, endPoint x: 565, endPoint y: 170, distance: 57.6
click at [565, 170] on div "Le tableau FTI Inscriptions est à jour. J'ai envoyé l'email de bienvenue à Nico…" at bounding box center [562, 176] width 585 height 26
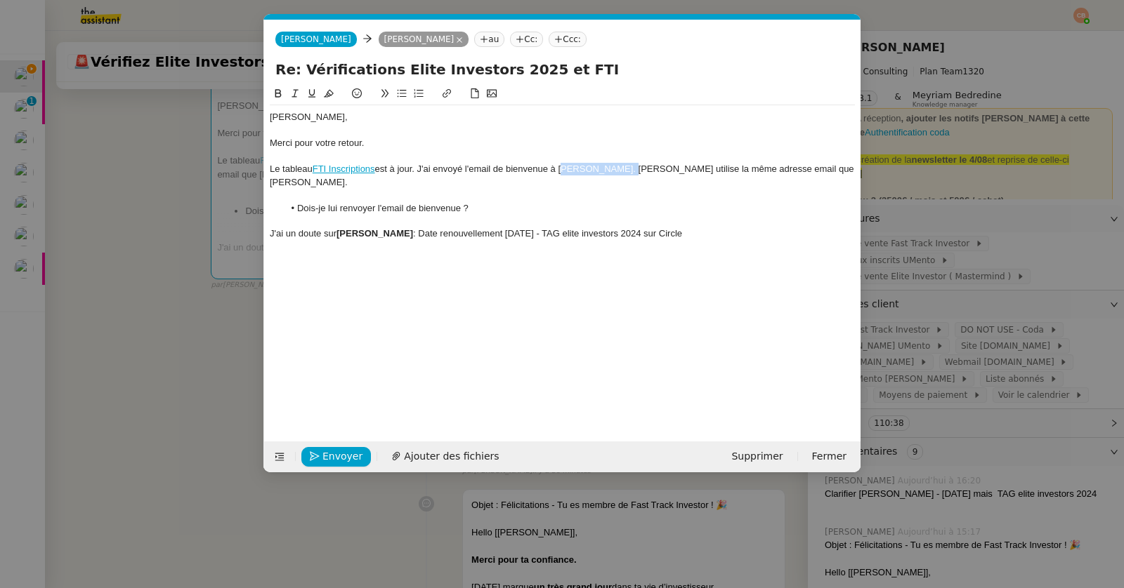
click at [278, 93] on icon at bounding box center [278, 93] width 6 height 8
click at [518, 200] on div at bounding box center [562, 195] width 585 height 13
drag, startPoint x: 694, startPoint y: 169, endPoint x: 635, endPoint y: 170, distance: 59.0
click at [635, 170] on div "Le tableau FTI Inscriptions est à jour. J'ai envoyé l'email de bienvenue à Nico…" at bounding box center [562, 176] width 585 height 26
click at [280, 89] on icon at bounding box center [278, 93] width 10 height 10
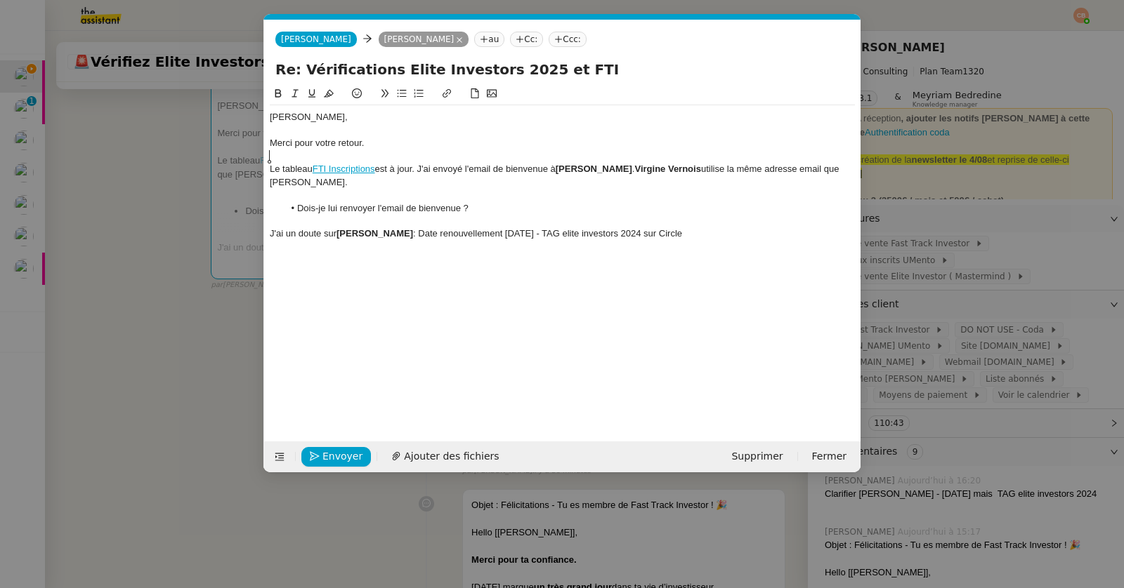
click at [416, 152] on div at bounding box center [562, 156] width 585 height 13
click at [140, 303] on nz-modal-container "Service Renouvellement FTI aucun abonnement actif sur Stripe dernière chance me…" at bounding box center [562, 294] width 1124 height 588
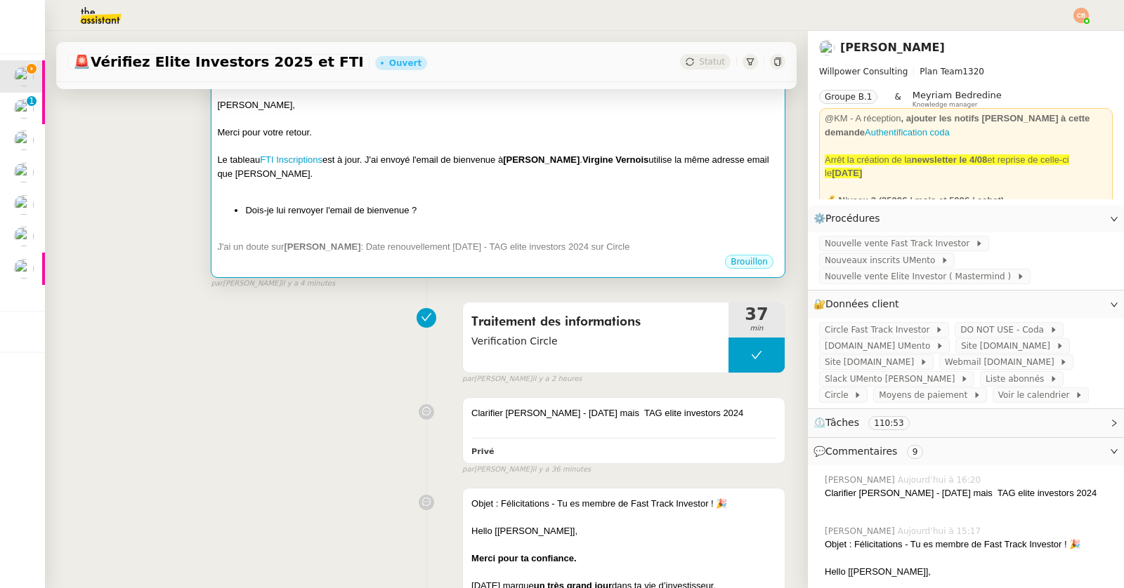
click at [497, 187] on div at bounding box center [498, 187] width 562 height 14
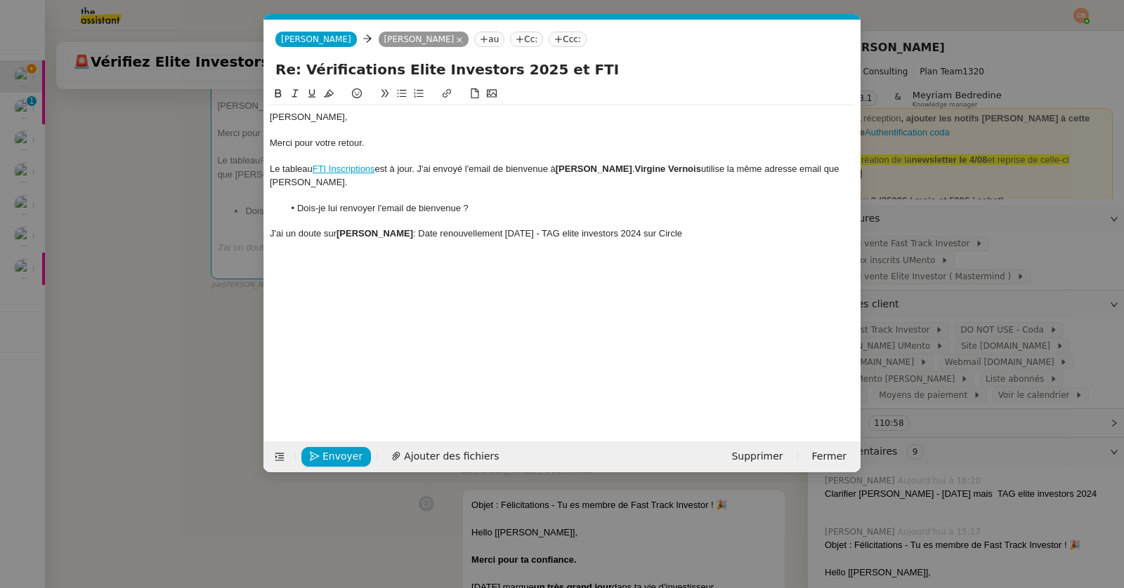
click at [715, 235] on div "J'ai un doute sur Olivier Allard : Date renouvellement 09/11/2026 - TAG elite i…" at bounding box center [562, 234] width 585 height 13
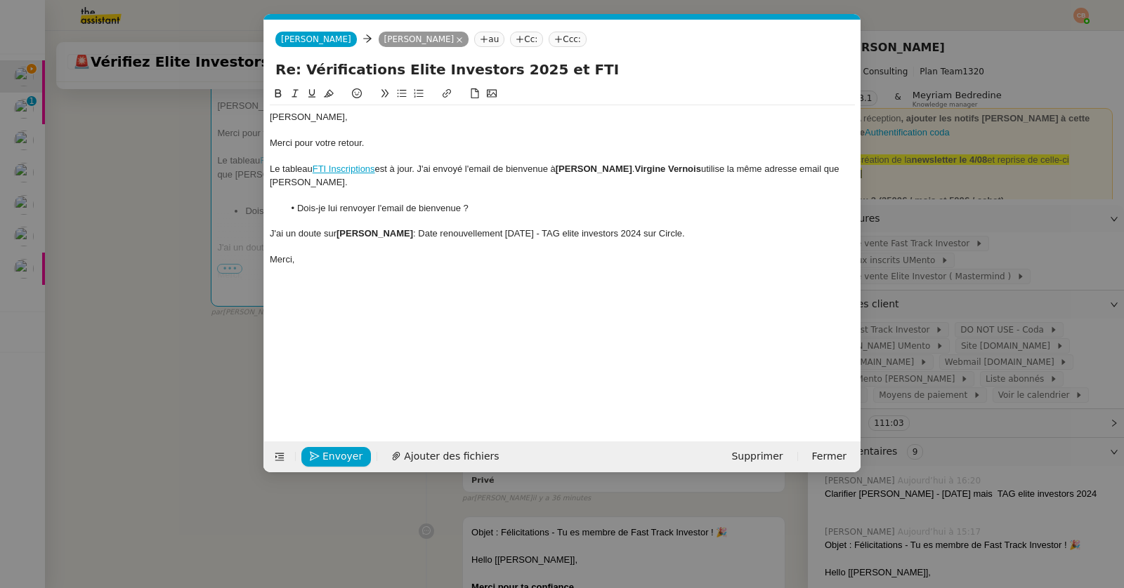
click at [107, 204] on nz-modal-container "Service Renouvellement FTI aucun abonnement actif sur Stripe dernière chance me…" at bounding box center [562, 294] width 1124 height 588
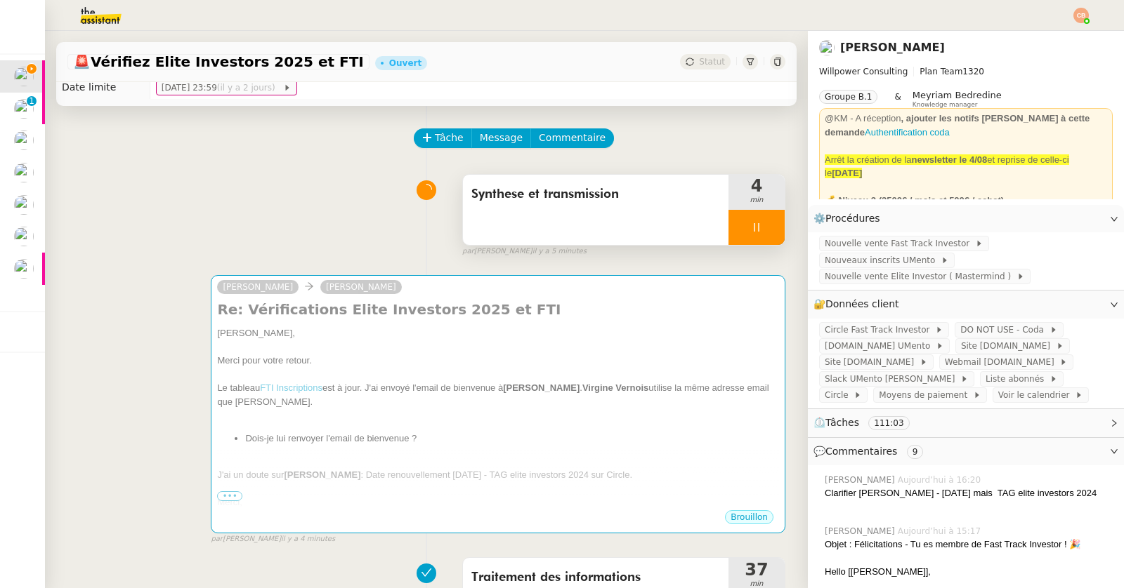
scroll to position [0, 0]
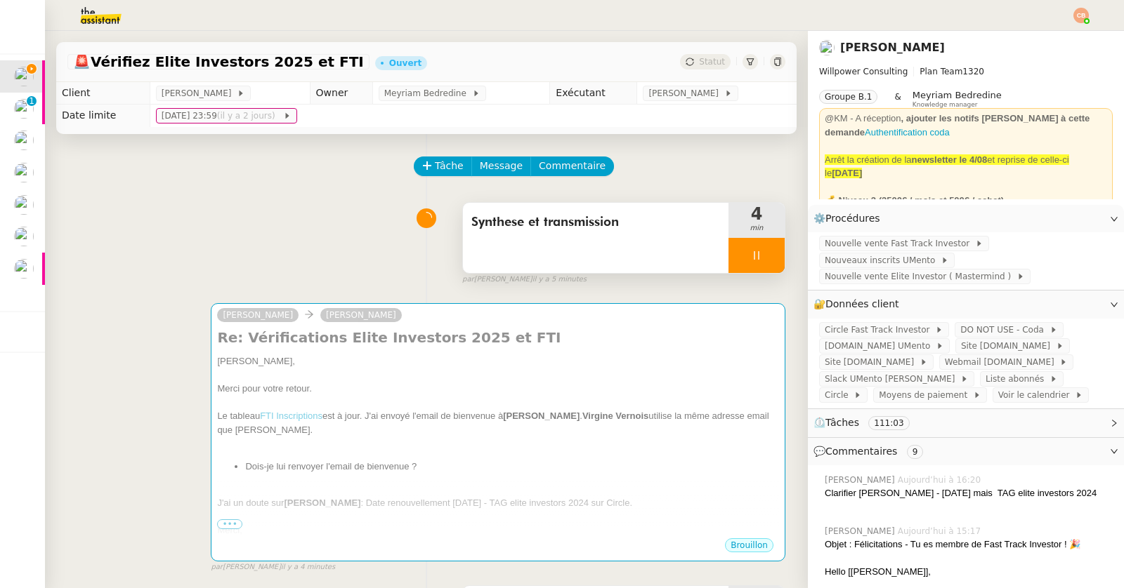
click at [728, 249] on div at bounding box center [756, 255] width 56 height 35
click at [765, 247] on button at bounding box center [770, 255] width 28 height 35
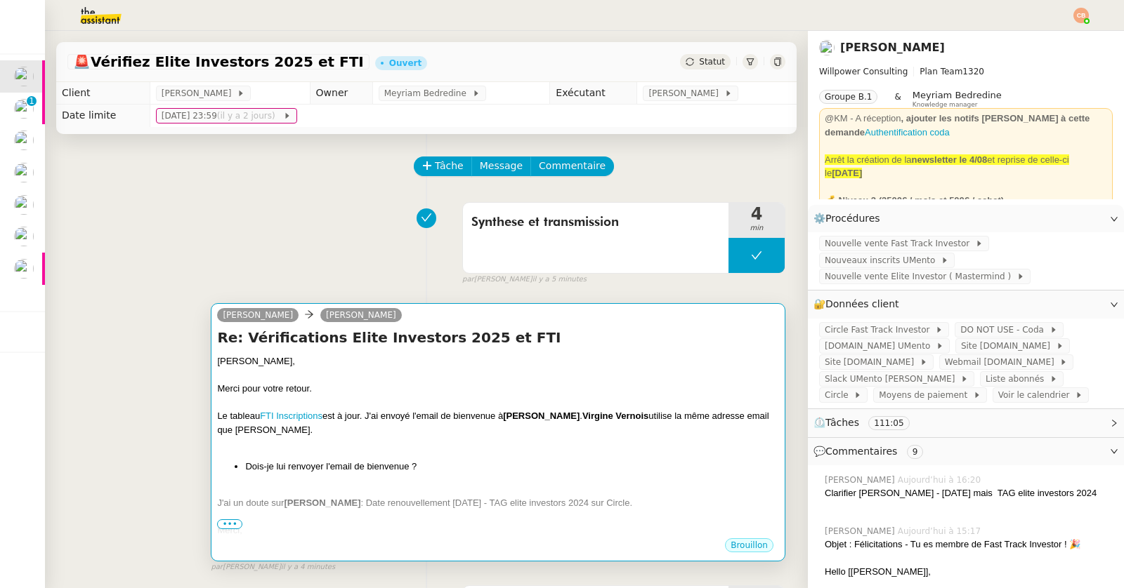
click at [654, 382] on div "Merci pour votre retour." at bounding box center [498, 389] width 562 height 14
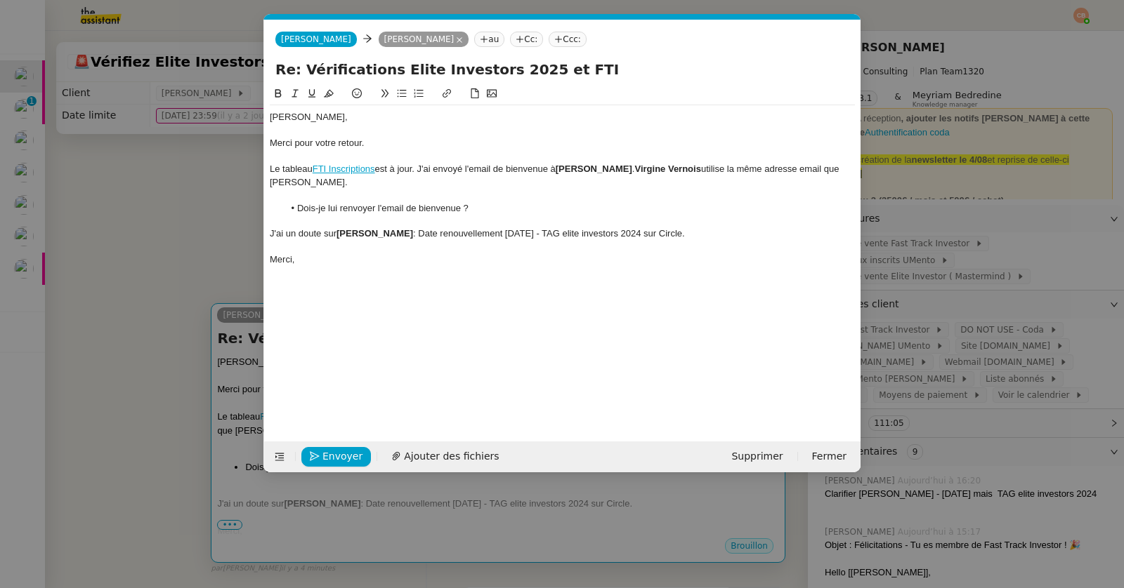
scroll to position [0, 29]
click at [420, 170] on div "Le tableau FTI Inscriptions est à jour. J'ai envoyé l'email de bienvenue à Nico…" at bounding box center [562, 176] width 585 height 26
click at [470, 169] on div "Le tableau FTI Inscriptions est à jour et j'ai vérifier Circle. J'ai envoyé l'e…" at bounding box center [562, 176] width 585 height 26
click at [564, 191] on div at bounding box center [562, 195] width 585 height 13
click at [712, 169] on strong "Virgine Vernois" at bounding box center [744, 169] width 66 height 11
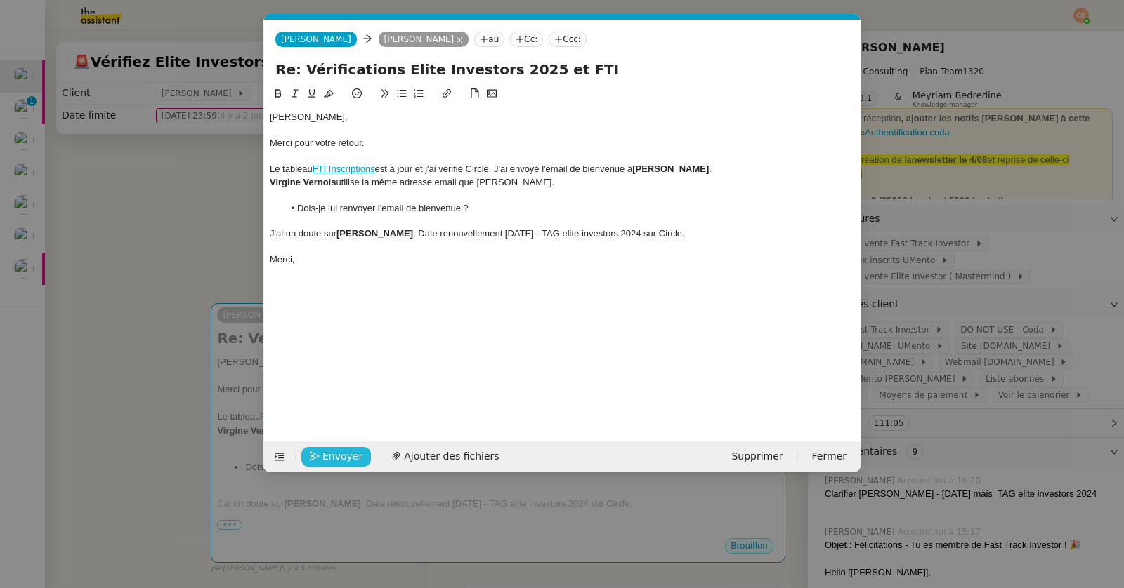
click at [343, 450] on span "Envoyer" at bounding box center [342, 457] width 40 height 16
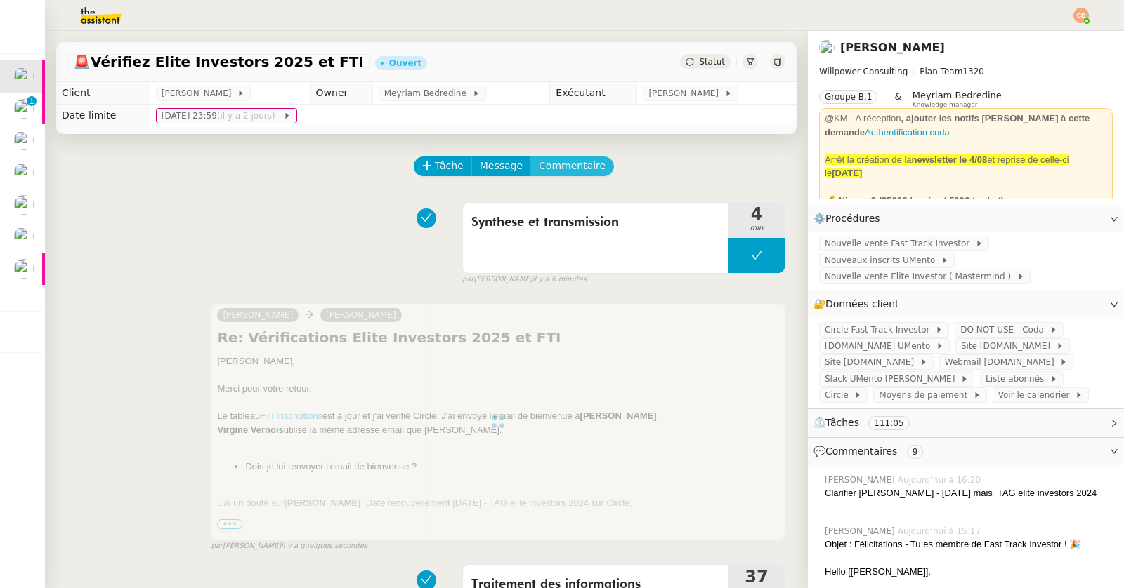
click at [539, 170] on span "Commentaire" at bounding box center [572, 166] width 67 height 16
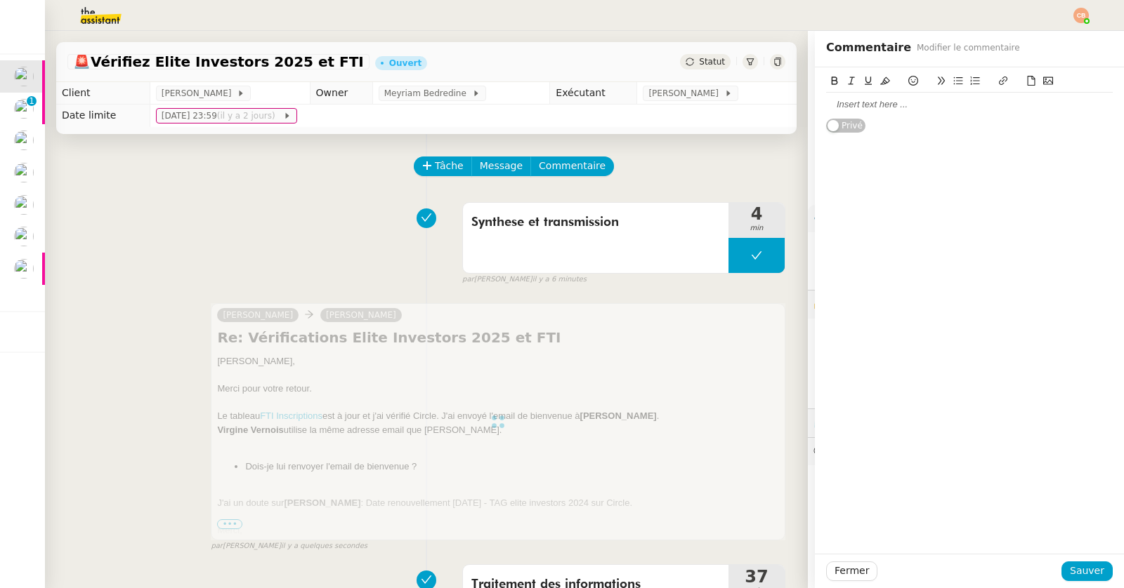
click at [874, 105] on div at bounding box center [969, 104] width 287 height 13
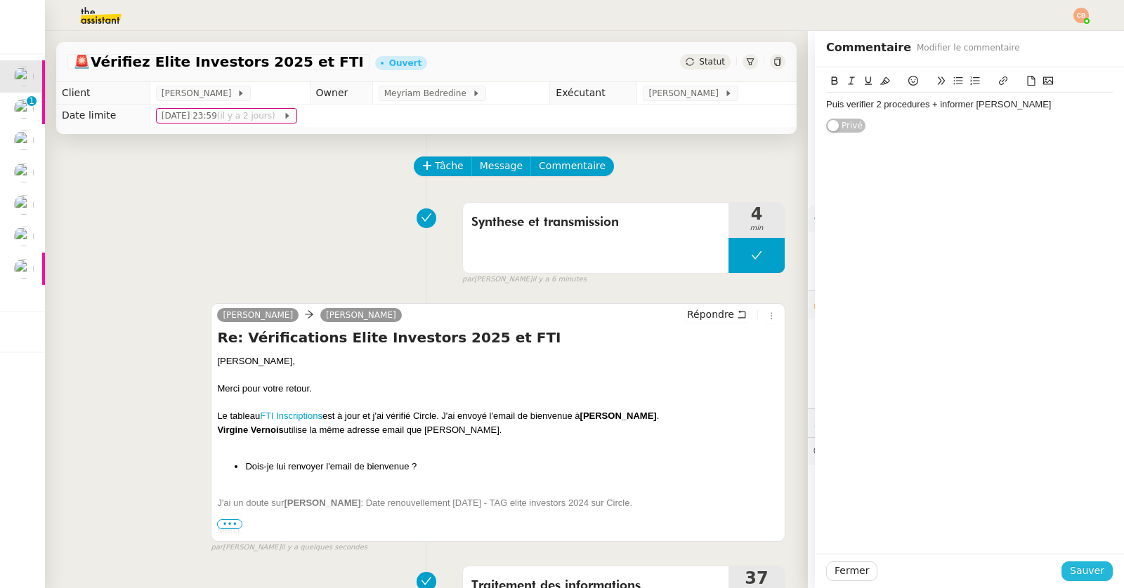
click at [1081, 570] on span "Sauver" at bounding box center [1087, 571] width 34 height 16
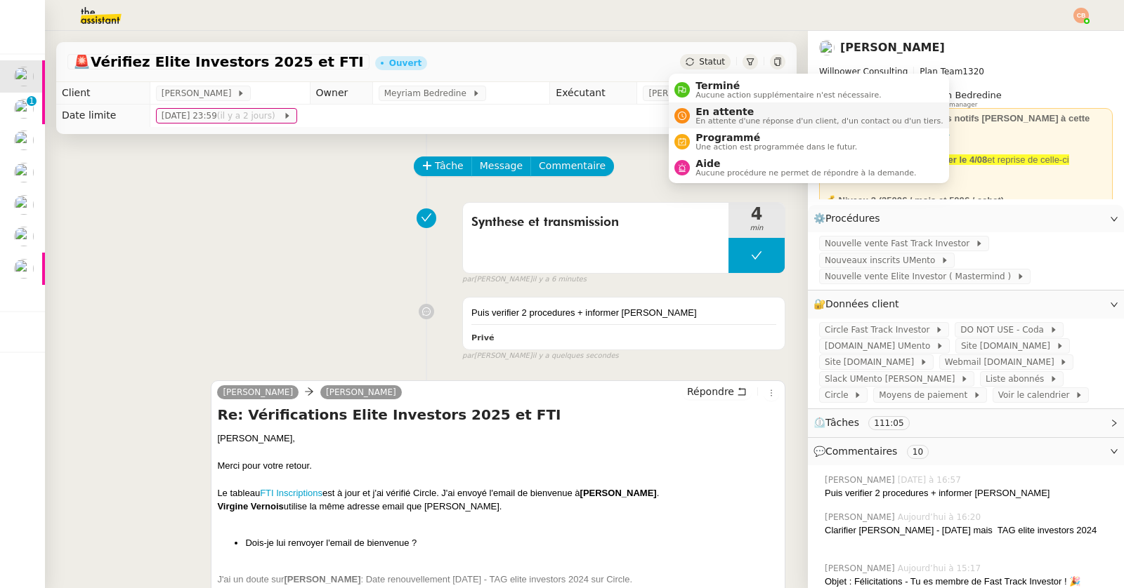
click at [700, 115] on span "En attente" at bounding box center [818, 111] width 247 height 11
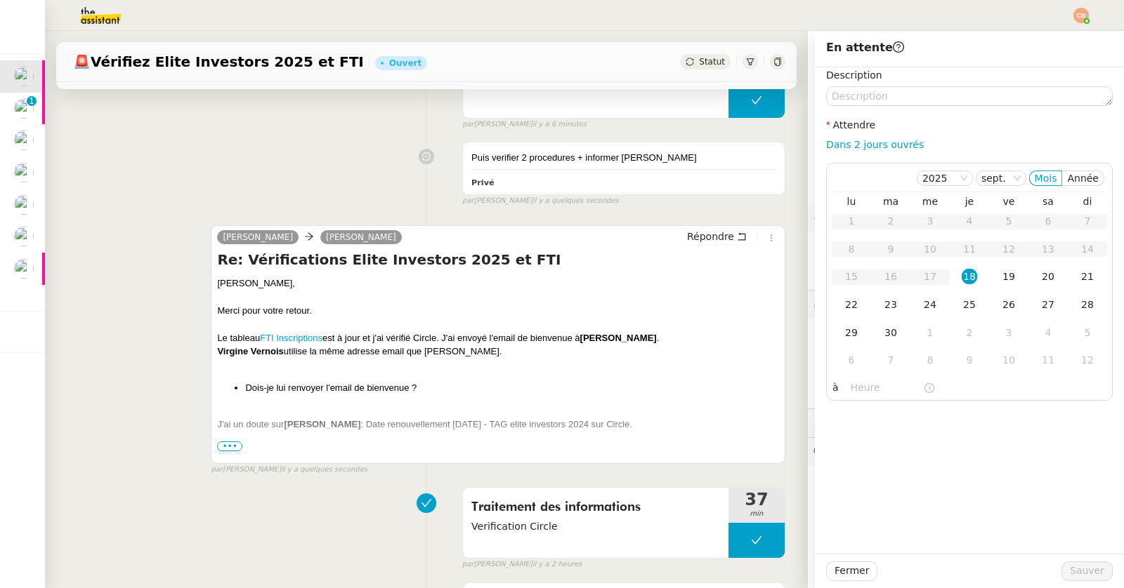
scroll to position [193, 0]
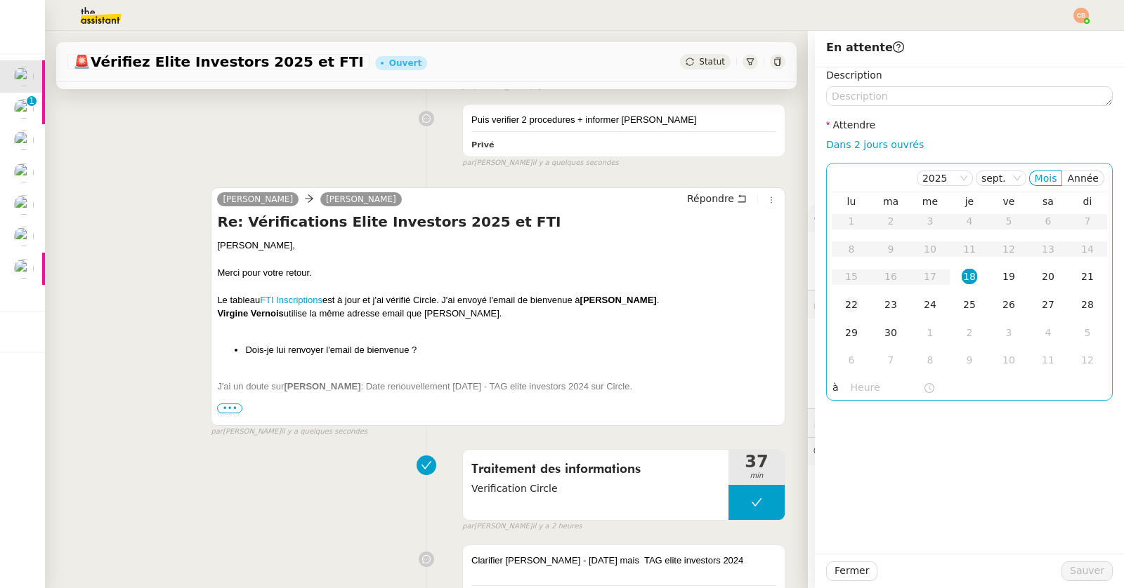
click at [843, 299] on div "22" at bounding box center [850, 304] width 15 height 15
click at [859, 388] on input "text" at bounding box center [886, 388] width 72 height 16
click at [853, 305] on div "09" at bounding box center [853, 307] width 39 height 17
click at [897, 180] on div "00" at bounding box center [893, 182] width 39 height 17
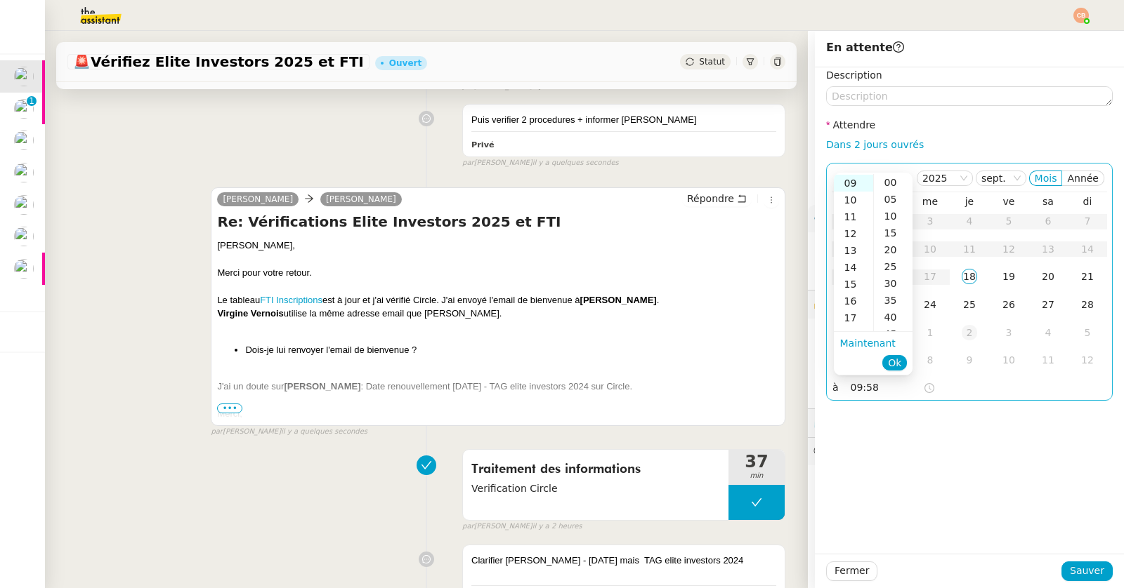
type input "09:00"
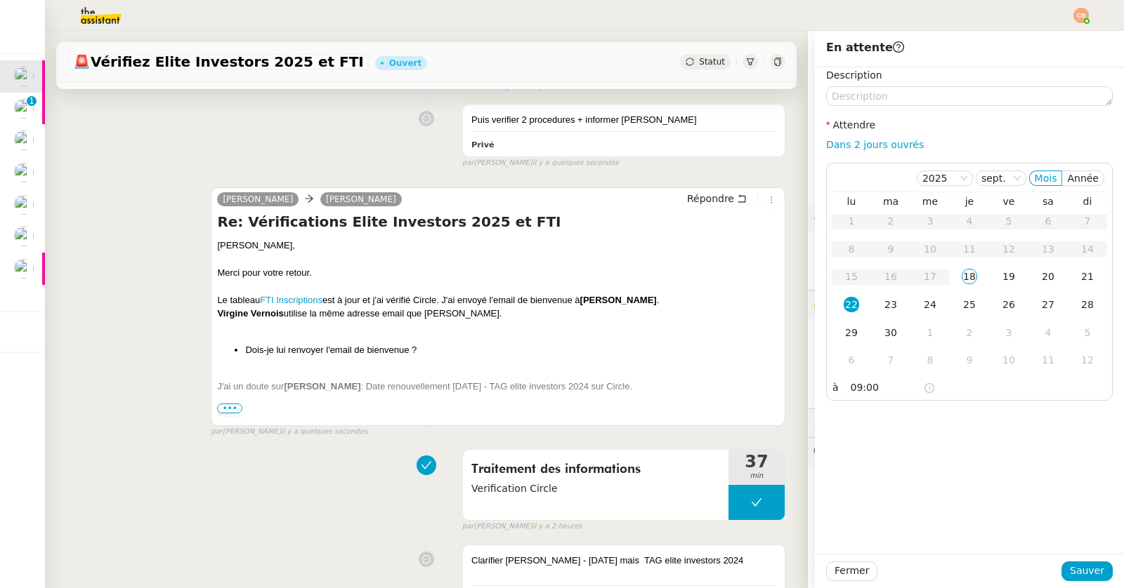
drag, startPoint x: 981, startPoint y: 422, endPoint x: 1000, endPoint y: 478, distance: 59.3
click at [981, 423] on div "Description Attendre Dans 2 jours ouvrés [DATE] Mois Année lu ma me je ve sa di…" at bounding box center [969, 310] width 309 height 487
click at [1061, 570] on button "Sauver" at bounding box center [1086, 572] width 51 height 20
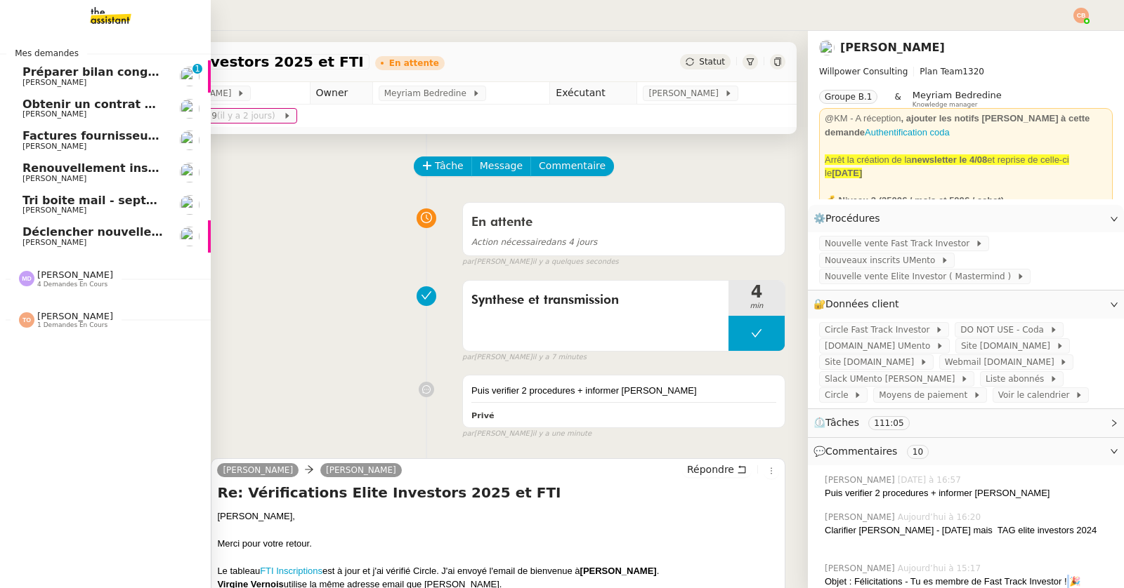
click at [47, 98] on span "Obtenir un contrat Orange" at bounding box center [106, 104] width 169 height 13
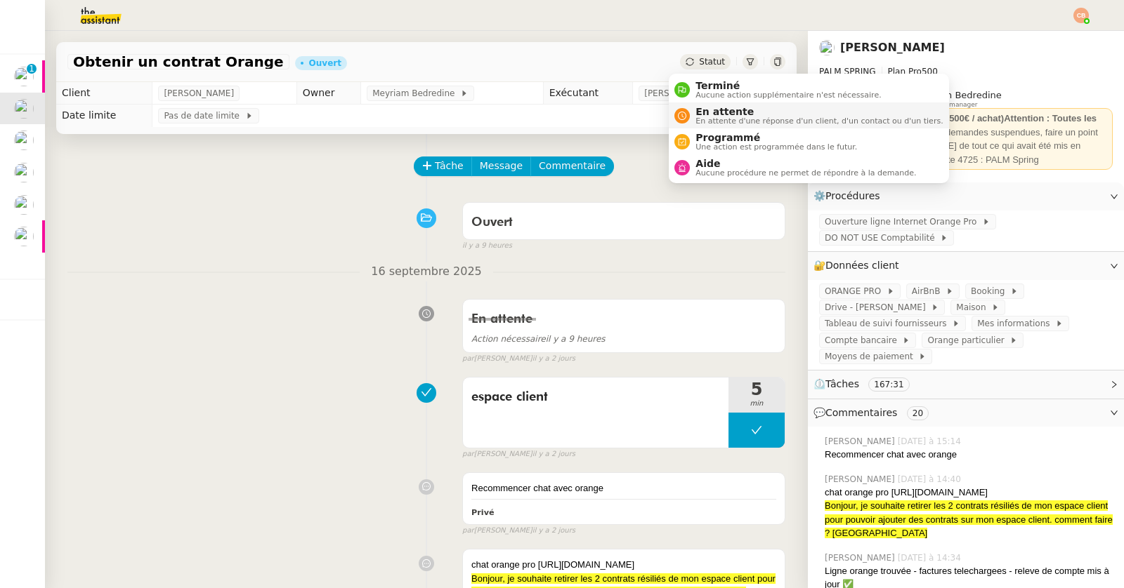
click at [689, 112] on div "En attente En attente d'une réponse d'un client, d'un contact ou d'un tiers." at bounding box center [808, 115] width 268 height 19
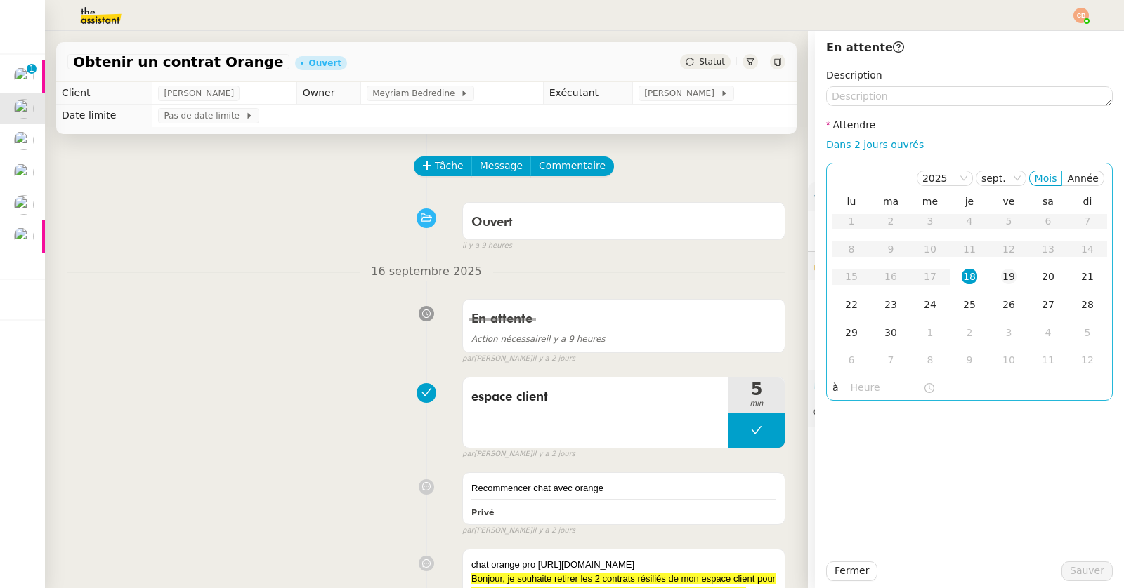
click at [1004, 275] on div "19" at bounding box center [1008, 276] width 15 height 15
click at [865, 386] on input "text" at bounding box center [886, 388] width 72 height 16
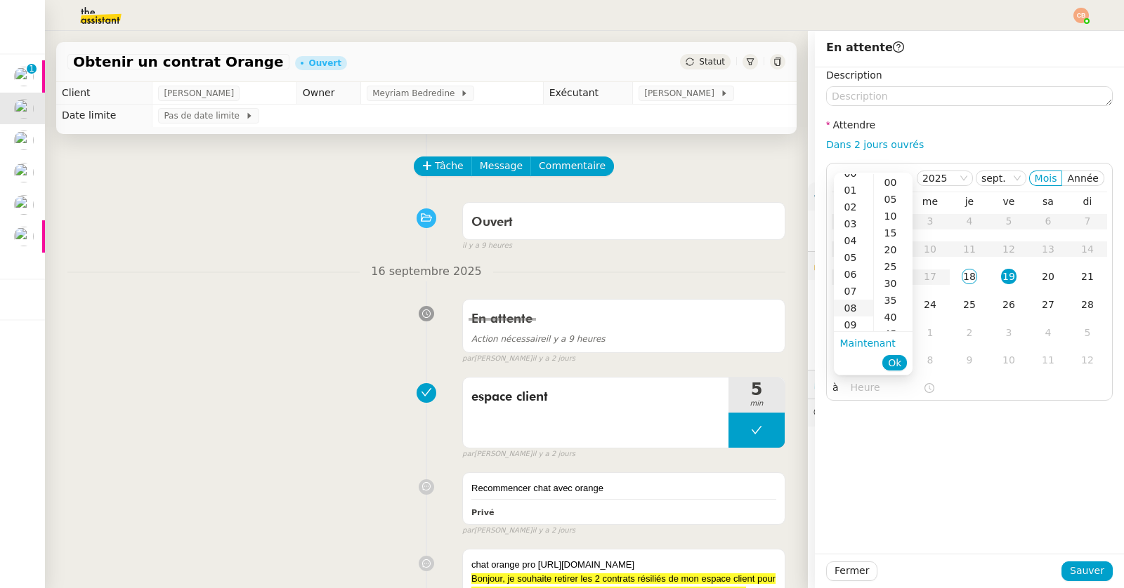
scroll to position [11, 0]
click at [851, 329] on div "09" at bounding box center [853, 323] width 39 height 17
click at [883, 177] on div "00" at bounding box center [893, 182] width 39 height 17
type input "09:00"
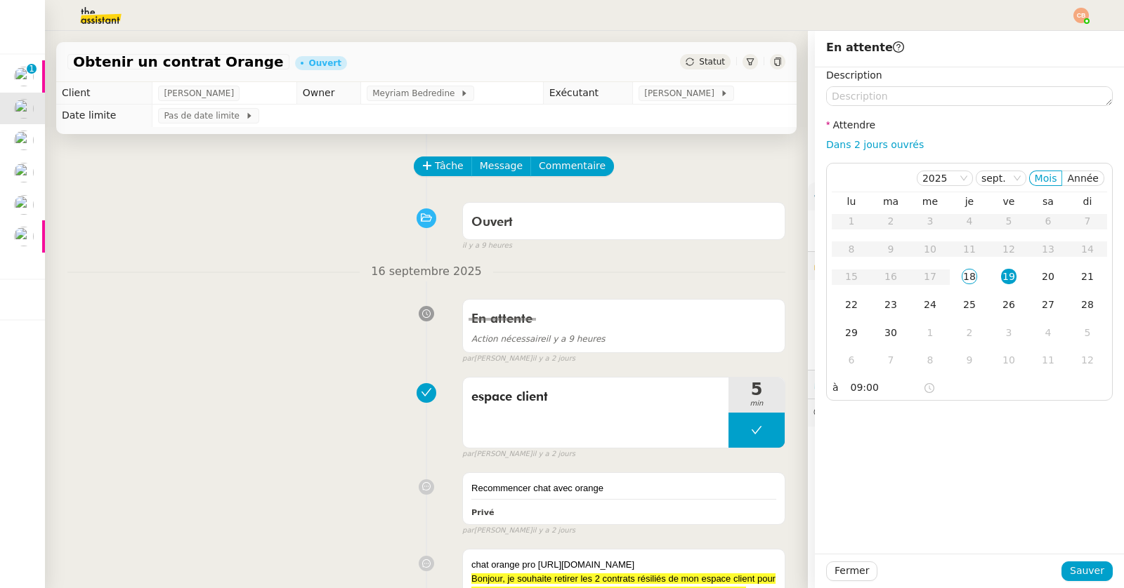
drag, startPoint x: 961, startPoint y: 478, endPoint x: 1020, endPoint y: 540, distance: 85.4
click at [961, 479] on div "Description Attendre Dans 2 jours ouvrés [DATE] Mois Année lu ma me je ve sa di…" at bounding box center [969, 310] width 309 height 487
click at [1070, 570] on span "Sauver" at bounding box center [1087, 571] width 34 height 16
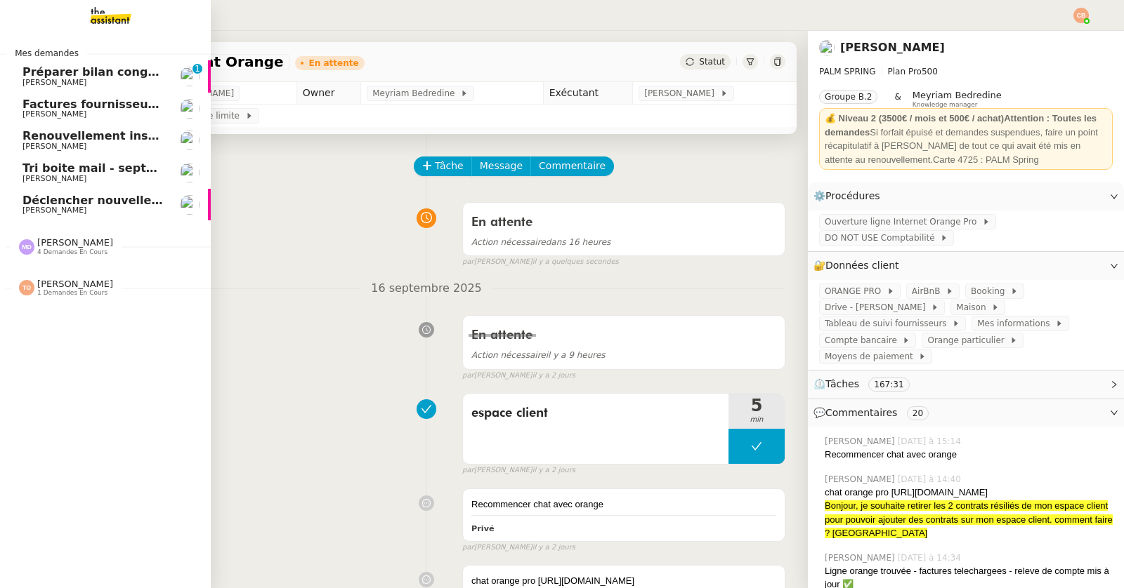
click at [43, 114] on span "[PERSON_NAME]" at bounding box center [54, 114] width 64 height 9
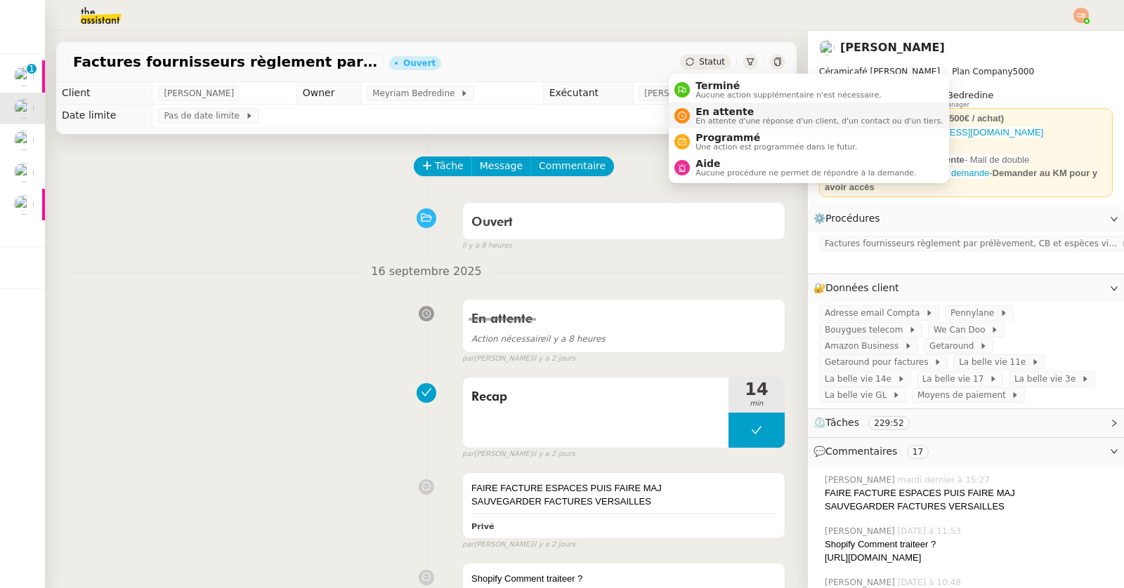
click at [700, 110] on span "En attente" at bounding box center [818, 111] width 247 height 11
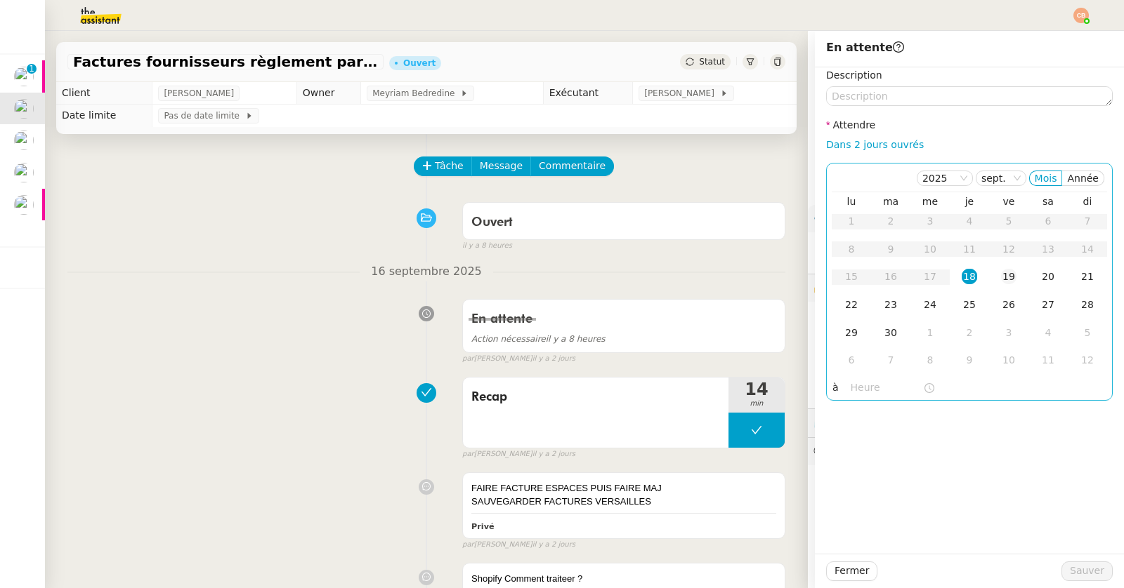
click at [1001, 275] on div "19" at bounding box center [1008, 276] width 15 height 15
click at [850, 387] on input "text" at bounding box center [886, 388] width 72 height 16
click at [849, 324] on div "09" at bounding box center [853, 328] width 39 height 17
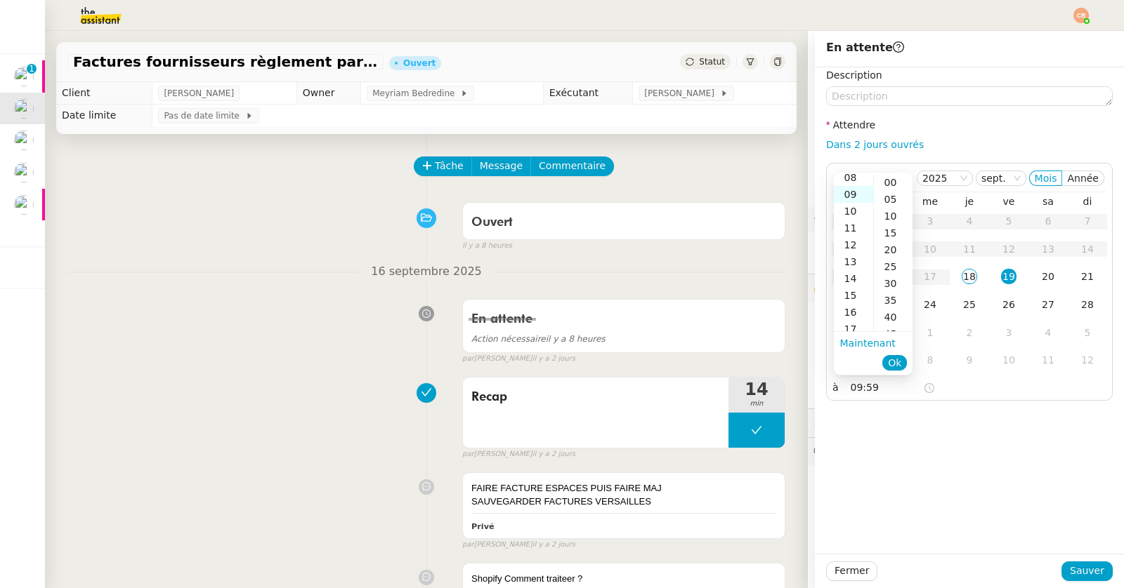
scroll to position [151, 0]
click at [888, 185] on div "00" at bounding box center [893, 182] width 39 height 17
type input "09:00"
drag, startPoint x: 943, startPoint y: 503, endPoint x: 963, endPoint y: 544, distance: 46.2
click at [945, 508] on div "Description Attendre Dans 2 jours ouvrés [DATE] Mois Année lu ma me je ve sa di…" at bounding box center [969, 310] width 309 height 487
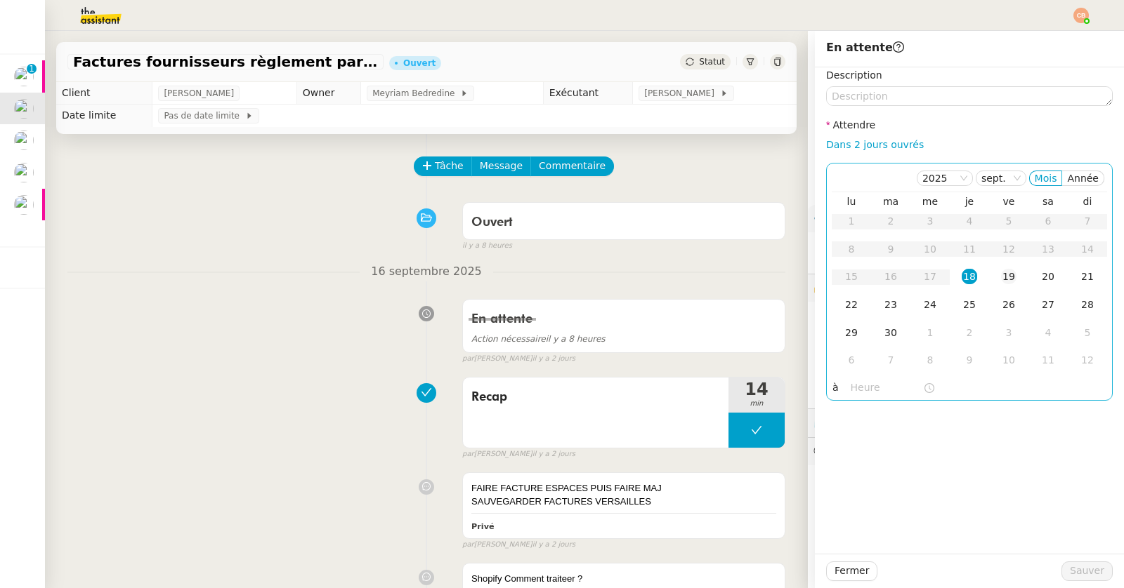
click at [1001, 277] on div "19" at bounding box center [1008, 276] width 15 height 15
click at [866, 380] on input "text" at bounding box center [886, 388] width 72 height 16
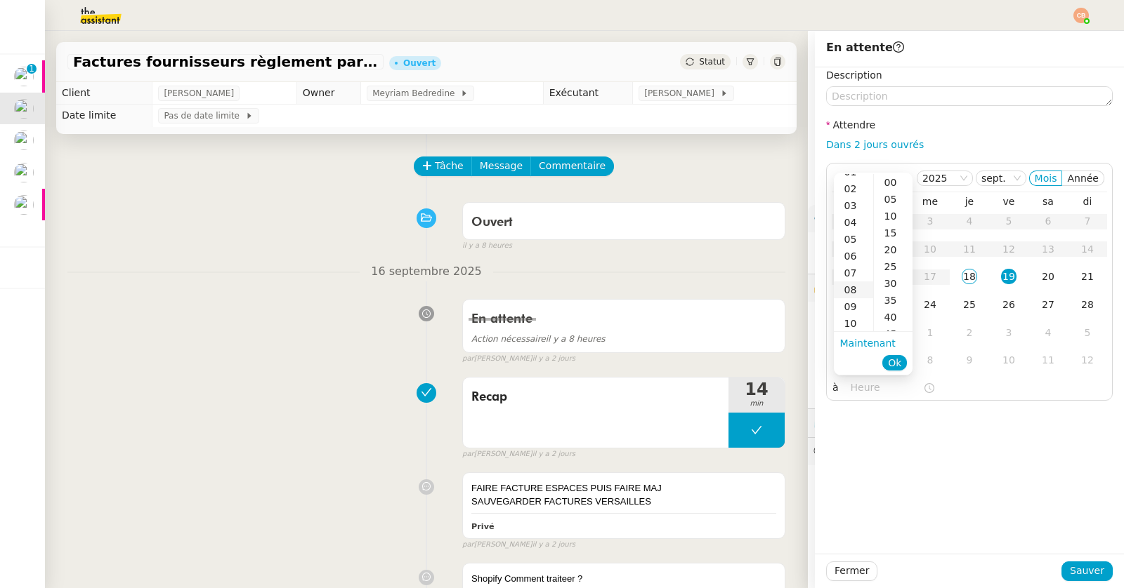
click at [853, 304] on div "09" at bounding box center [853, 306] width 39 height 17
click at [894, 183] on div "00" at bounding box center [893, 182] width 39 height 17
type input "09:00"
click at [942, 509] on div "Description Attendre Dans 2 jours ouvrés [DATE] Mois Année lu ma me je ve sa di…" at bounding box center [969, 310] width 309 height 487
click at [1070, 567] on span "Sauver" at bounding box center [1087, 571] width 34 height 16
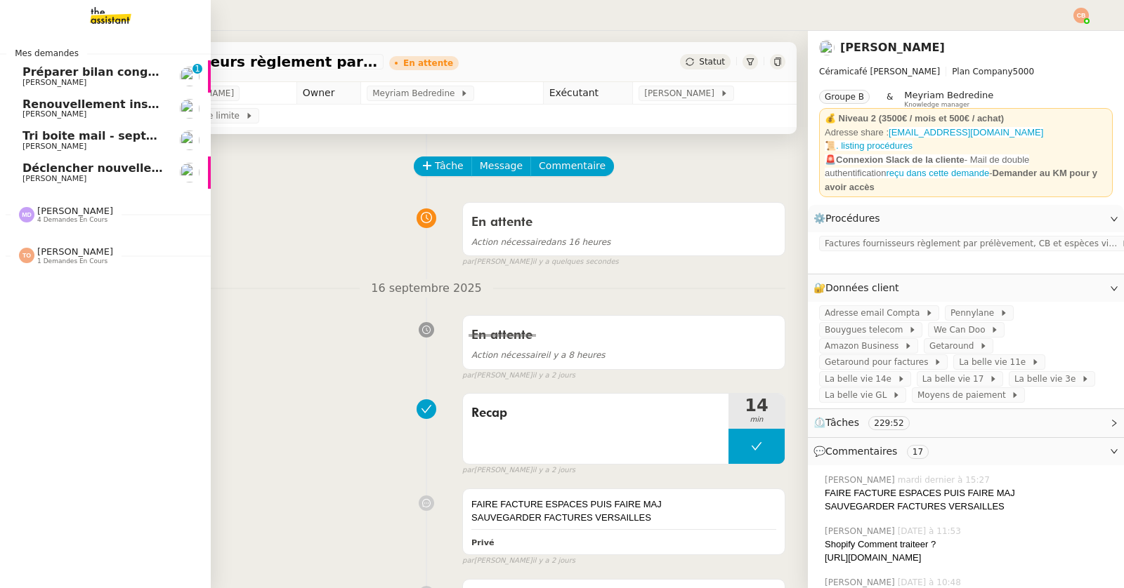
click at [42, 76] on span "Préparer bilan congés équipe" at bounding box center [115, 71] width 187 height 13
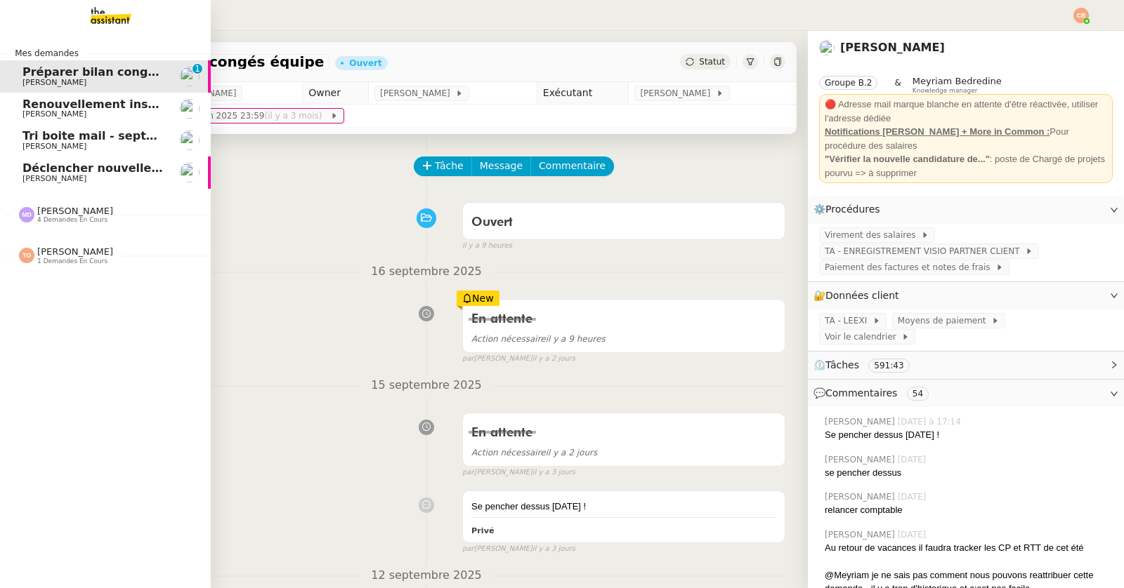
click at [48, 100] on span "Renouvellement inscriptions - septembre 2025" at bounding box center [170, 104] width 297 height 13
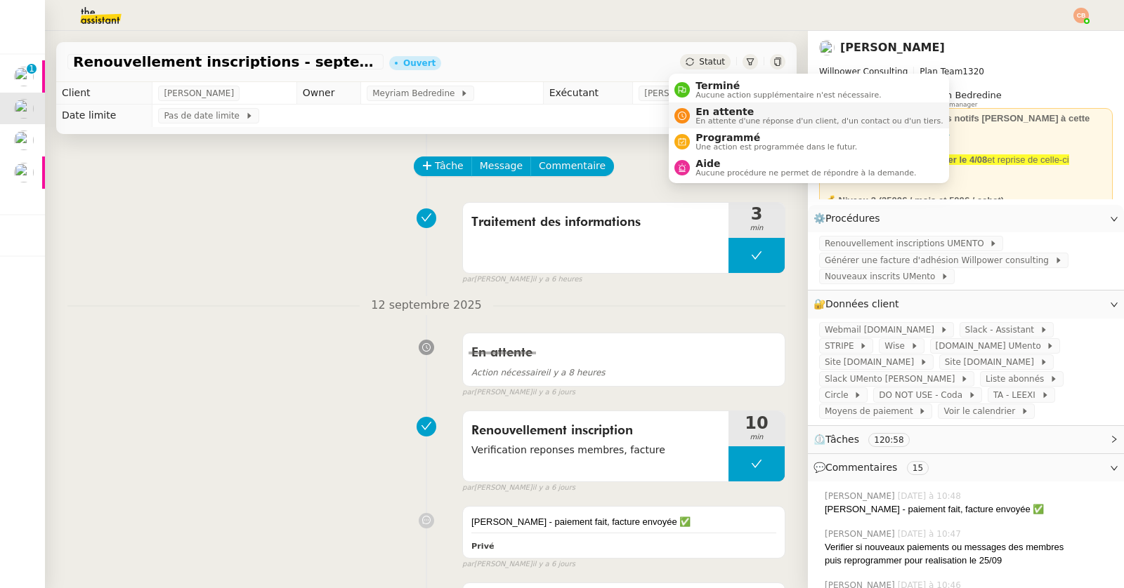
click at [706, 107] on span "En attente" at bounding box center [818, 111] width 247 height 11
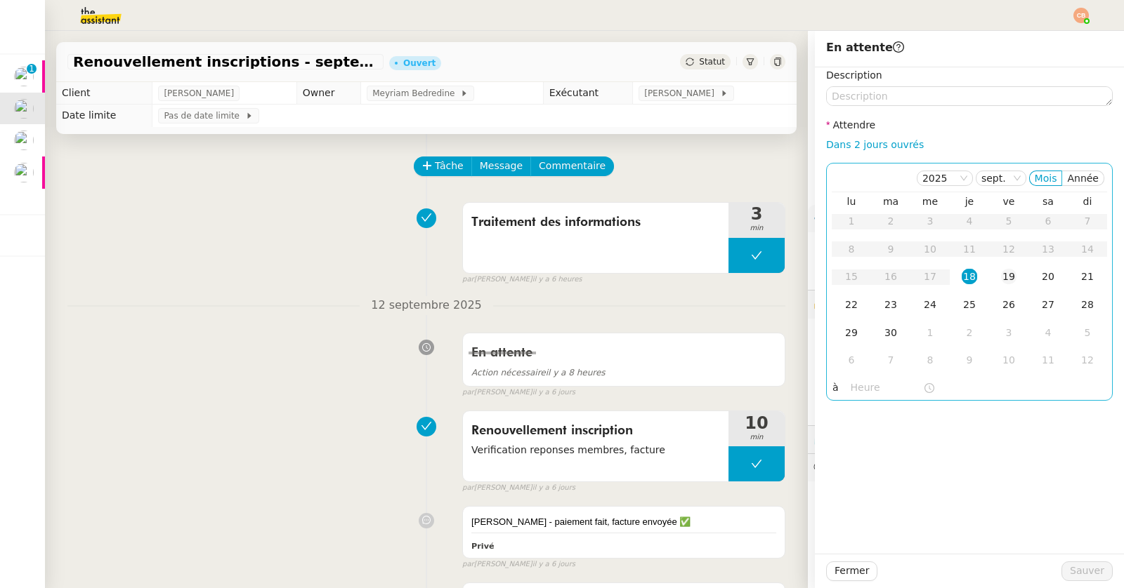
click at [1001, 276] on div "19" at bounding box center [1008, 276] width 15 height 15
click at [860, 380] on input "text" at bounding box center [886, 388] width 72 height 16
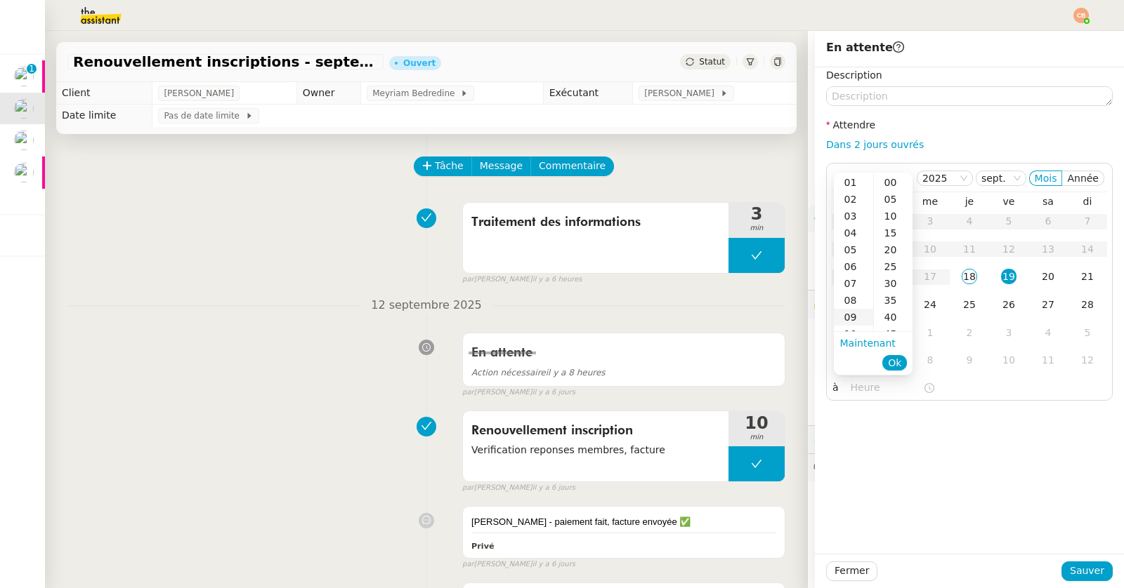
click at [850, 315] on div "09" at bounding box center [853, 317] width 39 height 17
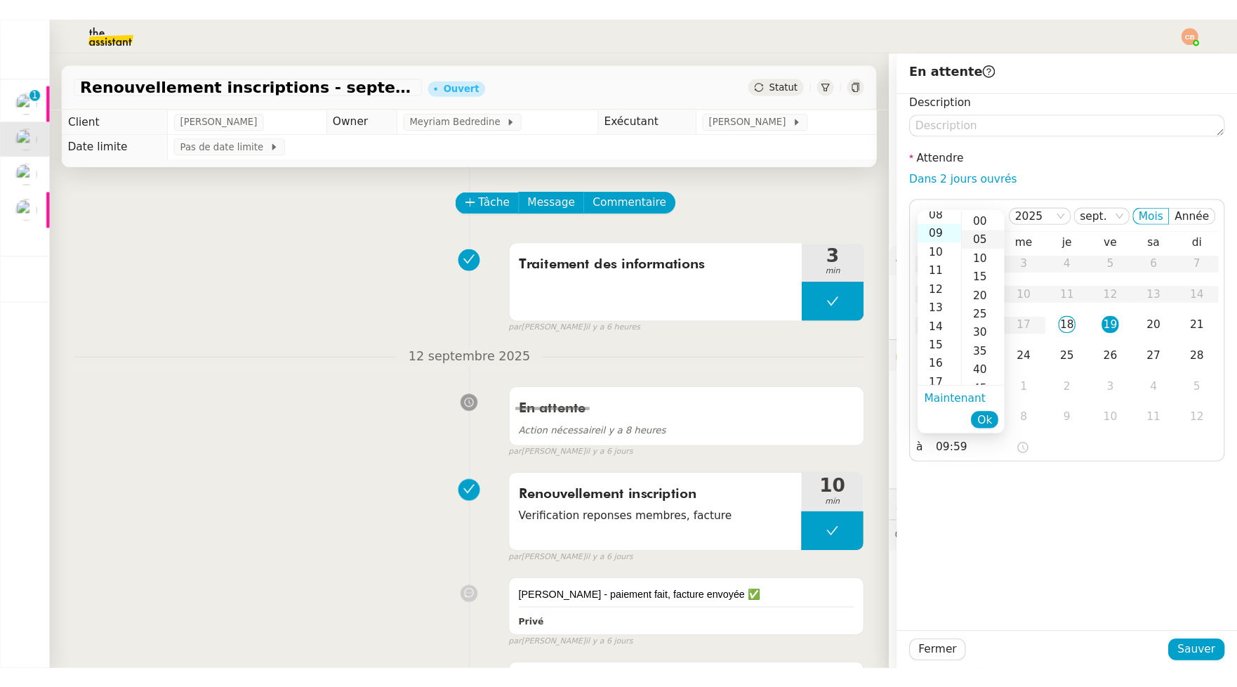
scroll to position [151, 0]
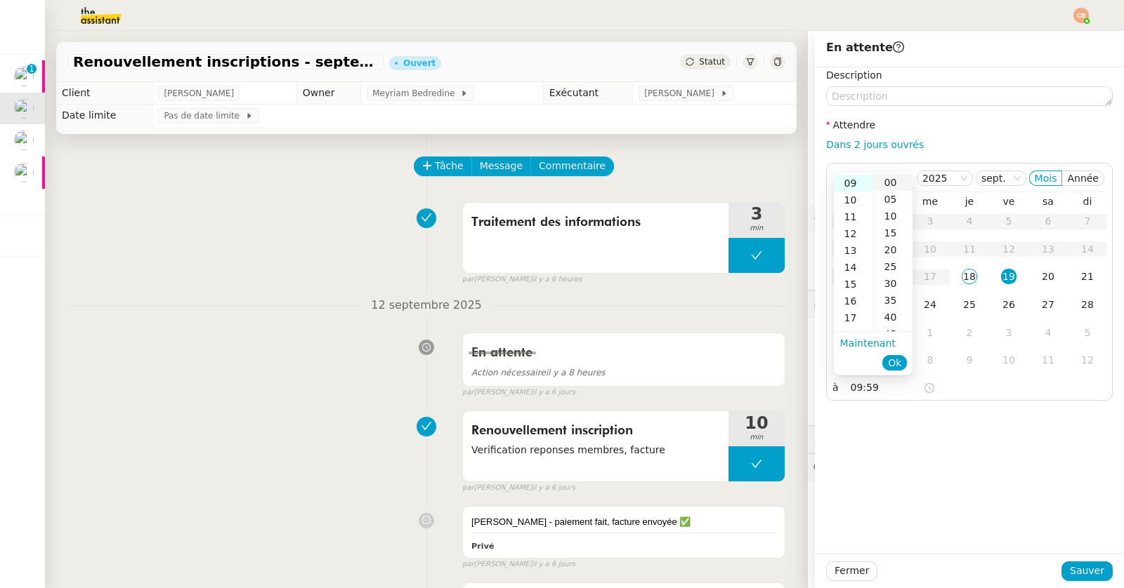
click at [892, 185] on div "00" at bounding box center [893, 182] width 39 height 17
type input "09:00"
drag, startPoint x: 942, startPoint y: 455, endPoint x: 948, endPoint y: 463, distance: 10.1
click at [942, 456] on div "Description Attendre Dans 2 jours ouvrés [DATE] Mois Année lu ma me je ve sa di…" at bounding box center [969, 310] width 309 height 487
click at [1081, 572] on span "Sauver" at bounding box center [1087, 571] width 34 height 16
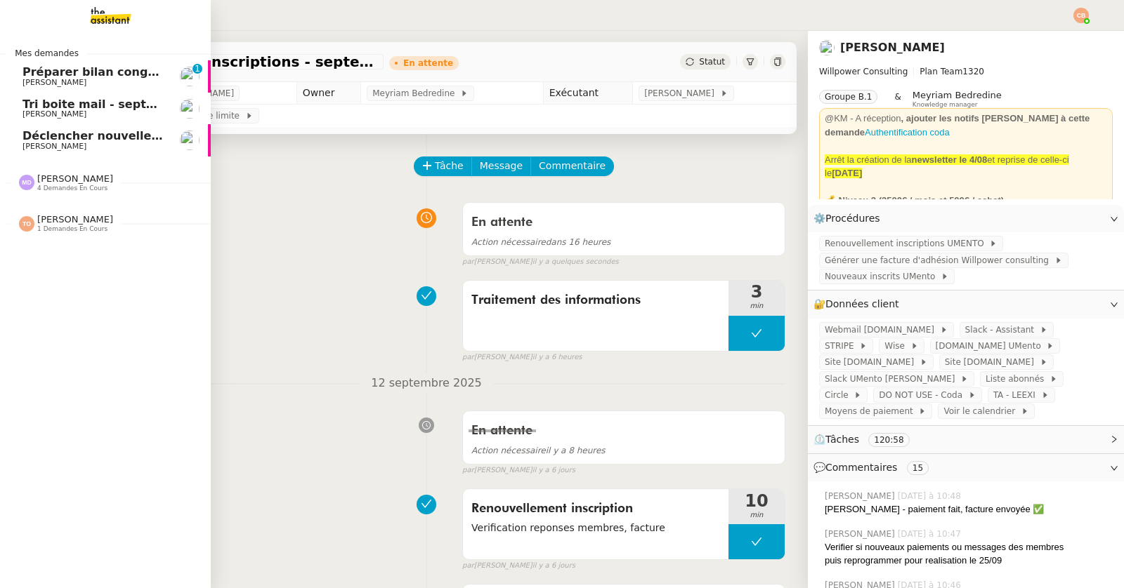
click at [51, 111] on span "[PERSON_NAME]" at bounding box center [54, 114] width 64 height 9
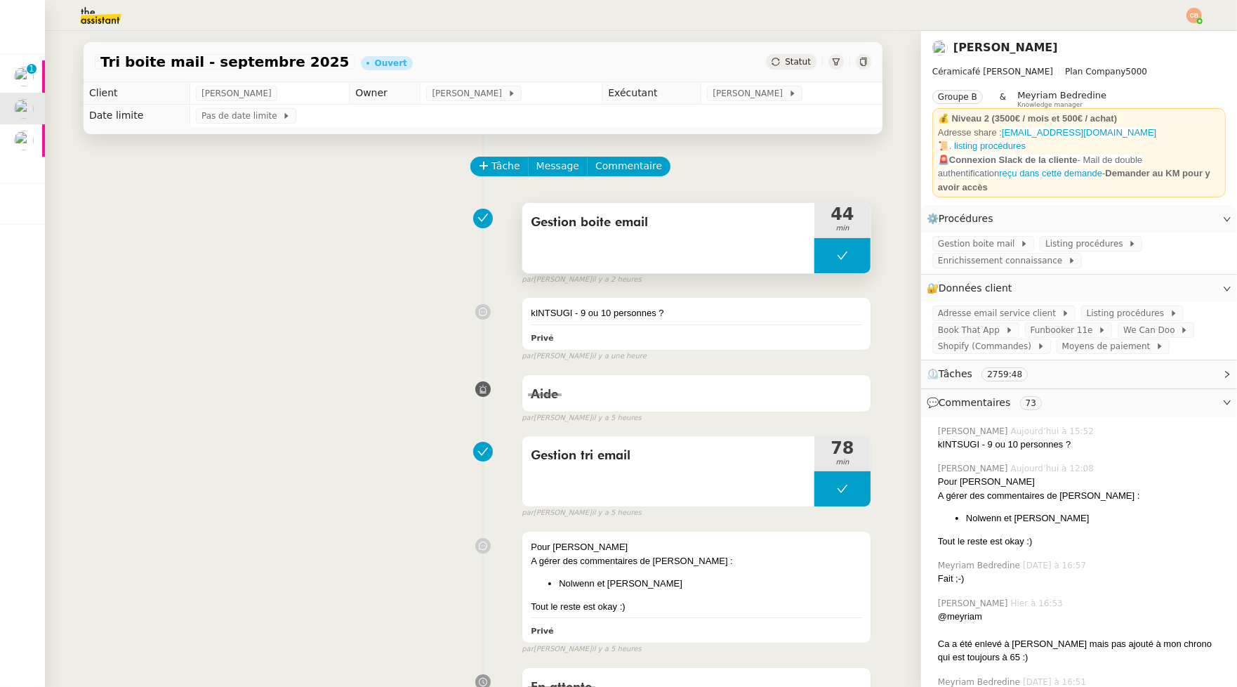
click at [822, 254] on button at bounding box center [843, 255] width 56 height 35
click at [827, 255] on icon at bounding box center [829, 255] width 5 height 8
click at [1060, 237] on span "Listing procédures" at bounding box center [1087, 244] width 83 height 14
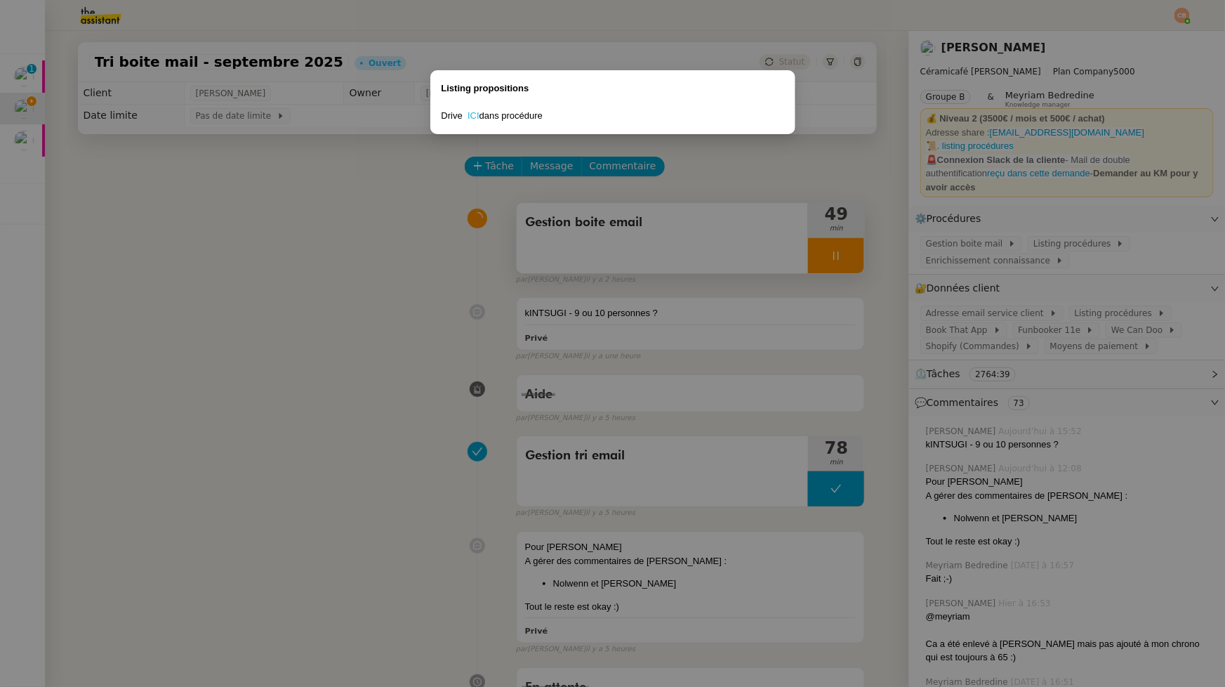
click at [476, 114] on link "ICI" at bounding box center [474, 115] width 12 height 11
click at [356, 259] on nz-modal-container "Listing propositions Drive ICI dans procédure" at bounding box center [612, 343] width 1225 height 687
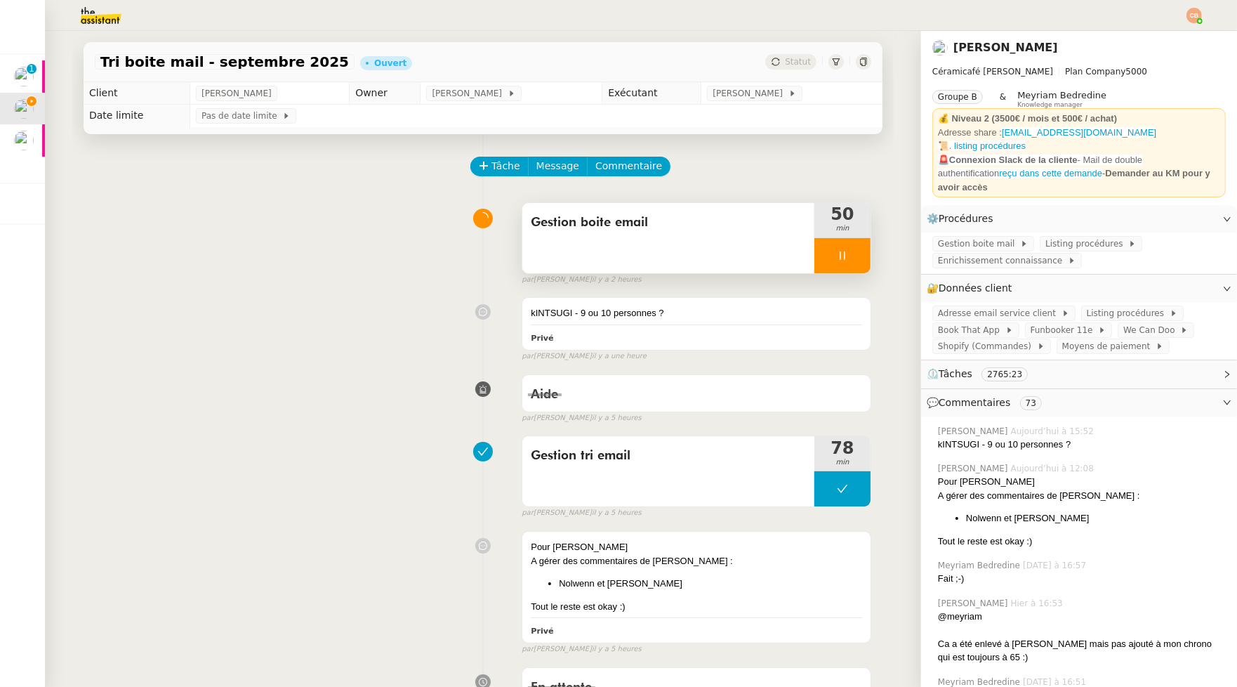
click at [820, 258] on div at bounding box center [843, 255] width 56 height 35
click at [822, 264] on div at bounding box center [829, 255] width 28 height 35
click at [636, 167] on span "Commentaire" at bounding box center [629, 166] width 67 height 16
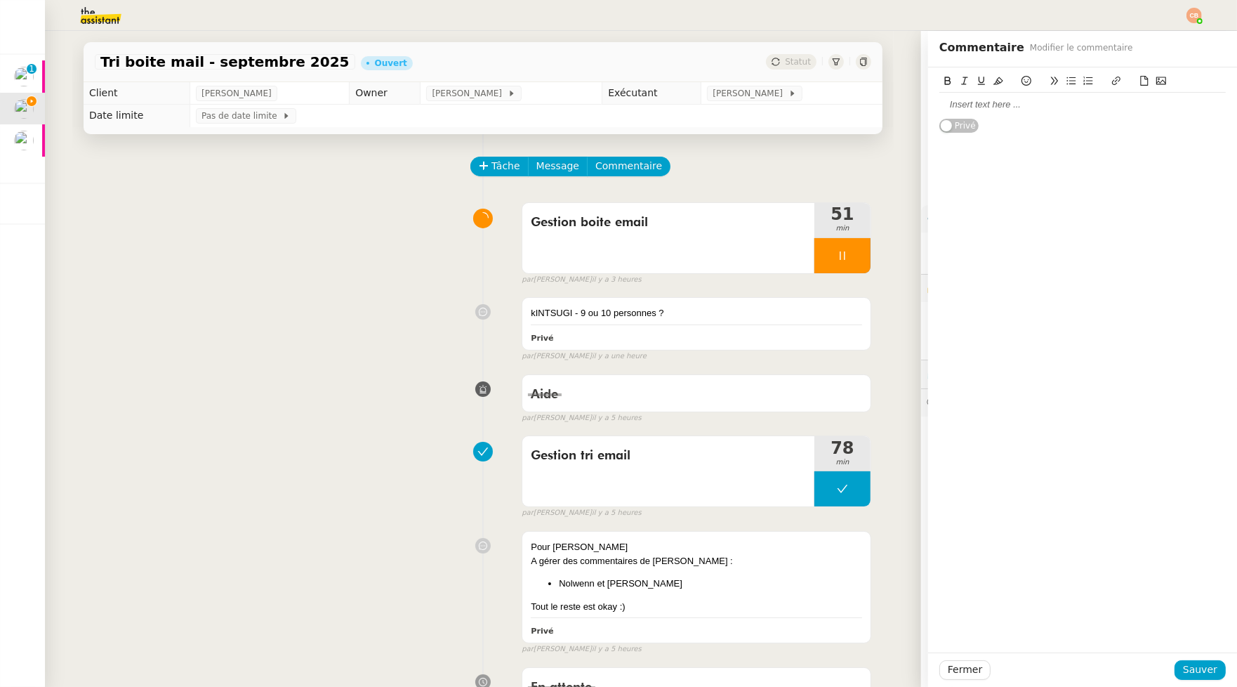
click at [994, 105] on div at bounding box center [1083, 104] width 287 height 13
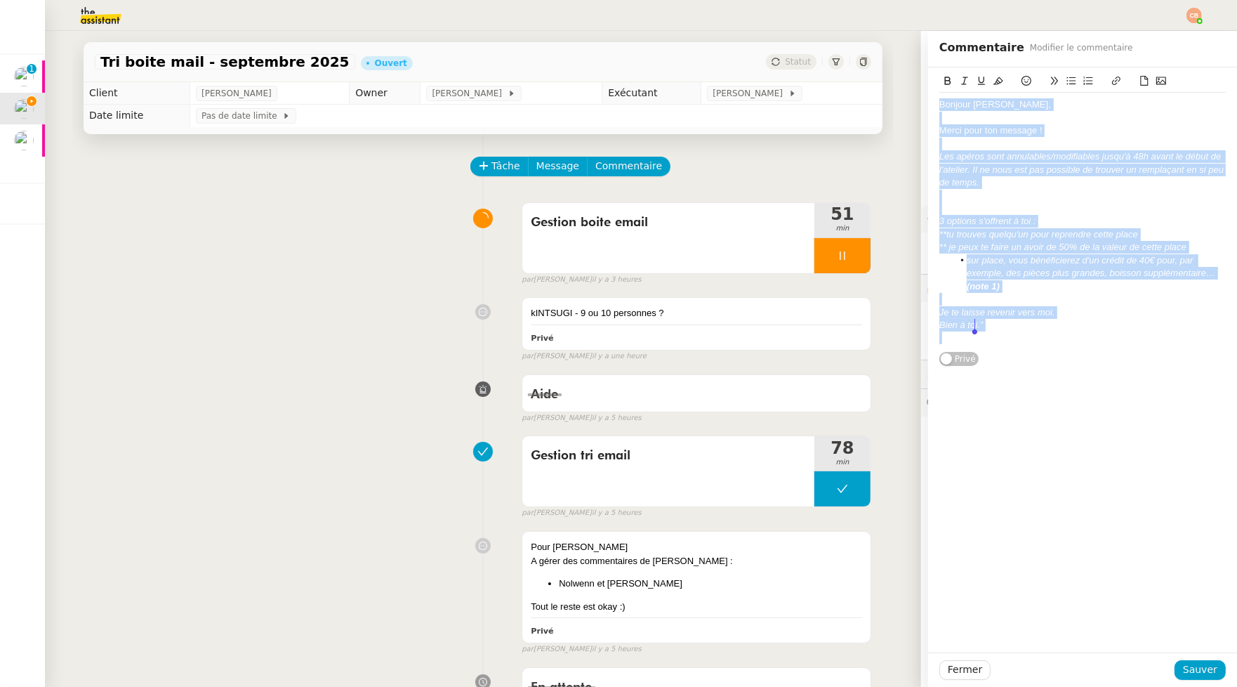
drag, startPoint x: 933, startPoint y: 107, endPoint x: 1037, endPoint y: 355, distance: 269.4
click at [1037, 355] on div "Bonjour Louise, Merci pour ton message ! Les apéros sont annulables/modifiables…" at bounding box center [1083, 216] width 287 height 299
click at [960, 79] on icon at bounding box center [965, 81] width 10 height 10
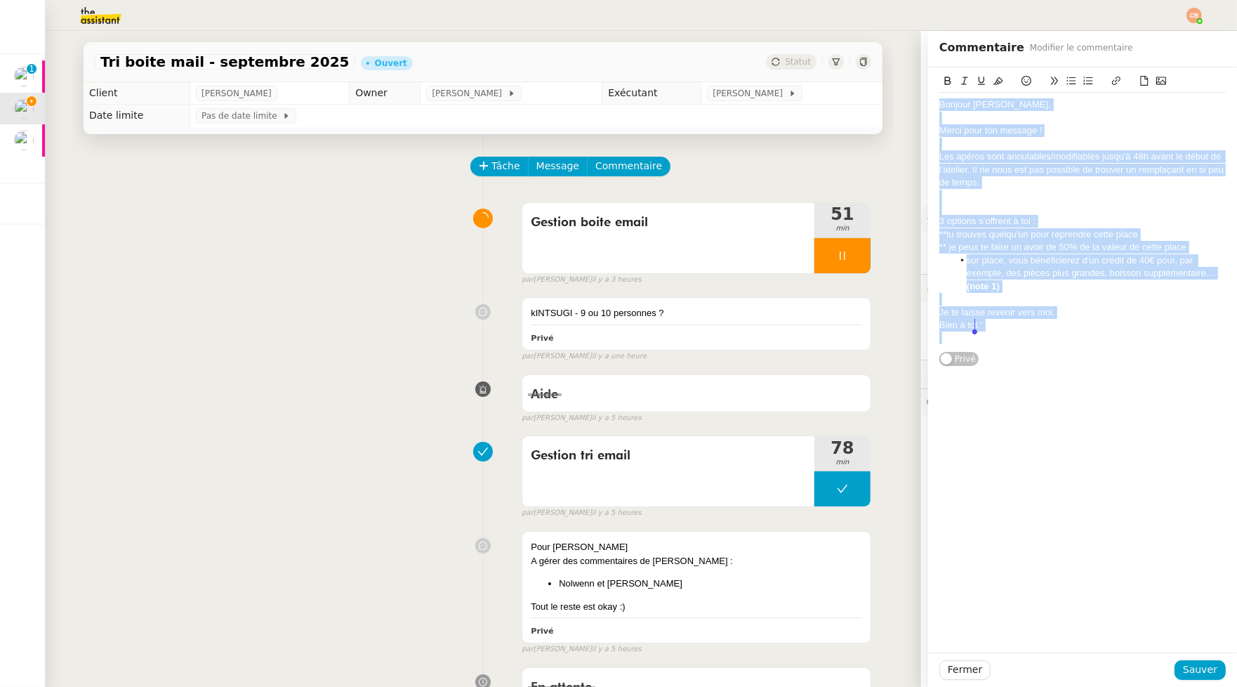
click at [962, 185] on div "Les apéros sont annulables/modifiables jusqu'à 48h avant le début de l'atelier.…" at bounding box center [1083, 169] width 287 height 39
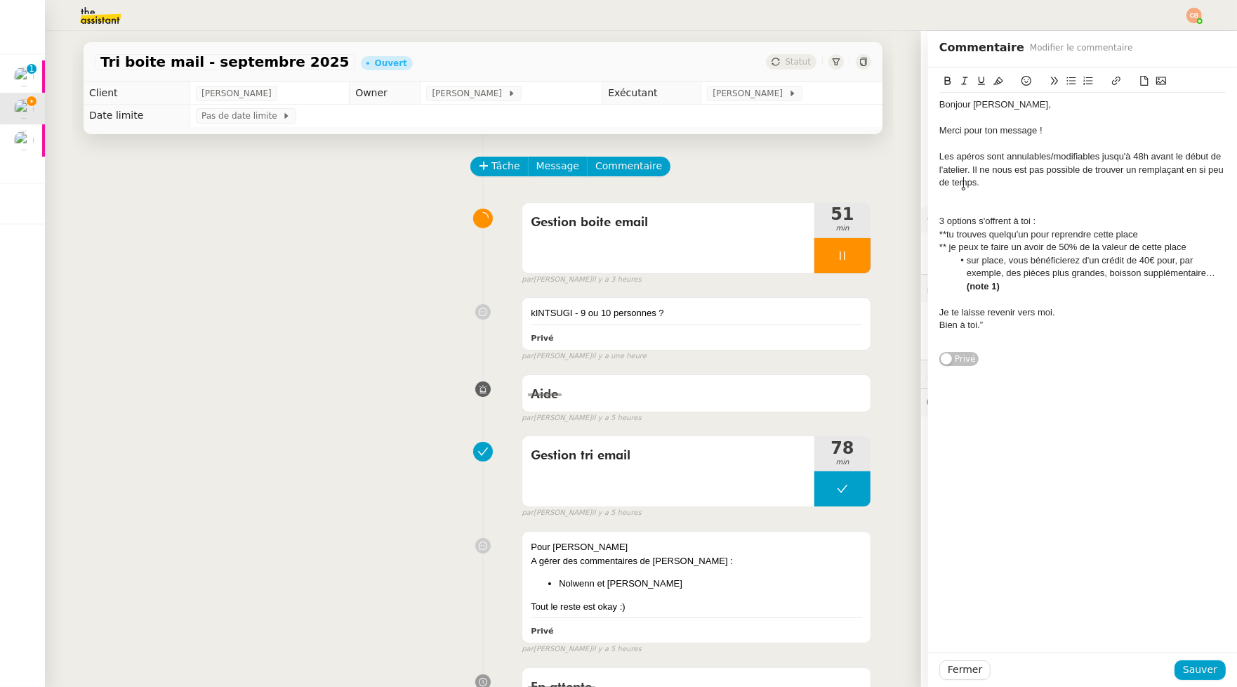
click at [960, 216] on div "3 options s'offrent à toi :" at bounding box center [1083, 221] width 287 height 13
click at [949, 204] on div at bounding box center [1083, 208] width 287 height 13
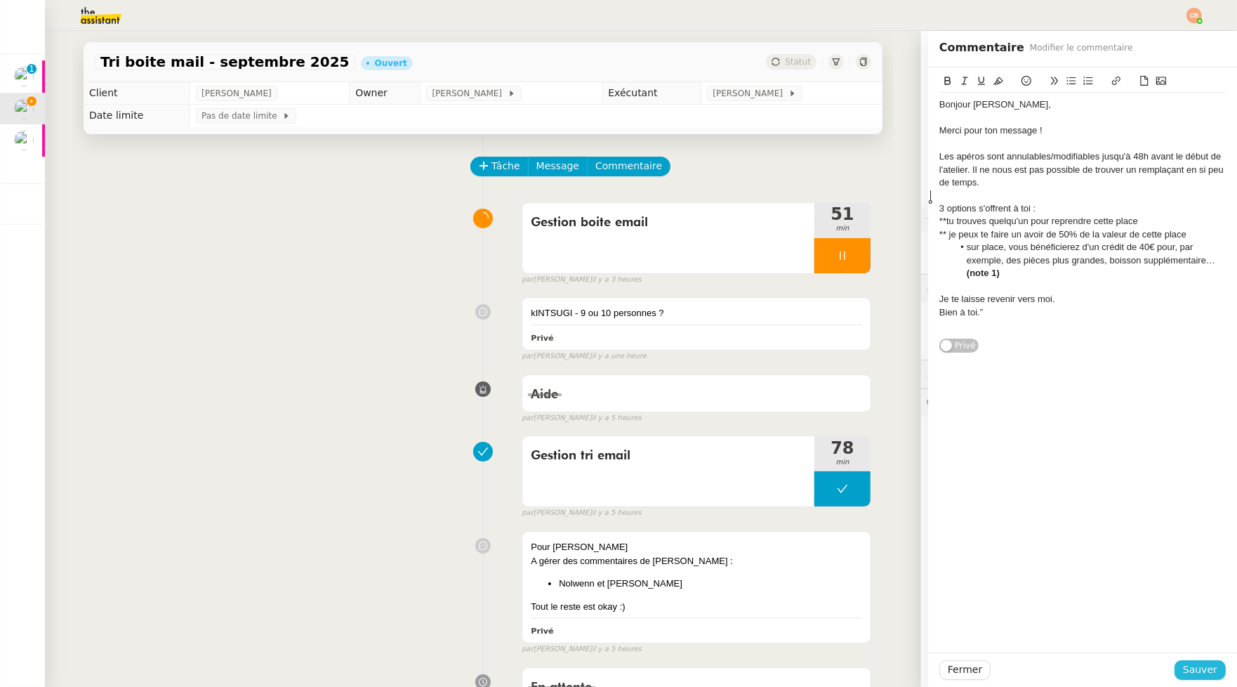
click at [1123, 588] on button "Sauver" at bounding box center [1200, 670] width 51 height 20
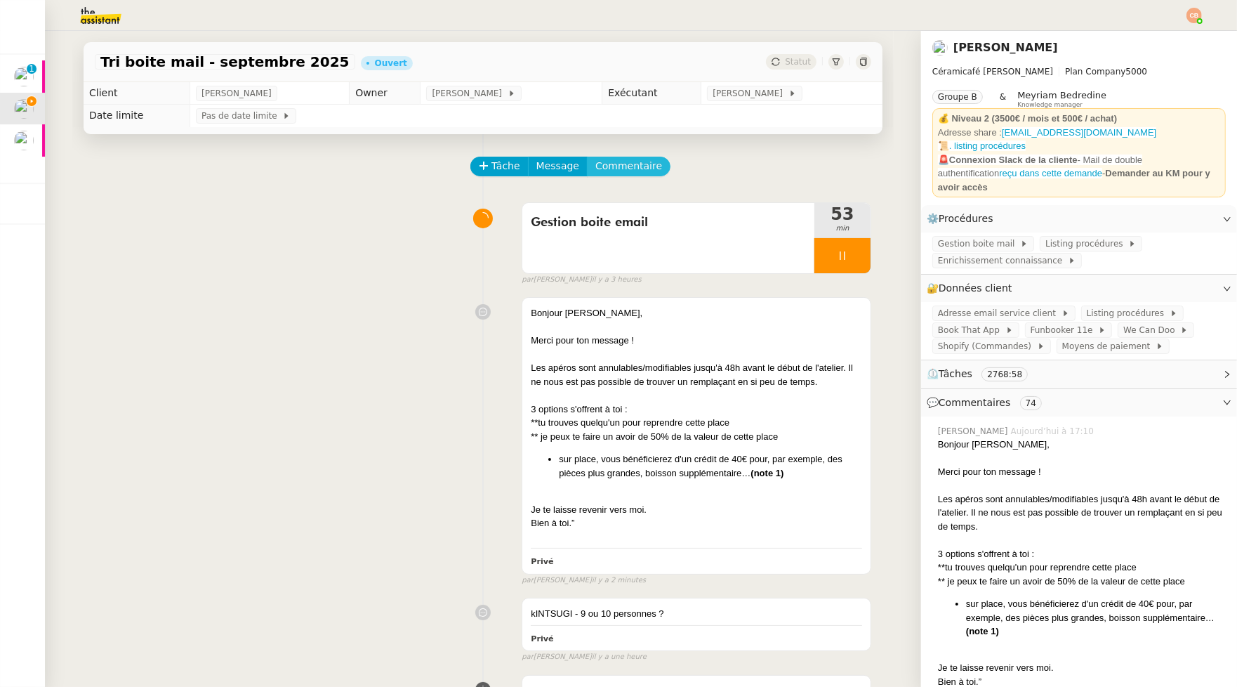
click at [632, 166] on span "Commentaire" at bounding box center [629, 166] width 67 height 16
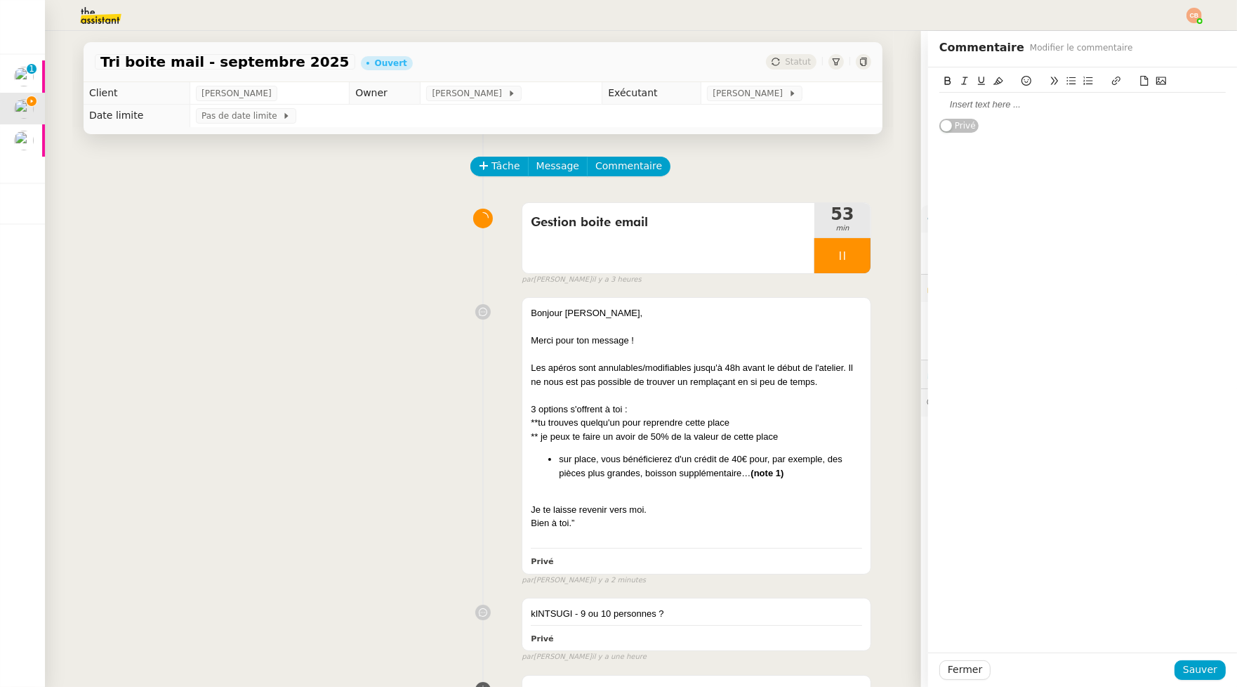
click at [1003, 99] on div at bounding box center [1083, 104] width 287 height 13
paste div
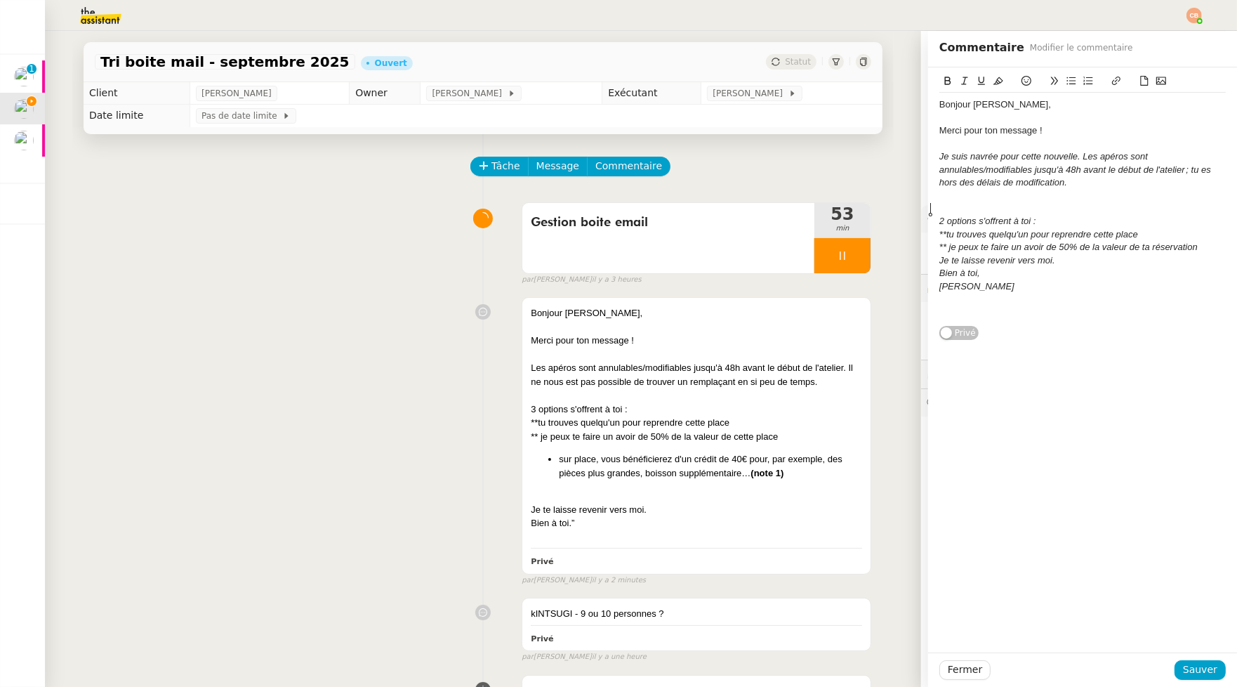
click at [956, 210] on div at bounding box center [1083, 208] width 287 height 13
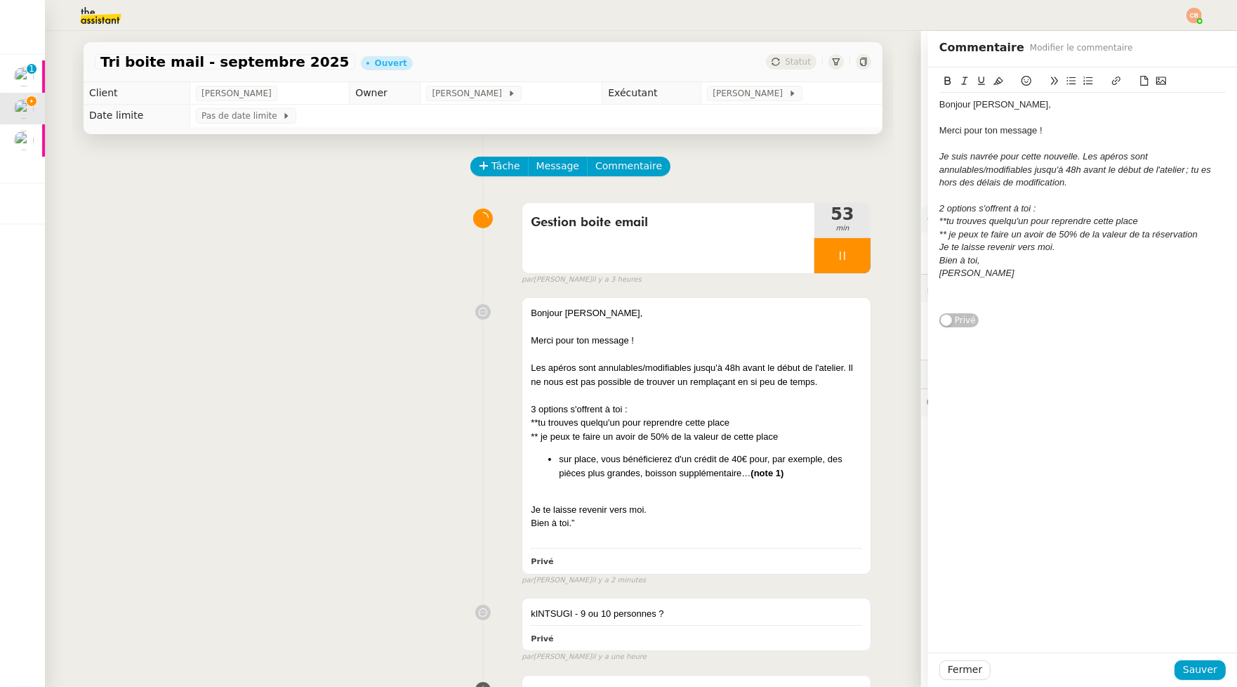
drag, startPoint x: 930, startPoint y: 103, endPoint x: 973, endPoint y: 266, distance: 168.6
click at [971, 258] on div "Bonjour Louise, Merci pour ton message ! Je suis navrée pour cette nouvelle. Le…" at bounding box center [1082, 197] width 309 height 261
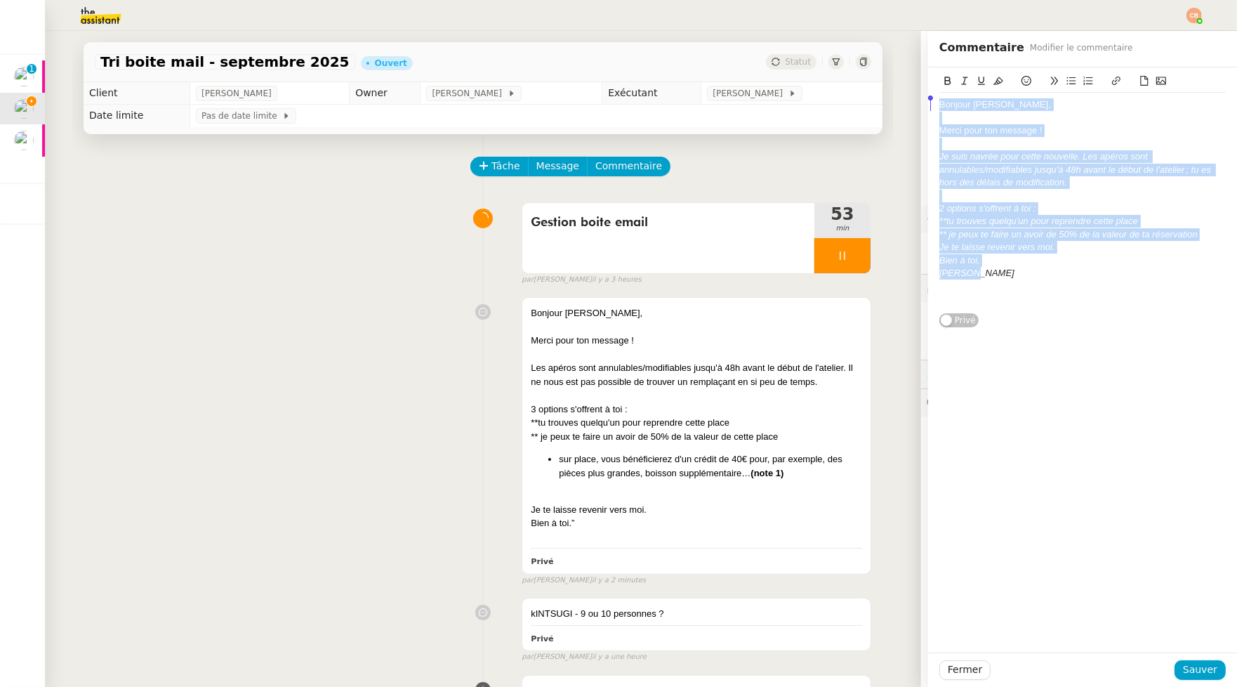
drag, startPoint x: 975, startPoint y: 272, endPoint x: 891, endPoint y: 105, distance: 187.2
click at [891, 105] on app-ticket "Tri boite mail - septembre 2025 Ouvert Statut Client Genevieve Landsmann Owner …" at bounding box center [641, 359] width 1192 height 656
click at [960, 76] on icon at bounding box center [965, 81] width 10 height 10
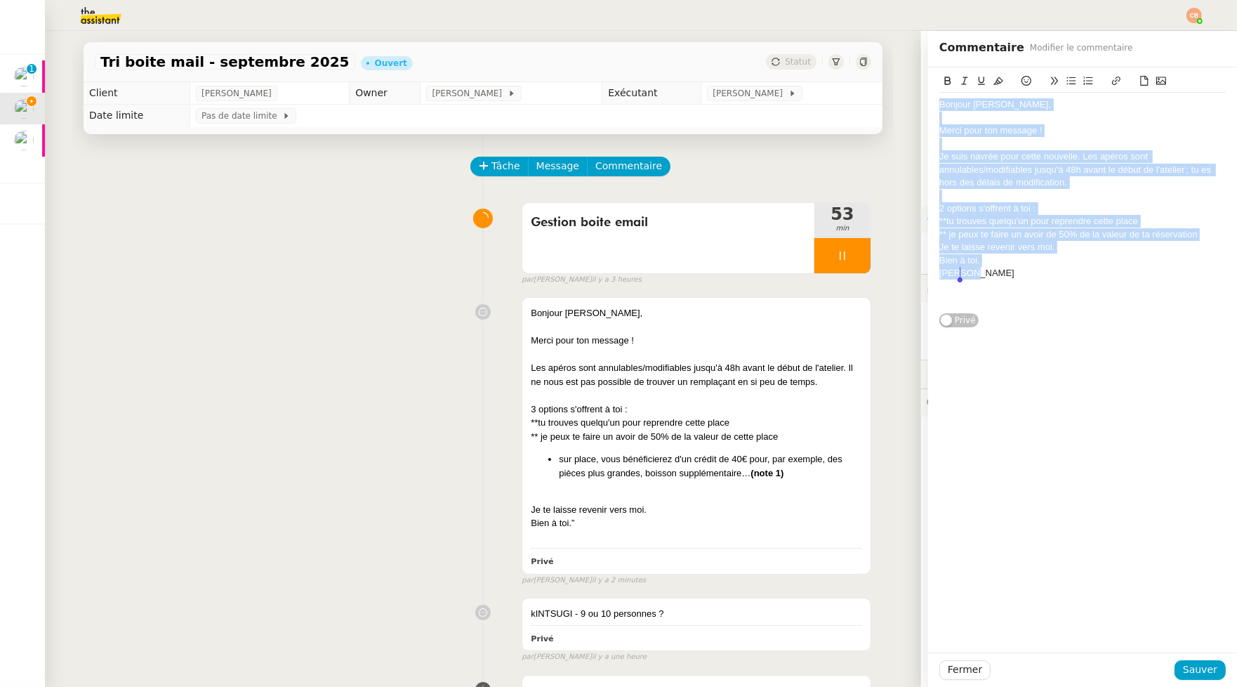
click at [949, 116] on div at bounding box center [1083, 118] width 287 height 13
drag, startPoint x: 933, startPoint y: 108, endPoint x: 998, endPoint y: 304, distance: 206.5
click at [998, 304] on div "Bonjour Louise, Merci pour ton message ! Je suis navrée pour cette nouvelle. Le…" at bounding box center [1083, 202] width 287 height 218
copy div "Bonjour Louise, Merci pour ton message ! Je suis navrée pour cette nouvelle. Le…"
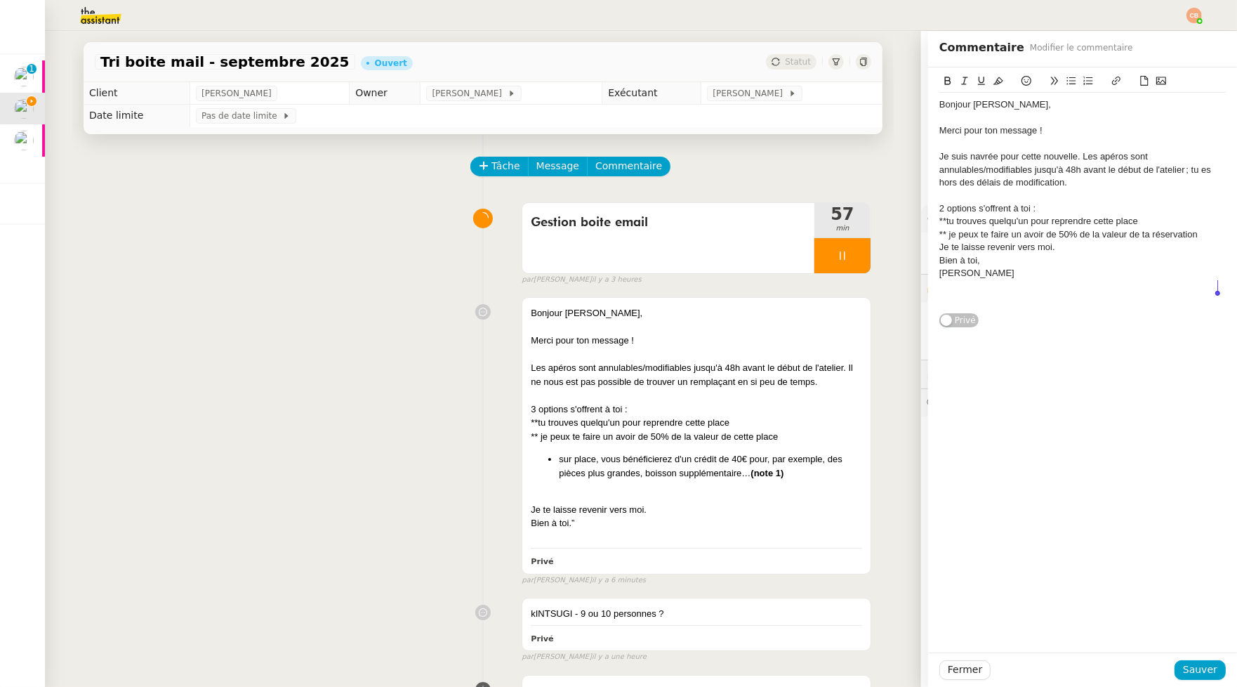
click at [814, 167] on div "Tâche Message Commentaire" at bounding box center [672, 174] width 400 height 34
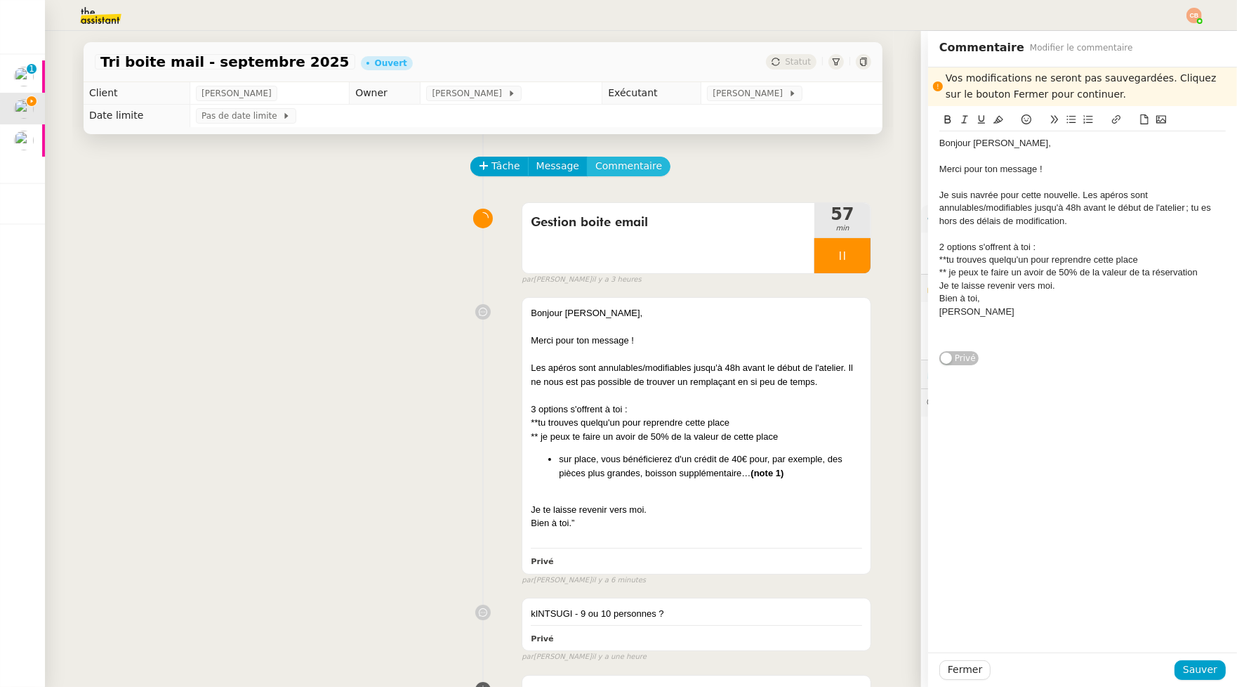
click at [636, 169] on span "Commentaire" at bounding box center [629, 166] width 67 height 16
click at [970, 126] on div "Bonjour Louise, Merci pour ton message ! Je suis navrée pour cette nouvelle. Le…" at bounding box center [1083, 231] width 287 height 239
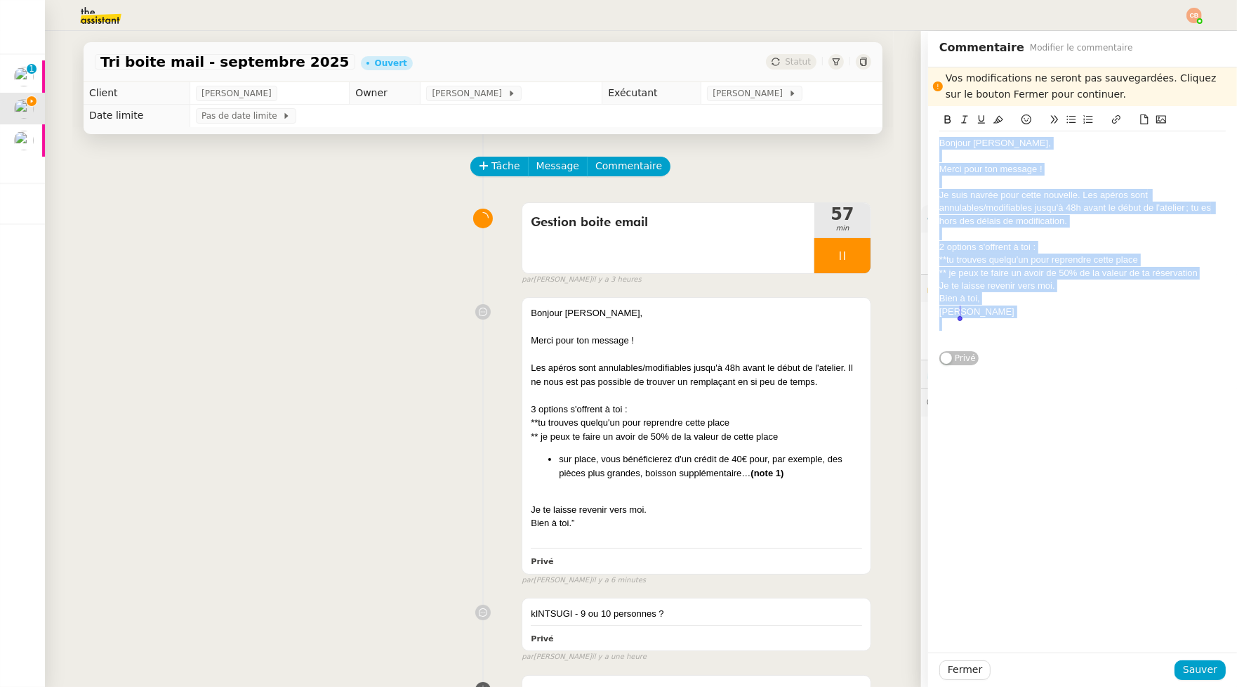
drag, startPoint x: 933, startPoint y: 140, endPoint x: 1009, endPoint y: 324, distance: 198.6
click at [1009, 324] on div "Bonjour Louise, Merci pour ton message ! Je suis navrée pour cette nouvelle. Le…" at bounding box center [1083, 240] width 287 height 218
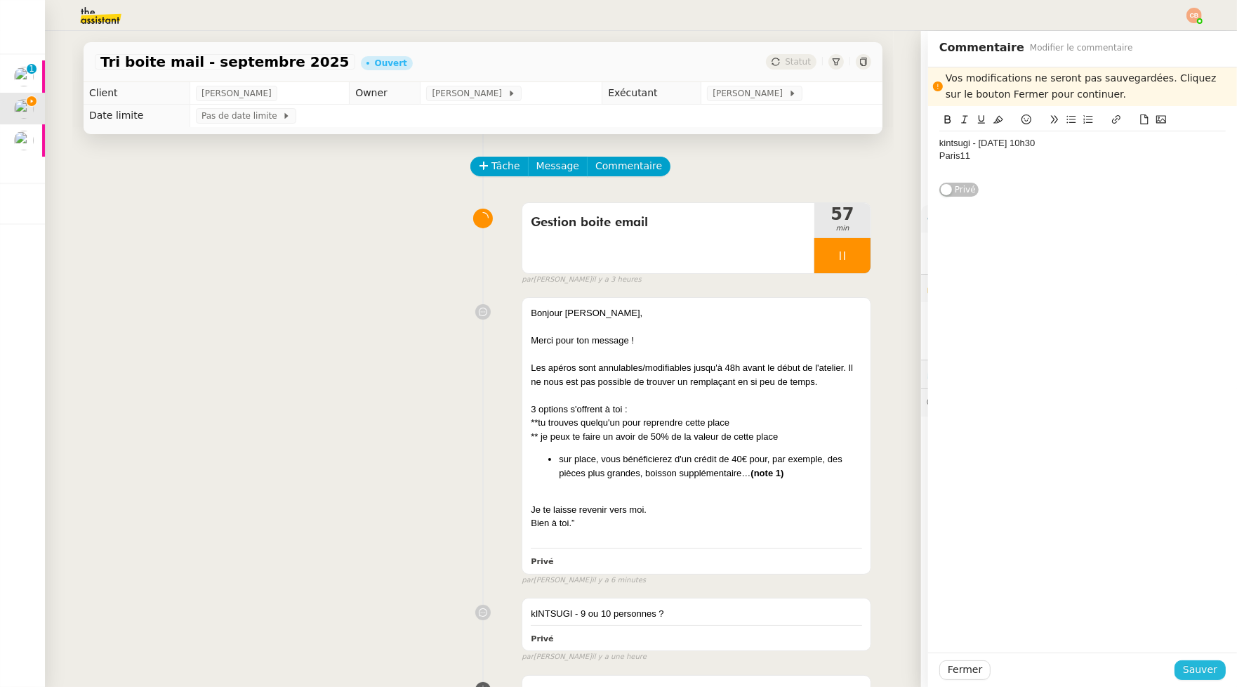
click at [1123, 588] on span "Sauver" at bounding box center [1200, 670] width 34 height 16
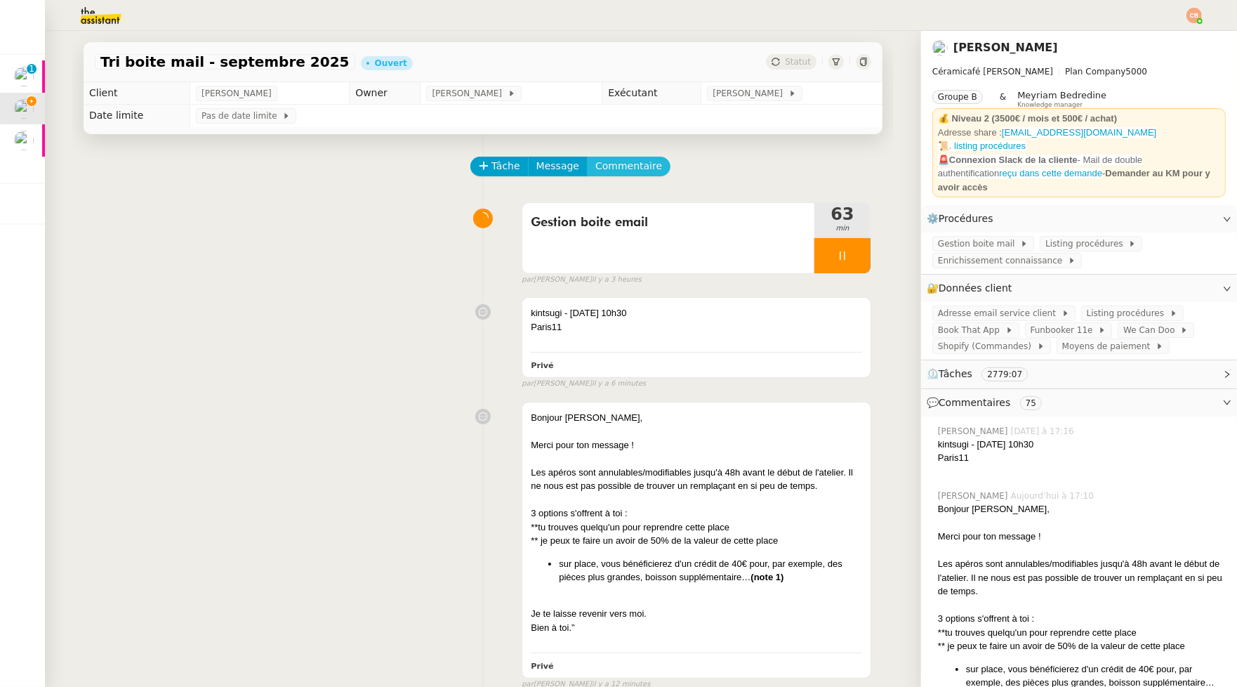
click at [616, 159] on span "Commentaire" at bounding box center [629, 166] width 67 height 16
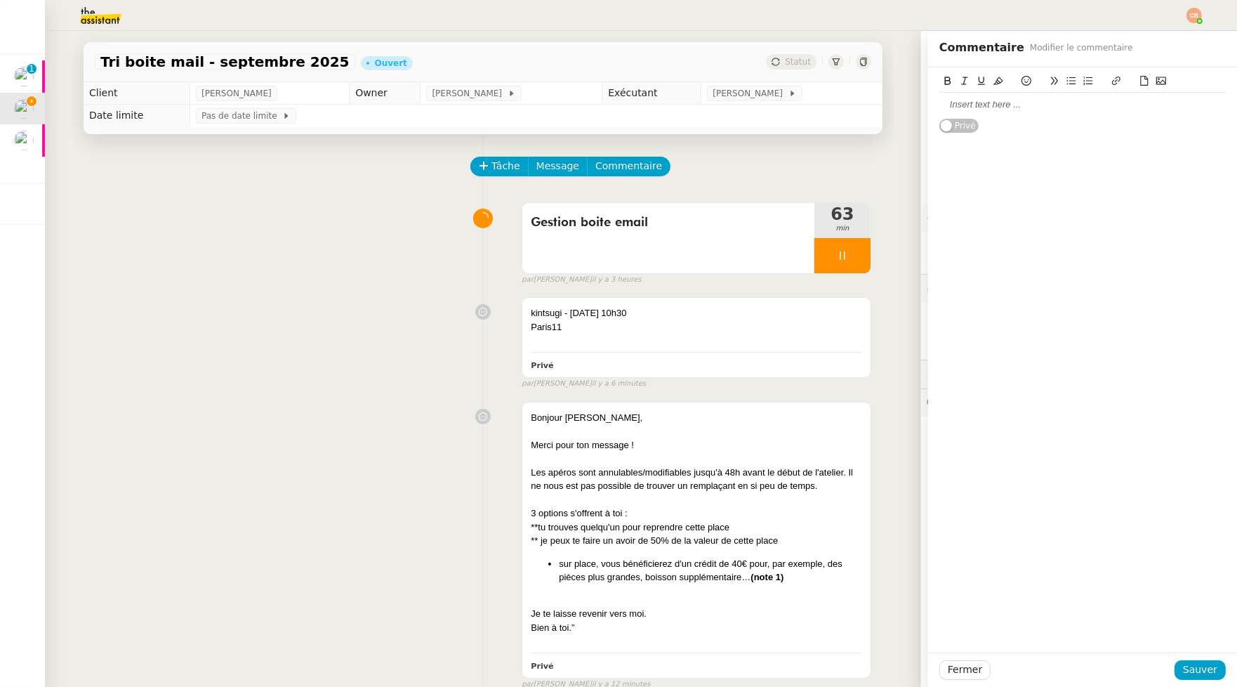
click at [957, 99] on div at bounding box center [1083, 104] width 287 height 13
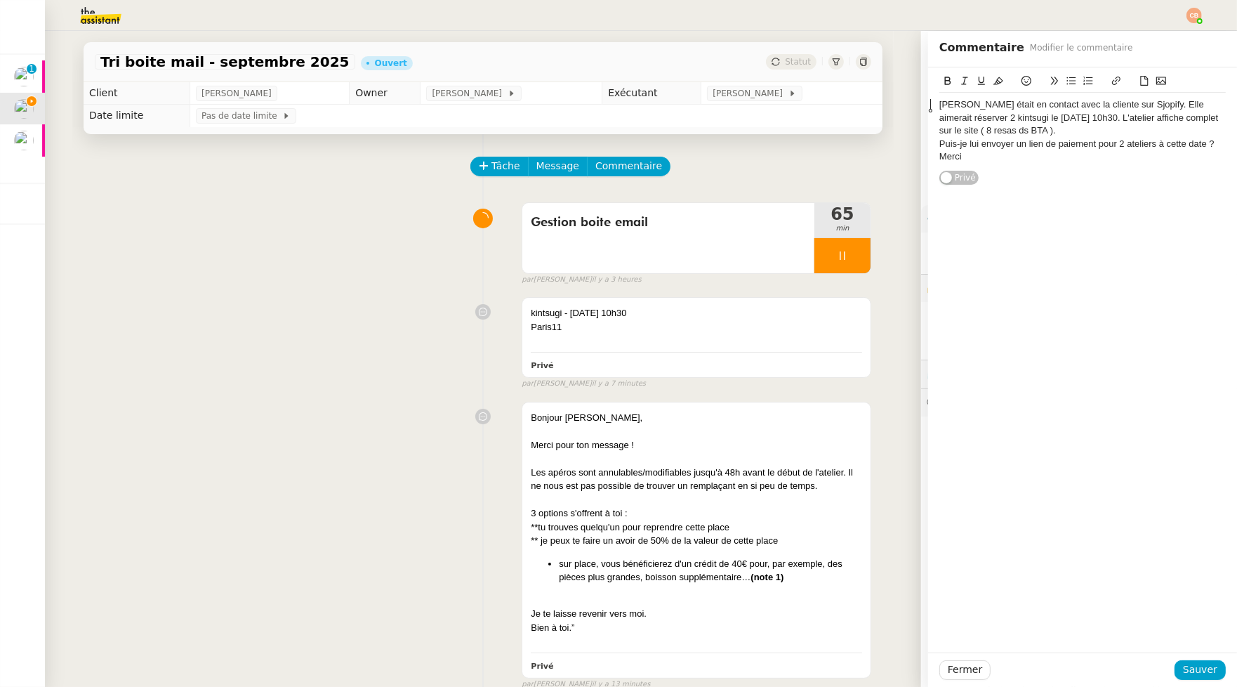
click at [940, 105] on div "Anna Higton - Cédric était en contact avec la cliente sur Sjopify. Elle aimerai…" at bounding box center [1083, 117] width 287 height 39
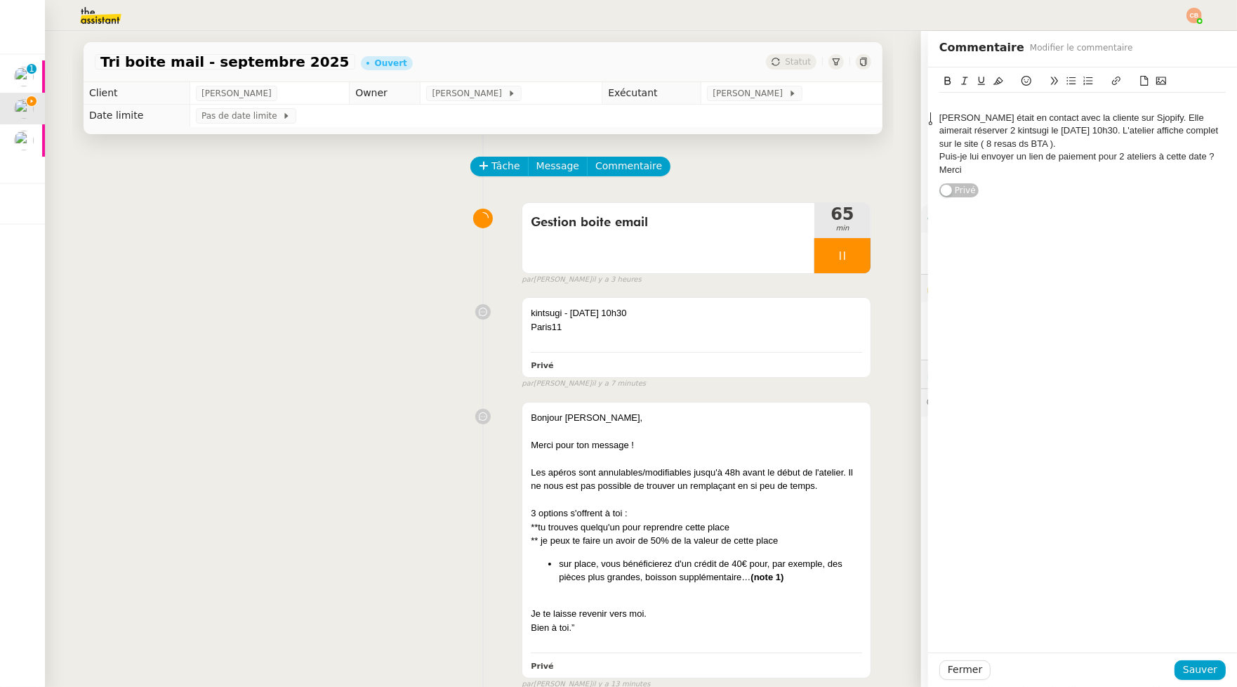
click at [940, 105] on div at bounding box center [1083, 104] width 287 height 13
click at [1123, 115] on div "Anna Higton - Cédric était en contact avec la cliente sur Sjopify. Elle aimerai…" at bounding box center [1083, 131] width 287 height 39
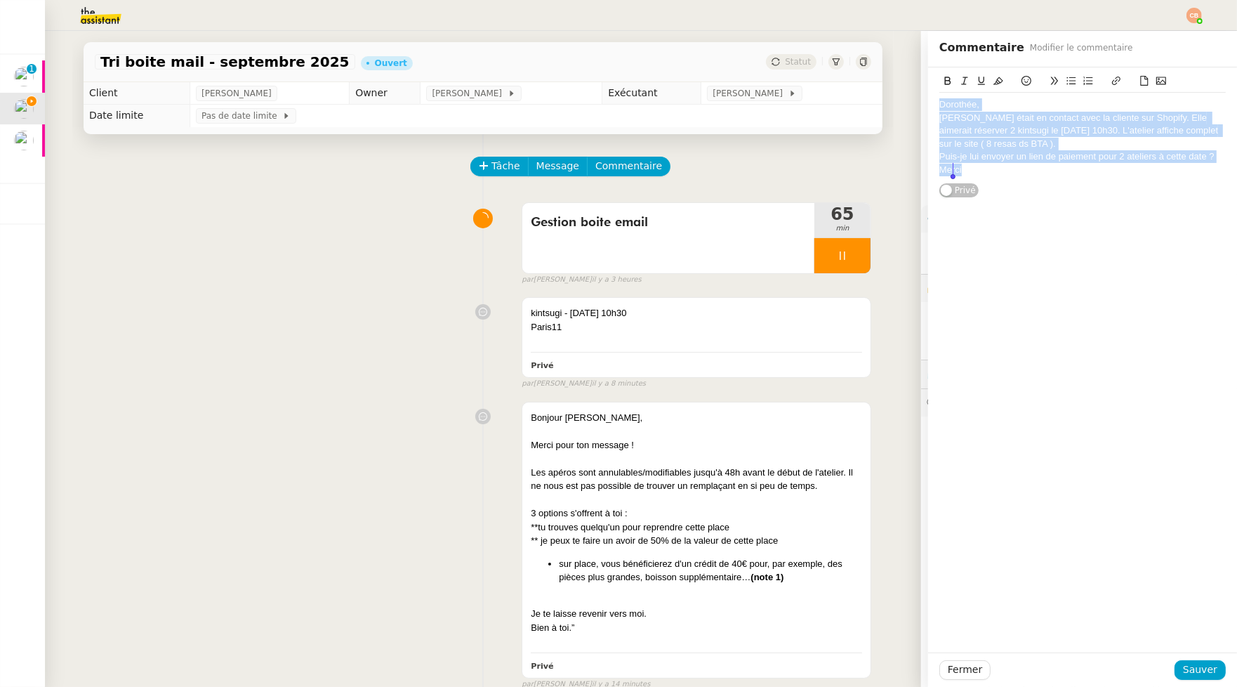
drag, startPoint x: 932, startPoint y: 105, endPoint x: 1008, endPoint y: 206, distance: 126.4
click at [1008, 206] on div "Dorothée, Anna Higton - Cédric était en contact avec la cliente sur Shopify. El…" at bounding box center [1082, 359] width 309 height 585
copy div "Dorothée, Anna Higton - Cédric était en contact avec la cliente sur Shopify. El…"
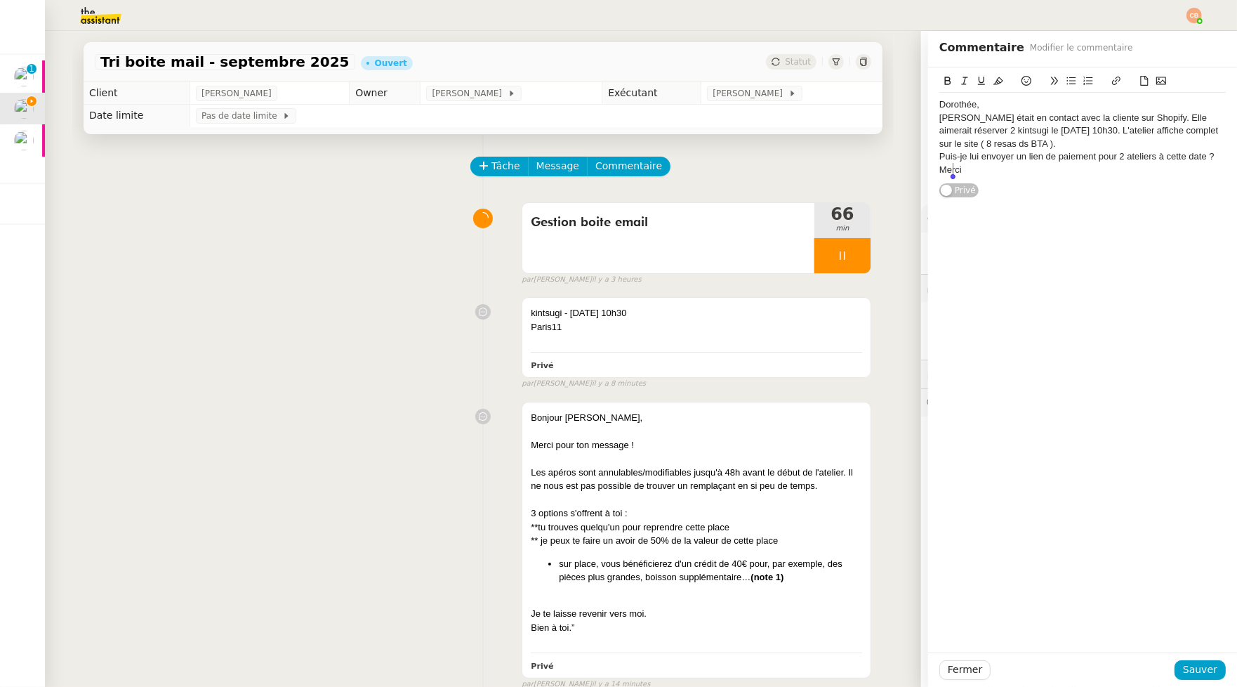
click at [1011, 209] on div "Dorothée, Anna Higton - Cédric était en contact avec la cliente sur Shopify. El…" at bounding box center [1082, 359] width 309 height 585
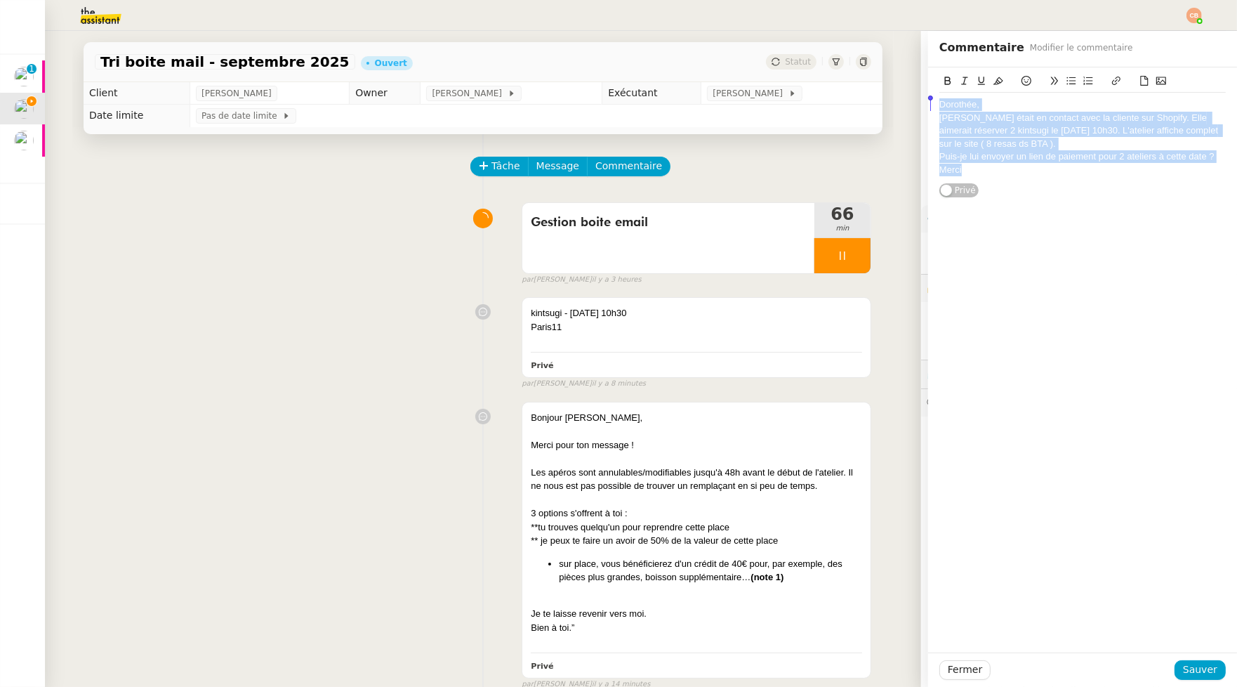
drag, startPoint x: 966, startPoint y: 171, endPoint x: 890, endPoint y: 105, distance: 100.1
click at [890, 105] on app-ticket "Tri boite mail - septembre 2025 Ouvert Statut Client Genevieve Landsmann Owner …" at bounding box center [641, 359] width 1192 height 656
click at [994, 82] on icon at bounding box center [999, 81] width 10 height 8
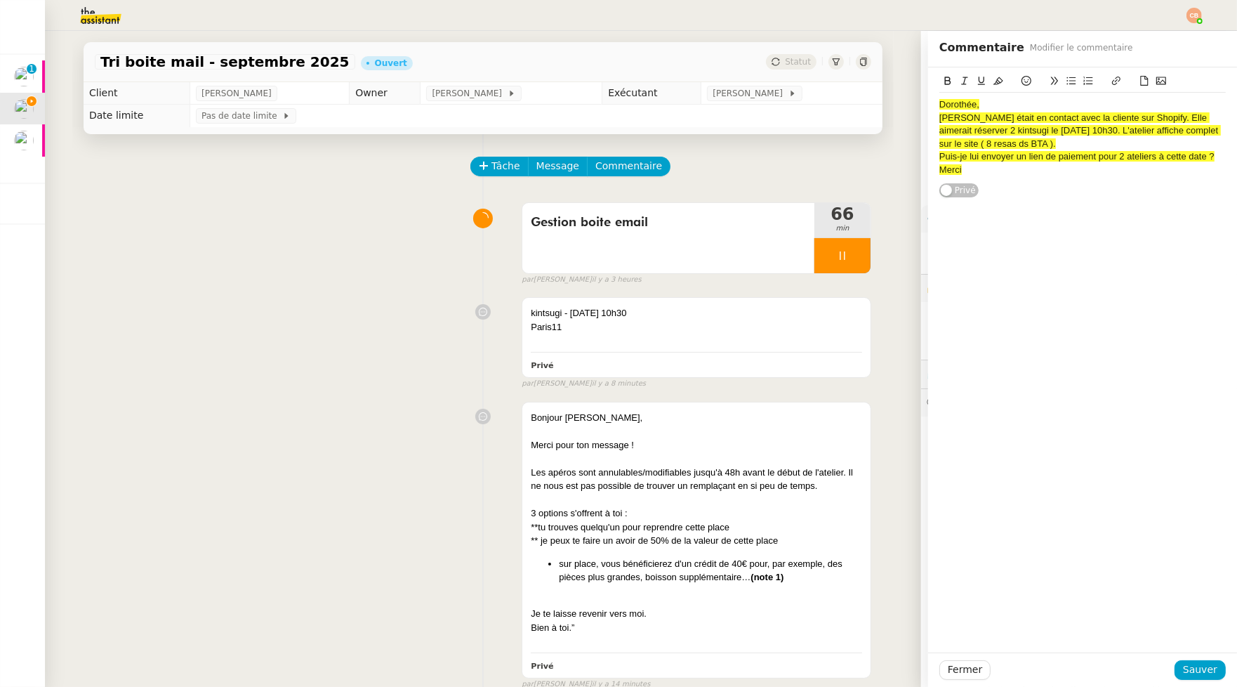
drag, startPoint x: 1061, startPoint y: 327, endPoint x: 1113, endPoint y: 499, distance: 179.1
click at [1062, 328] on div "Dorothée, Anna Higton - Cédric était en contact avec la cliente sur Shopify. El…" at bounding box center [1082, 359] width 309 height 585
click at [1123, 588] on span "Sauver" at bounding box center [1200, 670] width 34 height 16
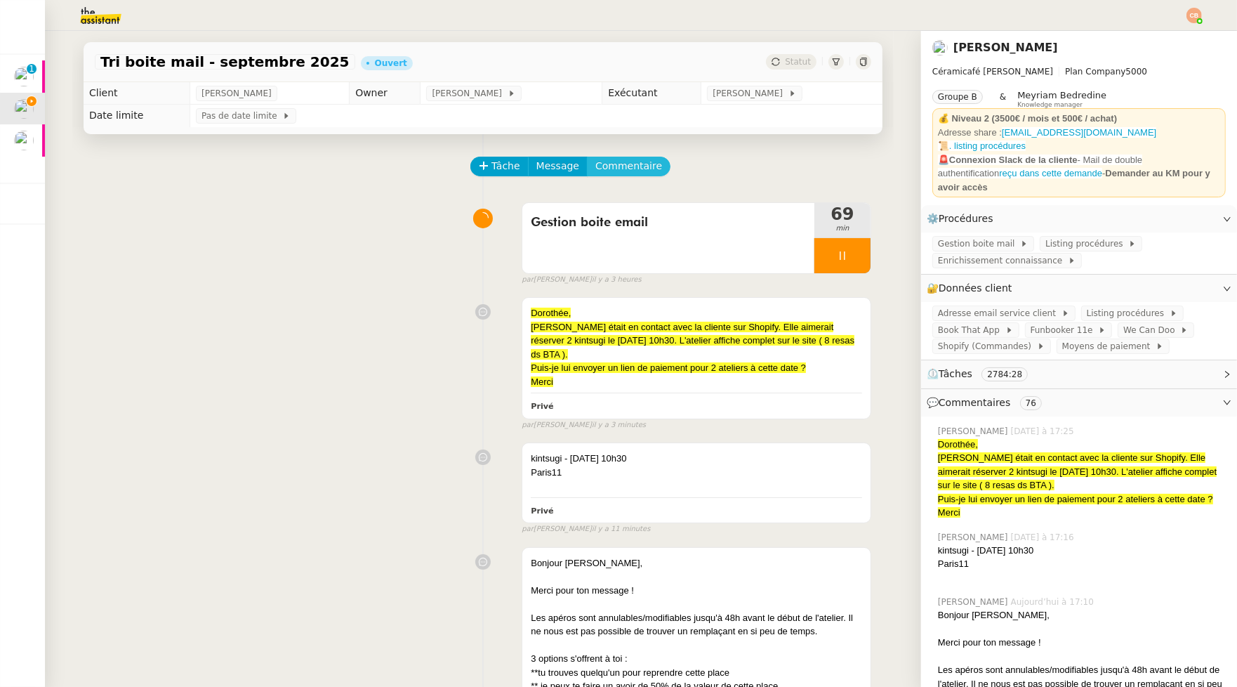
click at [618, 164] on span "Commentaire" at bounding box center [629, 166] width 67 height 16
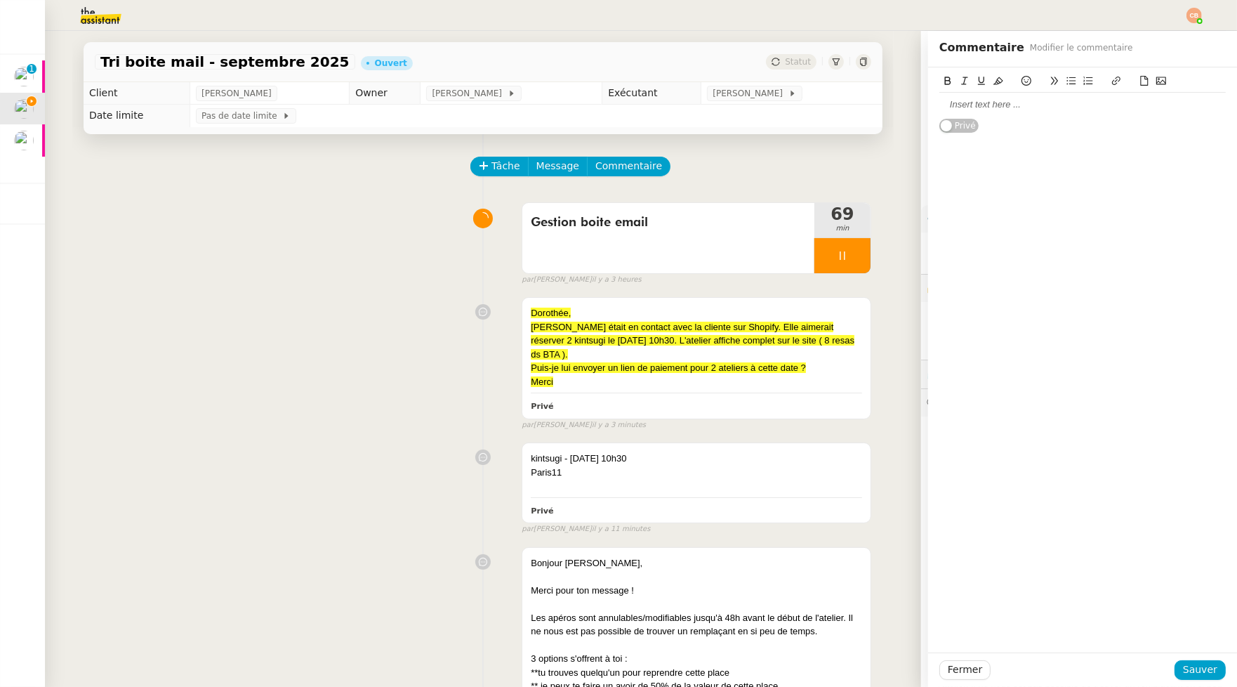
click at [992, 114] on div at bounding box center [1083, 105] width 287 height 24
paste div
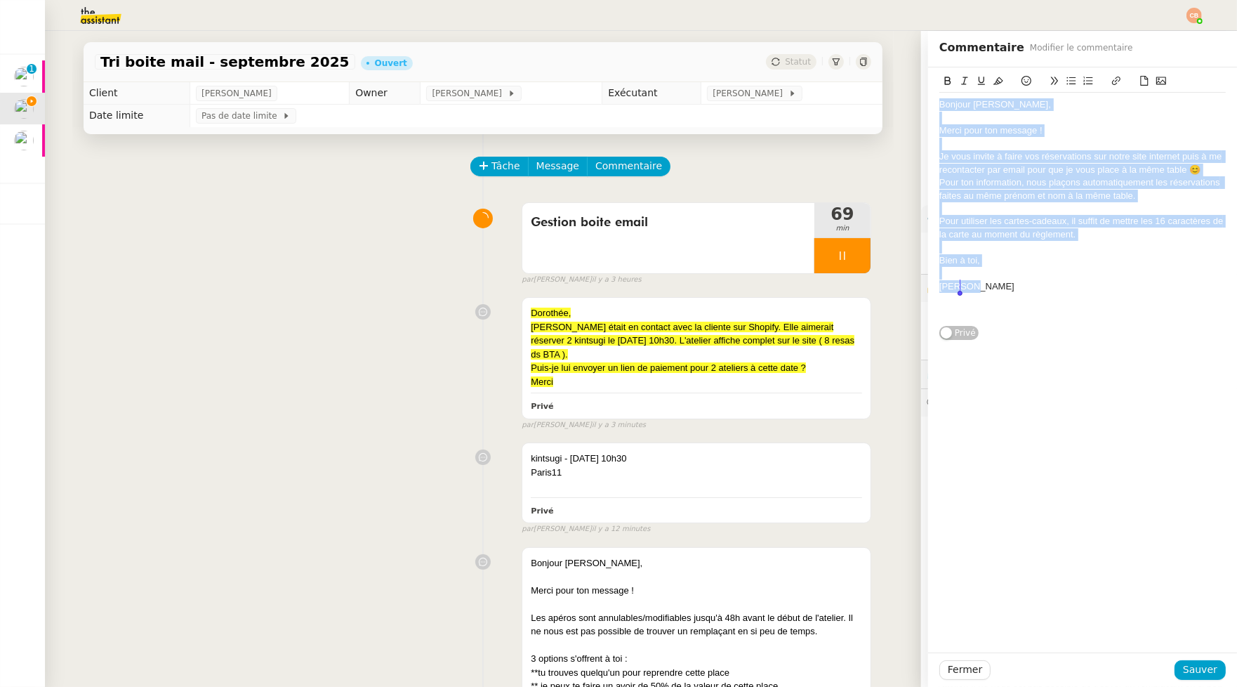
drag, startPoint x: 933, startPoint y: 107, endPoint x: 960, endPoint y: 287, distance: 181.2
click at [960, 287] on div "Bonjour Sandrine, Merci pour ton message ! Je vous invite à faire vos réservati…" at bounding box center [1083, 209] width 287 height 232
click at [960, 77] on icon at bounding box center [965, 81] width 10 height 10
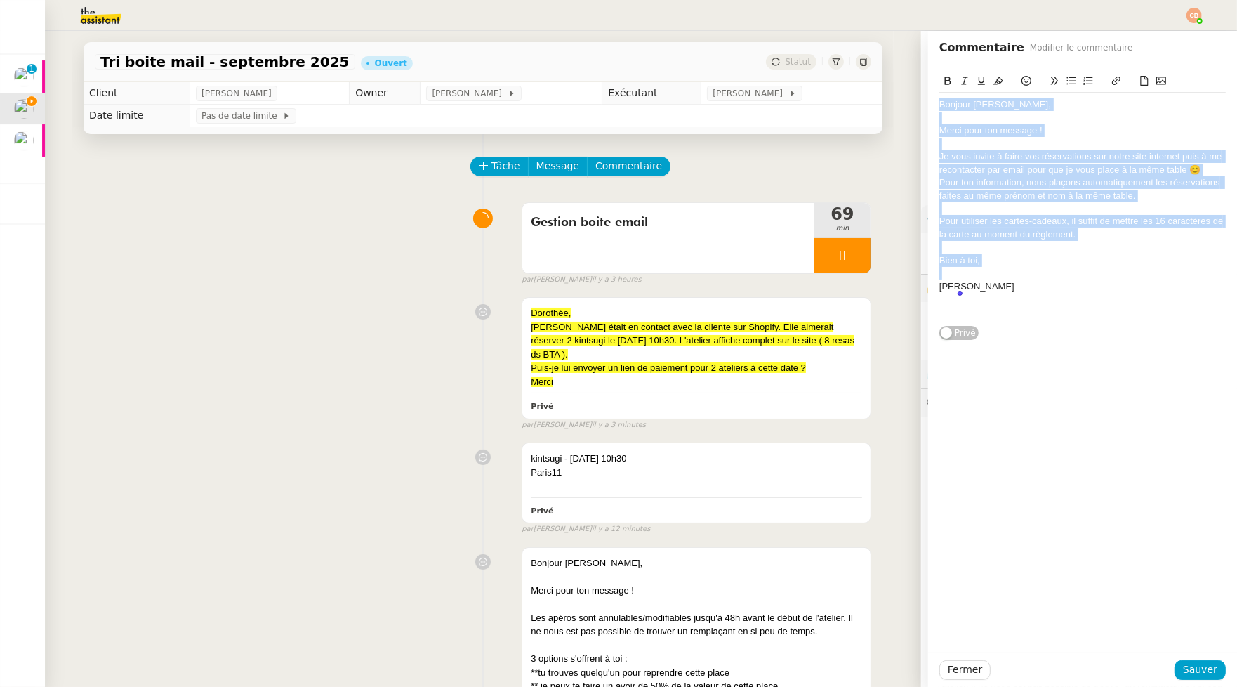
click at [940, 132] on div "Merci pour ton message !" at bounding box center [1083, 130] width 287 height 13
drag, startPoint x: 933, startPoint y: 105, endPoint x: 982, endPoint y: 287, distance: 187.7
click at [982, 287] on div "Bonjour Sandrine, Merci pour ton message ! Je vous invite à faire vos réservati…" at bounding box center [1083, 209] width 287 height 232
copy div "Bonjour Sandrine, Merci pour ton message ! Je vous invite à faire vos réservati…"
click at [960, 144] on div at bounding box center [1083, 144] width 287 height 13
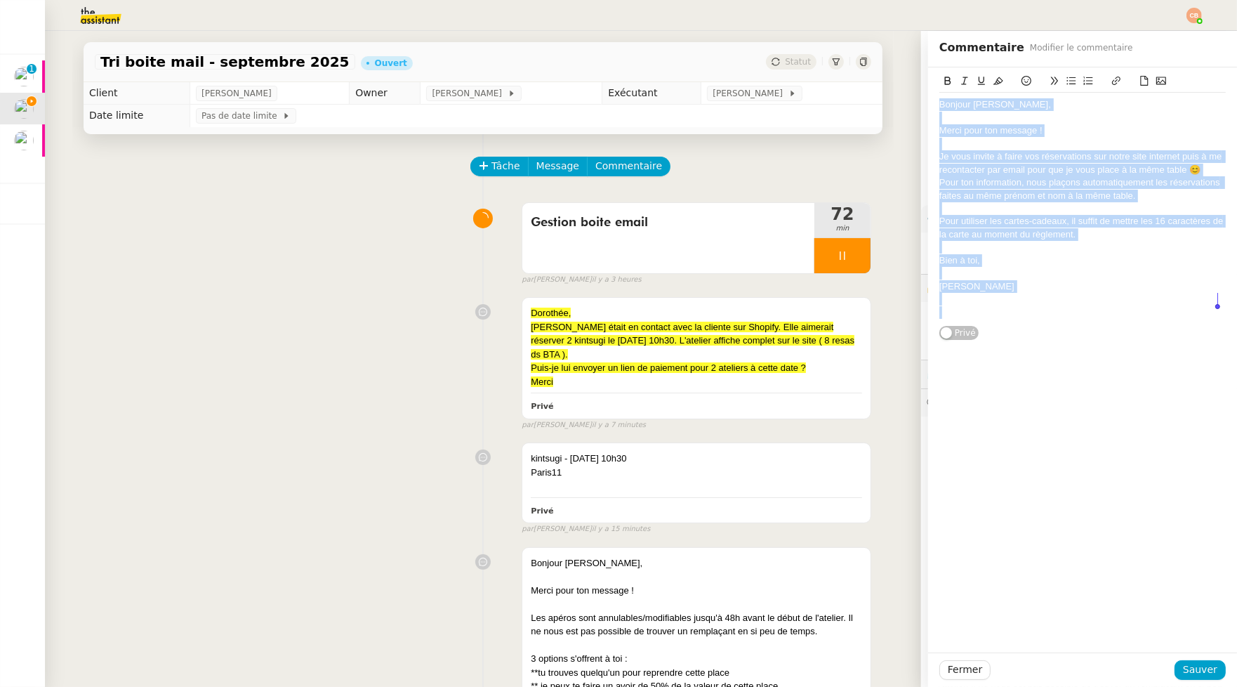
drag, startPoint x: 931, startPoint y: 106, endPoint x: 992, endPoint y: 320, distance: 222.1
click at [992, 320] on div "Bonjour Sandrine, Merci pour ton message ! Je vous invite à faire vos réservati…" at bounding box center [1083, 209] width 287 height 232
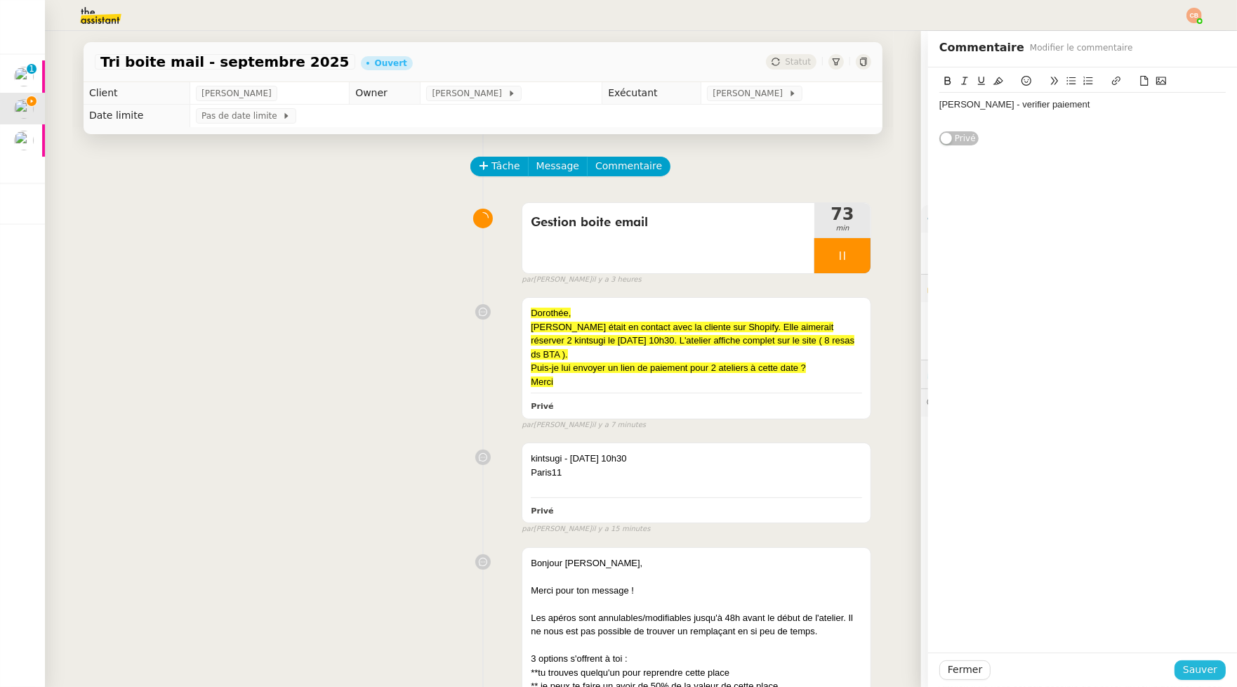
click at [1123, 588] on span "Sauver" at bounding box center [1200, 670] width 34 height 16
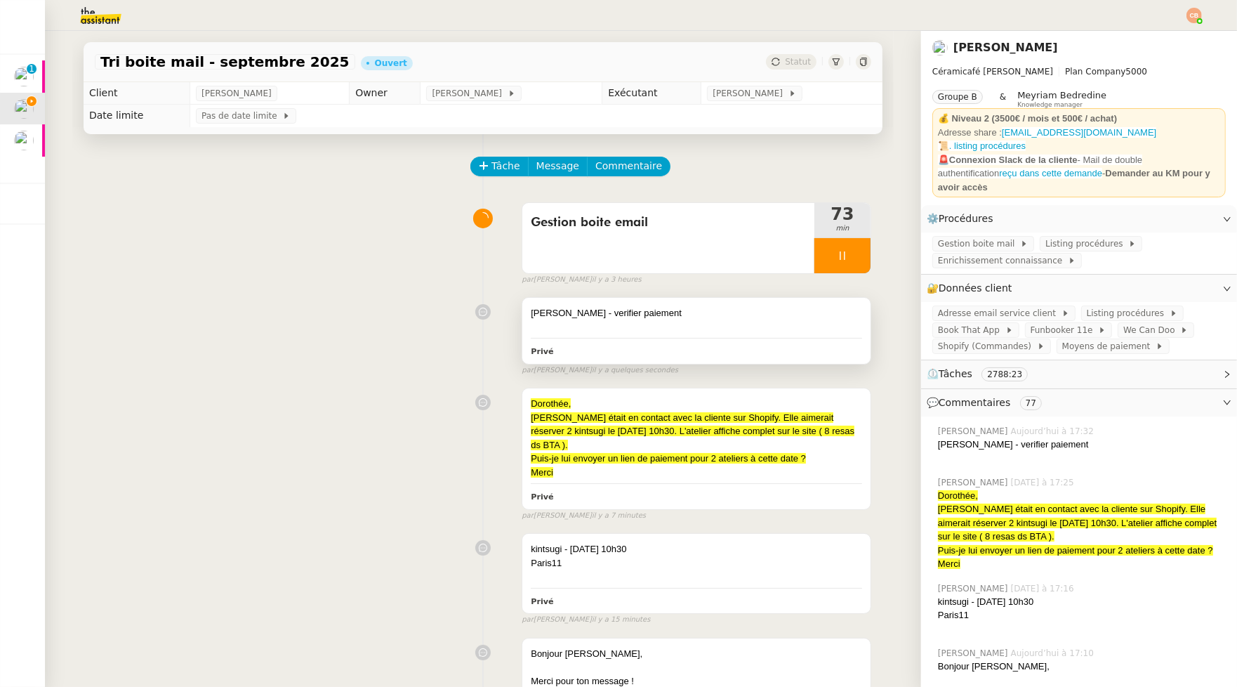
click at [676, 324] on div at bounding box center [696, 327] width 331 height 14
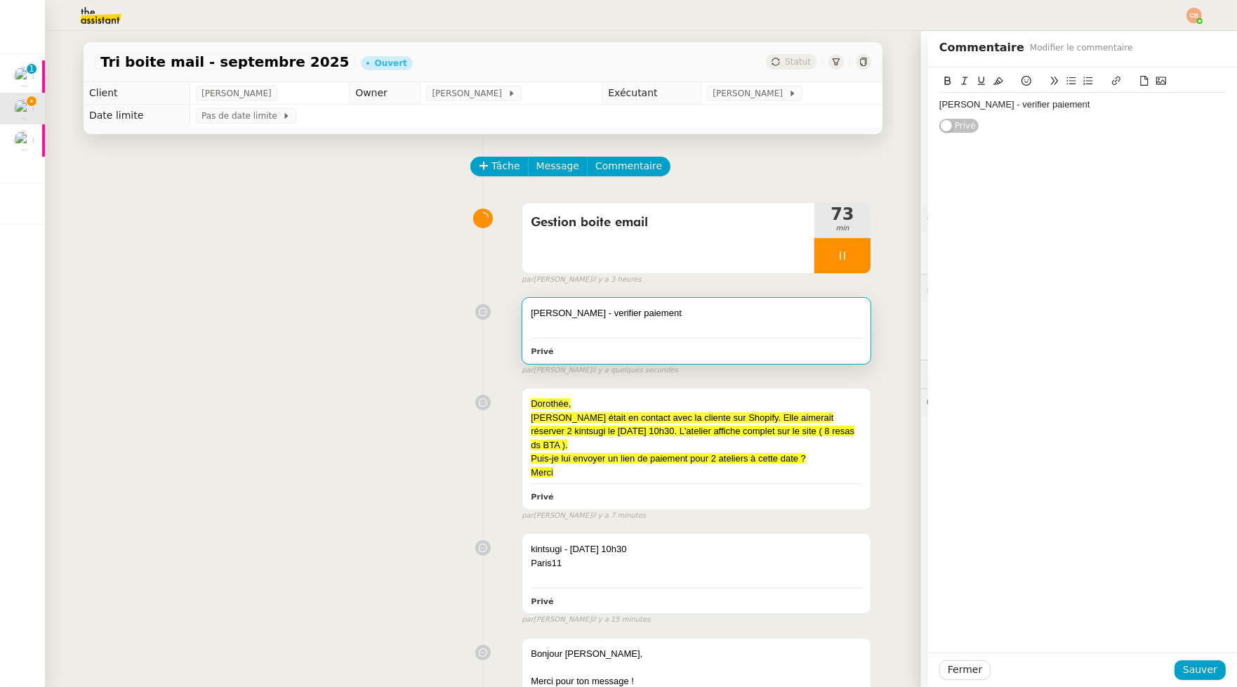
click at [1100, 107] on div "Anne Higton - verifier paiement" at bounding box center [1083, 104] width 287 height 13
click at [1123, 588] on span "Sauver" at bounding box center [1200, 670] width 34 height 16
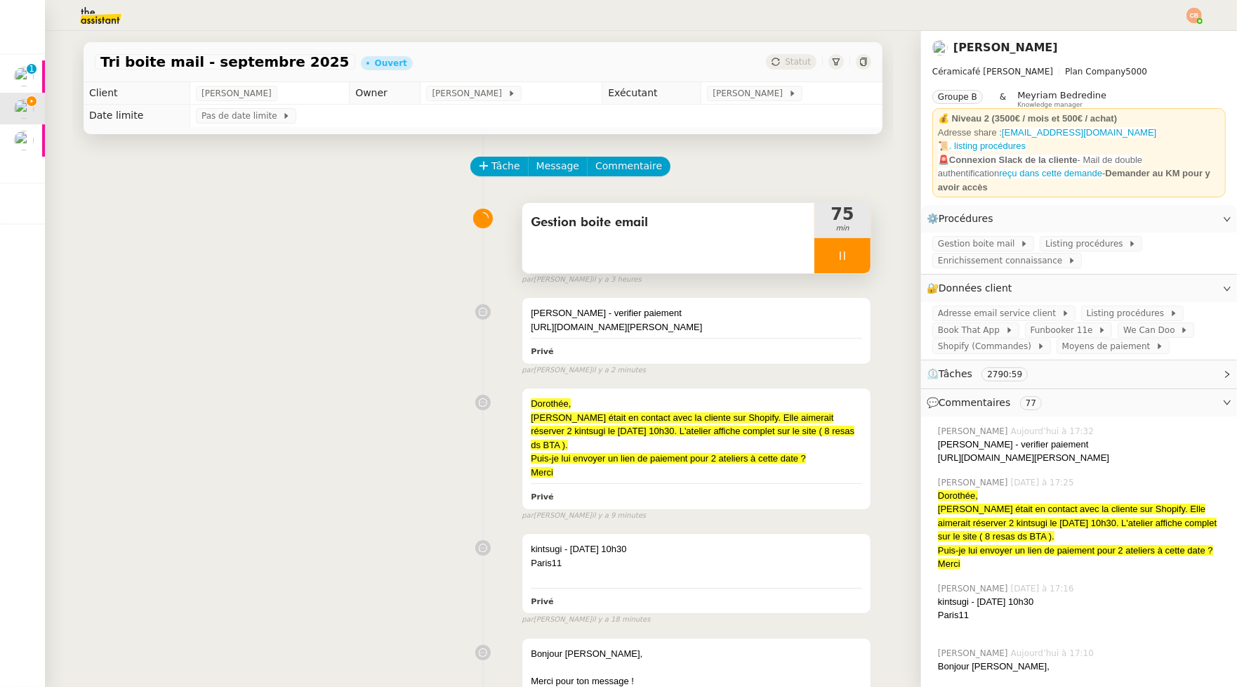
click at [838, 261] on div at bounding box center [843, 255] width 56 height 35
click at [823, 257] on icon at bounding box center [828, 255] width 11 height 11
click at [821, 257] on div at bounding box center [843, 255] width 56 height 35
click at [851, 258] on icon at bounding box center [856, 255] width 11 height 11
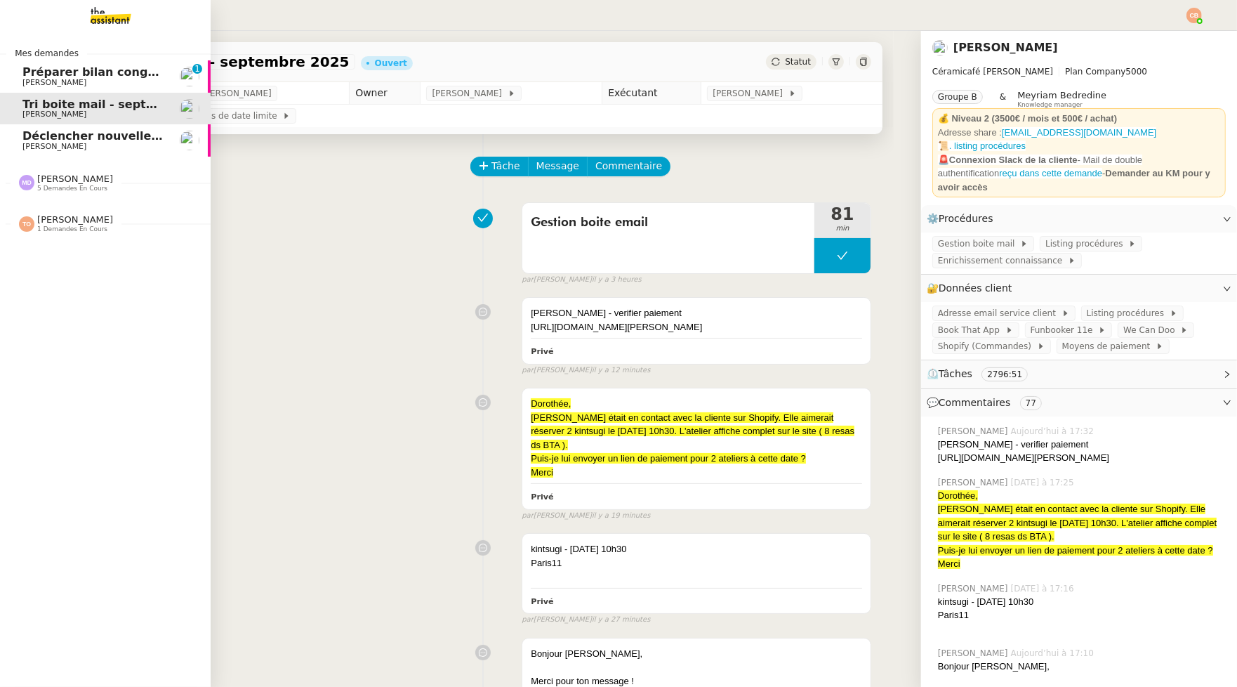
click at [84, 139] on span "Déclencher nouvelle procédure email" at bounding box center [140, 135] width 236 height 13
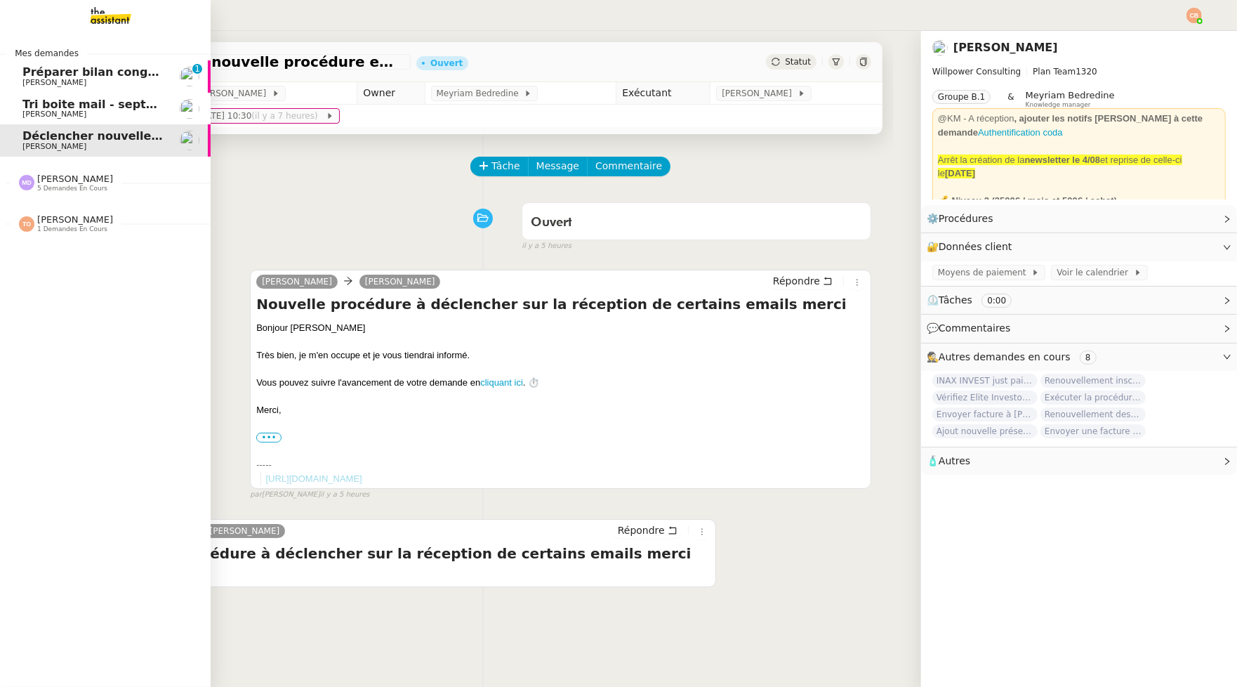
click at [83, 71] on span "Préparer bilan congés équipe" at bounding box center [115, 71] width 187 height 13
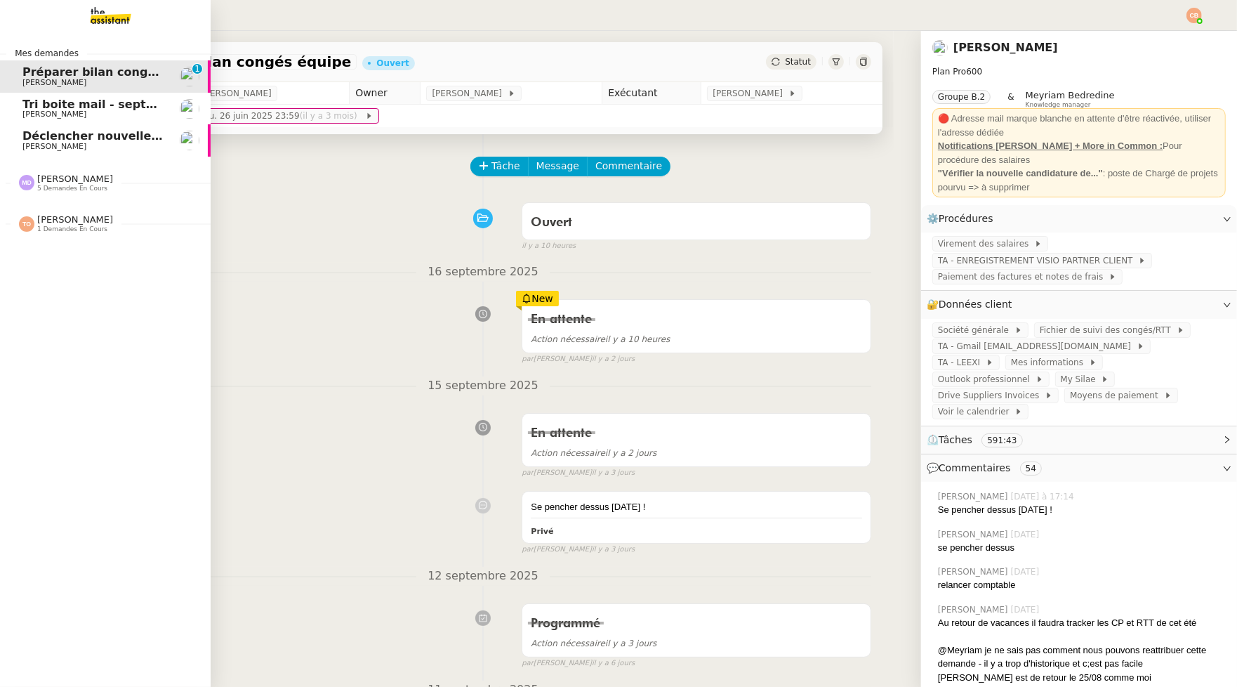
click at [104, 150] on span "[PERSON_NAME]" at bounding box center [93, 147] width 142 height 8
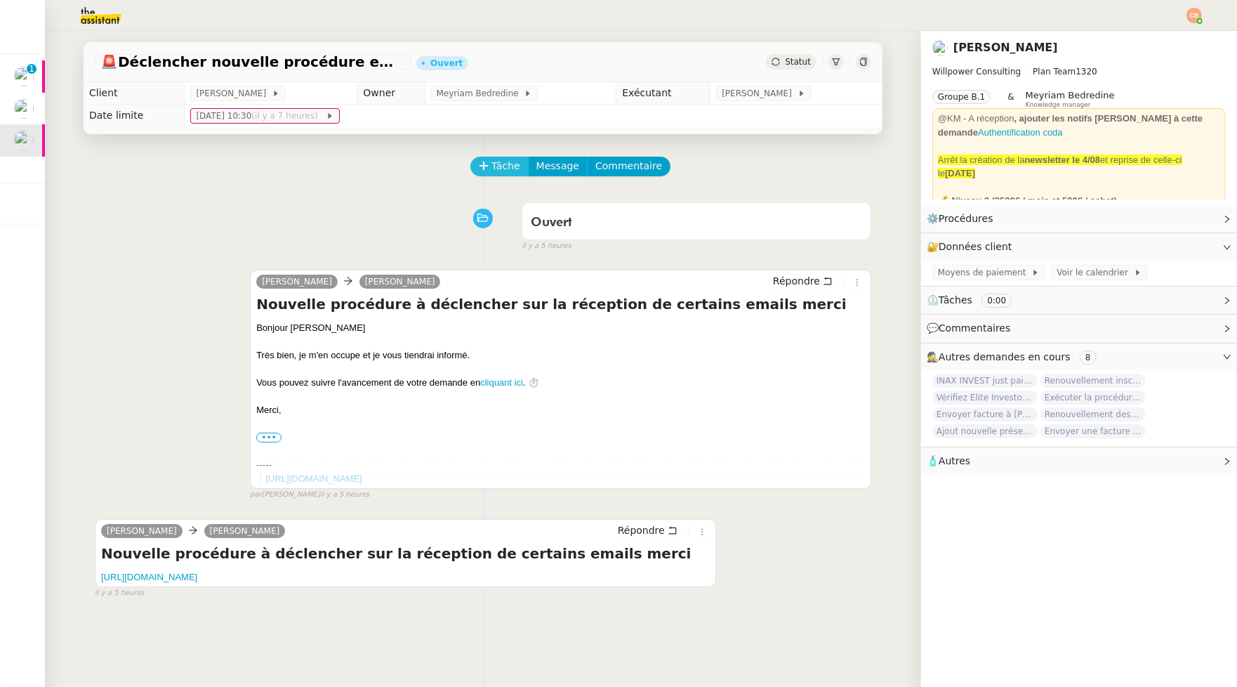
click at [506, 173] on span "Tâche" at bounding box center [506, 166] width 29 height 16
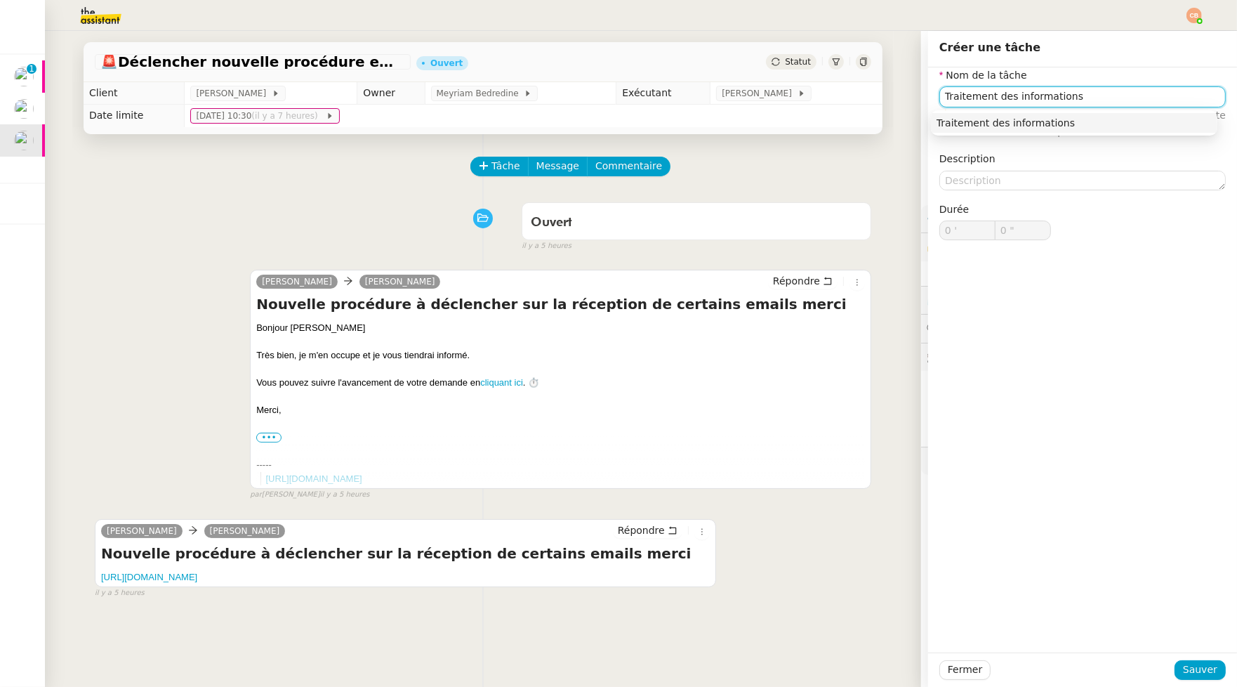
click at [1032, 121] on div "Traitement des informations" at bounding box center [1074, 123] width 275 height 13
type input "Traitement des informations"
click at [1123, 588] on span "Sauver" at bounding box center [1200, 670] width 34 height 16
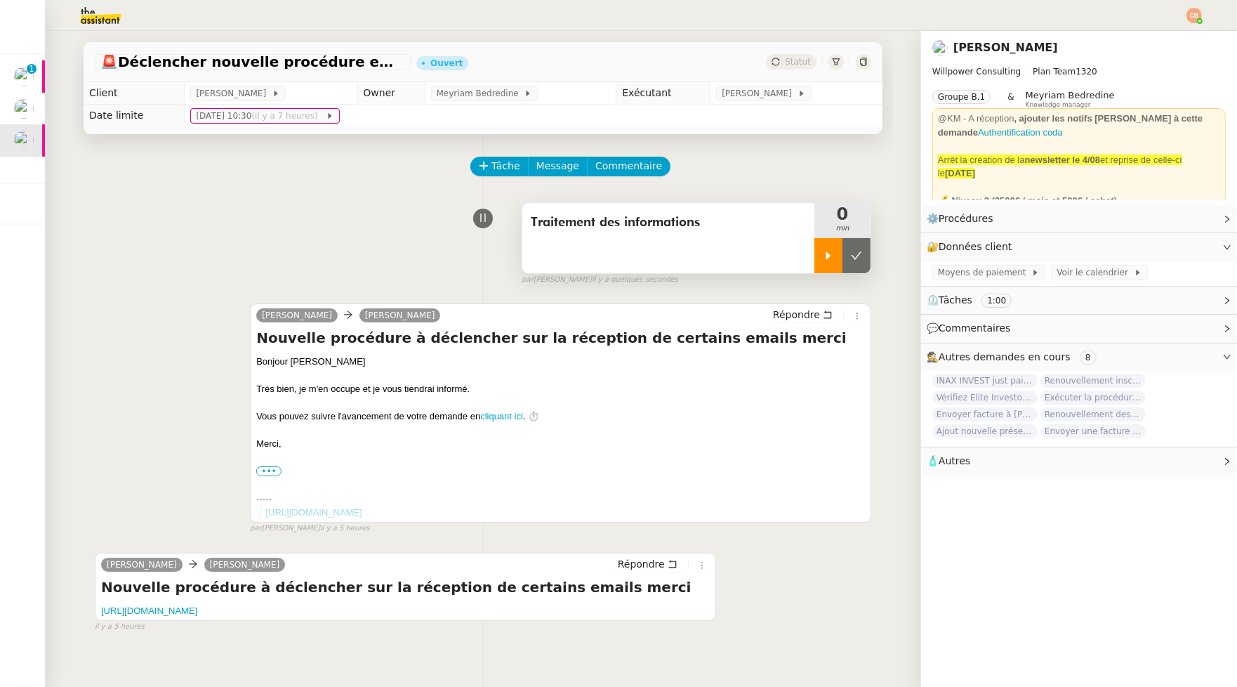
click at [815, 254] on div at bounding box center [829, 255] width 28 height 35
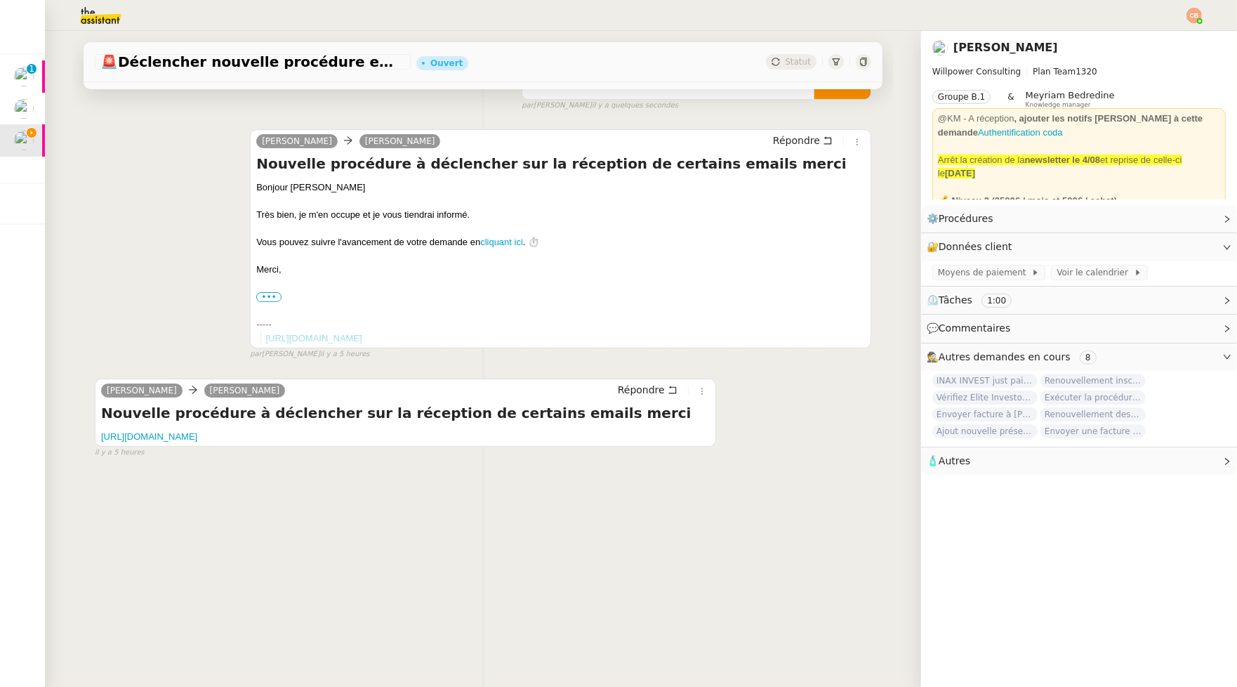
scroll to position [187, 0]
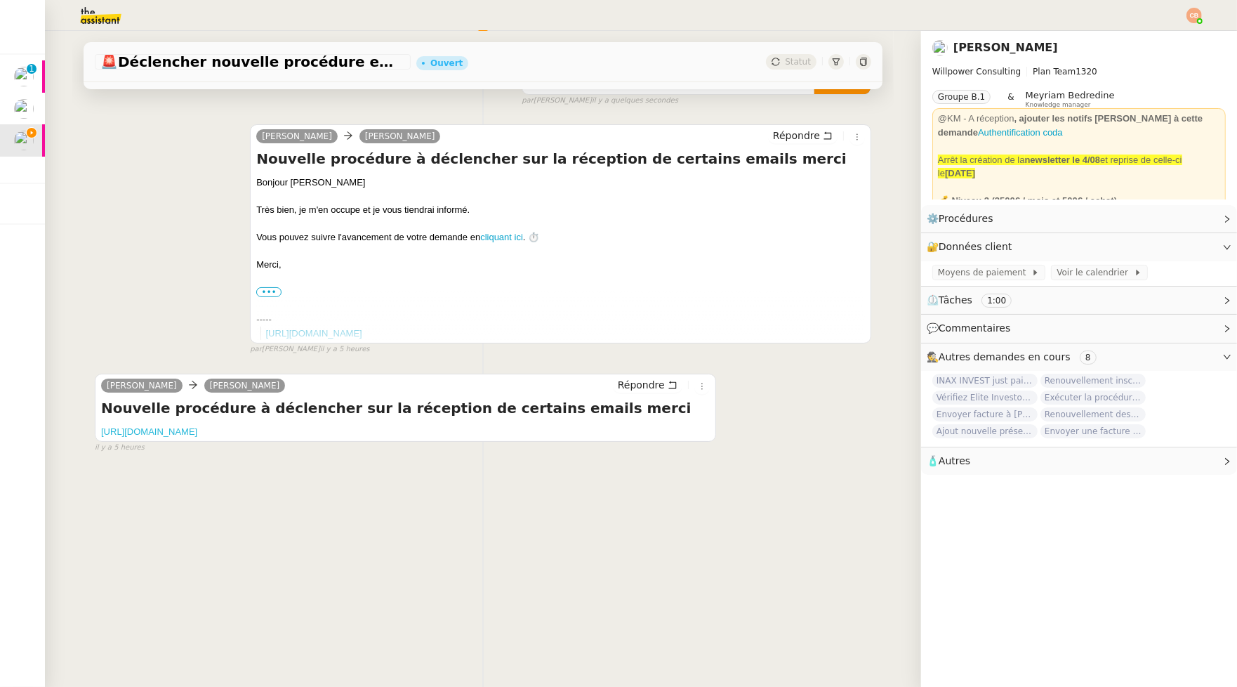
click at [168, 426] on link "[URL][DOMAIN_NAME]" at bounding box center [149, 431] width 96 height 11
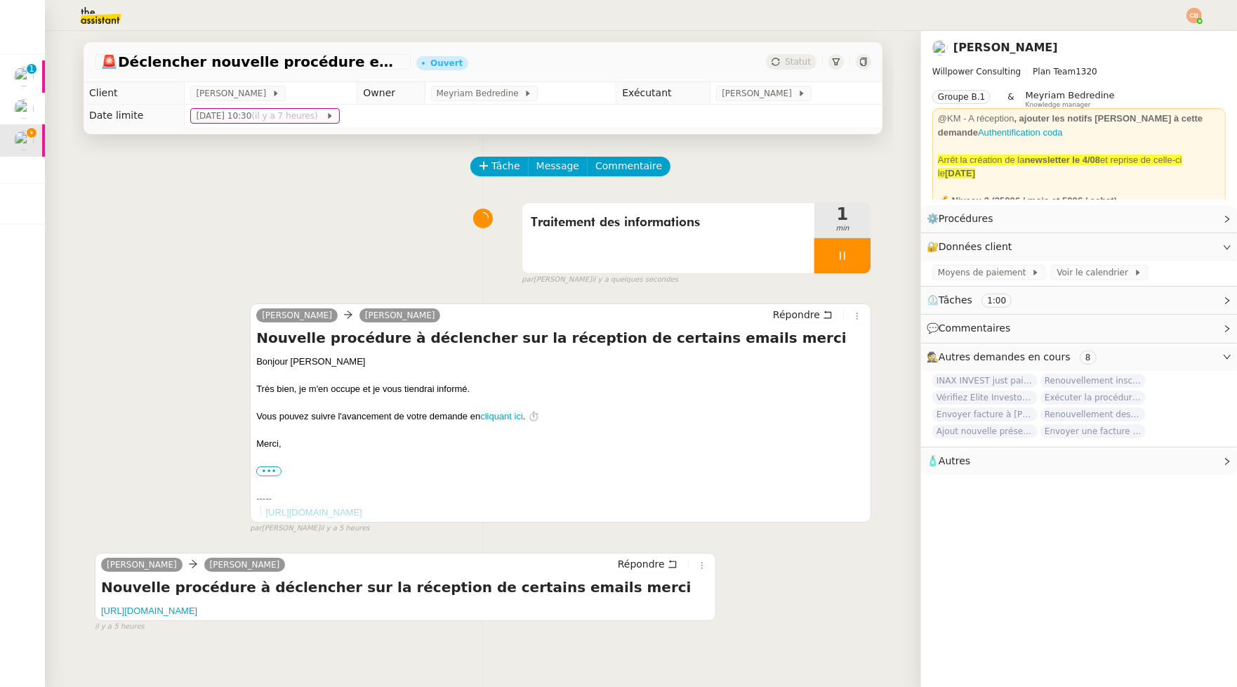
scroll to position [187, 0]
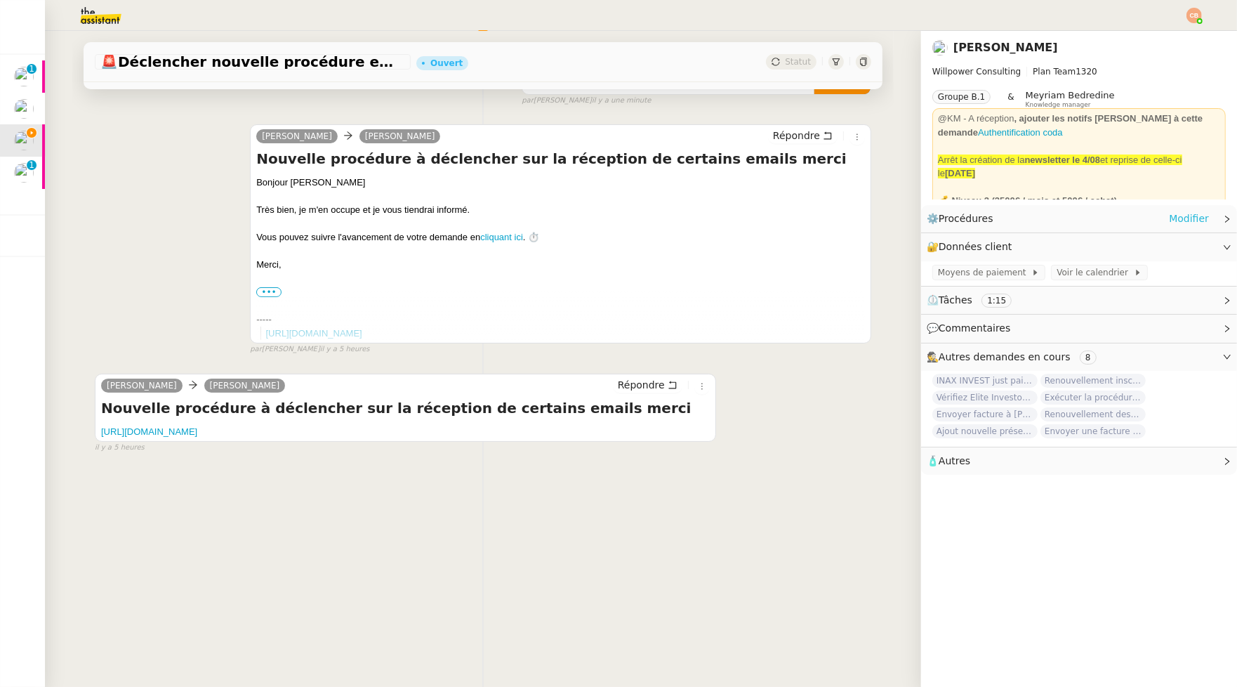
click at [1169, 216] on link "Modifier" at bounding box center [1189, 219] width 40 height 16
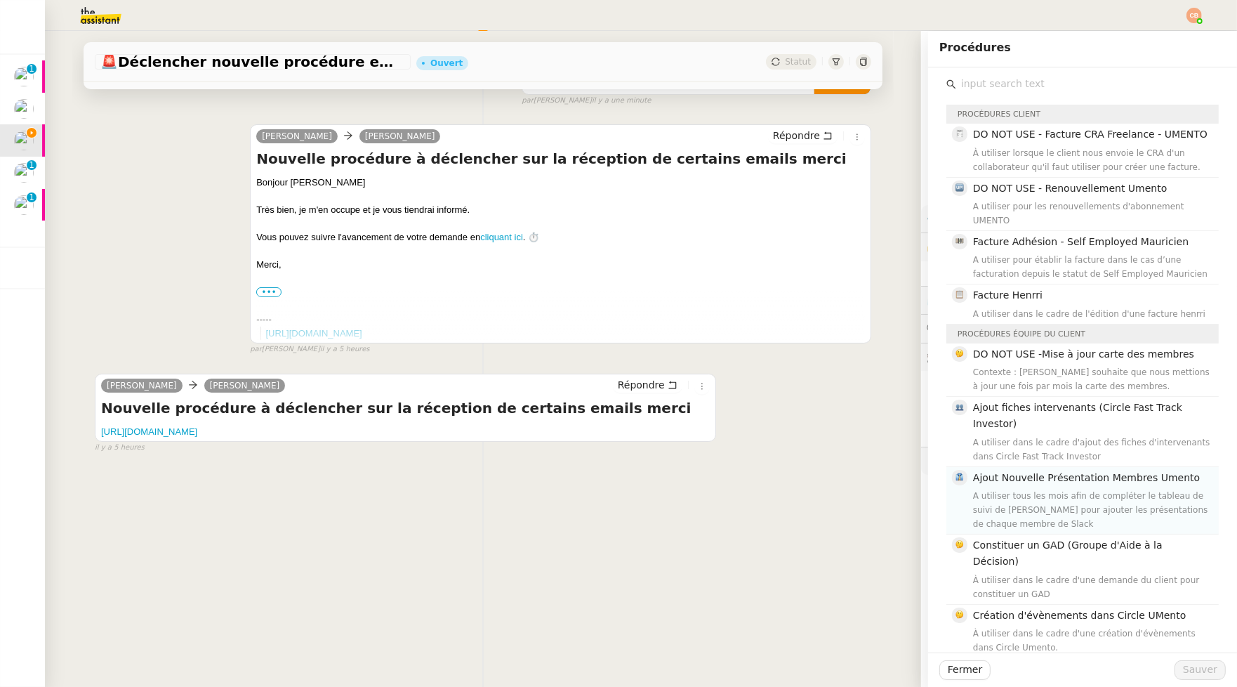
click at [1000, 472] on span "Ajout Nouvelle Présentation Membres Umento" at bounding box center [1086, 477] width 227 height 11
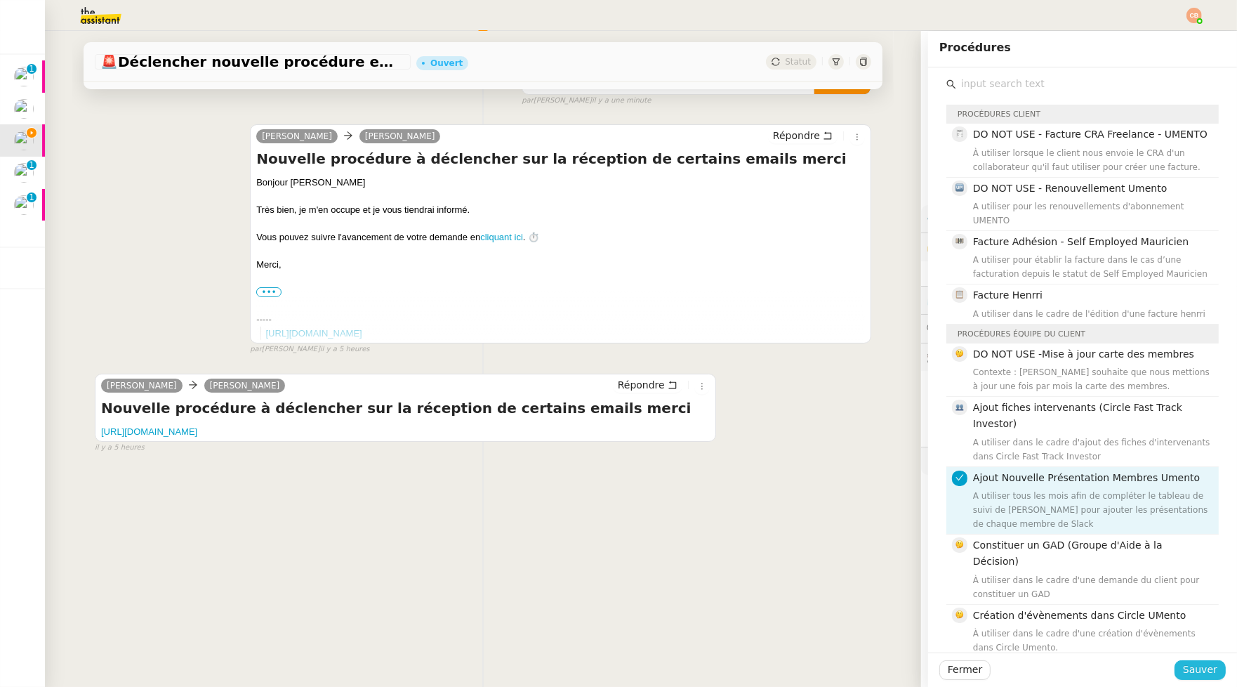
click at [1183, 662] on span "Sauver" at bounding box center [1200, 670] width 34 height 16
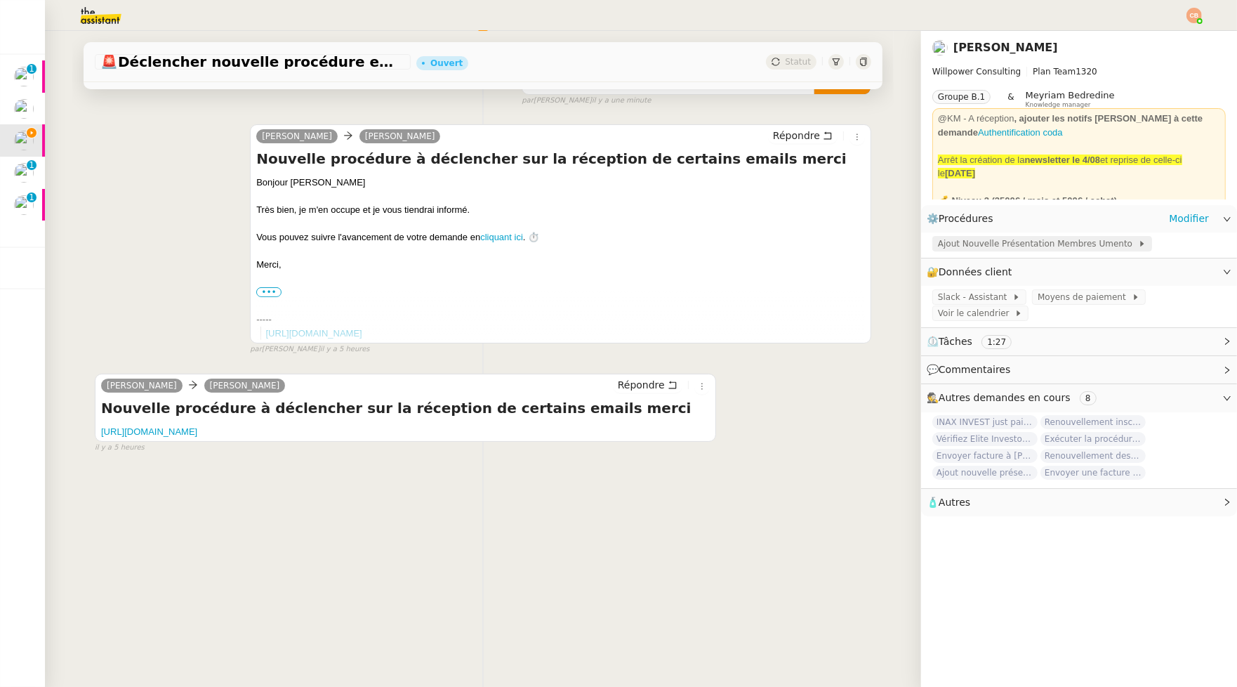
click at [958, 245] on span "Ajout Nouvelle Présentation Membres Umento" at bounding box center [1038, 244] width 200 height 14
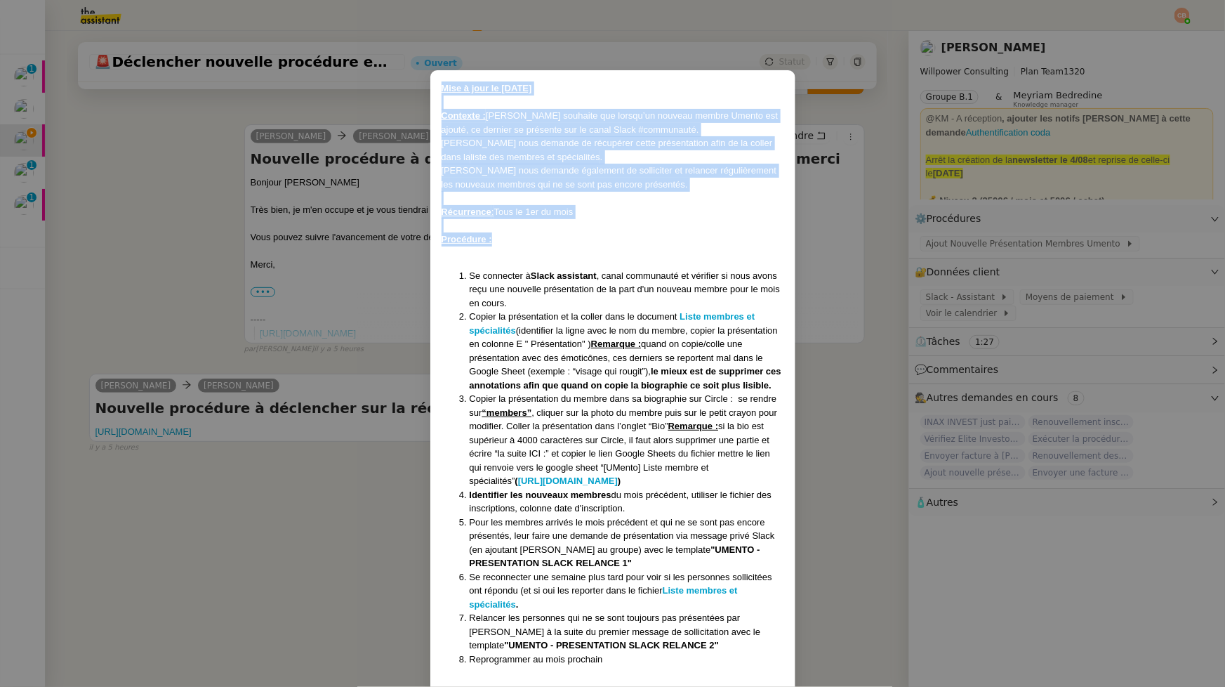
drag, startPoint x: 444, startPoint y: 85, endPoint x: 529, endPoint y: 243, distance: 179.4
click at [529, 243] on div "Mise à jour le 12/09/2024 Contexte : Cédric souhaite que lorsqu’un nouveau memb…" at bounding box center [613, 384] width 343 height 607
copy div "Mise à jour le 12/09/2024 Contexte : Cédric souhaite que lorsqu’un nouveau memb…"
click at [100, 172] on nz-modal-container "Mise à jour le 12/09/2024 Contexte : Cédric souhaite que lorsqu’un nouveau memb…" at bounding box center [612, 343] width 1225 height 687
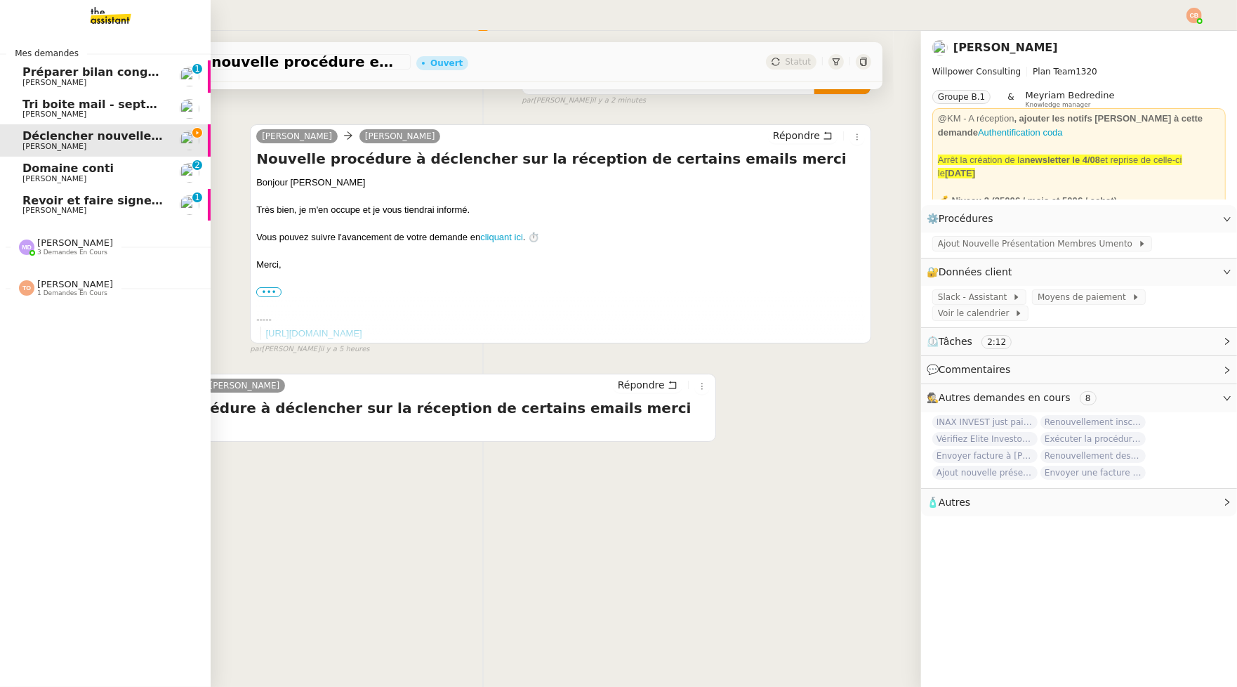
click at [48, 213] on span "[PERSON_NAME]" at bounding box center [54, 210] width 64 height 9
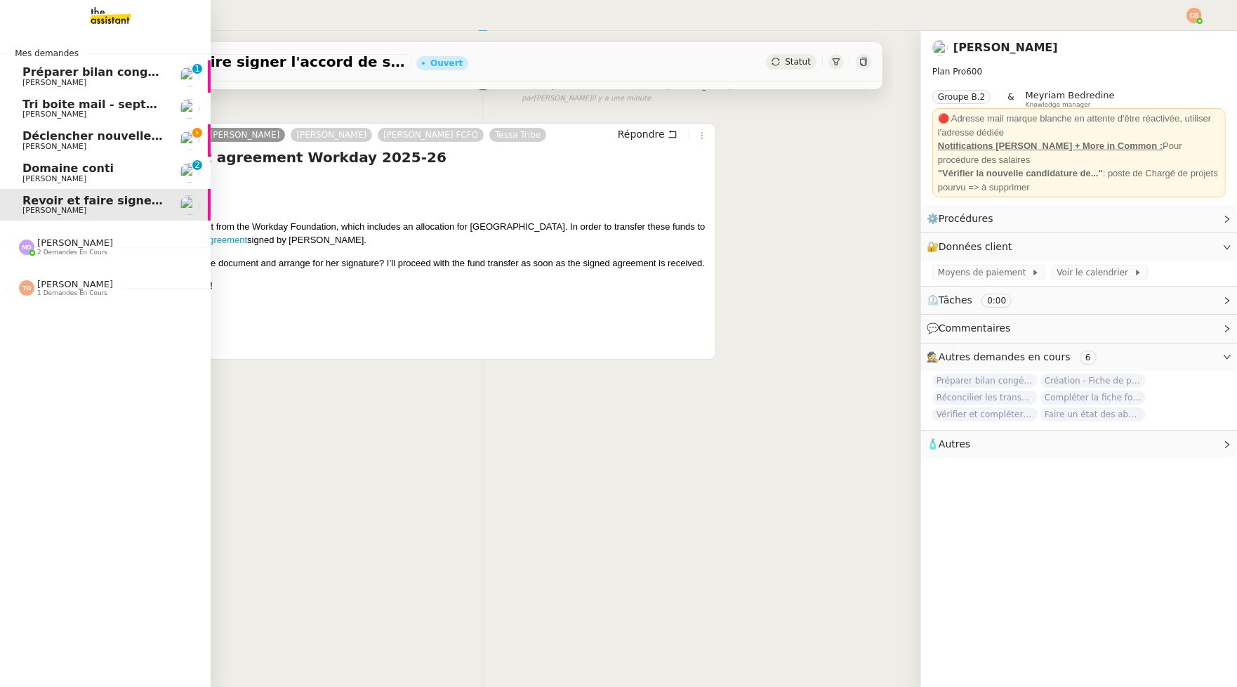
click at [37, 176] on span "[PERSON_NAME]" at bounding box center [54, 178] width 64 height 9
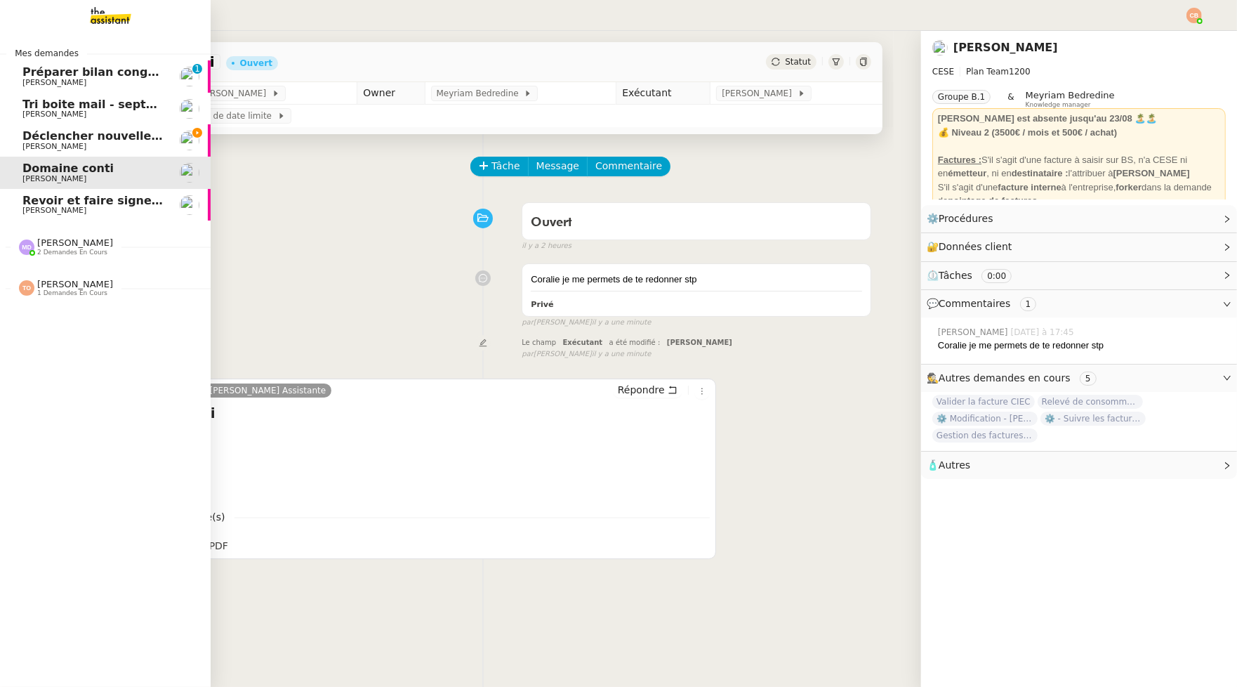
click at [65, 143] on span "[PERSON_NAME]" at bounding box center [54, 146] width 64 height 9
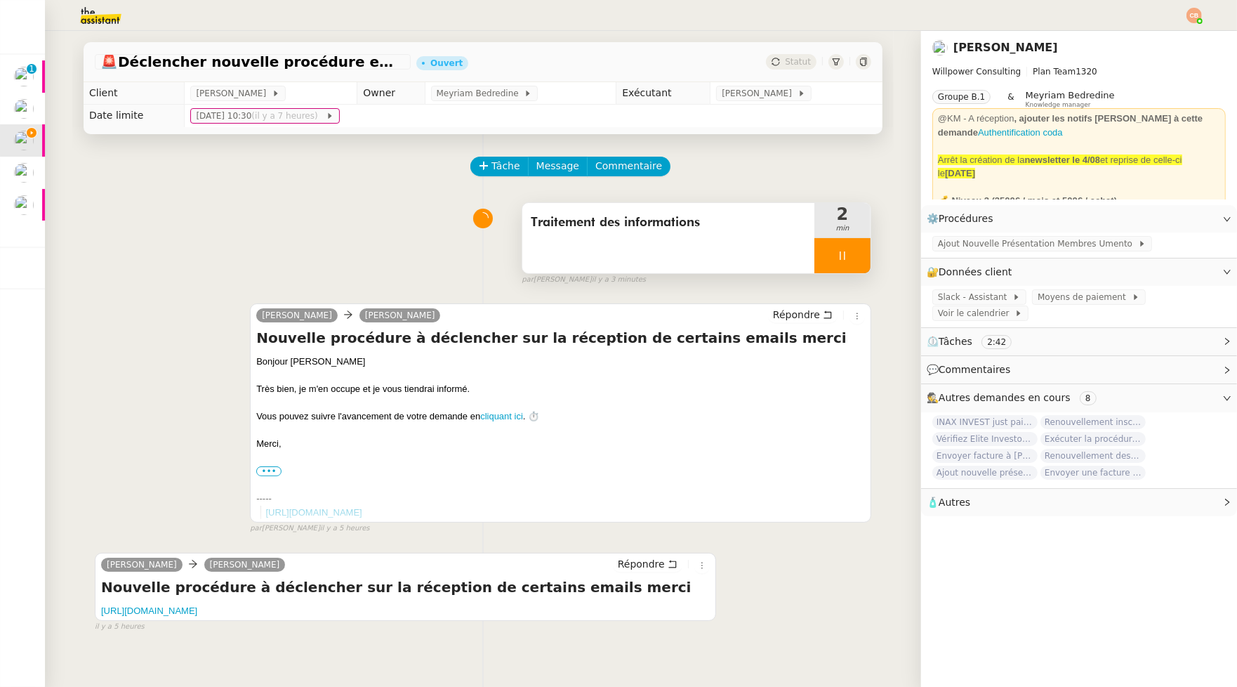
click at [815, 252] on div at bounding box center [843, 255] width 56 height 35
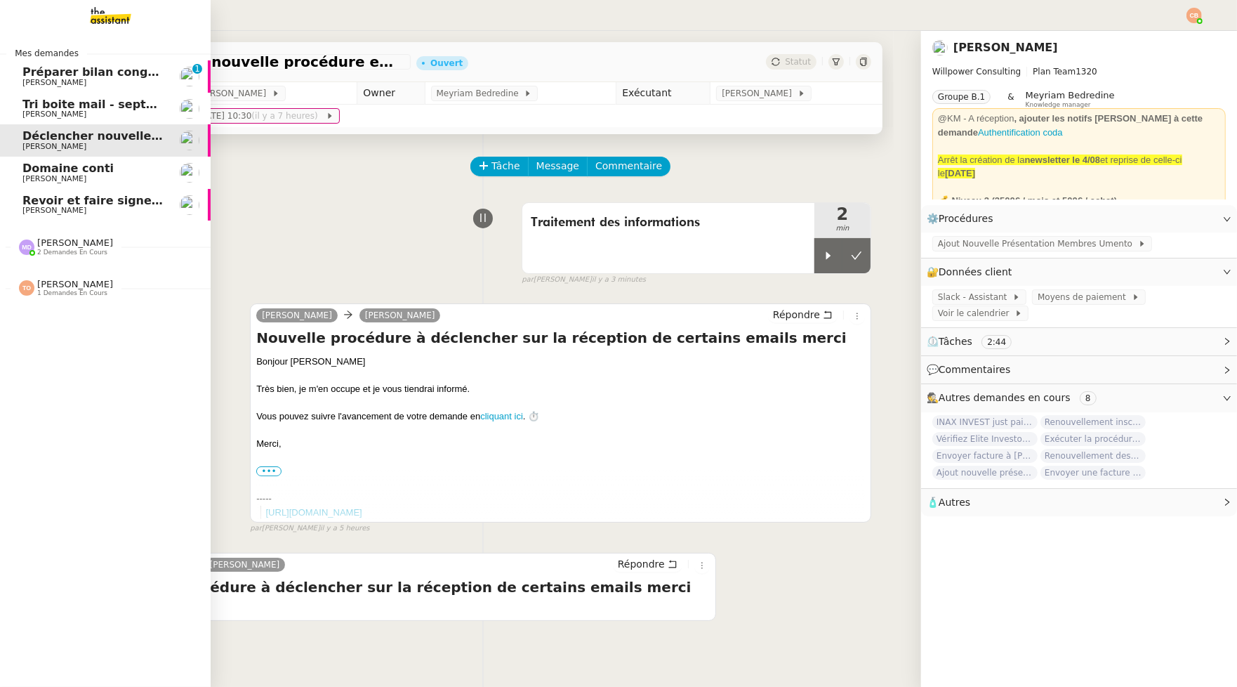
click at [62, 201] on span "Revoir et faire signer l'accord de subvention" at bounding box center [163, 200] width 282 height 13
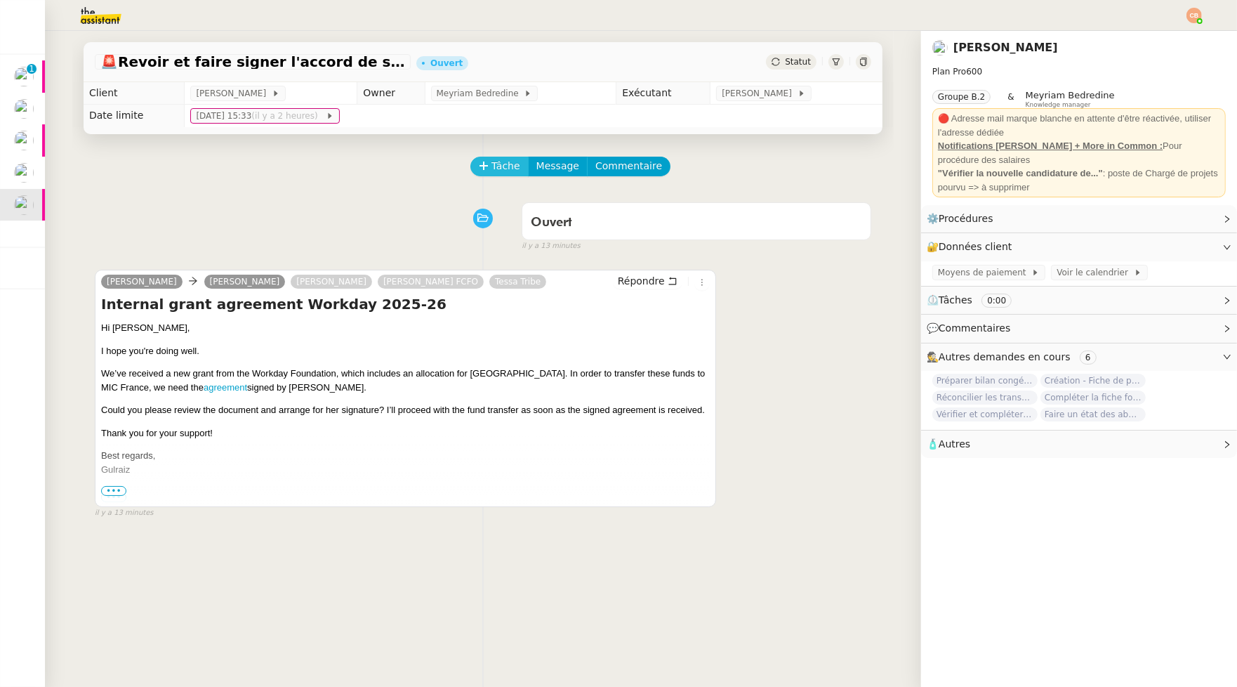
click at [471, 171] on button "Tâche" at bounding box center [500, 167] width 58 height 20
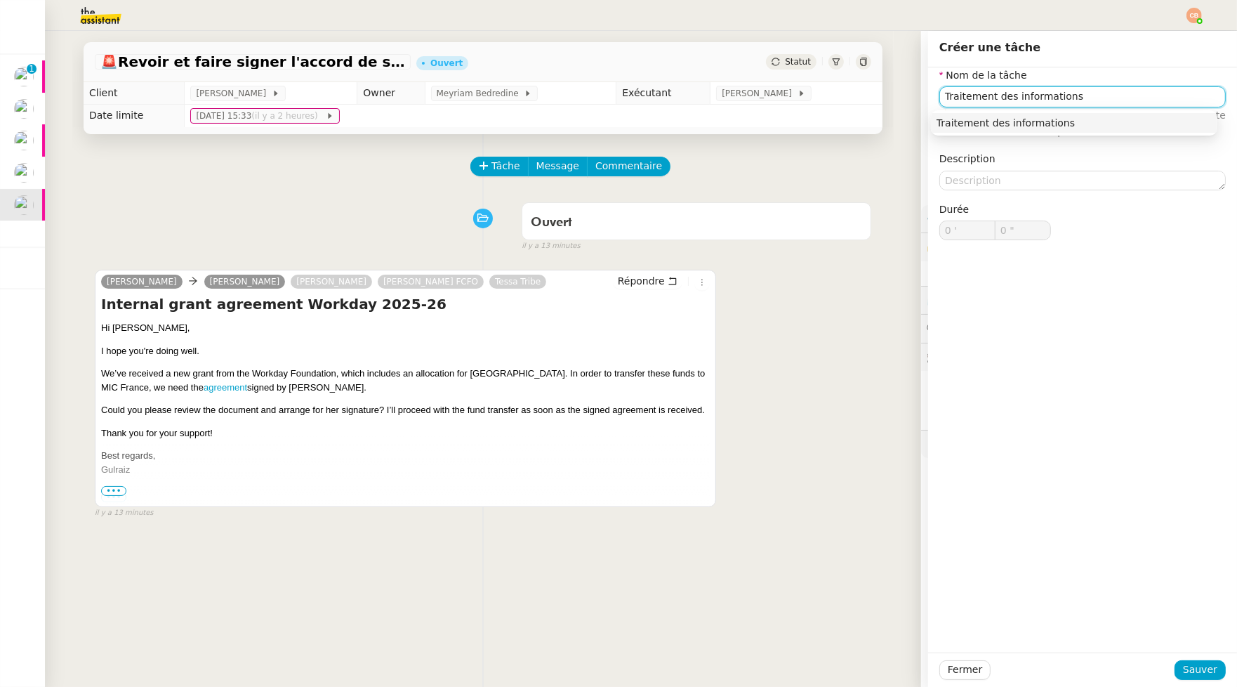
click at [987, 120] on div "Traitement des informations" at bounding box center [1074, 123] width 275 height 13
type input "Traitement des informations"
click at [1206, 663] on span "Sauver" at bounding box center [1200, 670] width 34 height 16
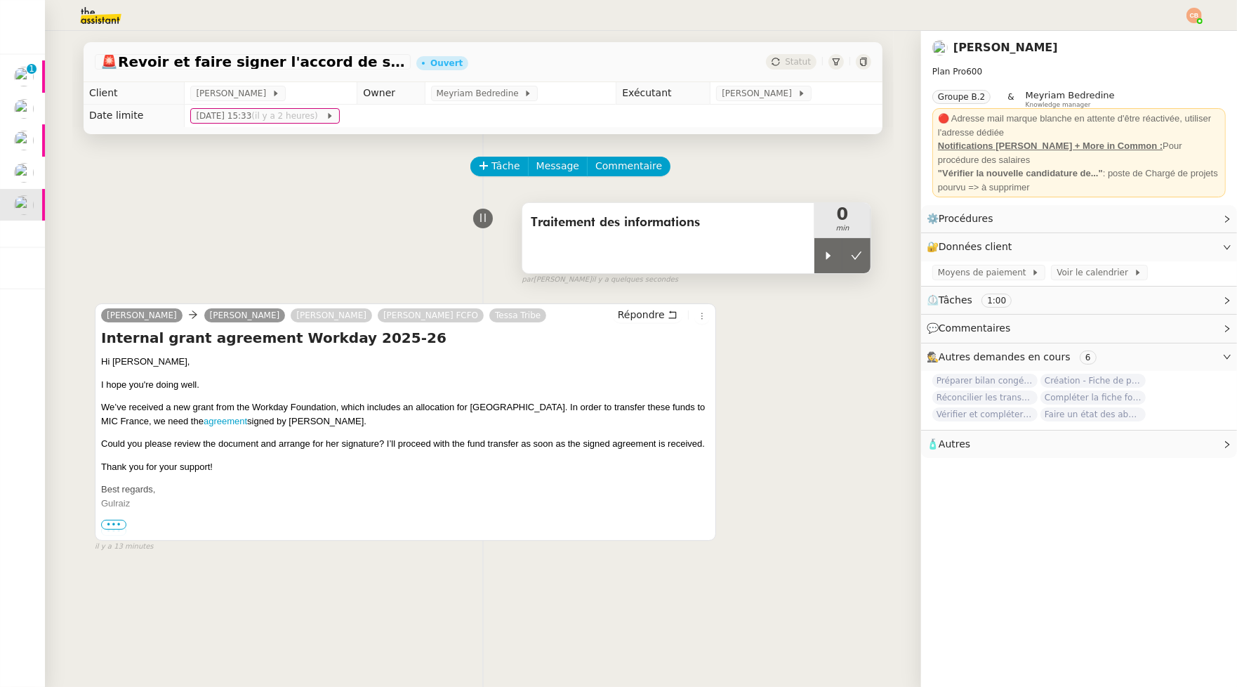
drag, startPoint x: 807, startPoint y: 249, endPoint x: 792, endPoint y: 250, distance: 14.8
click at [815, 249] on div at bounding box center [829, 255] width 28 height 35
click at [204, 421] on link "agreement" at bounding box center [226, 421] width 44 height 11
click at [830, 261] on div at bounding box center [843, 255] width 56 height 35
drag, startPoint x: 841, startPoint y: 254, endPoint x: 802, endPoint y: 235, distance: 44.0
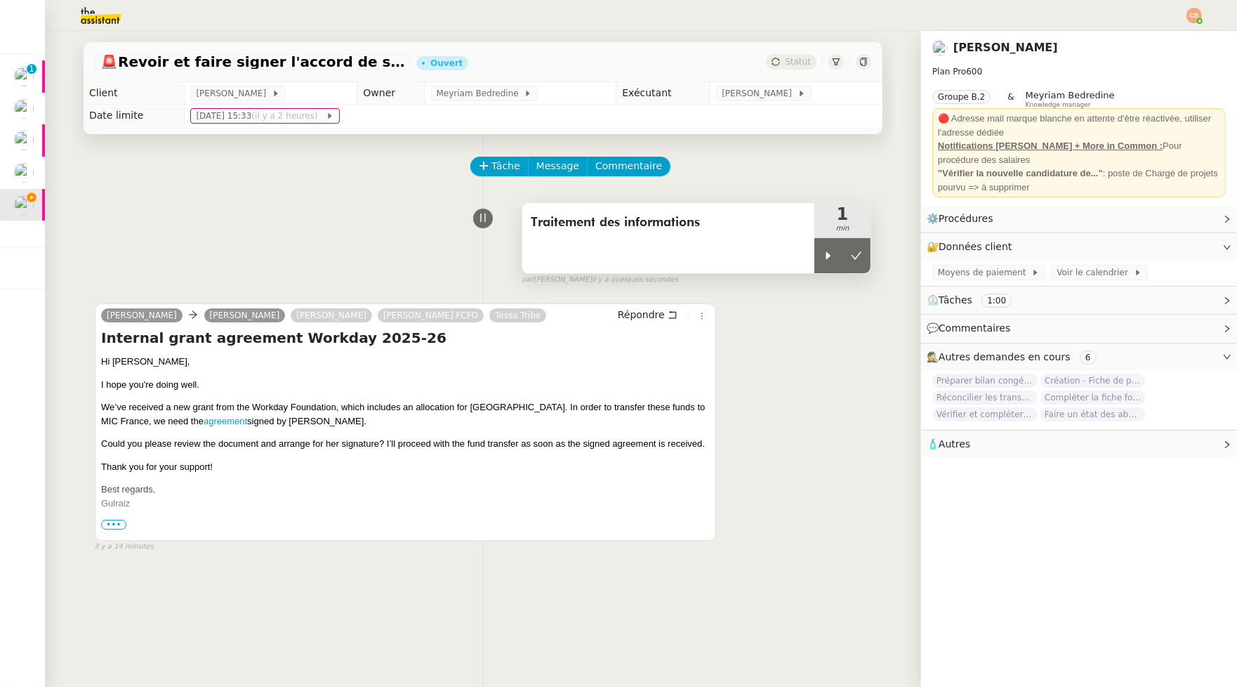
click at [851, 254] on icon at bounding box center [856, 255] width 11 height 11
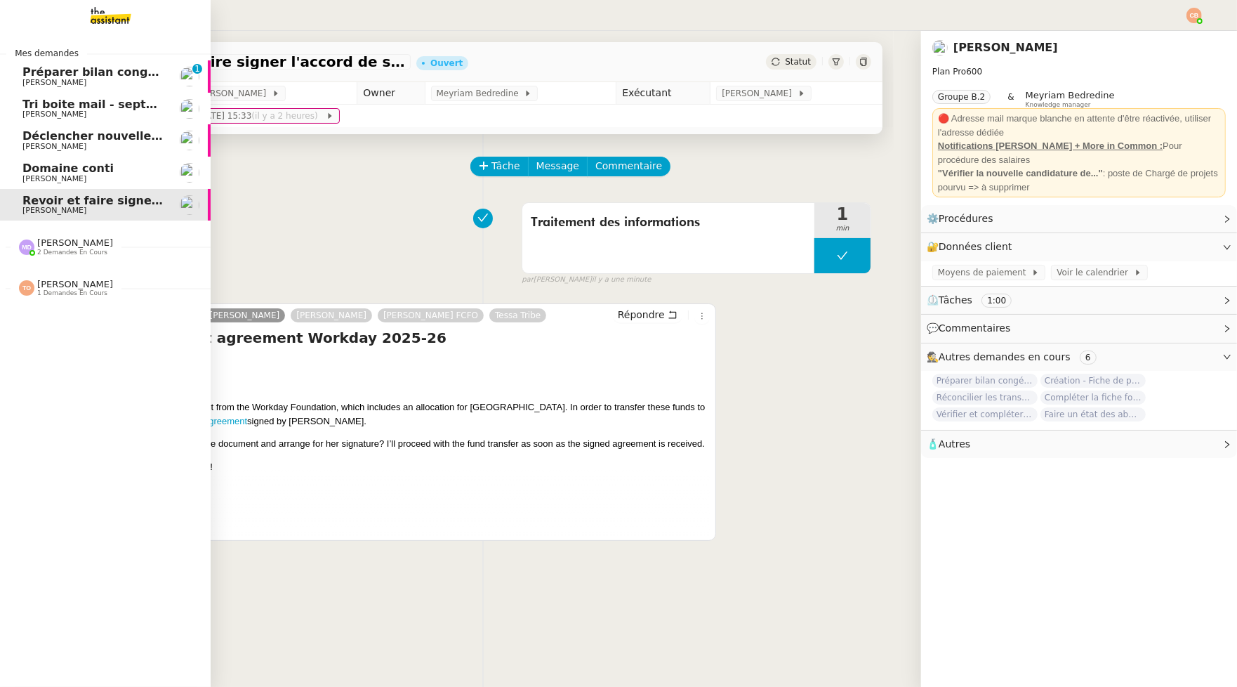
click at [55, 108] on span "Tri boite mail - septembre 2025" at bounding box center [121, 104] width 199 height 13
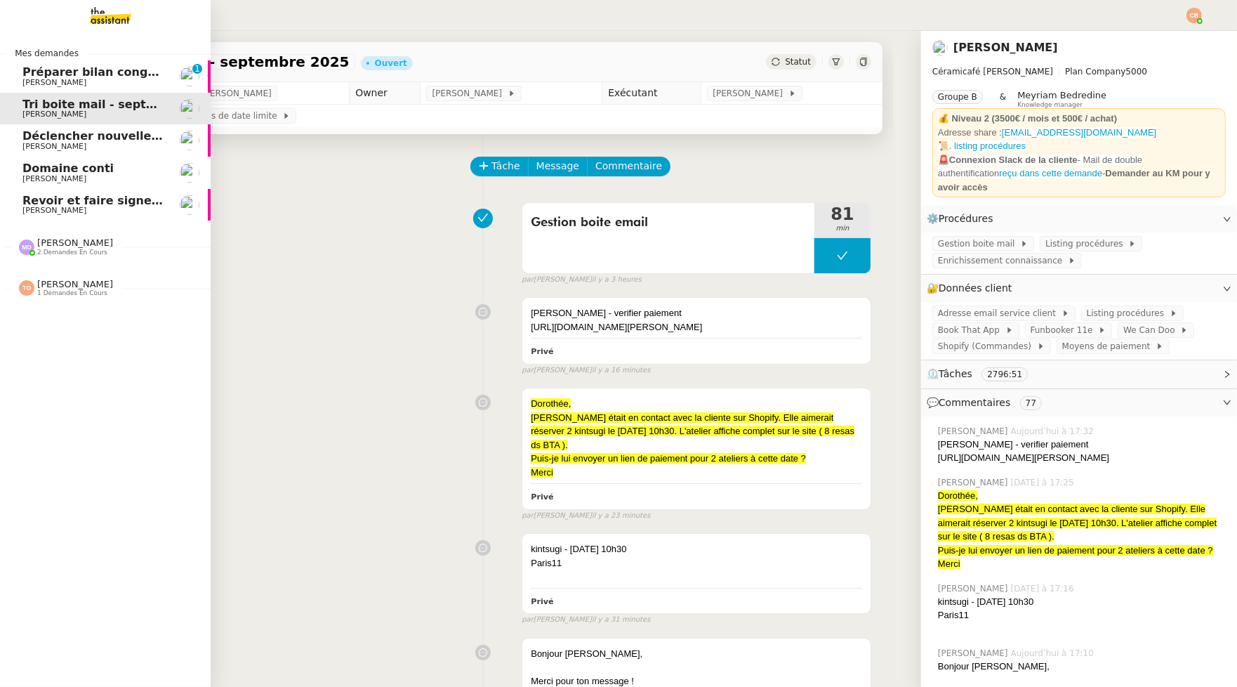
click at [40, 136] on span "Déclencher nouvelle procédure email" at bounding box center [140, 135] width 236 height 13
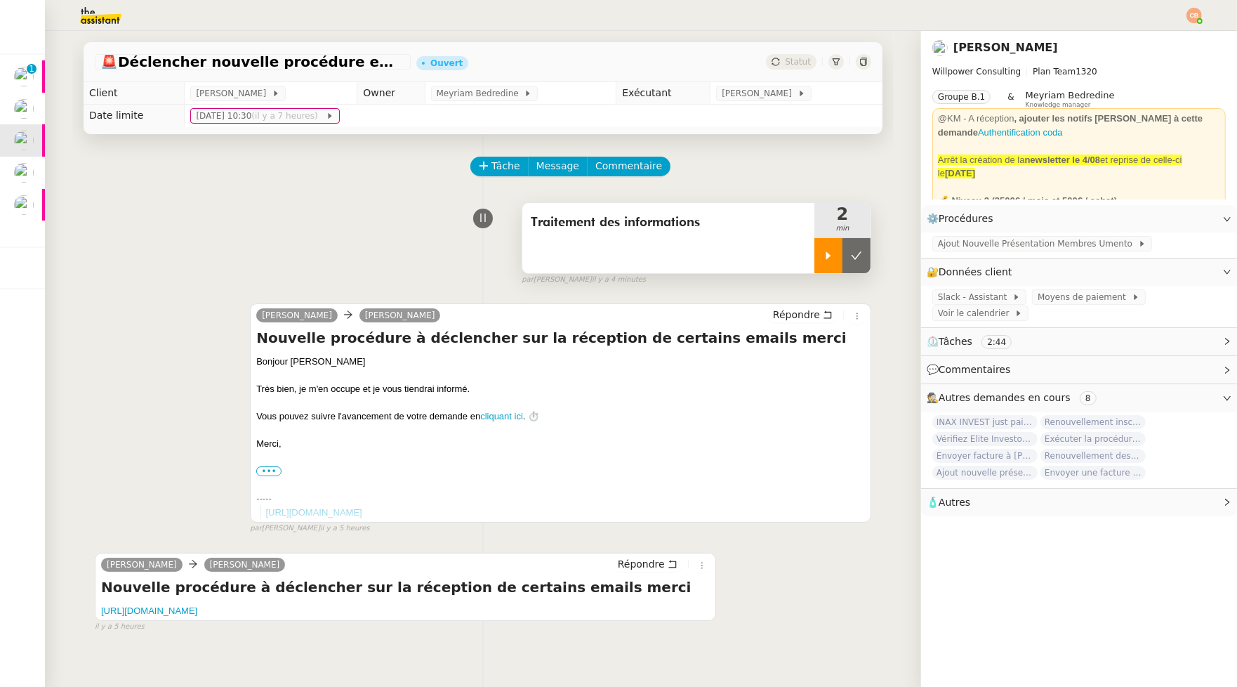
click at [815, 250] on div at bounding box center [829, 255] width 28 height 35
click at [1172, 271] on link "Modifier" at bounding box center [1189, 272] width 40 height 16
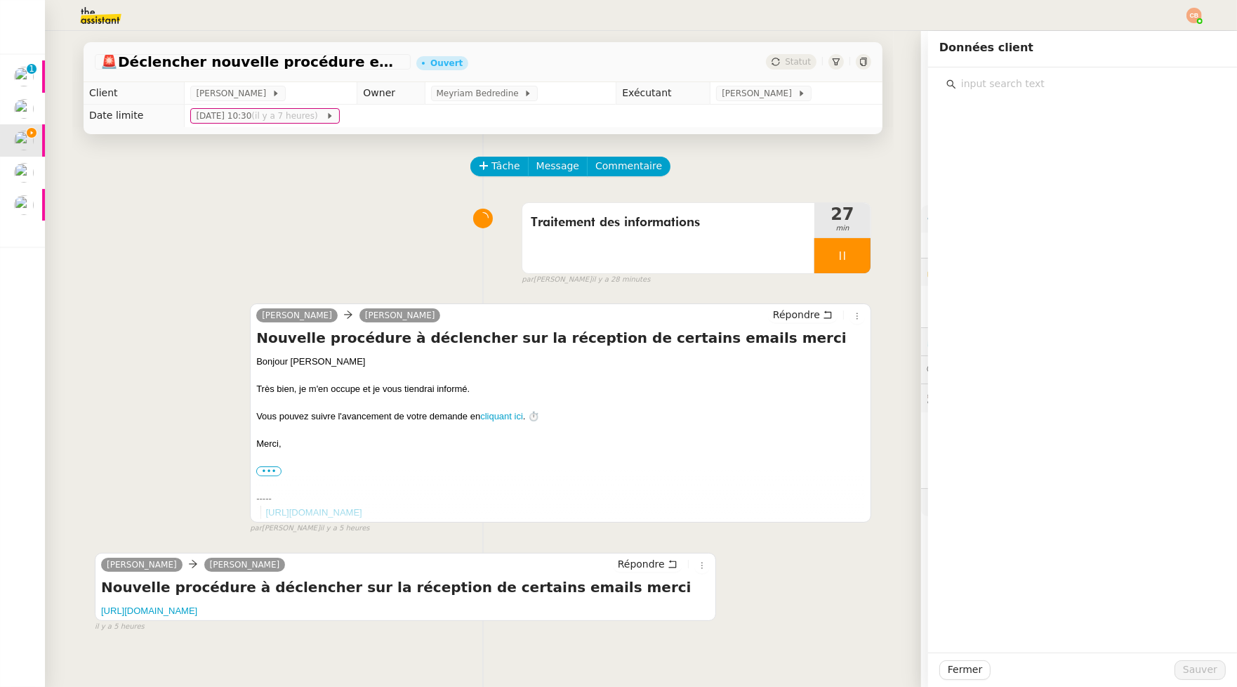
click at [972, 79] on input "text" at bounding box center [1087, 83] width 263 height 19
type input "circle"
click at [987, 136] on span "Circle" at bounding box center [986, 134] width 27 height 11
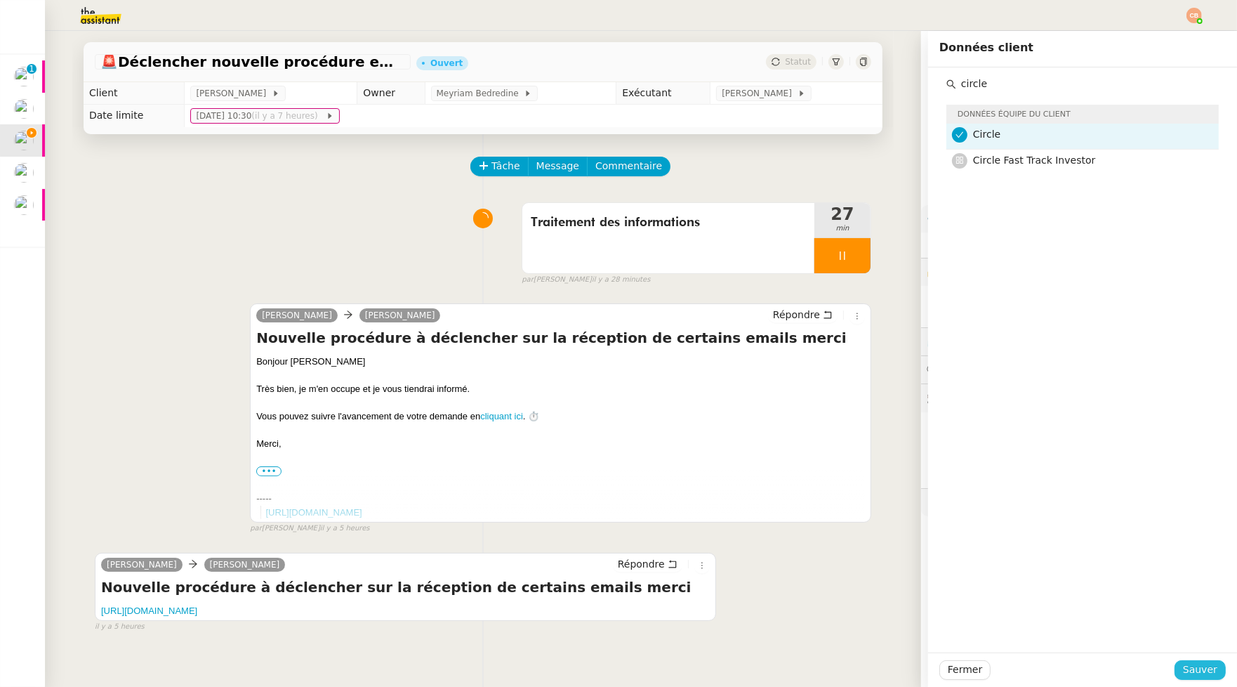
click at [1200, 667] on span "Sauver" at bounding box center [1200, 670] width 34 height 16
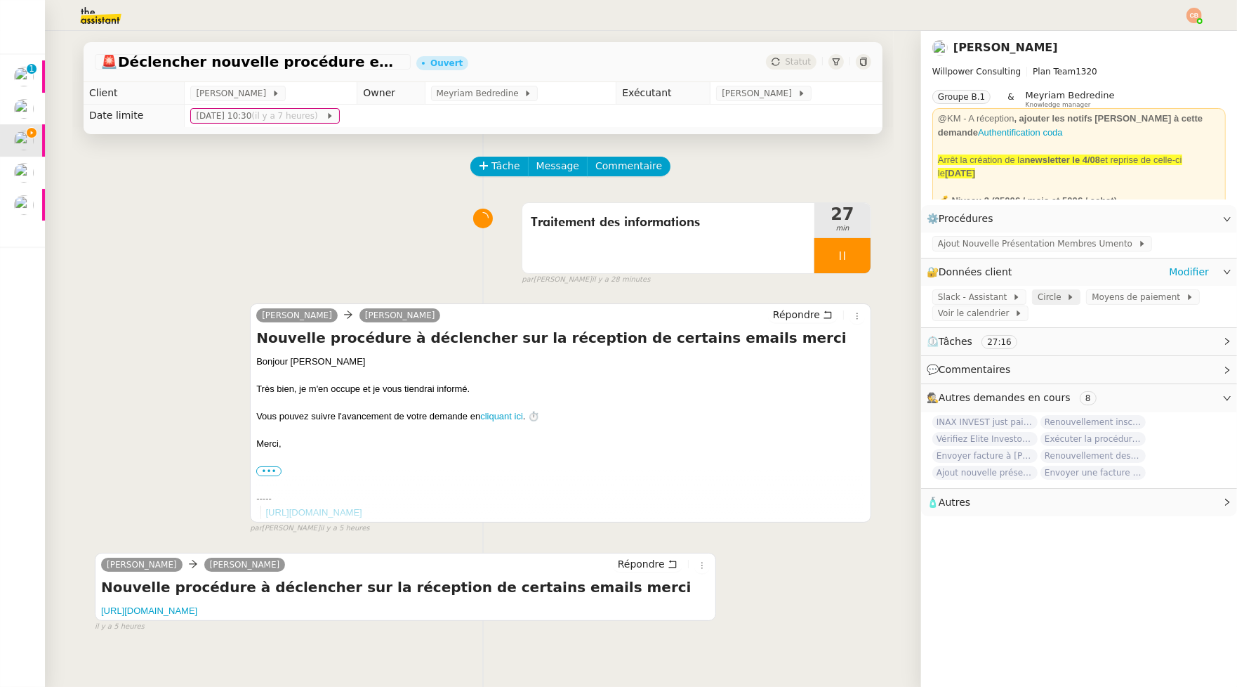
click at [1046, 297] on span "Circle" at bounding box center [1052, 297] width 29 height 14
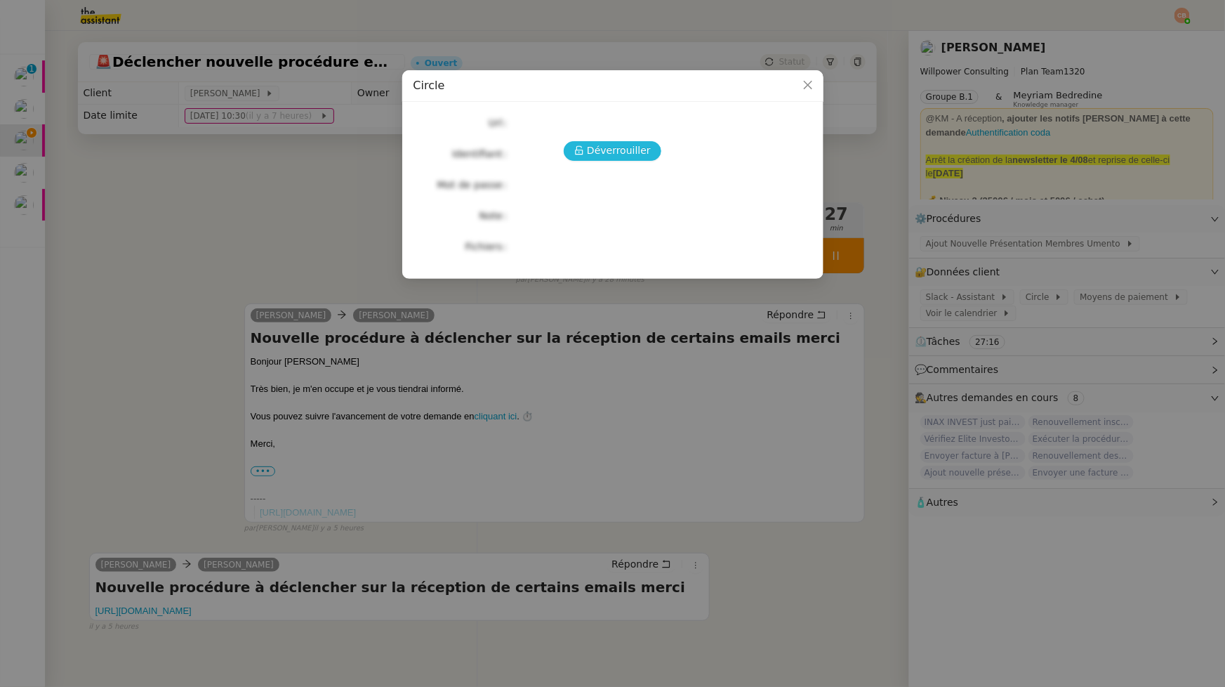
click at [592, 151] on span "Déverrouiller" at bounding box center [619, 151] width 64 height 16
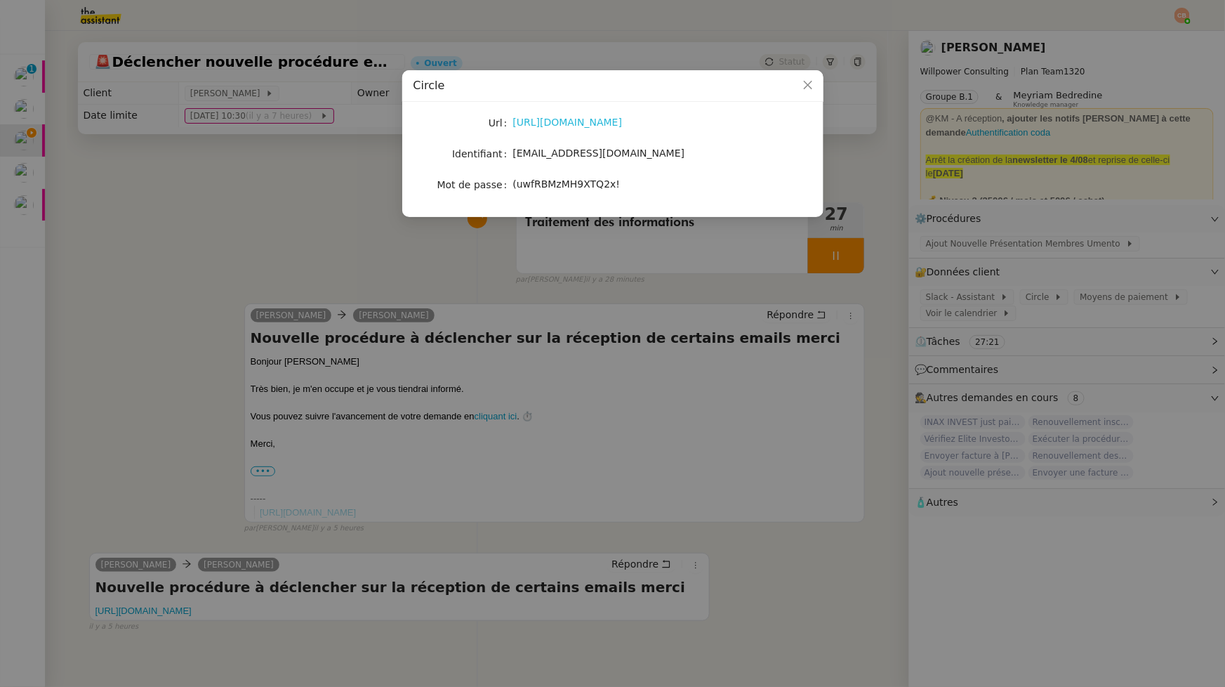
click at [573, 124] on link "[URL][DOMAIN_NAME]" at bounding box center [568, 122] width 110 height 11
click at [278, 242] on nz-modal-container "Circle Url [URL][DOMAIN_NAME] Identifiant [EMAIL_ADDRESS][DOMAIN_NAME] Mot de p…" at bounding box center [612, 343] width 1225 height 687
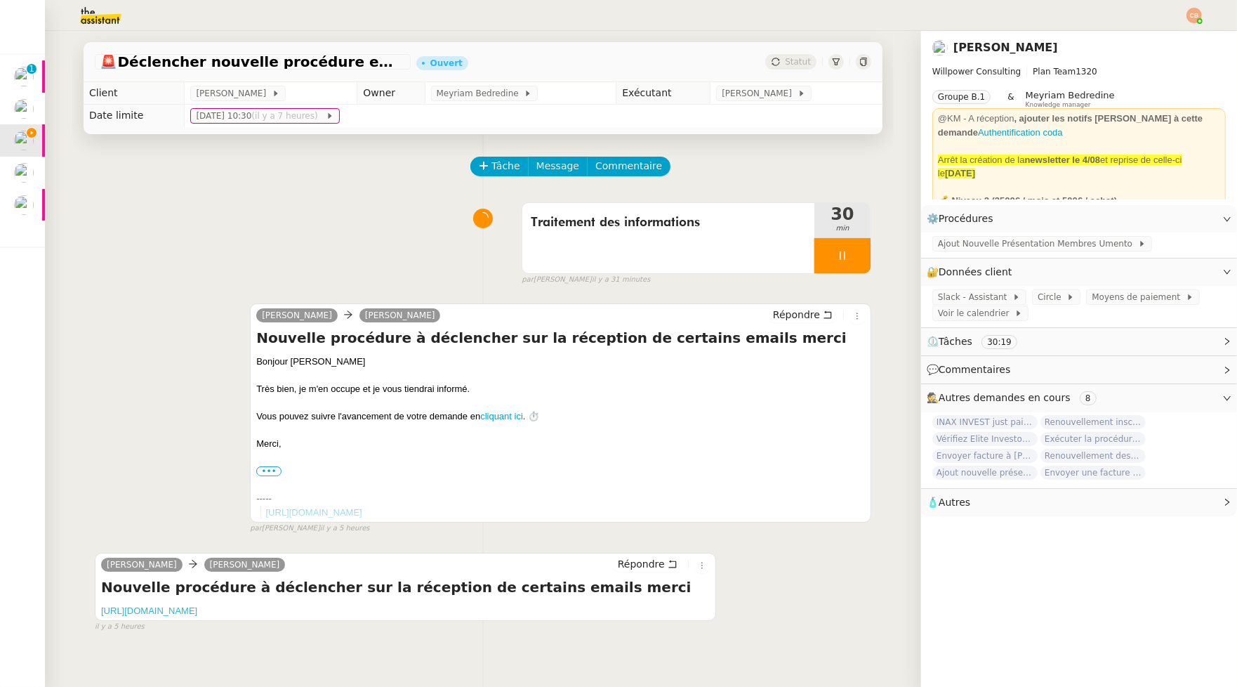
click at [197, 612] on link "[URL][DOMAIN_NAME]" at bounding box center [149, 610] width 96 height 11
click at [607, 166] on span "Commentaire" at bounding box center [629, 166] width 67 height 16
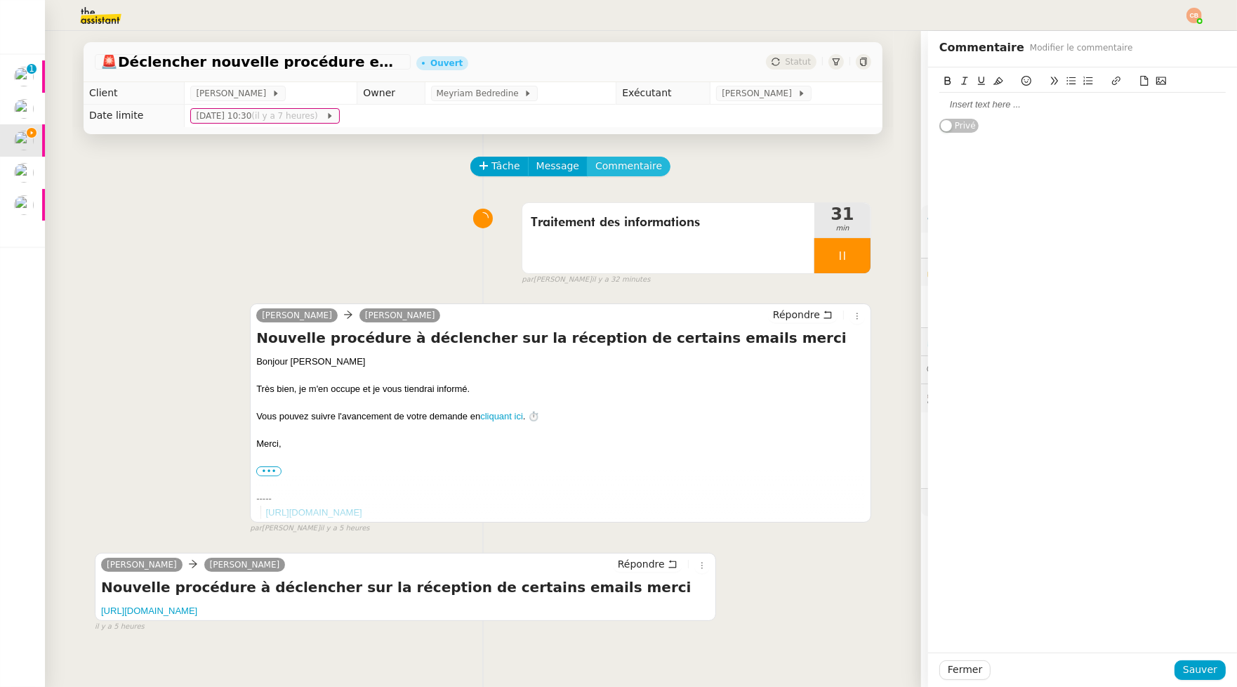
click at [587, 157] on button "Commentaire" at bounding box center [629, 167] width 84 height 20
drag, startPoint x: 935, startPoint y: 115, endPoint x: 968, endPoint y: 114, distance: 33.0
click at [940, 115] on div at bounding box center [1083, 105] width 287 height 24
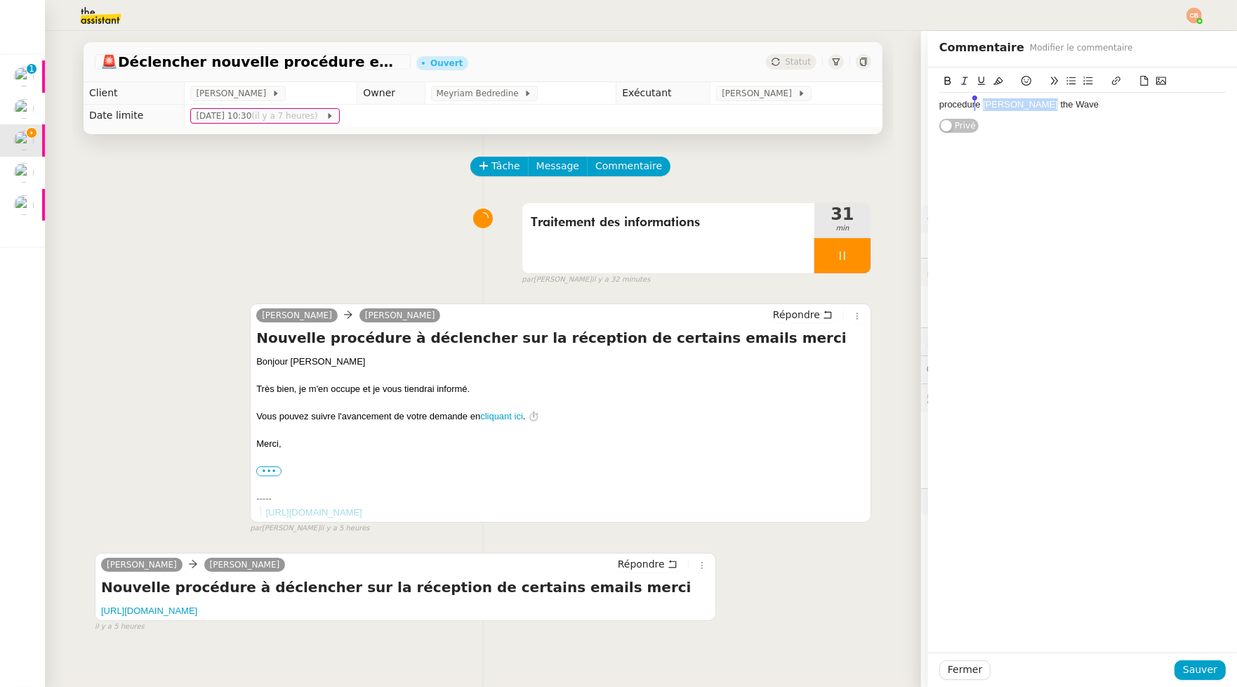
drag, startPoint x: 1058, startPoint y: 103, endPoint x: 977, endPoint y: 107, distance: 80.9
click at [977, 107] on div "procedure Dave the Wave" at bounding box center [1083, 104] width 287 height 13
click at [1112, 81] on icon at bounding box center [1117, 81] width 10 height 10
type input "Dave the Wave"
paste input "https://docs.google.com/document/d/1BQyzjG115GTDYtpOHfPodMkt4TDvAfpYR0NUZkKHb2Y…"
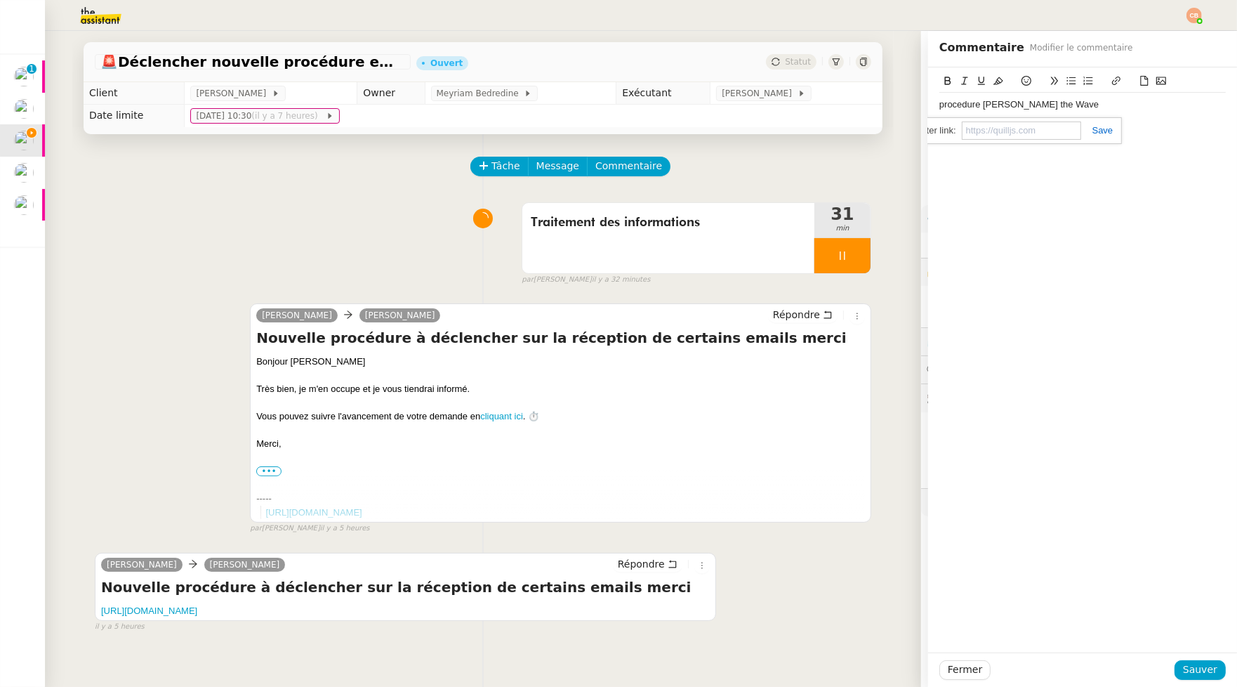
type input "https://docs.google.com/document/d/1BQyzjG115GTDYtpOHfPodMkt4TDvAfpYR0NUZkKHb2Y…"
click at [1089, 105] on div "procedure Dave the Wave" at bounding box center [1083, 104] width 287 height 13
click at [1195, 671] on span "Sauver" at bounding box center [1200, 670] width 34 height 16
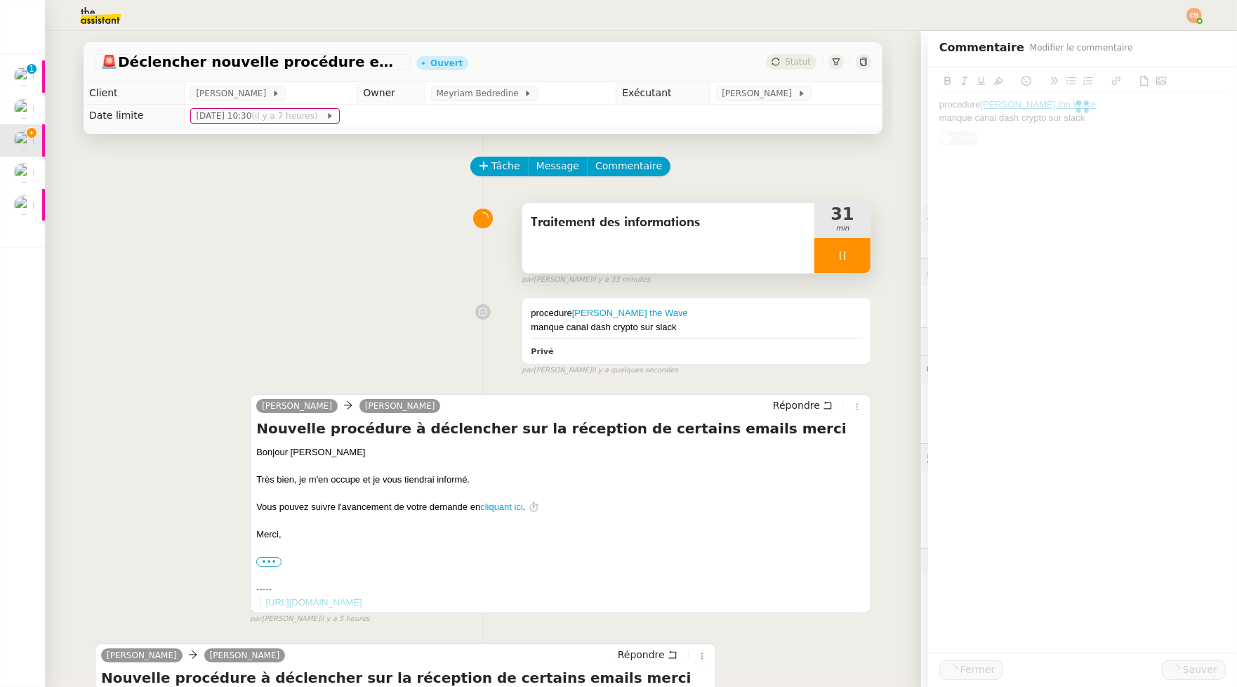
click at [827, 263] on div at bounding box center [843, 255] width 56 height 35
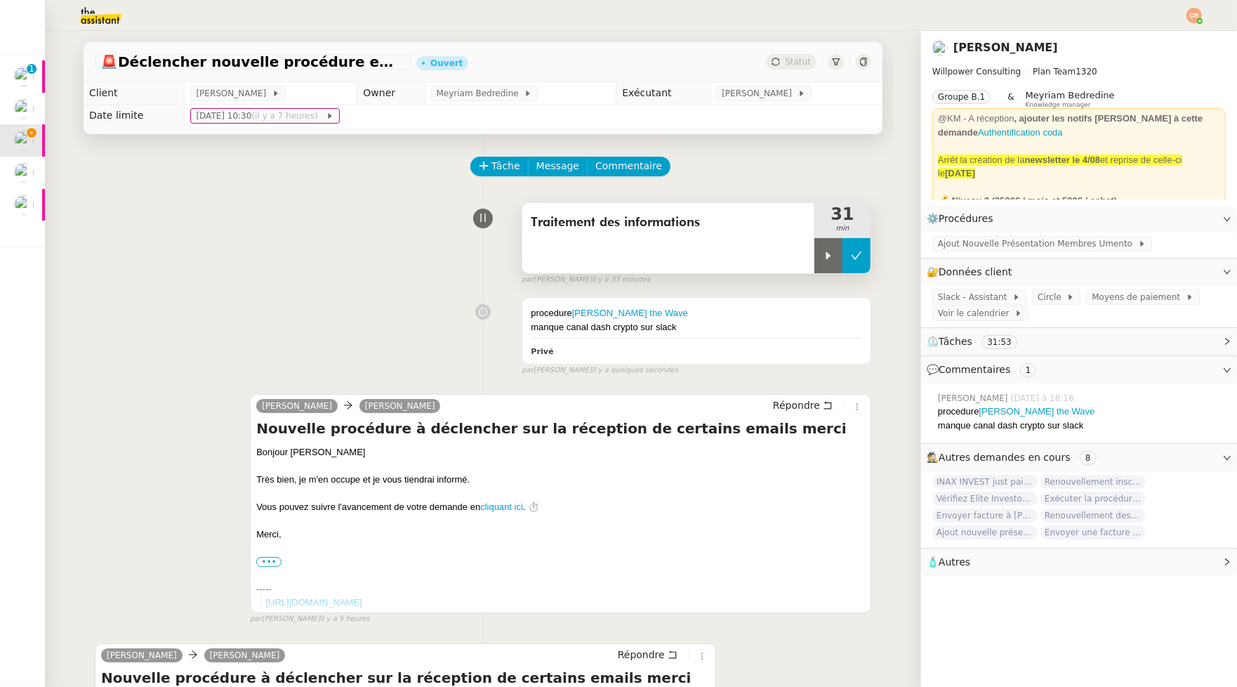
click at [851, 251] on icon at bounding box center [856, 255] width 11 height 11
click at [1189, 14] on img at bounding box center [1194, 15] width 15 height 15
click at [1150, 40] on span "Suivi" at bounding box center [1145, 39] width 24 height 11
